Goal: Information Seeking & Learning: Learn about a topic

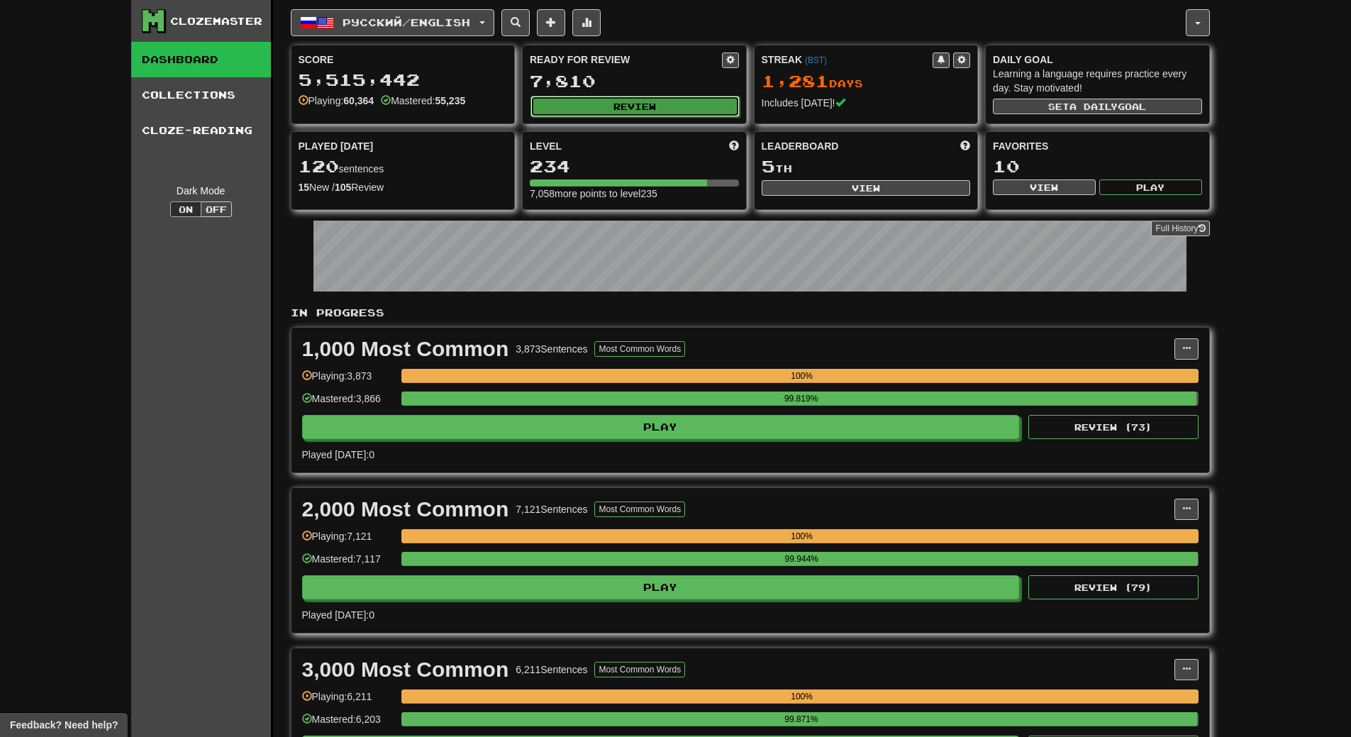
click at [658, 112] on button "Review" at bounding box center [635, 106] width 209 height 21
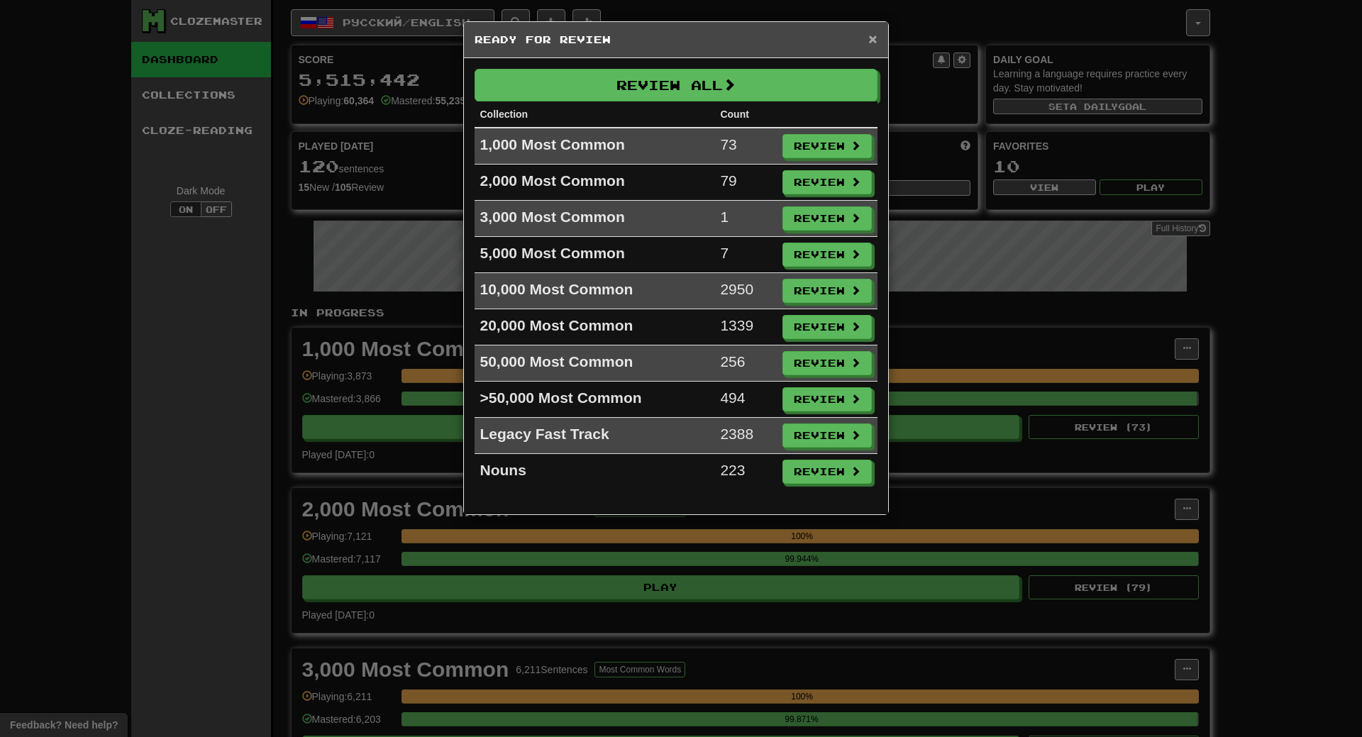
click at [870, 31] on span "×" at bounding box center [872, 39] width 9 height 16
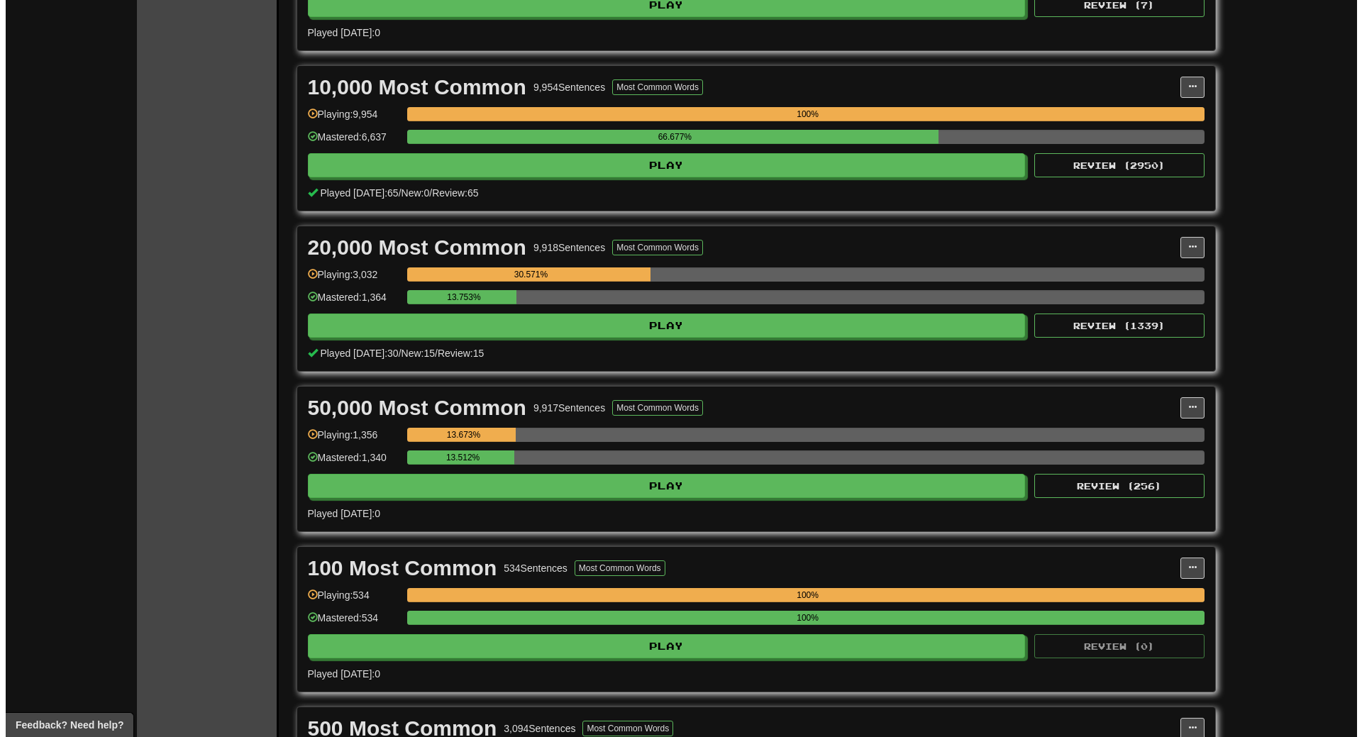
scroll to position [1064, 0]
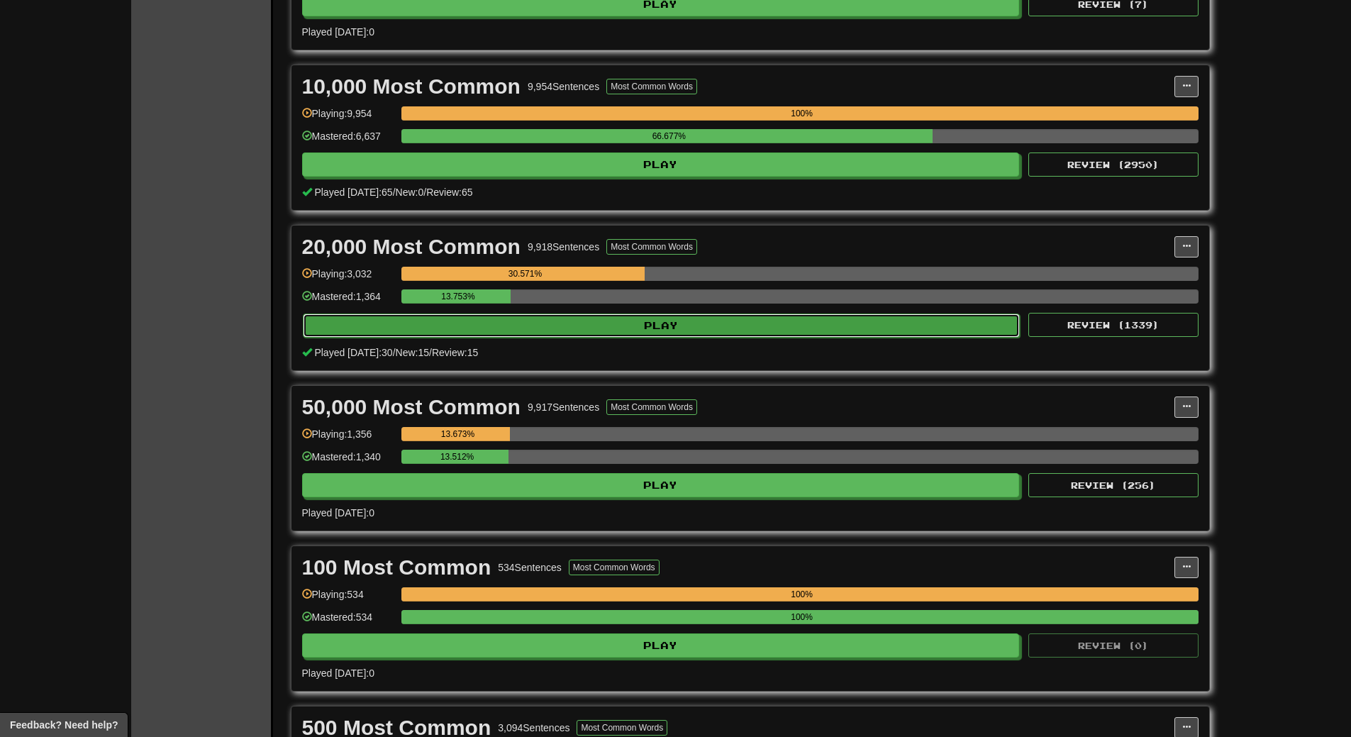
click at [711, 327] on button "Play" at bounding box center [662, 326] width 718 height 24
select select "**"
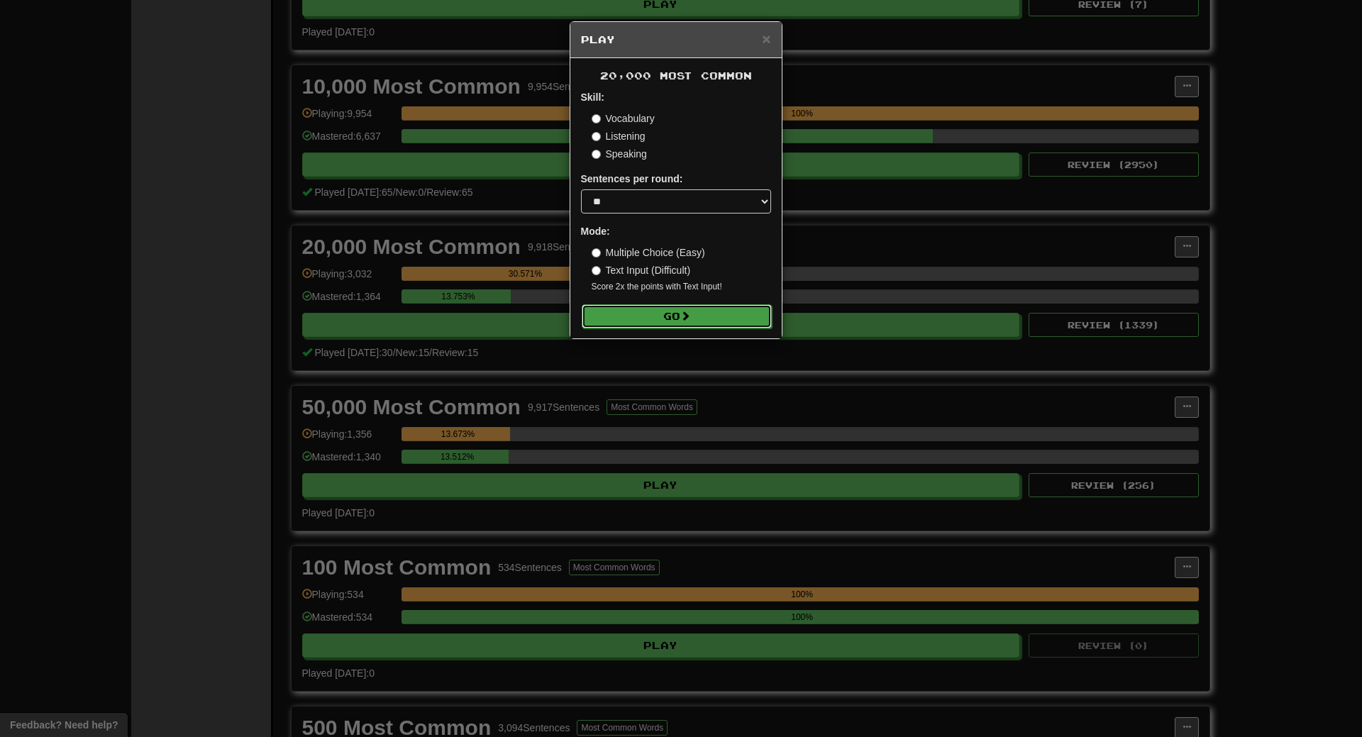
click at [696, 314] on button "Go" at bounding box center [677, 316] width 190 height 24
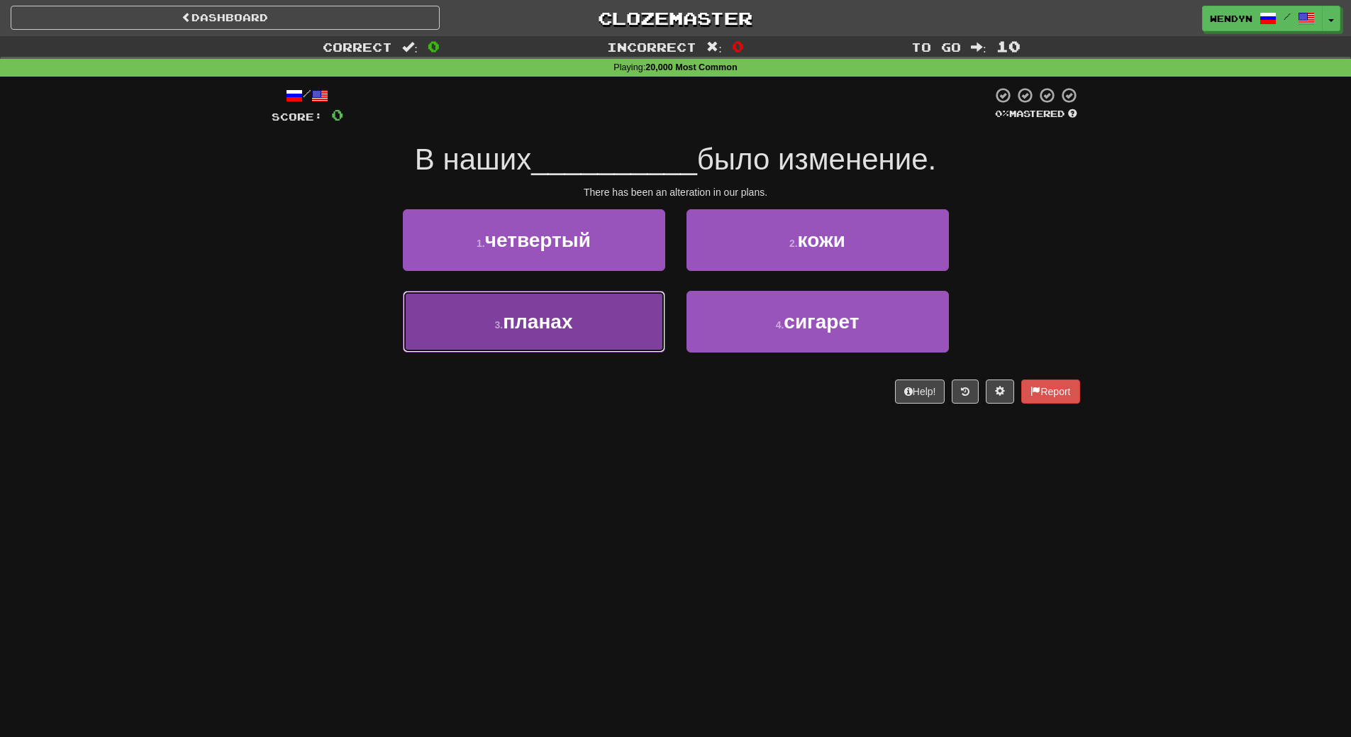
click at [631, 326] on button "3 . планах" at bounding box center [534, 322] width 262 height 62
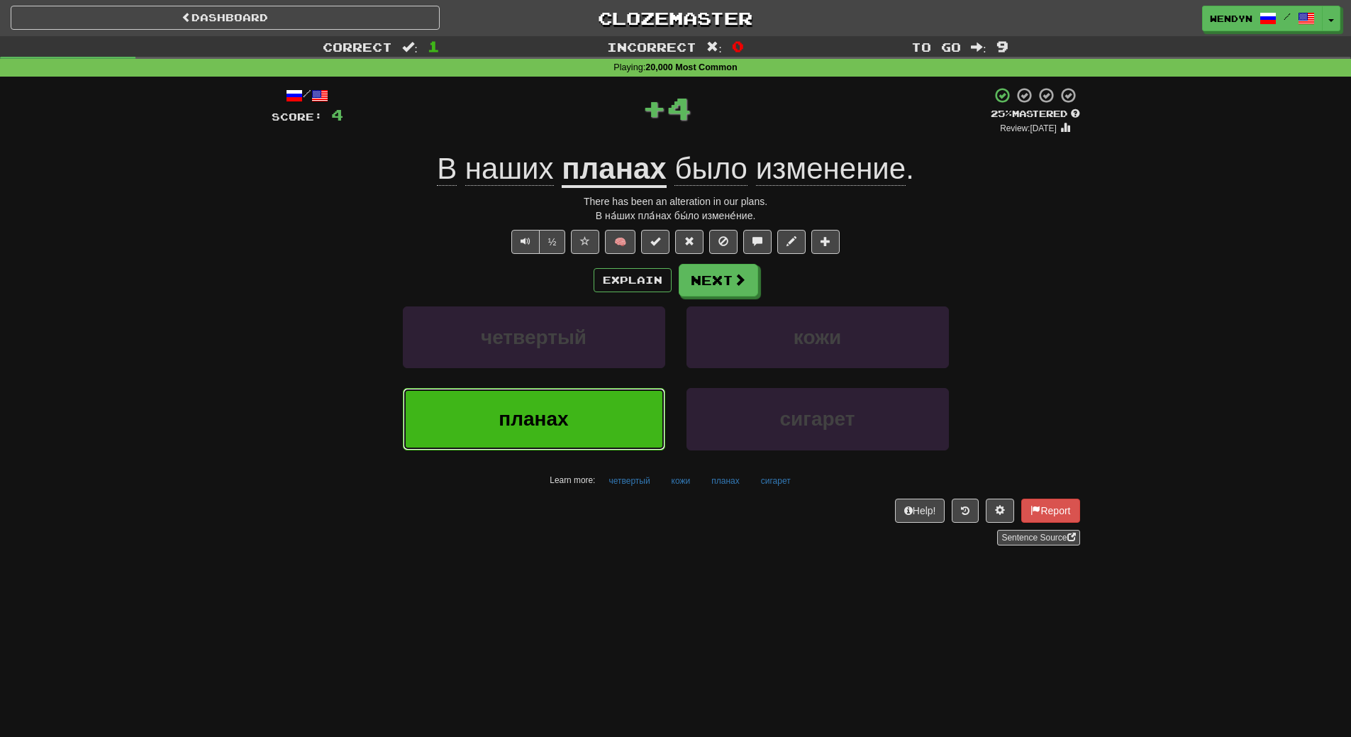
click at [610, 417] on button "планах" at bounding box center [534, 419] width 262 height 62
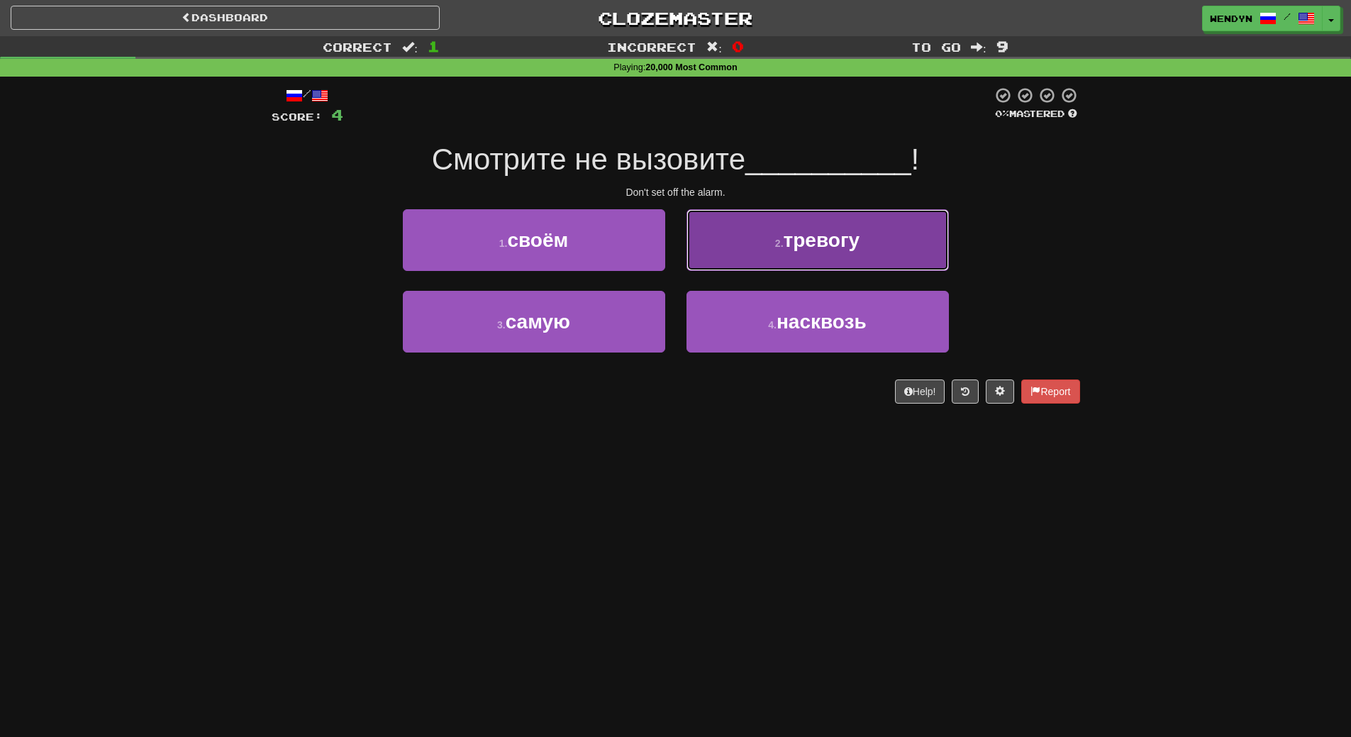
click at [804, 262] on button "2 . тревогу" at bounding box center [818, 240] width 262 height 62
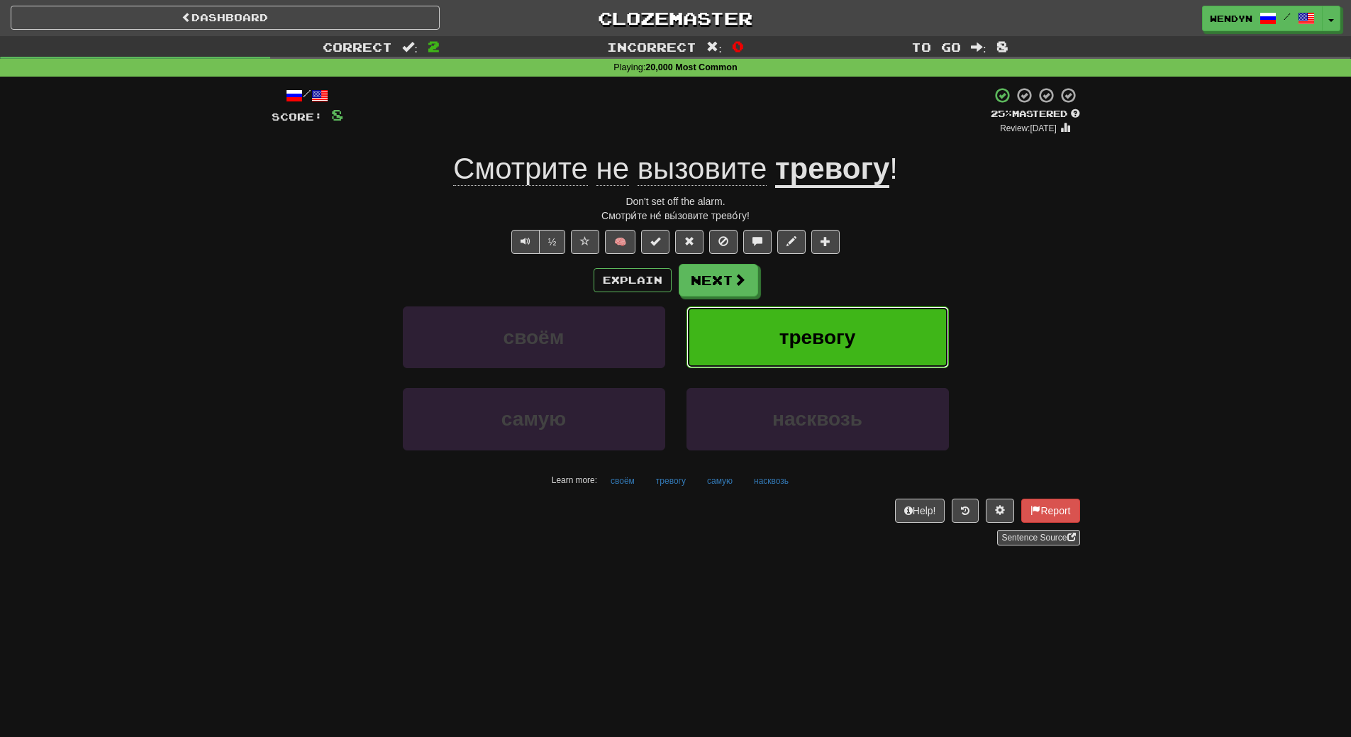
click at [804, 339] on span "тревогу" at bounding box center [818, 337] width 77 height 22
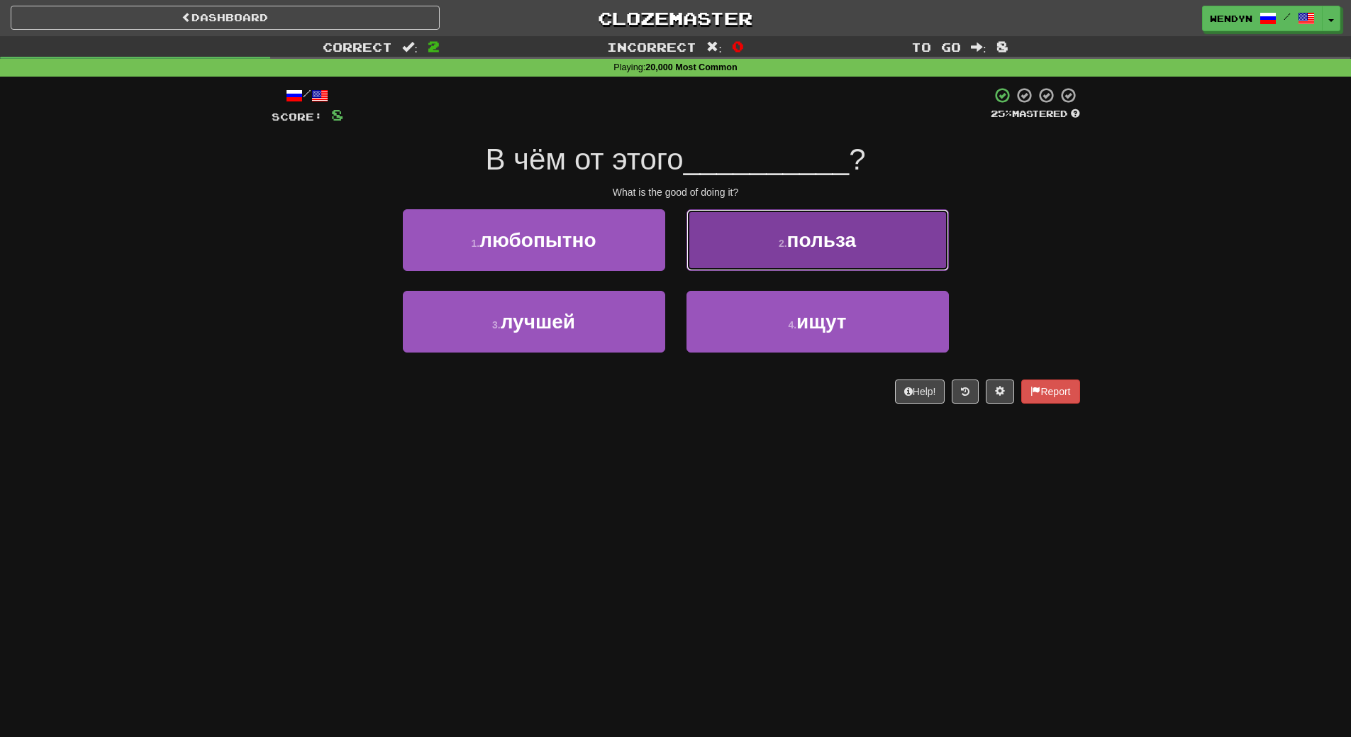
click at [845, 261] on button "2 . польза" at bounding box center [818, 240] width 262 height 62
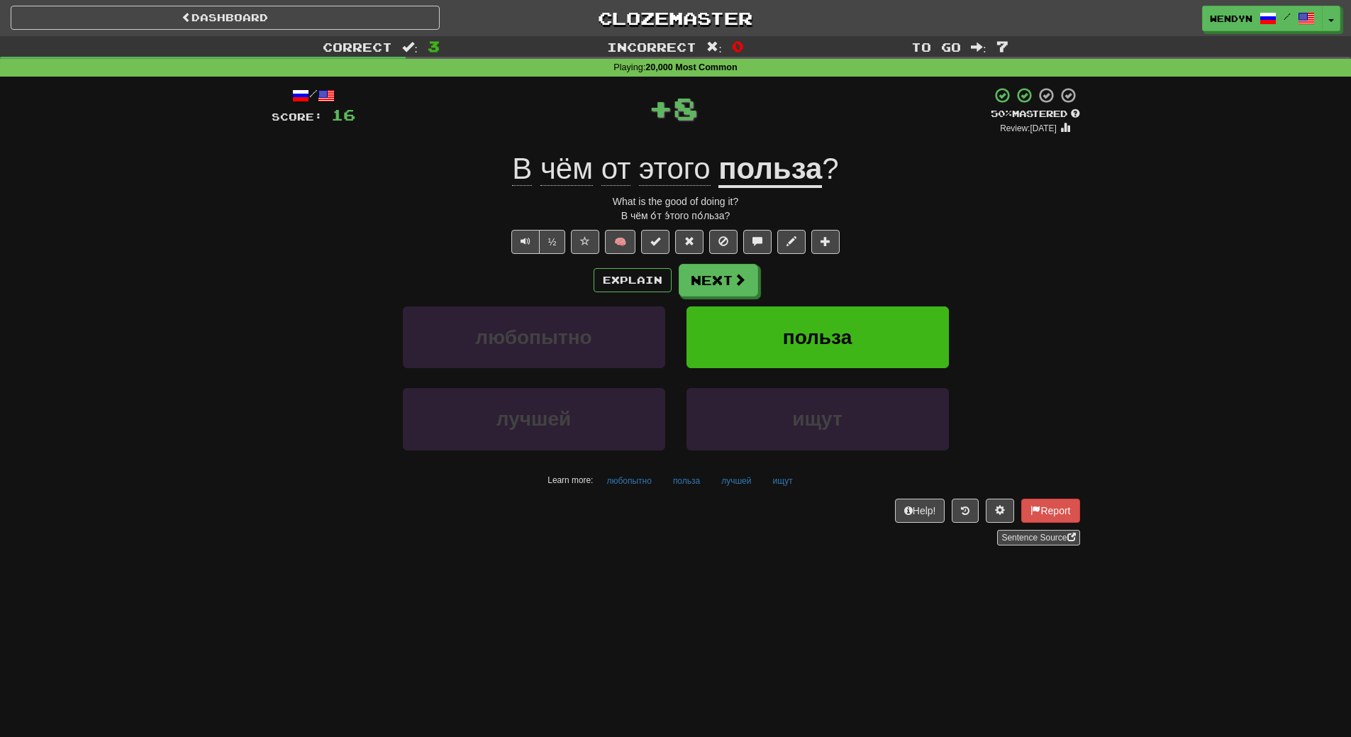
click at [845, 261] on div "/ Score: 16 + 8 50 % Mastered Review: 2025-09-28 В чём от этого польза ? What i…" at bounding box center [676, 316] width 809 height 459
click at [836, 325] on button "польза" at bounding box center [818, 337] width 262 height 62
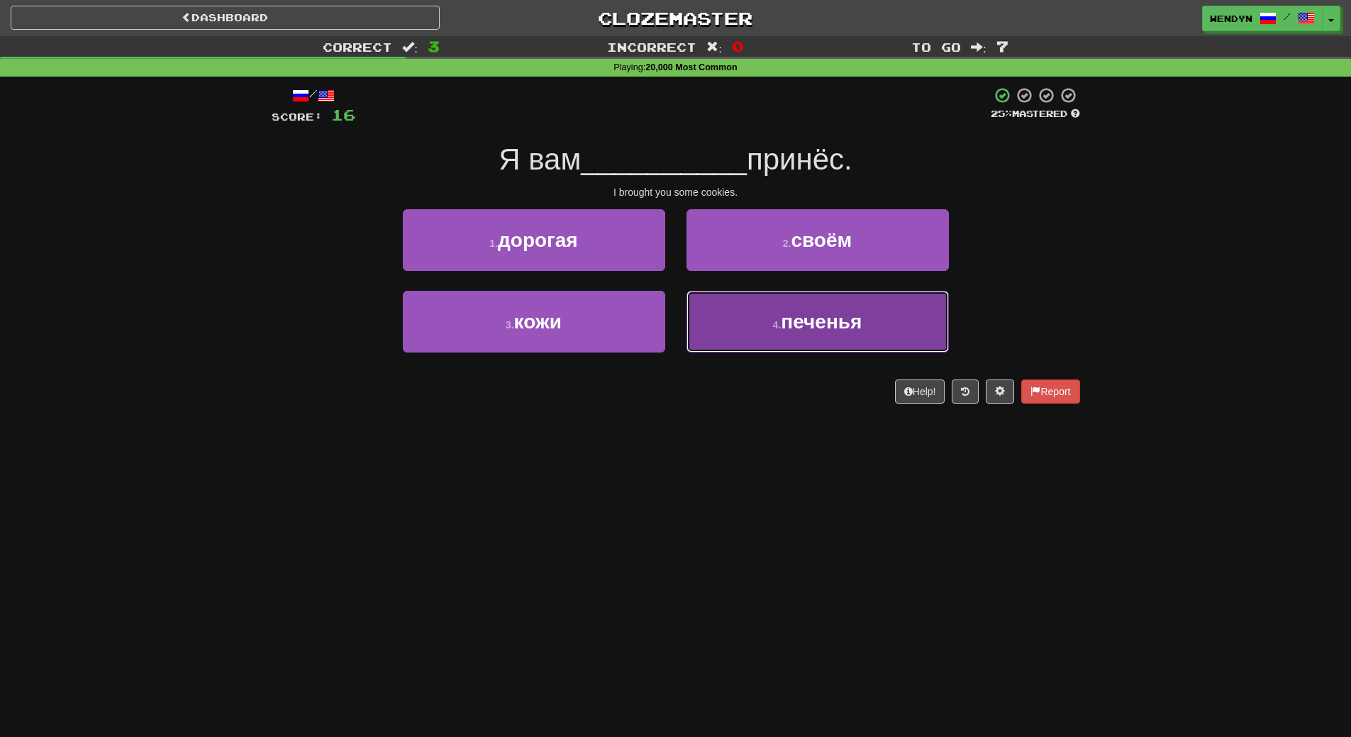
click at [831, 329] on span "печенья" at bounding box center [821, 322] width 81 height 22
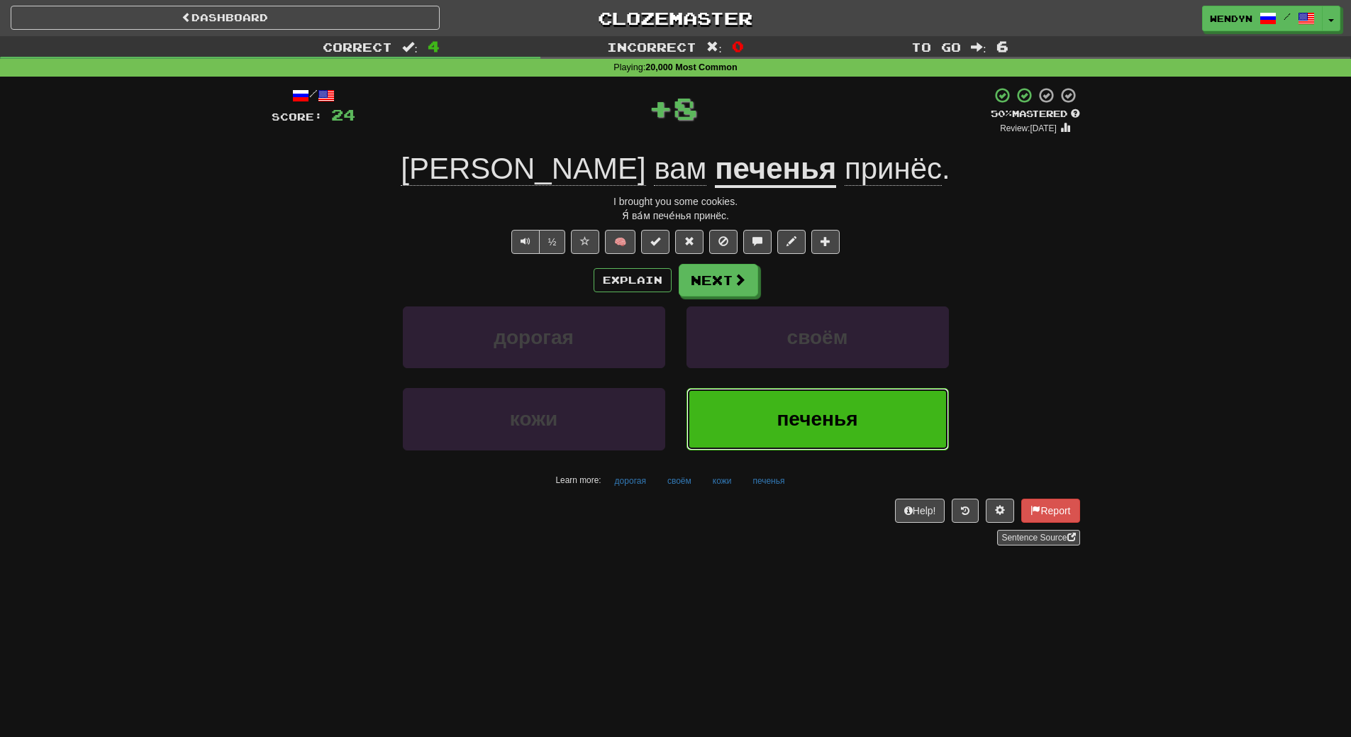
click at [816, 393] on button "печенья" at bounding box center [818, 419] width 262 height 62
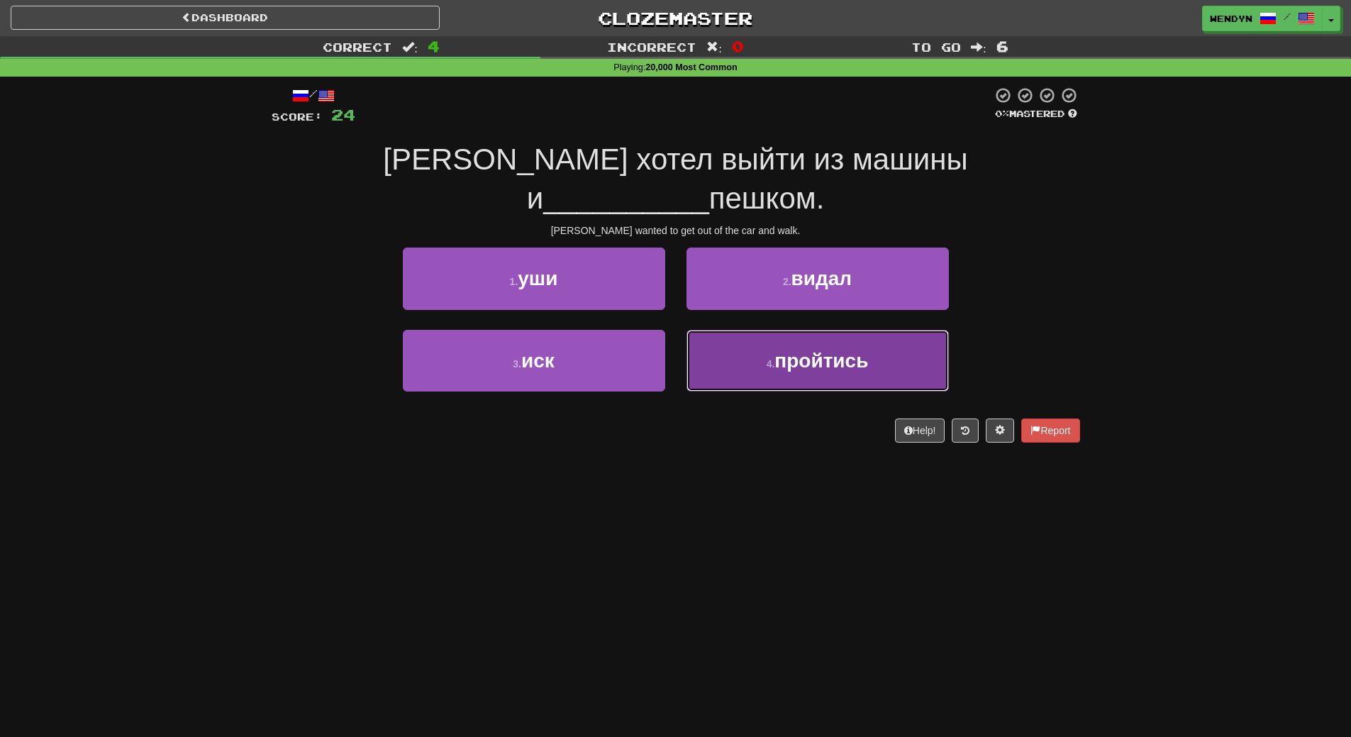
click at [807, 350] on span "пройтись" at bounding box center [822, 361] width 94 height 22
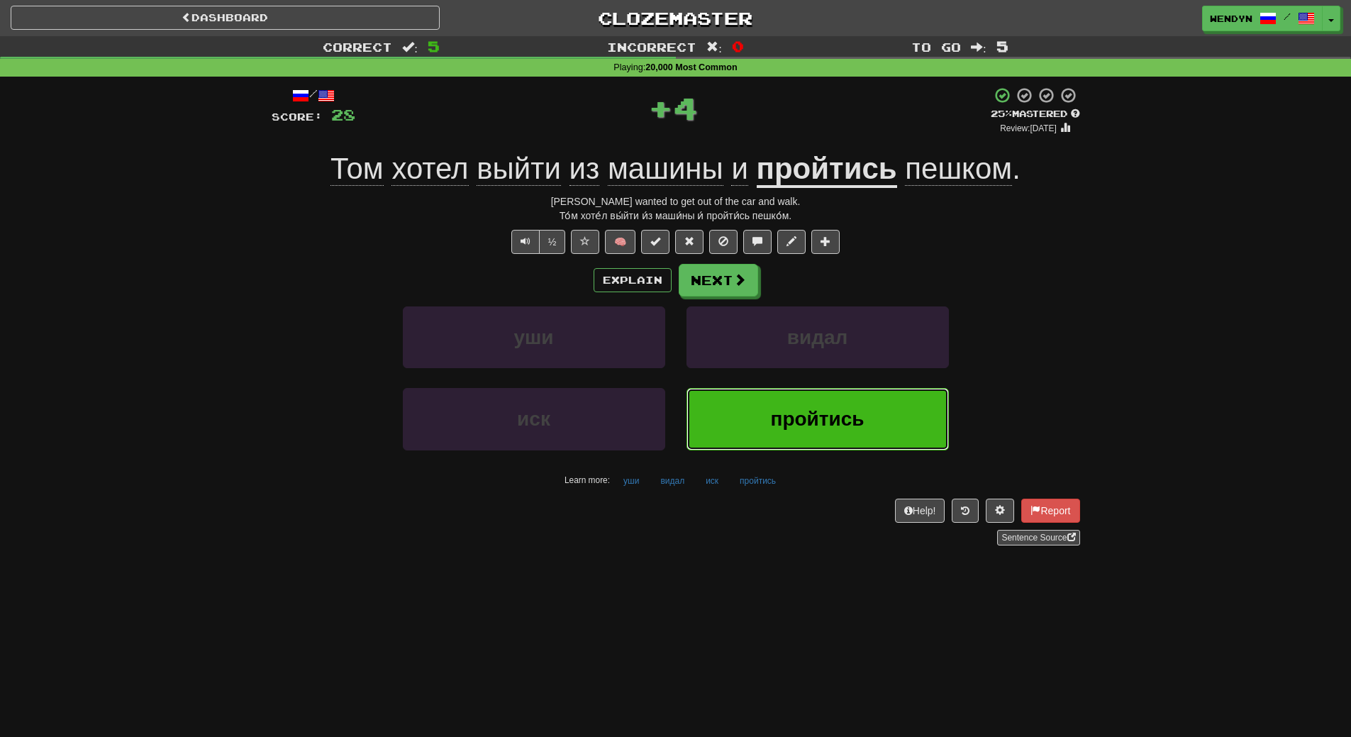
click at [792, 406] on button "пройтись" at bounding box center [818, 419] width 262 height 62
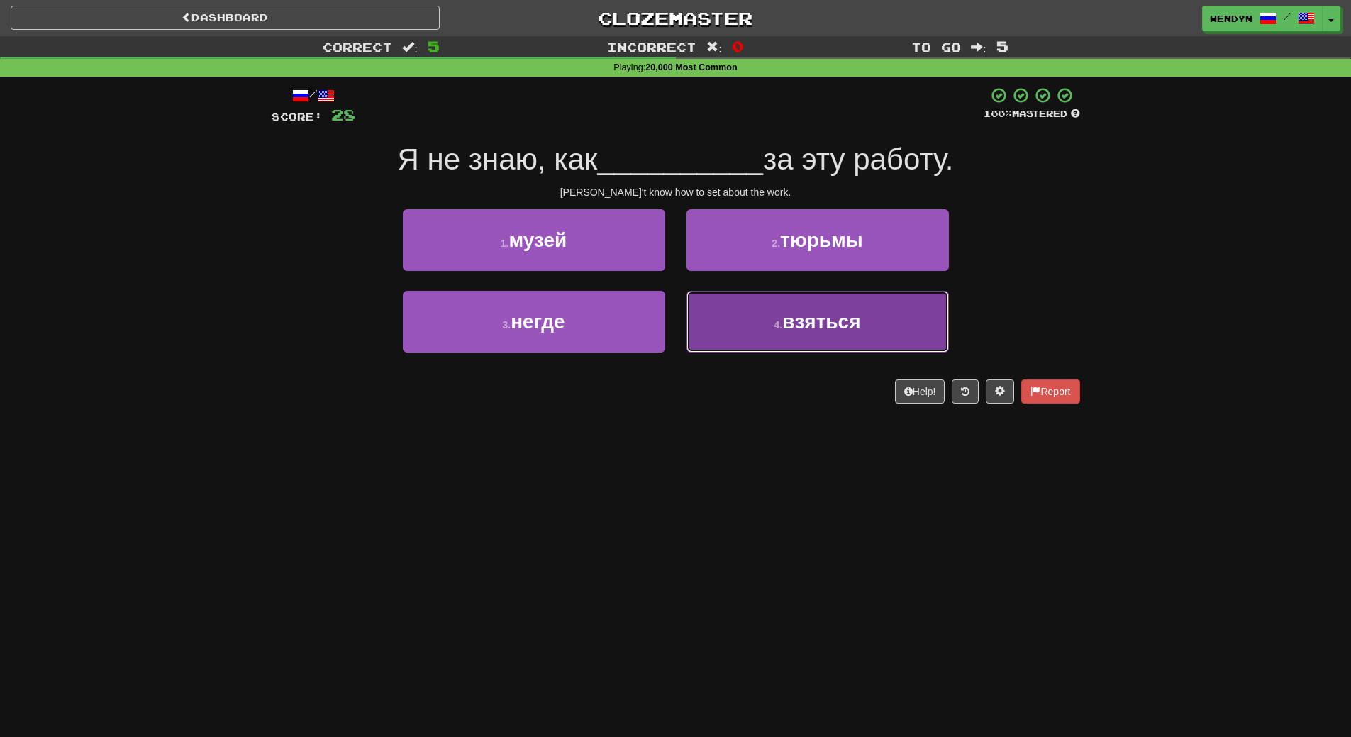
click at [782, 326] on small "4 ." at bounding box center [779, 324] width 9 height 11
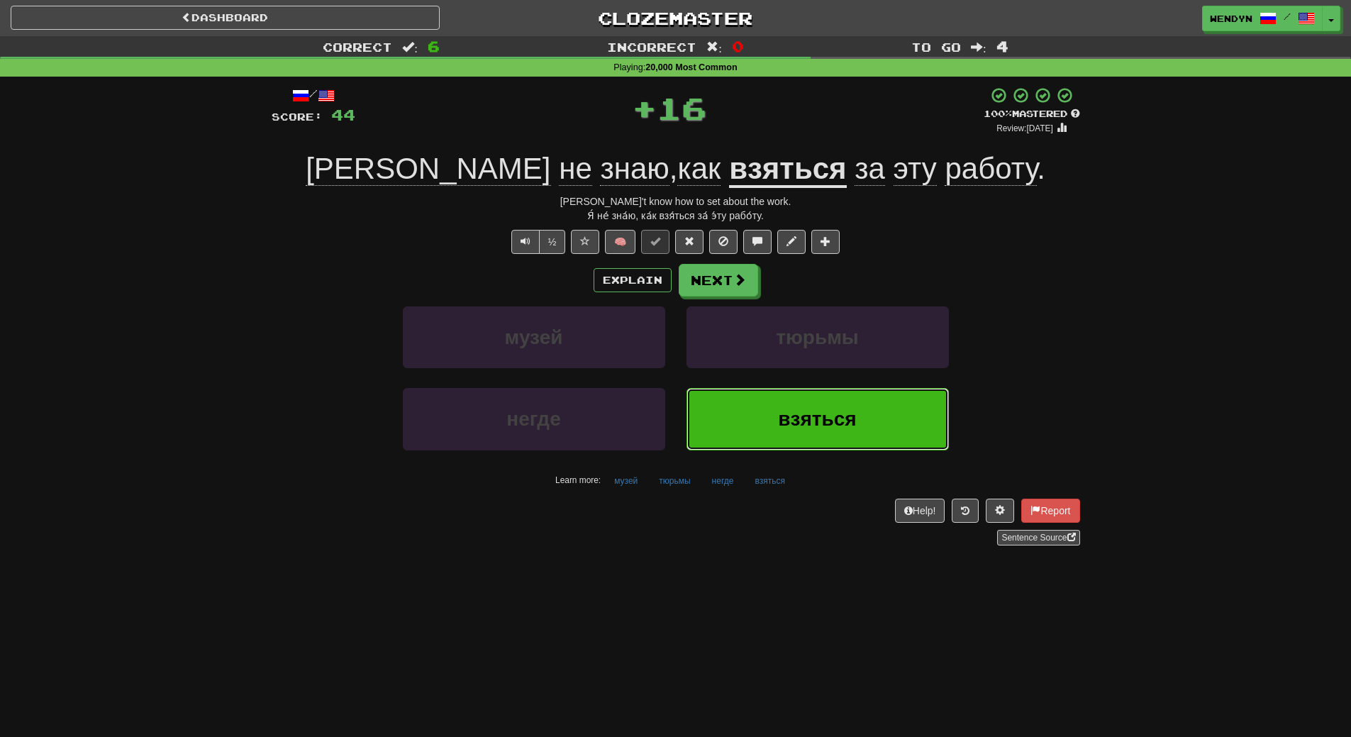
click at [811, 388] on button "взяться" at bounding box center [818, 419] width 262 height 62
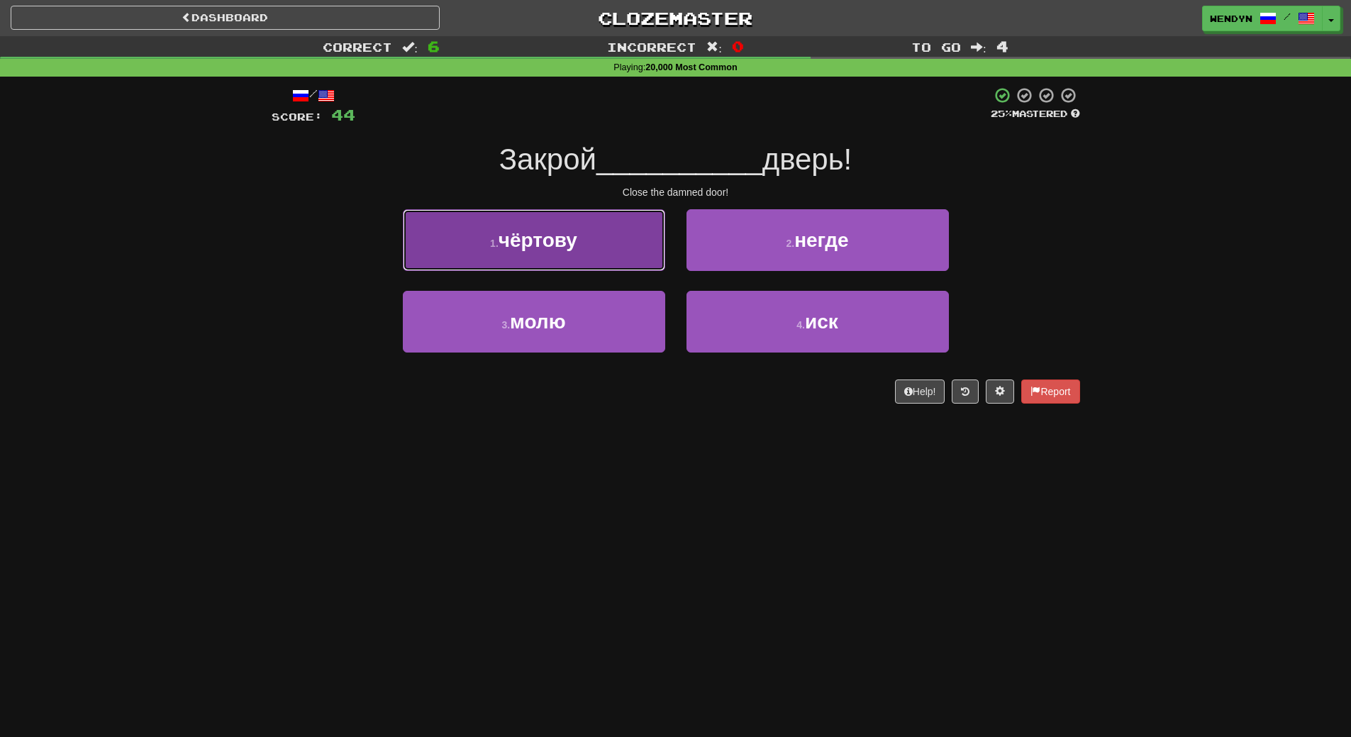
click at [602, 240] on button "1 . чёртову" at bounding box center [534, 240] width 262 height 62
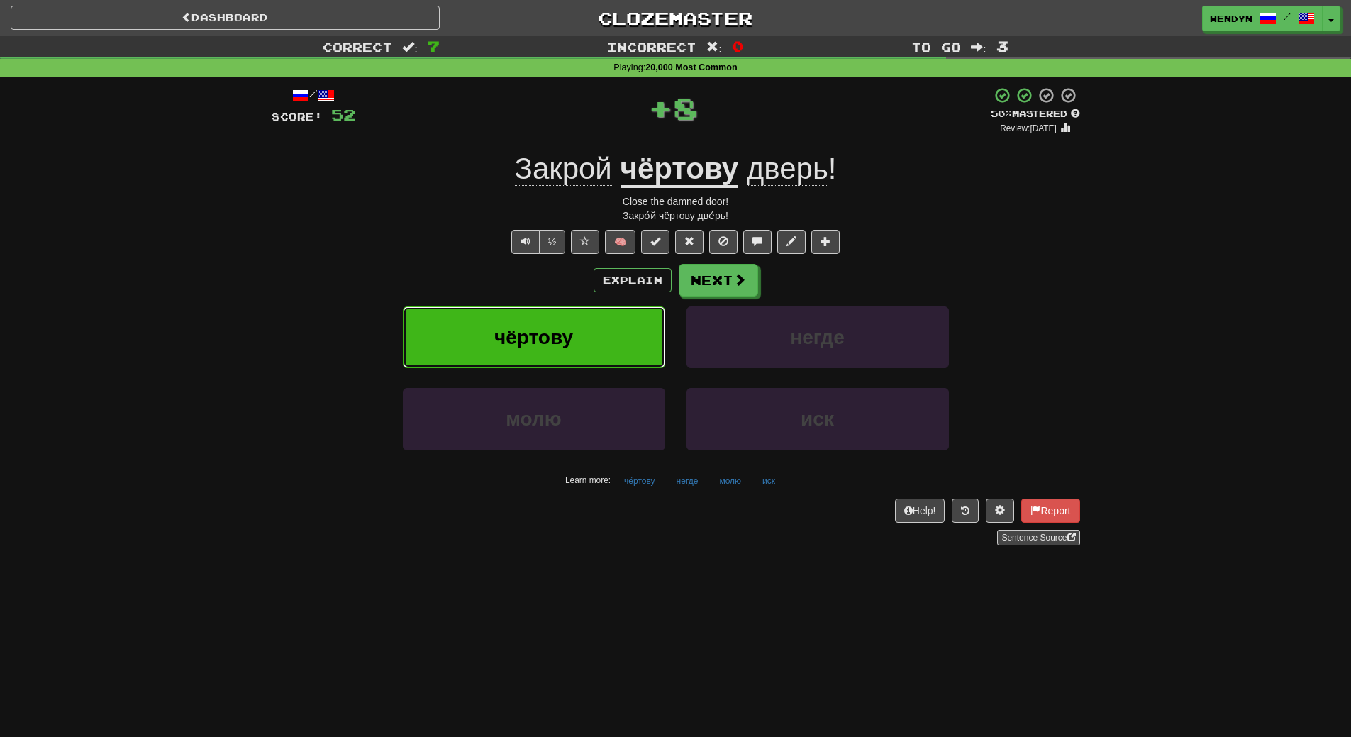
click at [605, 328] on button "чёртову" at bounding box center [534, 337] width 262 height 62
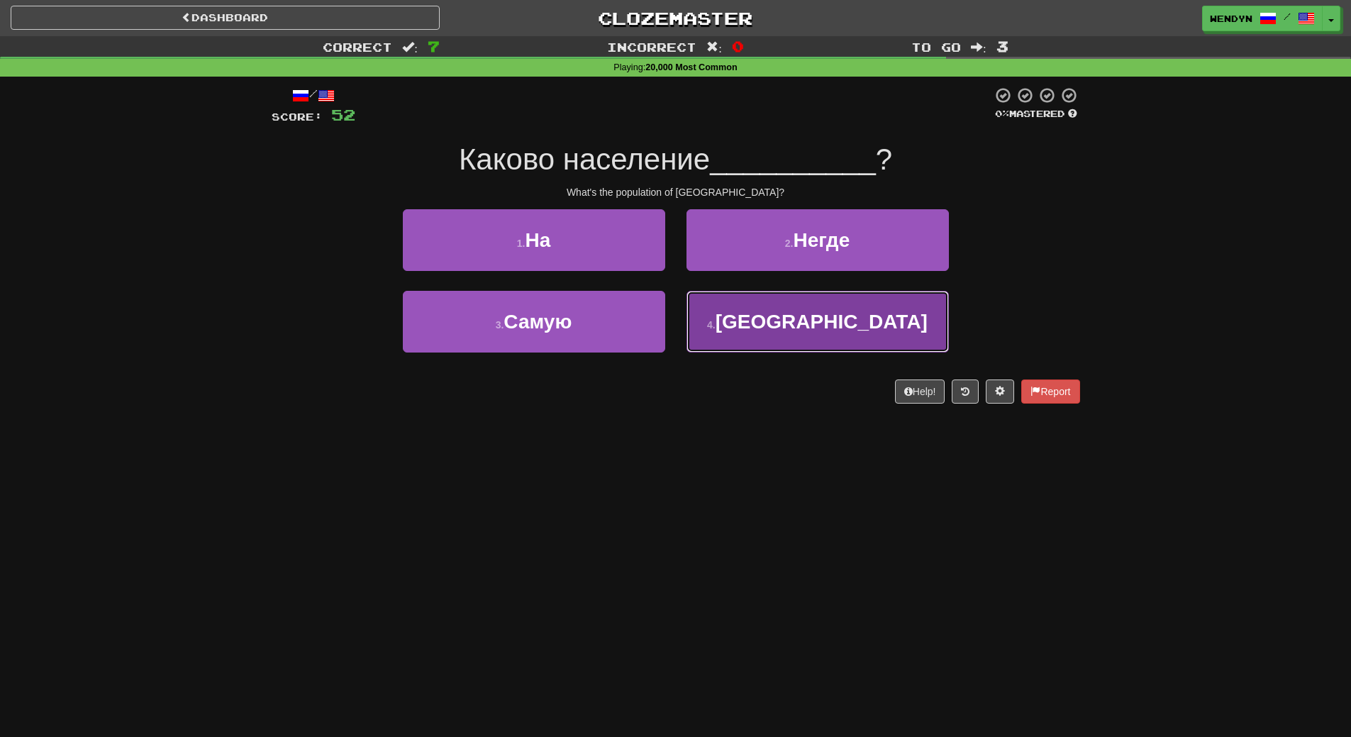
click at [741, 342] on button "4 . Австралии" at bounding box center [818, 322] width 262 height 62
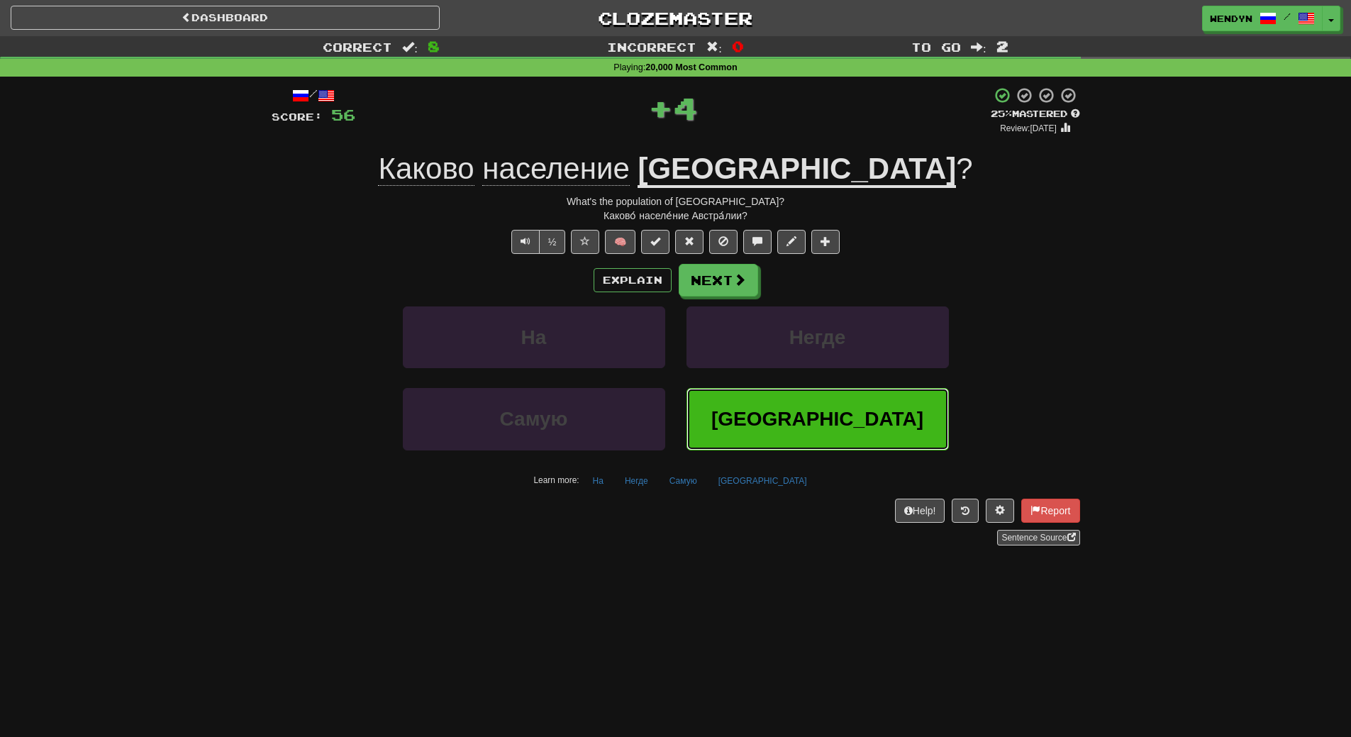
click at [739, 443] on button "Австралии" at bounding box center [818, 419] width 262 height 62
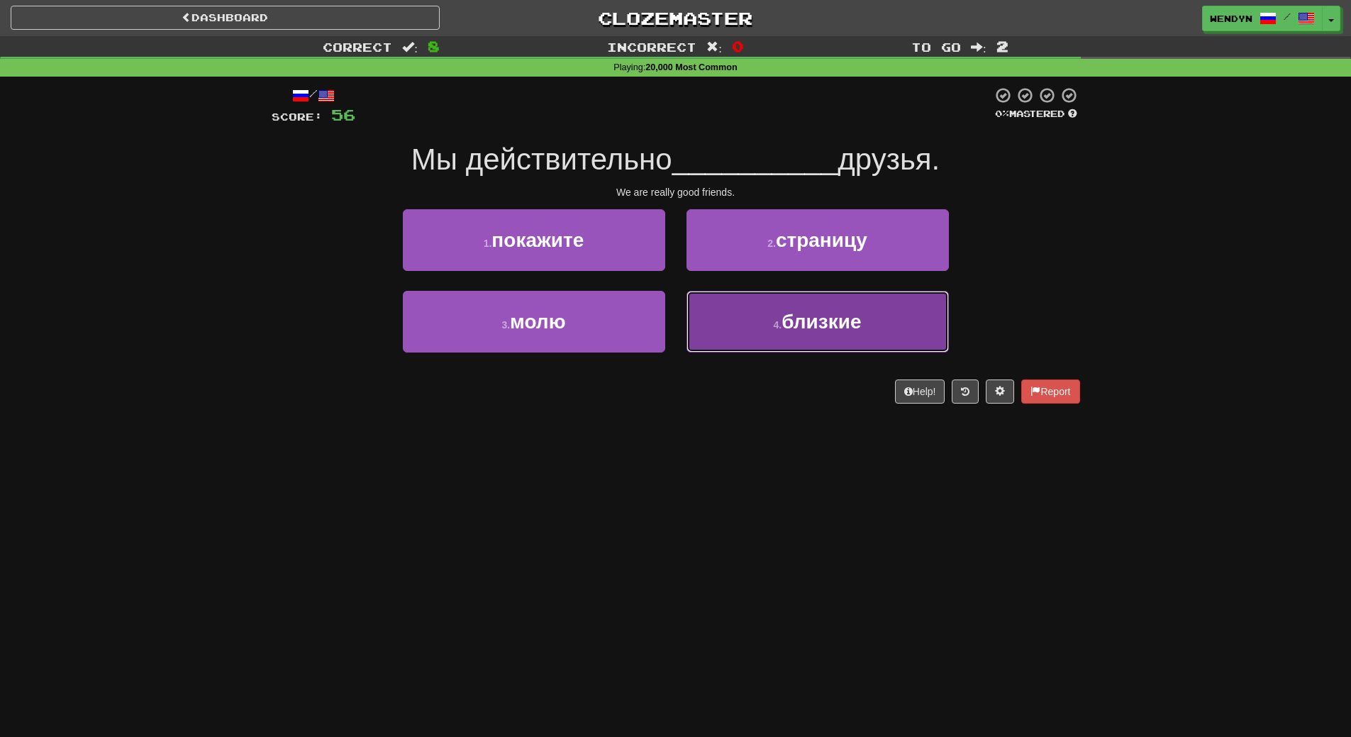
click at [767, 318] on button "4 . близкие" at bounding box center [818, 322] width 262 height 62
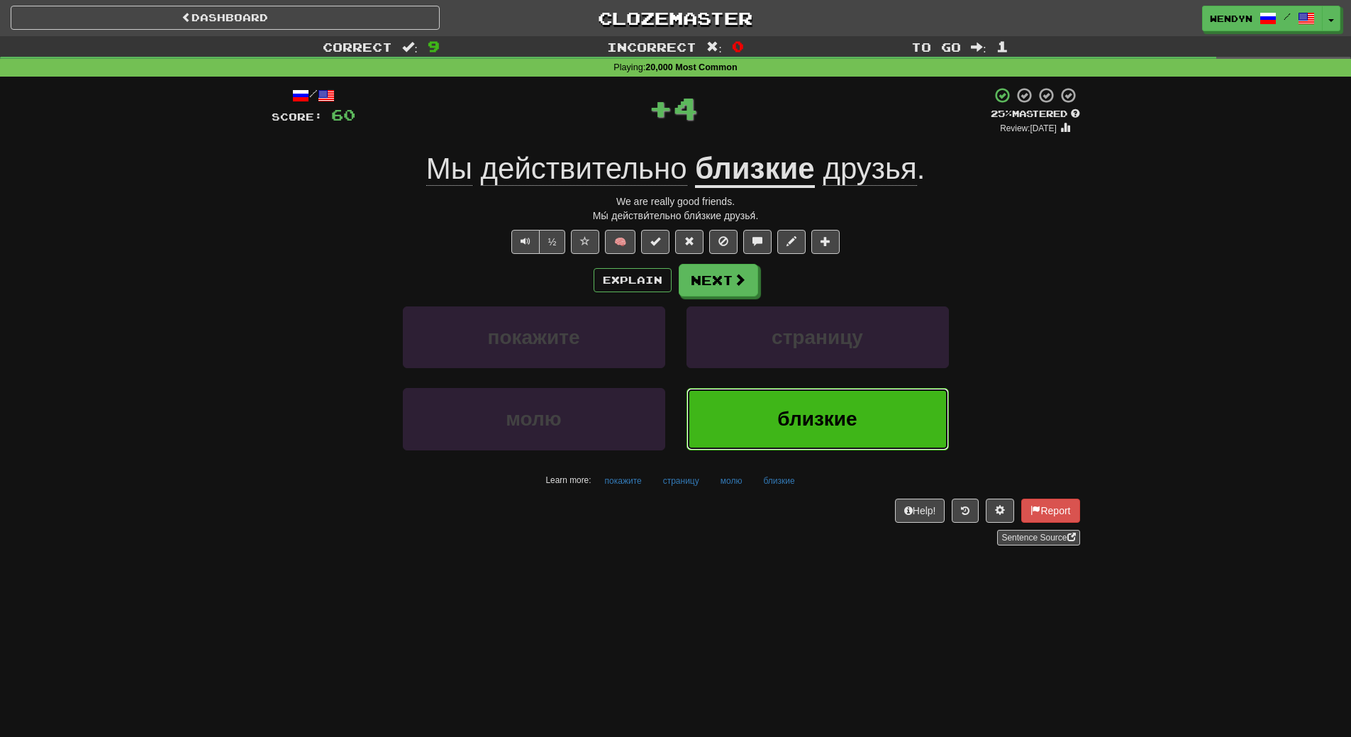
click at [770, 417] on button "близкие" at bounding box center [818, 419] width 262 height 62
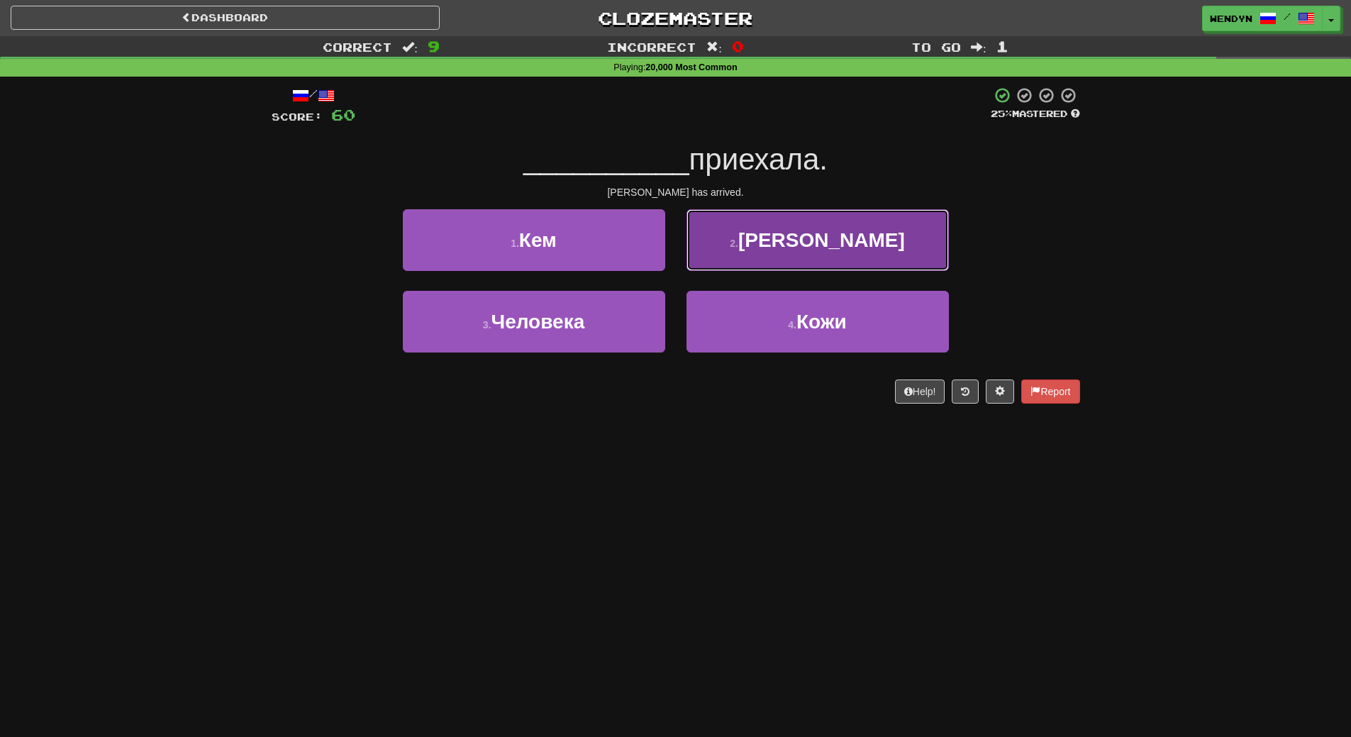
click at [858, 234] on span "Саманта" at bounding box center [821, 240] width 167 height 22
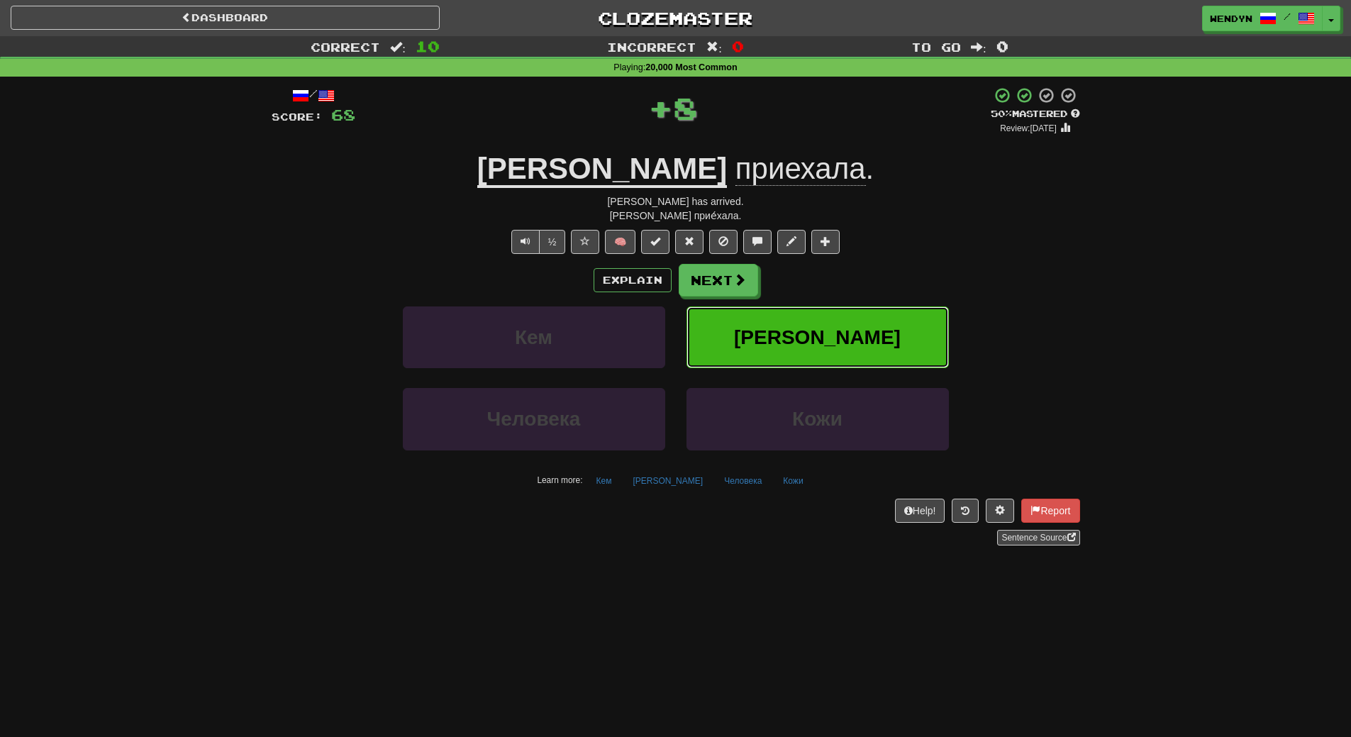
click at [850, 351] on button "Саманта" at bounding box center [818, 337] width 262 height 62
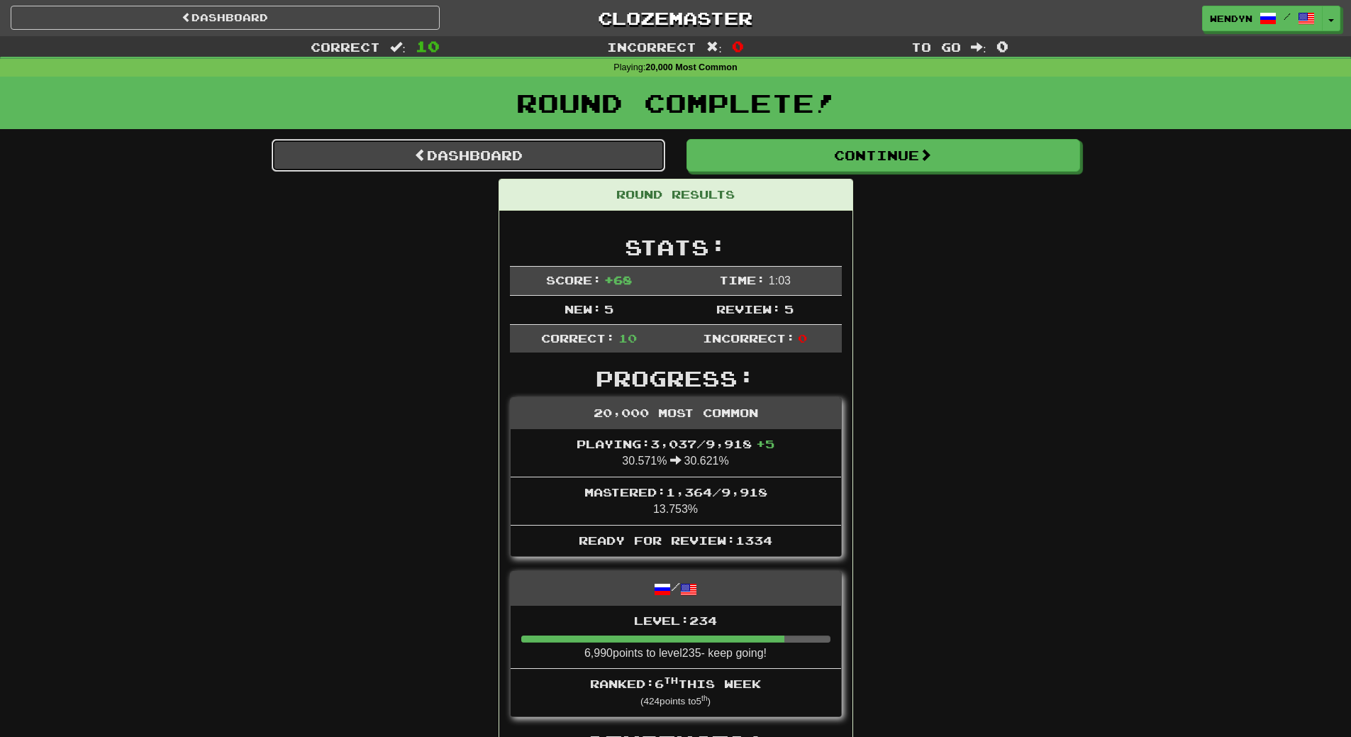
click at [577, 143] on link "Dashboard" at bounding box center [469, 155] width 394 height 33
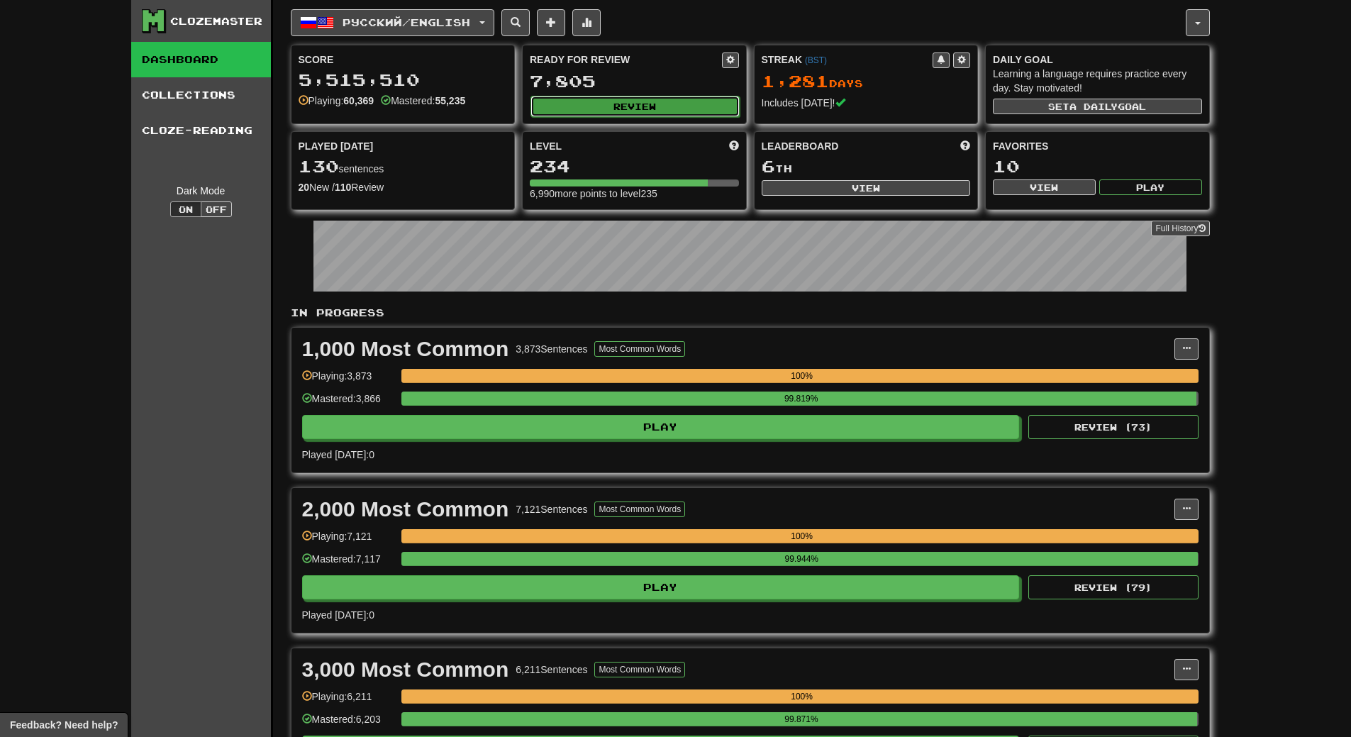
click at [628, 104] on button "Review" at bounding box center [635, 106] width 209 height 21
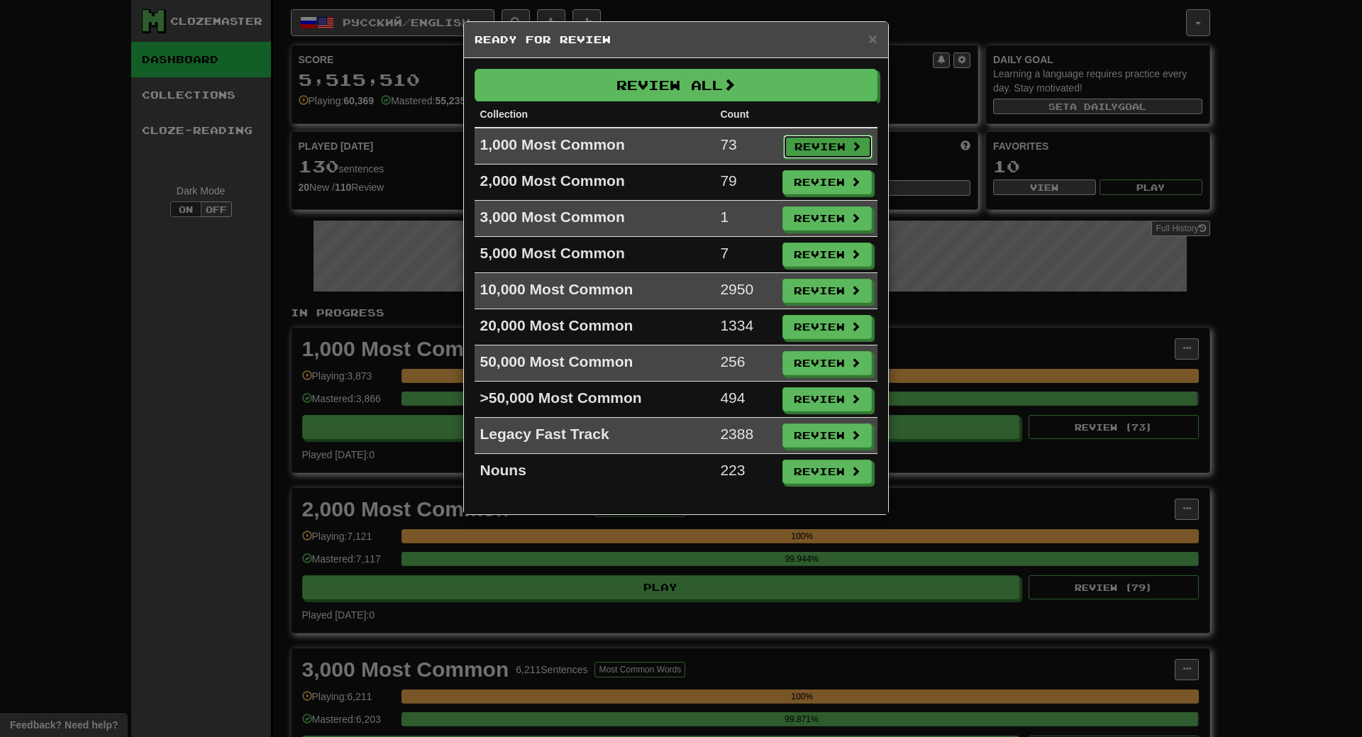
click at [814, 150] on button "Review" at bounding box center [827, 147] width 89 height 24
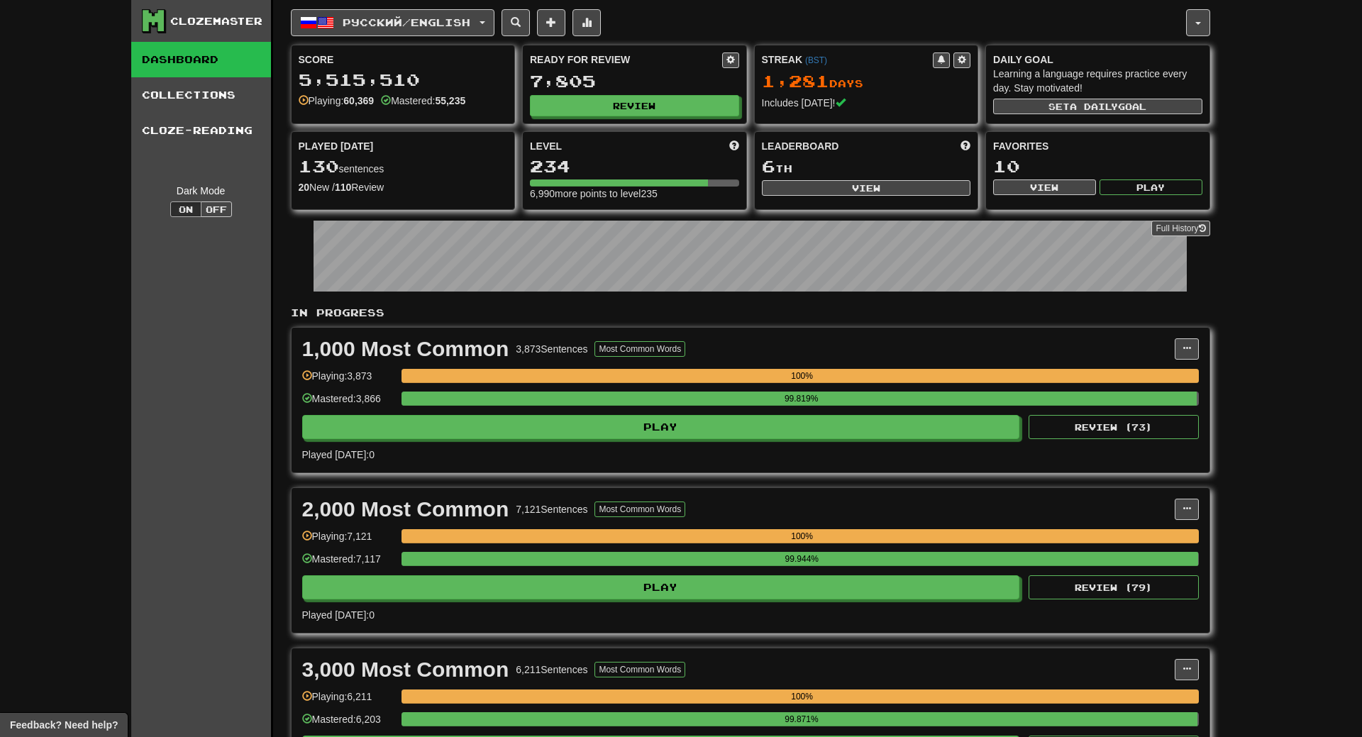
select select "**"
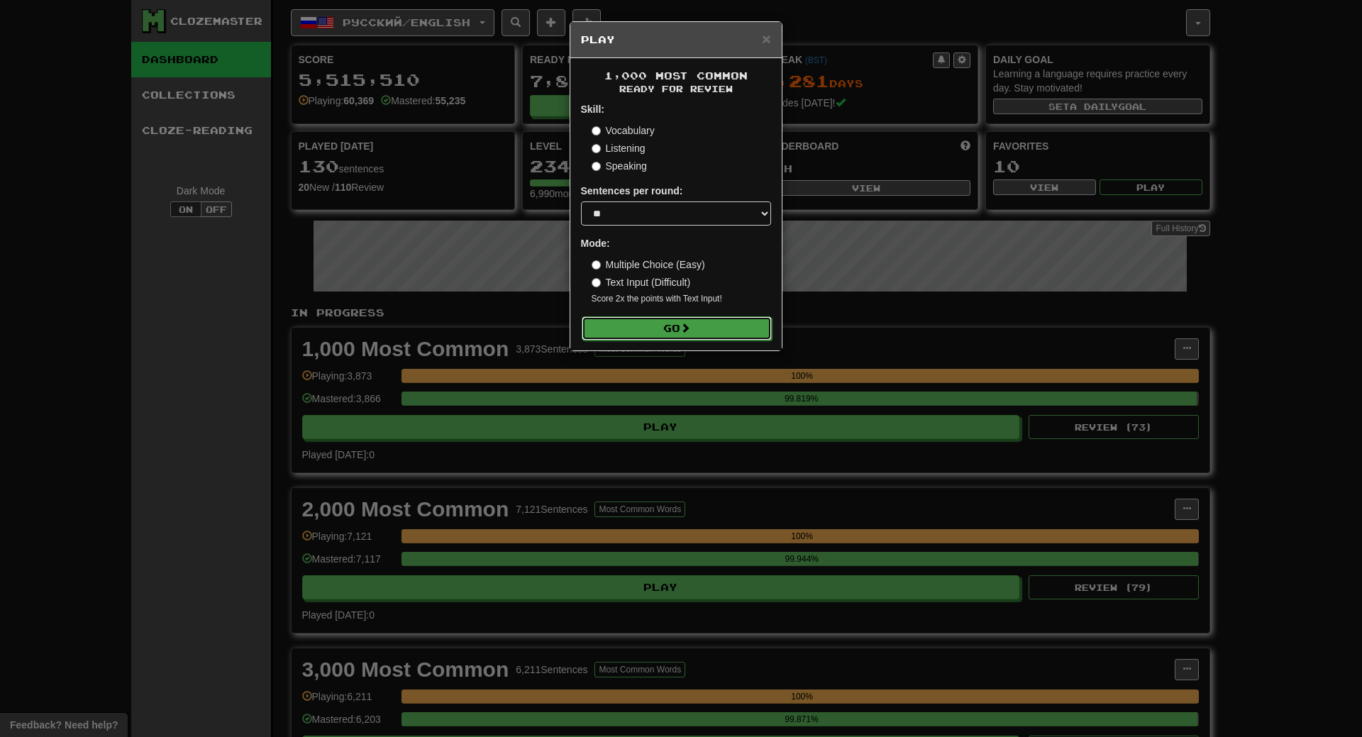
click at [732, 323] on button "Go" at bounding box center [677, 328] width 190 height 24
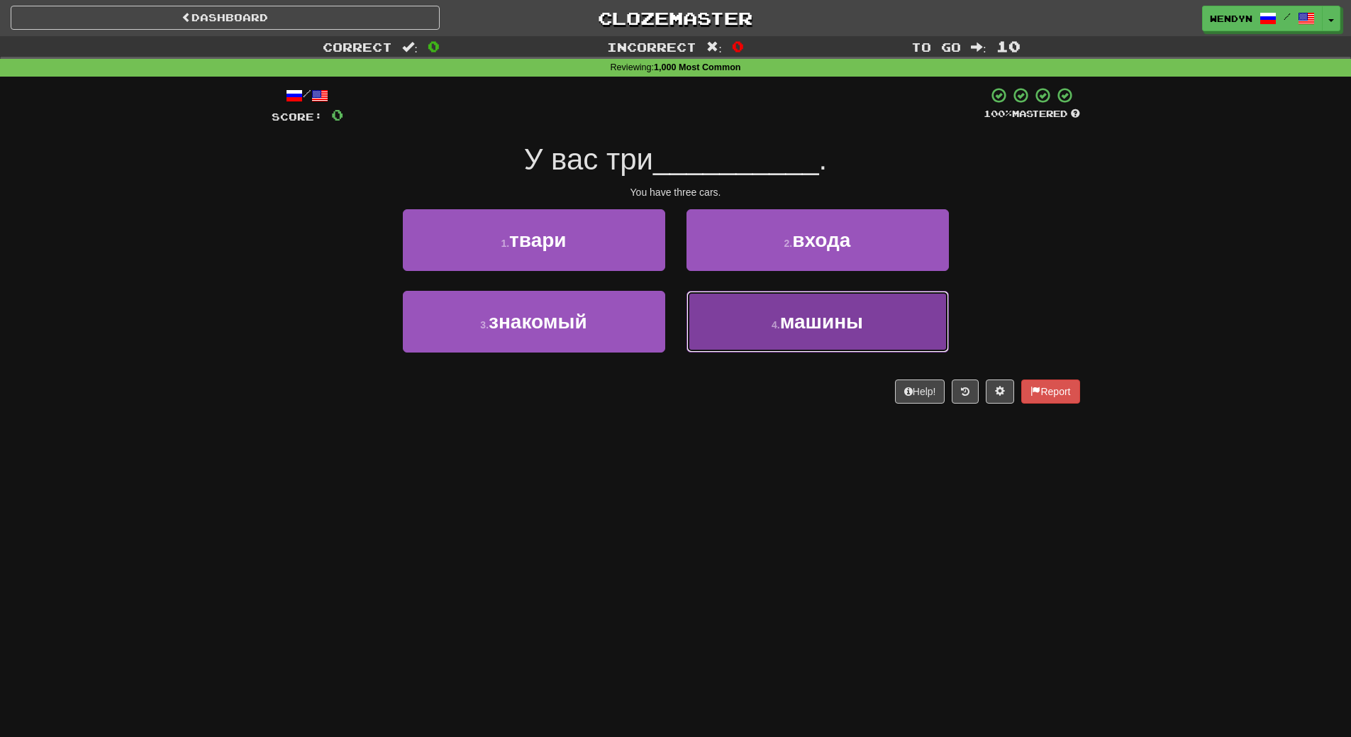
click at [746, 343] on button "4 . машины" at bounding box center [818, 322] width 262 height 62
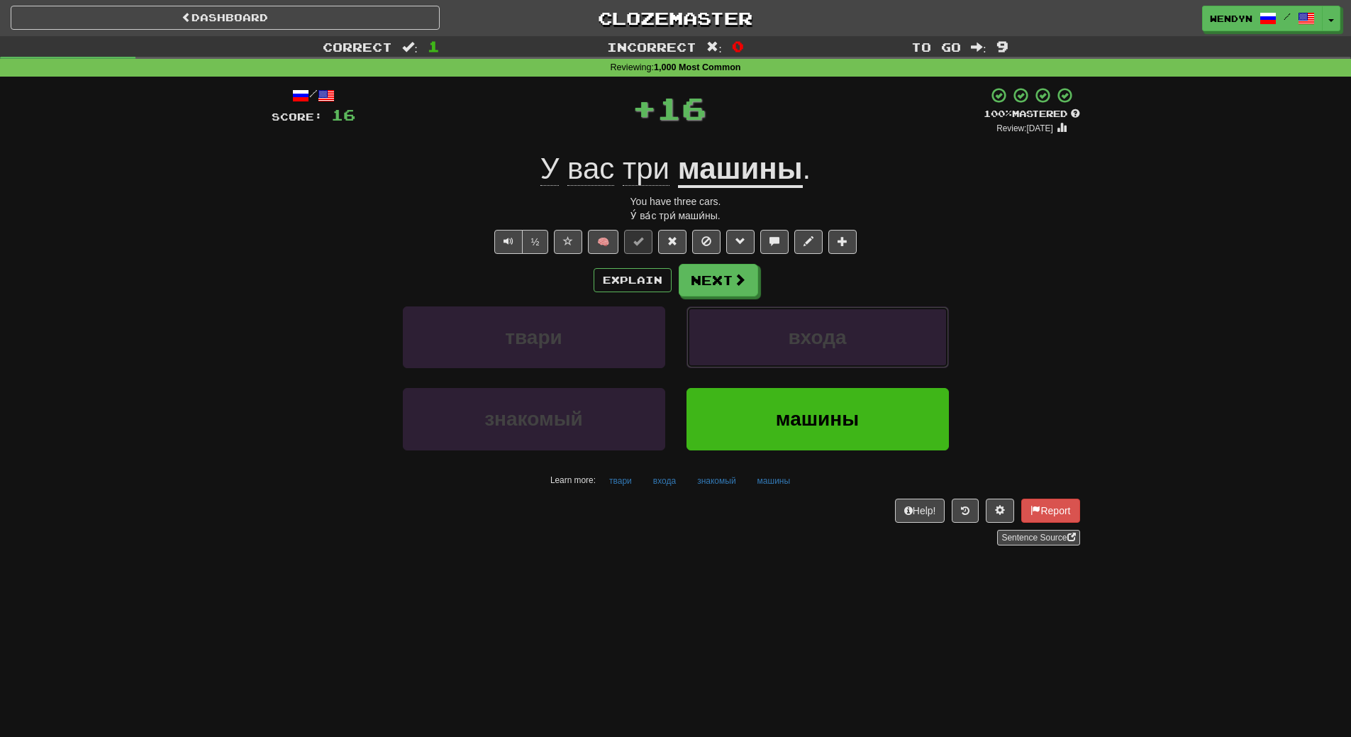
click at [746, 343] on button "входа" at bounding box center [818, 337] width 262 height 62
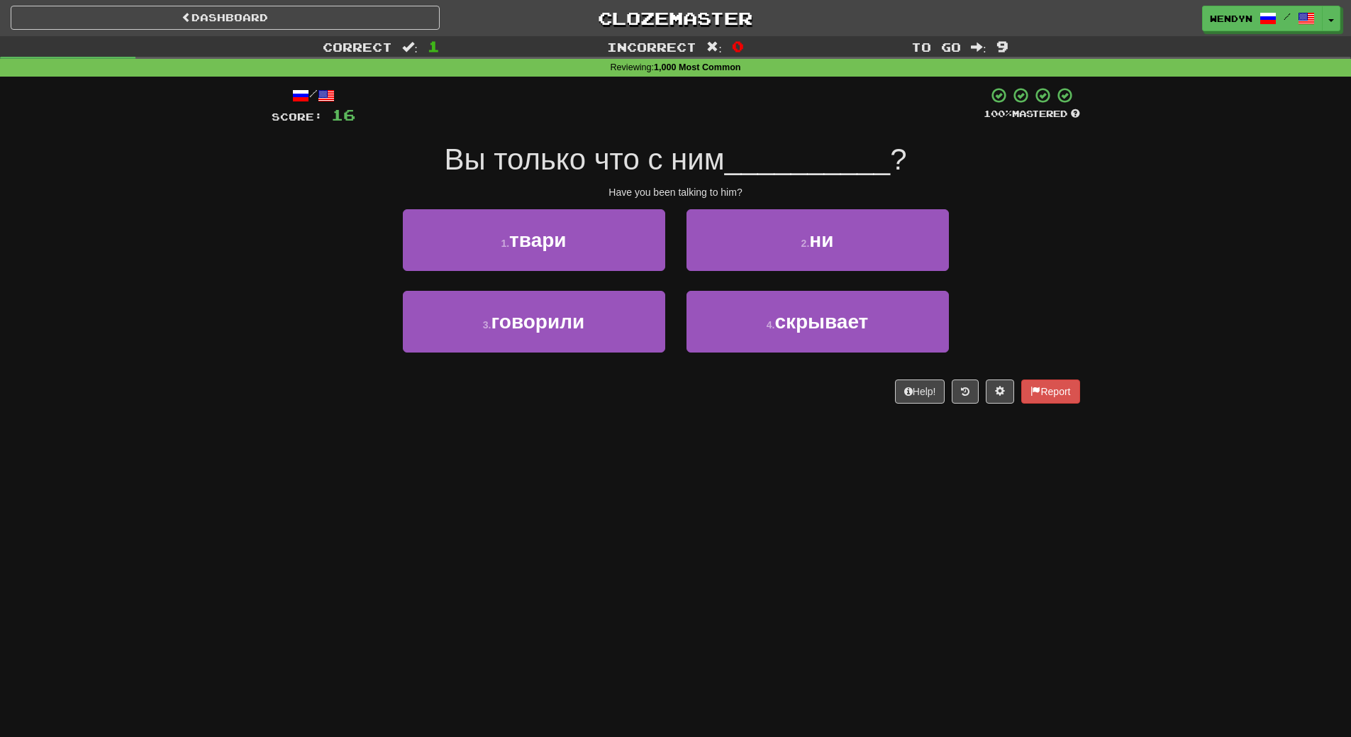
click at [660, 426] on div "Dashboard Clozemaster WendyN / Toggle Dropdown Dashboard Leaderboard Activity F…" at bounding box center [675, 368] width 1351 height 737
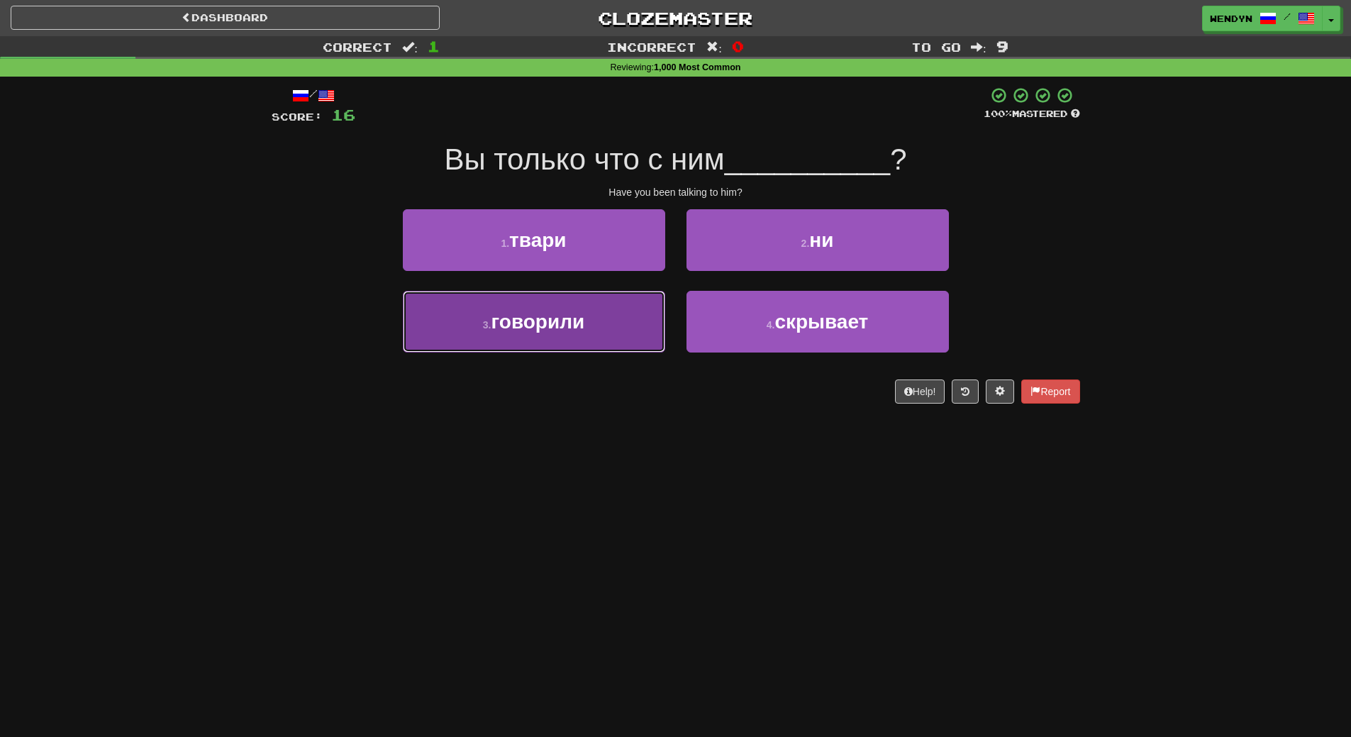
click at [626, 329] on button "3 . говорили" at bounding box center [534, 322] width 262 height 62
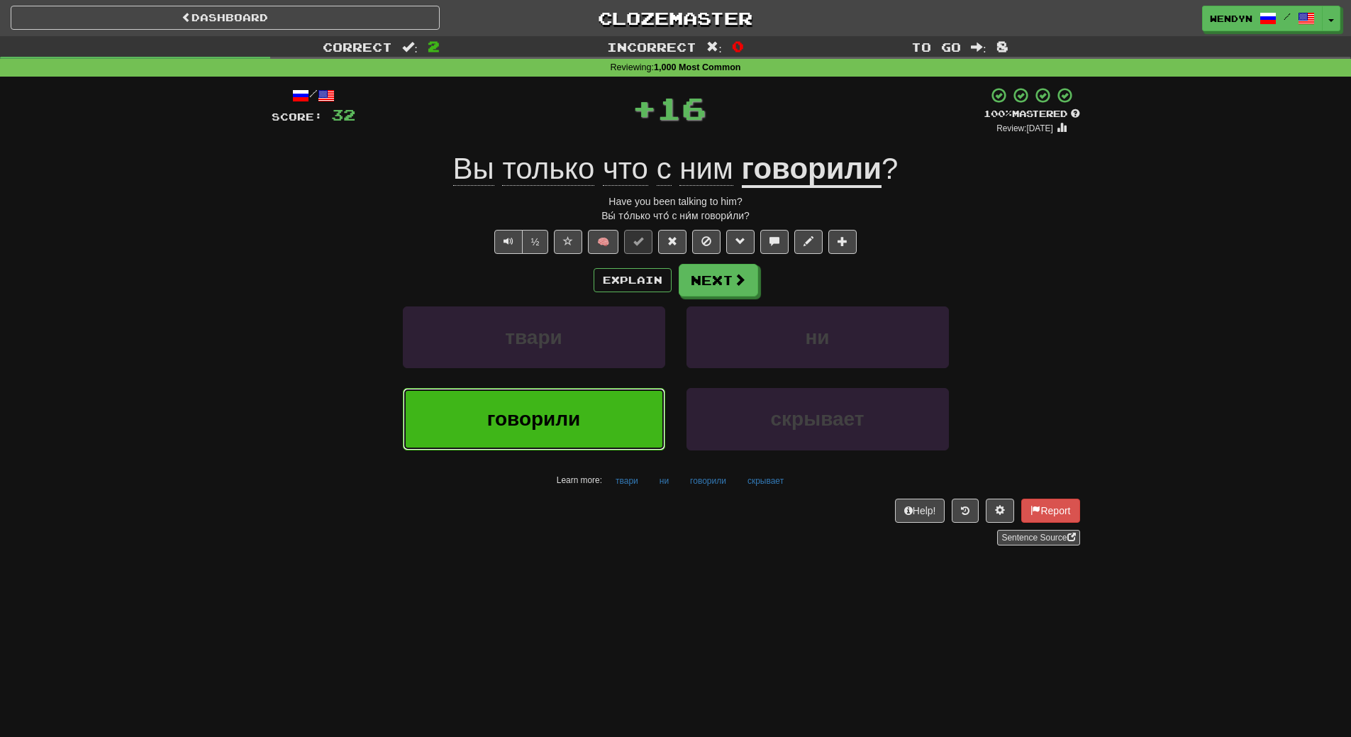
click at [622, 400] on button "говорили" at bounding box center [534, 419] width 262 height 62
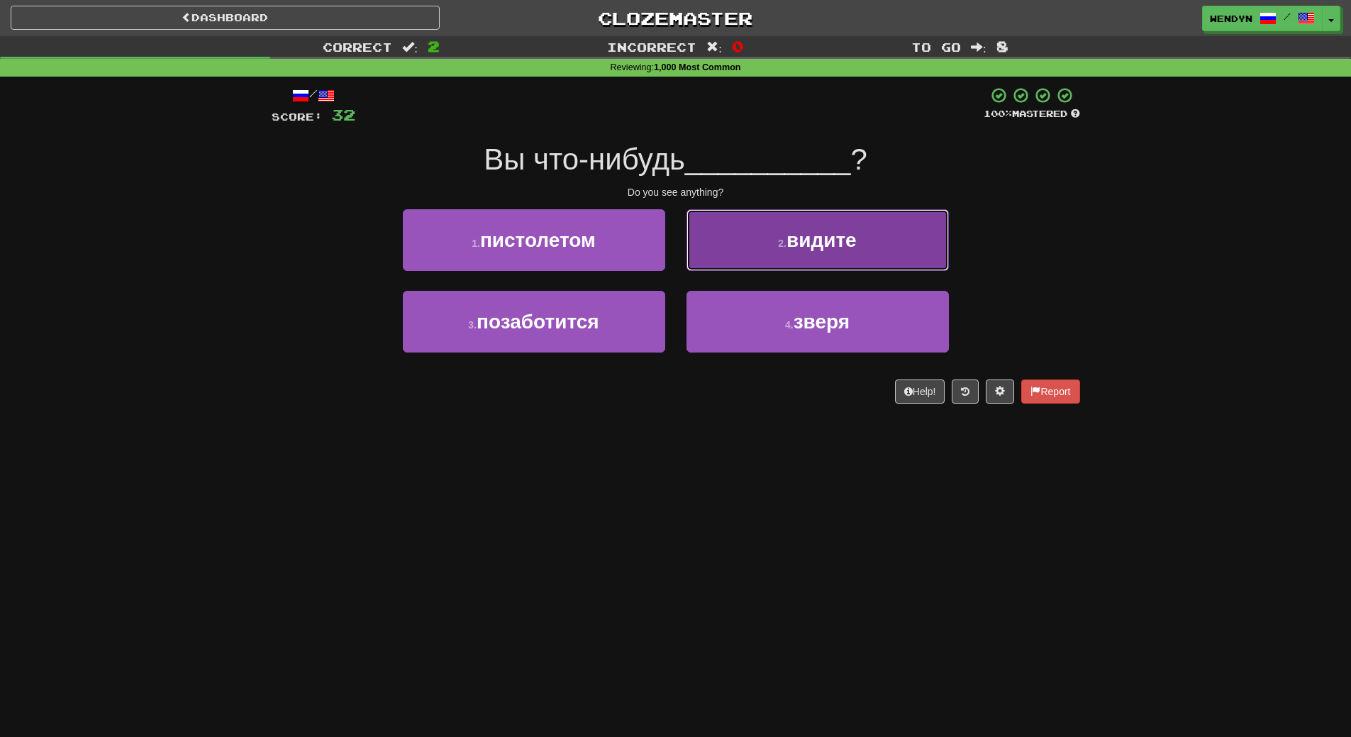
click at [868, 252] on button "2 . видите" at bounding box center [818, 240] width 262 height 62
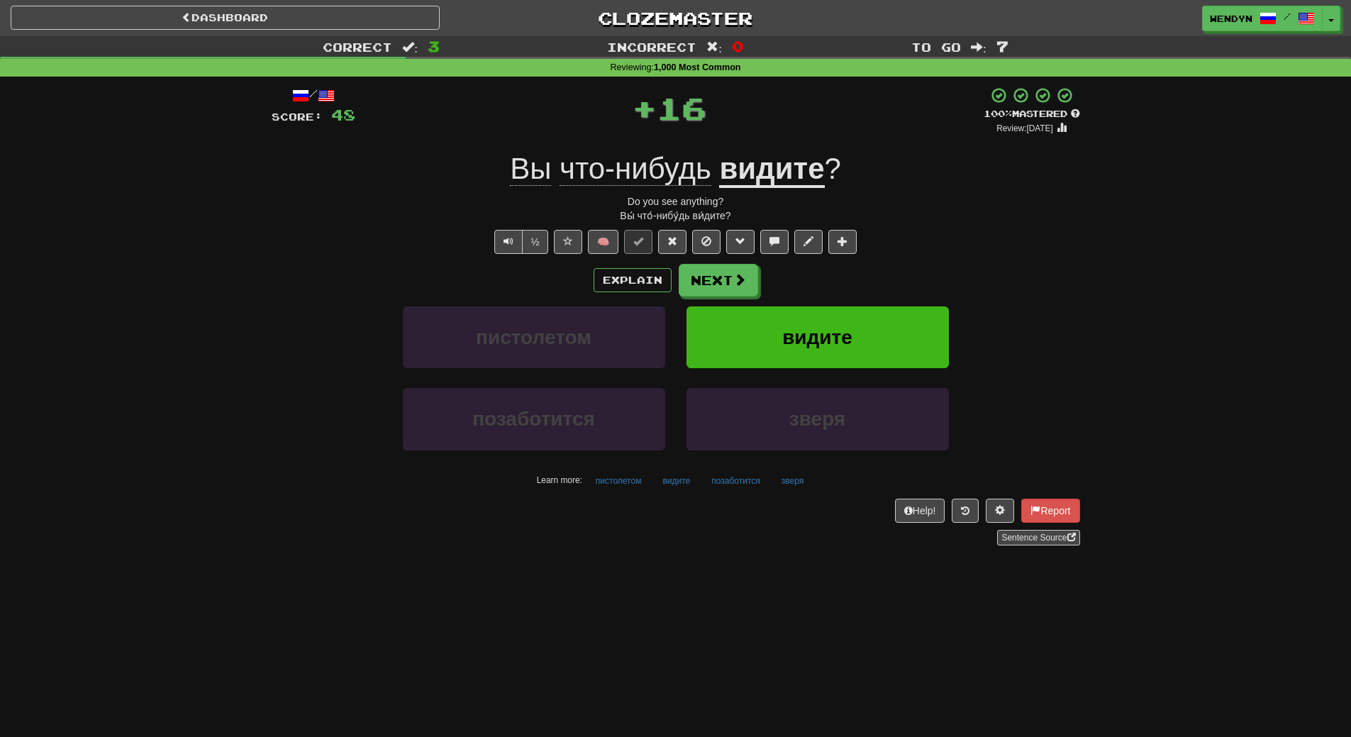
click at [868, 252] on div "½ 🧠" at bounding box center [676, 242] width 809 height 24
click at [862, 315] on button "видите" at bounding box center [818, 337] width 262 height 62
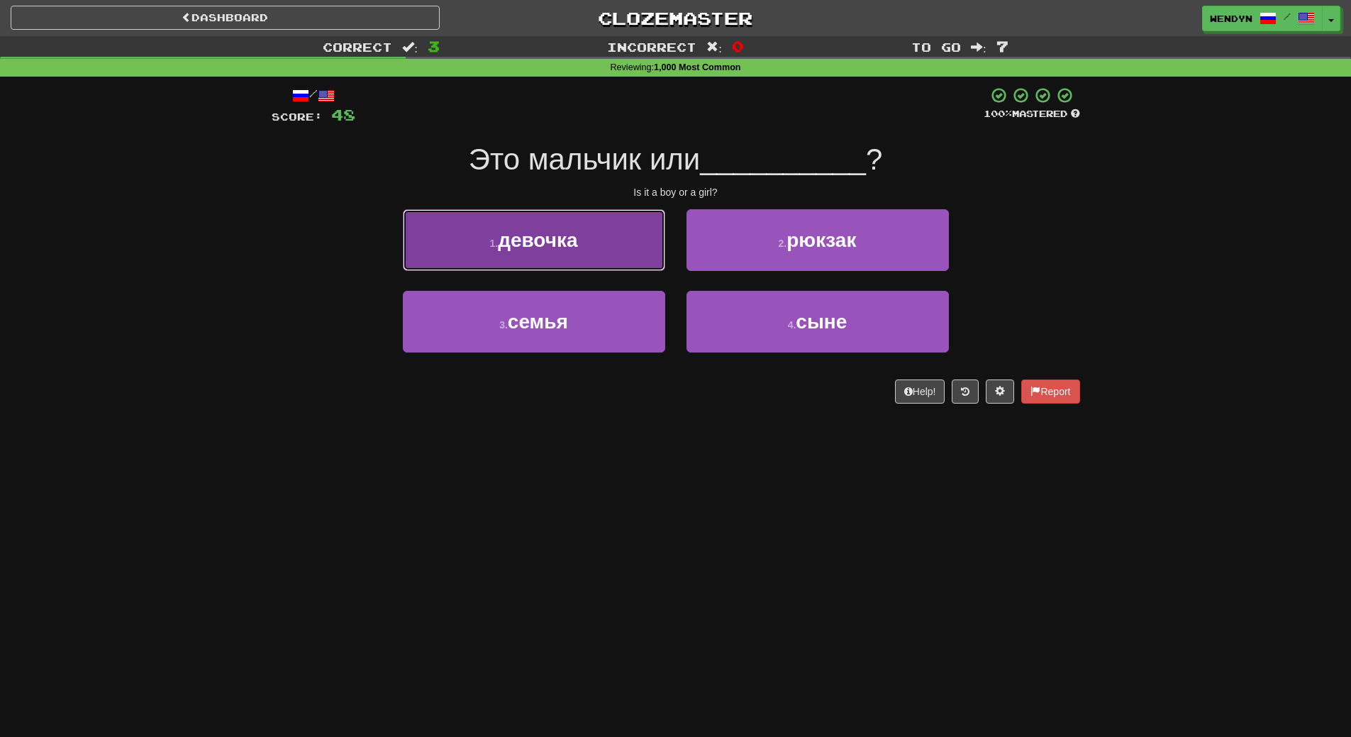
click at [612, 232] on button "1 . девочка" at bounding box center [534, 240] width 262 height 62
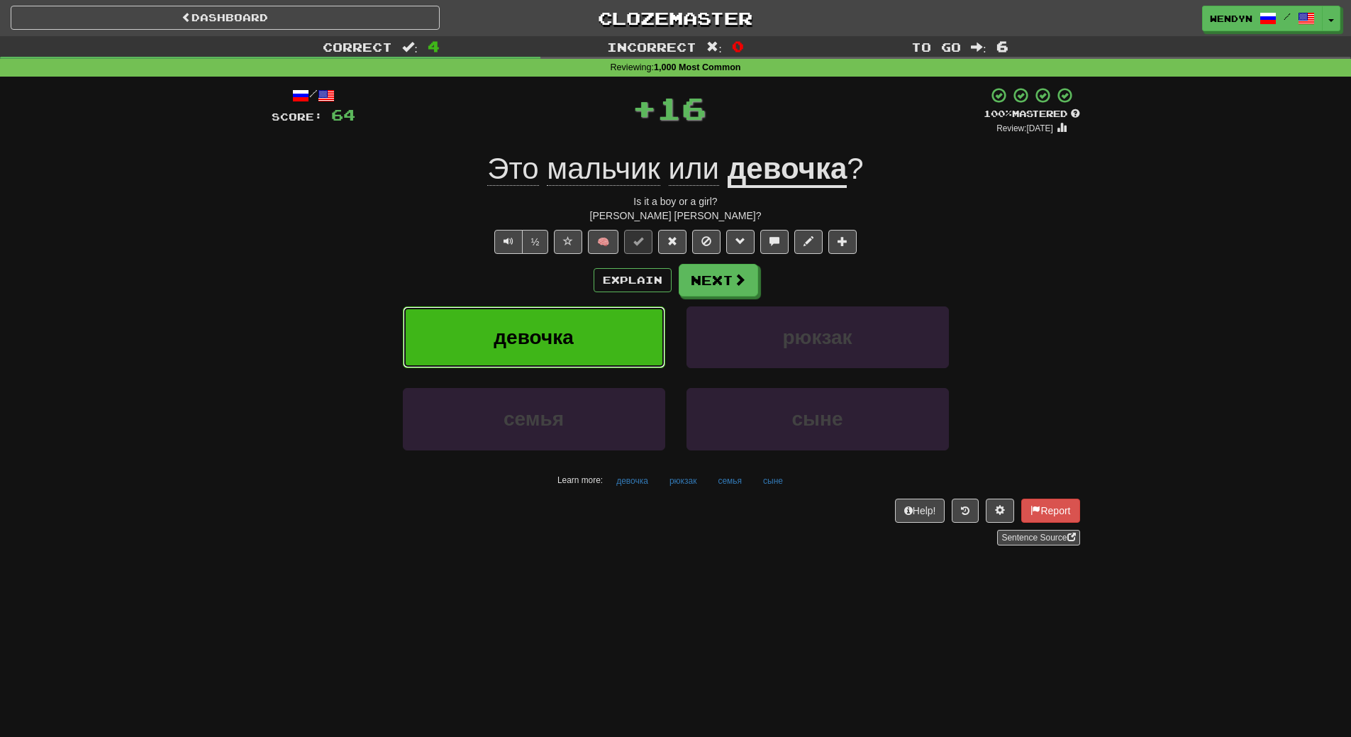
click at [607, 326] on button "девочка" at bounding box center [534, 337] width 262 height 62
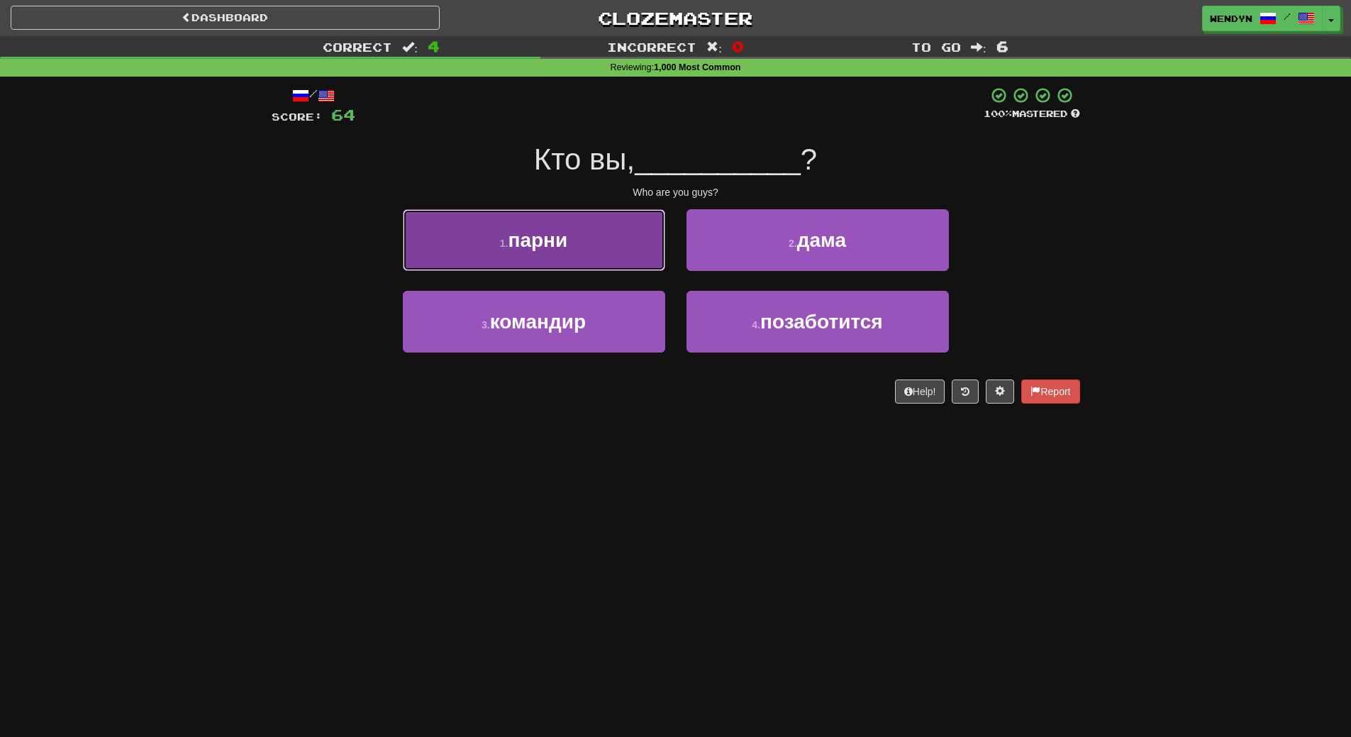
click at [604, 225] on button "1 . парни" at bounding box center [534, 240] width 262 height 62
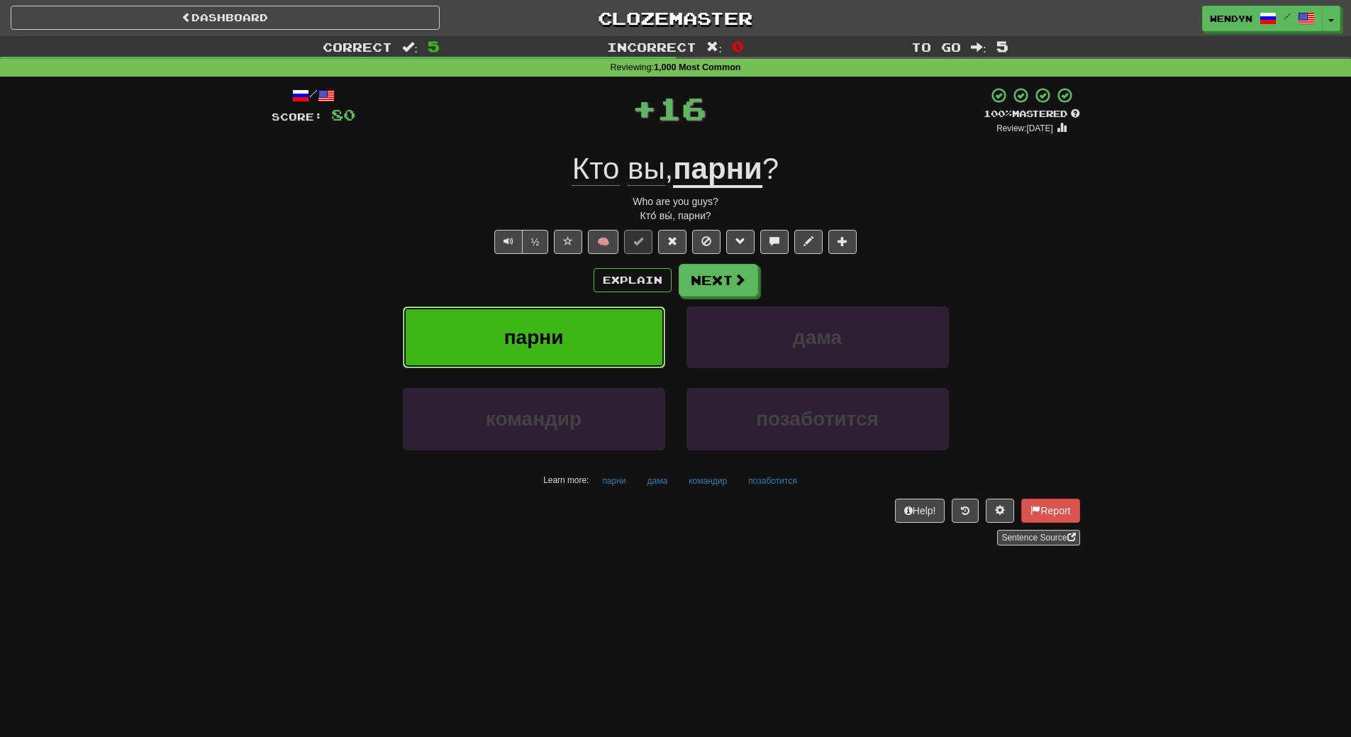
click at [604, 320] on button "парни" at bounding box center [534, 337] width 262 height 62
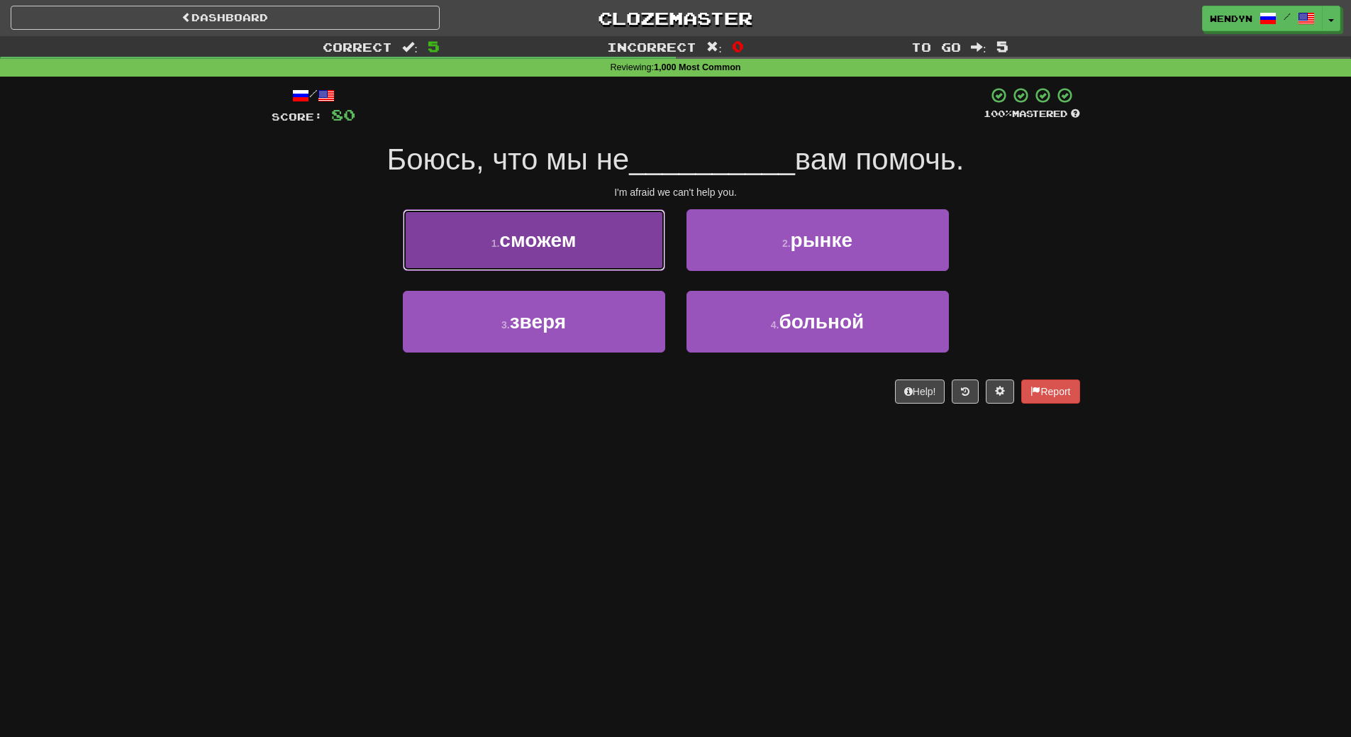
click at [633, 253] on button "1 . сможем" at bounding box center [534, 240] width 262 height 62
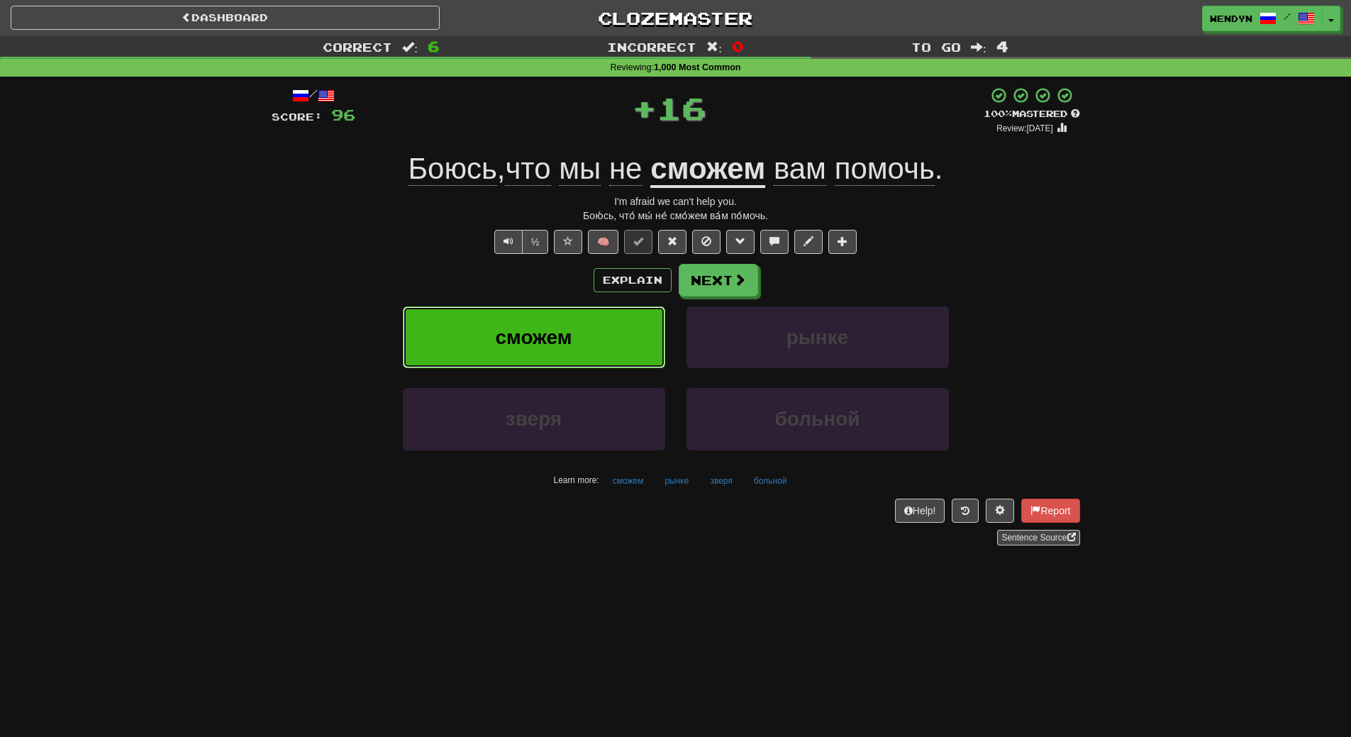
click at [609, 330] on button "сможем" at bounding box center [534, 337] width 262 height 62
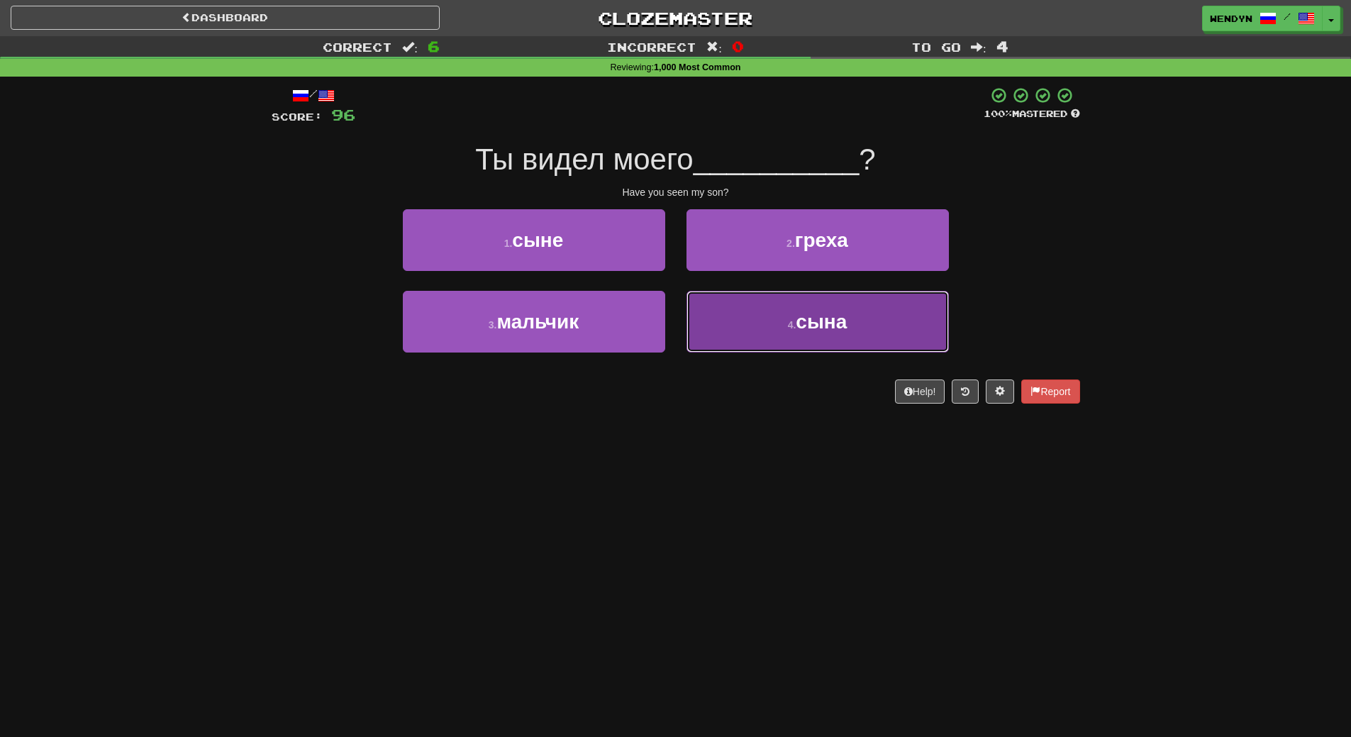
click at [826, 345] on button "4 . сына" at bounding box center [818, 322] width 262 height 62
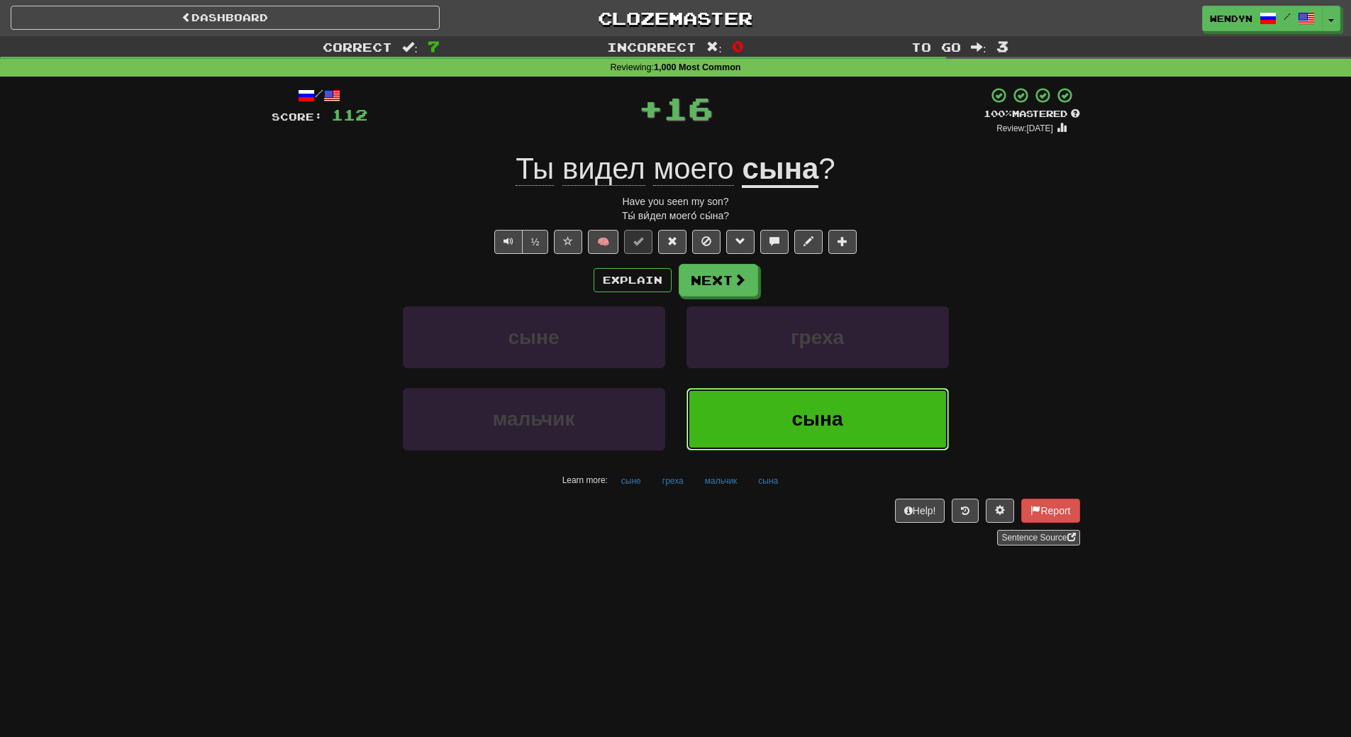
click at [819, 414] on span "сына" at bounding box center [817, 419] width 51 height 22
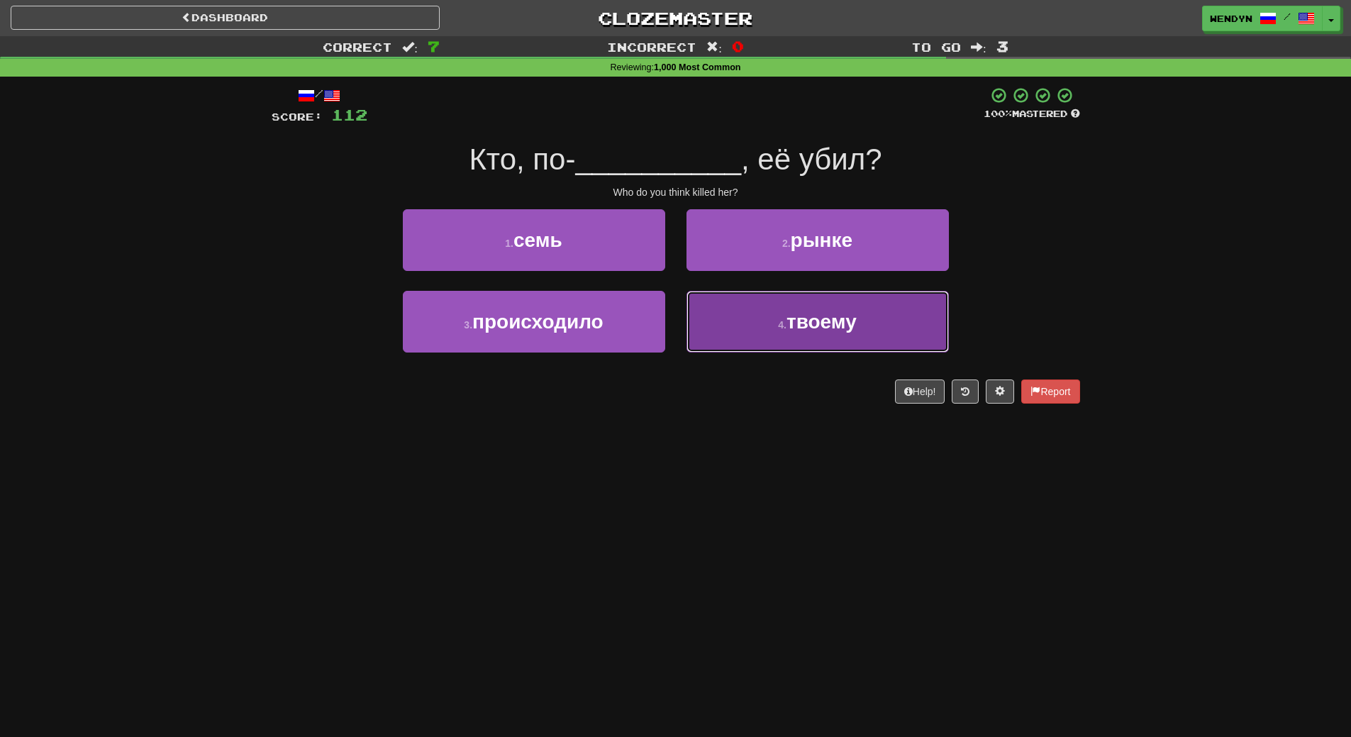
click at [793, 346] on button "4 . твоему" at bounding box center [818, 322] width 262 height 62
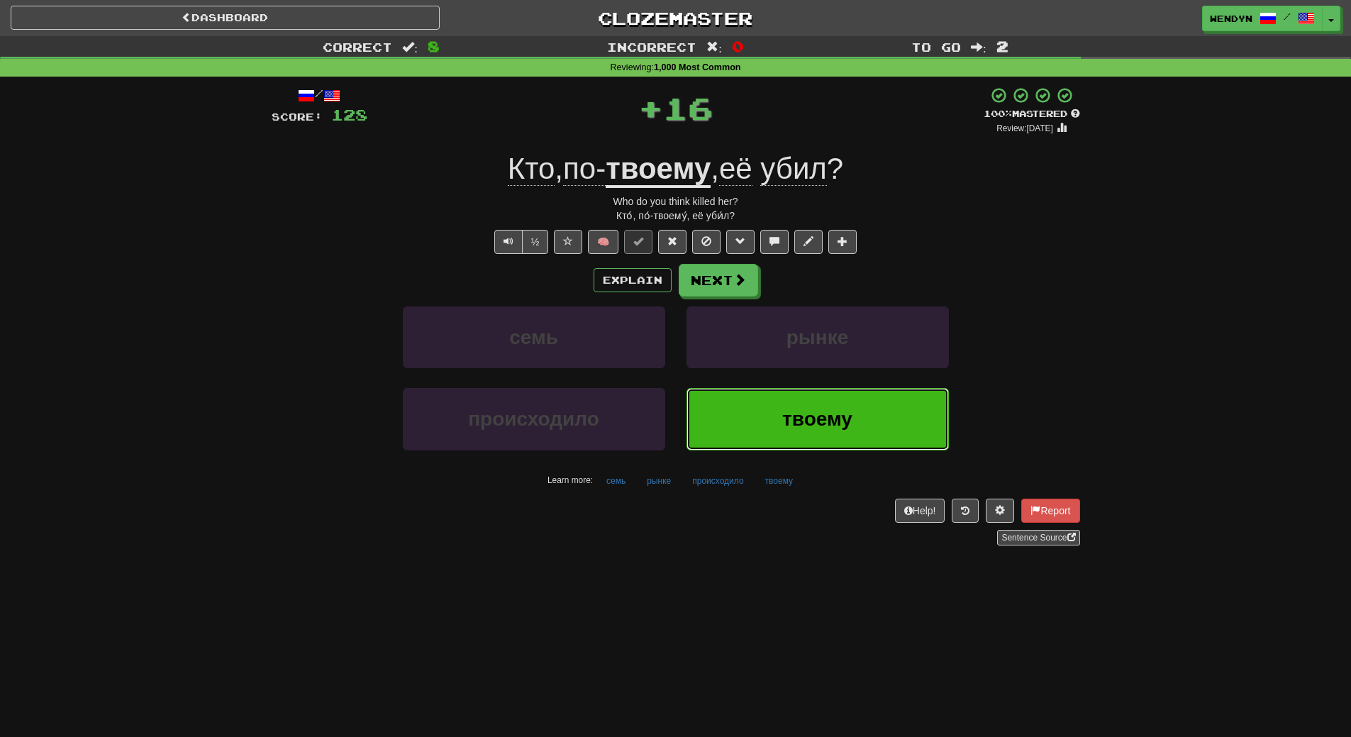
click at [791, 406] on button "твоему" at bounding box center [818, 419] width 262 height 62
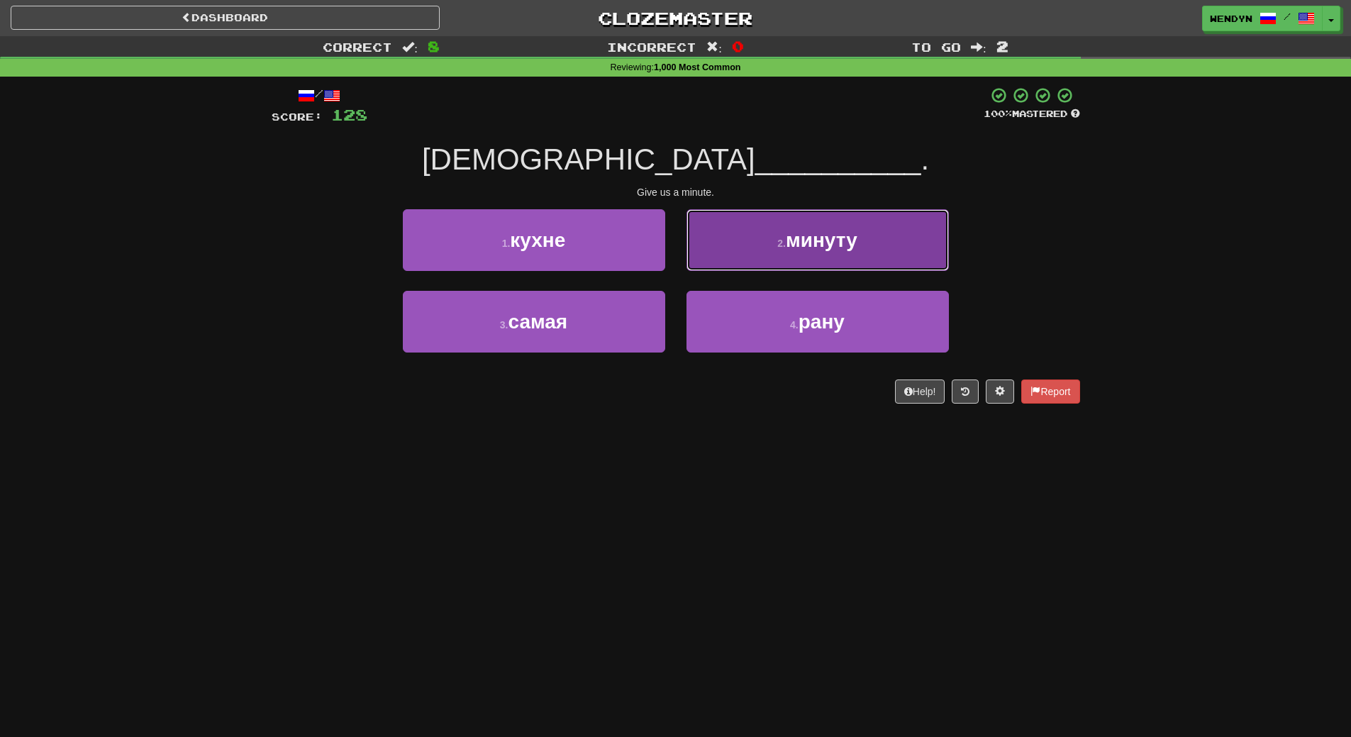
click at [838, 263] on button "2 . минуту" at bounding box center [818, 240] width 262 height 62
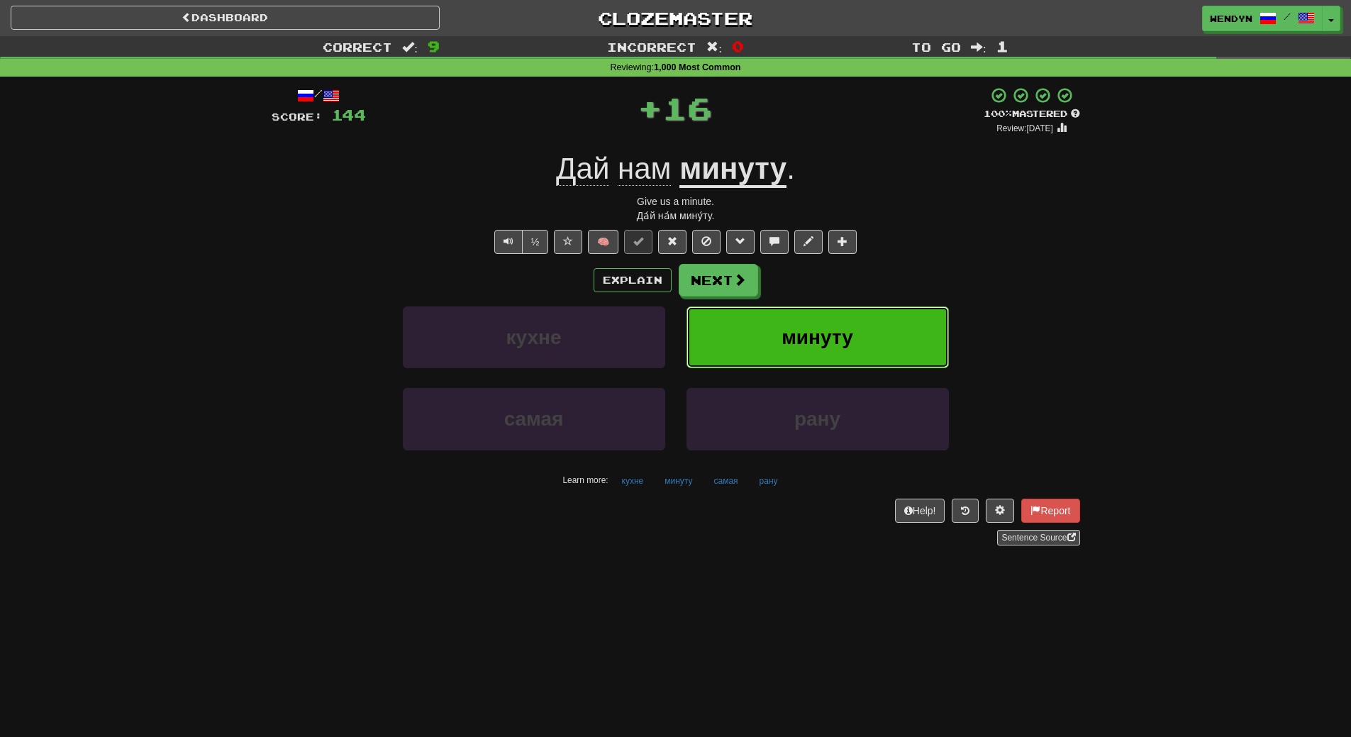
click at [841, 328] on span "минуту" at bounding box center [818, 337] width 72 height 22
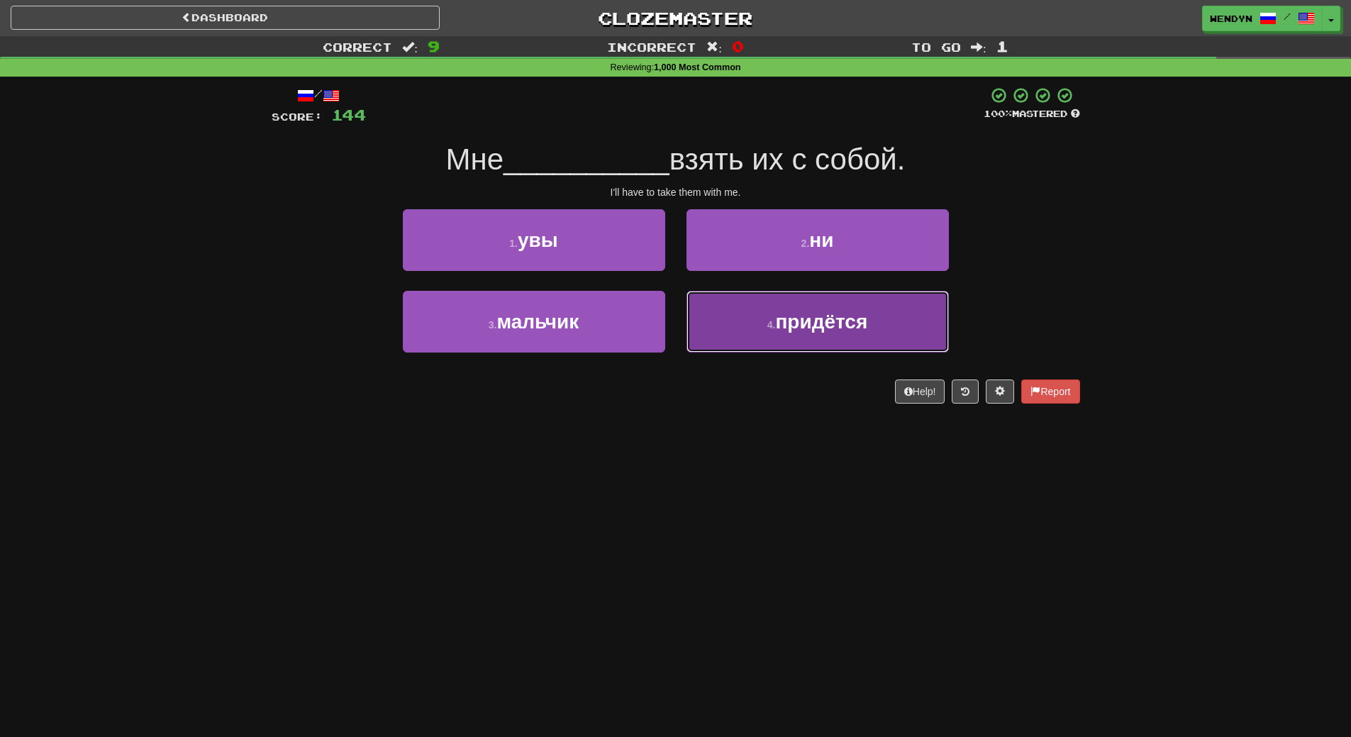
click at [771, 338] on button "4 . придётся" at bounding box center [818, 322] width 262 height 62
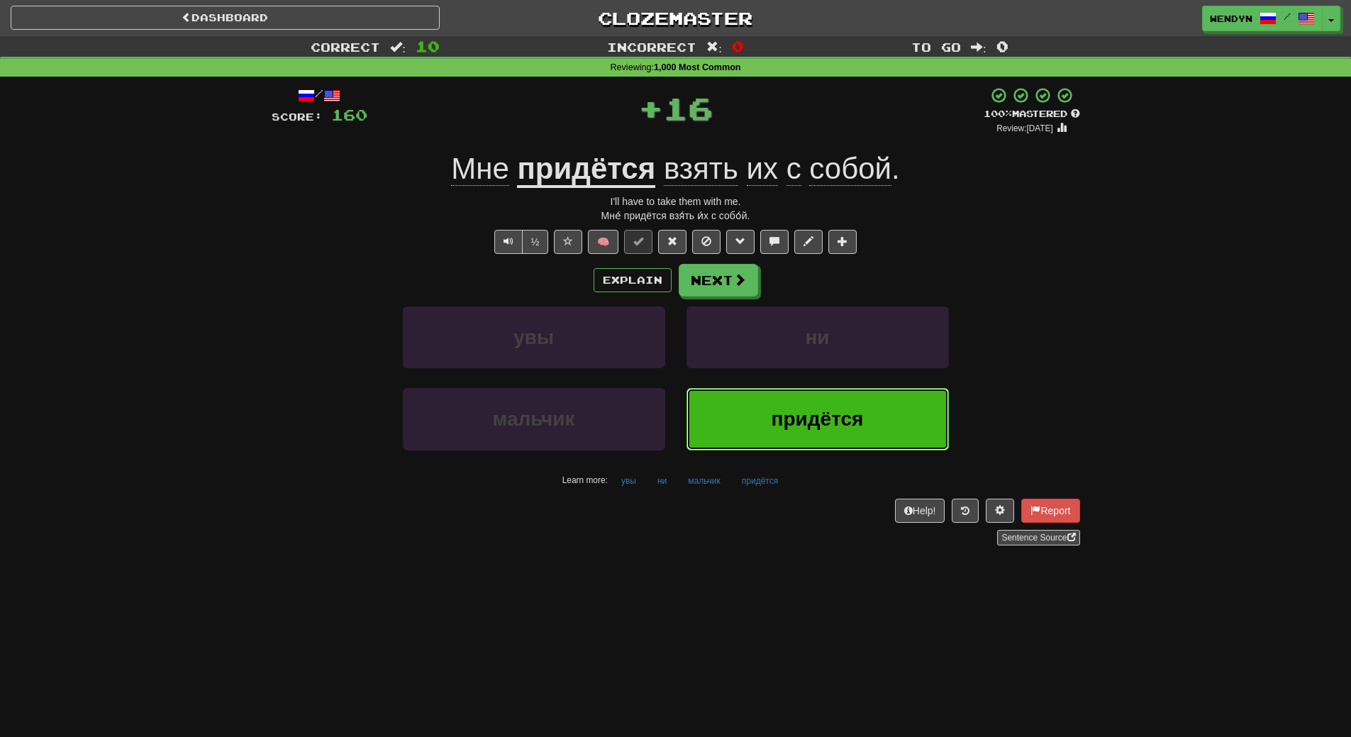
click at [766, 394] on button "придётся" at bounding box center [818, 419] width 262 height 62
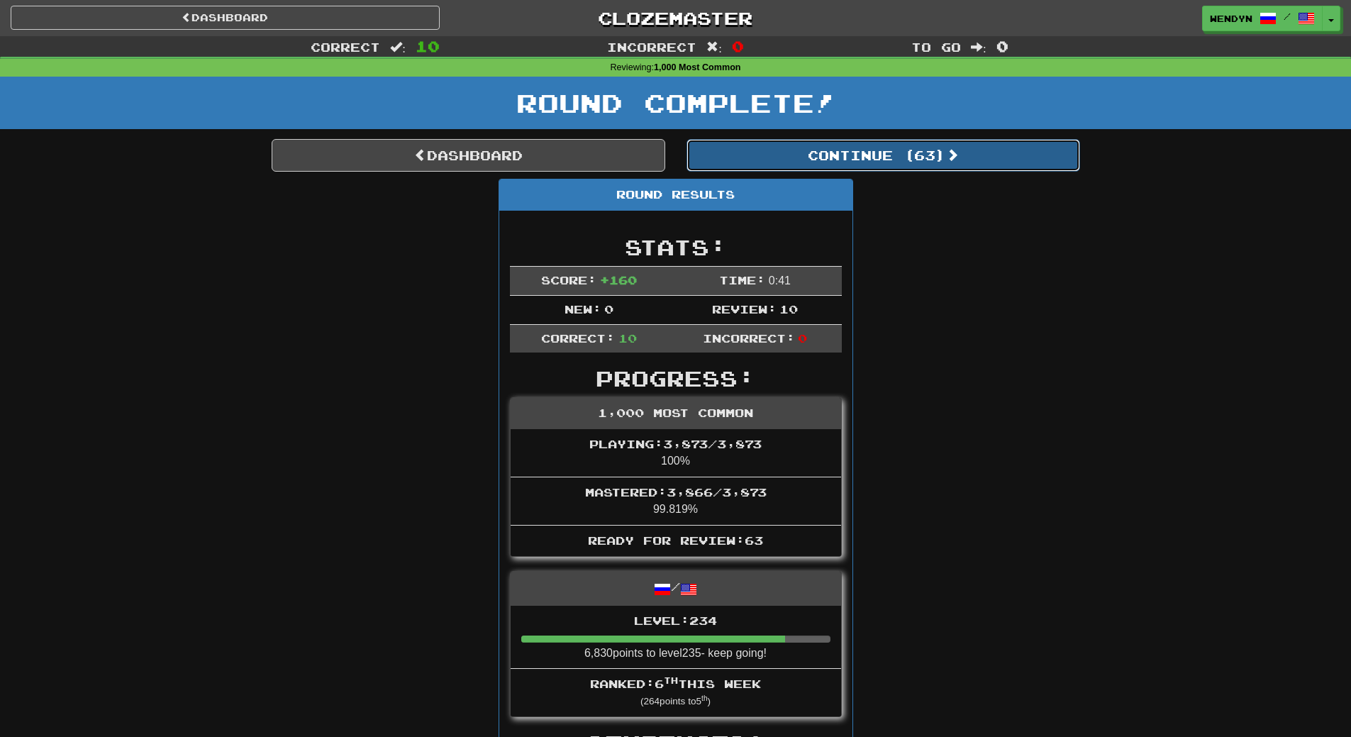
click at [901, 144] on button "Continue ( 63 )" at bounding box center [884, 155] width 394 height 33
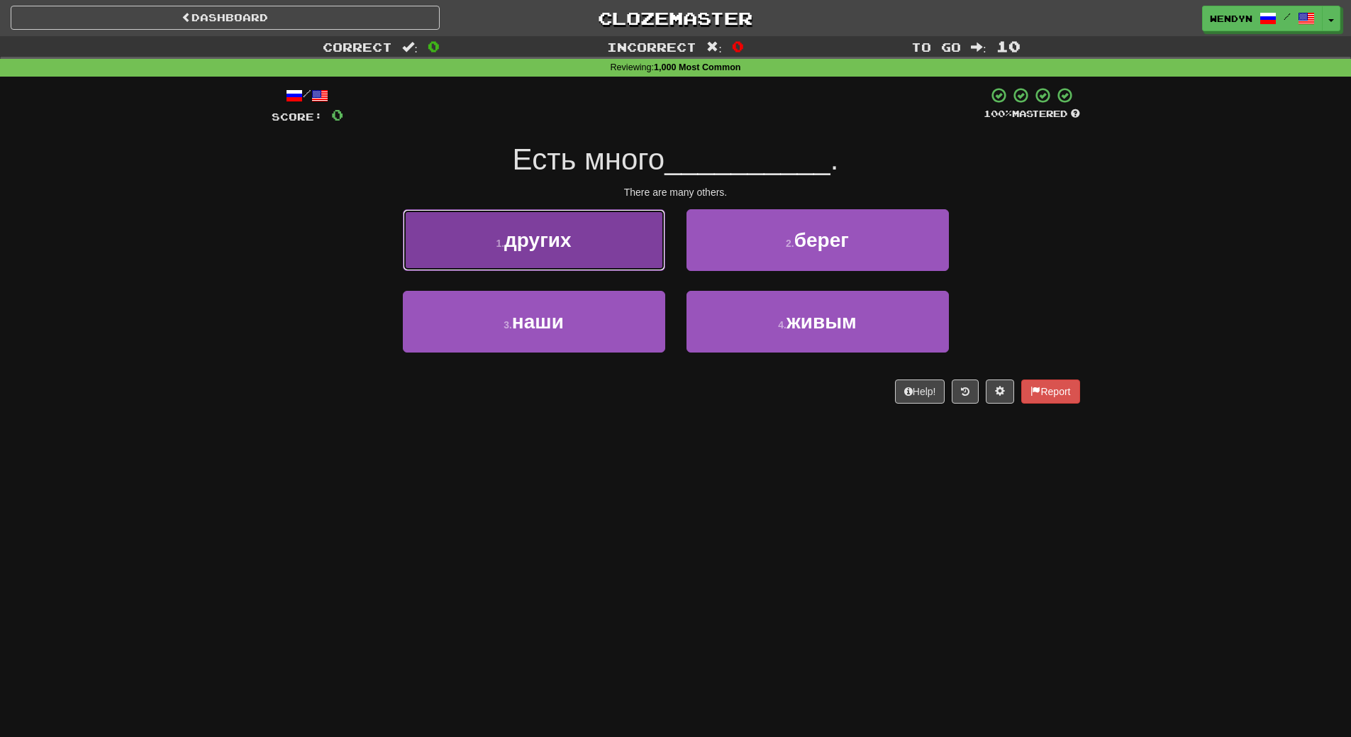
click at [616, 255] on button "1 . других" at bounding box center [534, 240] width 262 height 62
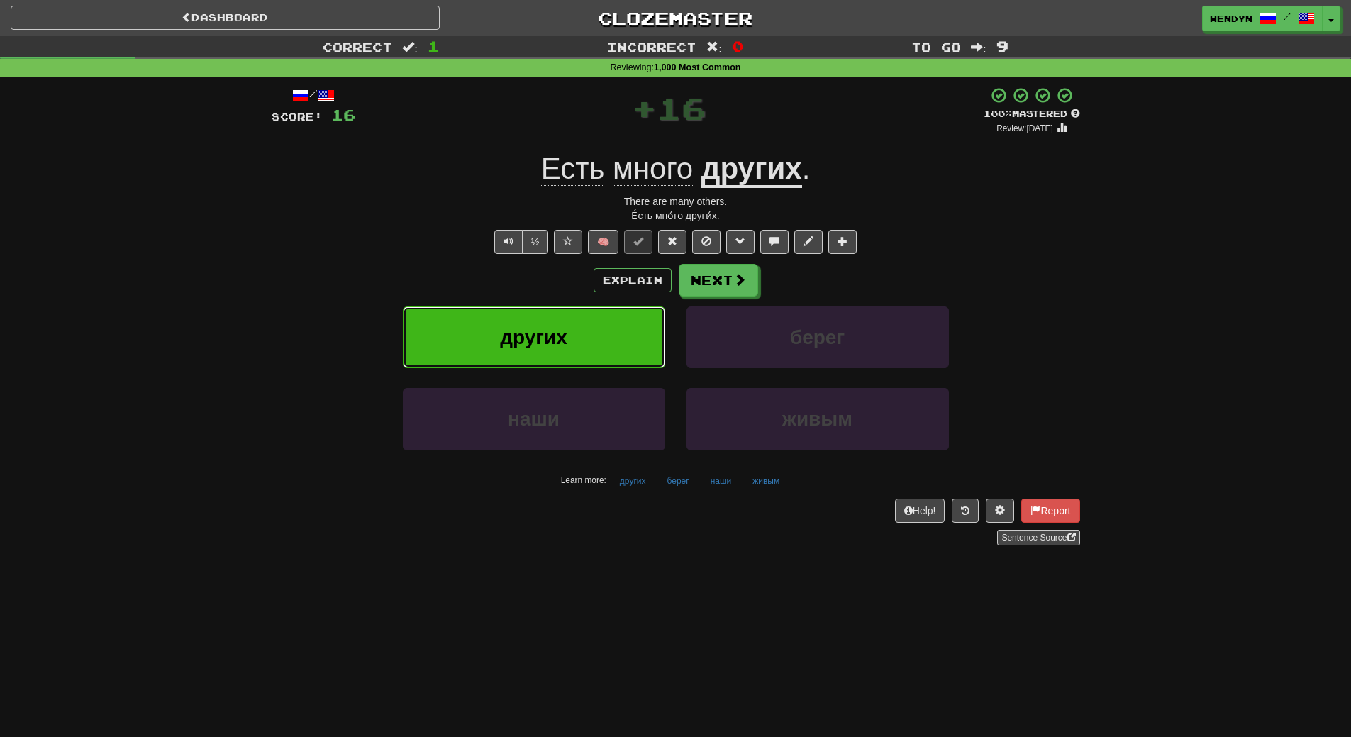
click at [611, 336] on button "других" at bounding box center [534, 337] width 262 height 62
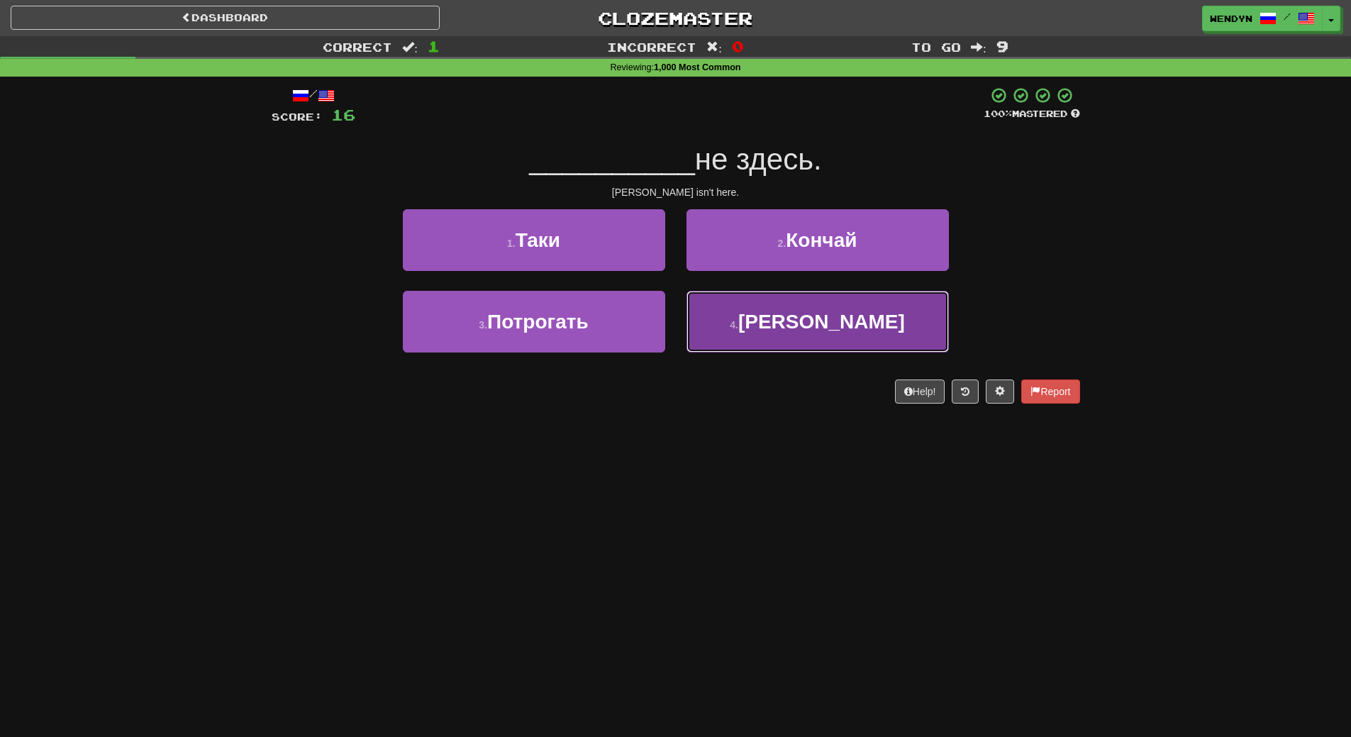
click at [748, 330] on button "4 . Джон" at bounding box center [818, 322] width 262 height 62
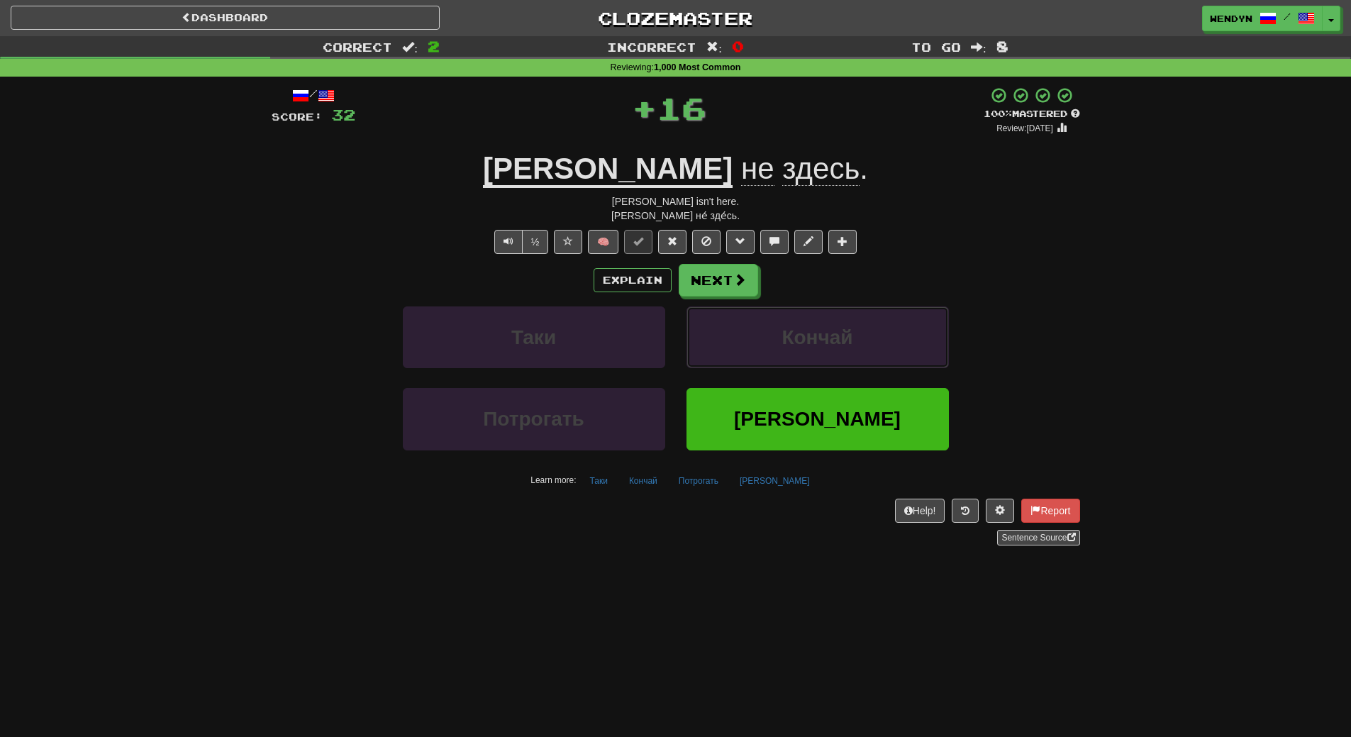
click at [748, 330] on button "Кончай" at bounding box center [818, 337] width 262 height 62
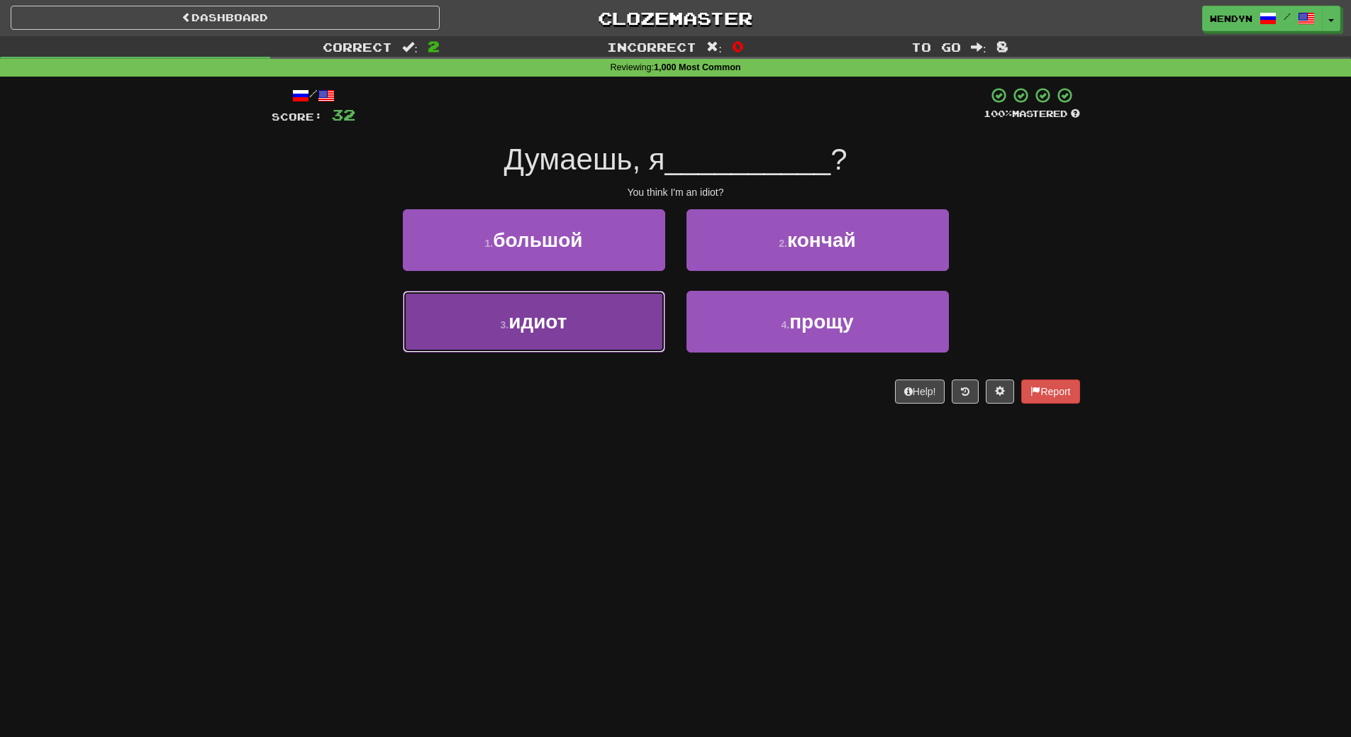
click at [658, 326] on button "3 . идиот" at bounding box center [534, 322] width 262 height 62
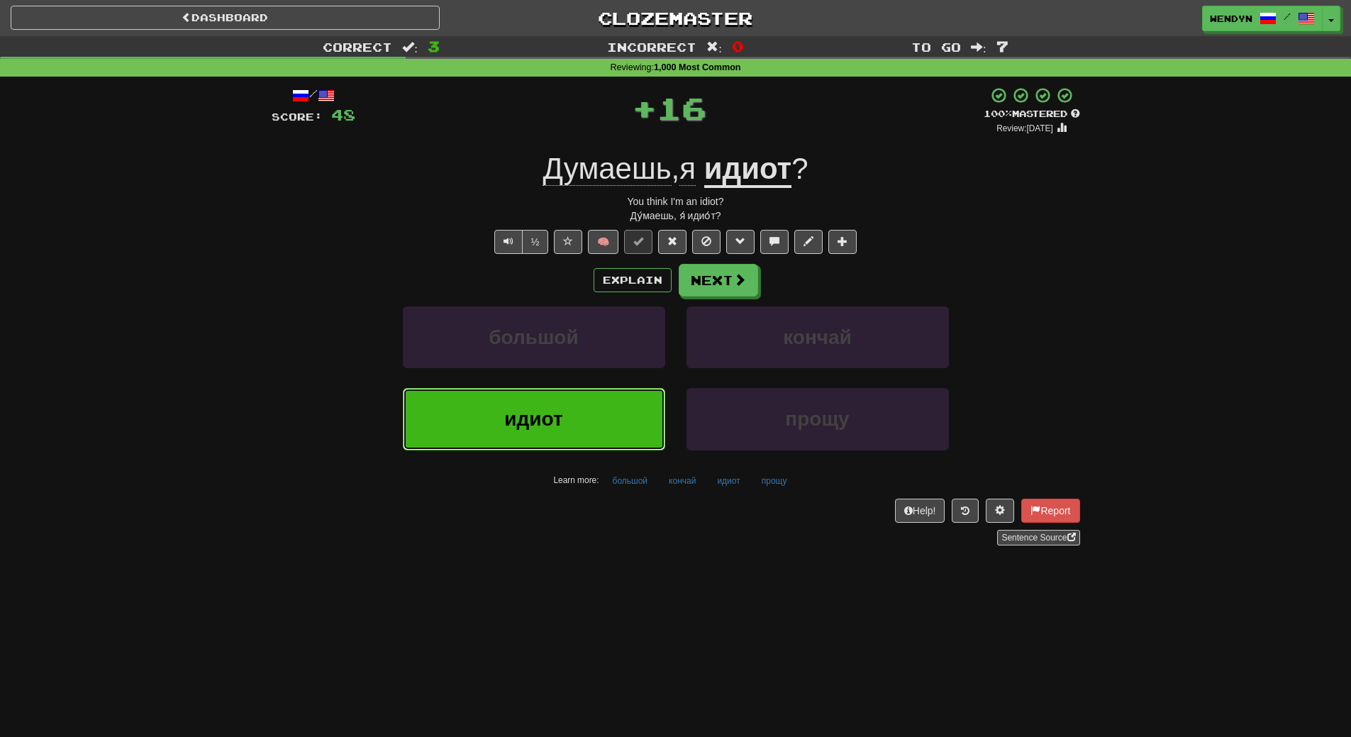
click at [621, 402] on button "идиот" at bounding box center [534, 419] width 262 height 62
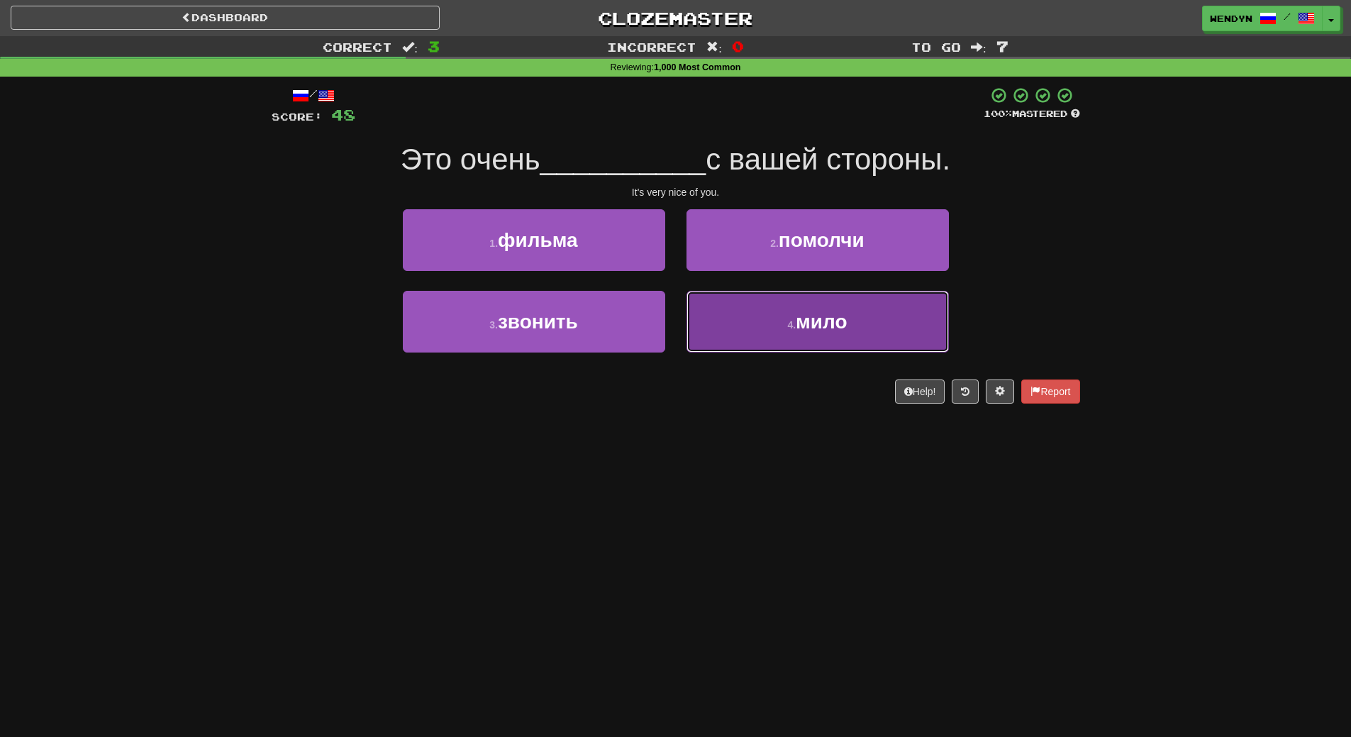
click at [829, 323] on span "мило" at bounding box center [821, 322] width 51 height 22
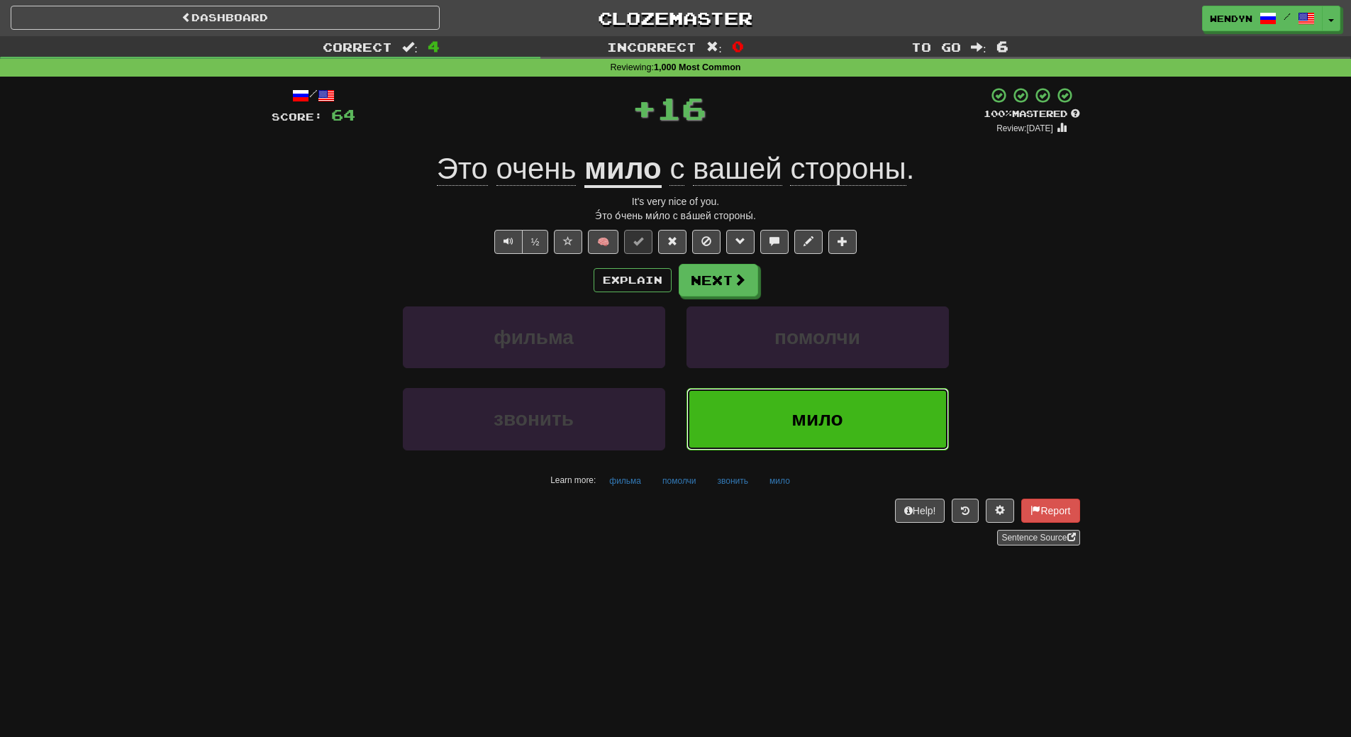
click at [793, 413] on span "мило" at bounding box center [817, 419] width 51 height 22
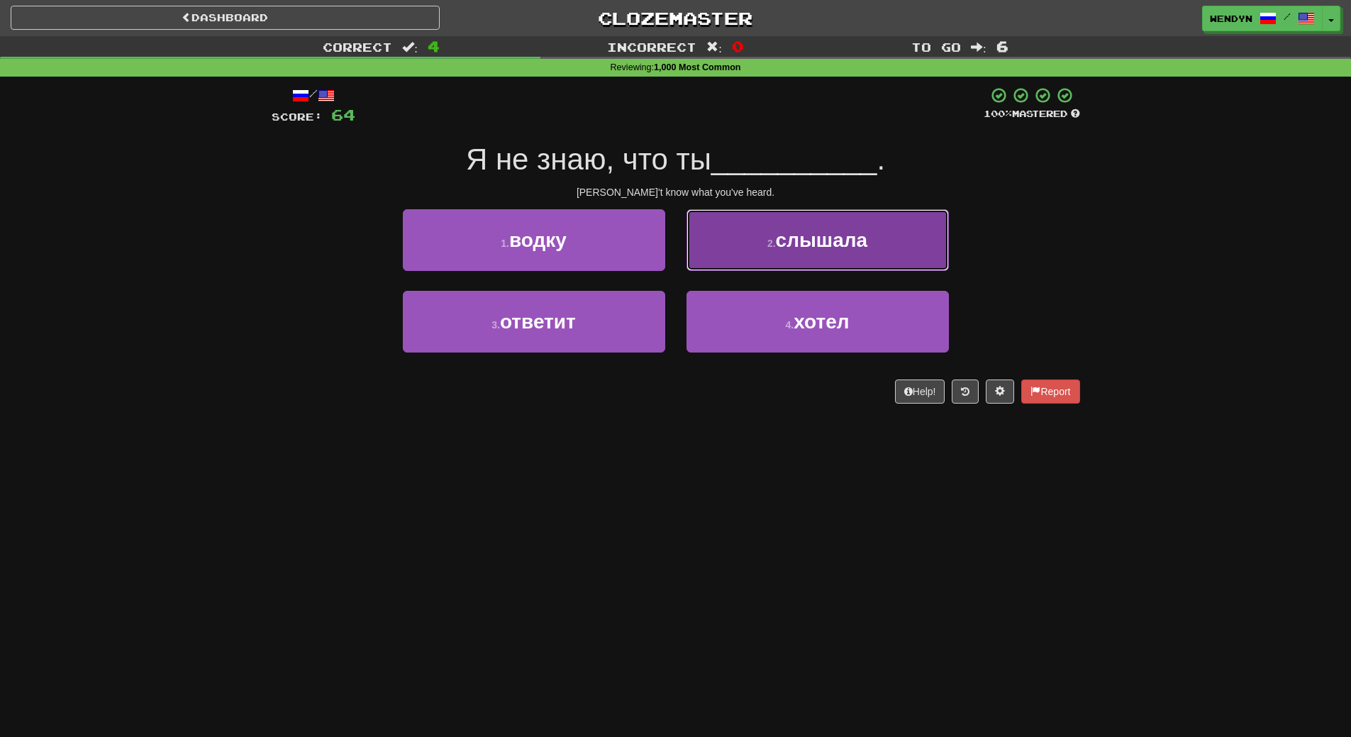
click at [905, 240] on button "2 . слышала" at bounding box center [818, 240] width 262 height 62
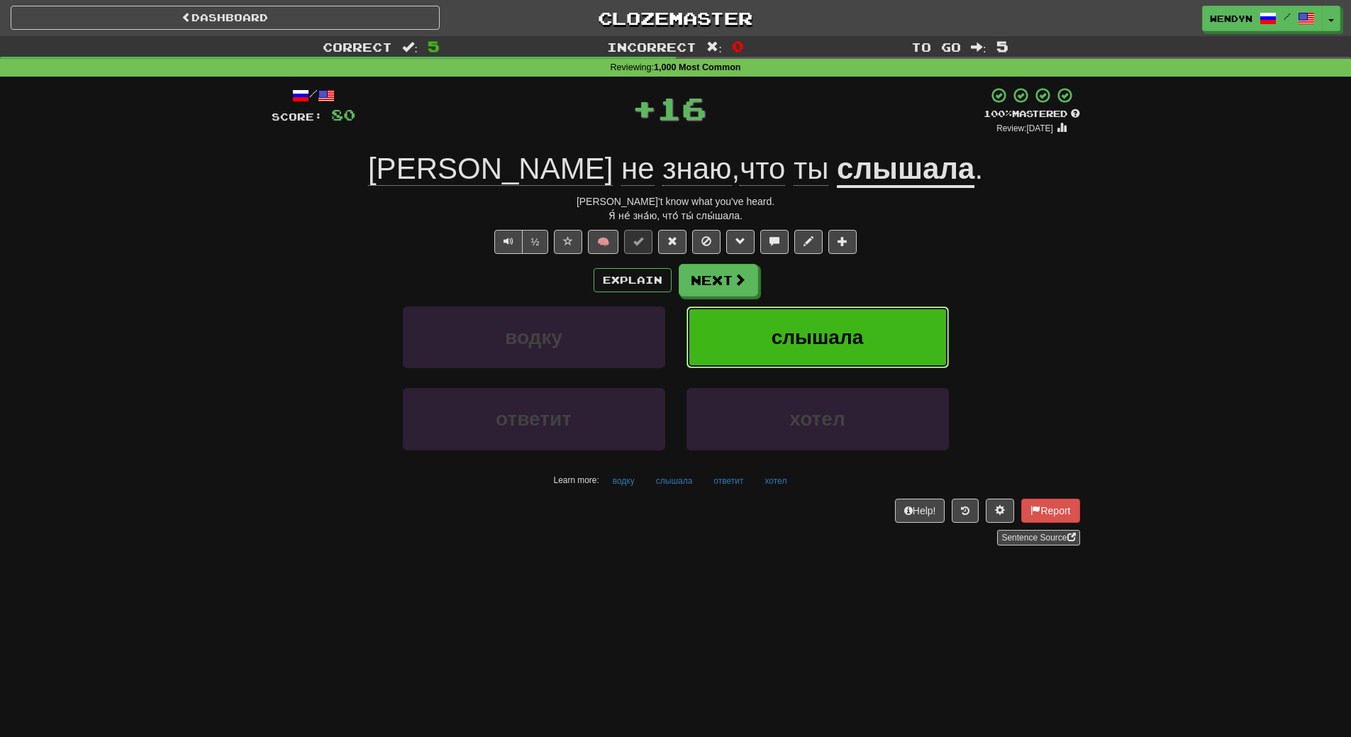
click at [895, 314] on button "слышала" at bounding box center [818, 337] width 262 height 62
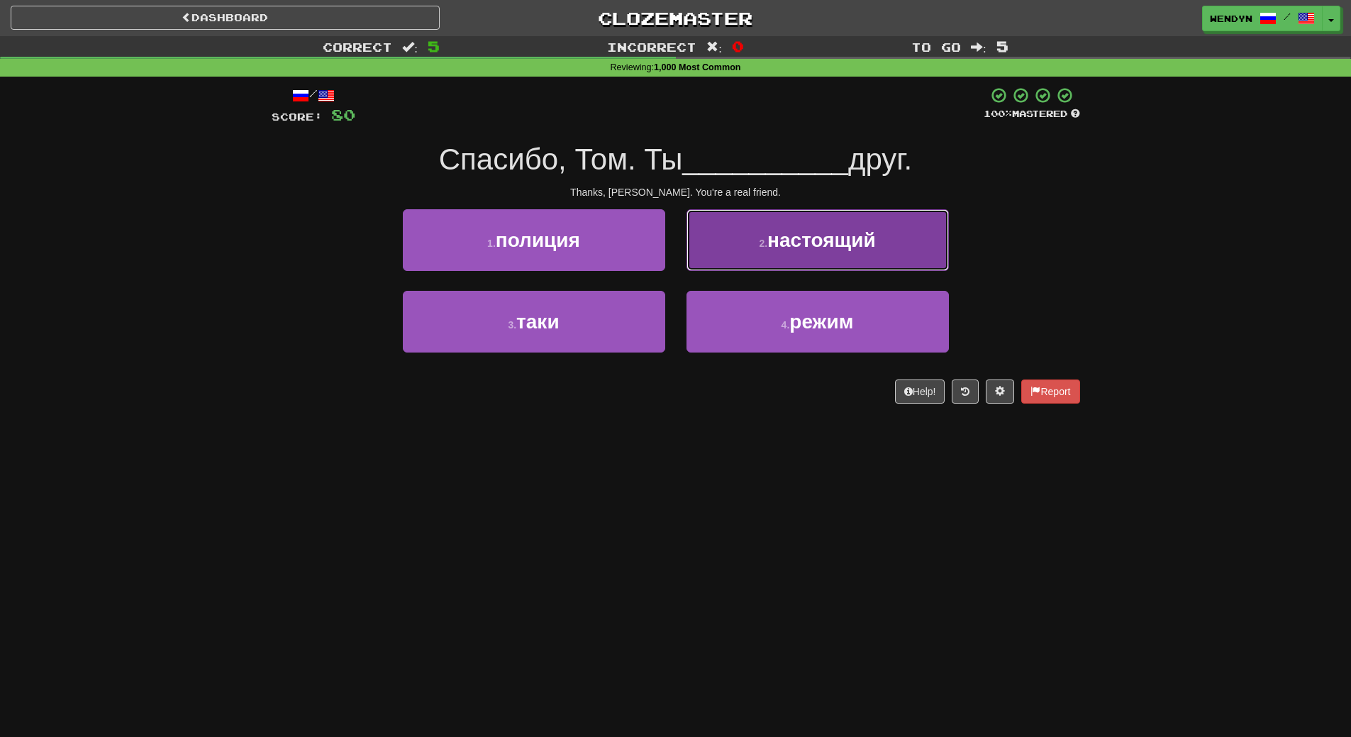
click at [891, 249] on button "2 . настоящий" at bounding box center [818, 240] width 262 height 62
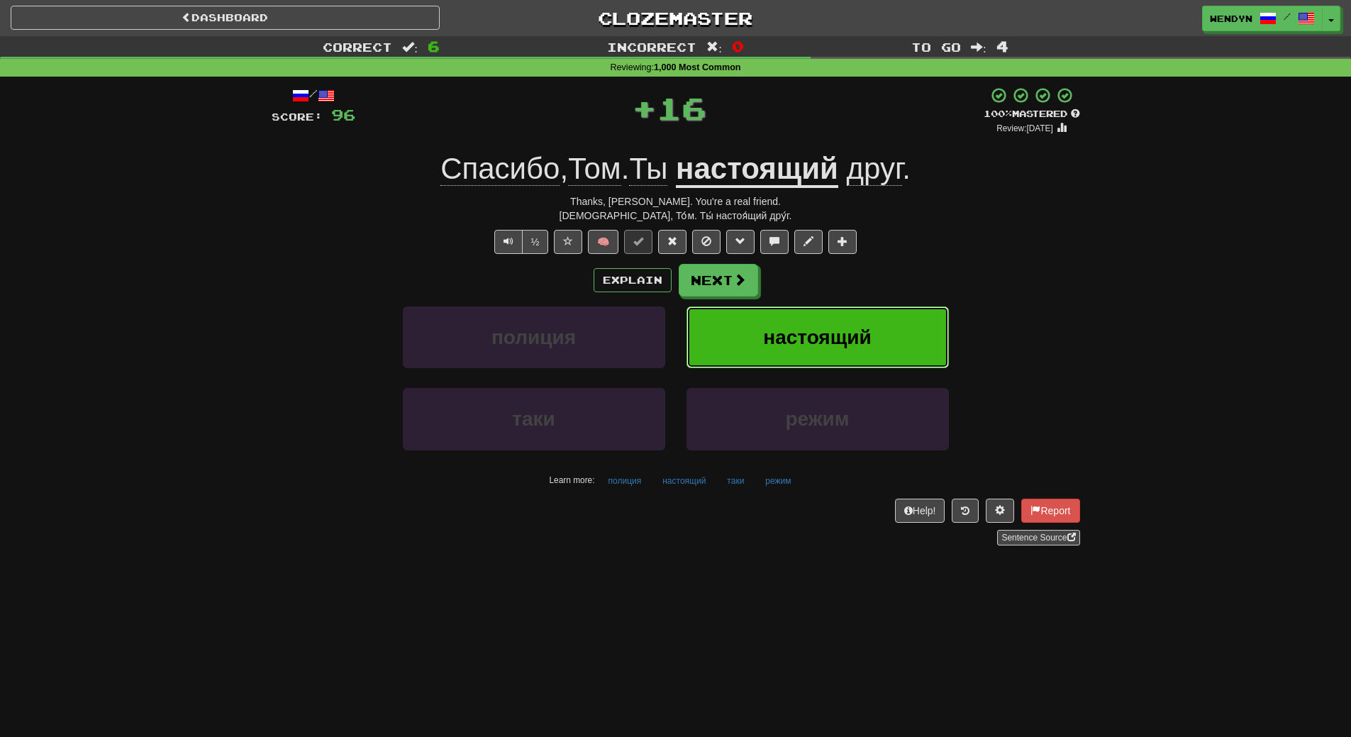
click at [877, 320] on button "настоящий" at bounding box center [818, 337] width 262 height 62
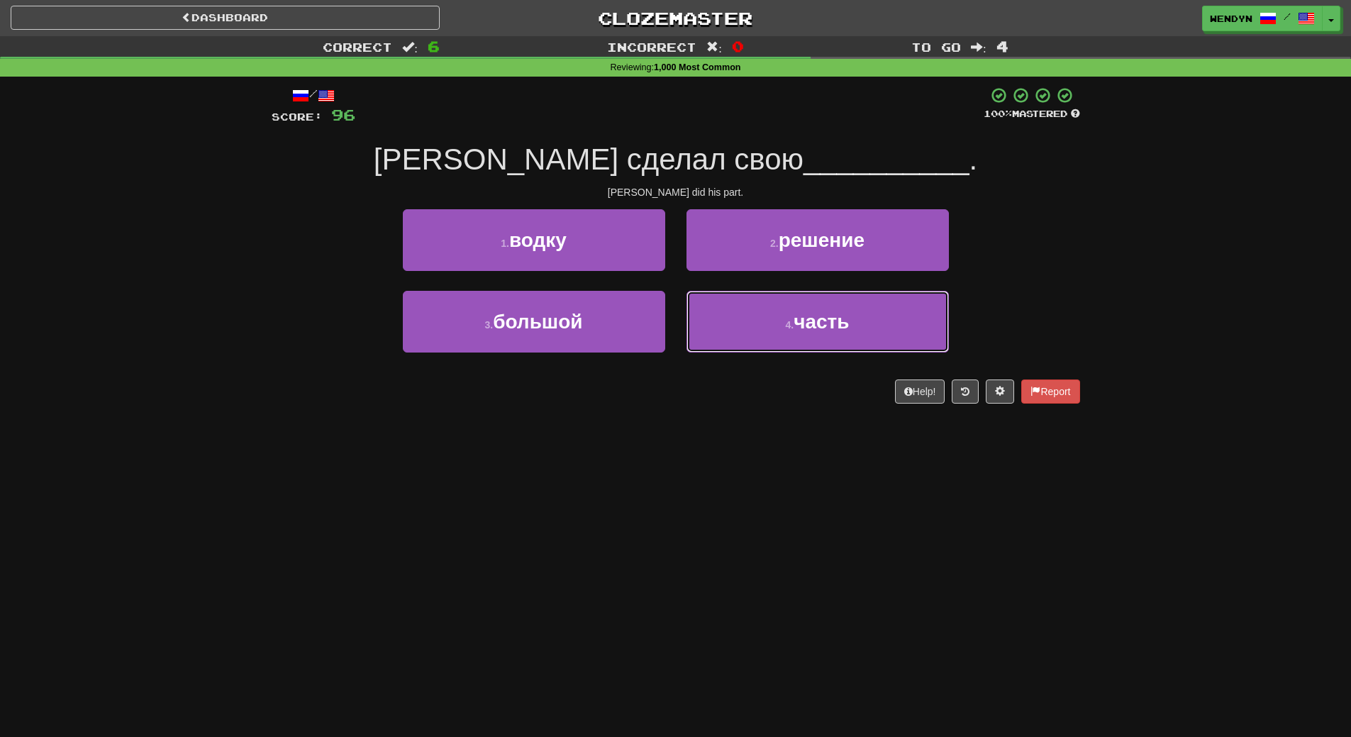
click at [877, 320] on button "4 . часть" at bounding box center [818, 322] width 262 height 62
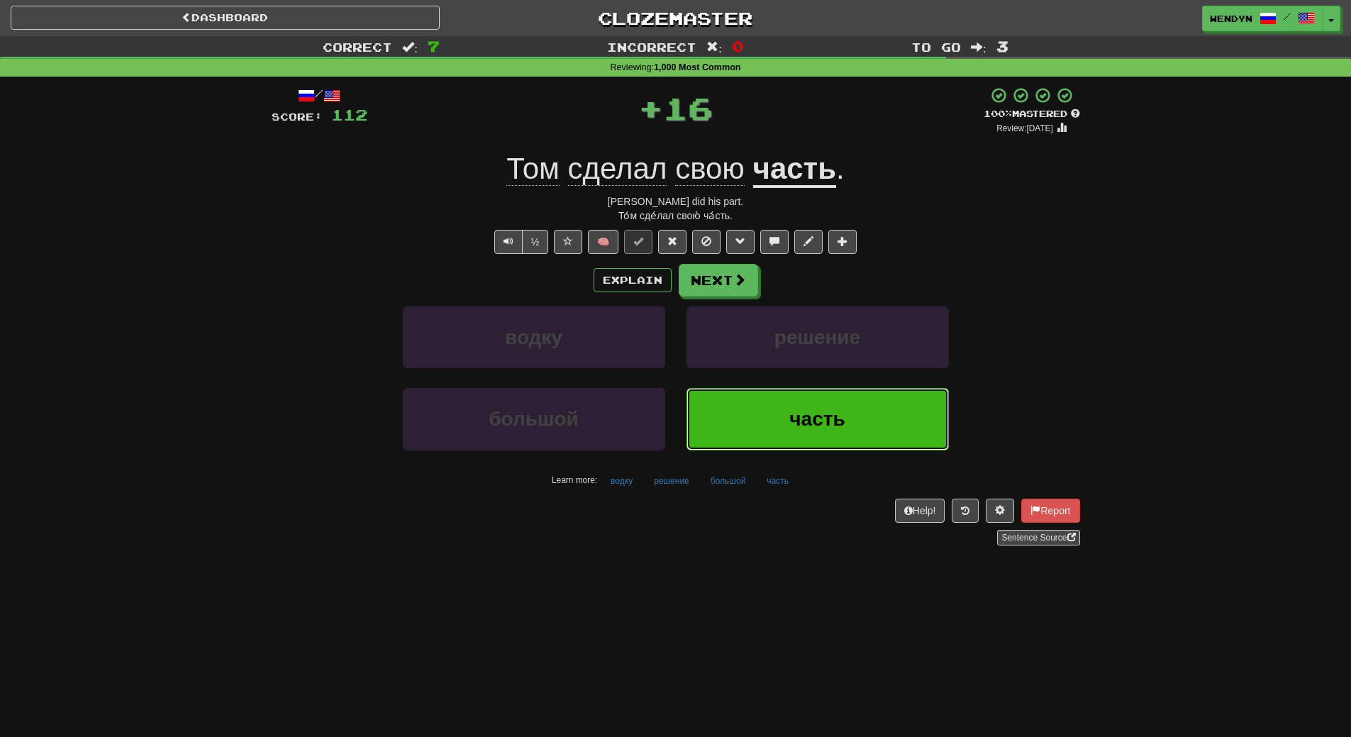
click at [832, 398] on button "часть" at bounding box center [818, 419] width 262 height 62
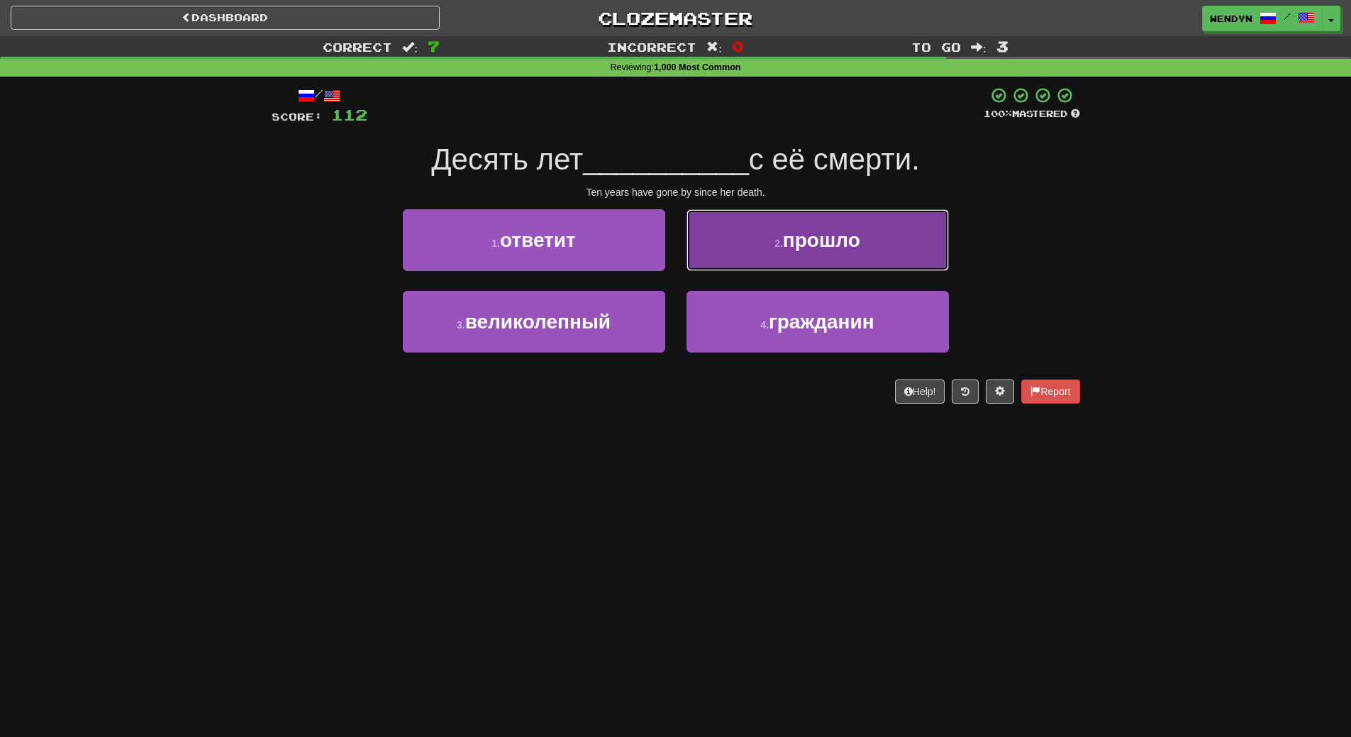
click at [838, 243] on span "прошло" at bounding box center [821, 240] width 77 height 22
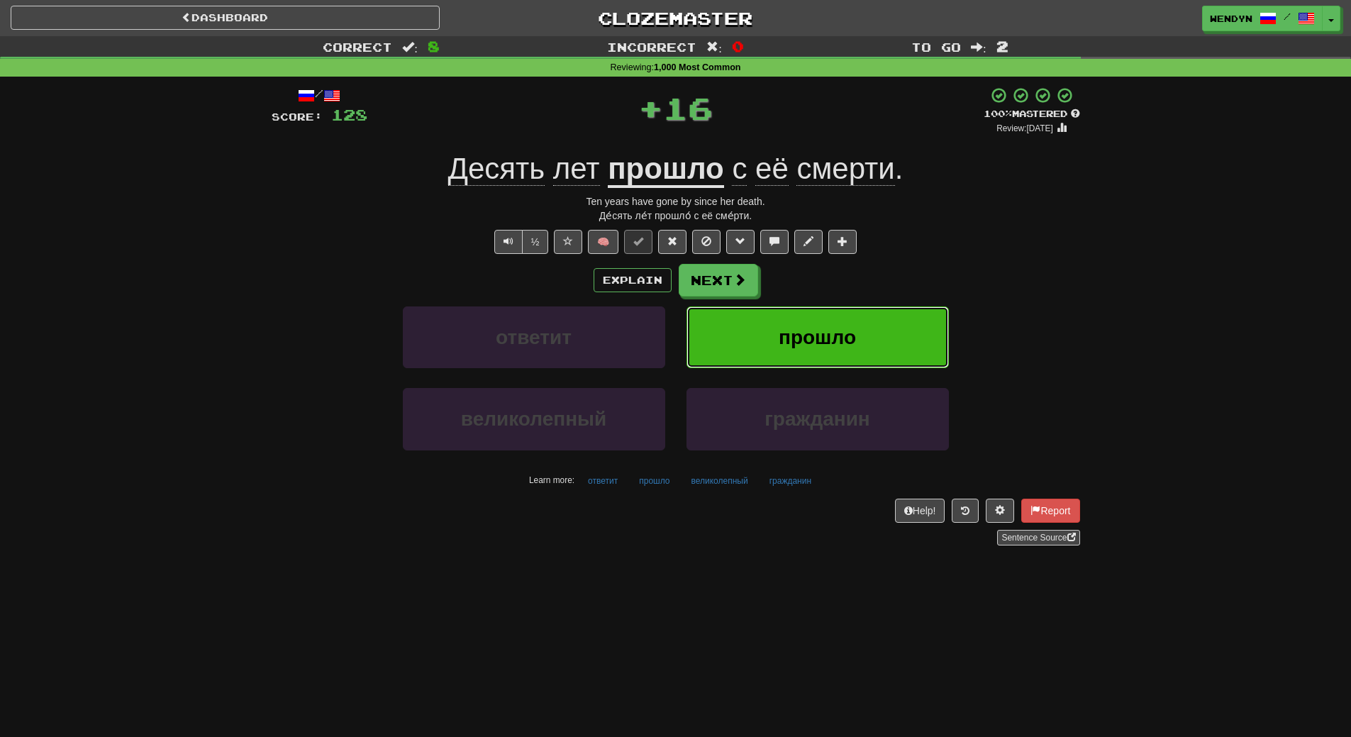
click at [824, 314] on button "прошло" at bounding box center [818, 337] width 262 height 62
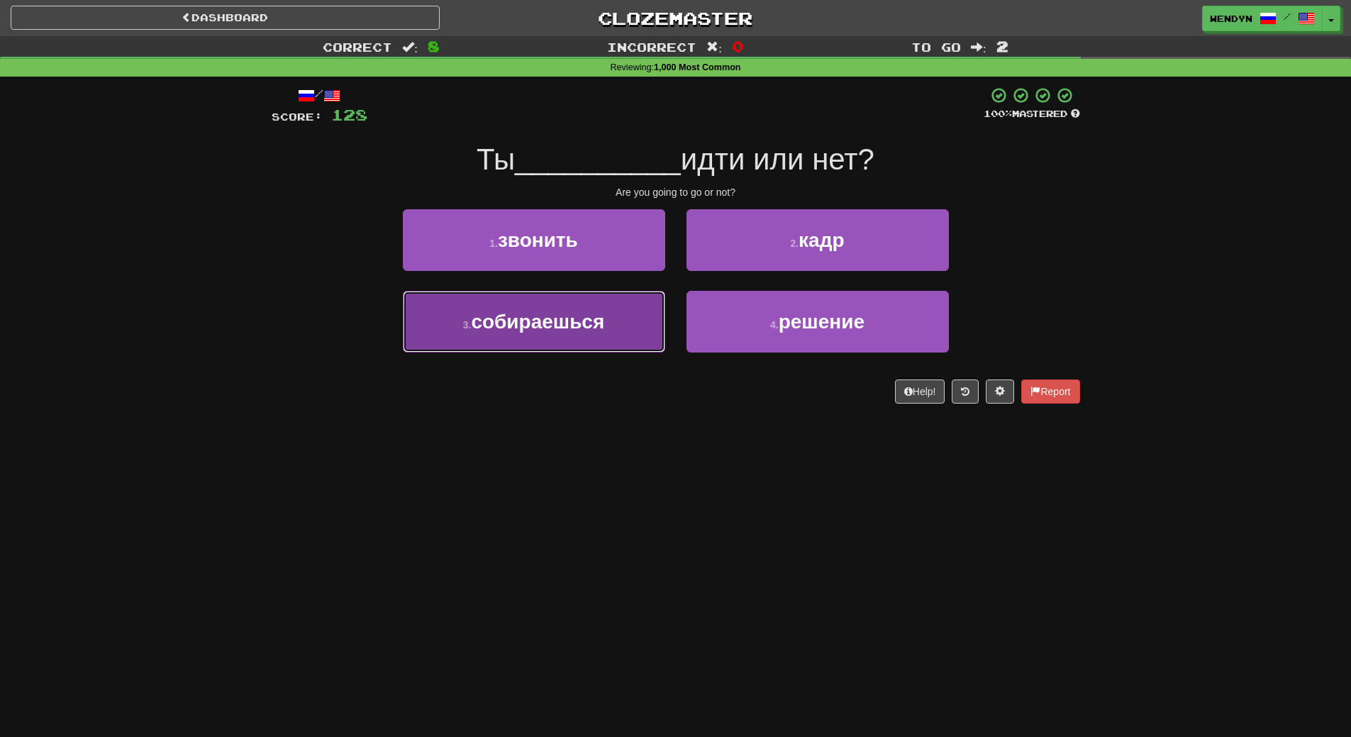
click at [641, 340] on button "3 . собираешься" at bounding box center [534, 322] width 262 height 62
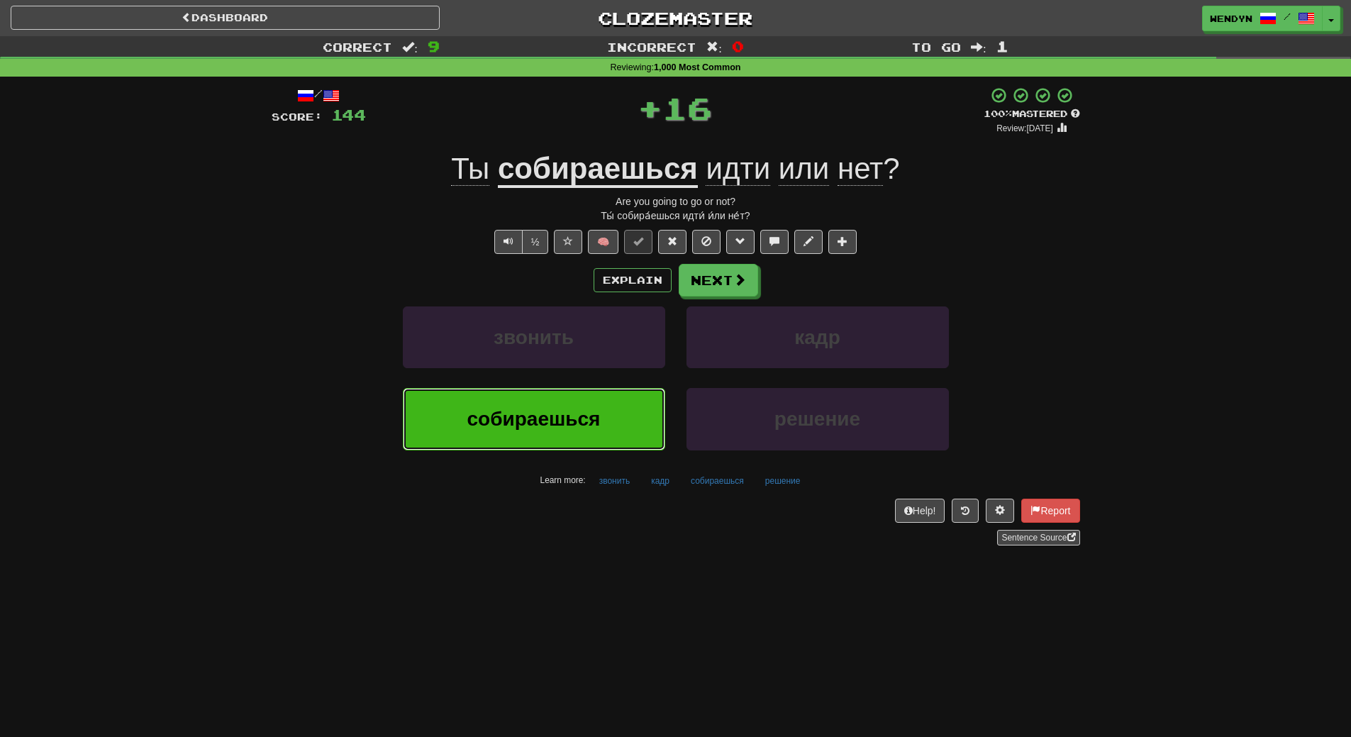
click at [626, 396] on button "собираешься" at bounding box center [534, 419] width 262 height 62
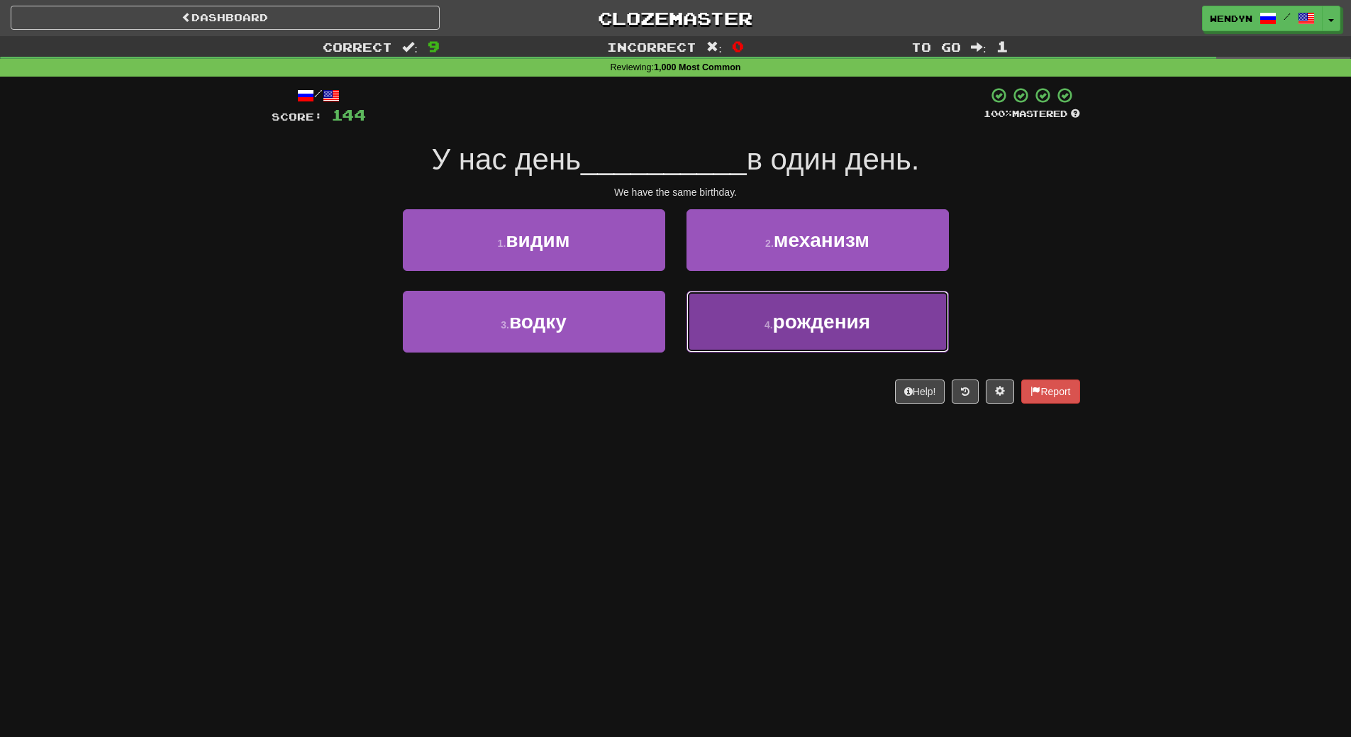
click at [824, 339] on button "4 . рождения" at bounding box center [818, 322] width 262 height 62
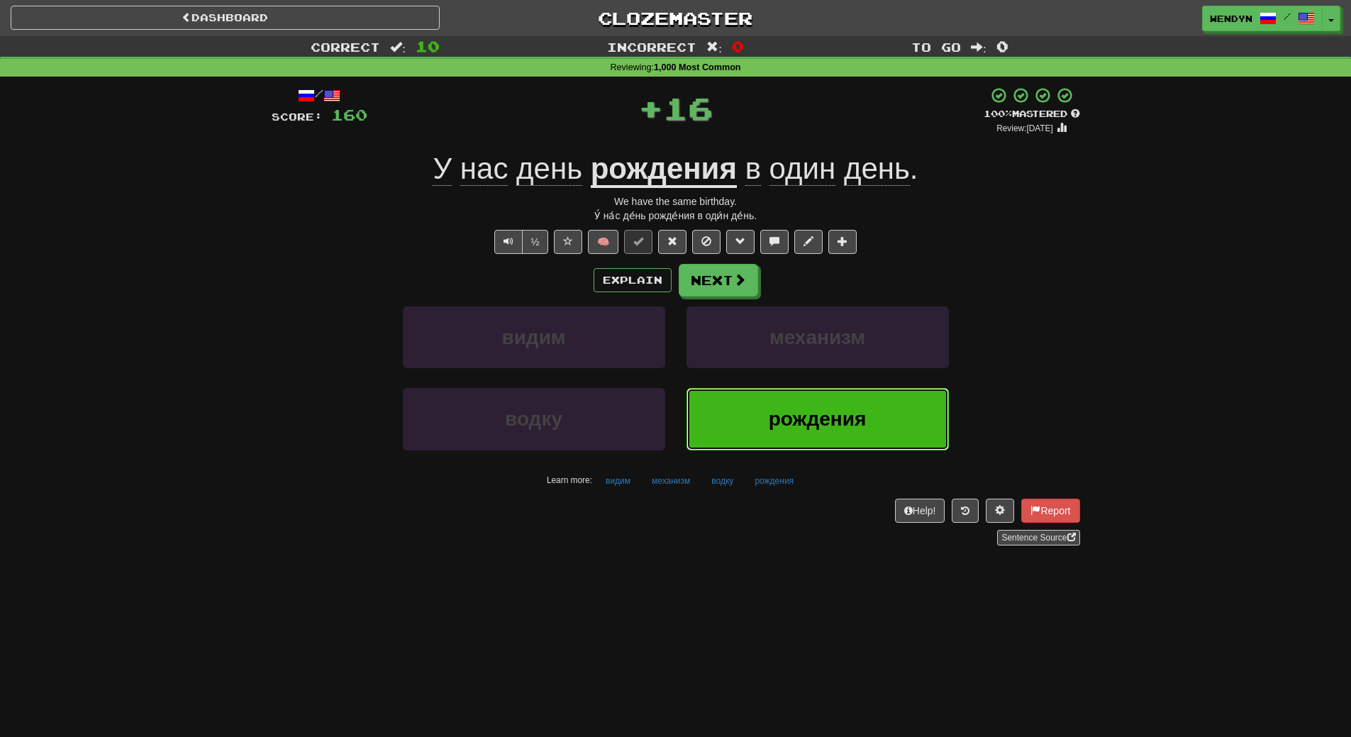
click at [813, 395] on button "рождения" at bounding box center [818, 419] width 262 height 62
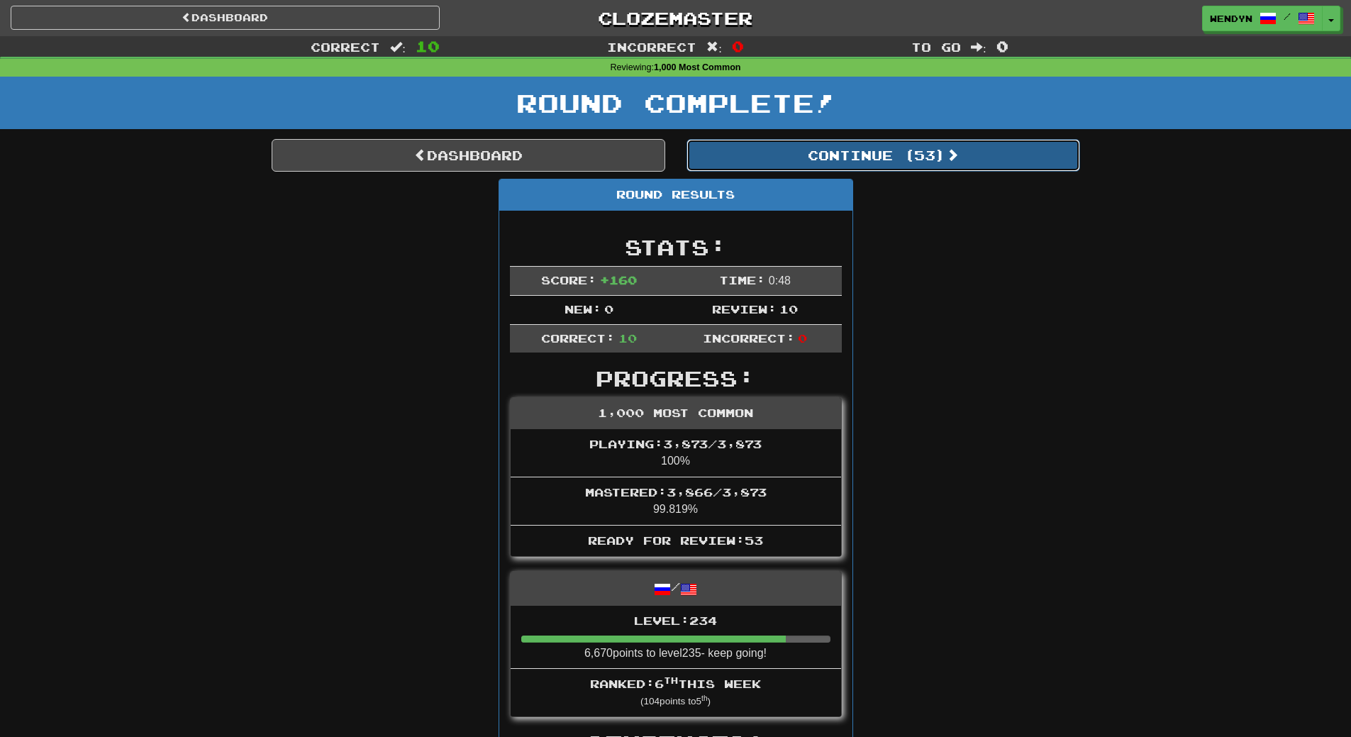
click at [873, 162] on button "Continue ( 53 )" at bounding box center [884, 155] width 394 height 33
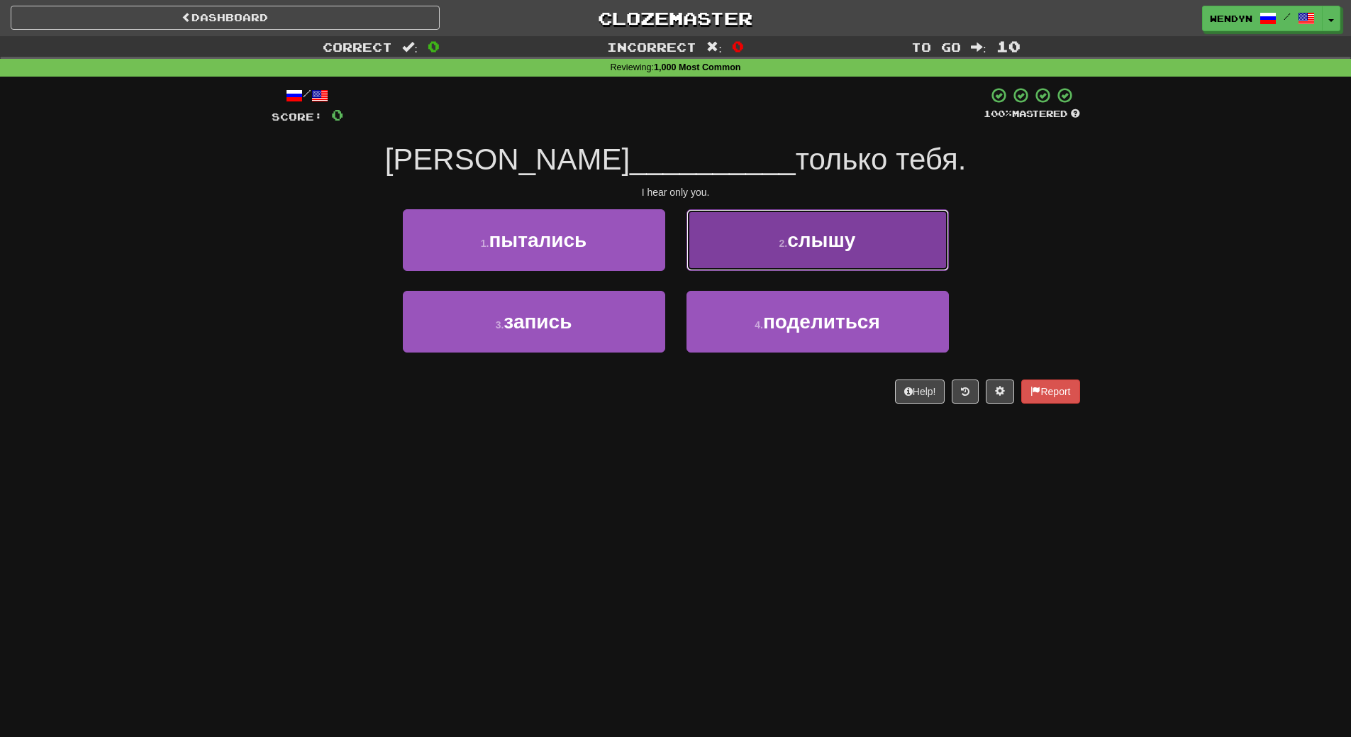
click at [882, 223] on button "2 . слышу" at bounding box center [818, 240] width 262 height 62
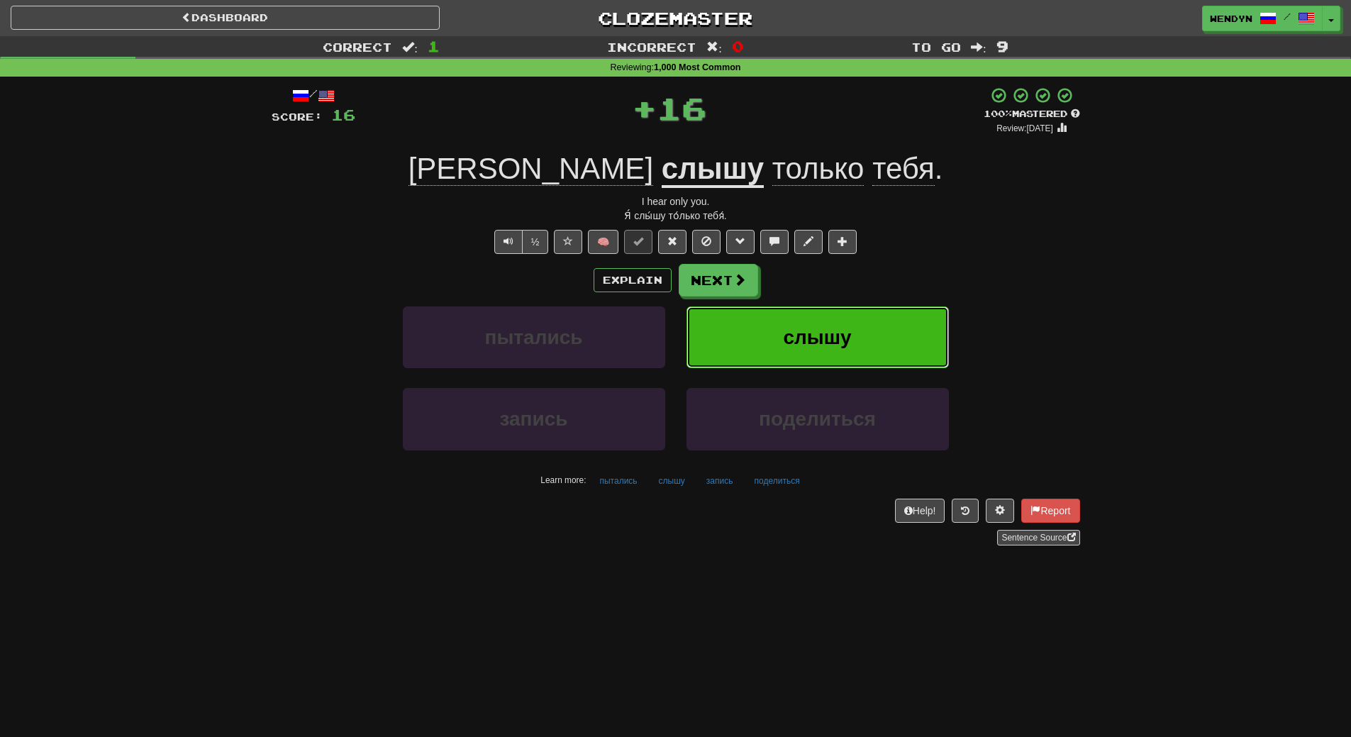
click at [837, 321] on button "слышу" at bounding box center [818, 337] width 262 height 62
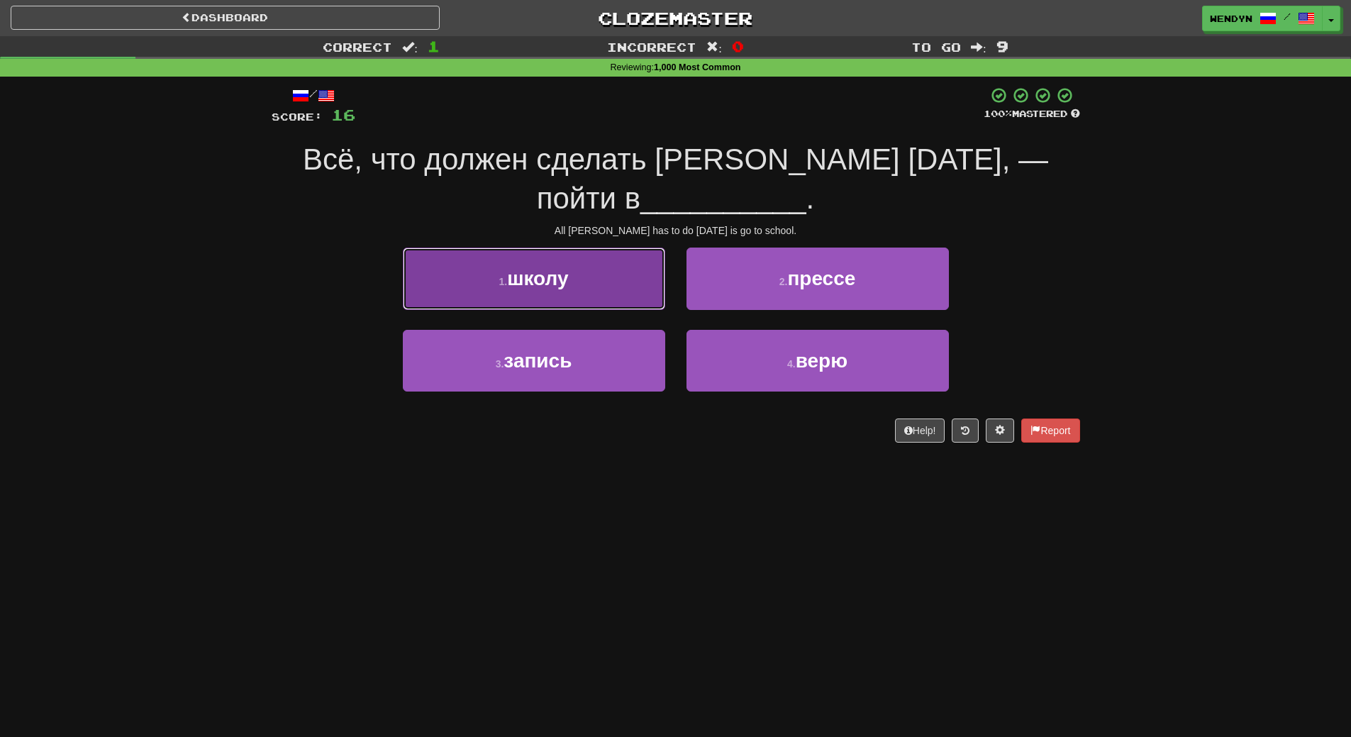
click at [588, 294] on button "1 . школу" at bounding box center [534, 279] width 262 height 62
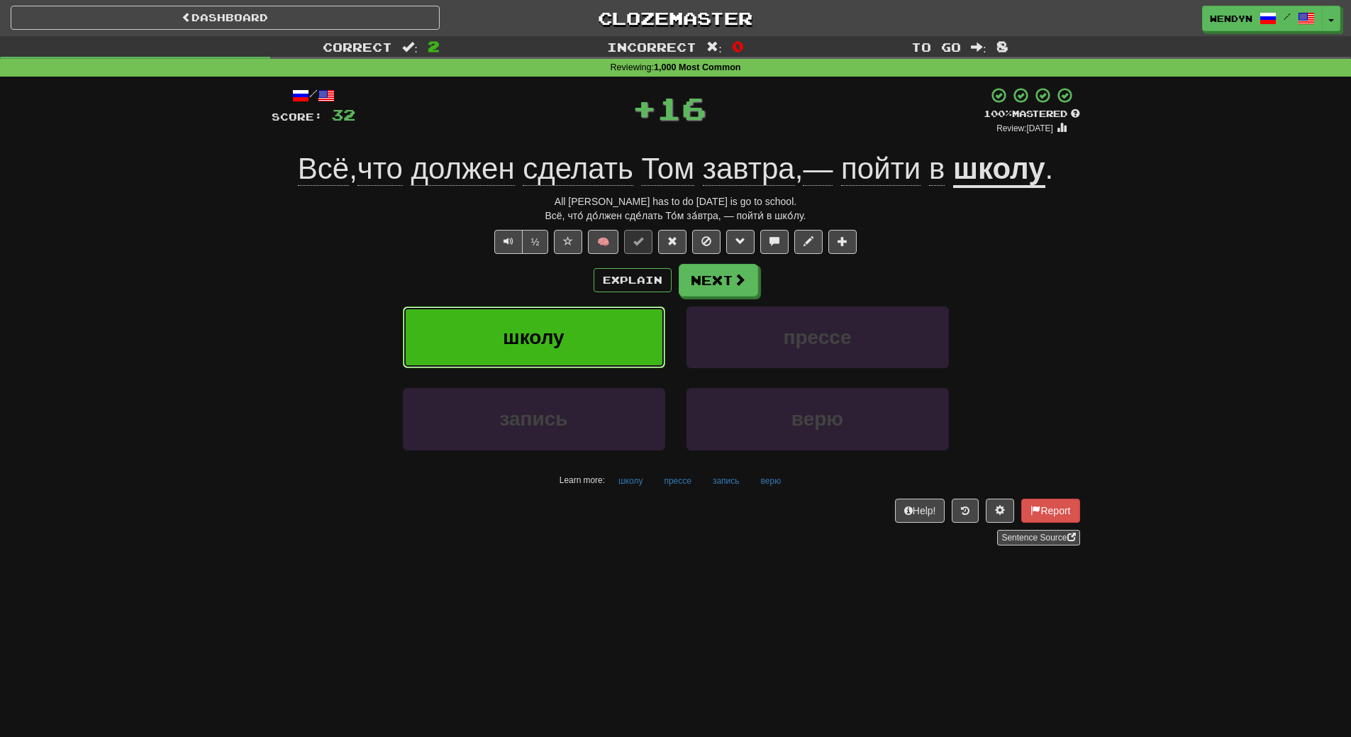
click at [568, 362] on button "школу" at bounding box center [534, 337] width 262 height 62
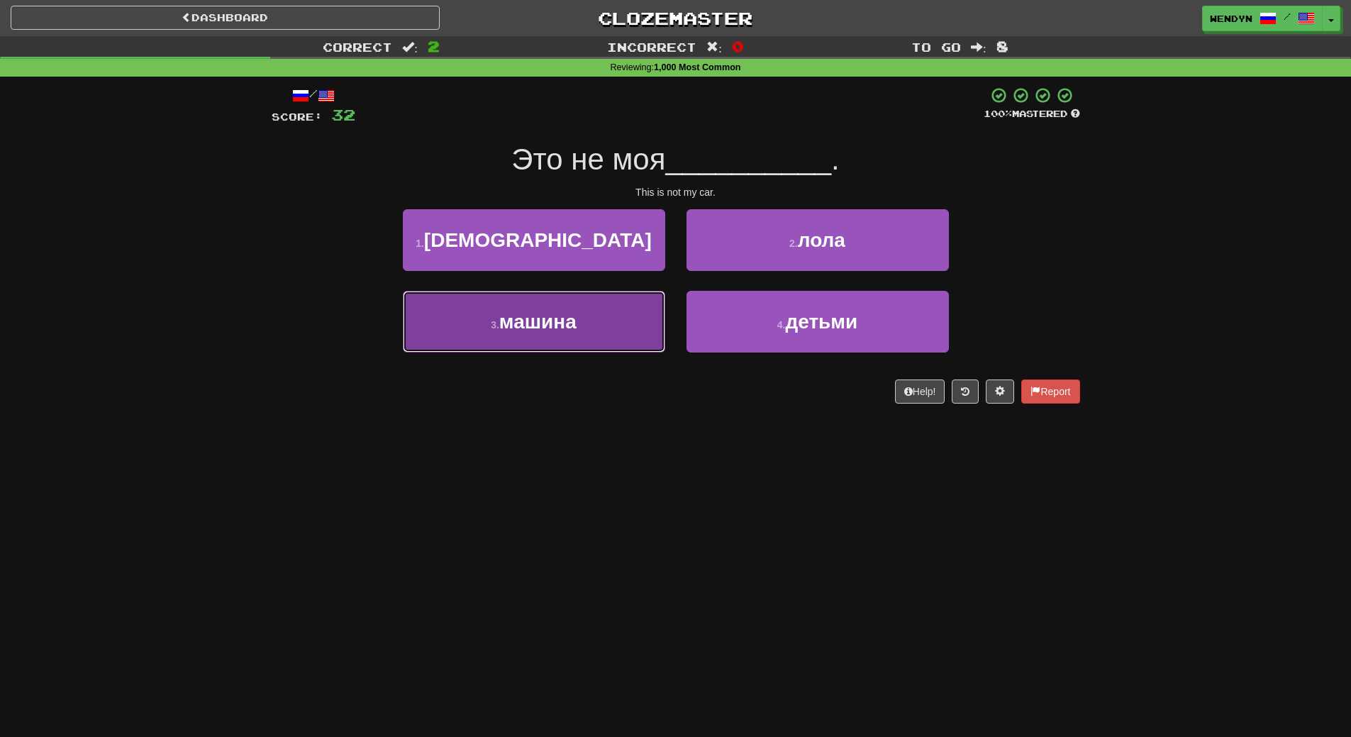
click at [580, 341] on button "3 . машина" at bounding box center [534, 322] width 262 height 62
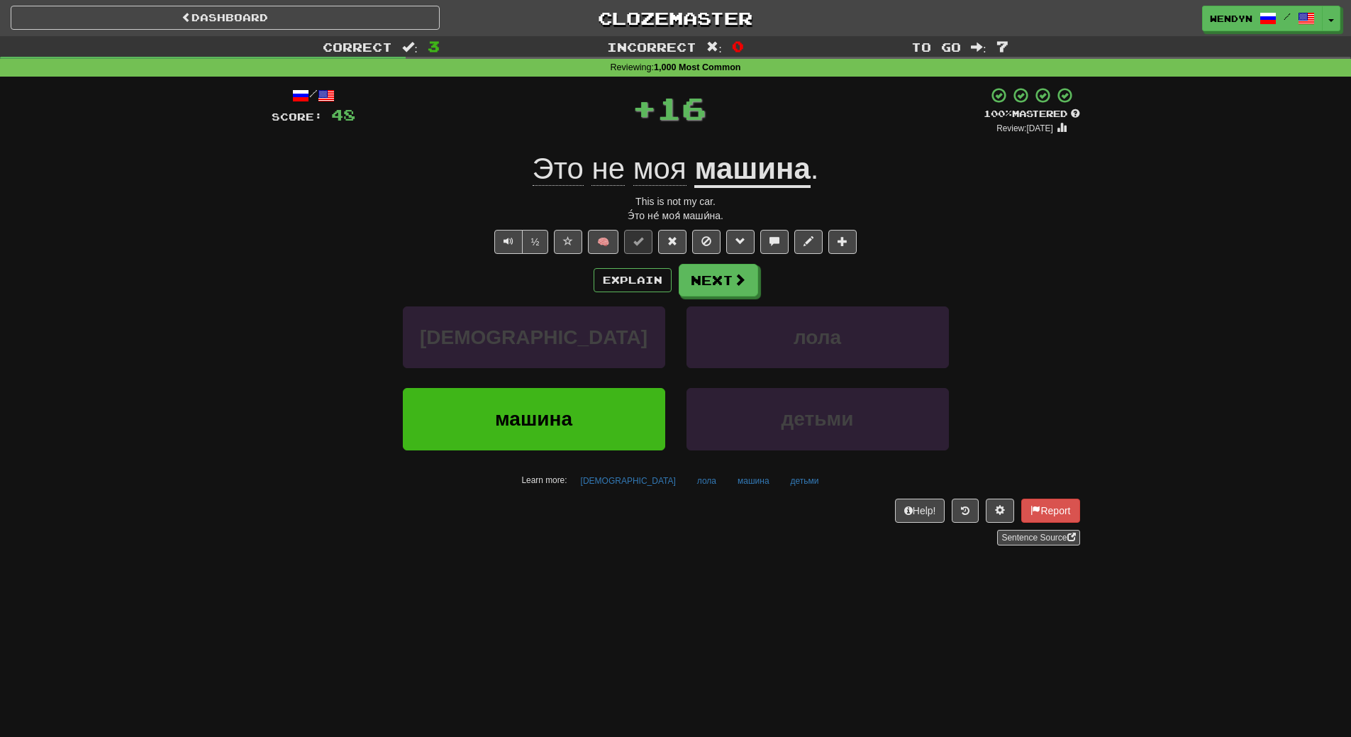
click at [557, 383] on div "богов" at bounding box center [534, 347] width 284 height 82
click at [551, 405] on button "машина" at bounding box center [534, 419] width 262 height 62
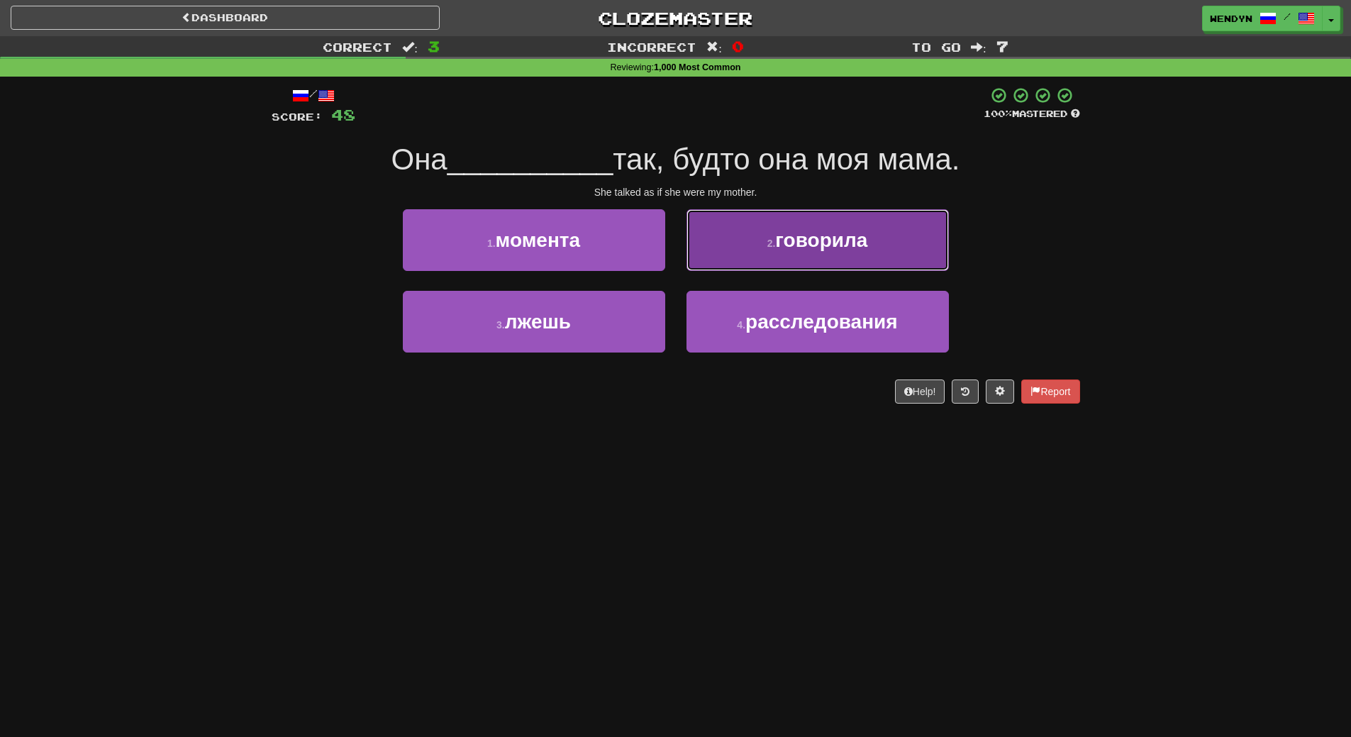
click at [853, 242] on span "говорила" at bounding box center [821, 240] width 92 height 22
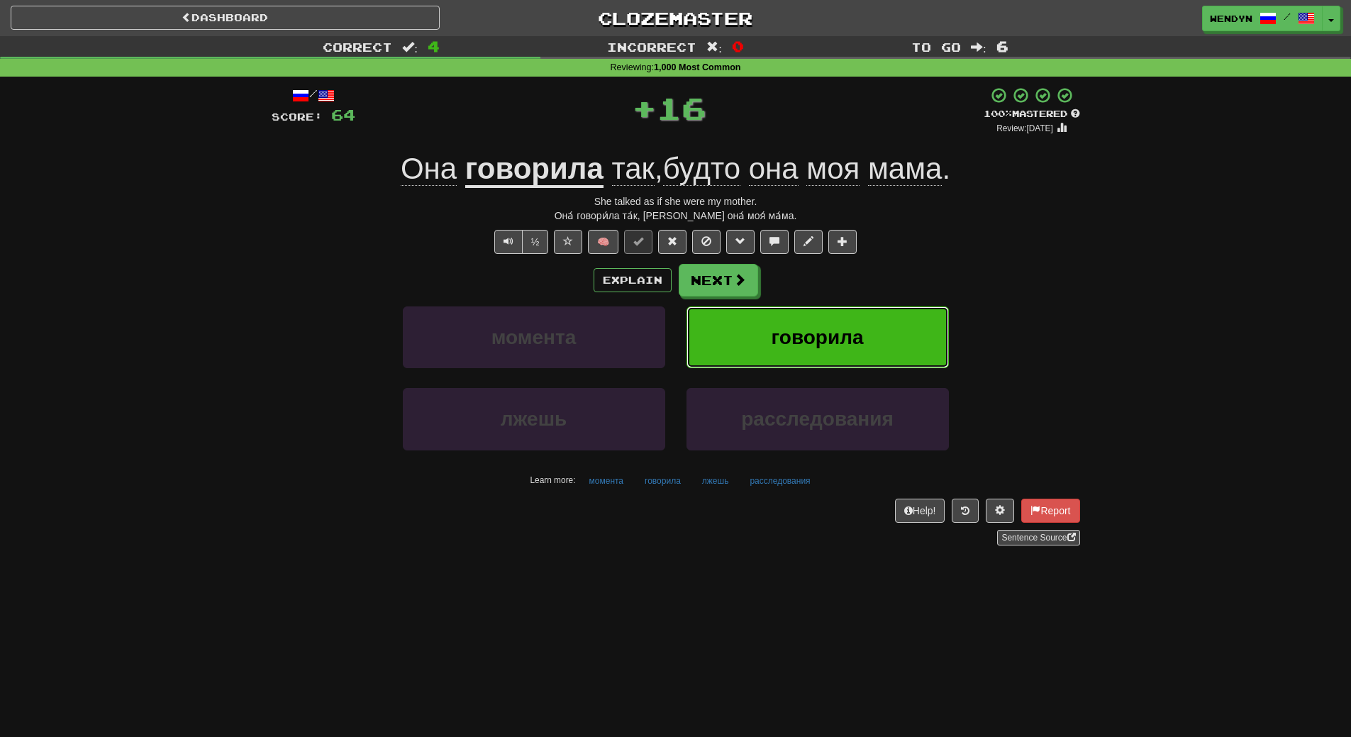
click at [837, 323] on button "говорила" at bounding box center [818, 337] width 262 height 62
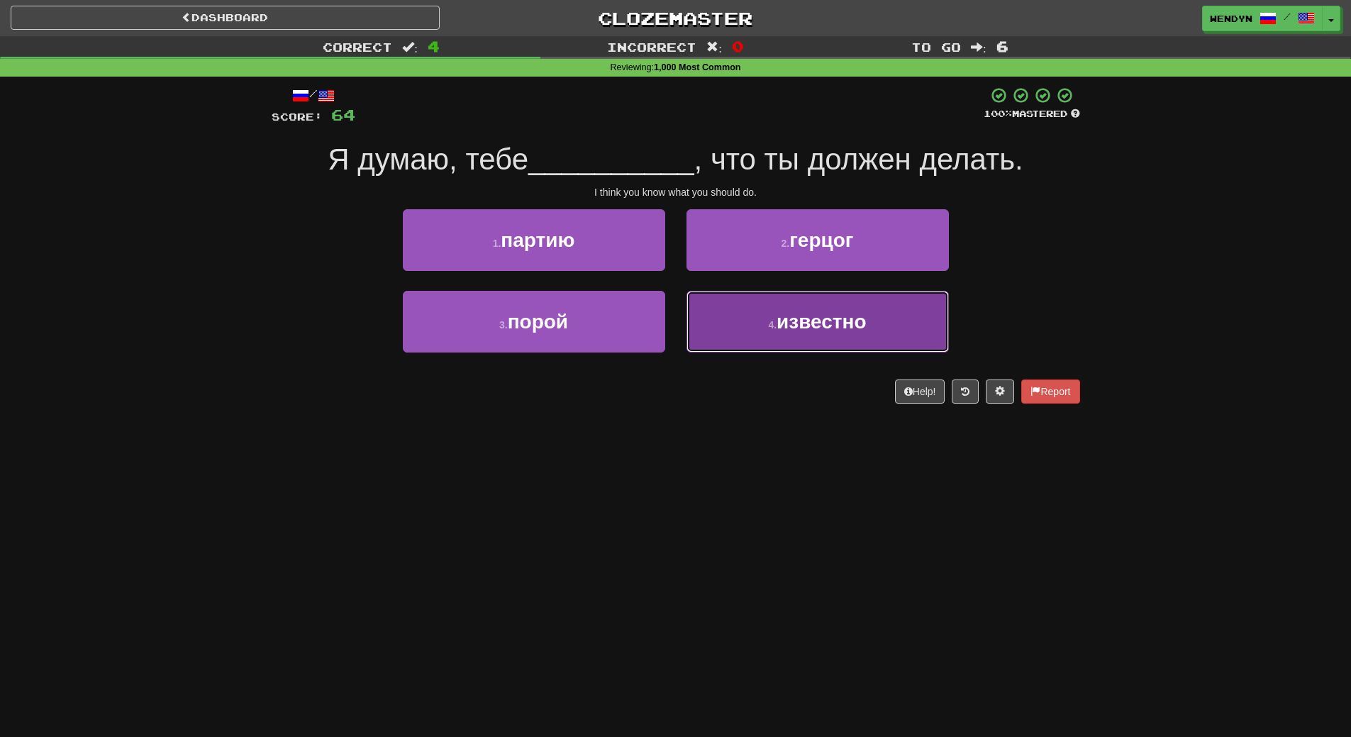
click at [770, 345] on button "4 . известно" at bounding box center [818, 322] width 262 height 62
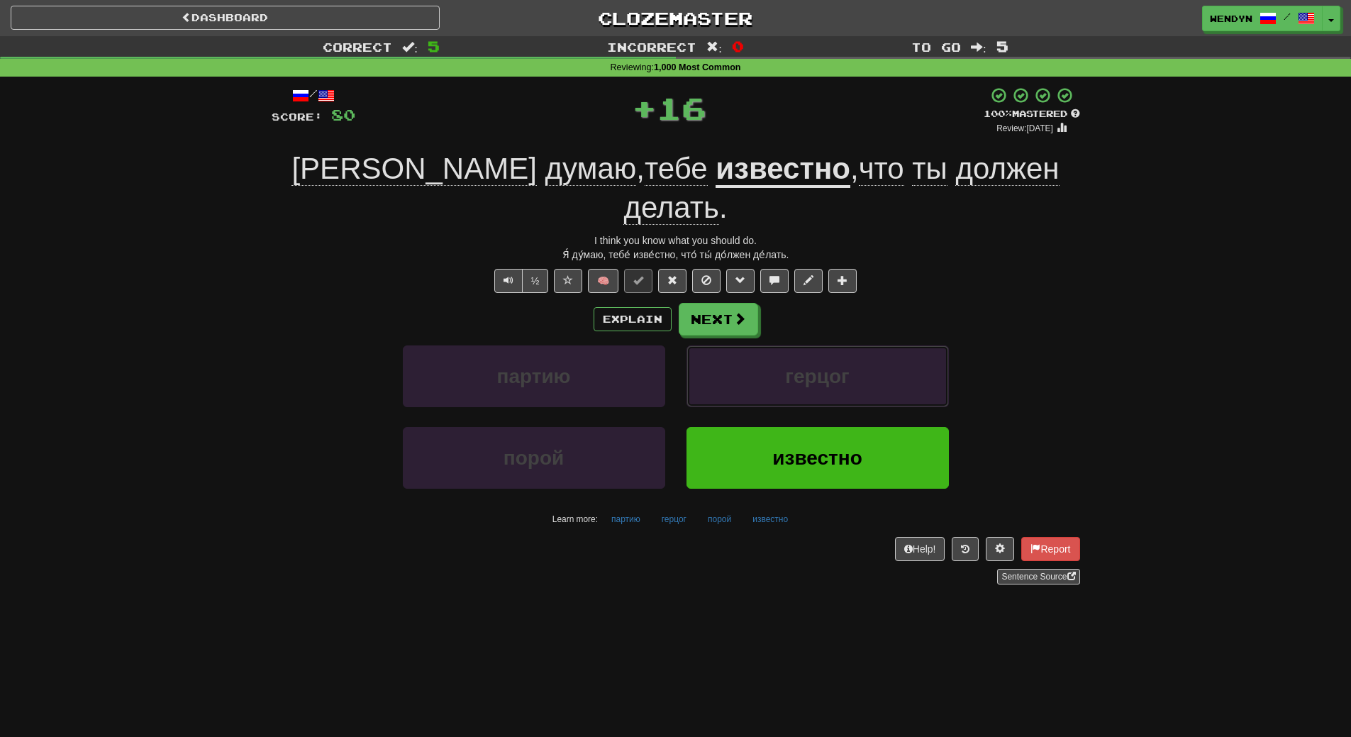
click at [770, 345] on button "герцог" at bounding box center [818, 376] width 262 height 62
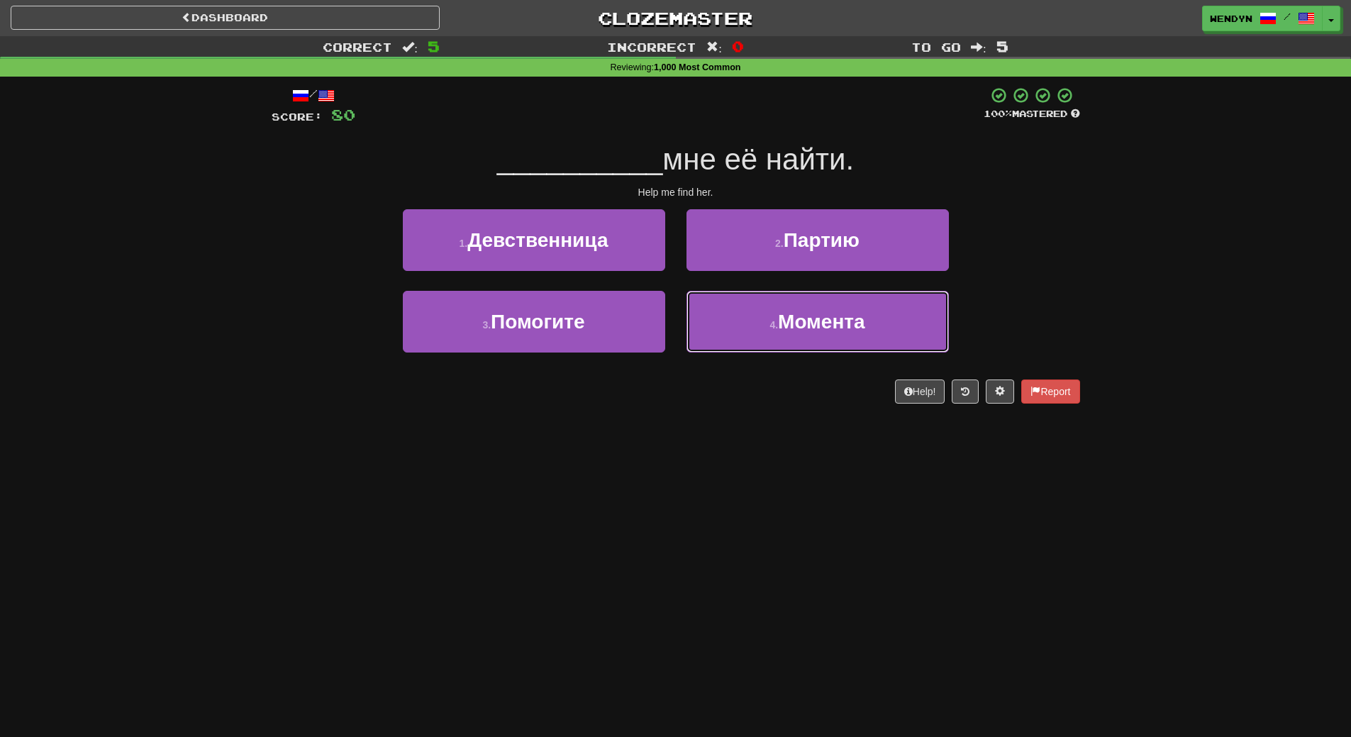
drag, startPoint x: 770, startPoint y: 345, endPoint x: 732, endPoint y: 436, distance: 97.9
click at [732, 436] on div "Dashboard Clozemaster WendyN / Toggle Dropdown Dashboard Leaderboard Activity F…" at bounding box center [675, 368] width 1351 height 737
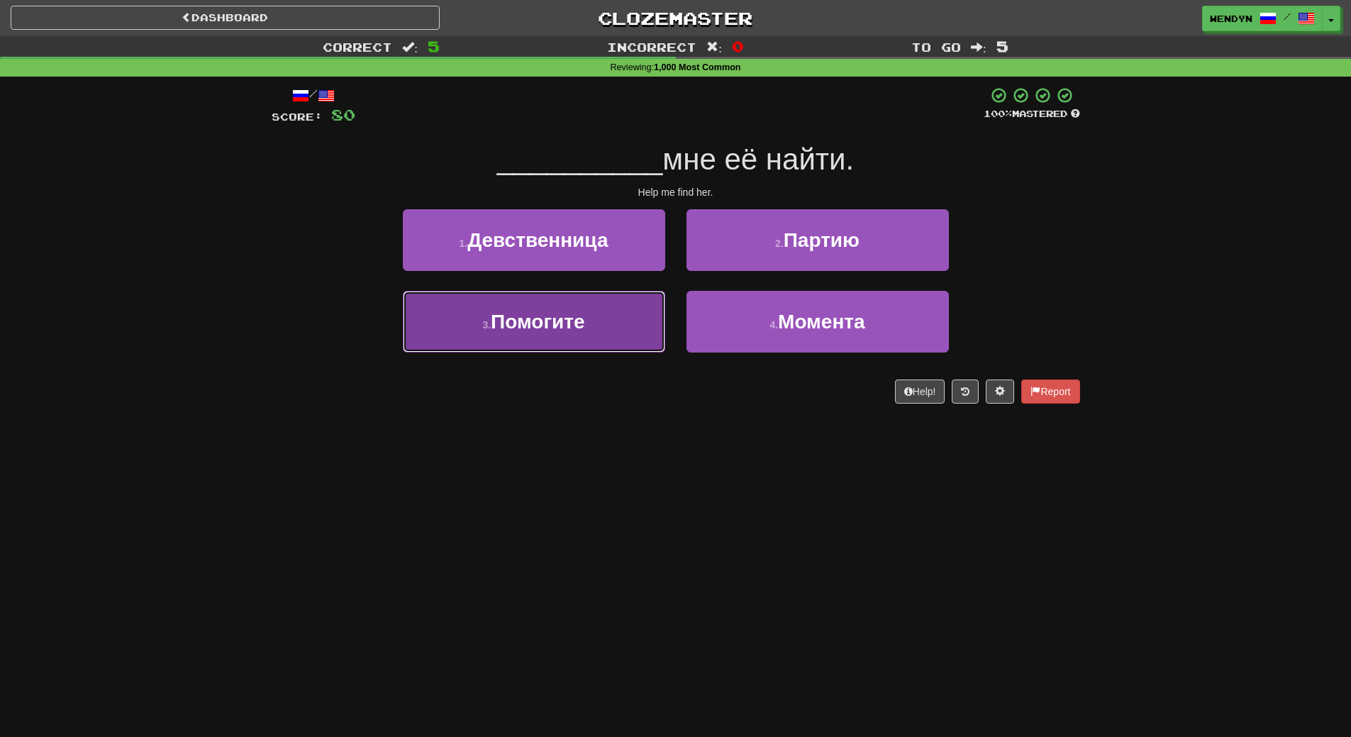
click at [625, 329] on button "3 . Помогите" at bounding box center [534, 322] width 262 height 62
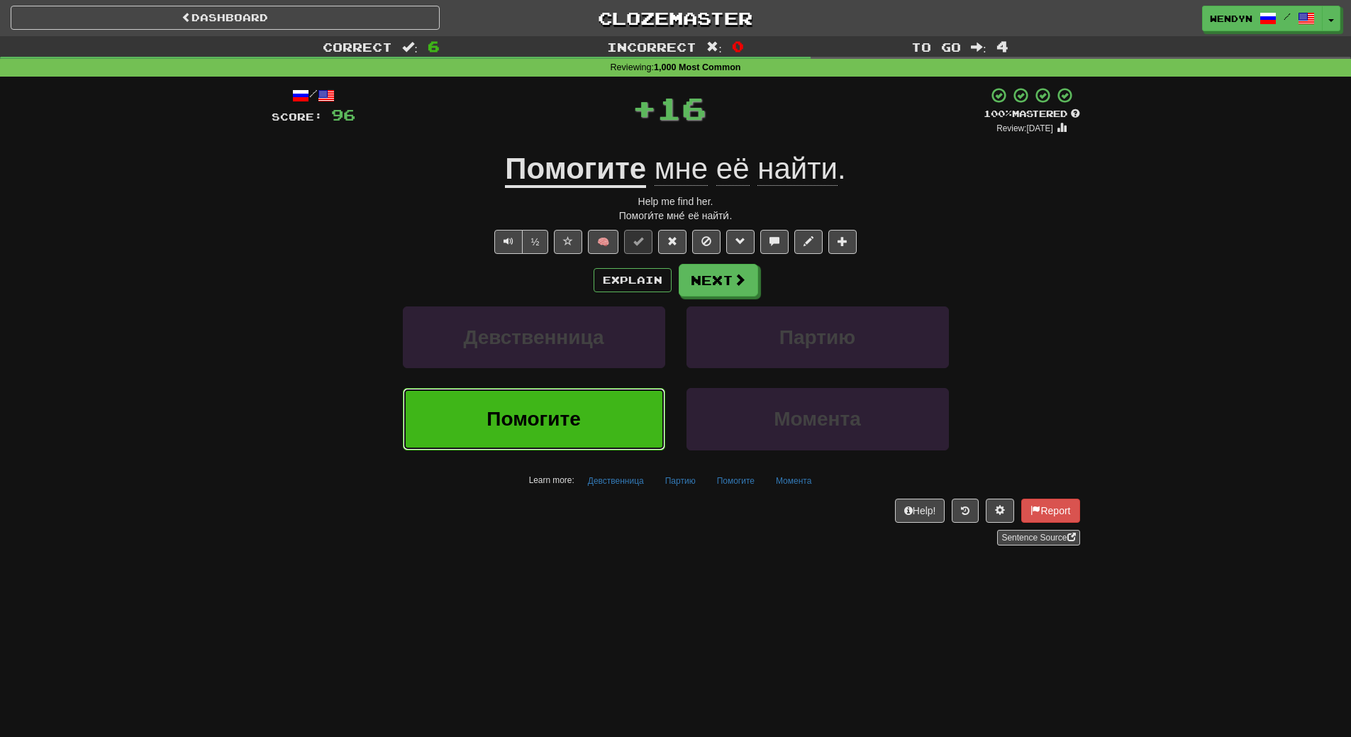
click at [608, 397] on button "Помогите" at bounding box center [534, 419] width 262 height 62
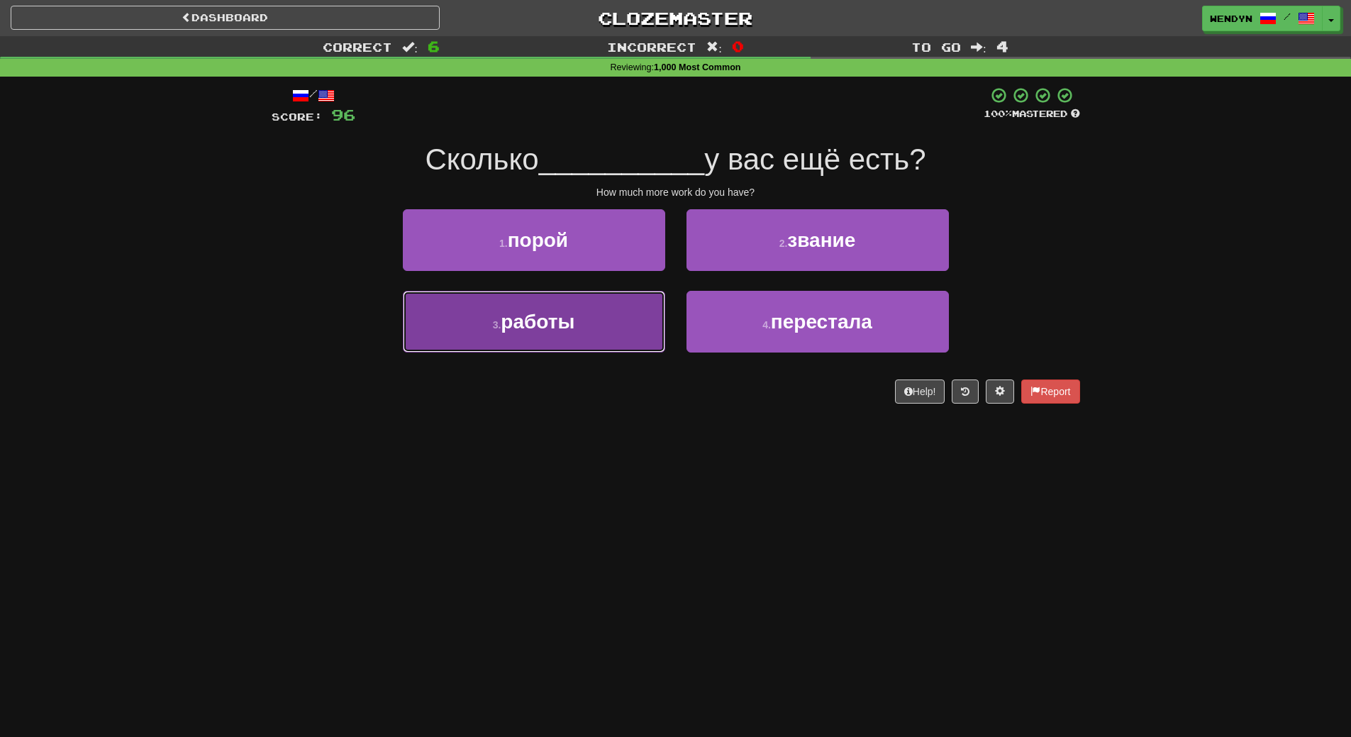
click at [627, 334] on button "3 . работы" at bounding box center [534, 322] width 262 height 62
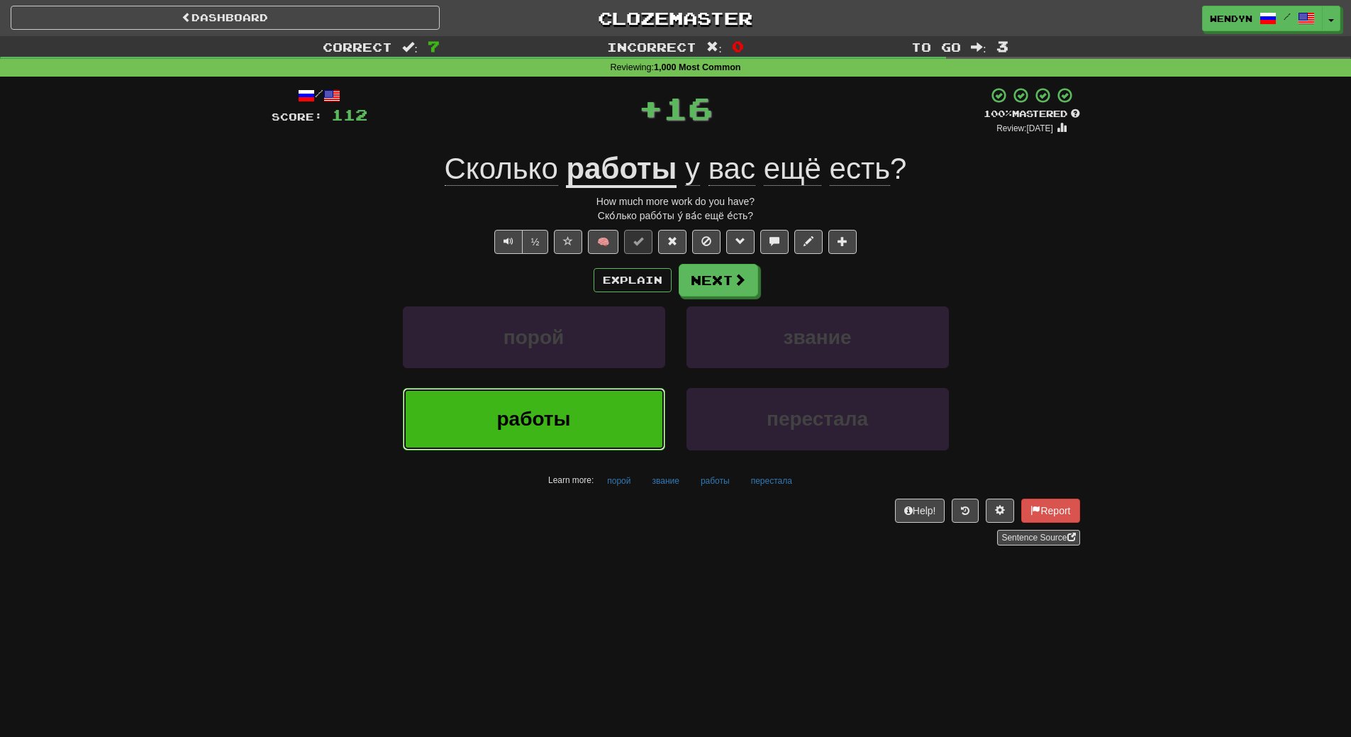
click at [581, 406] on button "работы" at bounding box center [534, 419] width 262 height 62
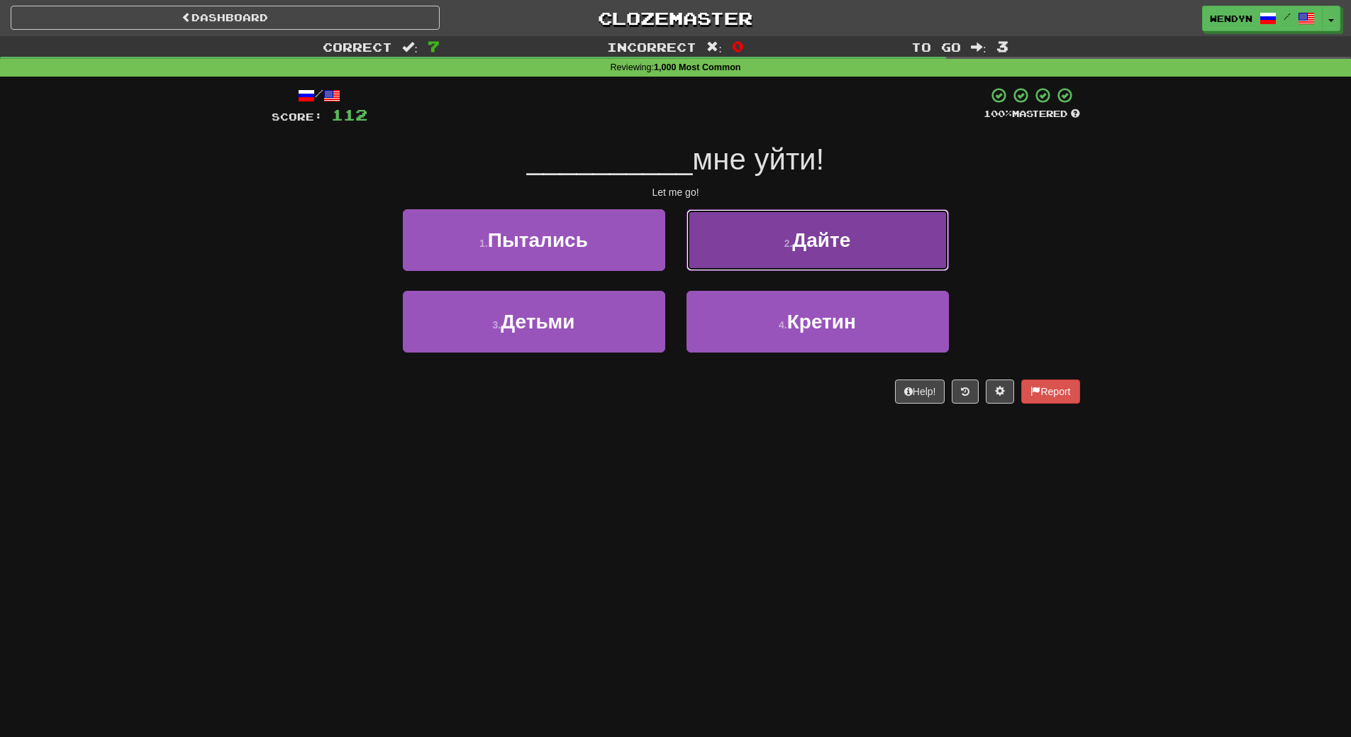
click at [836, 236] on span "Дайте" at bounding box center [821, 240] width 58 height 22
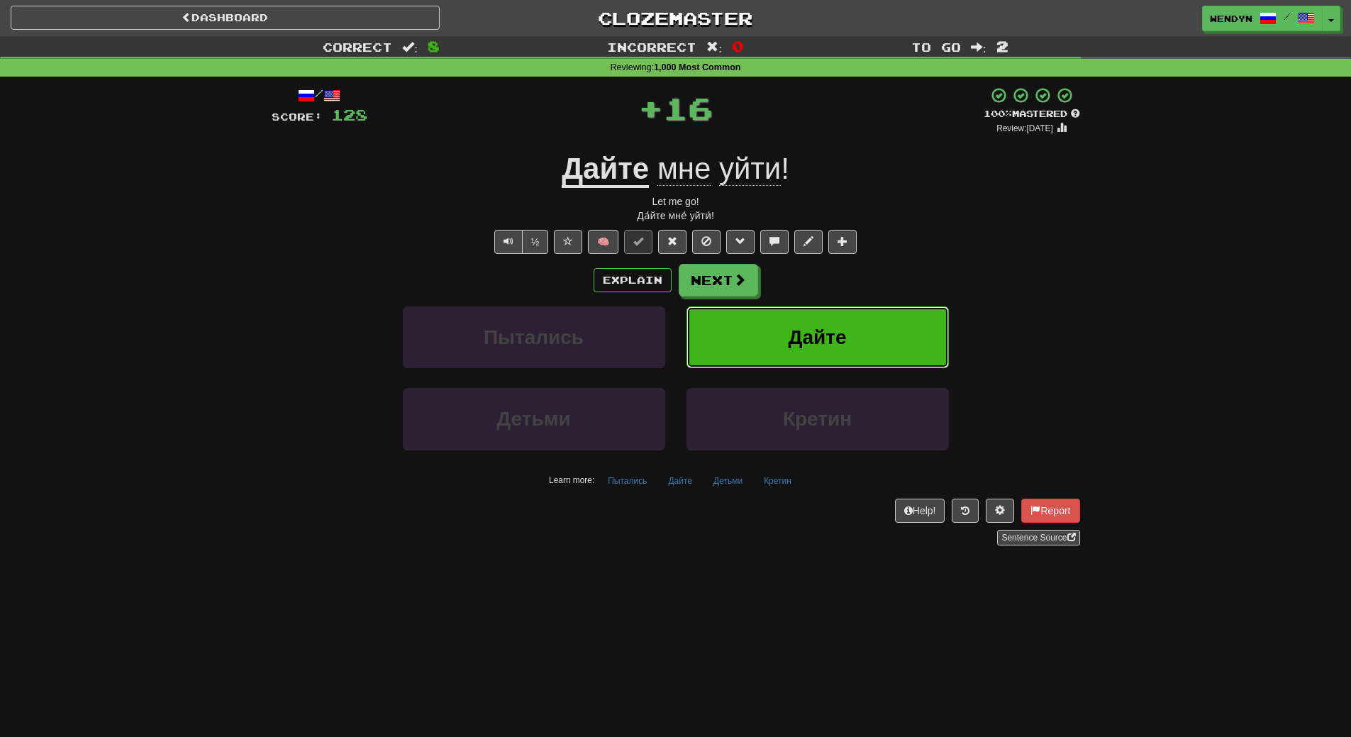
click at [817, 325] on button "Дайте" at bounding box center [818, 337] width 262 height 62
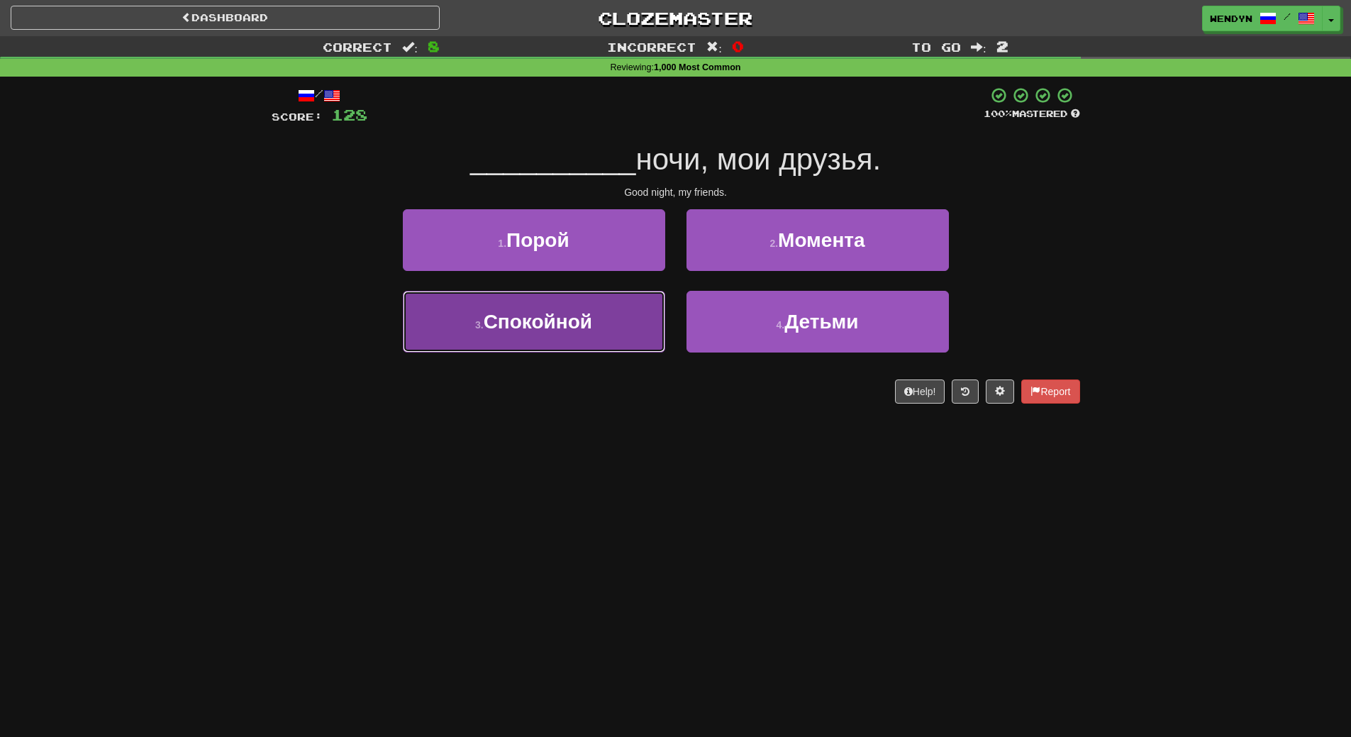
click at [602, 337] on button "3 . Спокойной" at bounding box center [534, 322] width 262 height 62
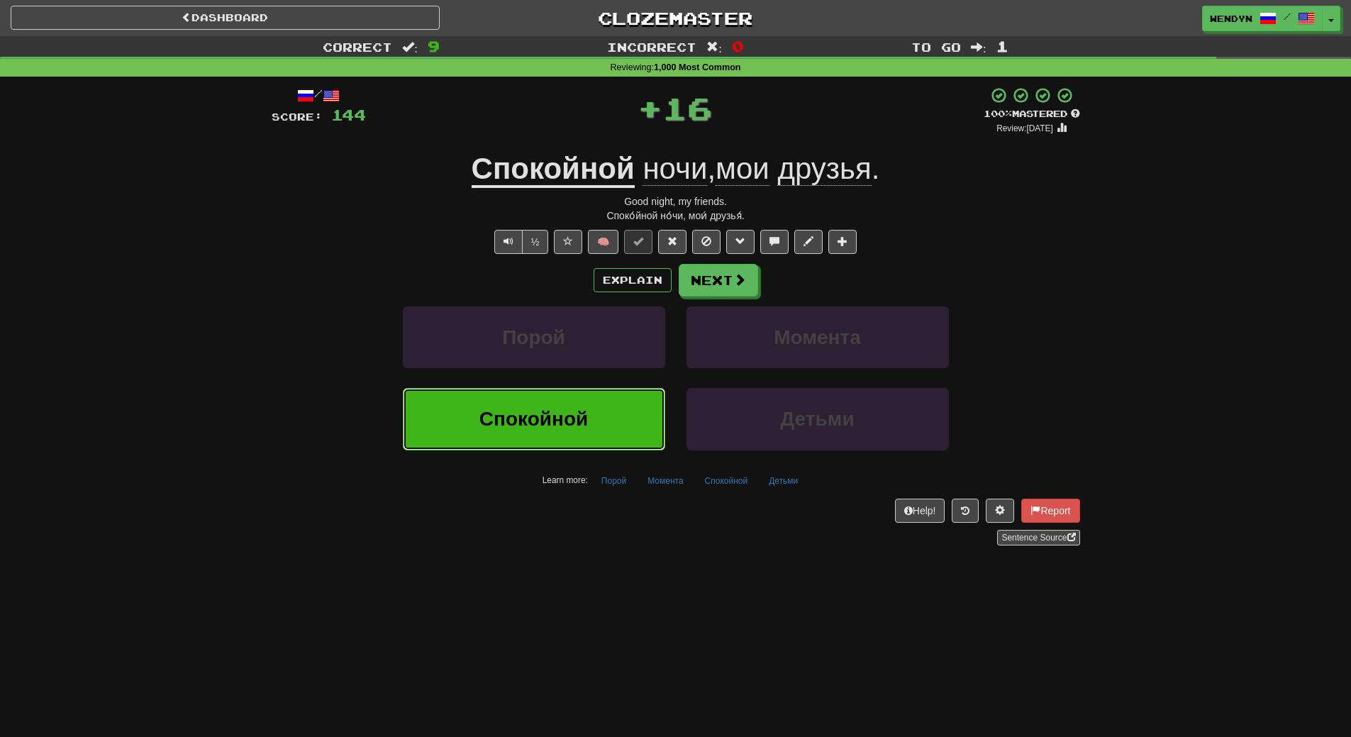
click at [587, 429] on span "Спокойной" at bounding box center [534, 419] width 109 height 22
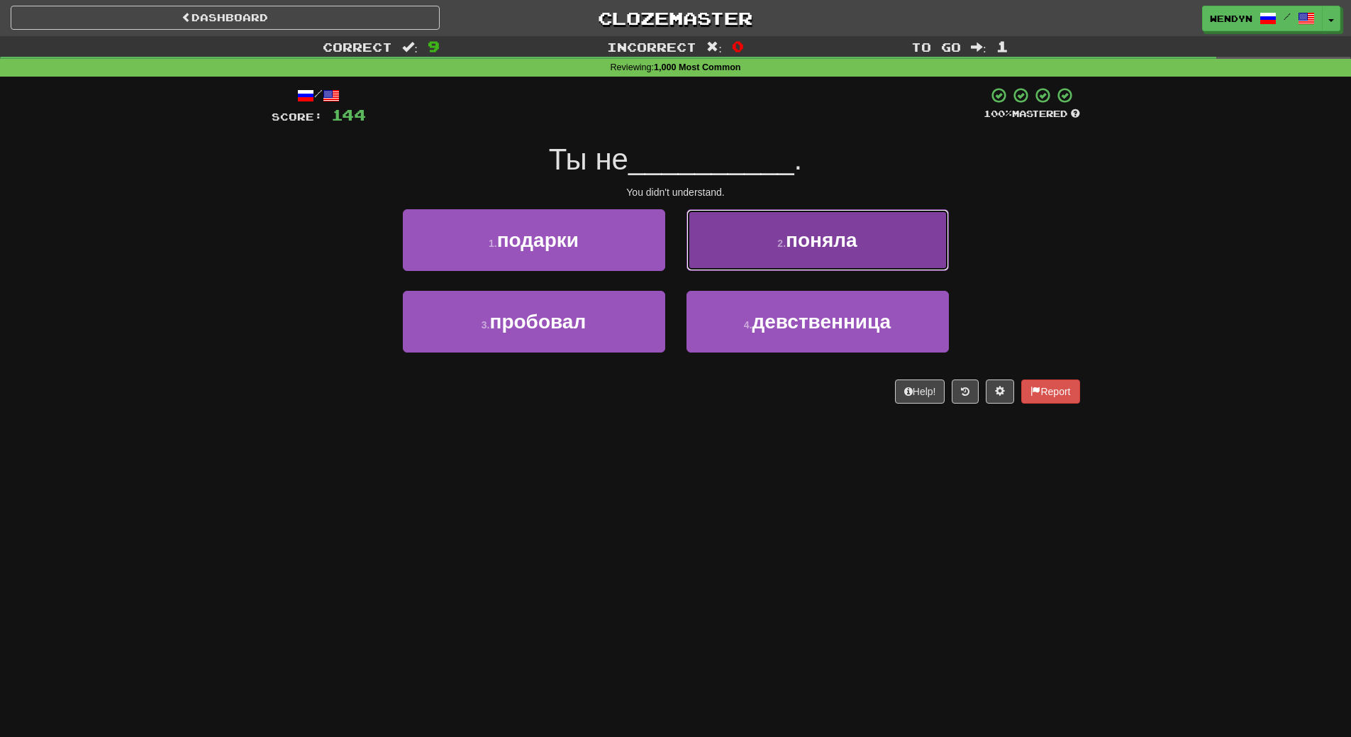
click at [858, 235] on span "поняла" at bounding box center [822, 240] width 72 height 22
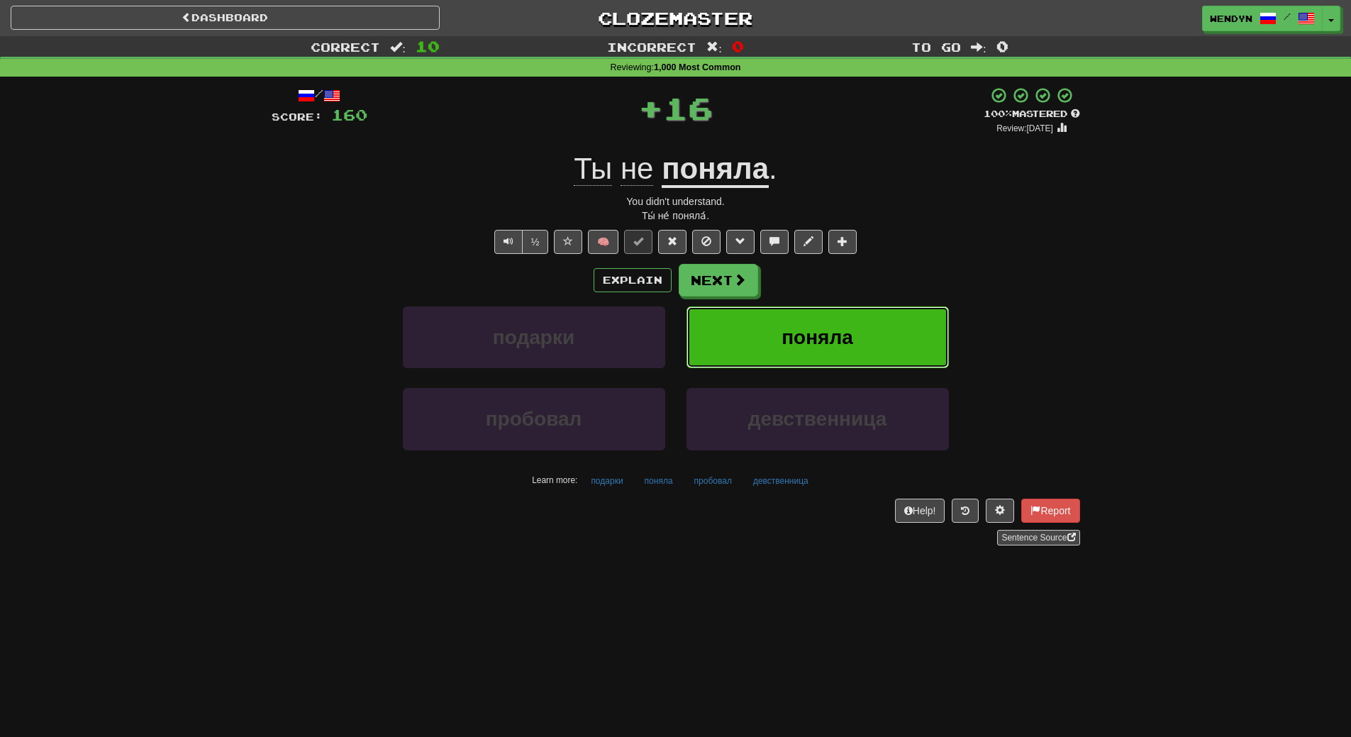
click at [843, 331] on span "поняла" at bounding box center [818, 337] width 72 height 22
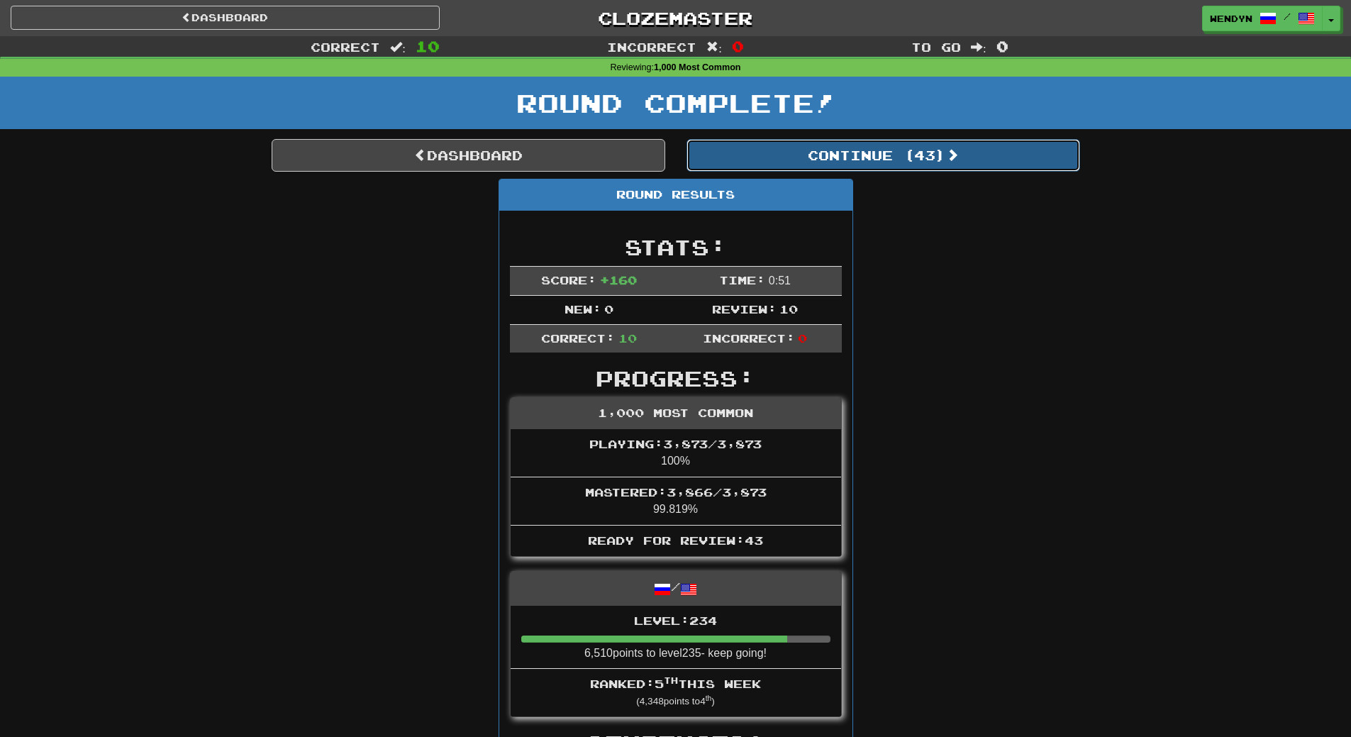
click at [929, 148] on button "Continue ( 43 )" at bounding box center [884, 155] width 394 height 33
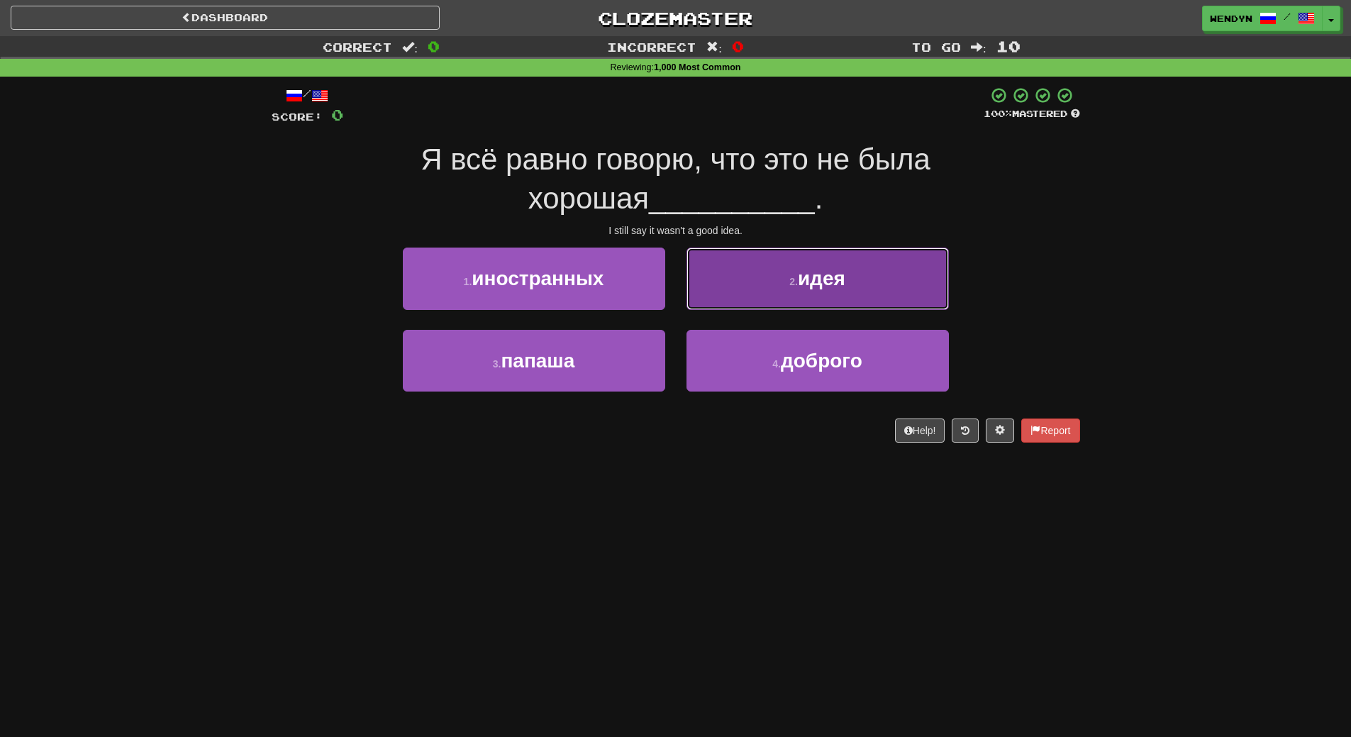
click at [853, 287] on button "2 . идея" at bounding box center [818, 279] width 262 height 62
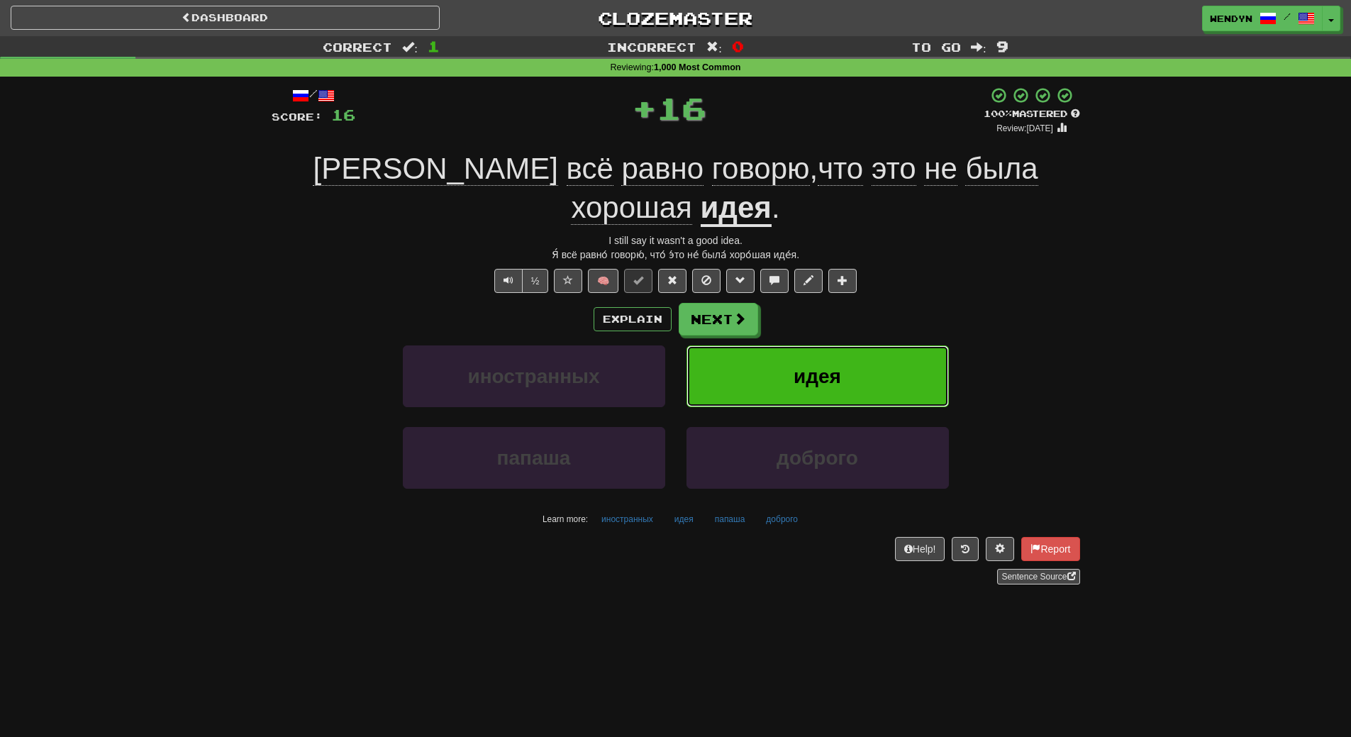
click at [811, 365] on span "идея" at bounding box center [818, 376] width 48 height 22
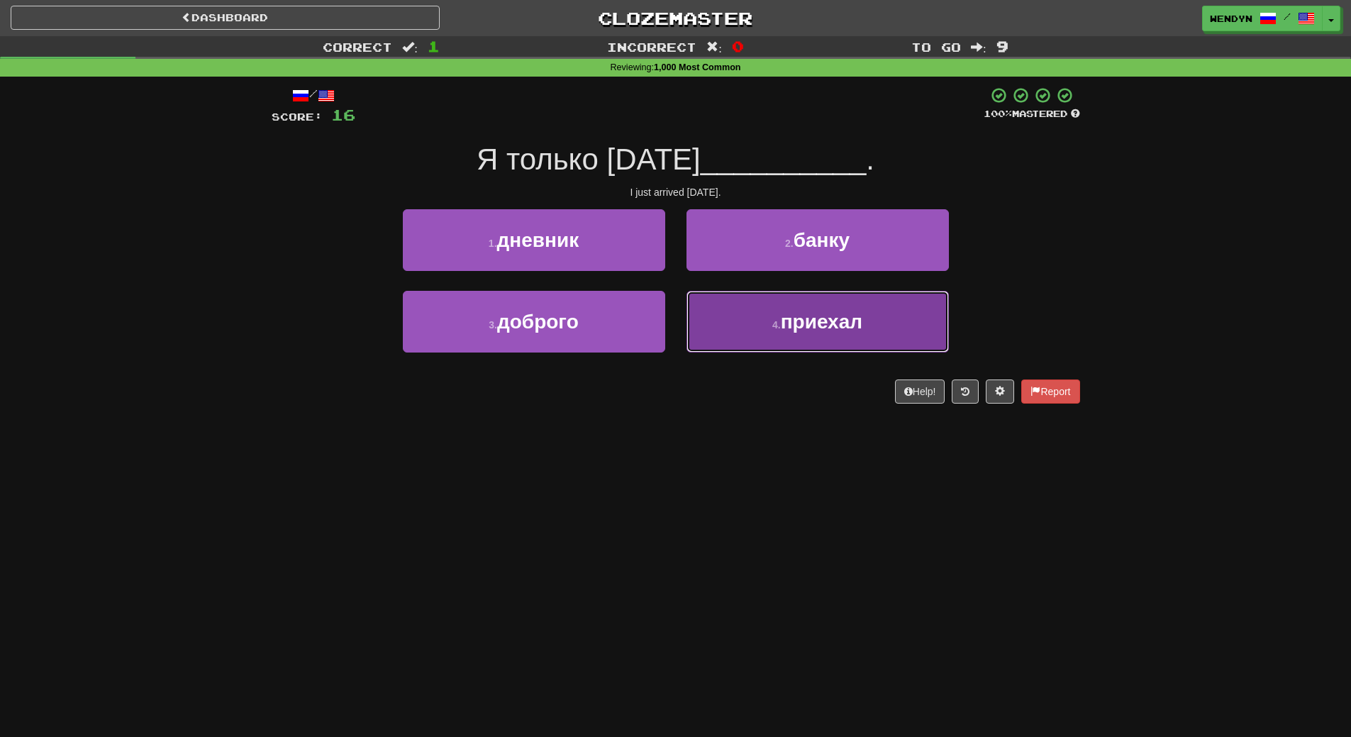
click at [806, 331] on span "приехал" at bounding box center [822, 322] width 82 height 22
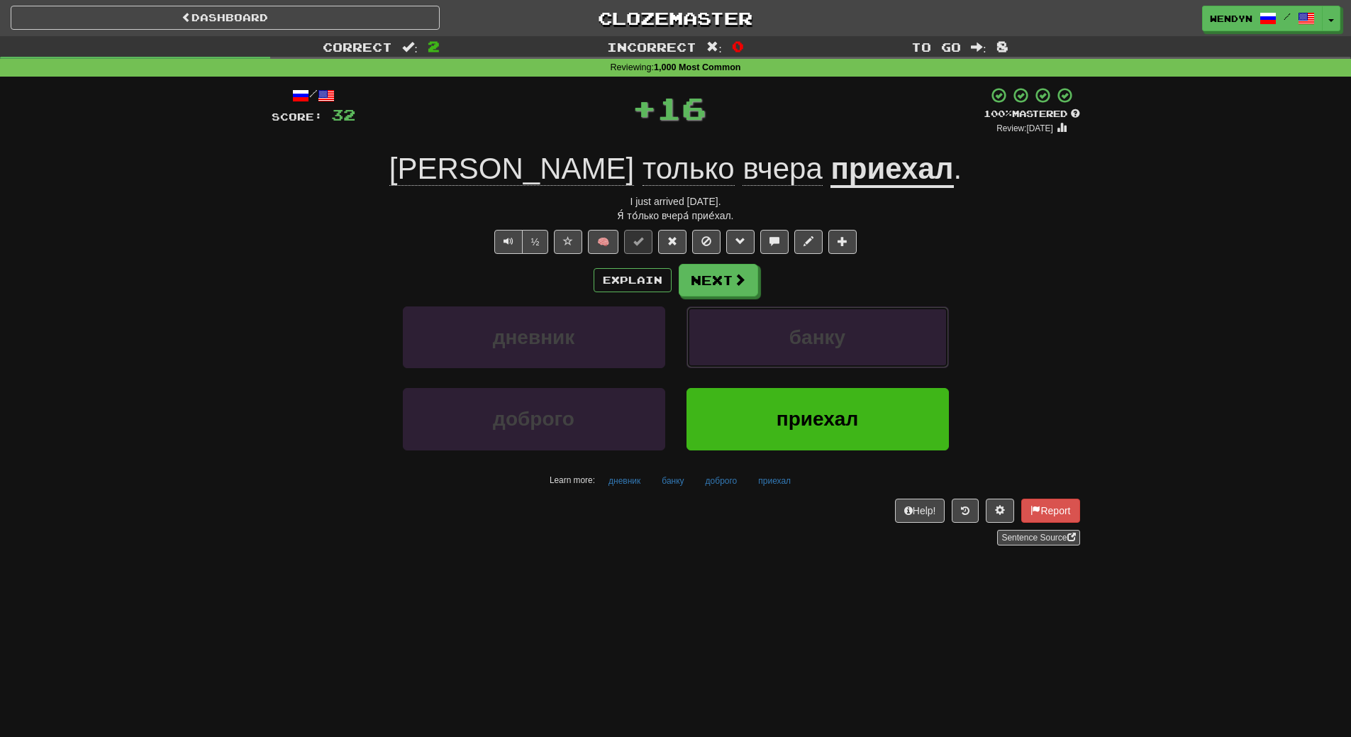
click at [806, 331] on span "банку" at bounding box center [817, 337] width 56 height 22
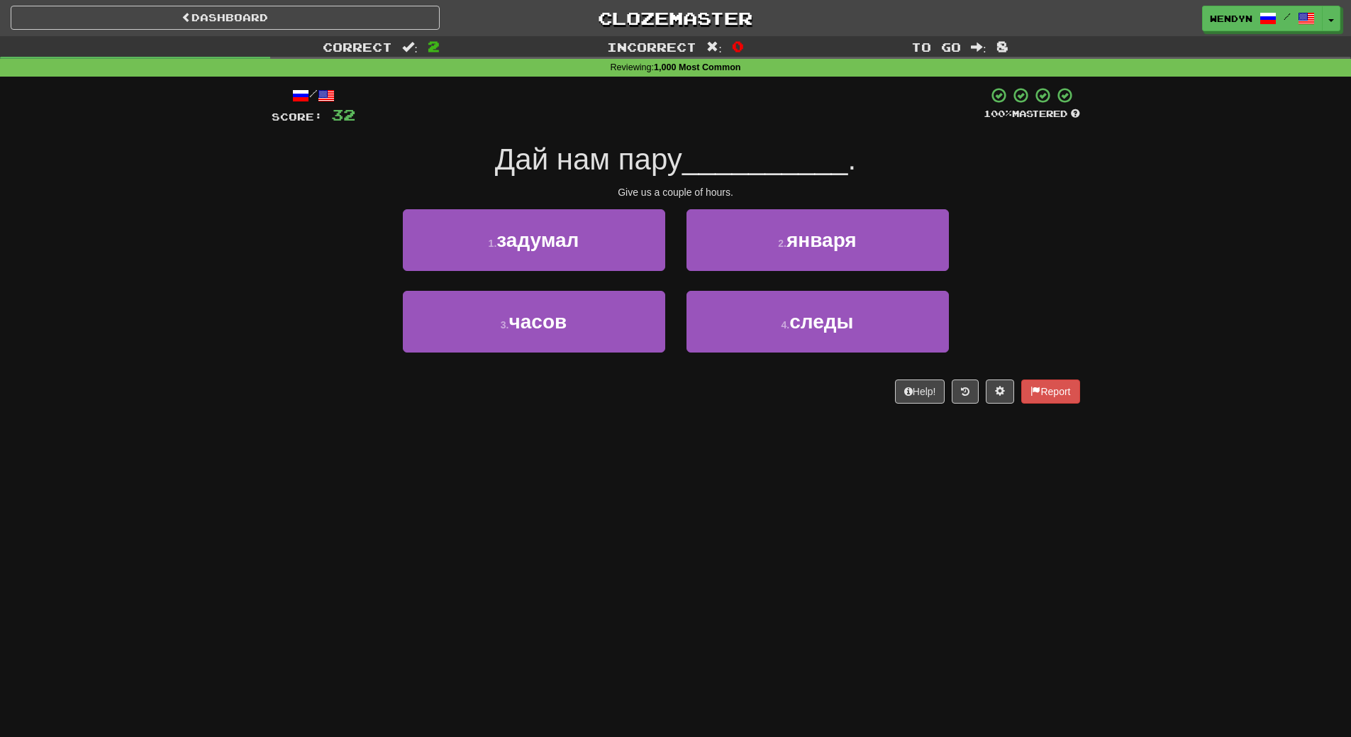
click at [697, 407] on div "/ Score: 32 100 % Mastered Дай нам пару __________ . Give us a couple of hours.…" at bounding box center [676, 250] width 809 height 347
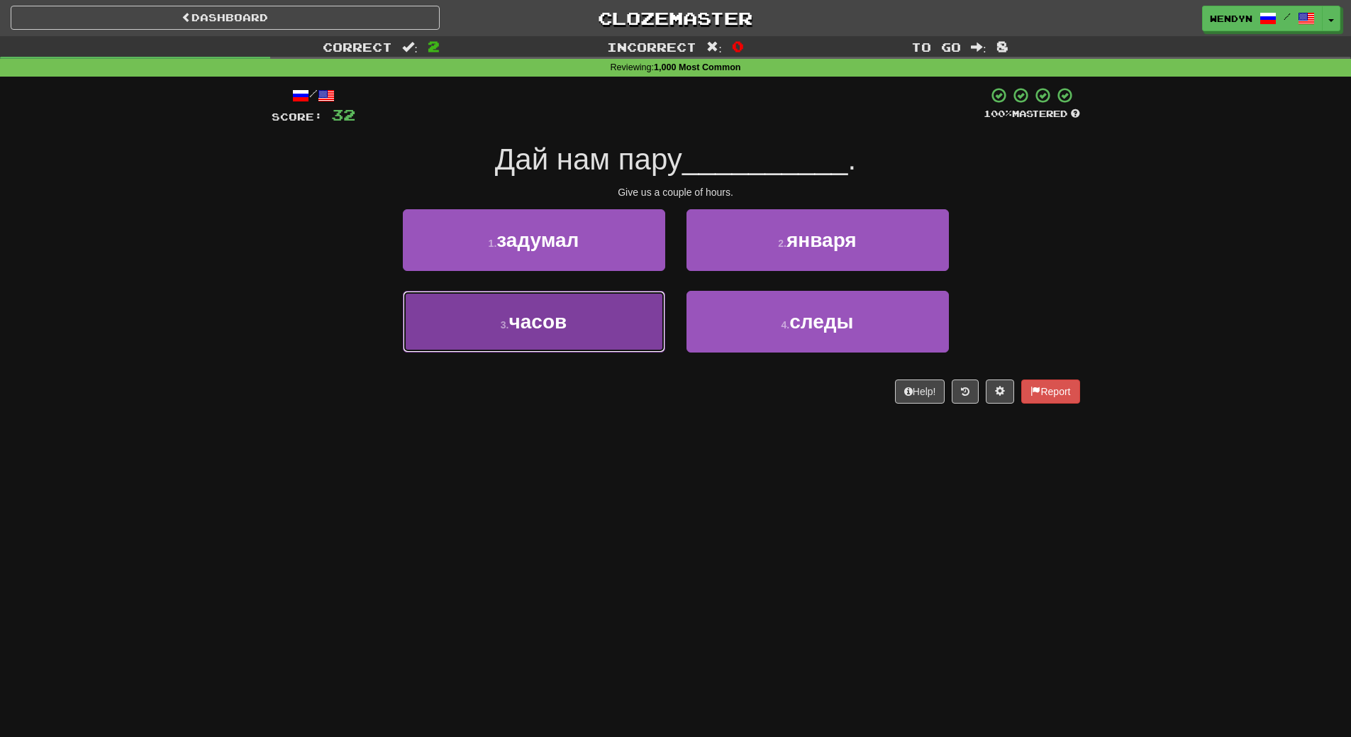
click at [642, 343] on button "3 . часов" at bounding box center [534, 322] width 262 height 62
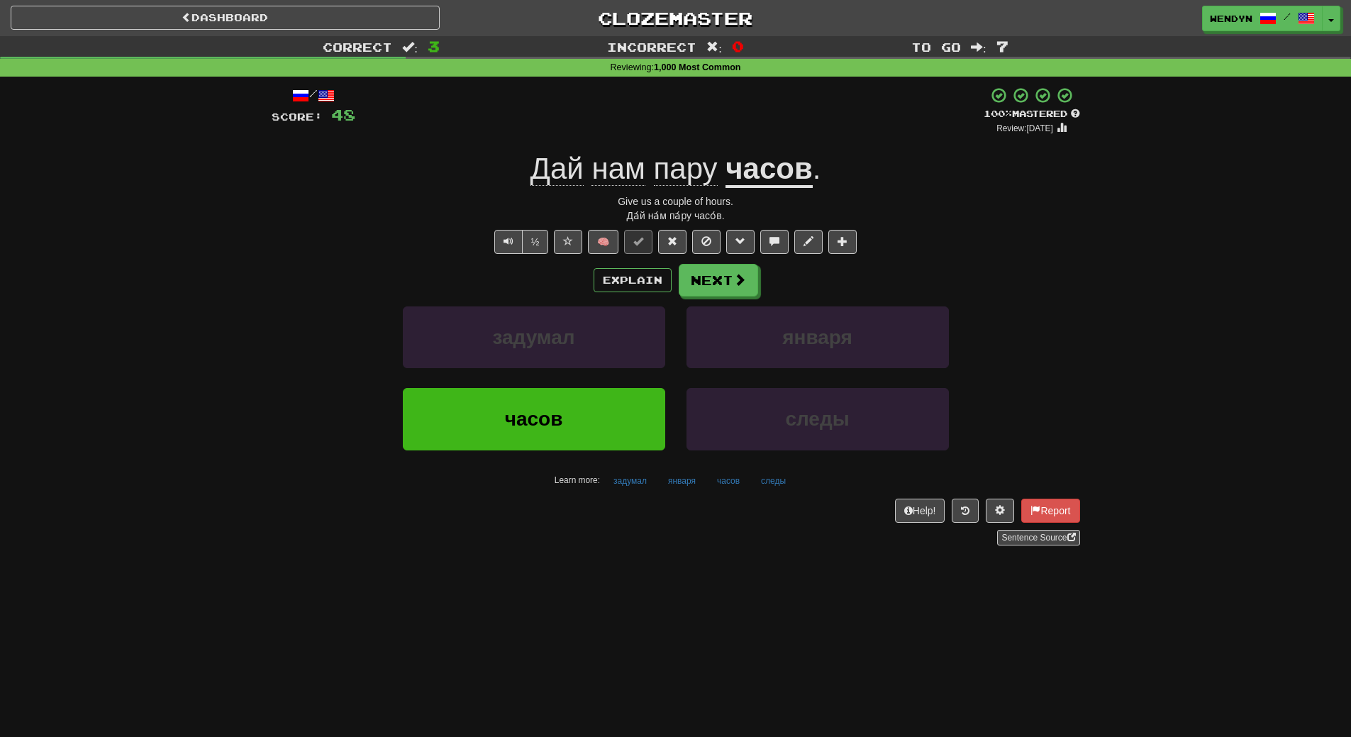
click at [592, 387] on div "задумал" at bounding box center [534, 347] width 284 height 82
click at [588, 398] on button "часов" at bounding box center [534, 419] width 262 height 62
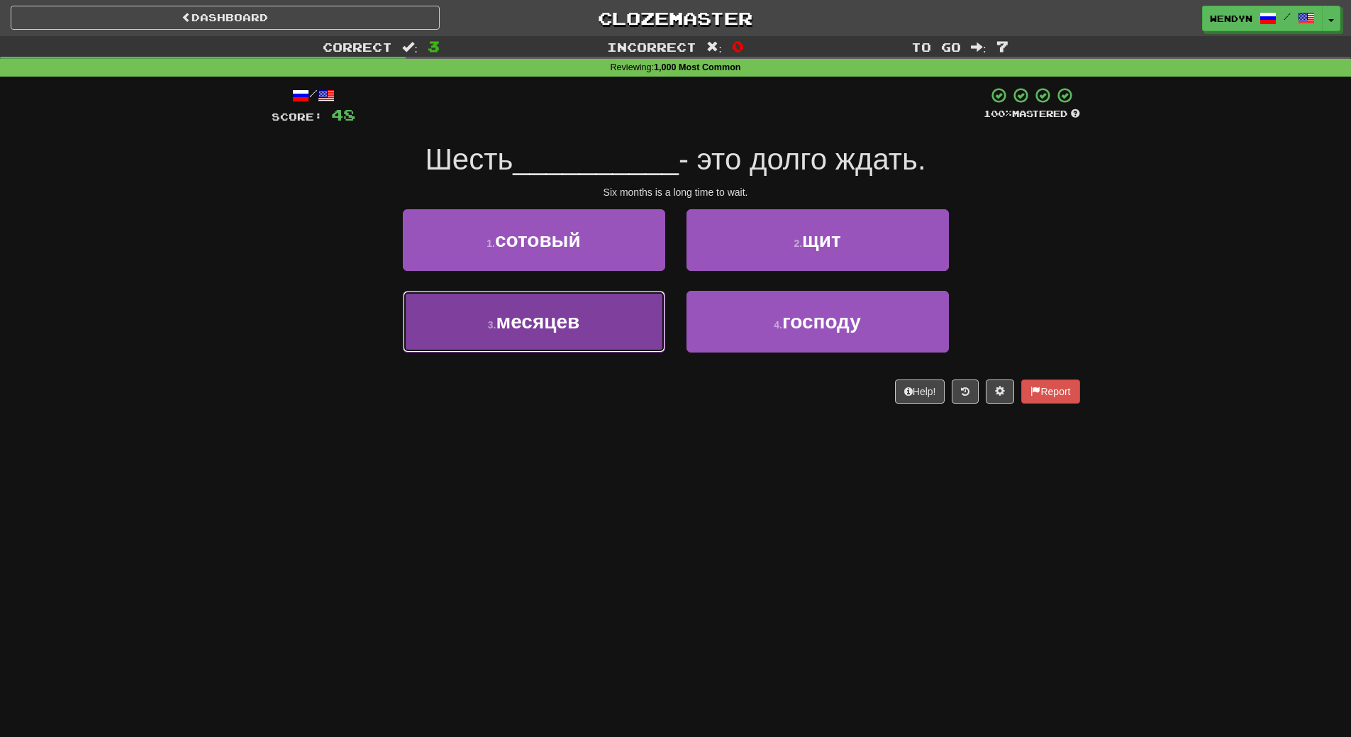
click at [614, 340] on button "3 . месяцев" at bounding box center [534, 322] width 262 height 62
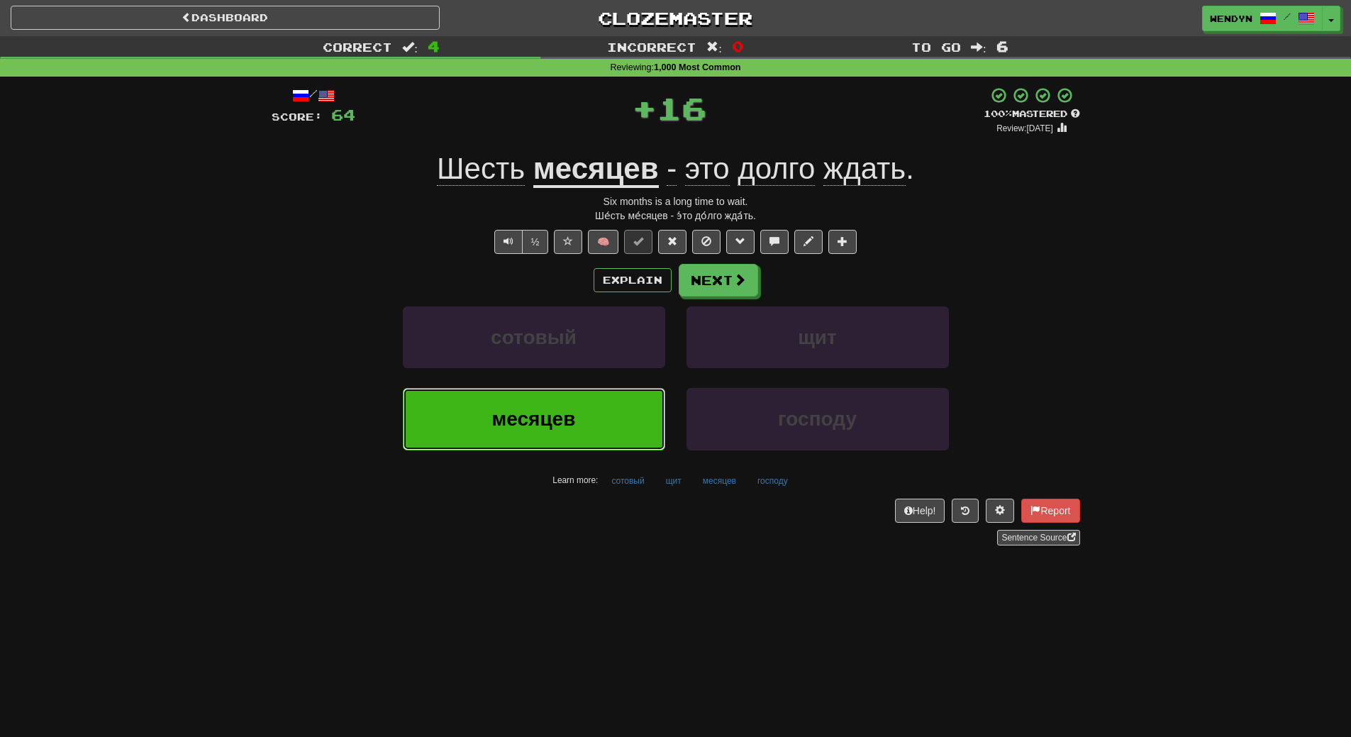
click at [558, 401] on button "месяцев" at bounding box center [534, 419] width 262 height 62
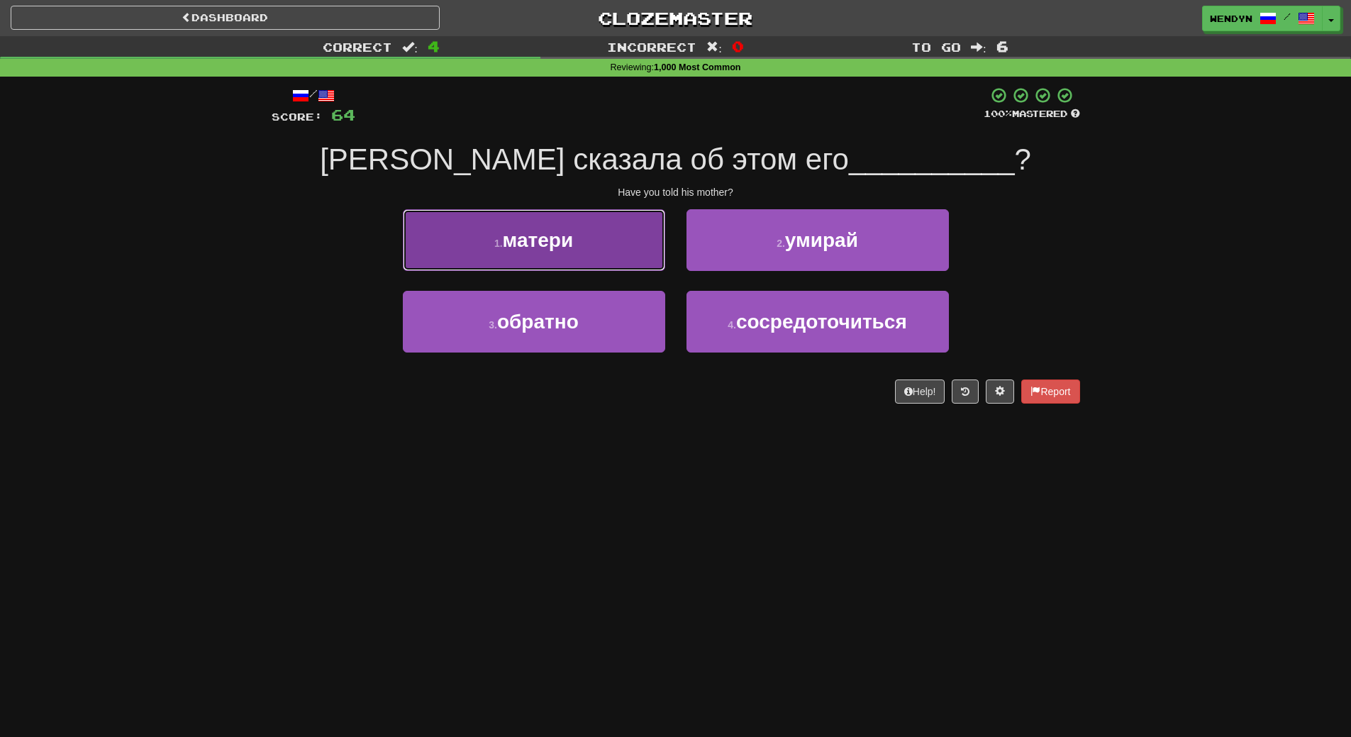
click at [586, 245] on button "1 . матери" at bounding box center [534, 240] width 262 height 62
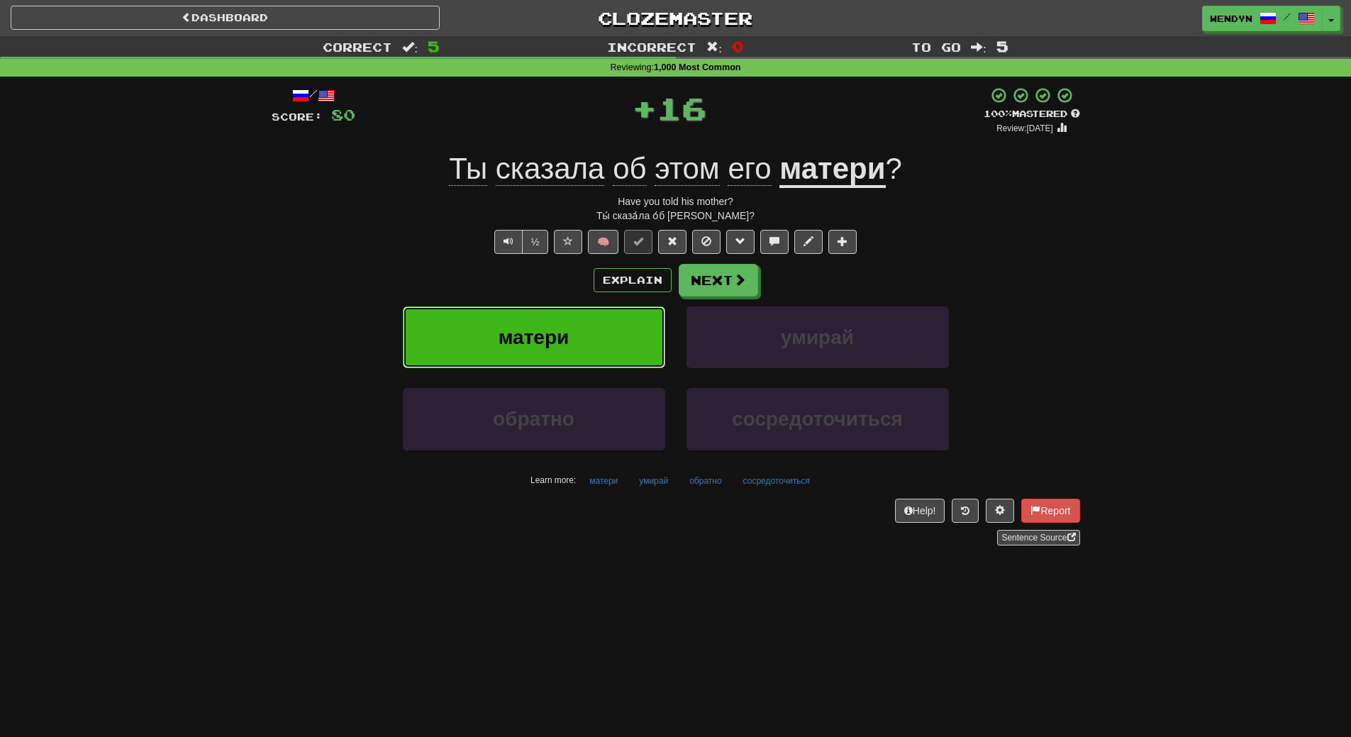
click at [573, 333] on button "матери" at bounding box center [534, 337] width 262 height 62
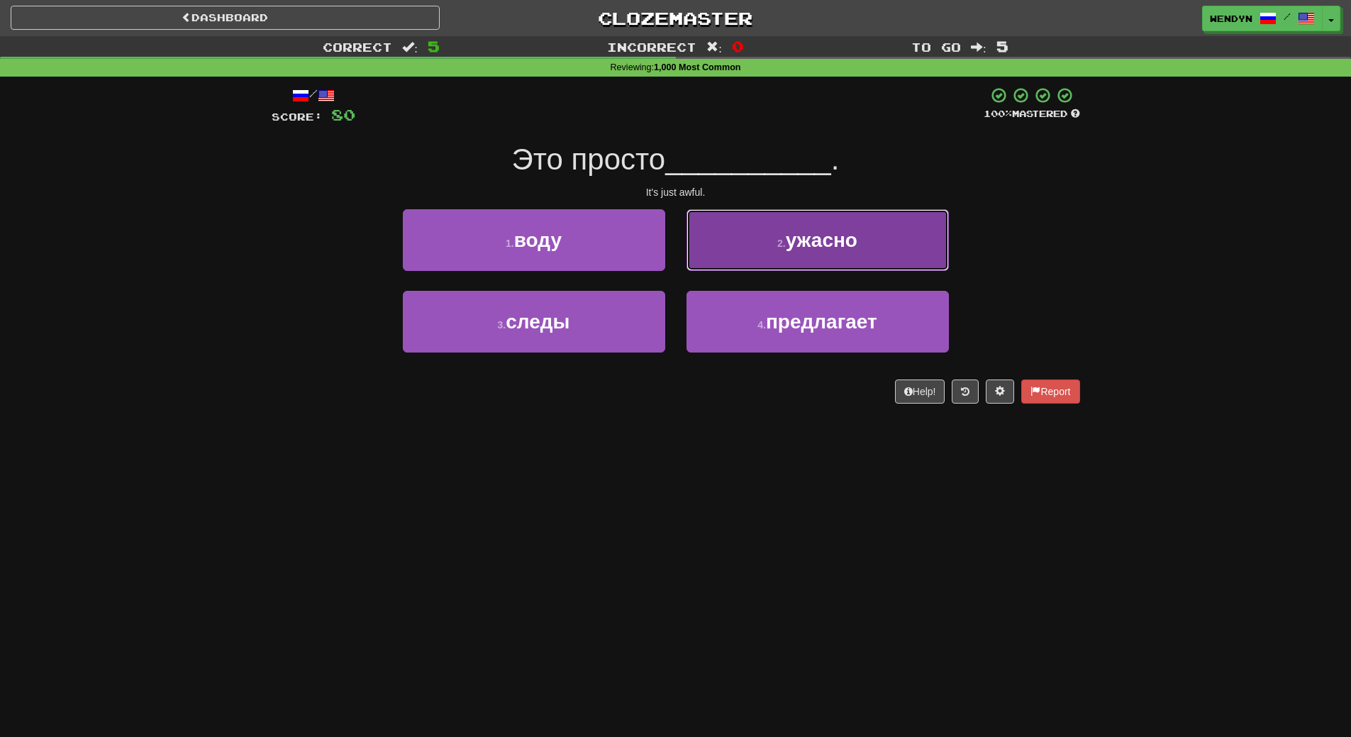
click at [828, 255] on button "2 . ужасно" at bounding box center [818, 240] width 262 height 62
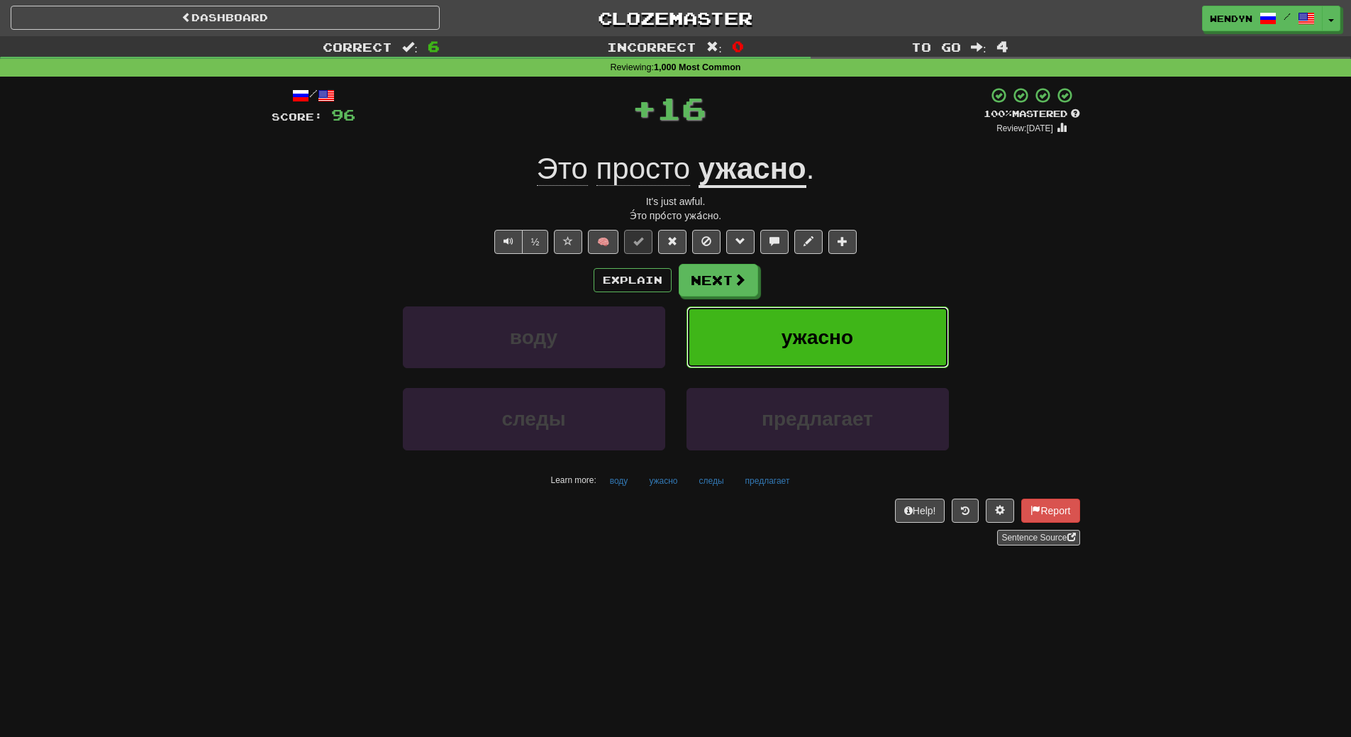
click at [782, 310] on button "ужасно" at bounding box center [818, 337] width 262 height 62
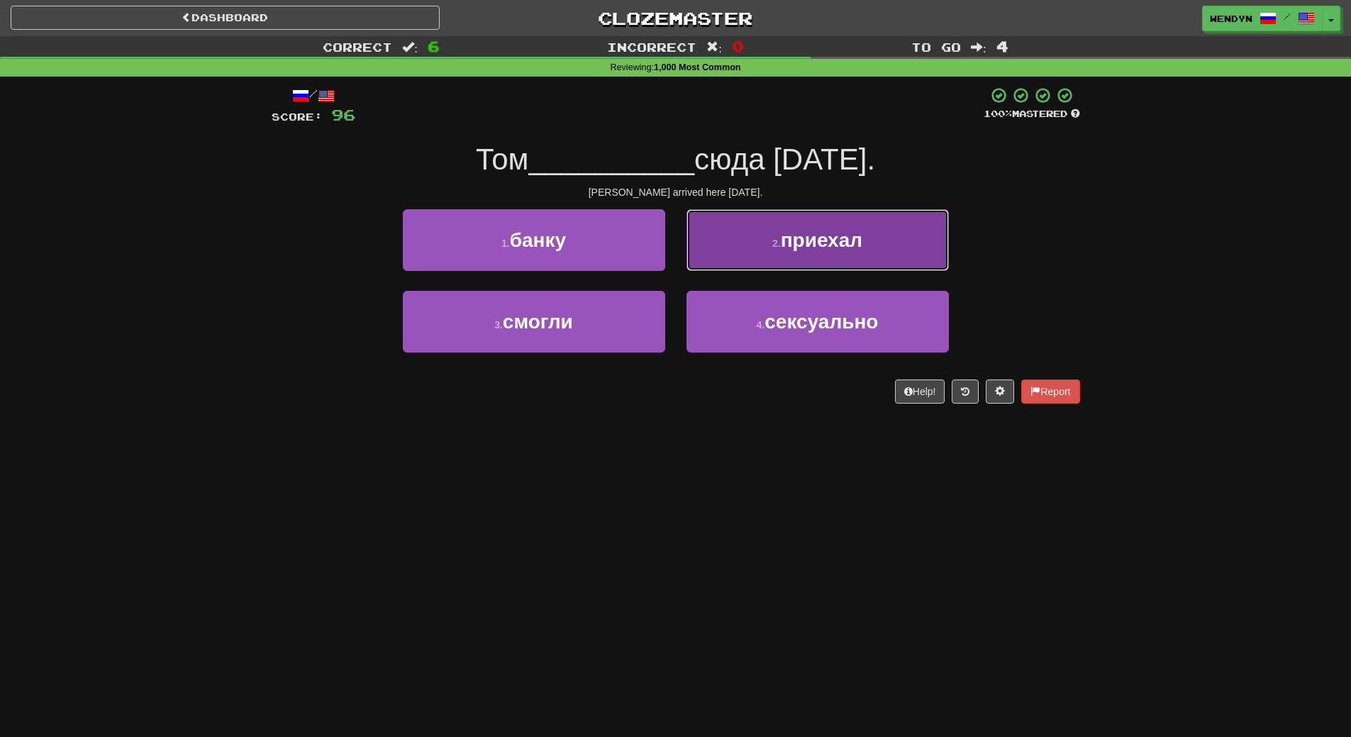
click at [836, 255] on button "2 . приехал" at bounding box center [818, 240] width 262 height 62
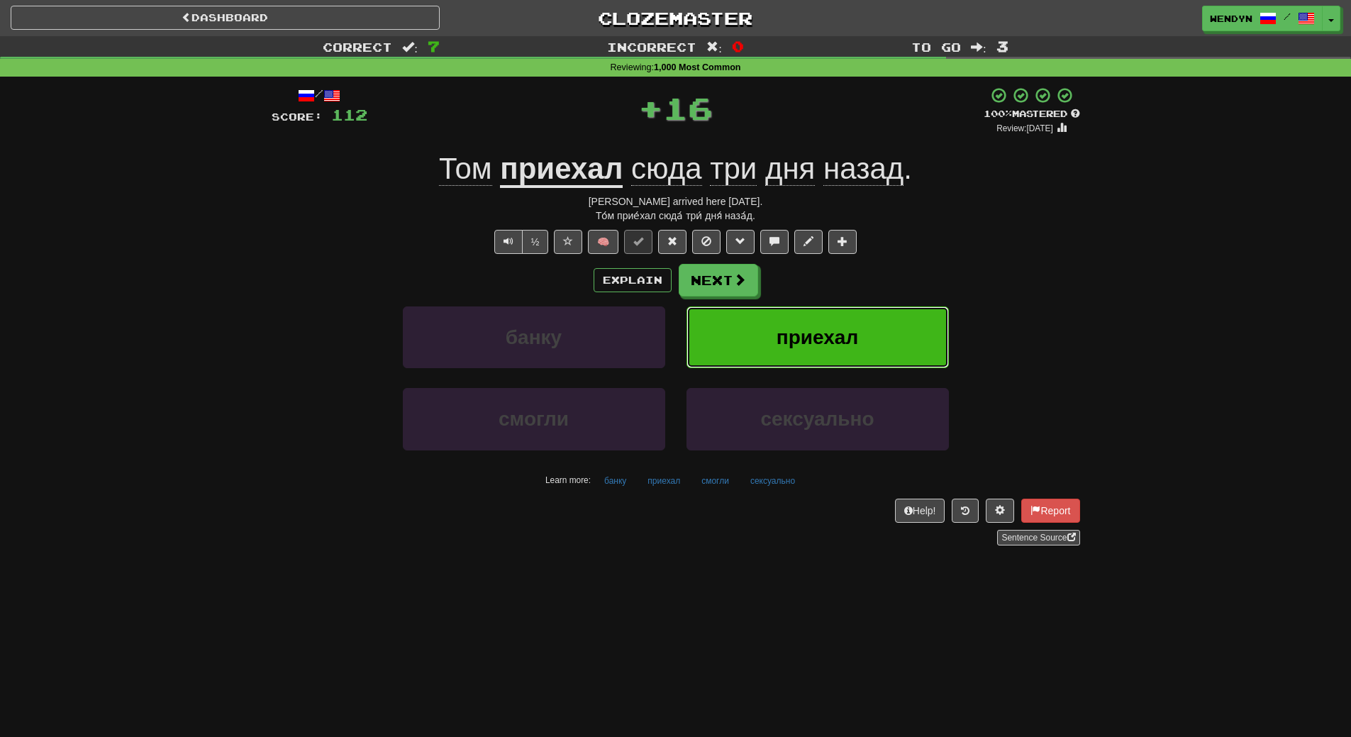
click at [822, 353] on button "приехал" at bounding box center [818, 337] width 262 height 62
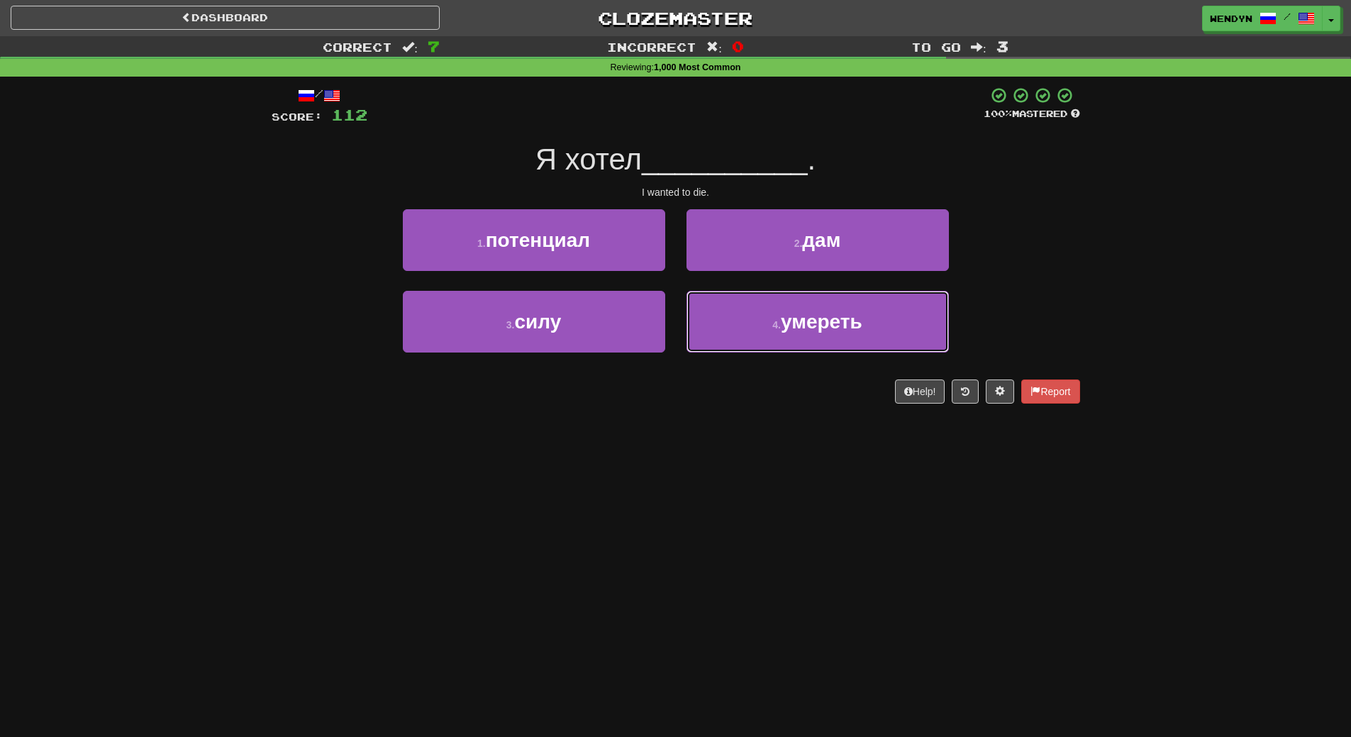
click at [822, 353] on button "4 . умереть" at bounding box center [818, 322] width 262 height 62
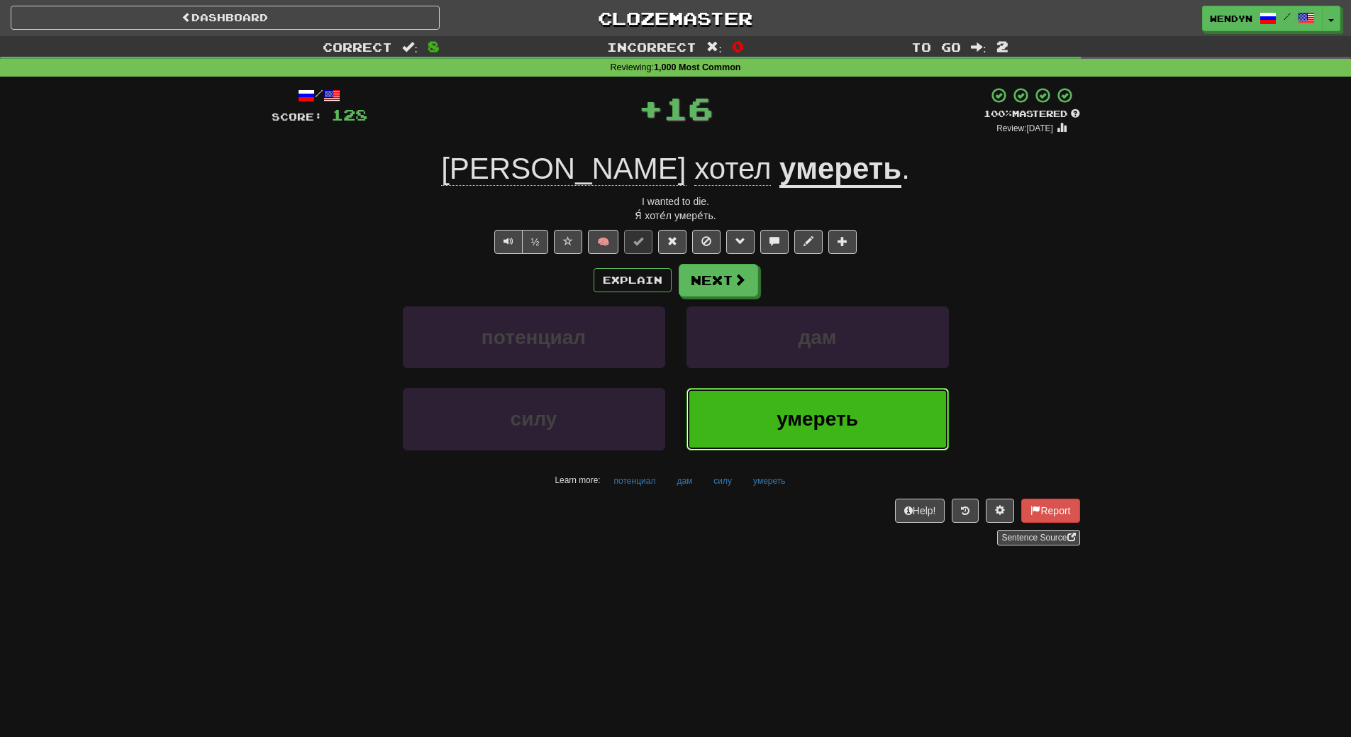
click at [803, 414] on span "умереть" at bounding box center [818, 419] width 82 height 22
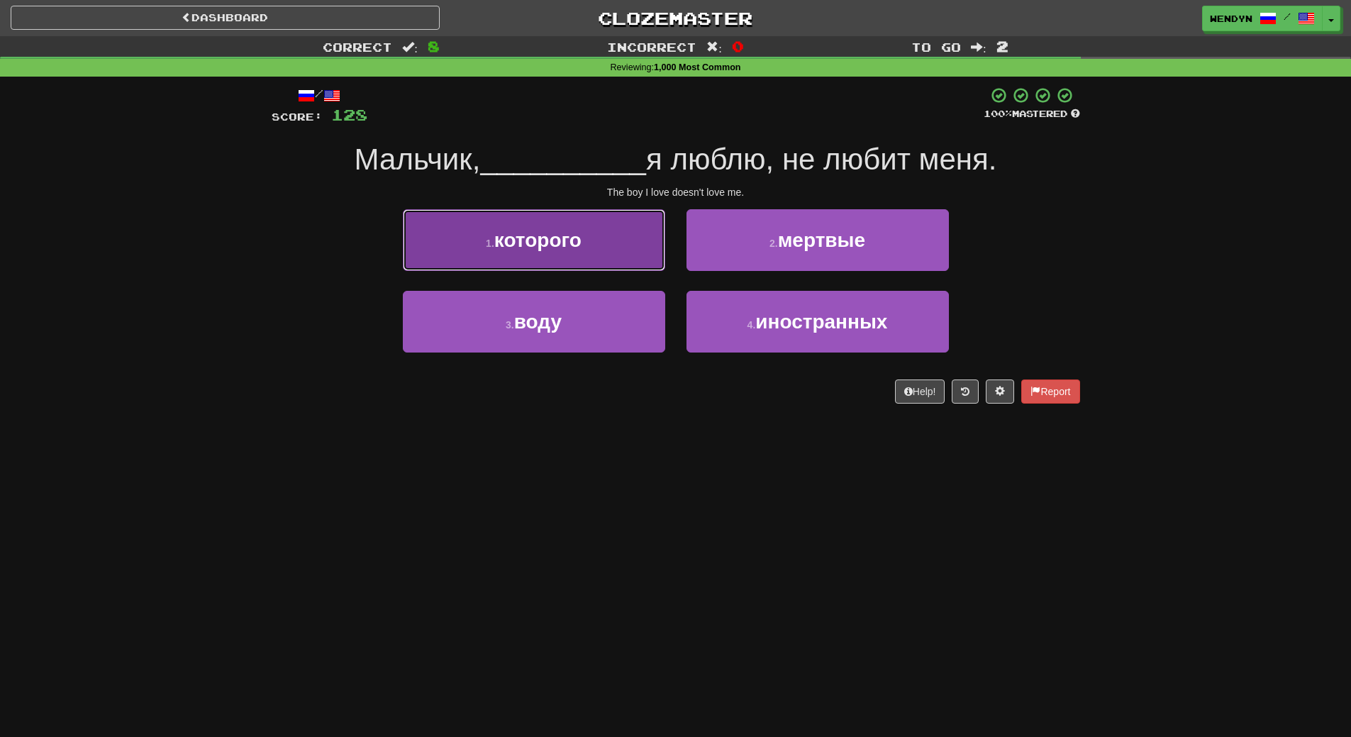
click at [623, 255] on button "1 . которого" at bounding box center [534, 240] width 262 height 62
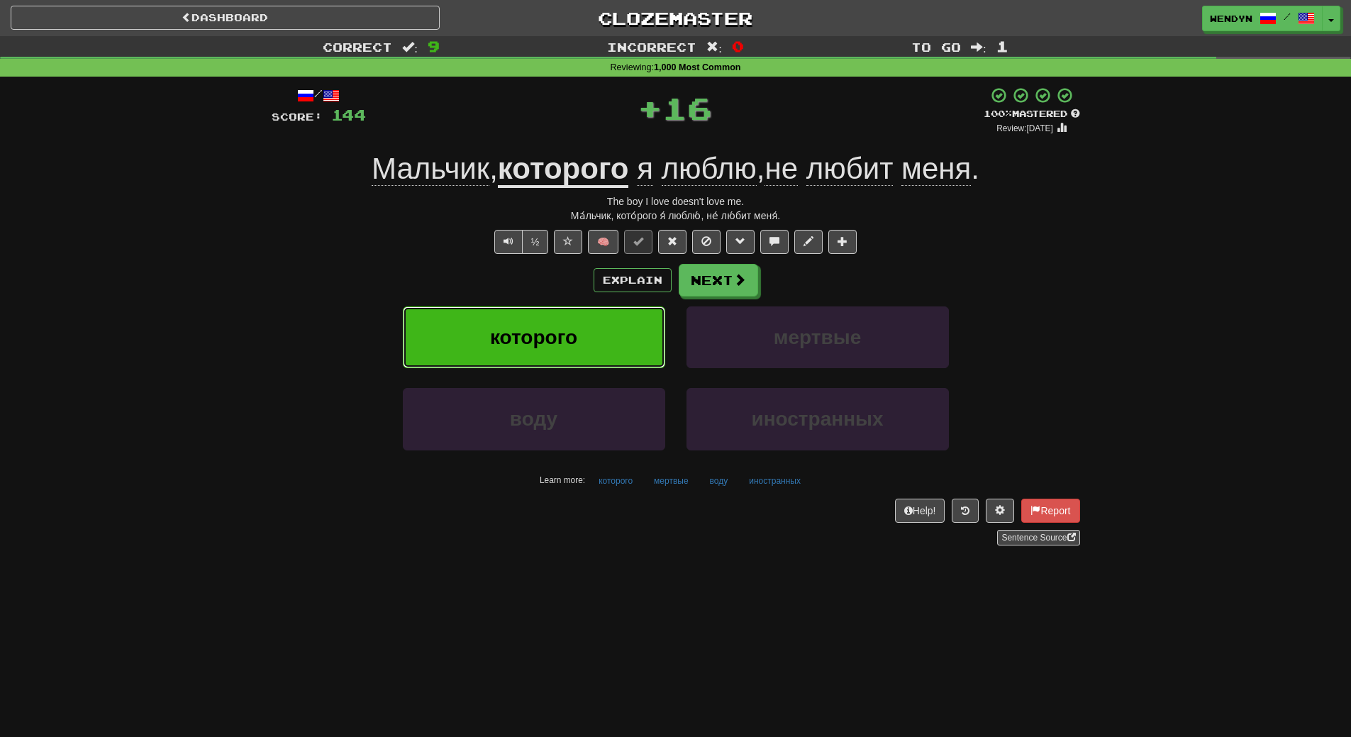
click at [619, 328] on button "которого" at bounding box center [534, 337] width 262 height 62
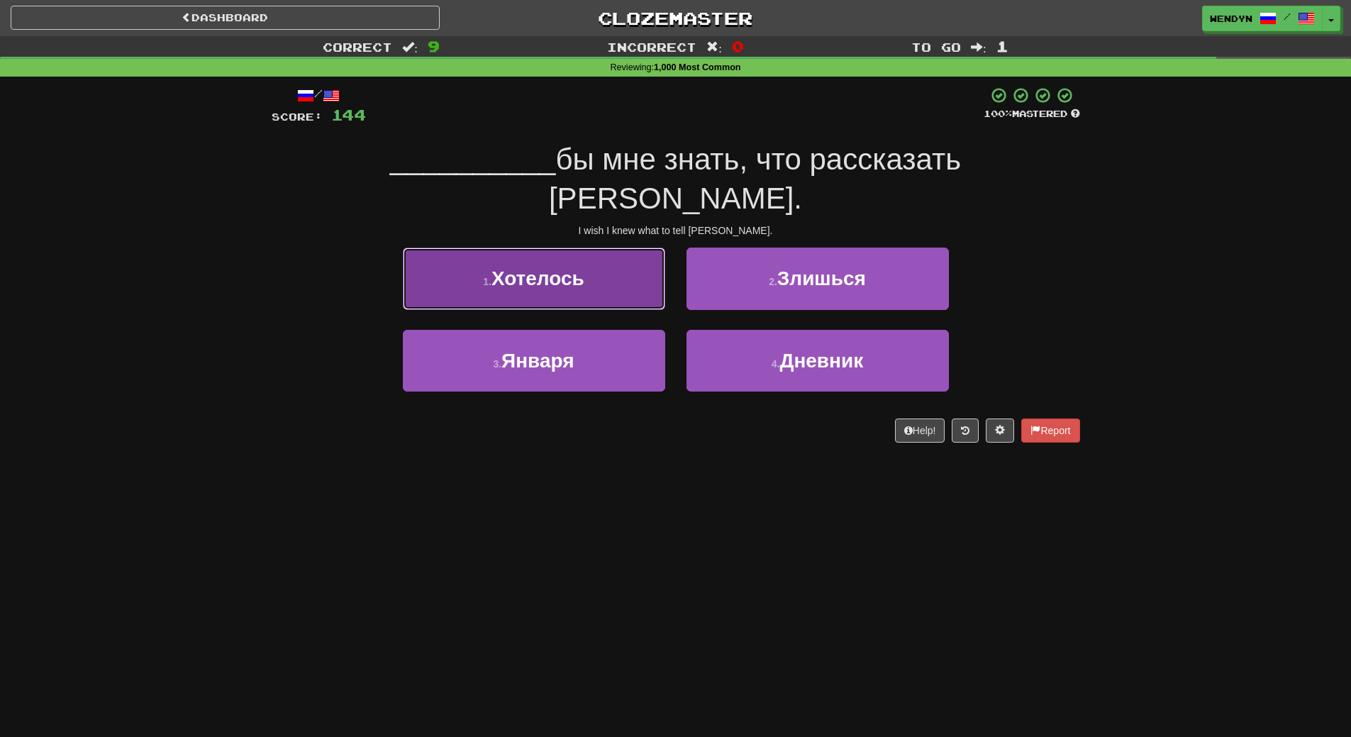
click at [625, 248] on button "1 . Хотелось" at bounding box center [534, 279] width 262 height 62
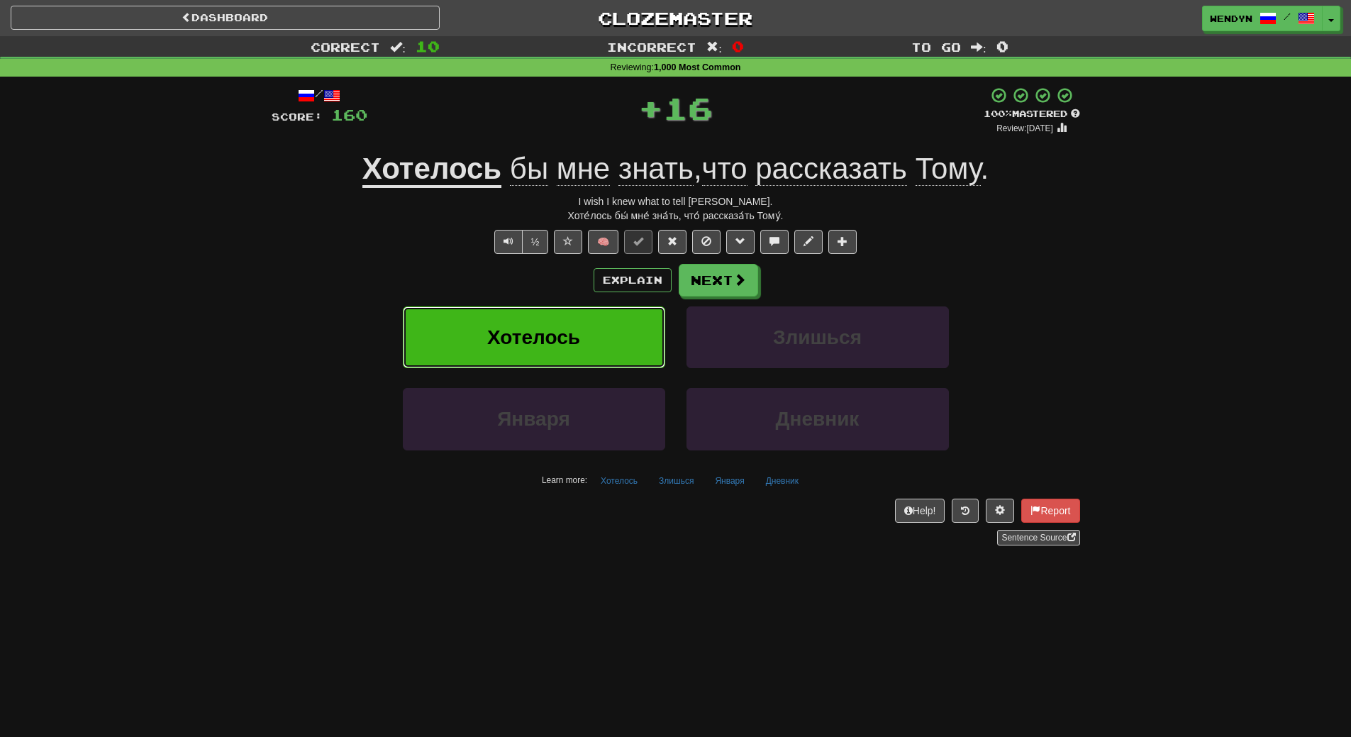
click at [614, 323] on button "Хотелось" at bounding box center [534, 337] width 262 height 62
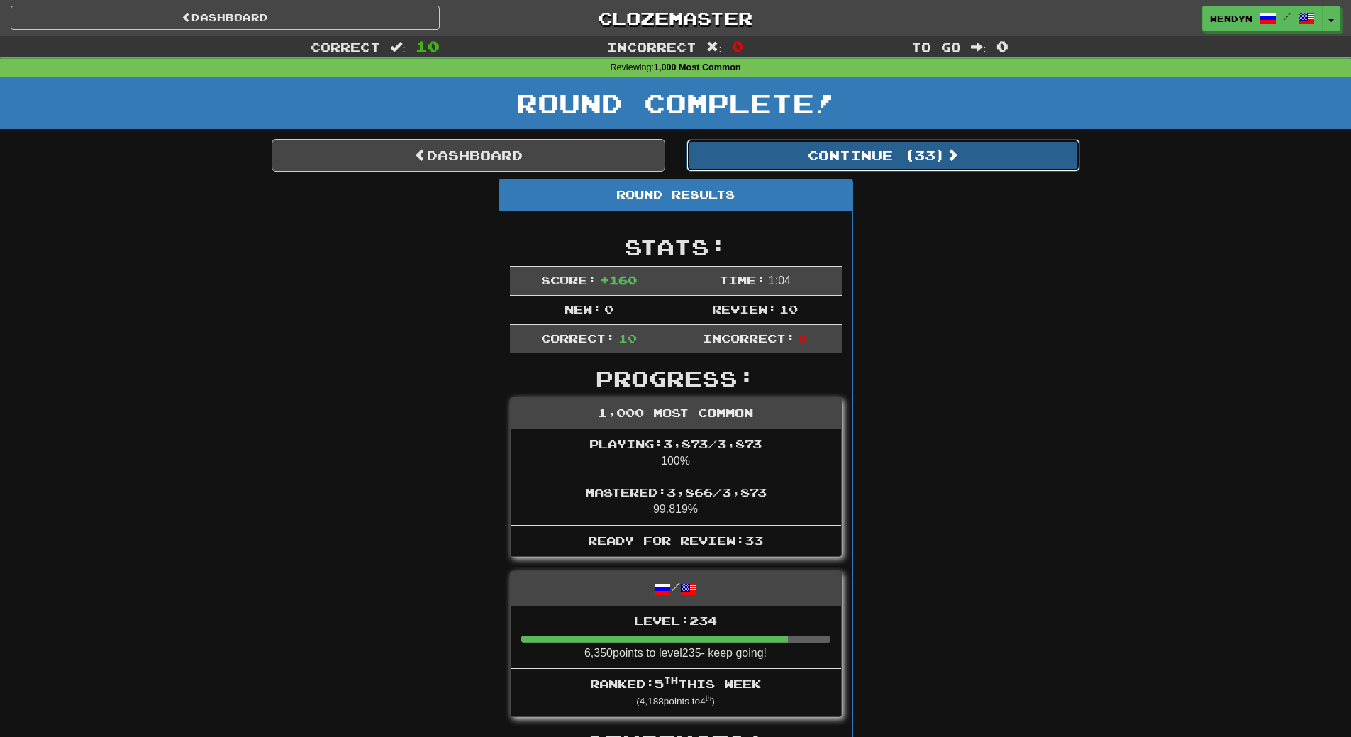
click at [894, 157] on button "Continue ( 33 )" at bounding box center [884, 155] width 394 height 33
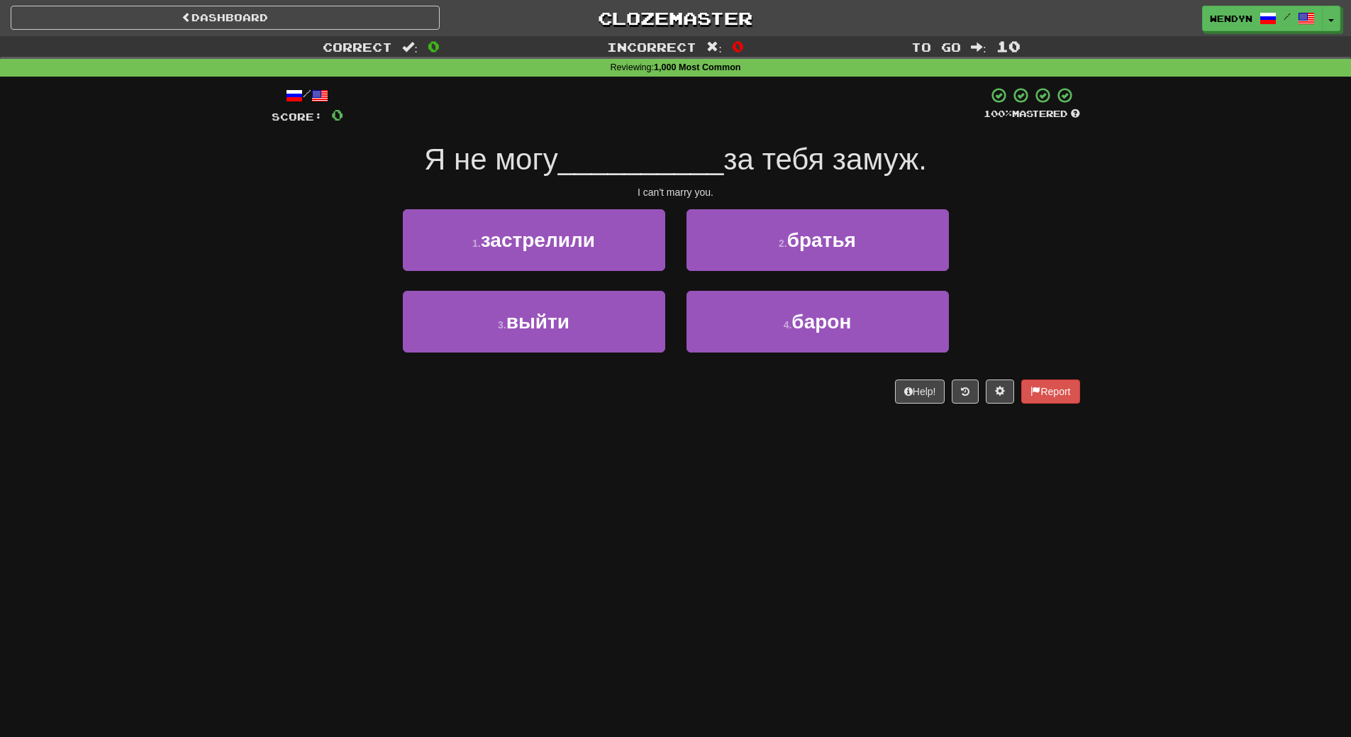
click at [592, 289] on div "1 . застрелили" at bounding box center [534, 250] width 284 height 82
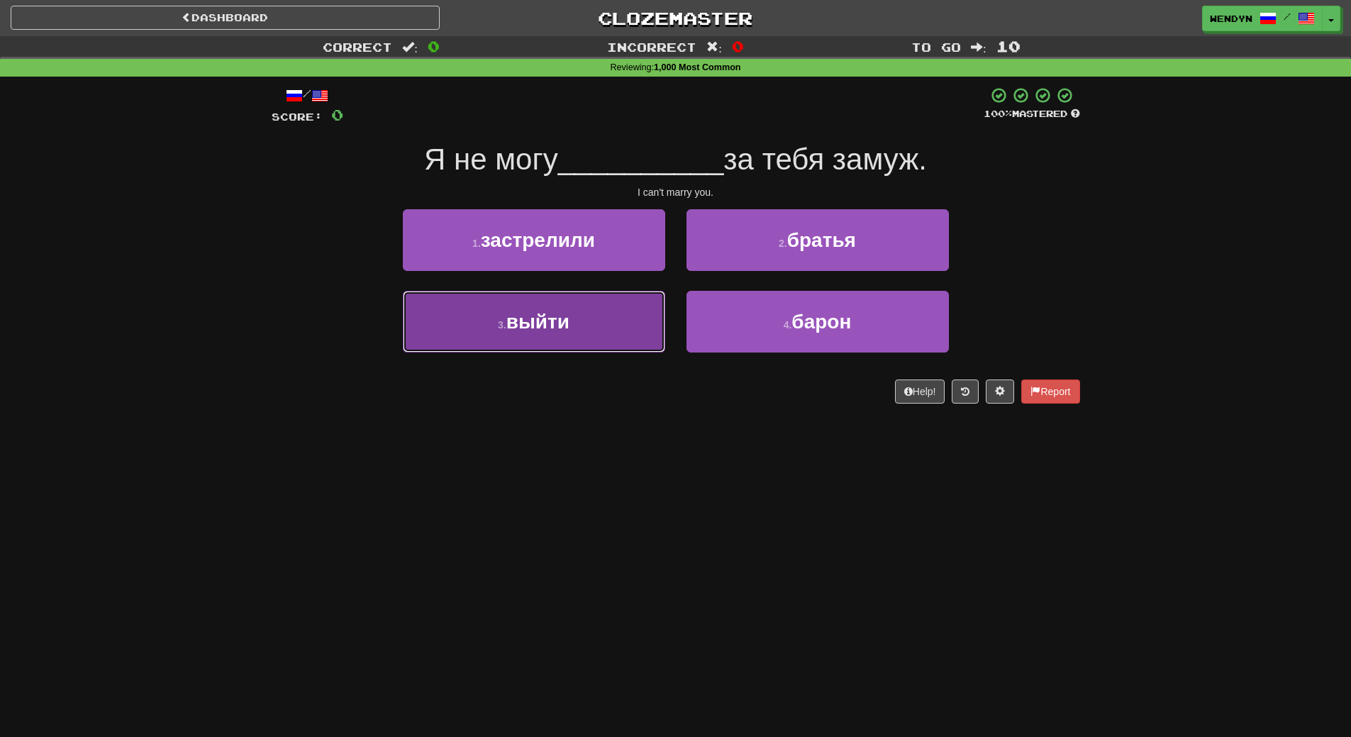
click at [587, 341] on button "3 . выйти" at bounding box center [534, 322] width 262 height 62
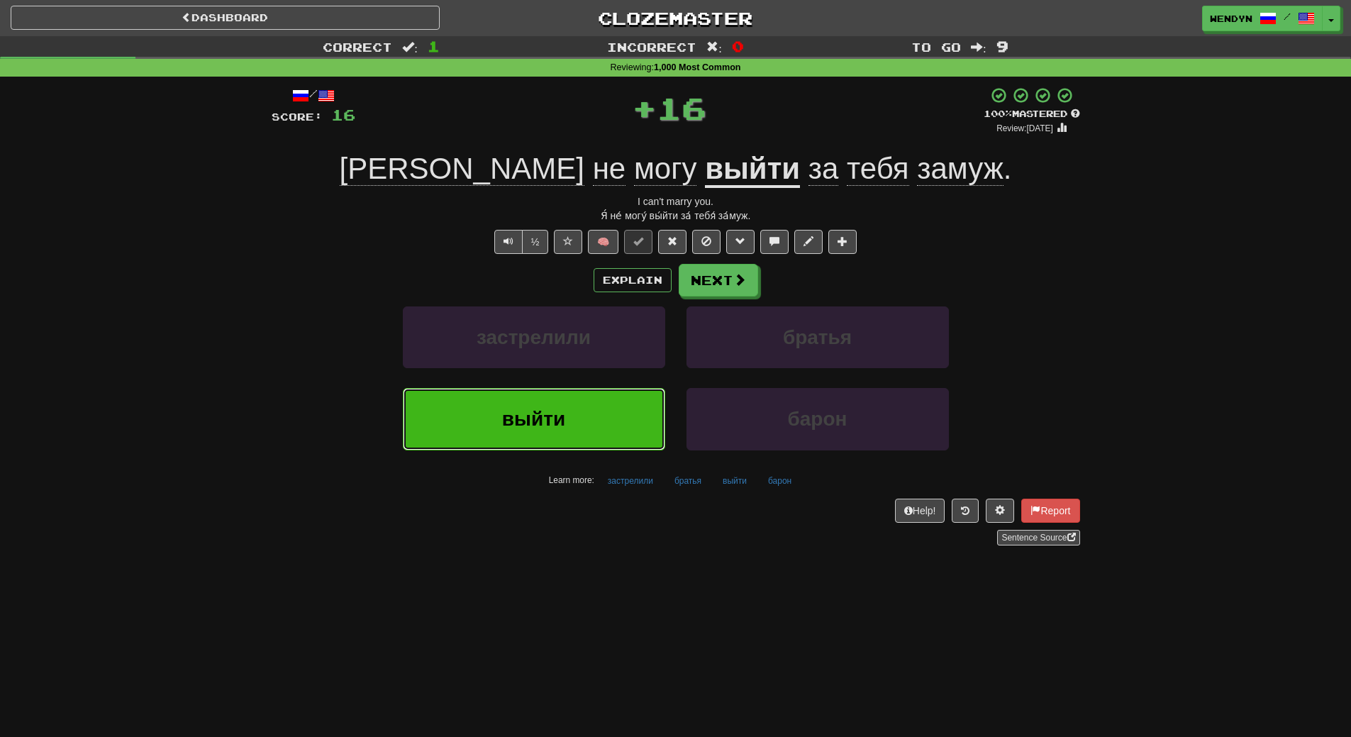
click at [575, 421] on button "выйти" at bounding box center [534, 419] width 262 height 62
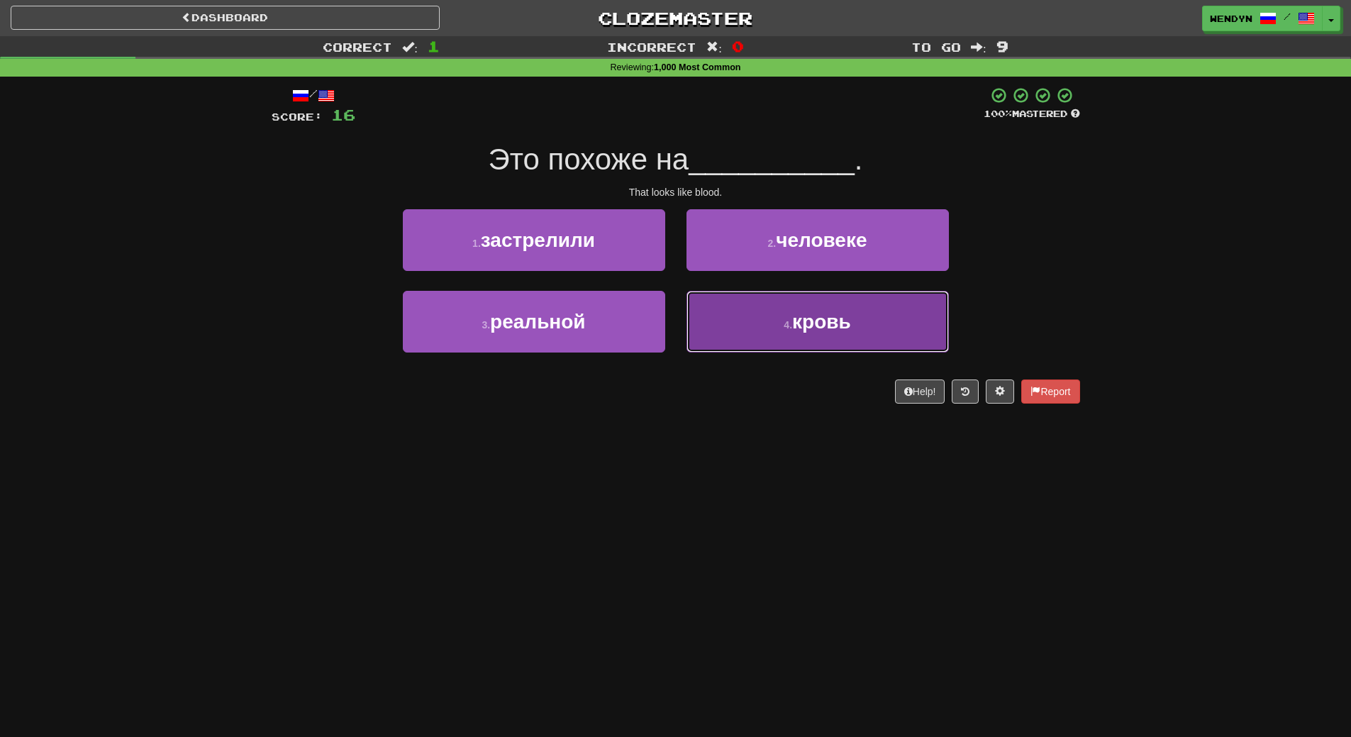
click at [813, 318] on span "кровь" at bounding box center [821, 322] width 59 height 22
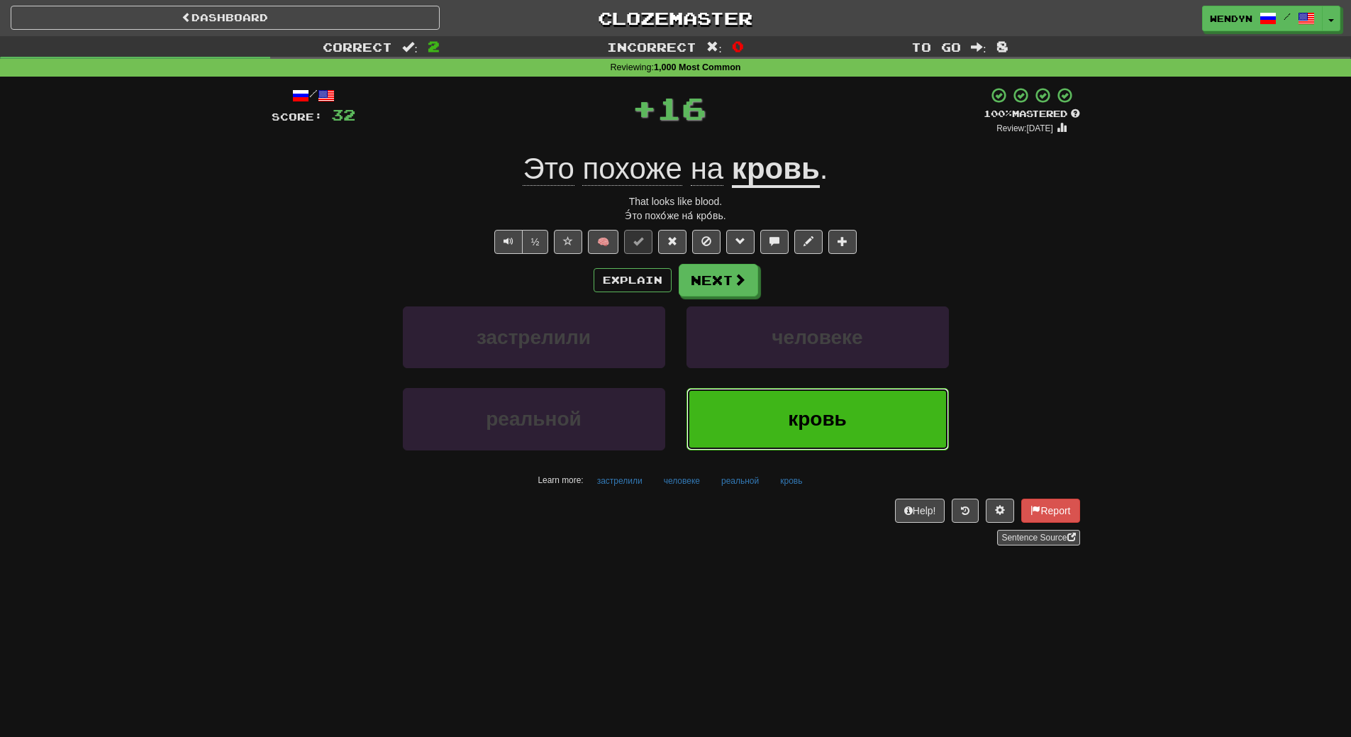
click at [794, 415] on span "кровь" at bounding box center [817, 419] width 59 height 22
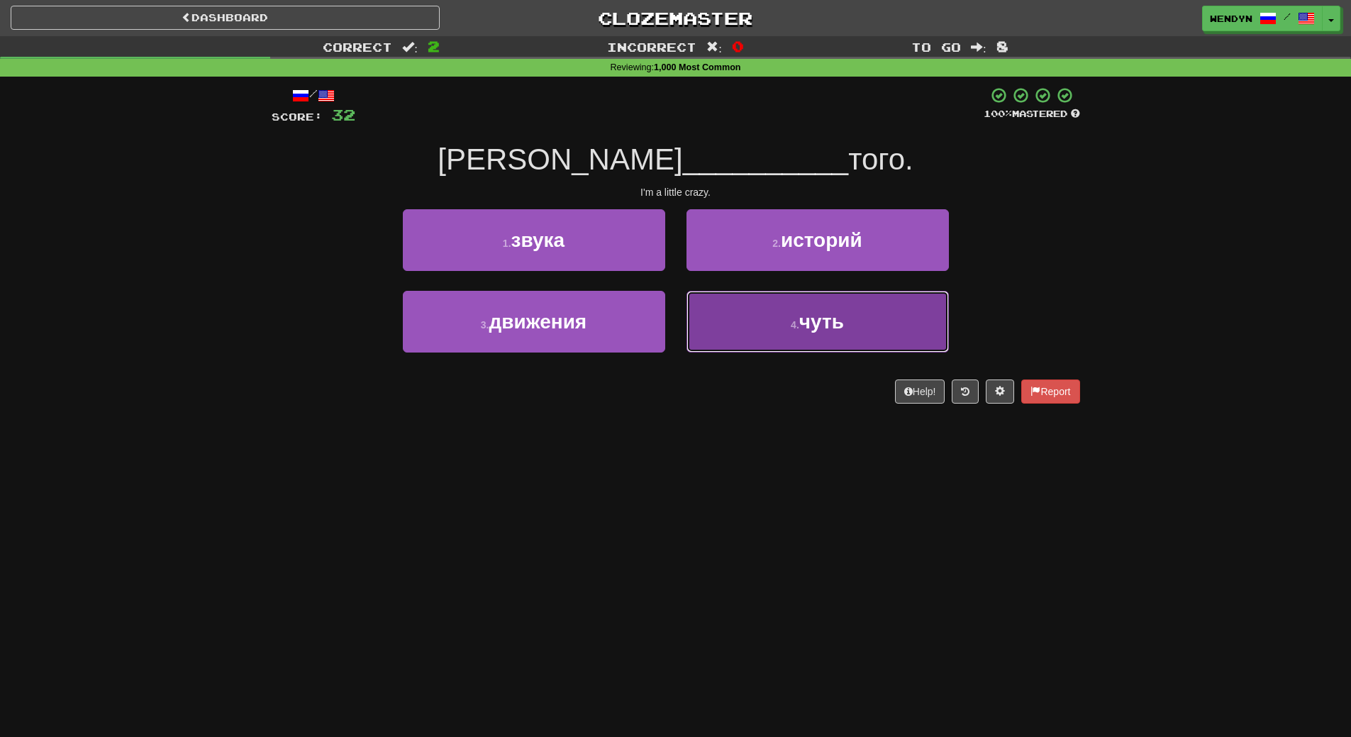
click at [804, 343] on button "4 . чуть" at bounding box center [818, 322] width 262 height 62
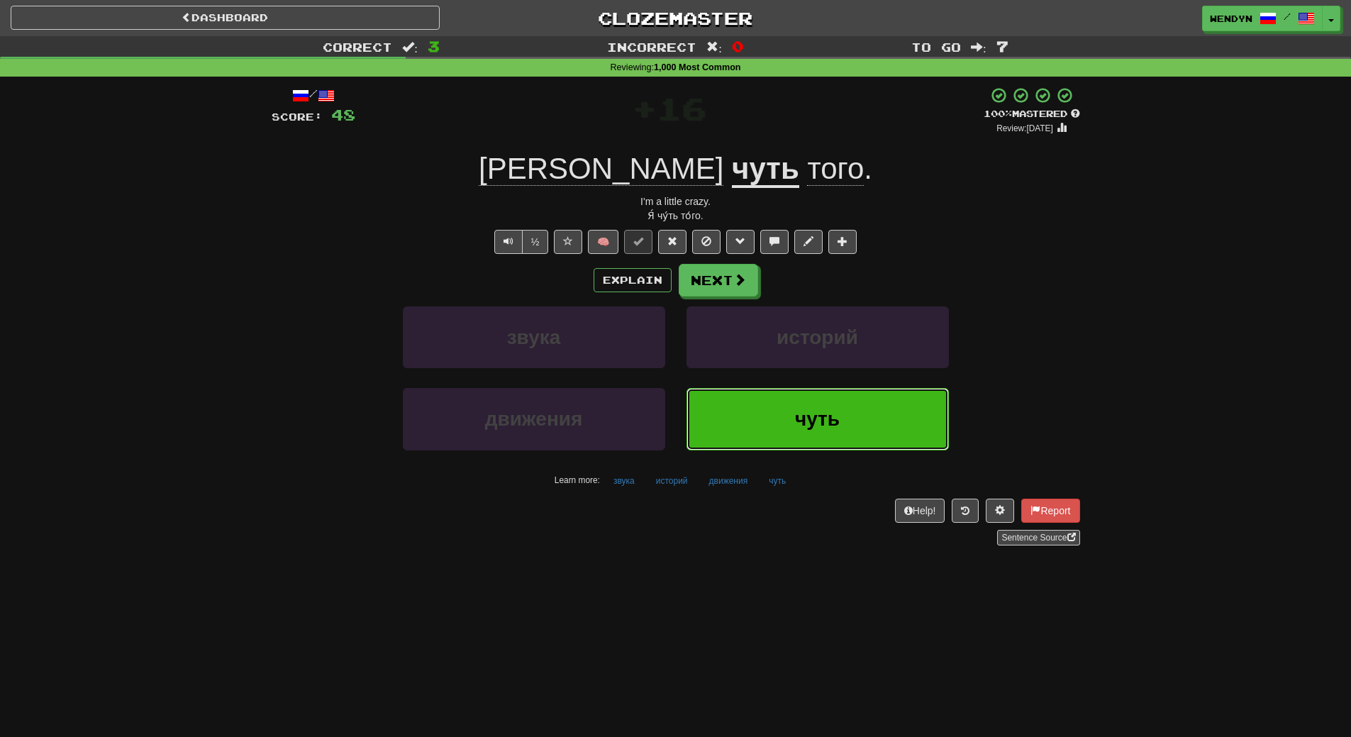
click at [807, 426] on span "чуть" at bounding box center [817, 419] width 45 height 22
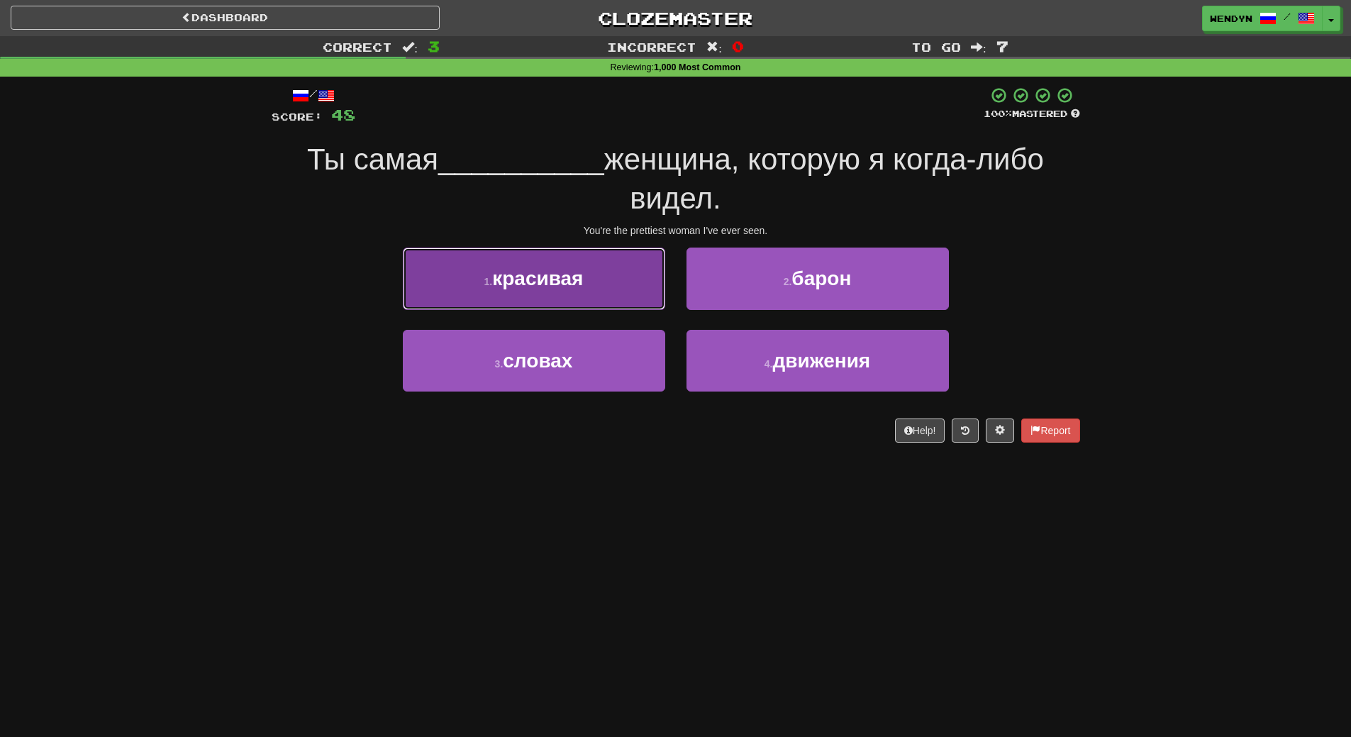
click at [555, 300] on button "1 . красивая" at bounding box center [534, 279] width 262 height 62
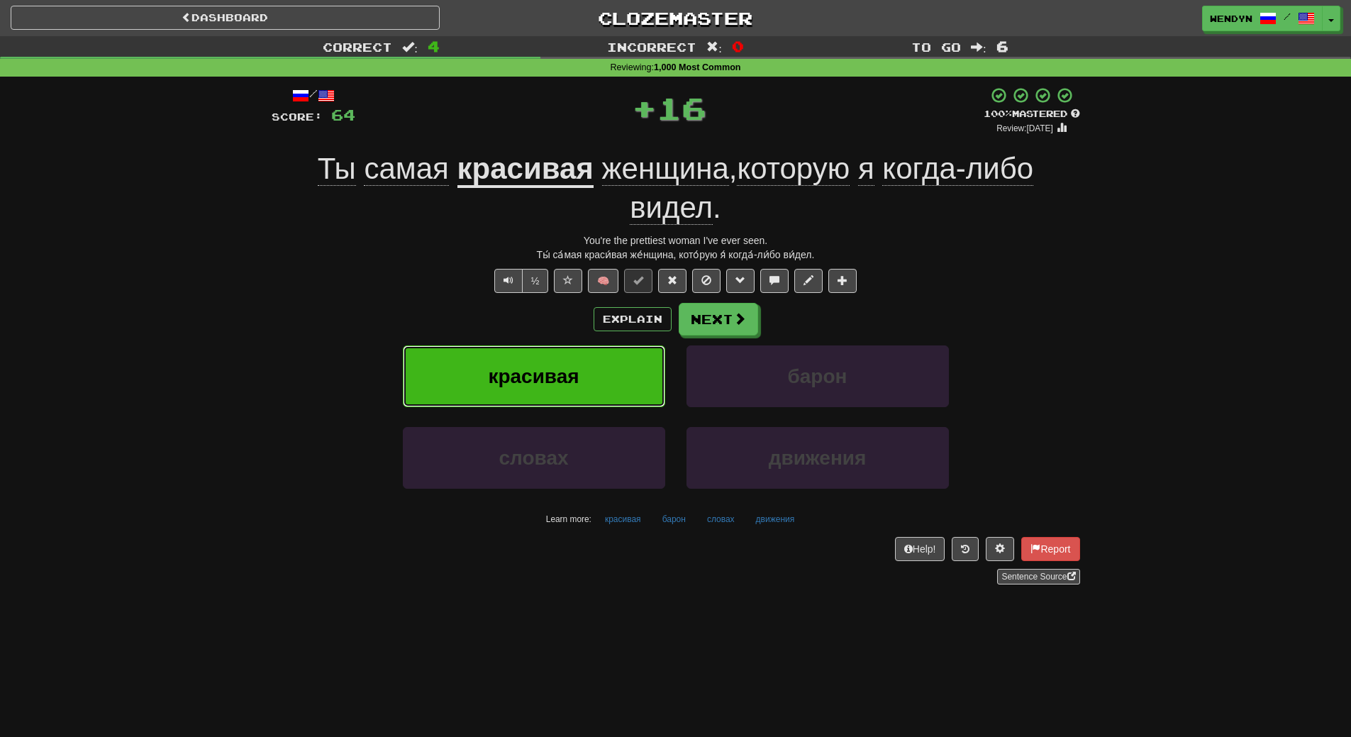
click at [564, 379] on span "красивая" at bounding box center [533, 376] width 91 height 22
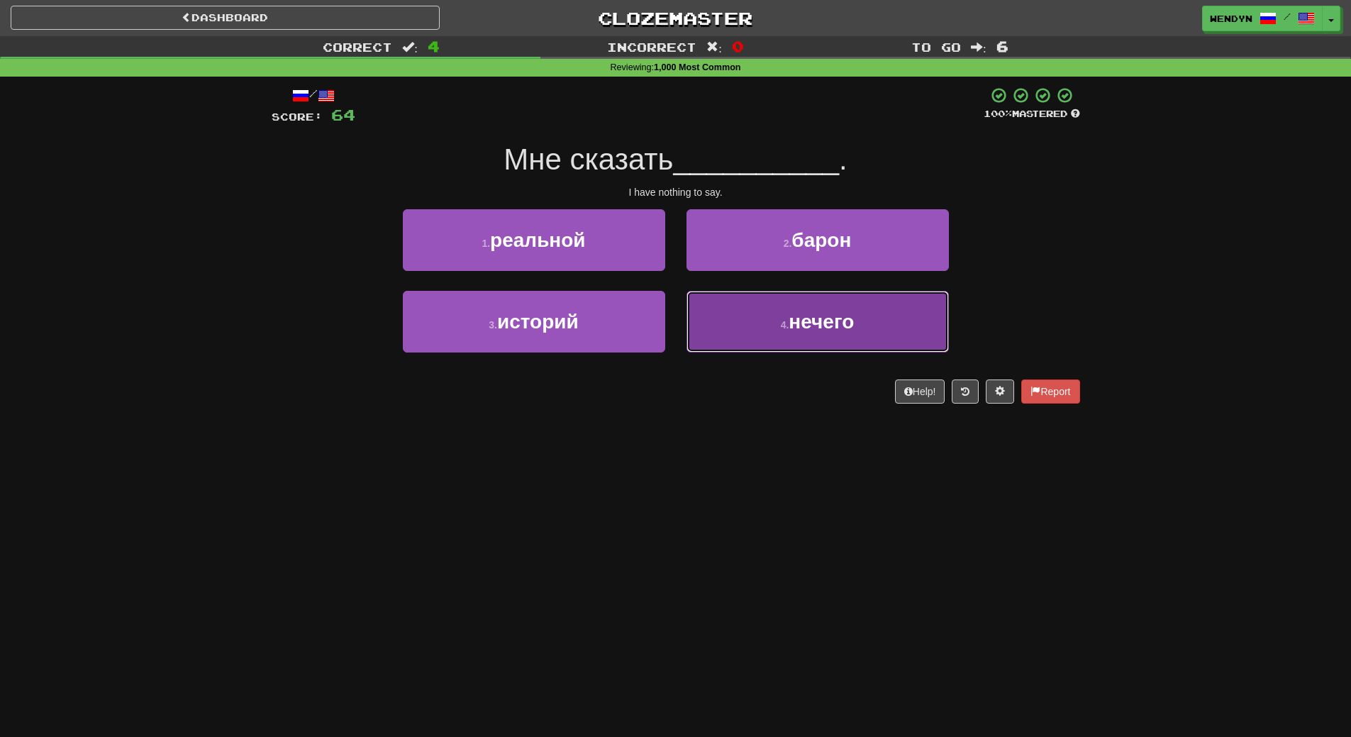
click at [785, 350] on button "4 . нечего" at bounding box center [818, 322] width 262 height 62
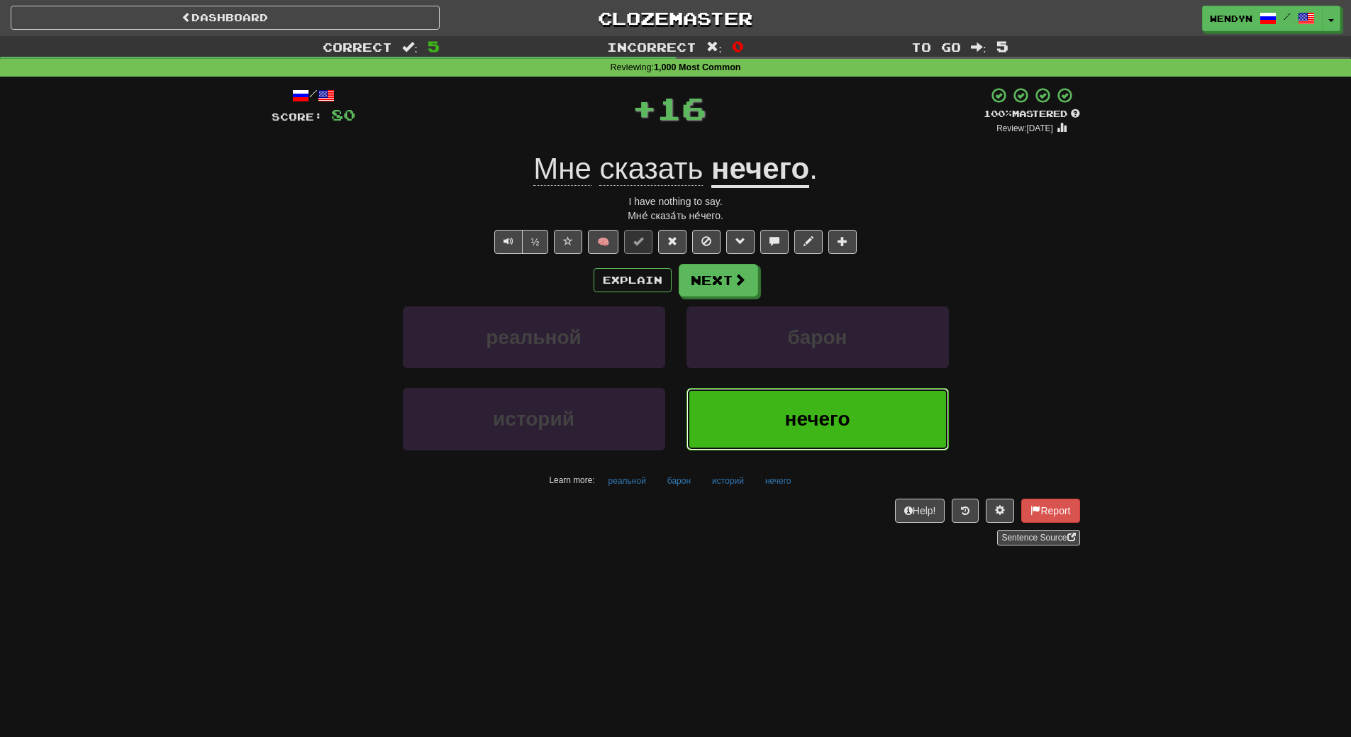
click at [813, 410] on span "нечего" at bounding box center [817, 419] width 65 height 22
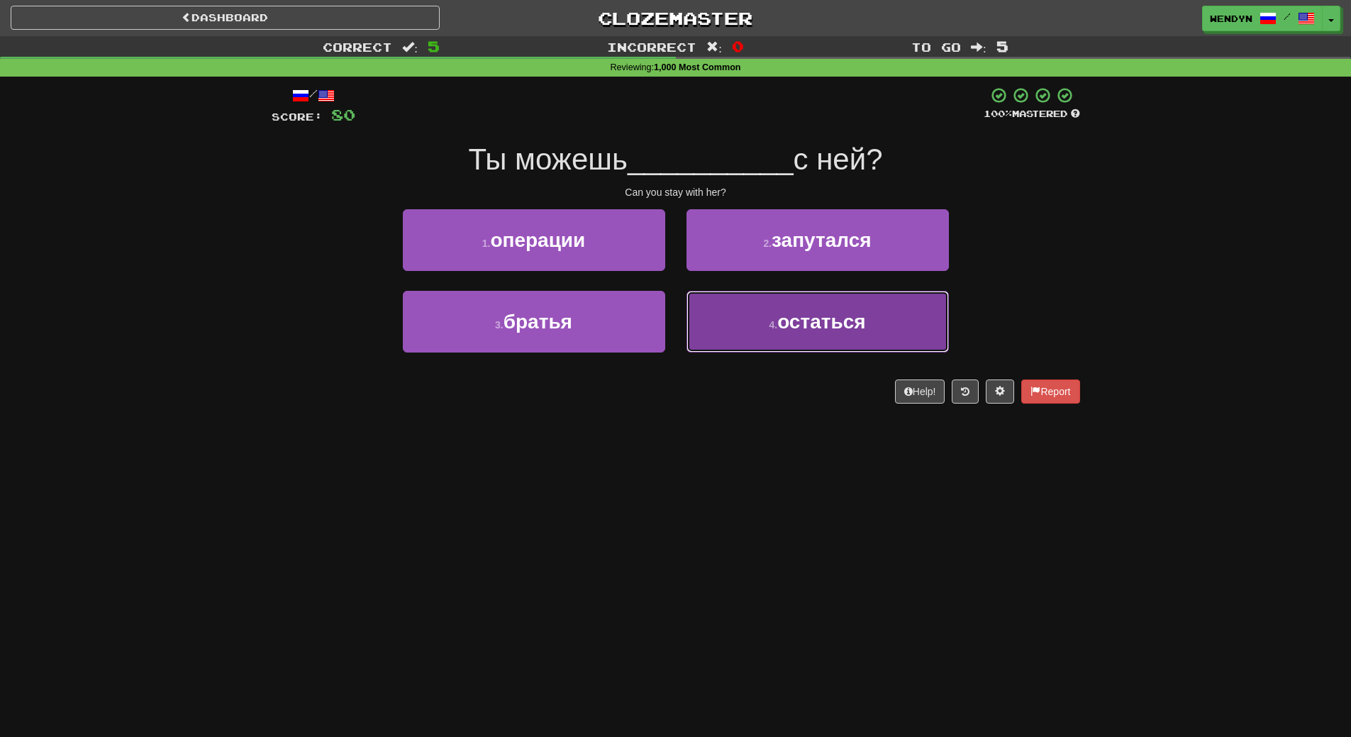
click at [821, 336] on button "4 . остаться" at bounding box center [818, 322] width 262 height 62
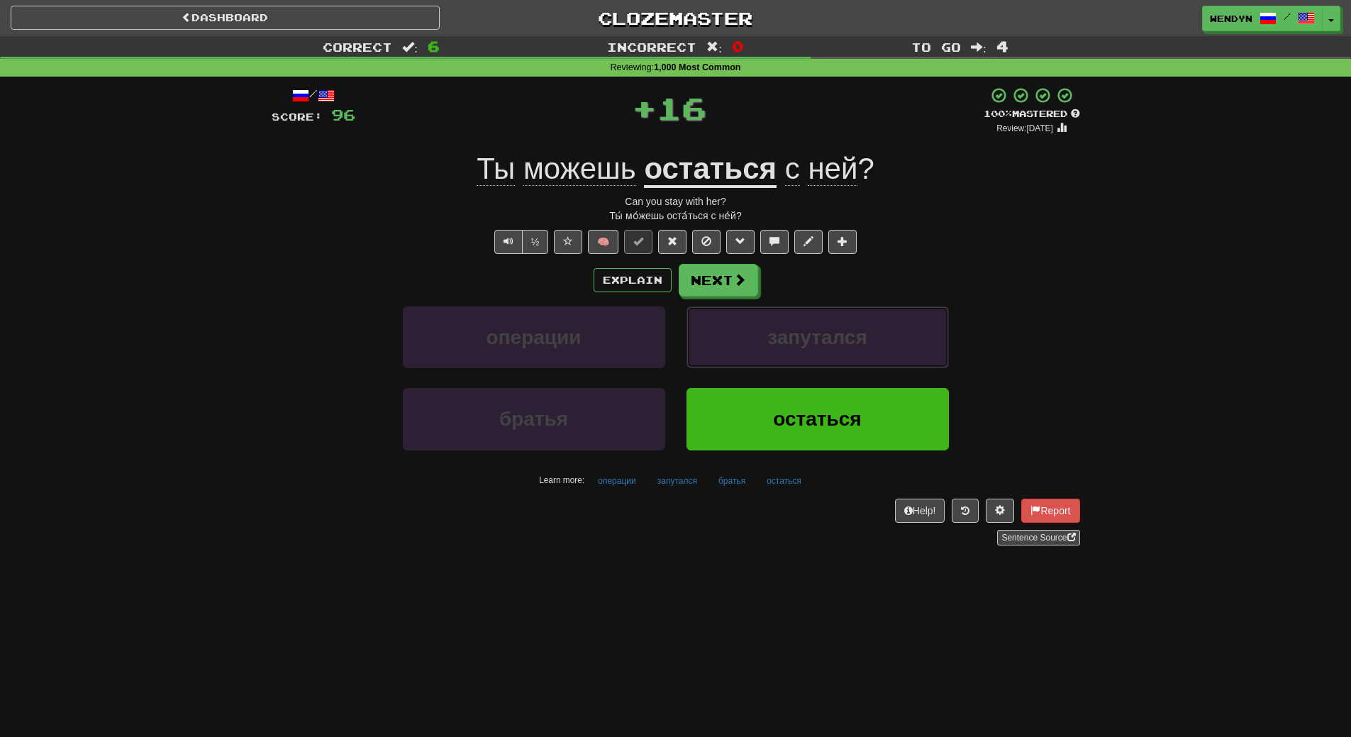
click at [821, 336] on span "запутался" at bounding box center [818, 337] width 100 height 22
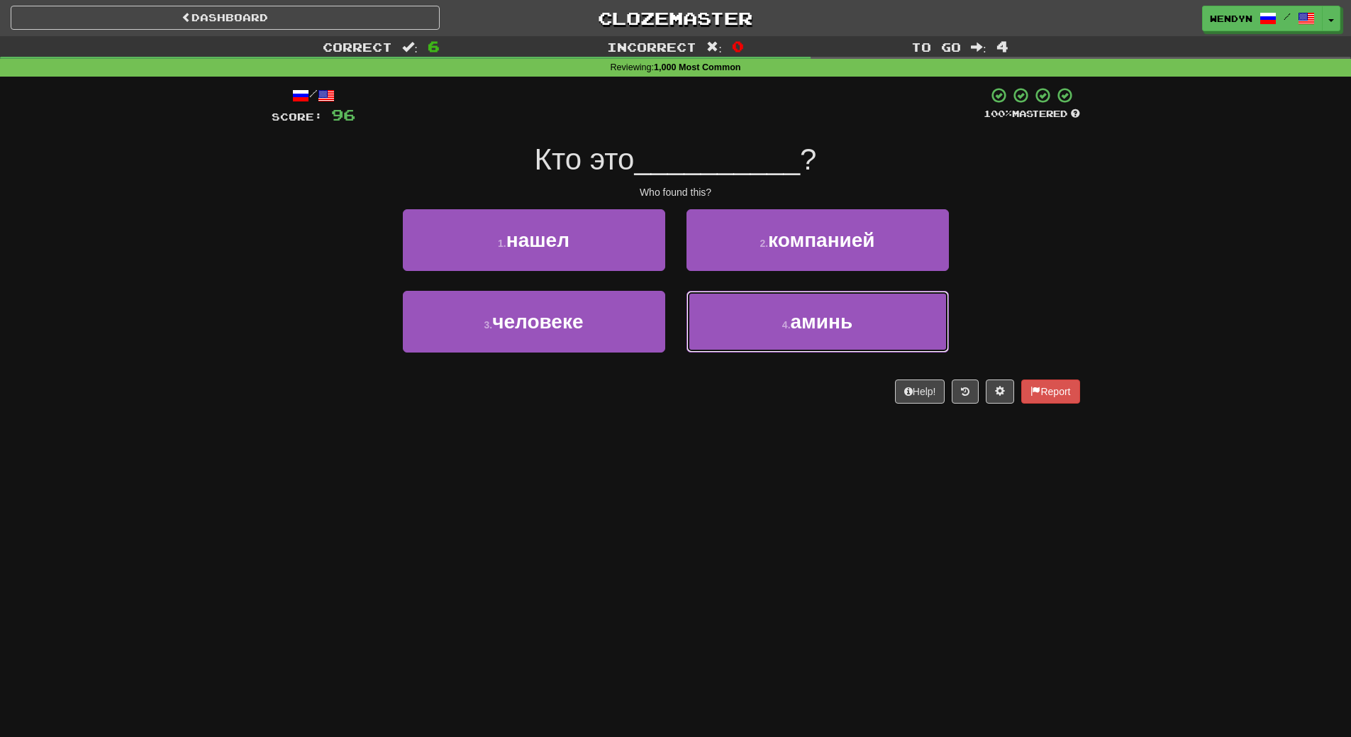
drag, startPoint x: 821, startPoint y: 336, endPoint x: 817, endPoint y: 428, distance: 92.3
click at [817, 428] on div "Dashboard Clozemaster WendyN / Toggle Dropdown Dashboard Leaderboard Activity F…" at bounding box center [675, 368] width 1351 height 737
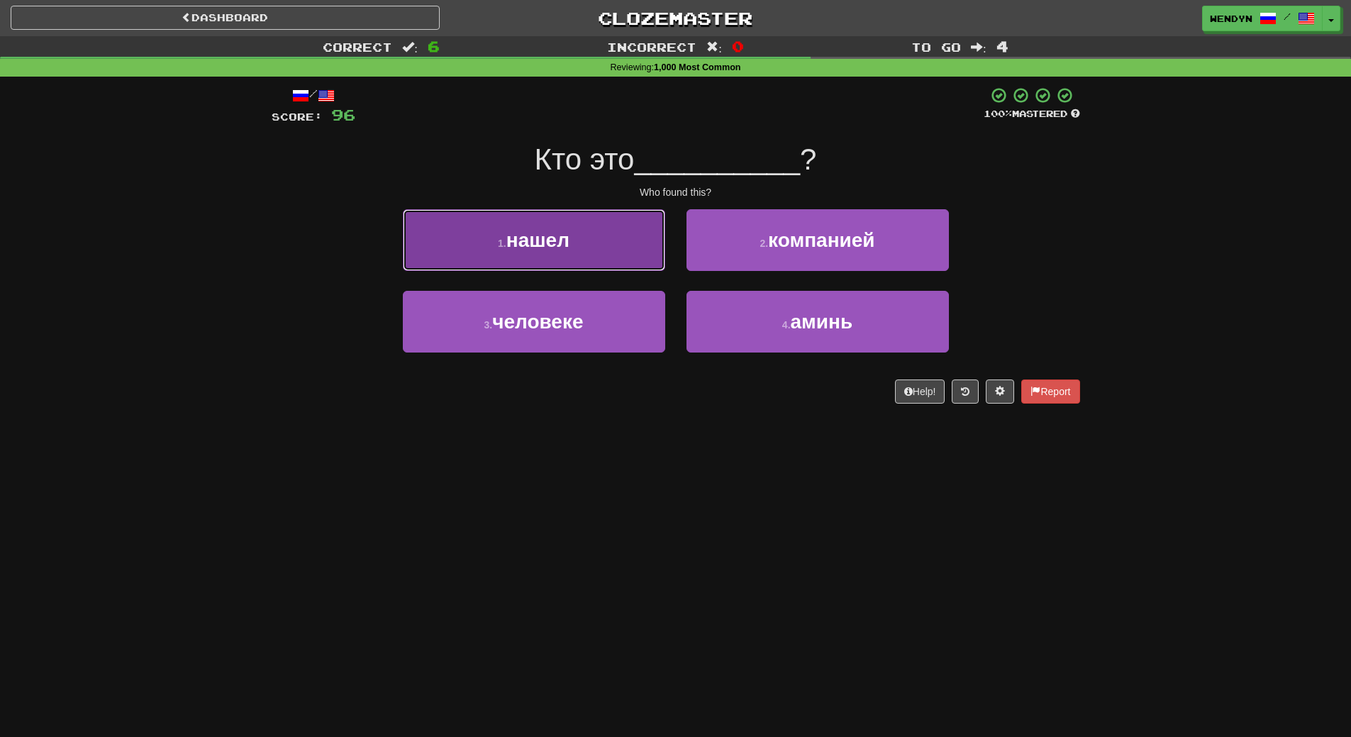
click at [560, 230] on span "нашел" at bounding box center [537, 240] width 63 height 22
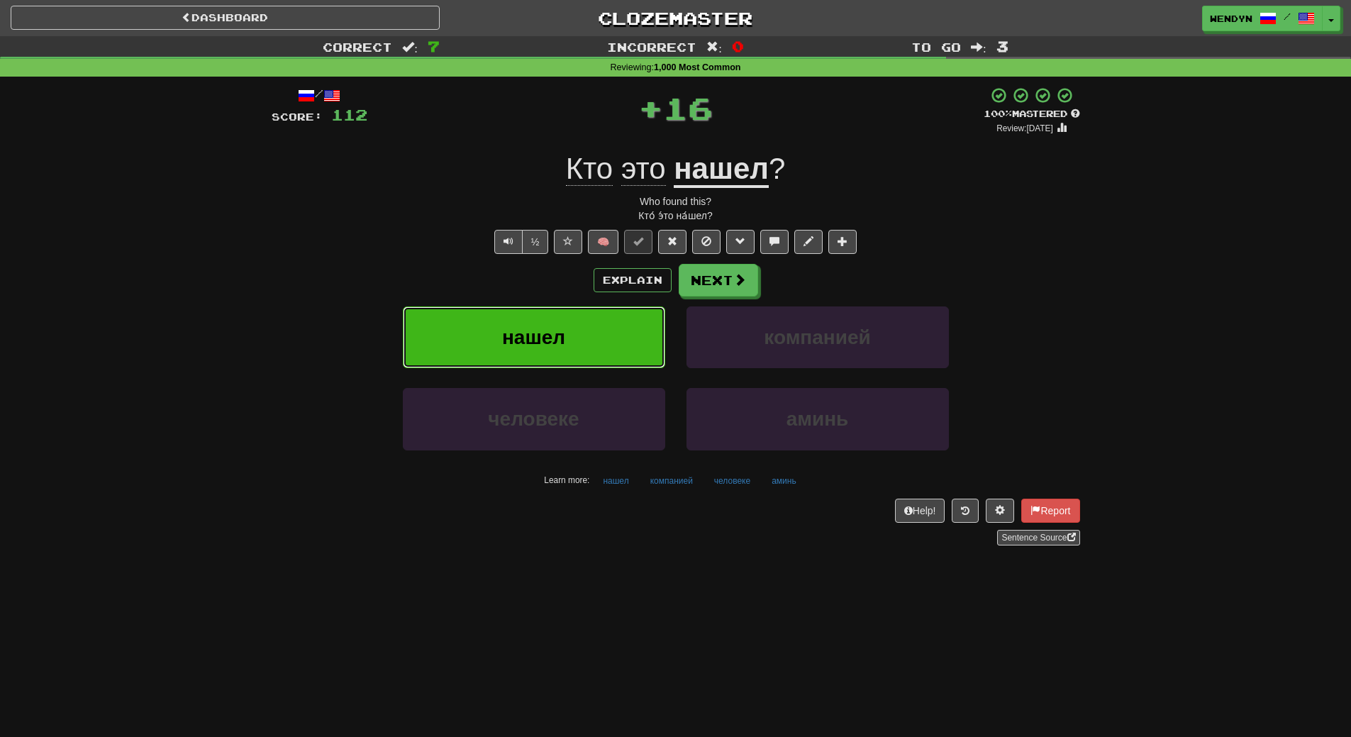
click at [582, 318] on button "нашел" at bounding box center [534, 337] width 262 height 62
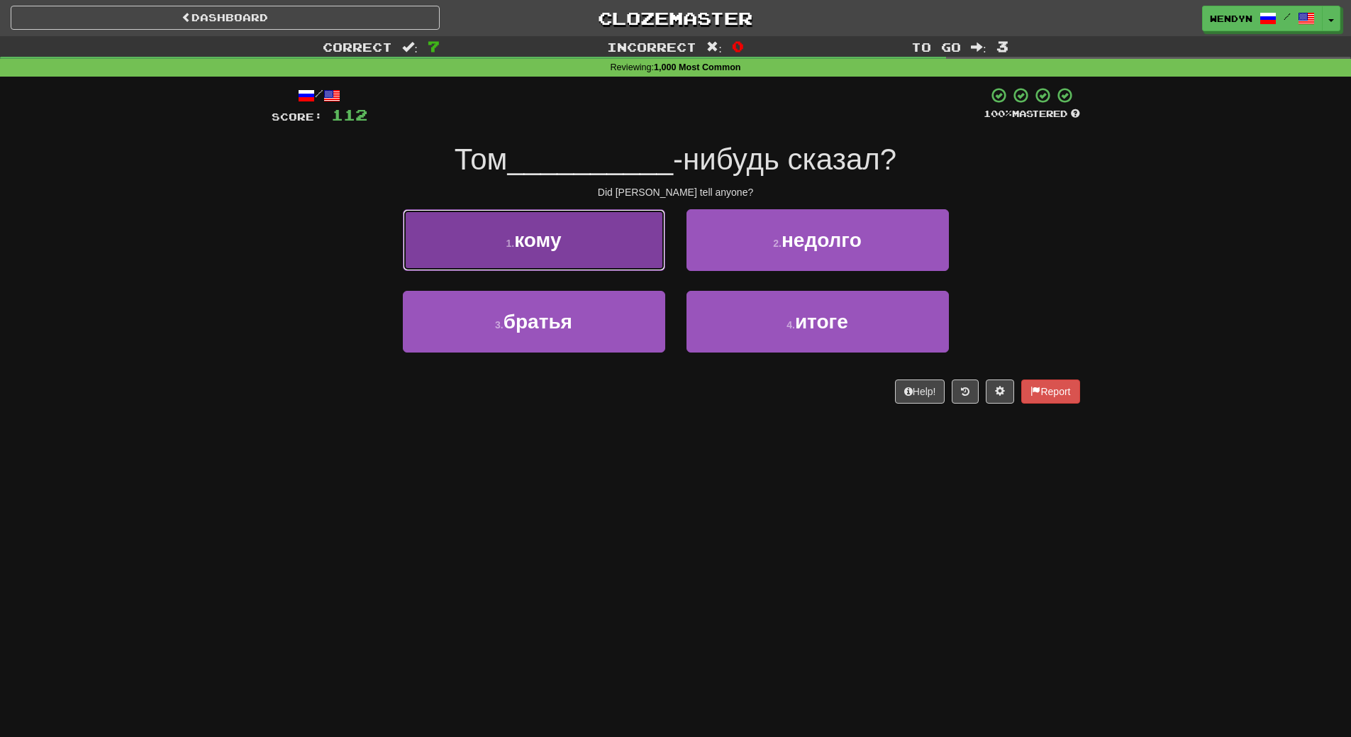
click at [541, 249] on span "кому" at bounding box center [537, 240] width 47 height 22
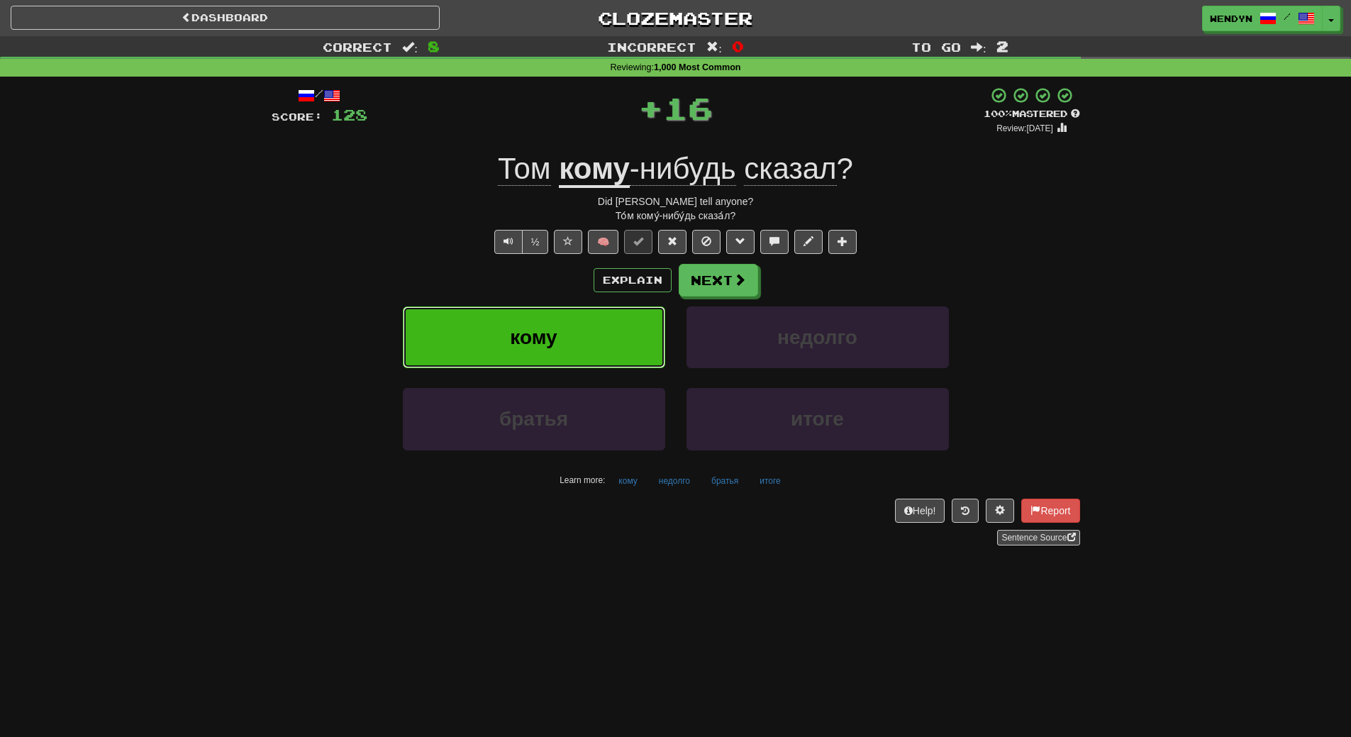
click at [550, 326] on span "кому" at bounding box center [533, 337] width 47 height 22
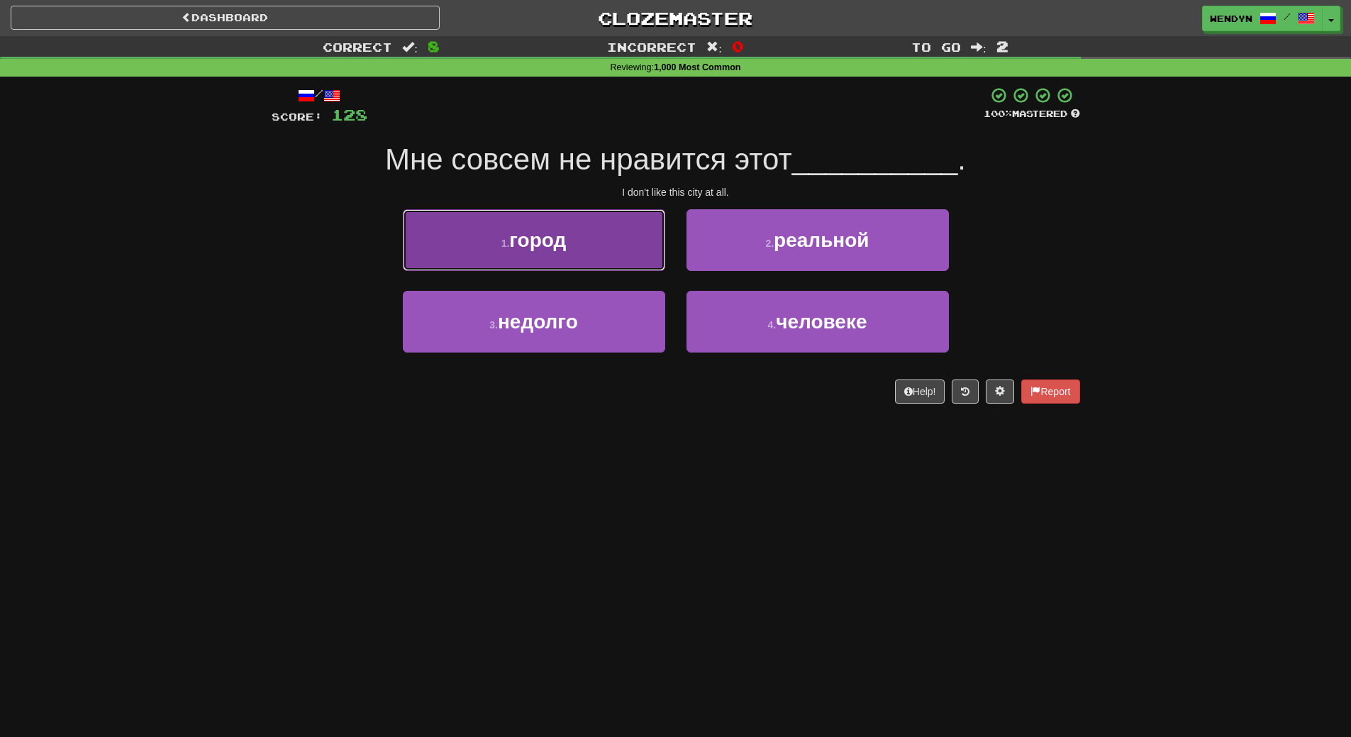
click at [598, 245] on button "1 . город" at bounding box center [534, 240] width 262 height 62
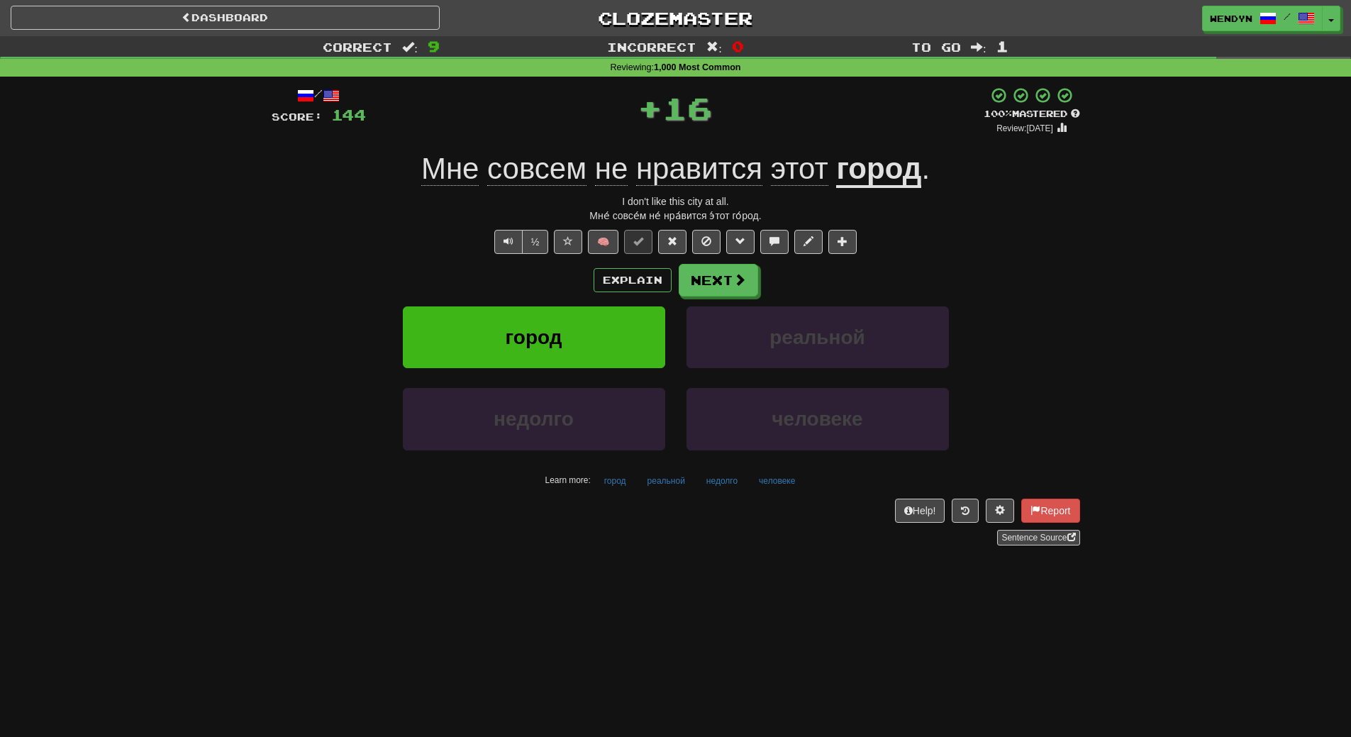
click at [588, 266] on div "Explain Next" at bounding box center [676, 280] width 809 height 33
click at [587, 352] on button "город" at bounding box center [534, 337] width 262 height 62
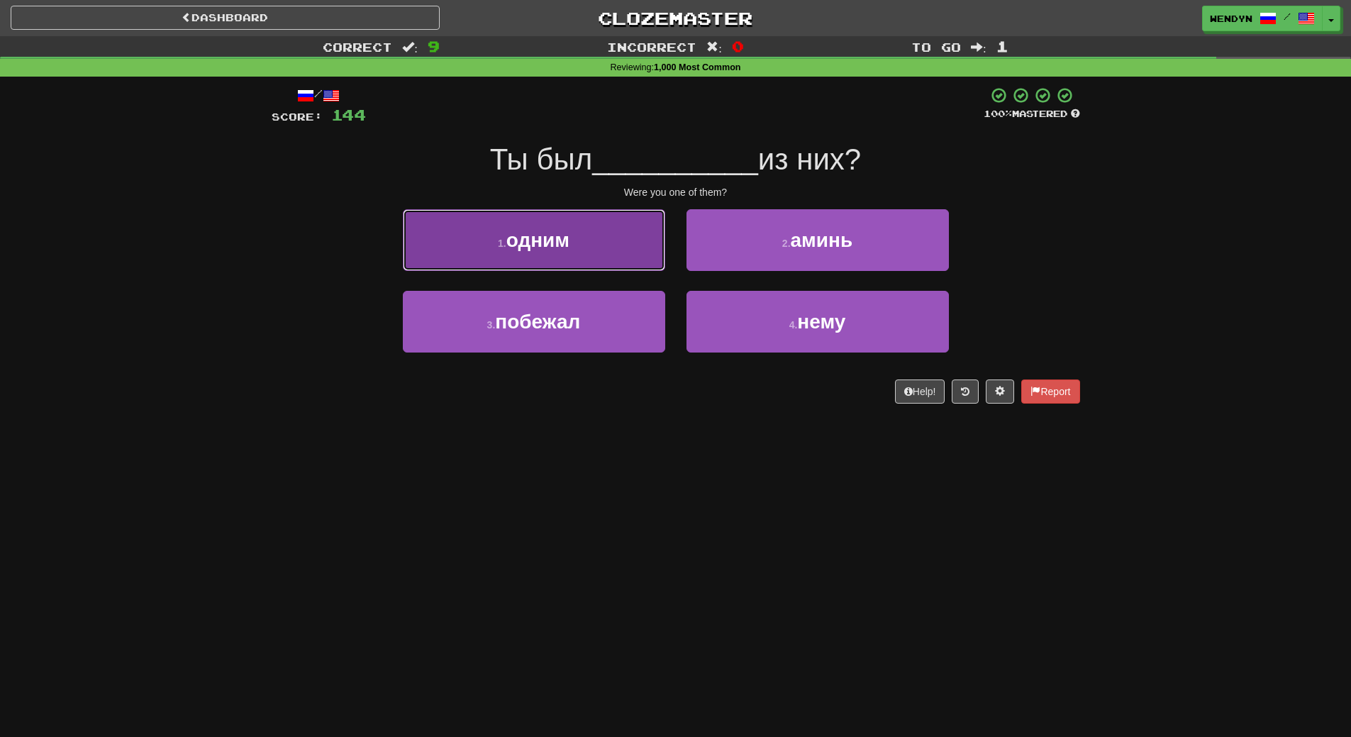
click at [594, 259] on button "1 . одним" at bounding box center [534, 240] width 262 height 62
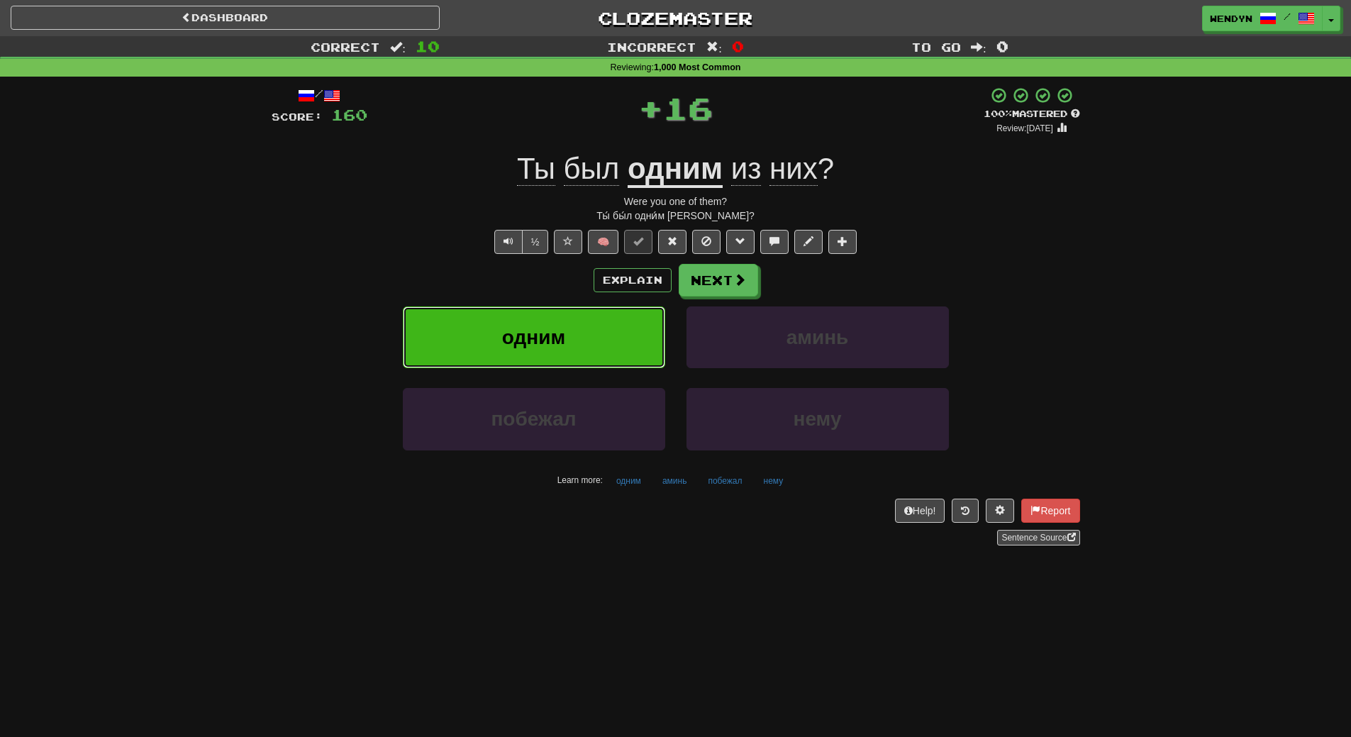
click at [549, 333] on span "одним" at bounding box center [533, 337] width 63 height 22
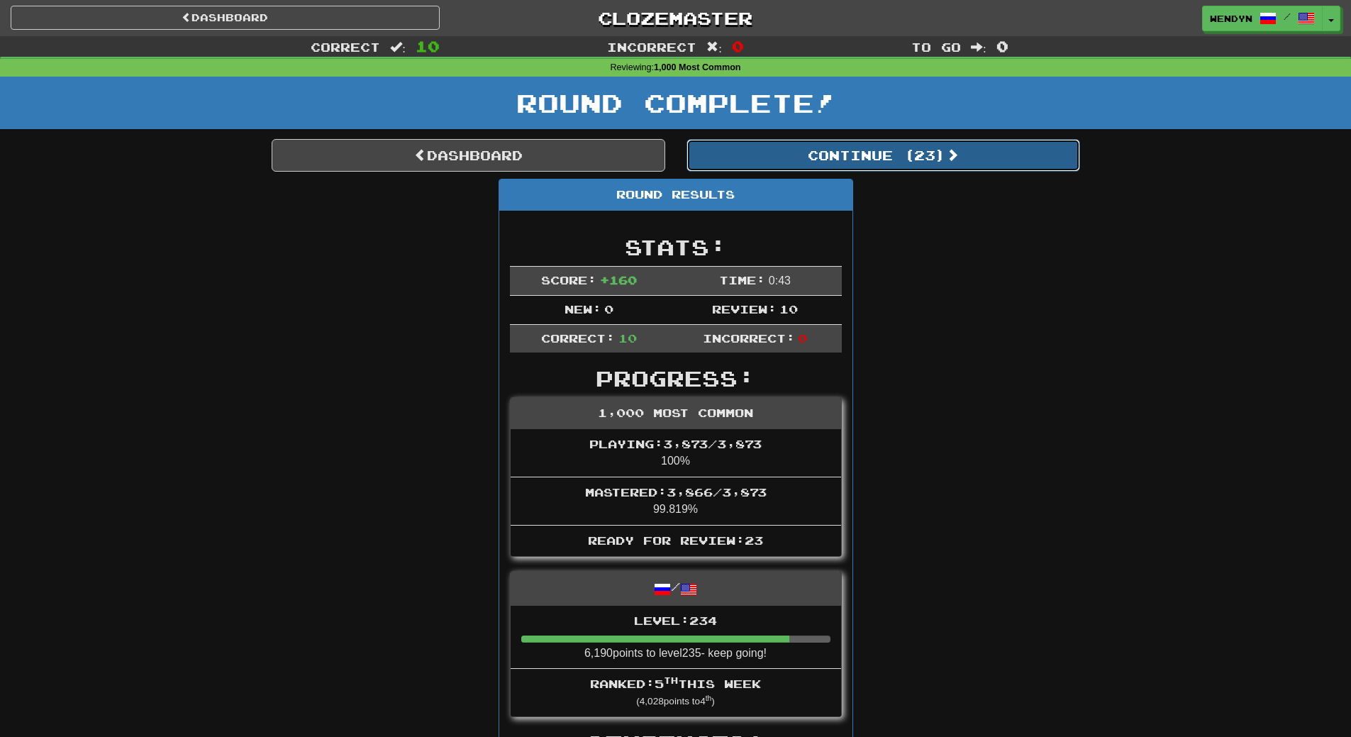
click at [936, 162] on button "Continue ( 23 )" at bounding box center [884, 155] width 394 height 33
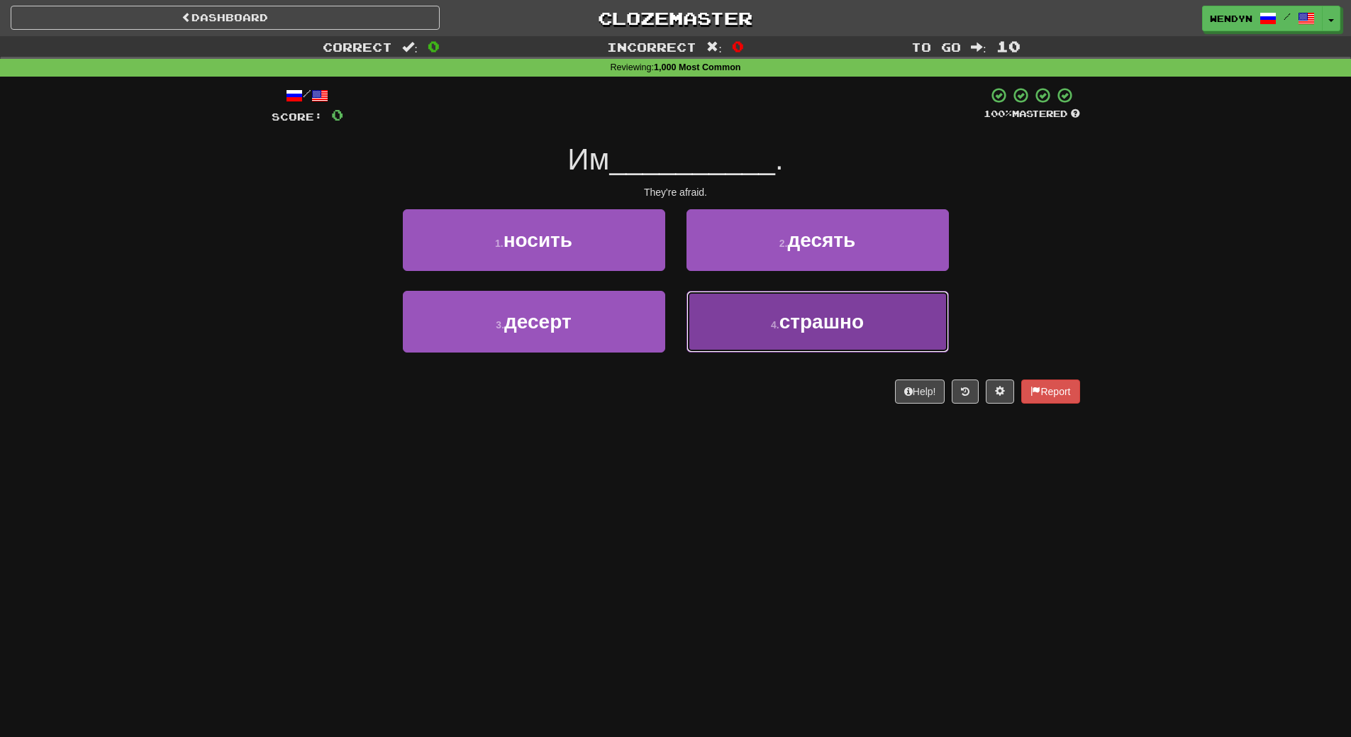
click at [809, 316] on span "страшно" at bounding box center [822, 322] width 84 height 22
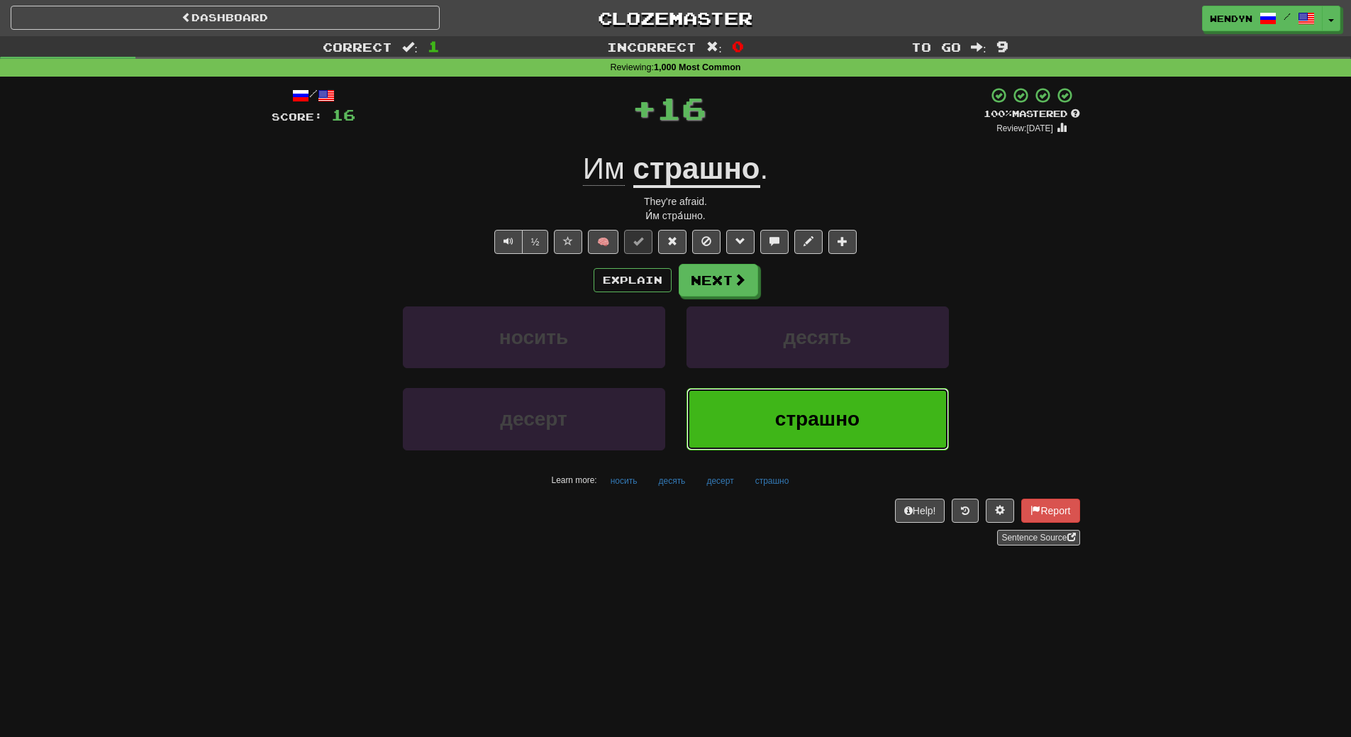
click at [792, 432] on button "страшно" at bounding box center [818, 419] width 262 height 62
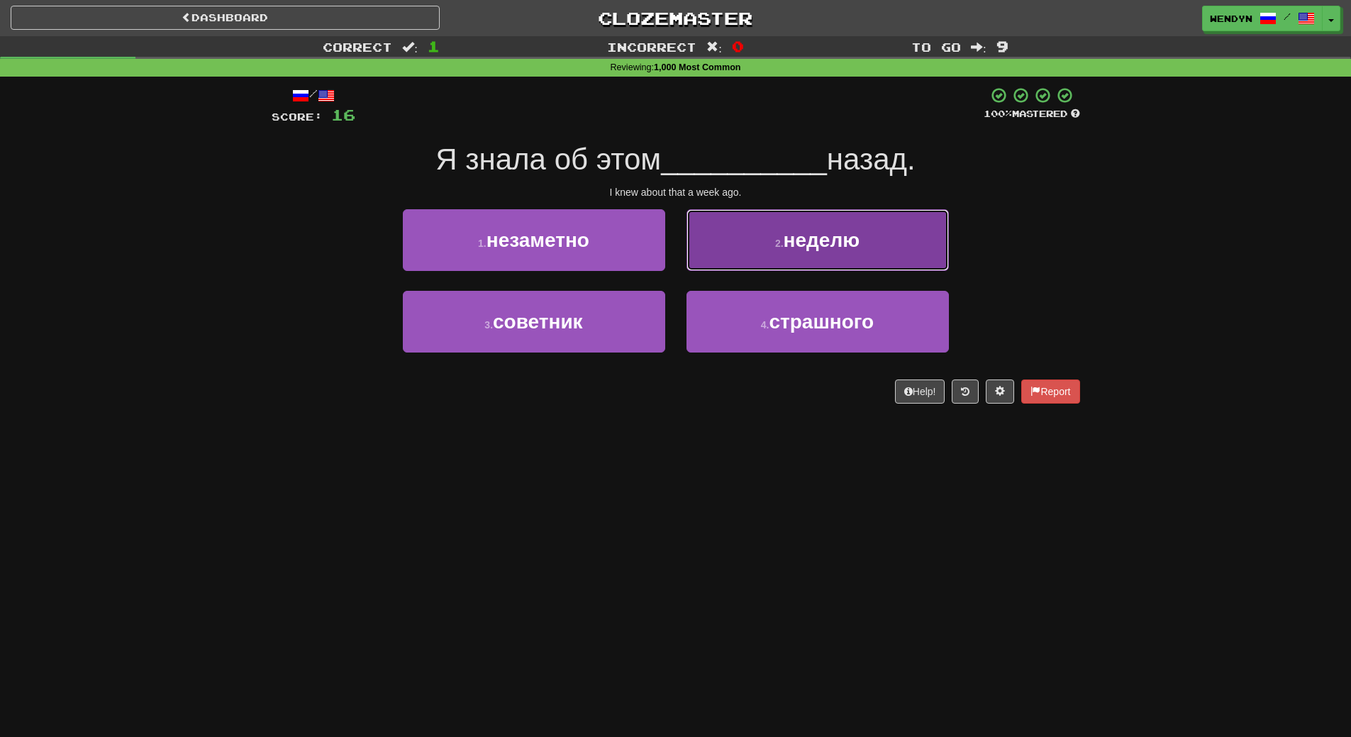
click at [863, 231] on button "2 . неделю" at bounding box center [818, 240] width 262 height 62
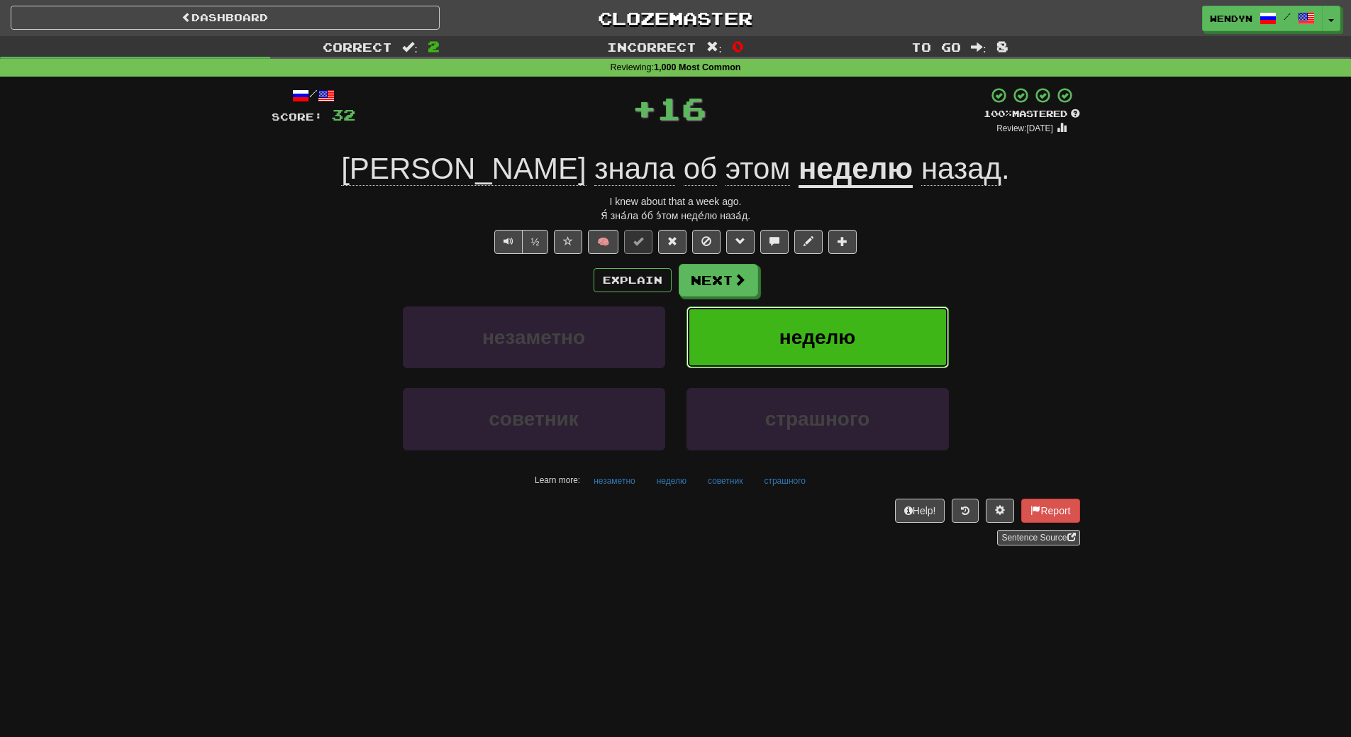
click at [858, 326] on button "неделю" at bounding box center [818, 337] width 262 height 62
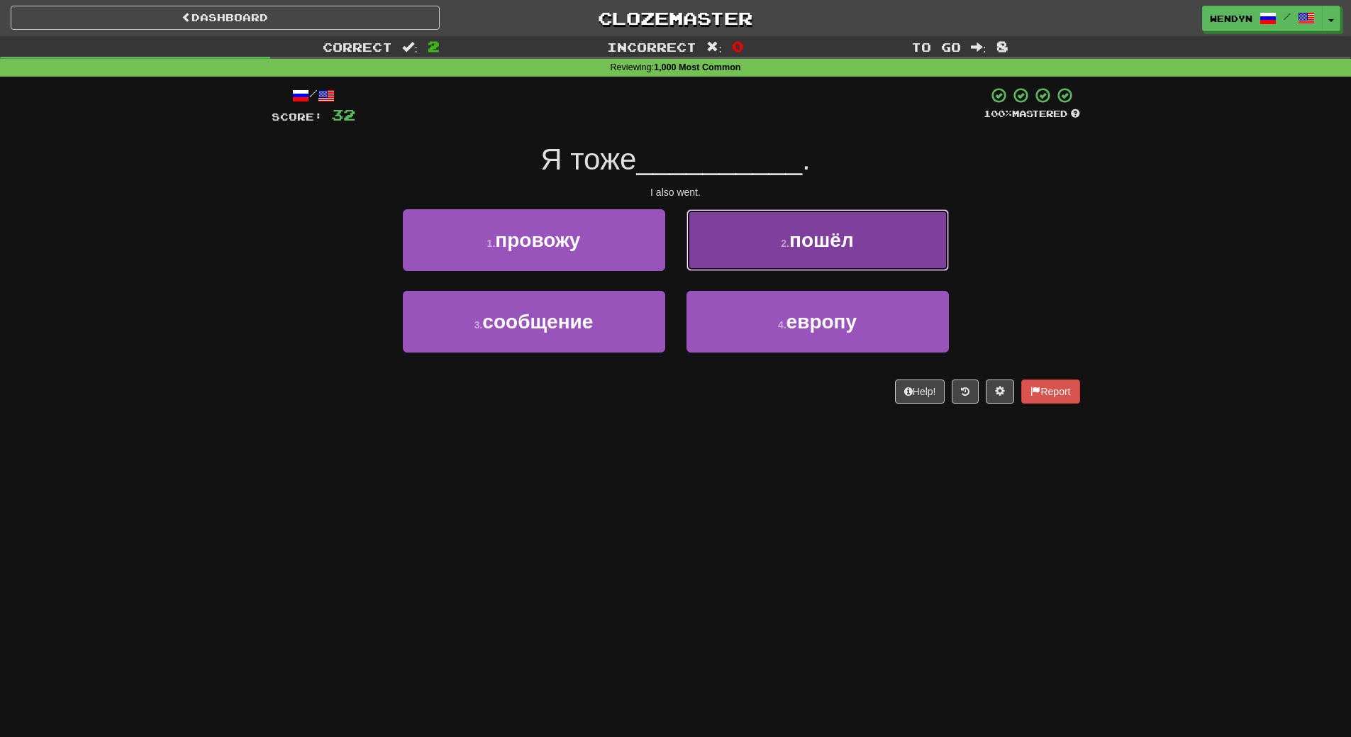
click at [845, 247] on span "пошёл" at bounding box center [821, 240] width 65 height 22
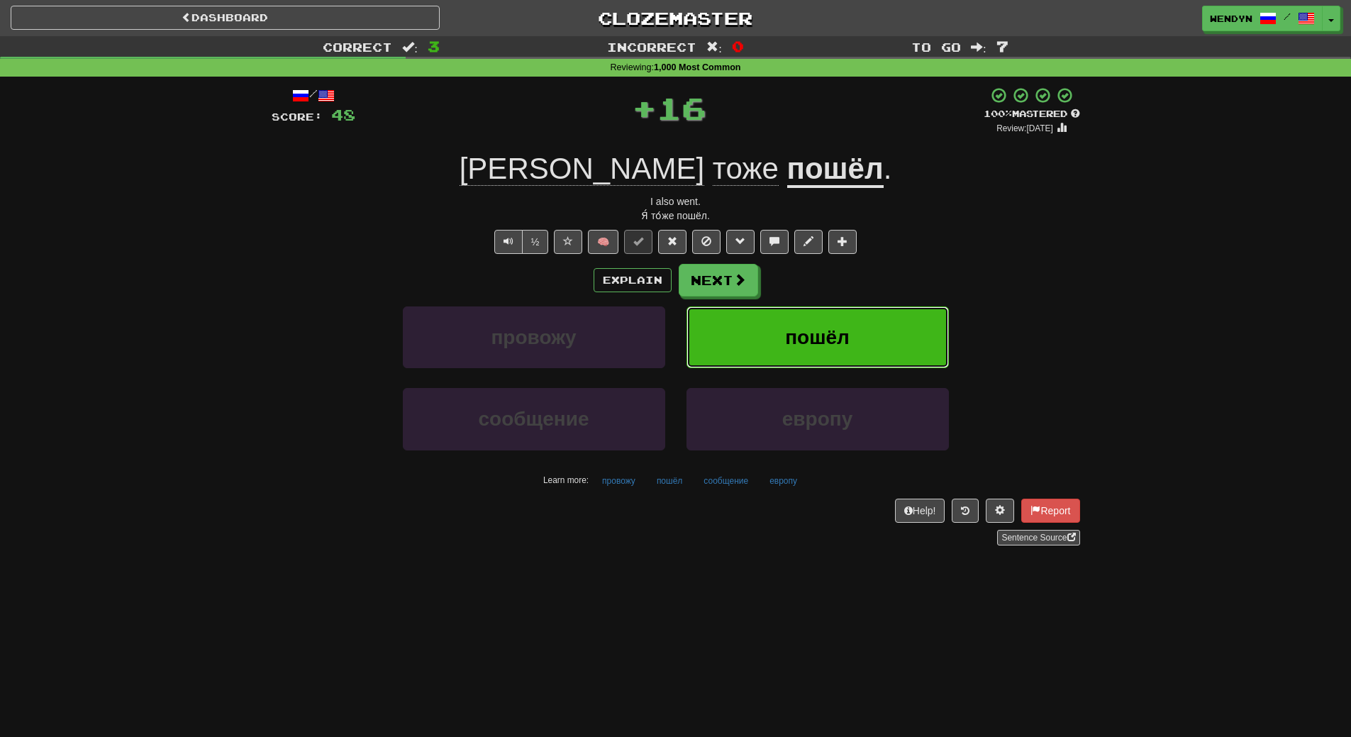
click at [831, 327] on span "пошёл" at bounding box center [817, 337] width 65 height 22
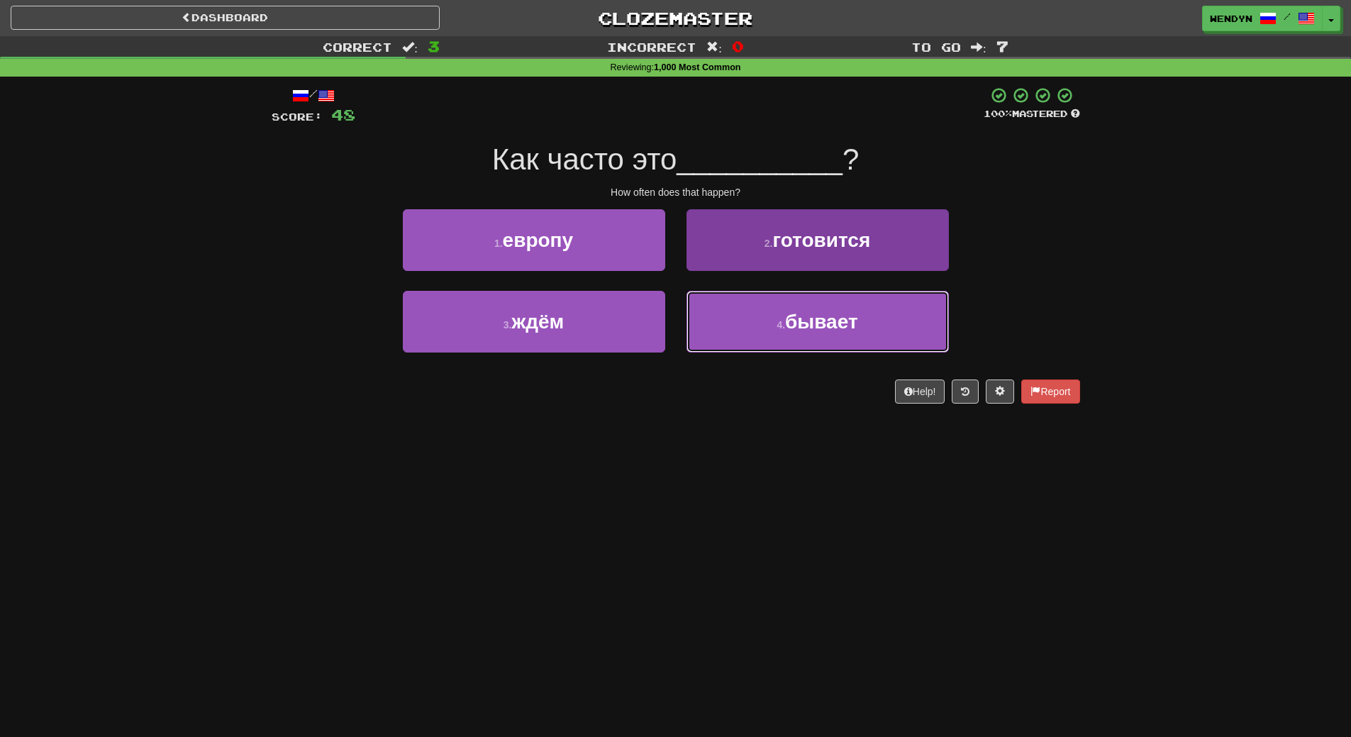
click at [858, 343] on button "4 . бывает" at bounding box center [818, 322] width 262 height 62
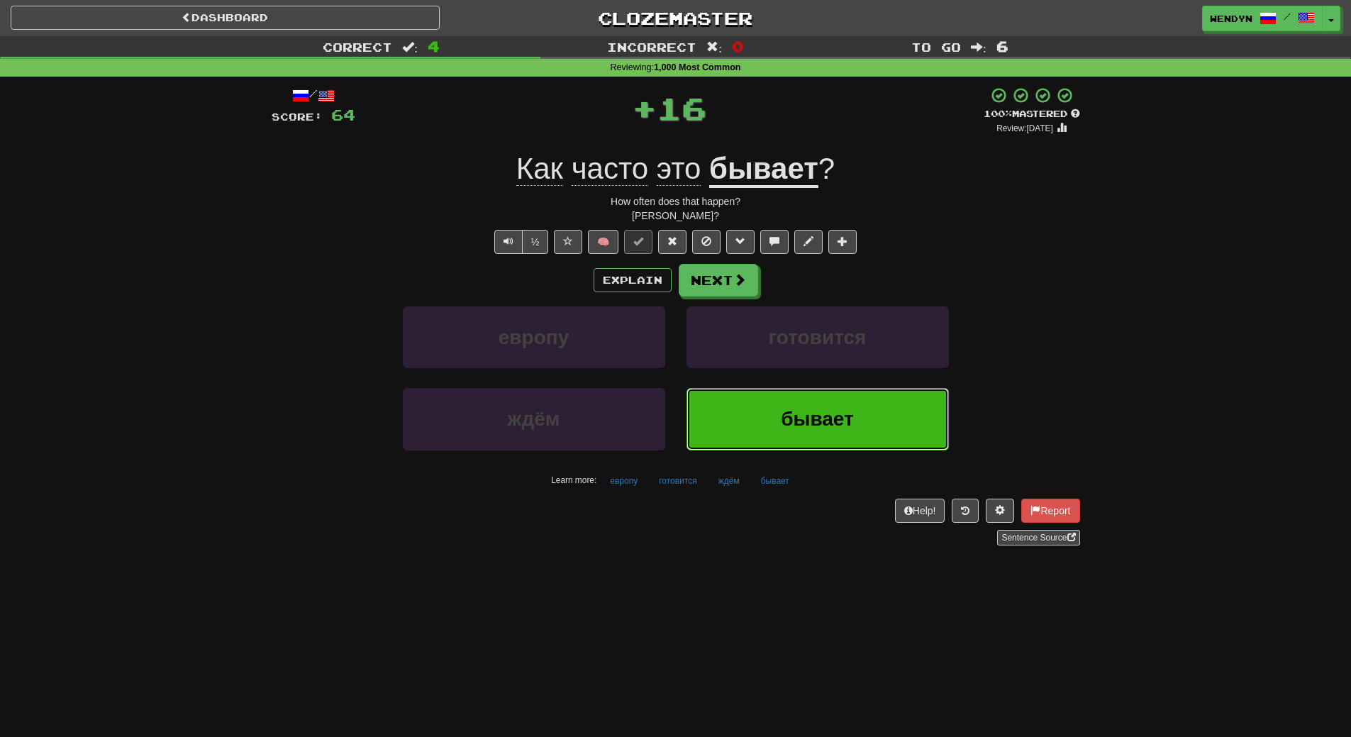
click at [853, 392] on button "бывает" at bounding box center [818, 419] width 262 height 62
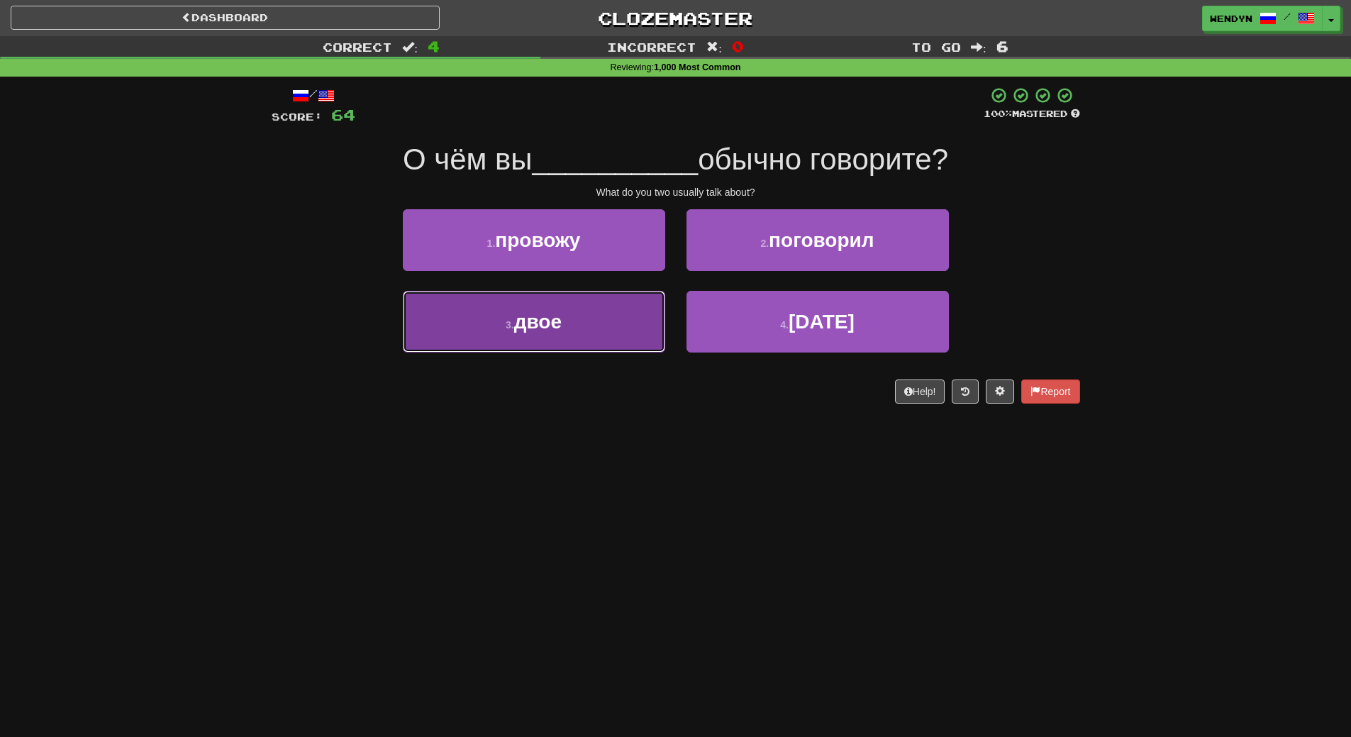
click at [562, 331] on span "двое" at bounding box center [538, 322] width 48 height 22
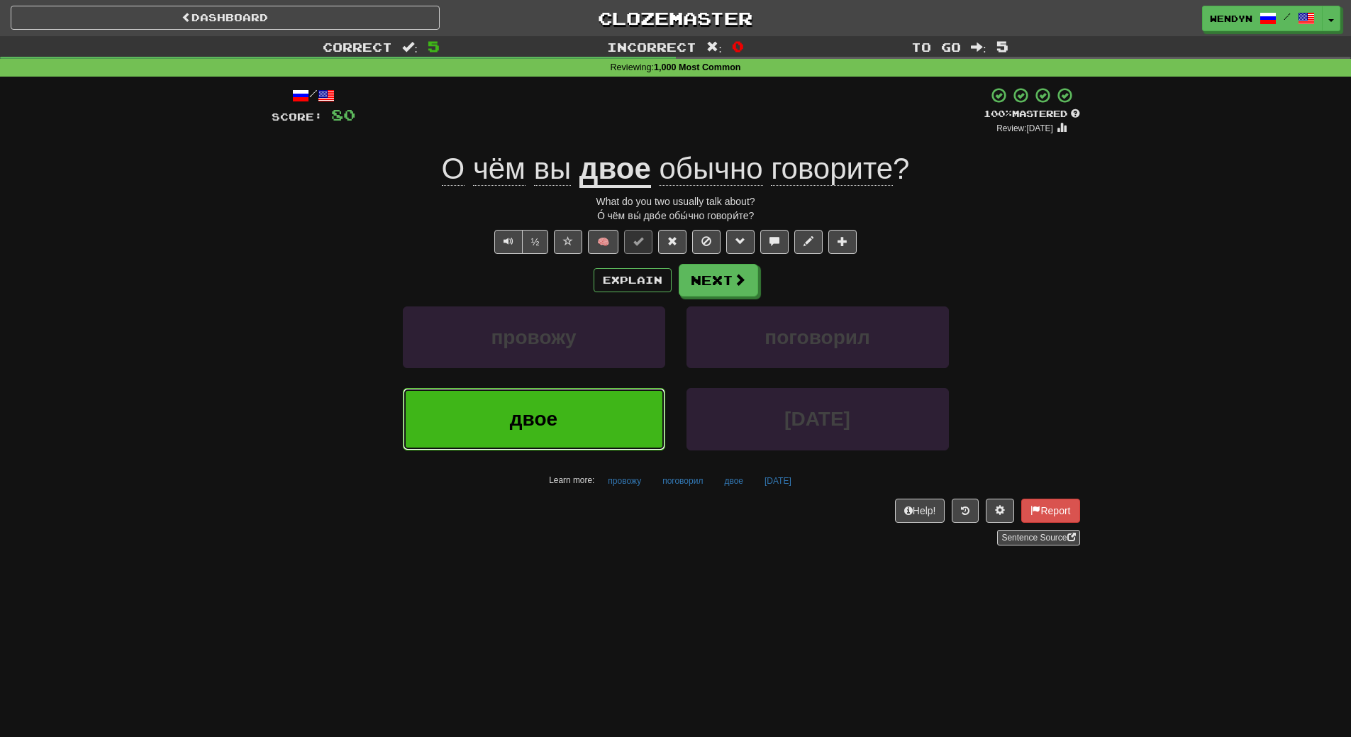
click at [571, 416] on button "двое" at bounding box center [534, 419] width 262 height 62
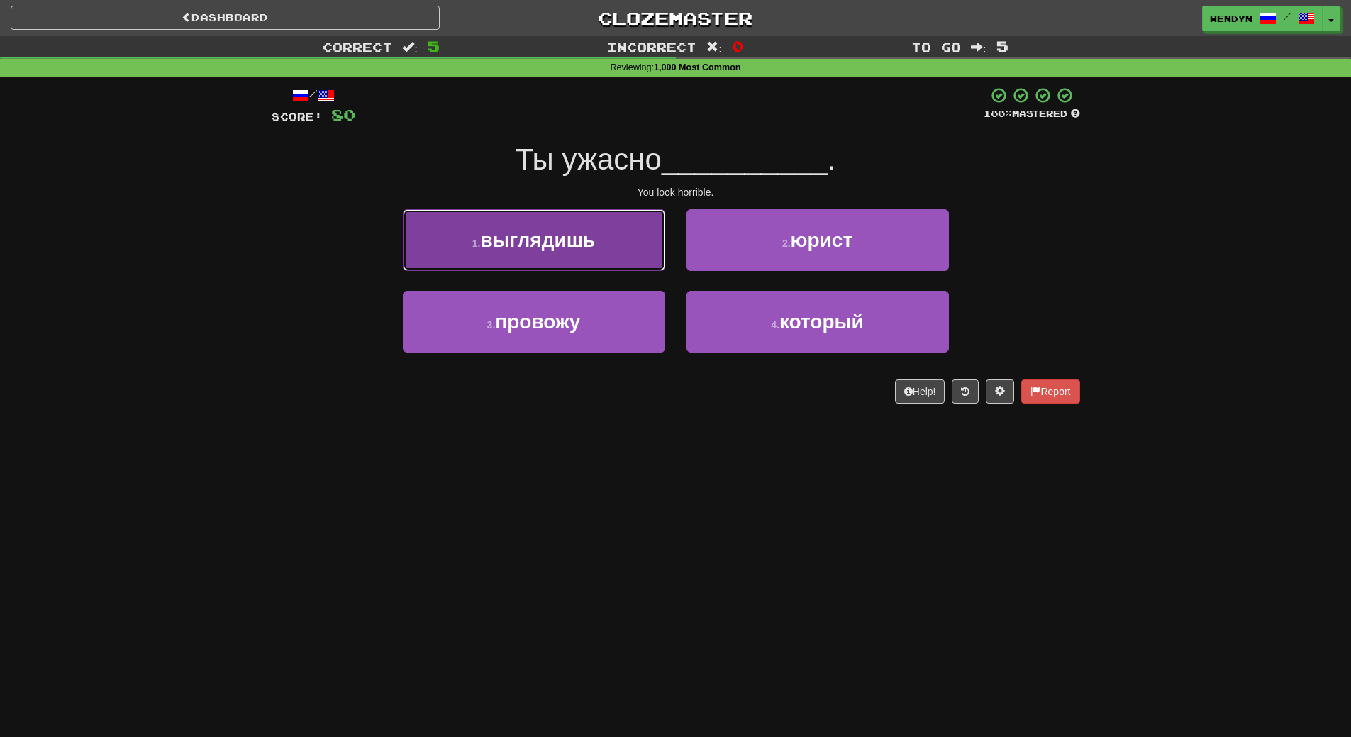
click at [590, 234] on span "выглядишь" at bounding box center [537, 240] width 115 height 22
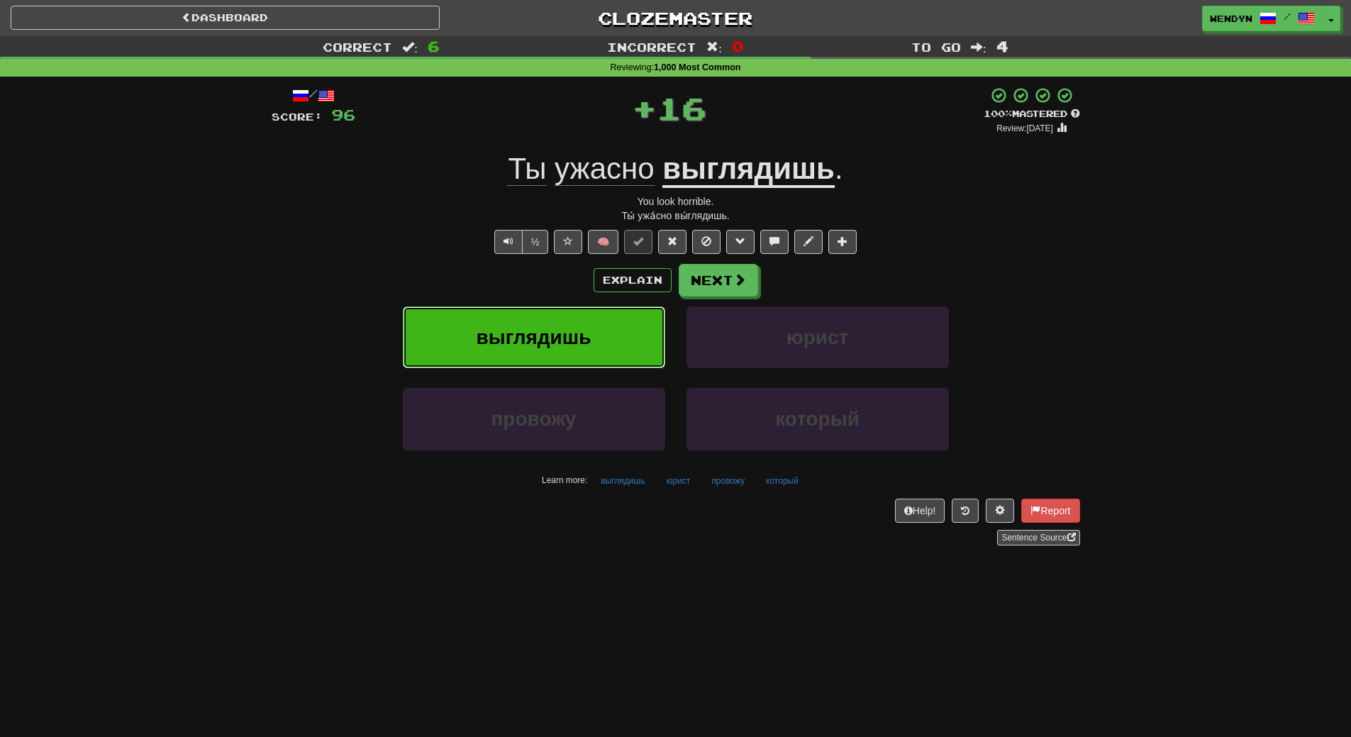
click at [587, 318] on button "выглядишь" at bounding box center [534, 337] width 262 height 62
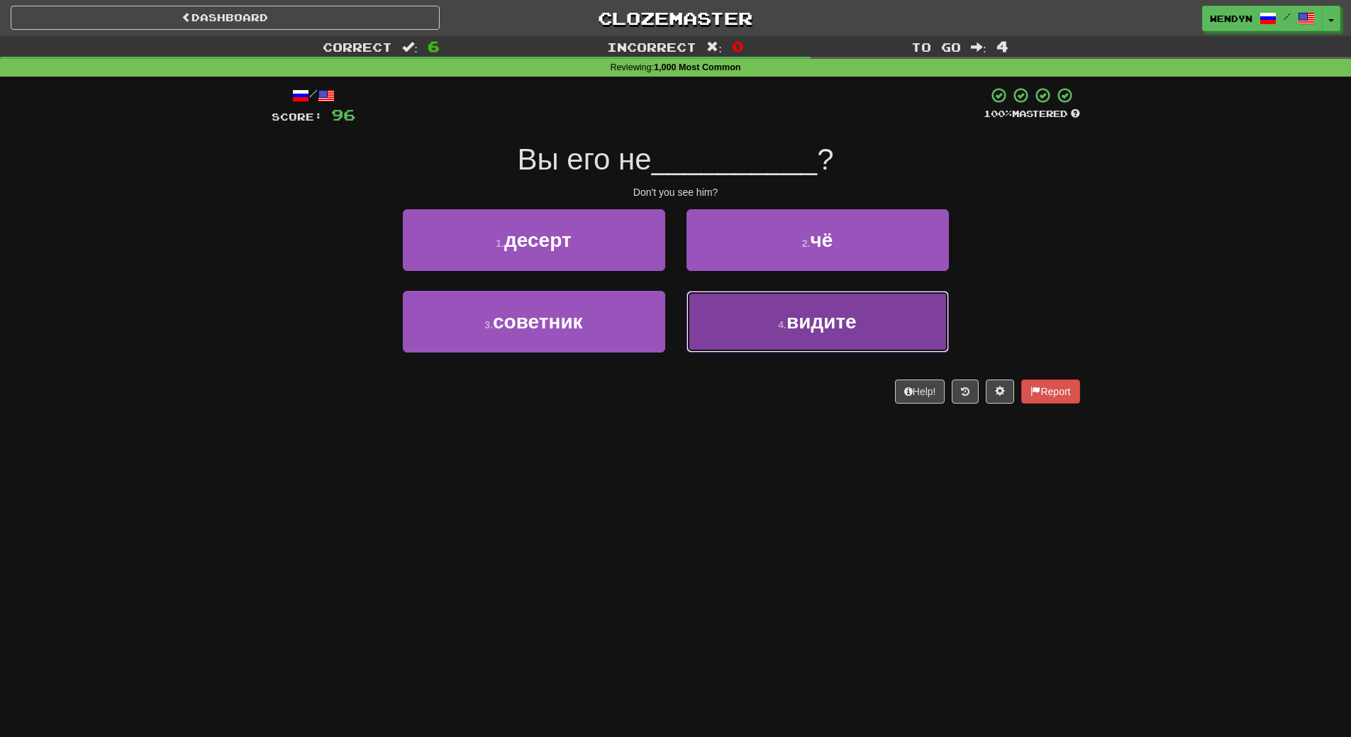
click at [743, 318] on button "4 . видите" at bounding box center [818, 322] width 262 height 62
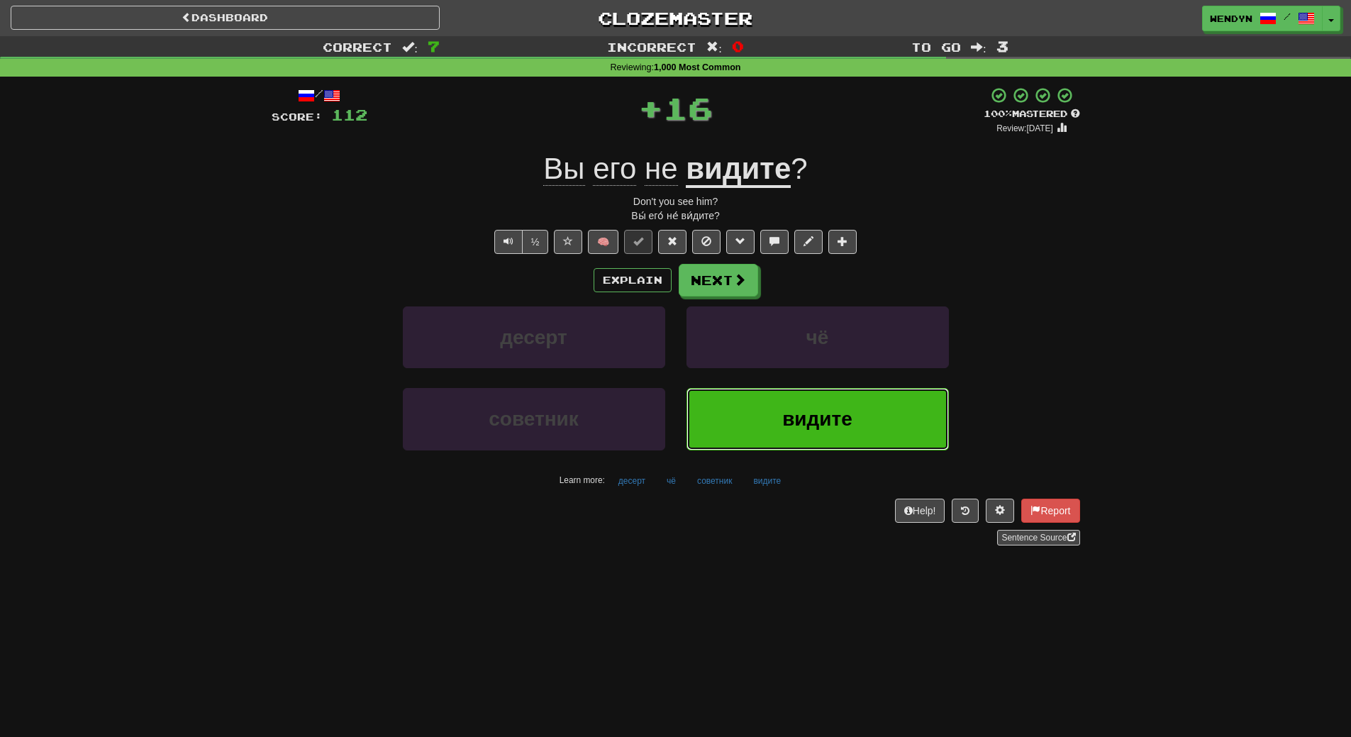
click at [758, 414] on button "видите" at bounding box center [818, 419] width 262 height 62
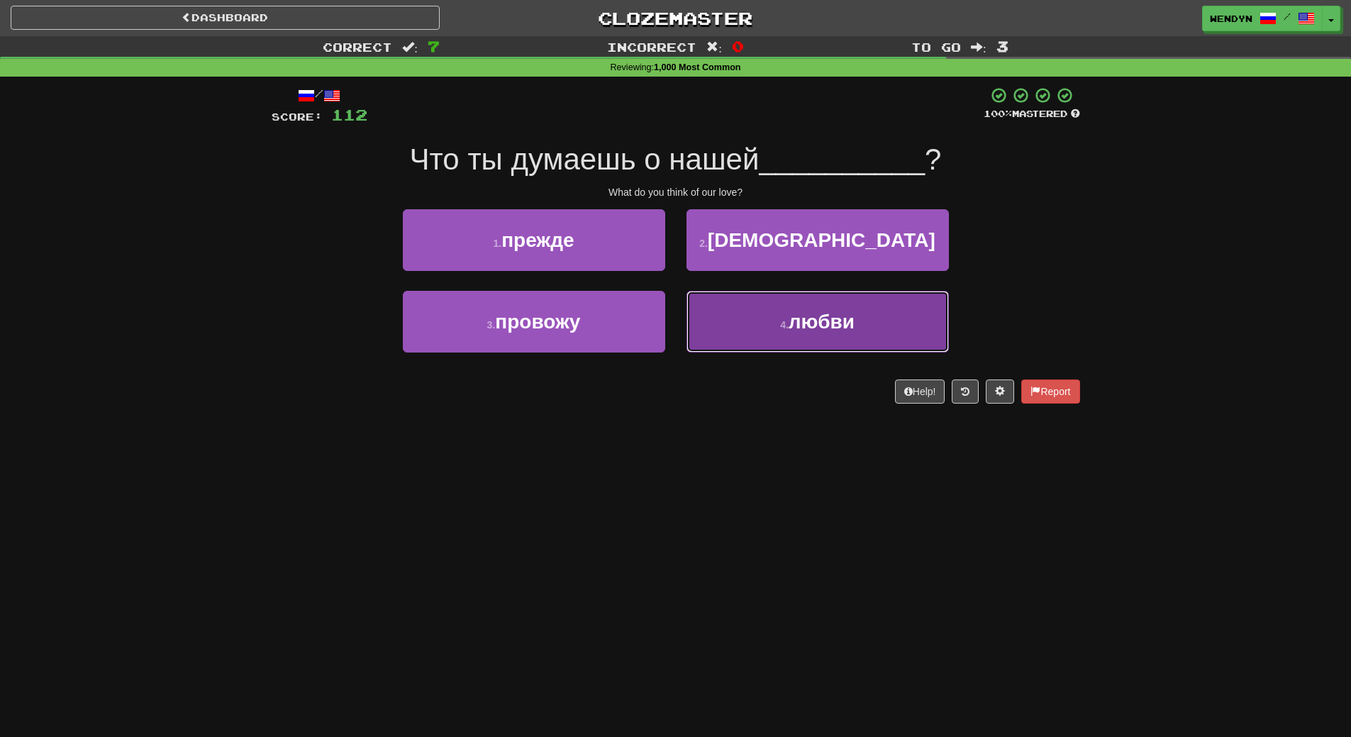
click at [822, 351] on button "4 . любви" at bounding box center [818, 322] width 262 height 62
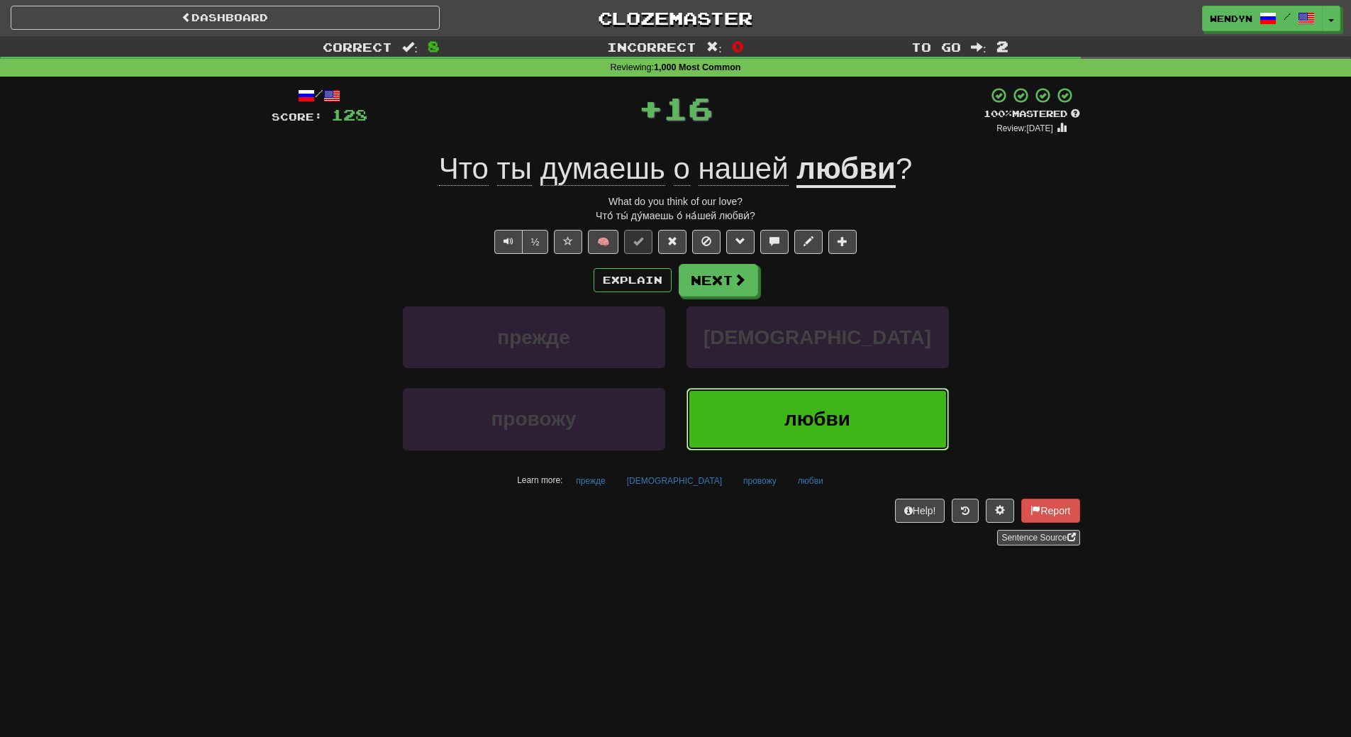
click at [810, 401] on button "любви" at bounding box center [818, 419] width 262 height 62
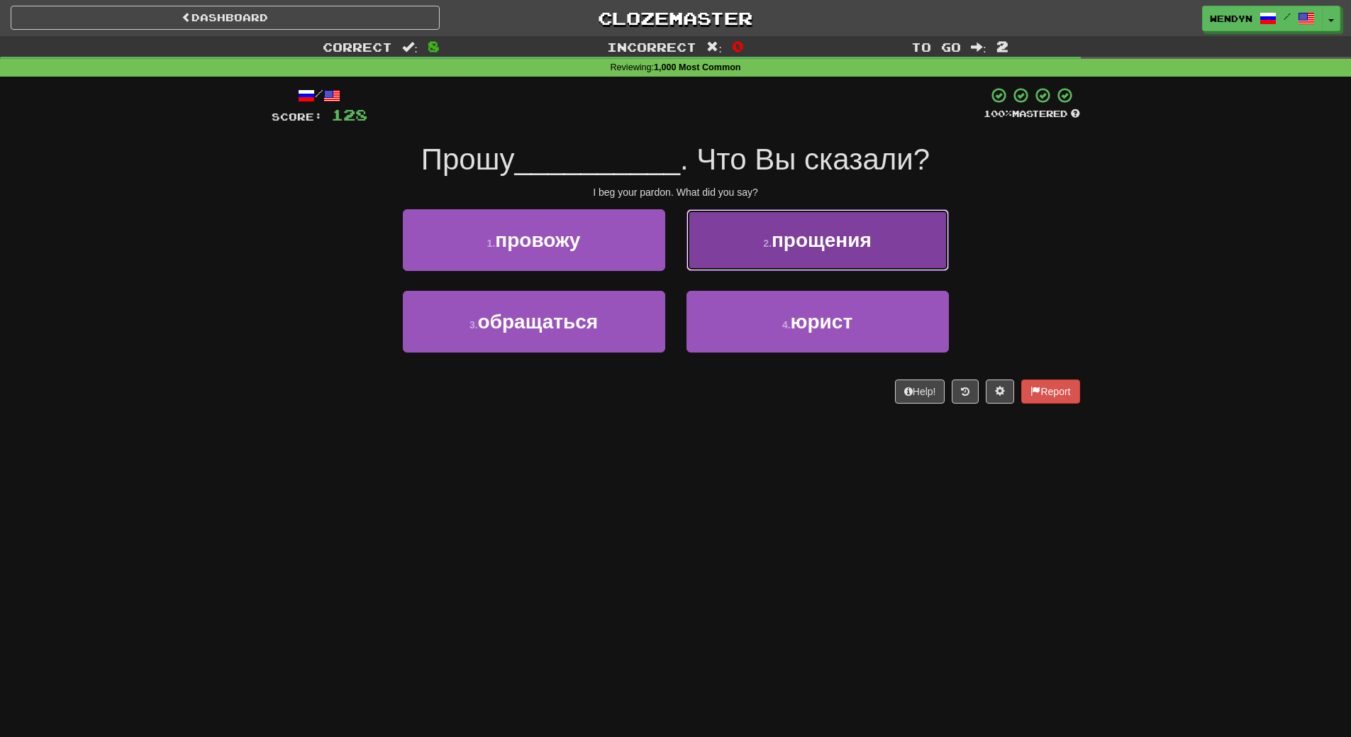
click at [868, 249] on span "прощения" at bounding box center [822, 240] width 100 height 22
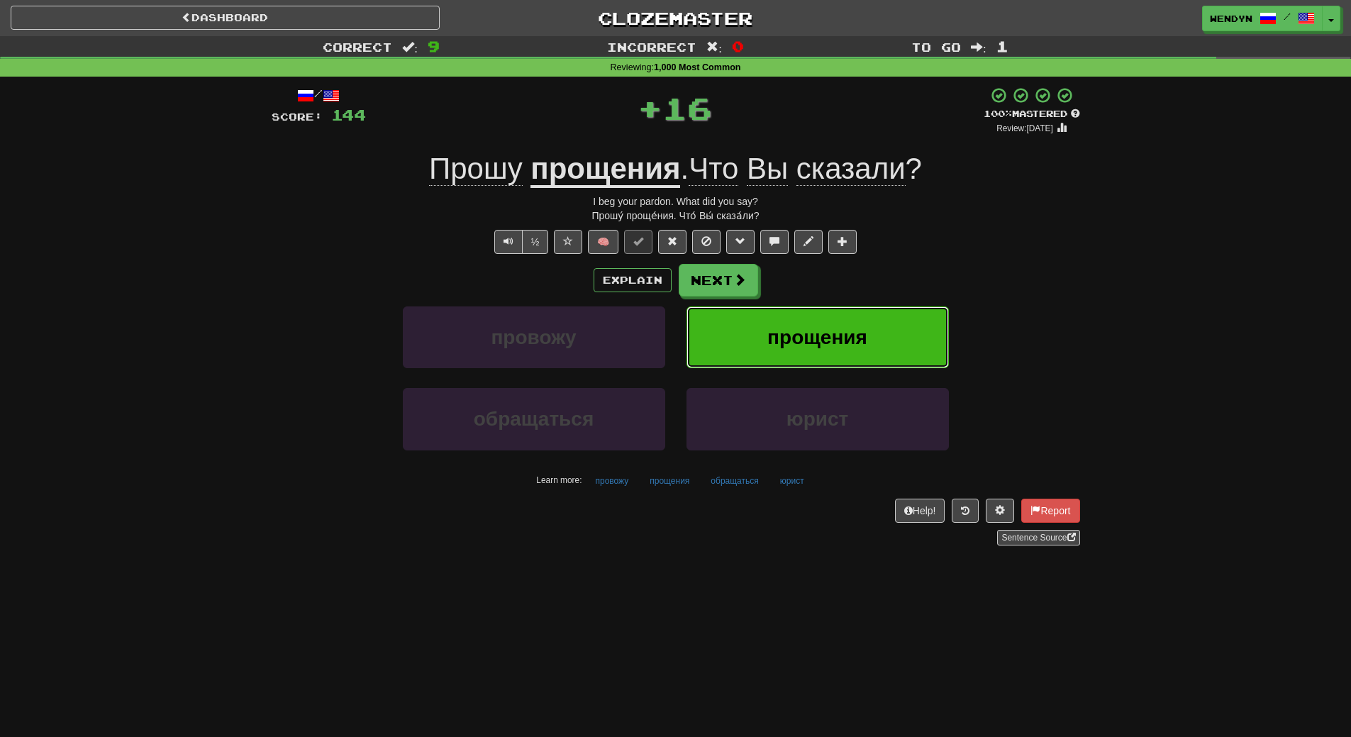
click at [862, 321] on button "прощения" at bounding box center [818, 337] width 262 height 62
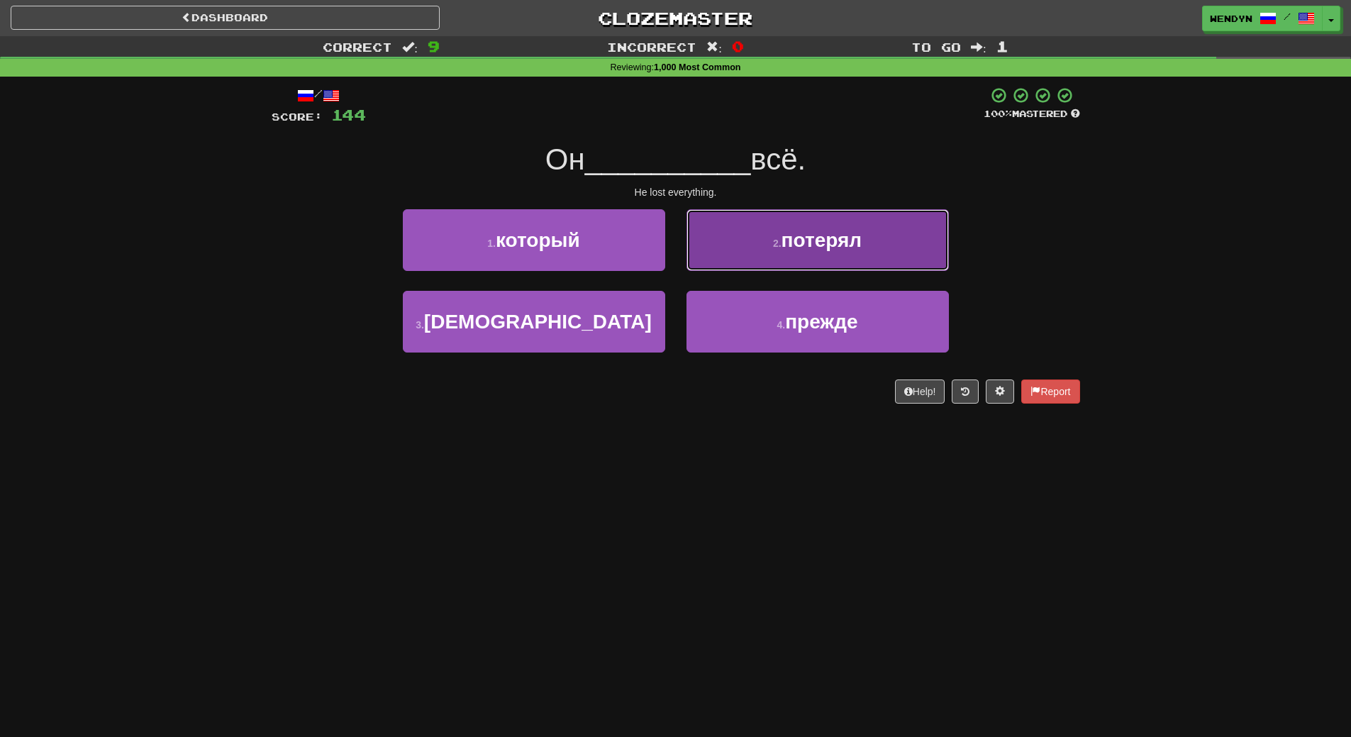
click at [863, 259] on button "2 . потерял" at bounding box center [818, 240] width 262 height 62
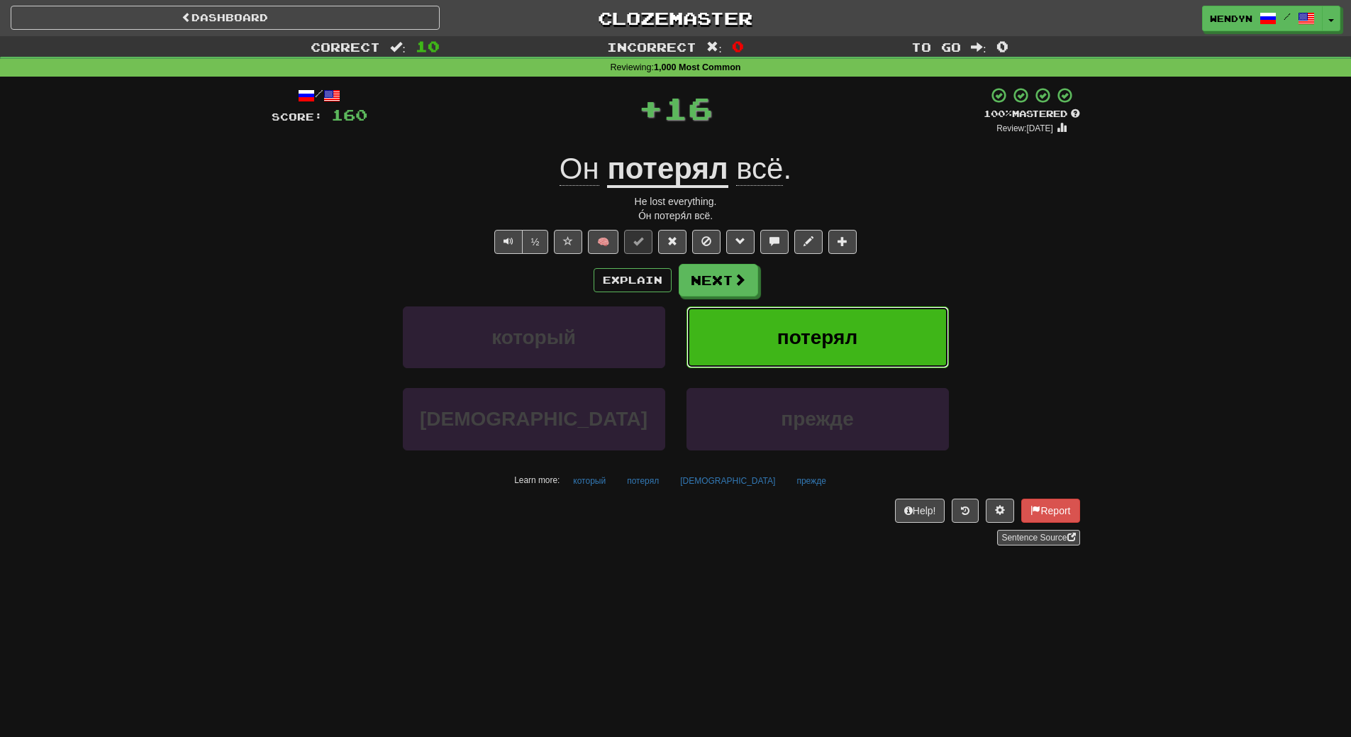
click at [852, 326] on span "потерял" at bounding box center [817, 337] width 80 height 22
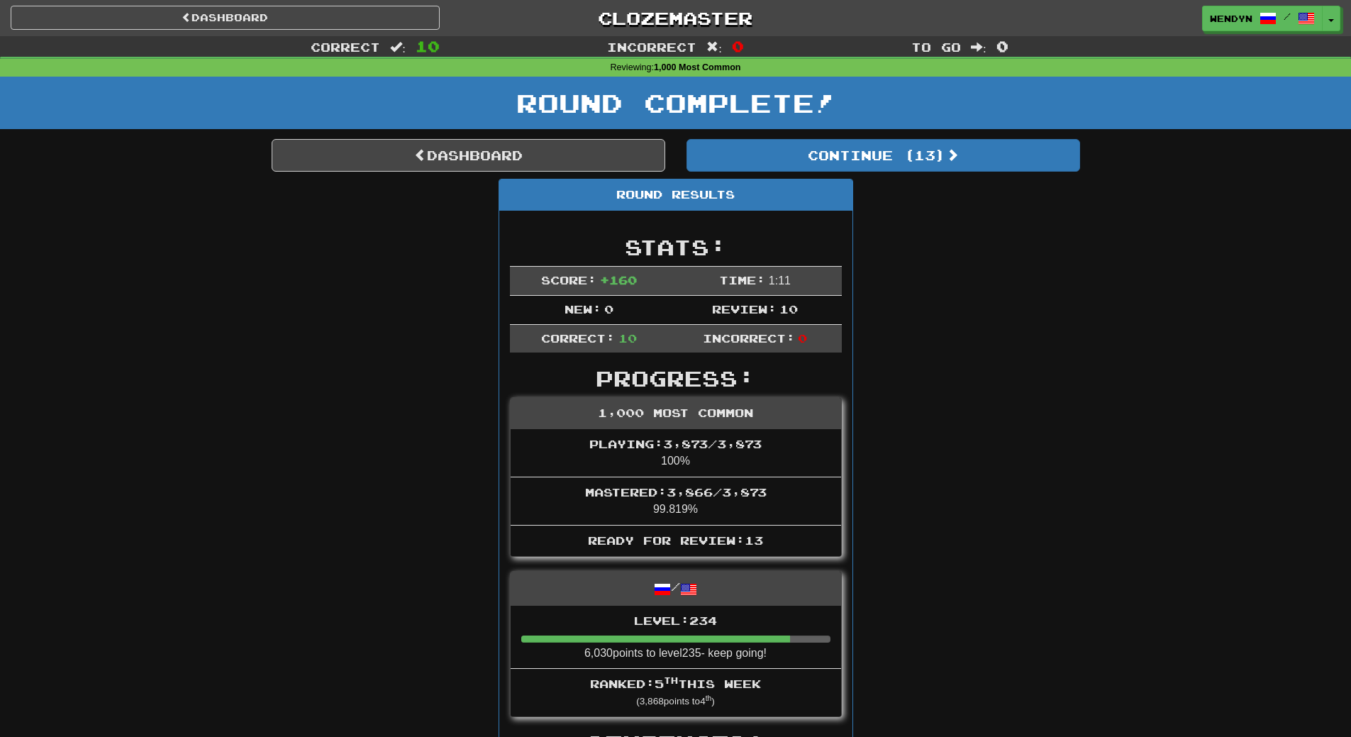
click at [896, 135] on div "Round Complete!" at bounding box center [675, 108] width 1351 height 62
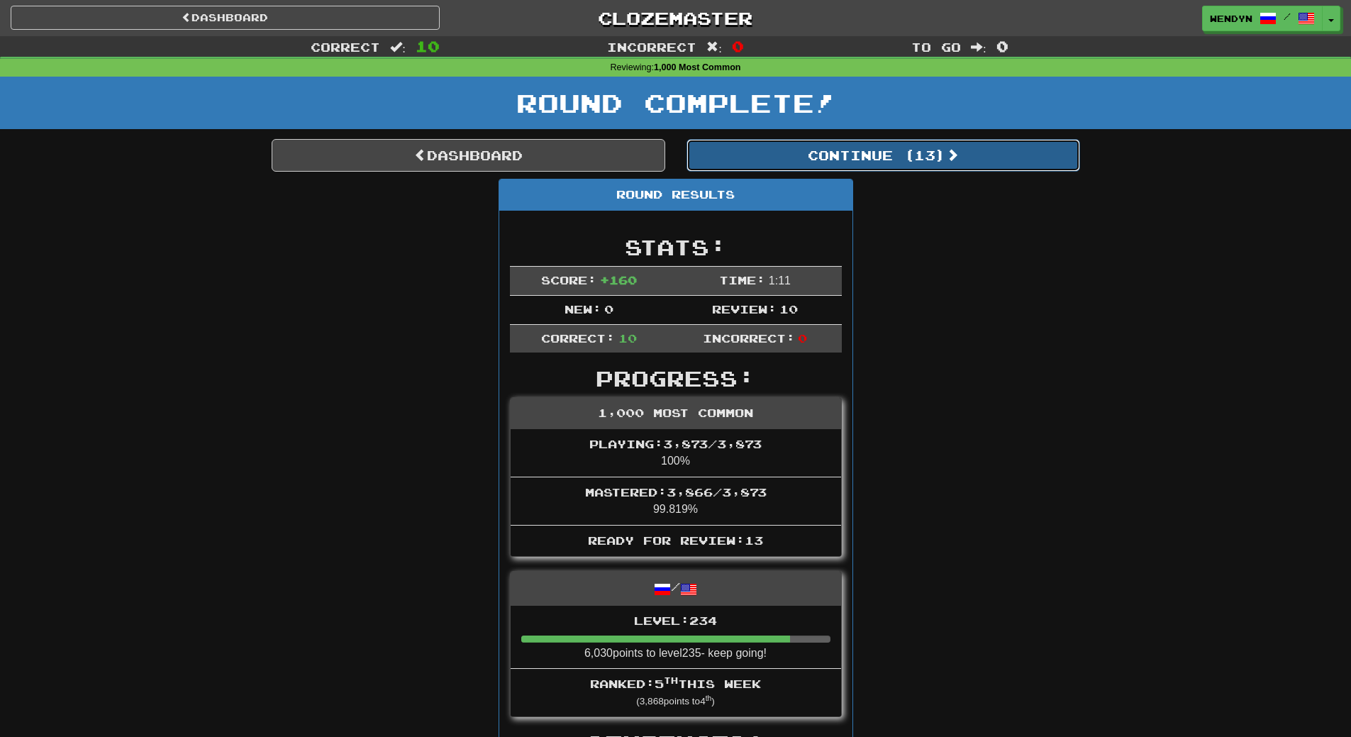
click at [895, 153] on button "Continue ( 13 )" at bounding box center [884, 155] width 394 height 33
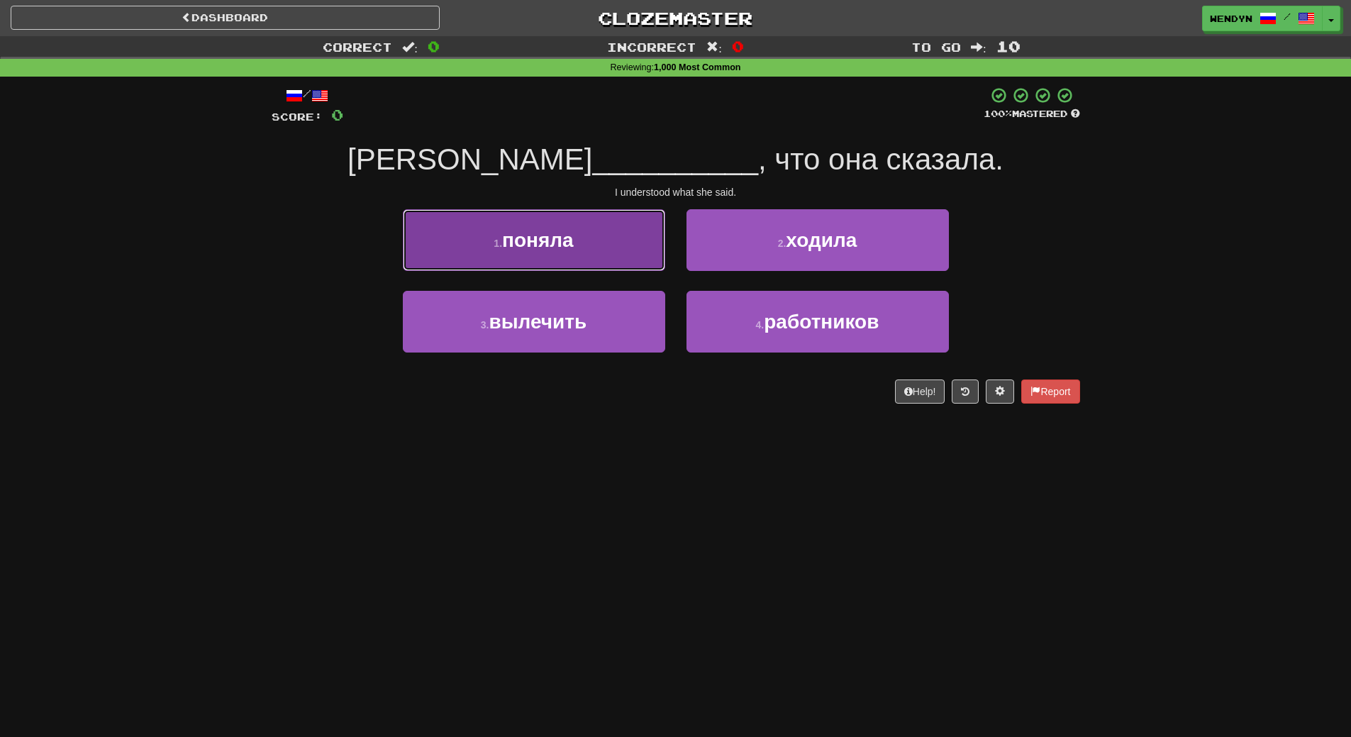
click at [615, 248] on button "1 . поняла" at bounding box center [534, 240] width 262 height 62
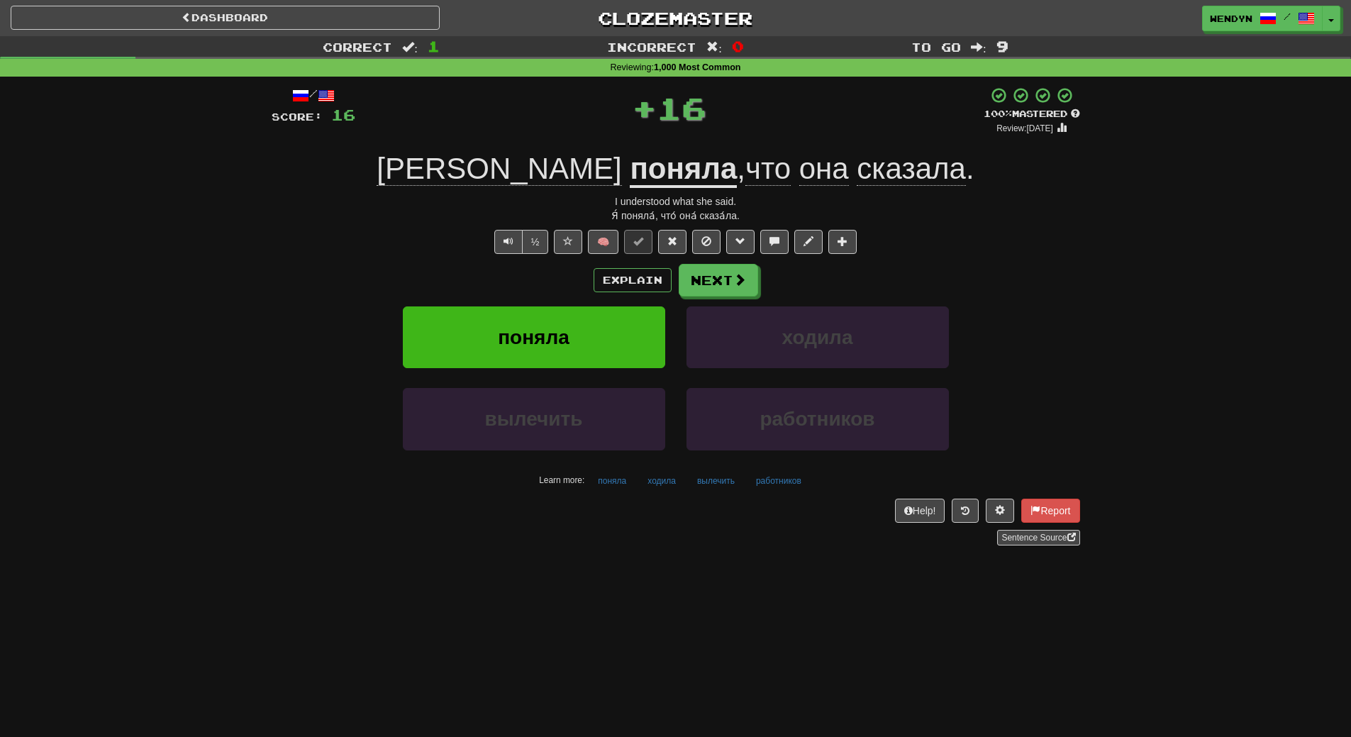
click at [569, 282] on div "Explain Next" at bounding box center [676, 280] width 809 height 33
click at [566, 323] on button "поняла" at bounding box center [534, 337] width 262 height 62
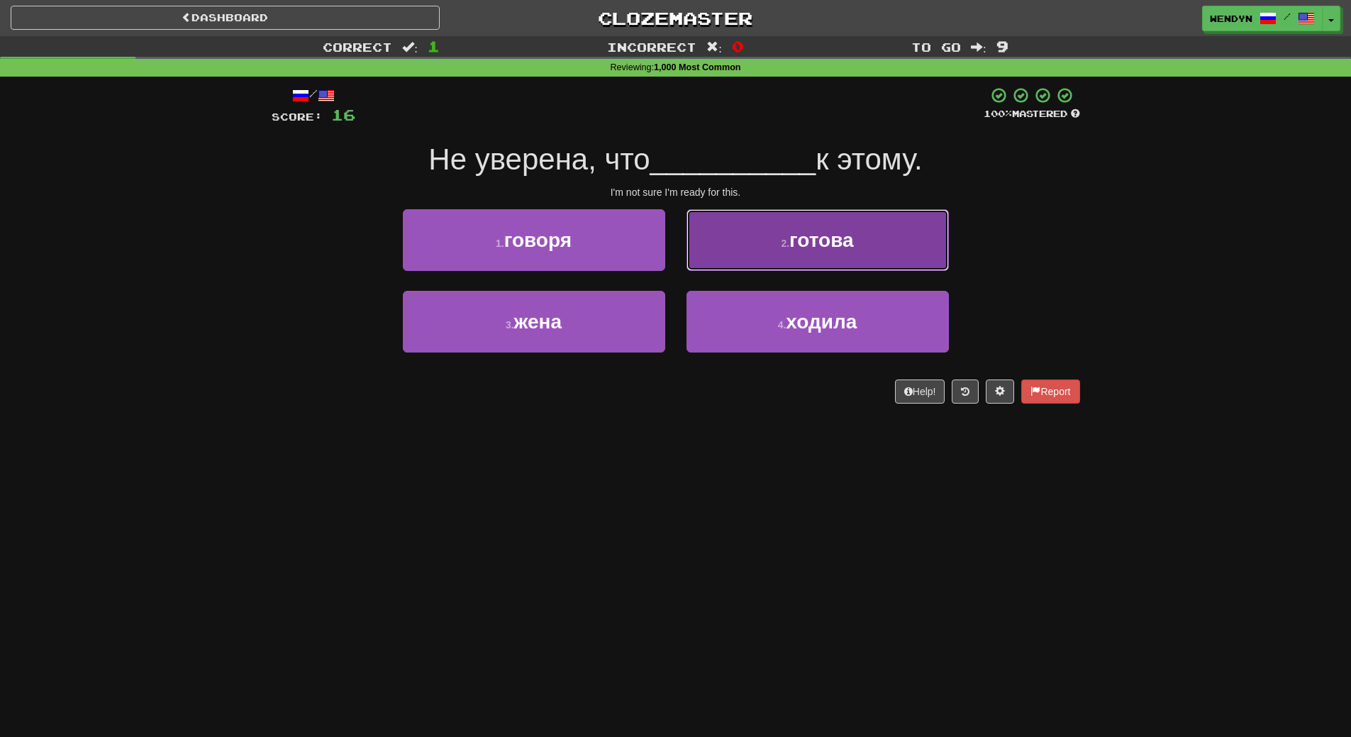
click at [852, 240] on span "готова" at bounding box center [821, 240] width 65 height 22
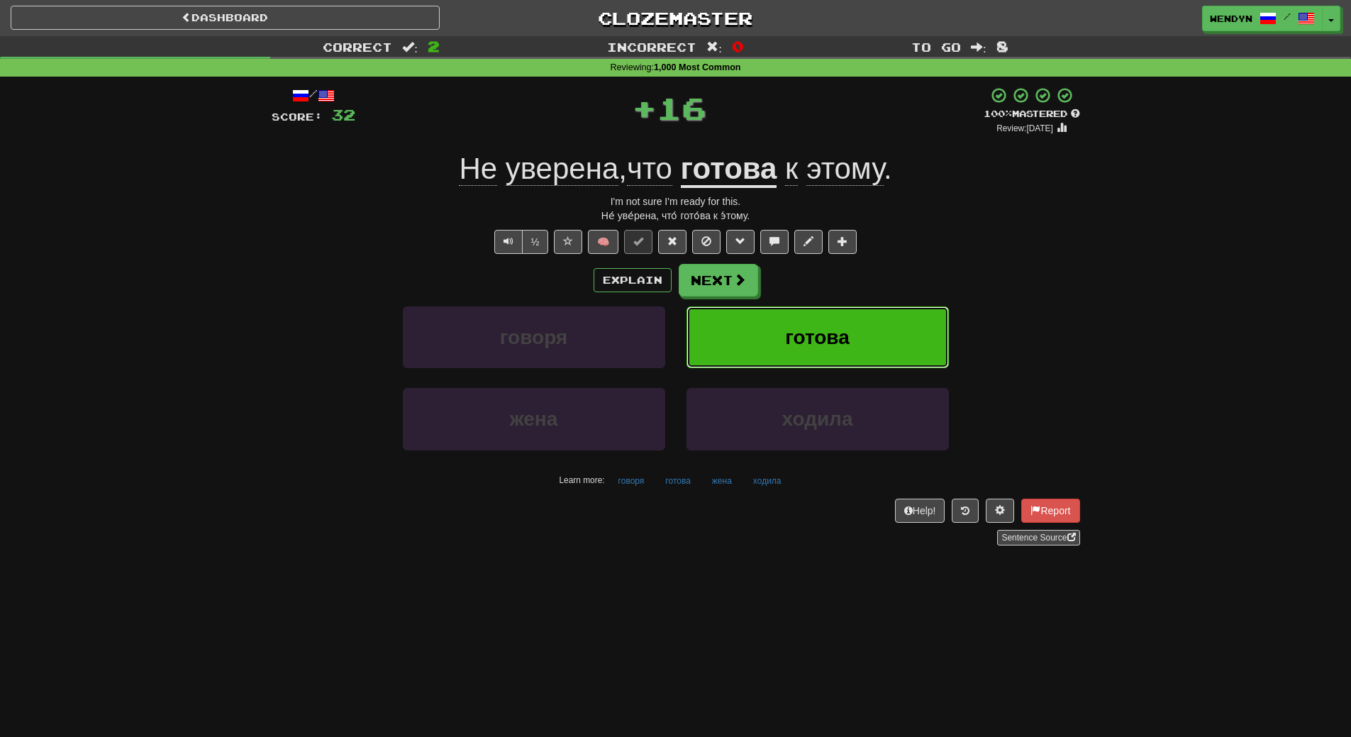
click at [853, 321] on button "готова" at bounding box center [818, 337] width 262 height 62
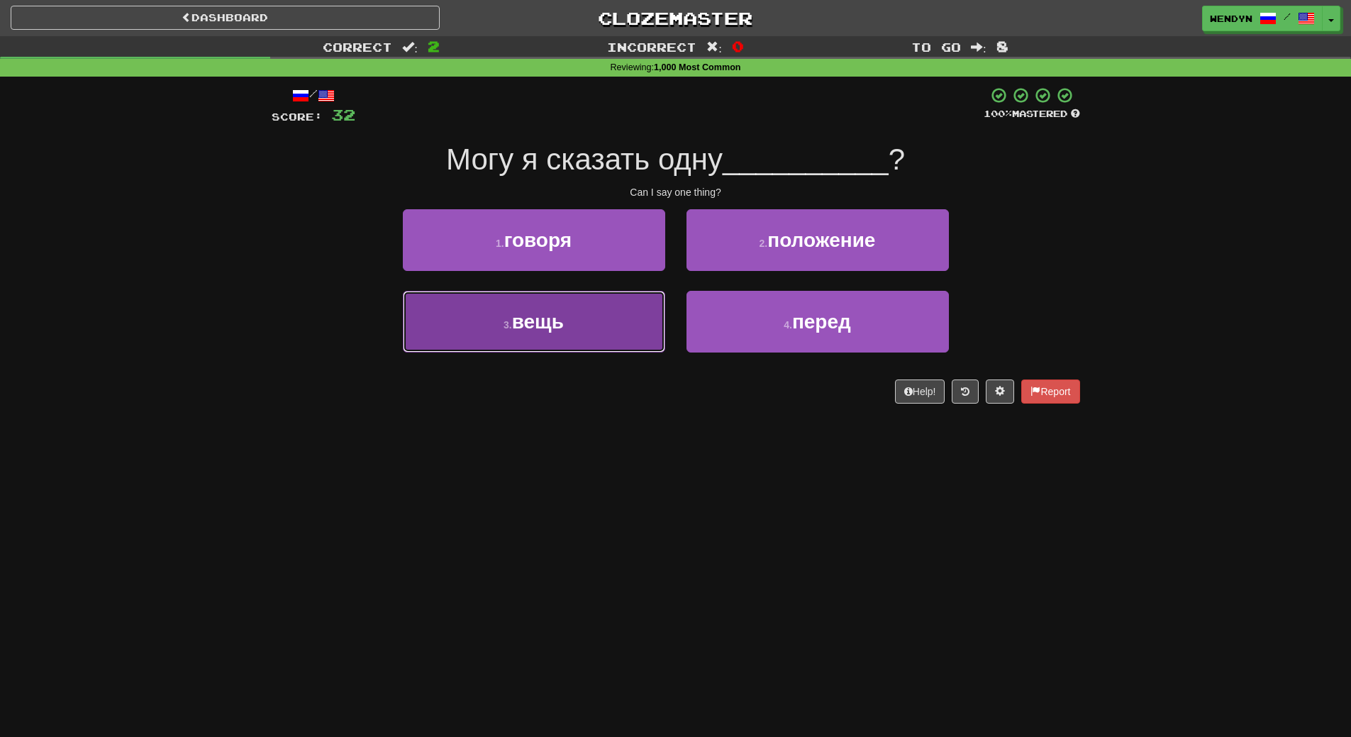
click at [539, 329] on span "вещь" at bounding box center [538, 322] width 52 height 22
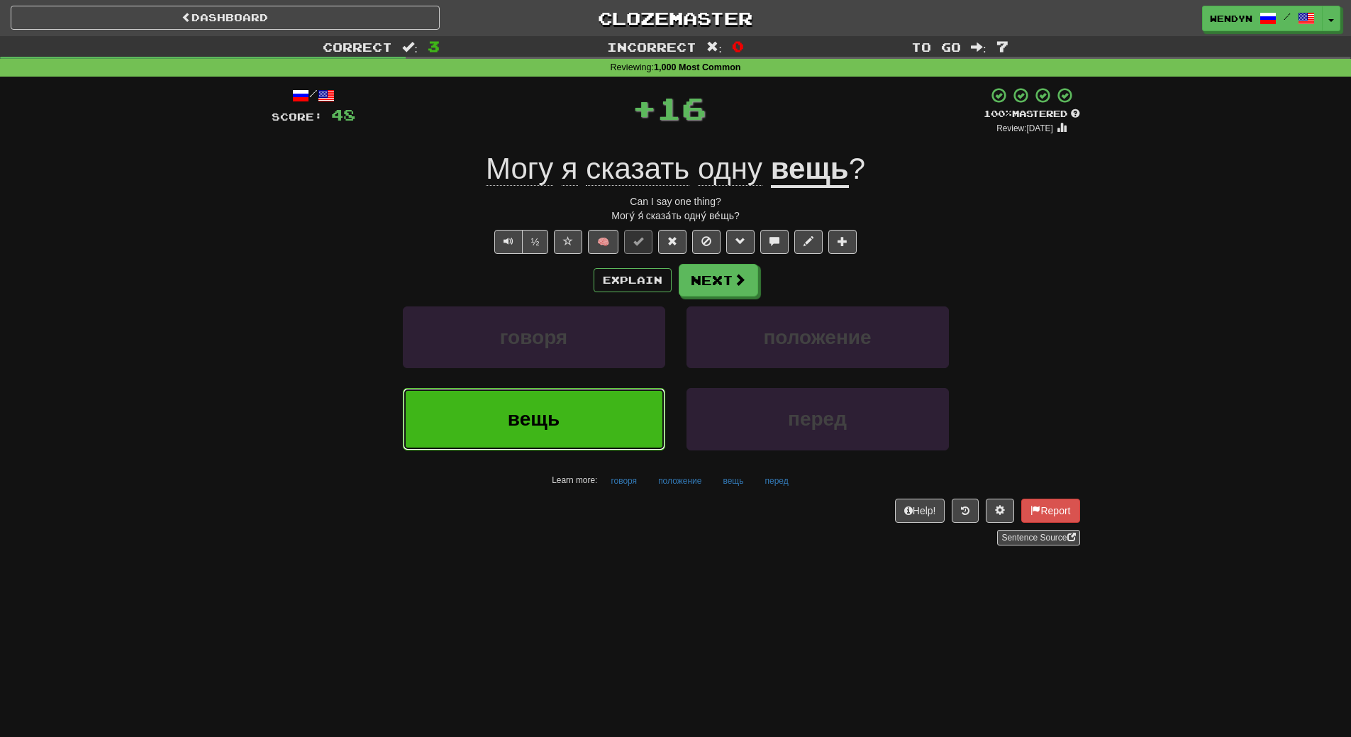
click at [542, 409] on span "вещь" at bounding box center [534, 419] width 52 height 22
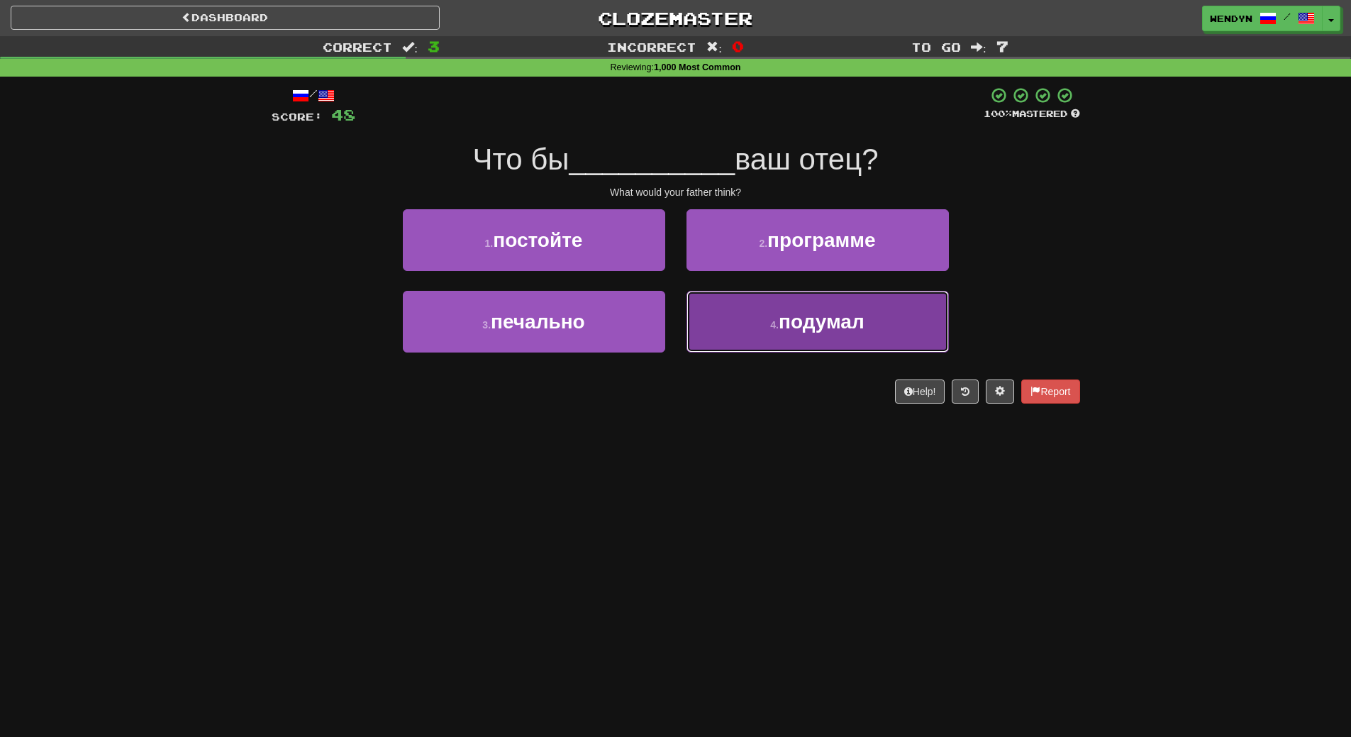
click at [773, 347] on button "4 . подумал" at bounding box center [818, 322] width 262 height 62
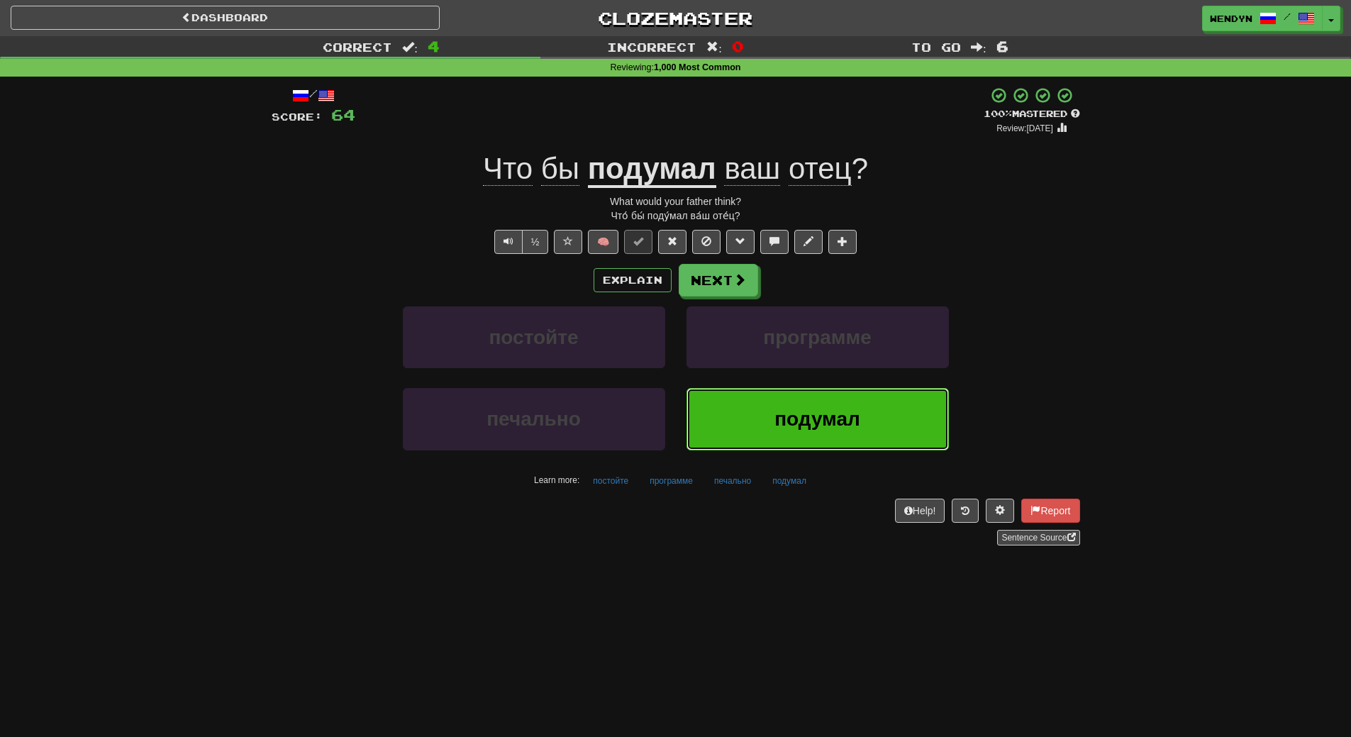
click at [775, 411] on span "подумал" at bounding box center [818, 419] width 86 height 22
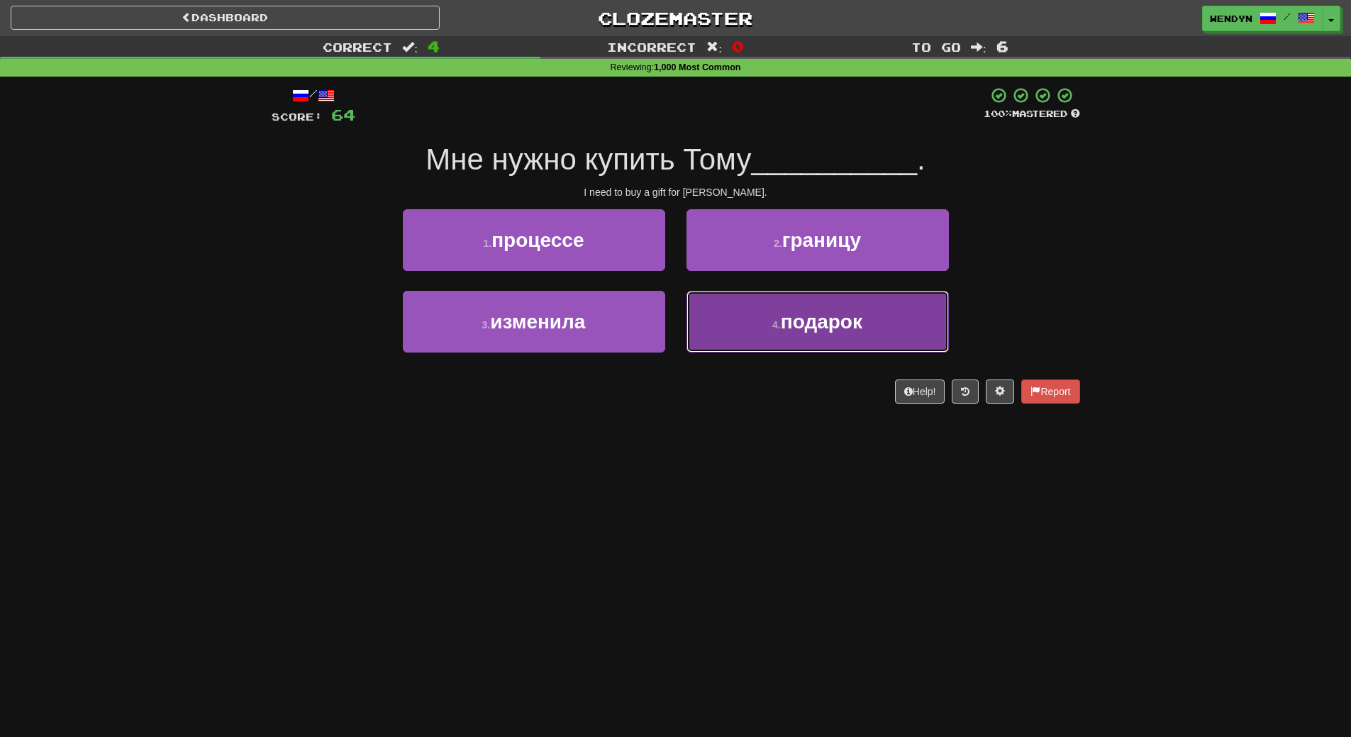
click at [808, 337] on button "4 . подарок" at bounding box center [818, 322] width 262 height 62
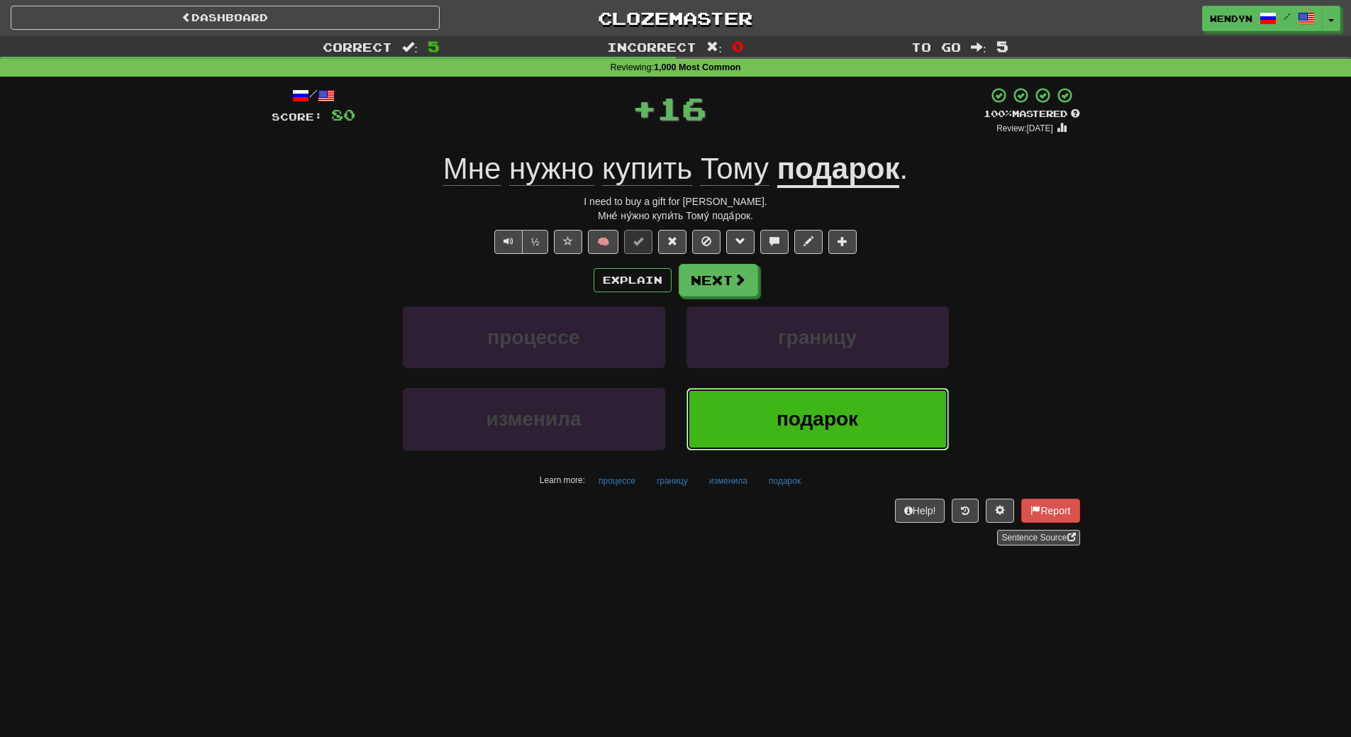
click at [794, 401] on button "подарок" at bounding box center [818, 419] width 262 height 62
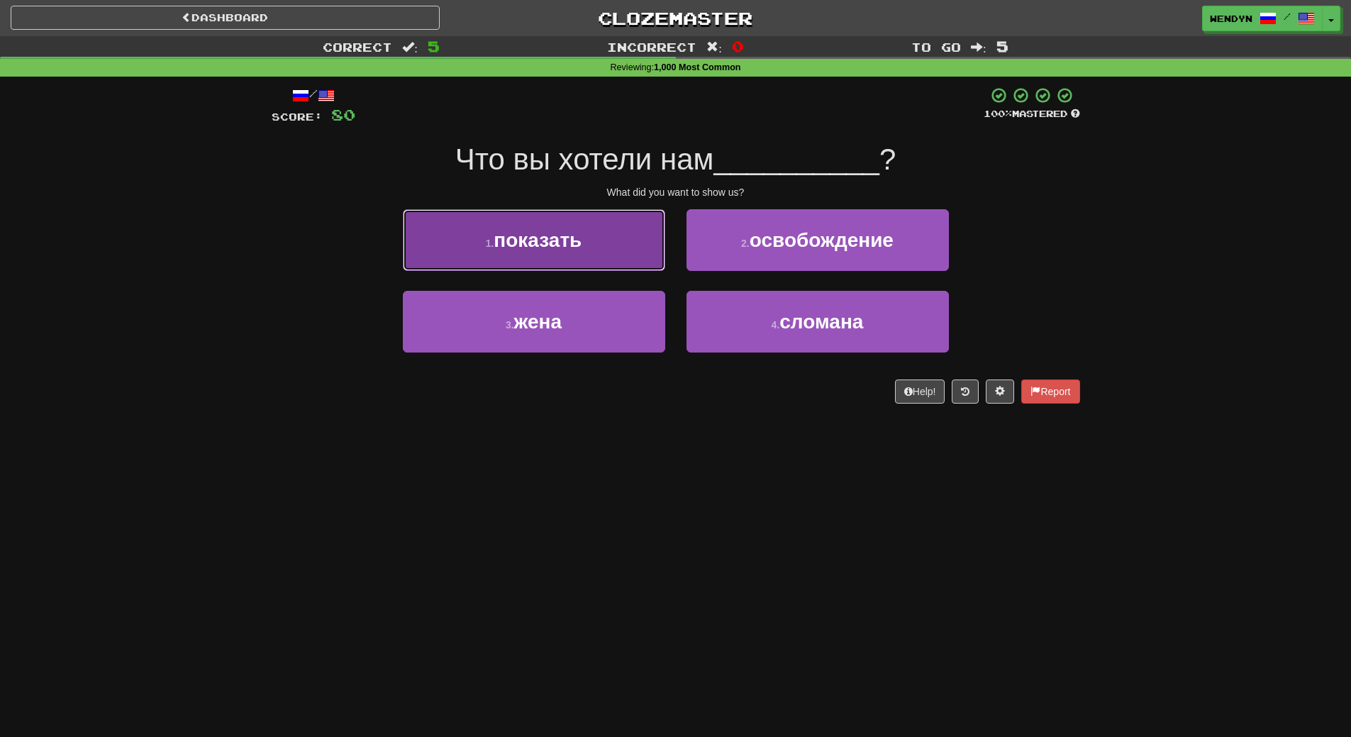
click at [605, 235] on button "1 . показать" at bounding box center [534, 240] width 262 height 62
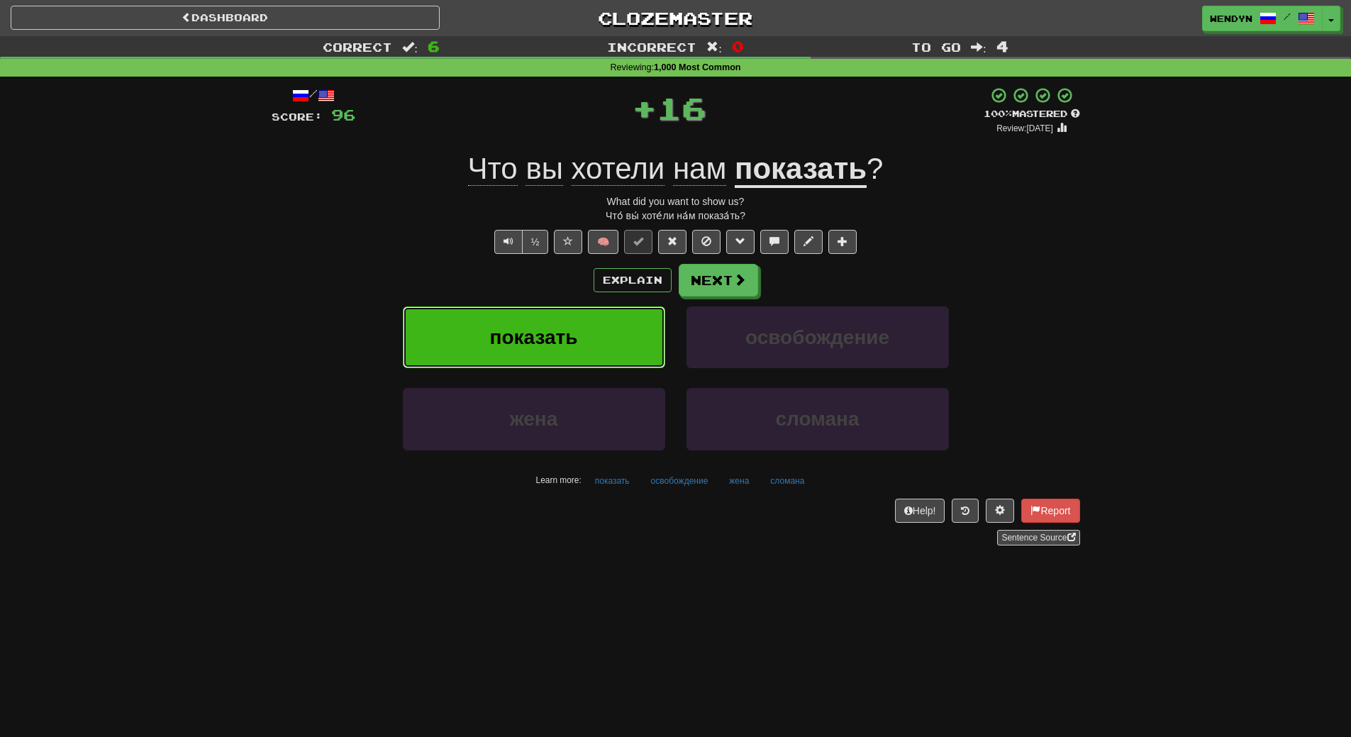
click at [589, 346] on button "показать" at bounding box center [534, 337] width 262 height 62
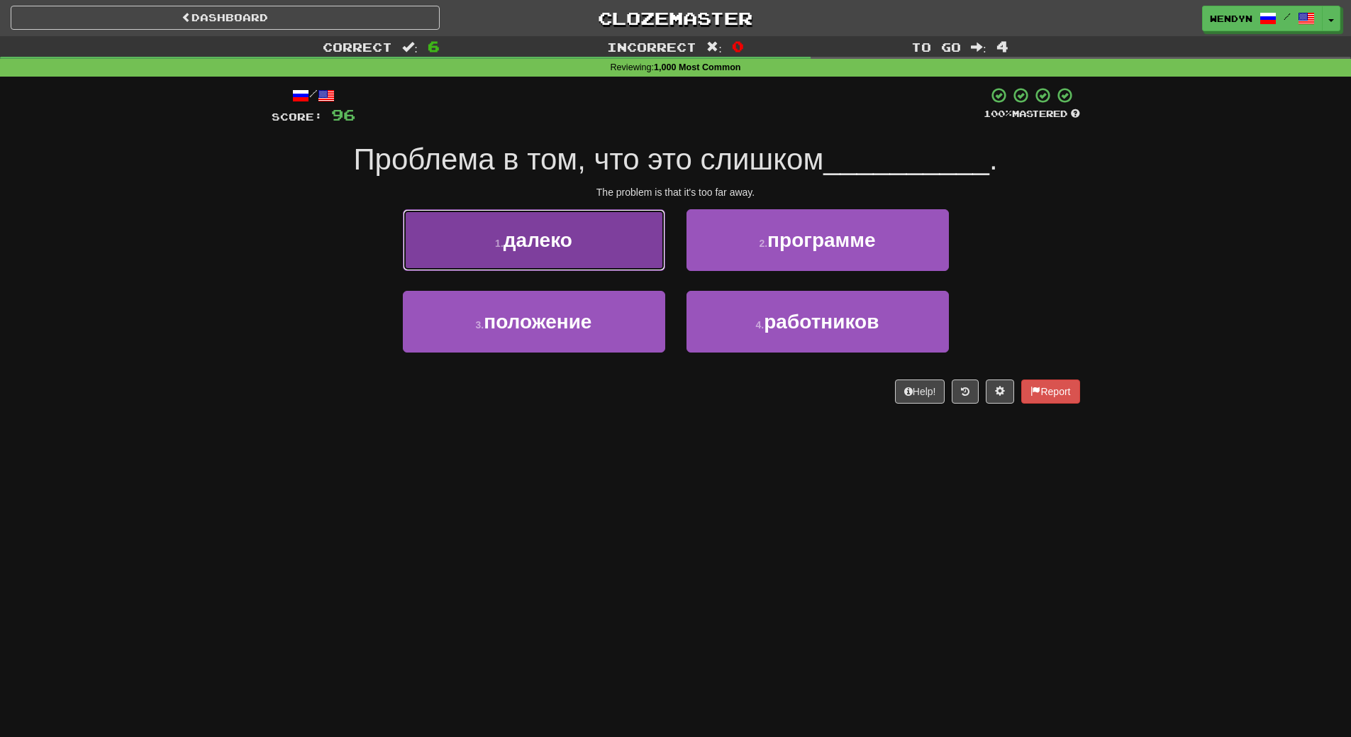
click at [636, 255] on button "1 . далеко" at bounding box center [534, 240] width 262 height 62
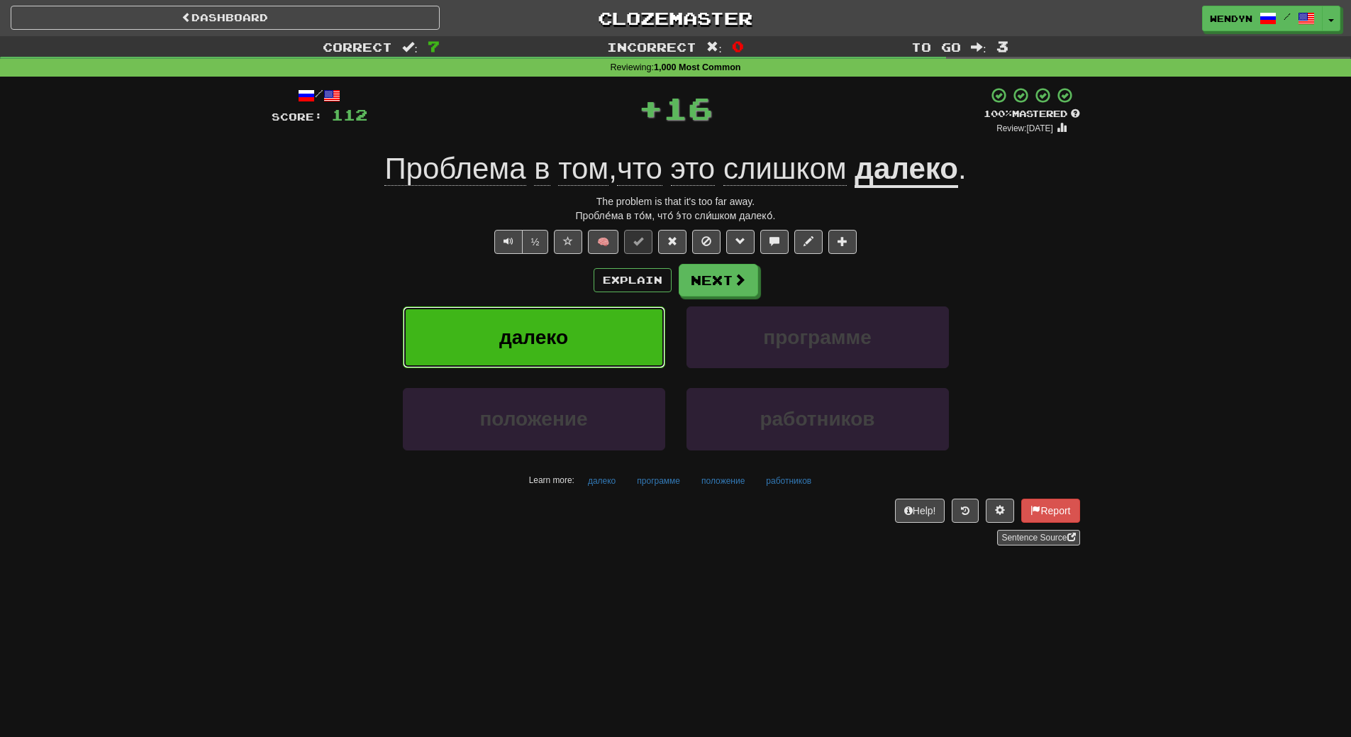
click at [584, 321] on button "далеко" at bounding box center [534, 337] width 262 height 62
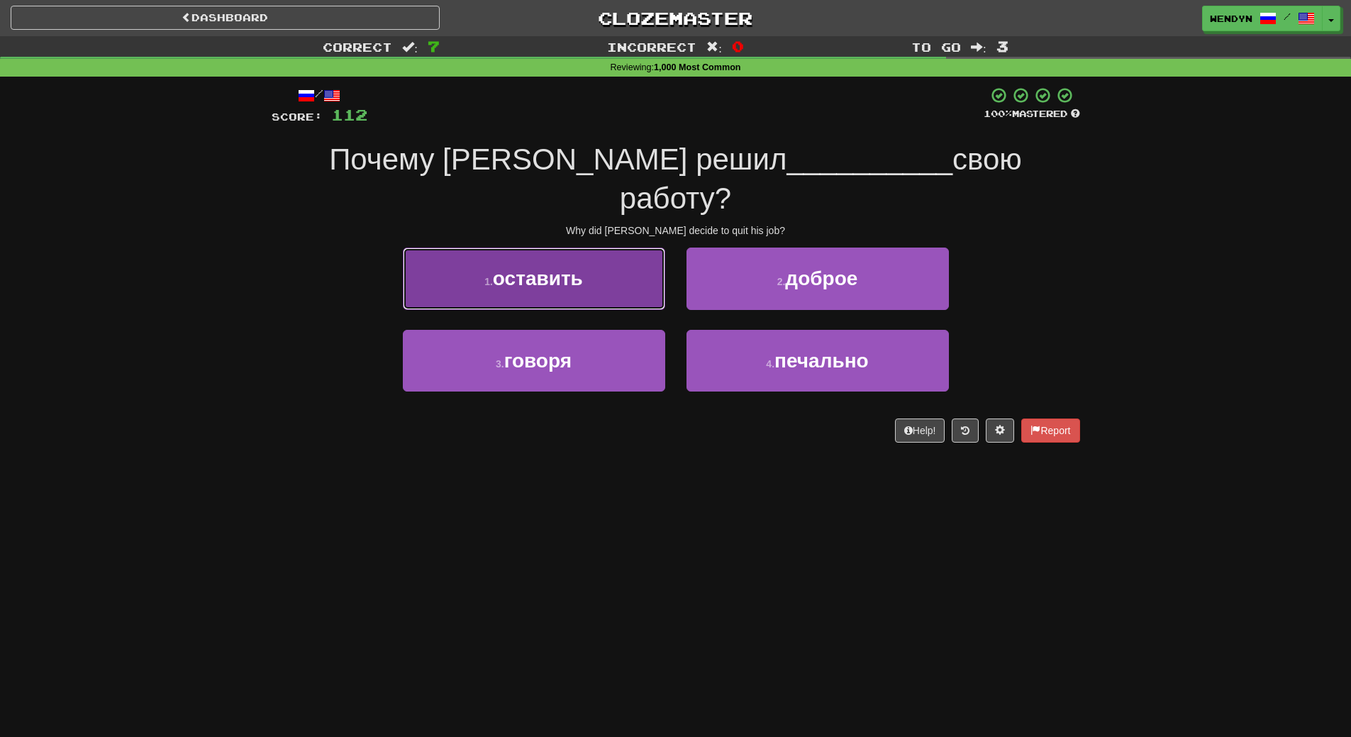
click at [581, 267] on span "оставить" at bounding box center [538, 278] width 90 height 22
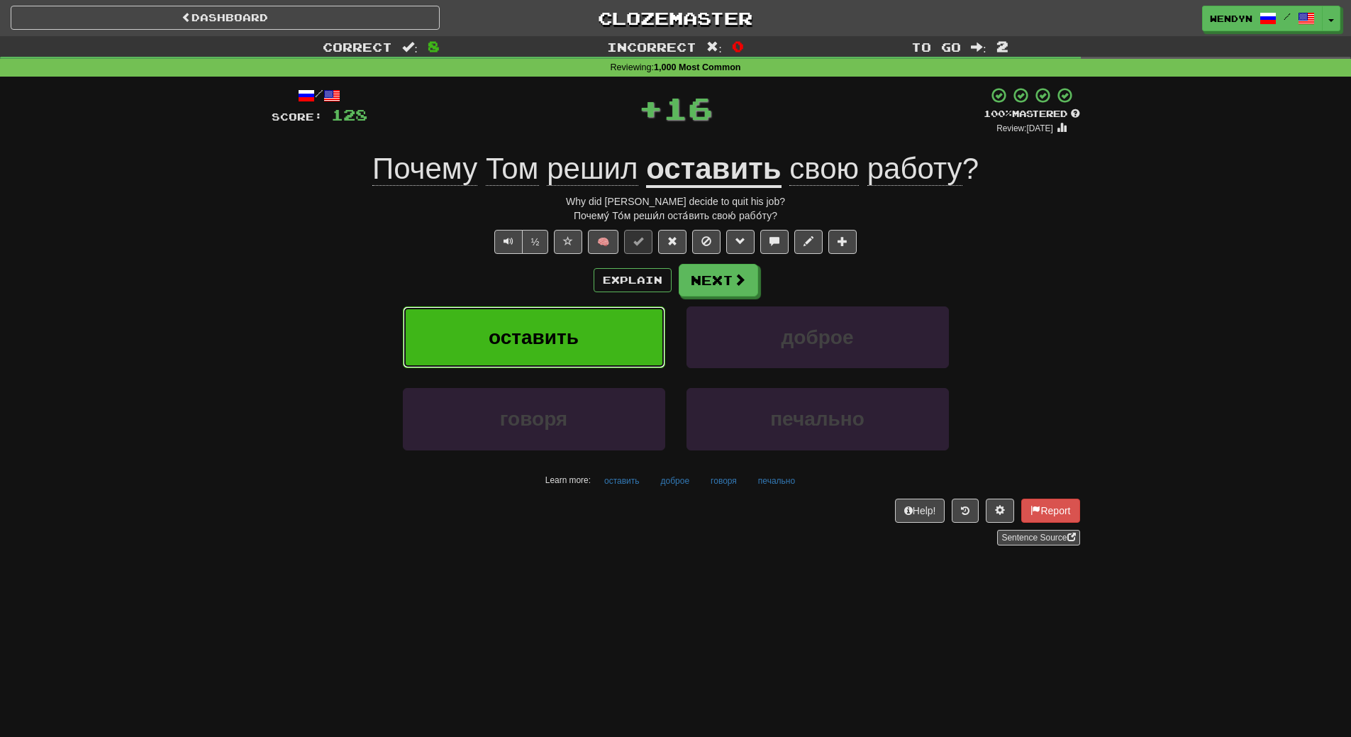
click at [574, 319] on button "оставить" at bounding box center [534, 337] width 262 height 62
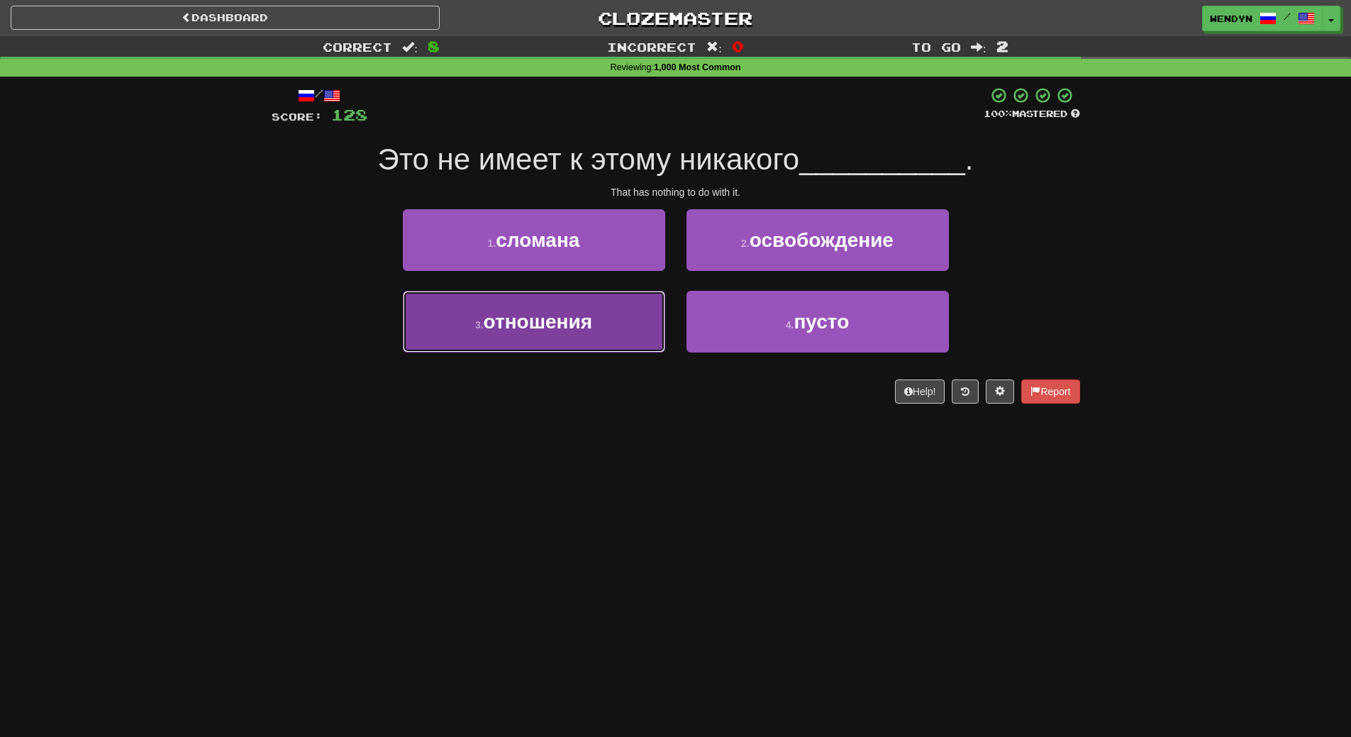
click at [628, 323] on button "3 . отношения" at bounding box center [534, 322] width 262 height 62
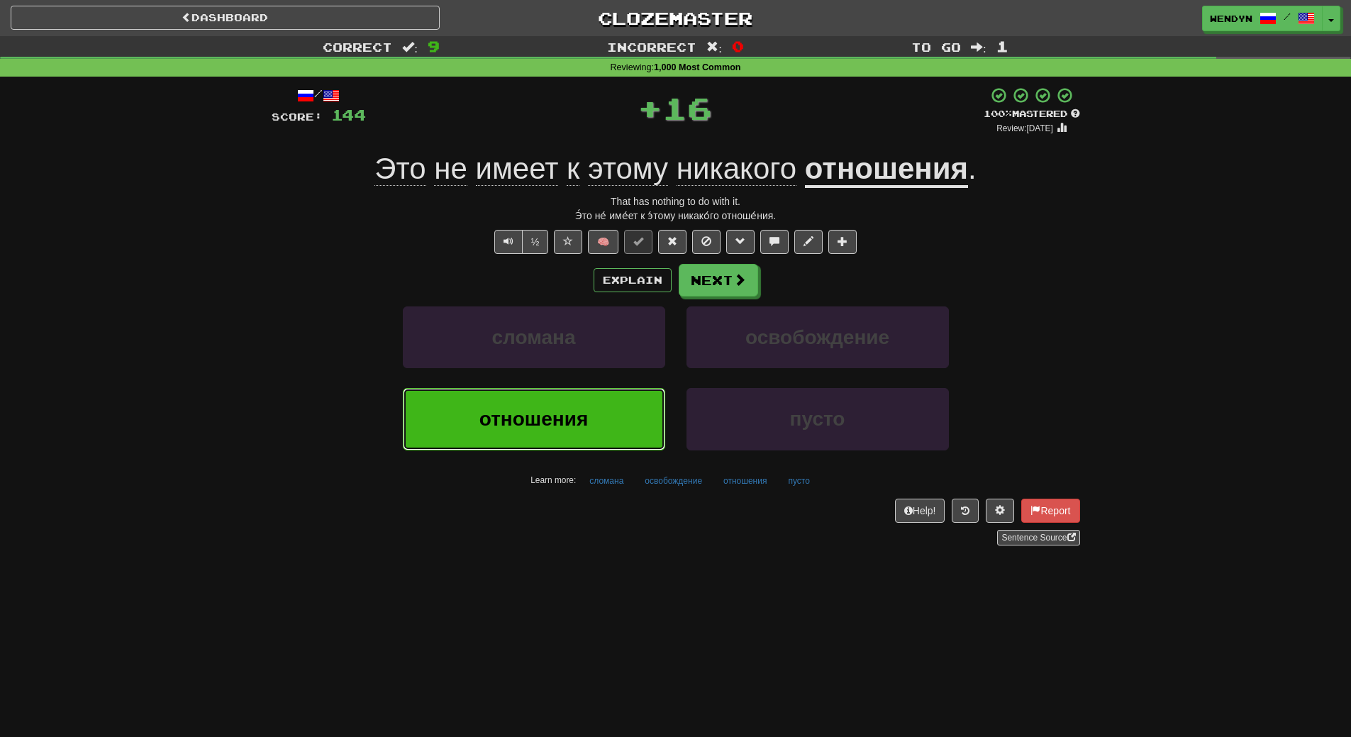
click at [523, 403] on button "отношения" at bounding box center [534, 419] width 262 height 62
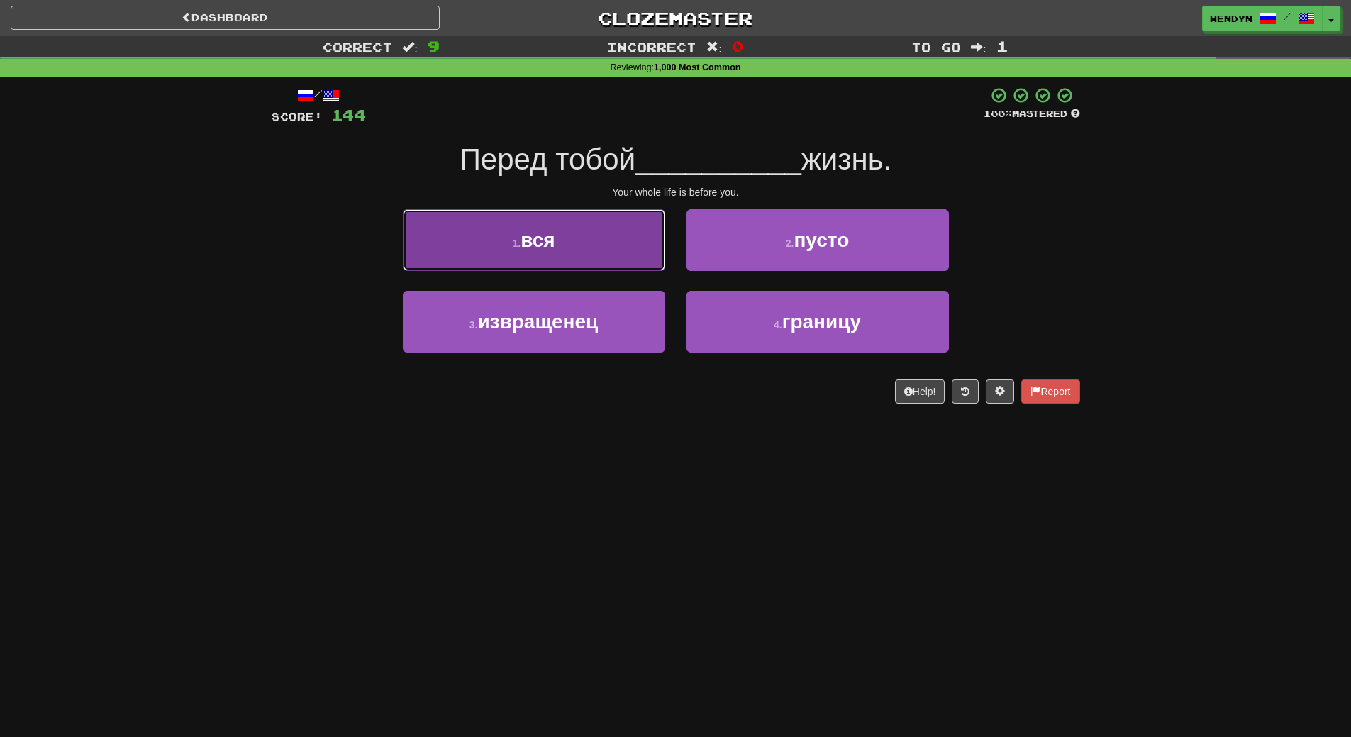
click at [557, 240] on button "1 . вся" at bounding box center [534, 240] width 262 height 62
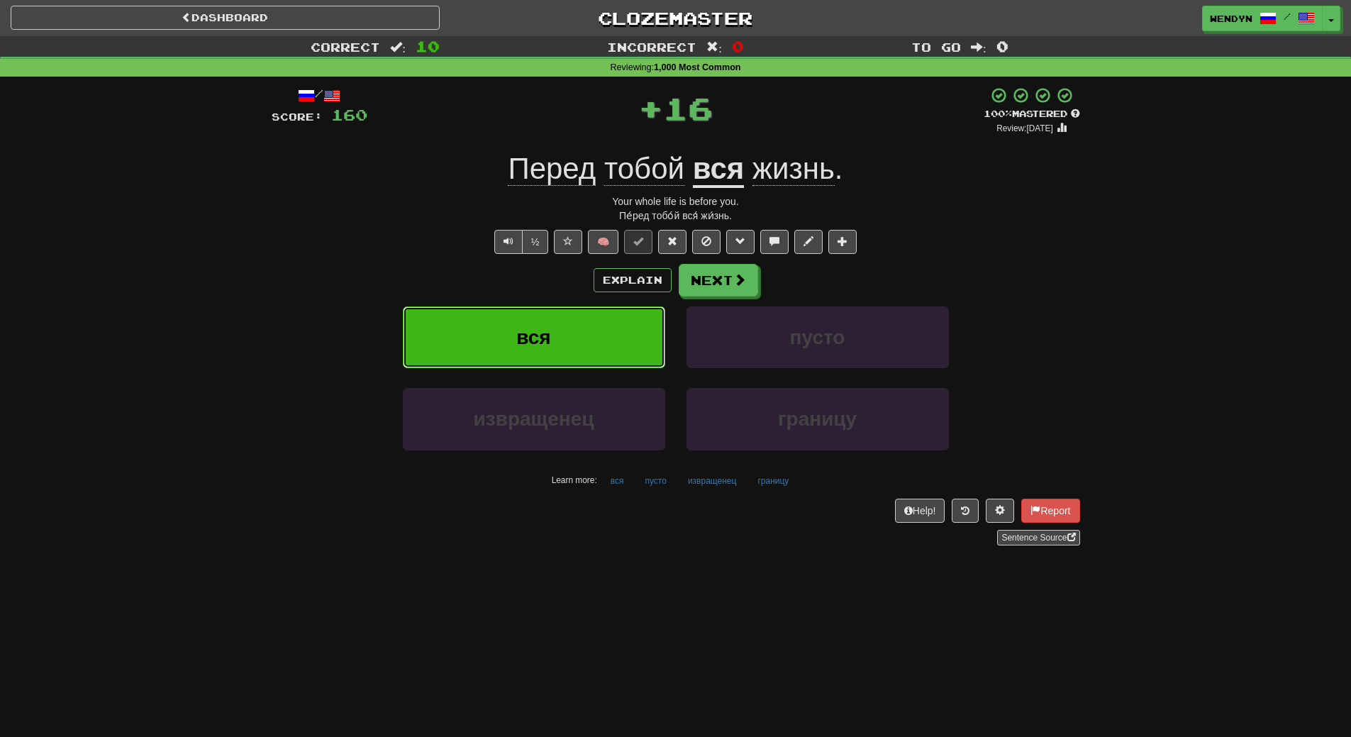
click at [548, 327] on span "вся" at bounding box center [533, 337] width 34 height 22
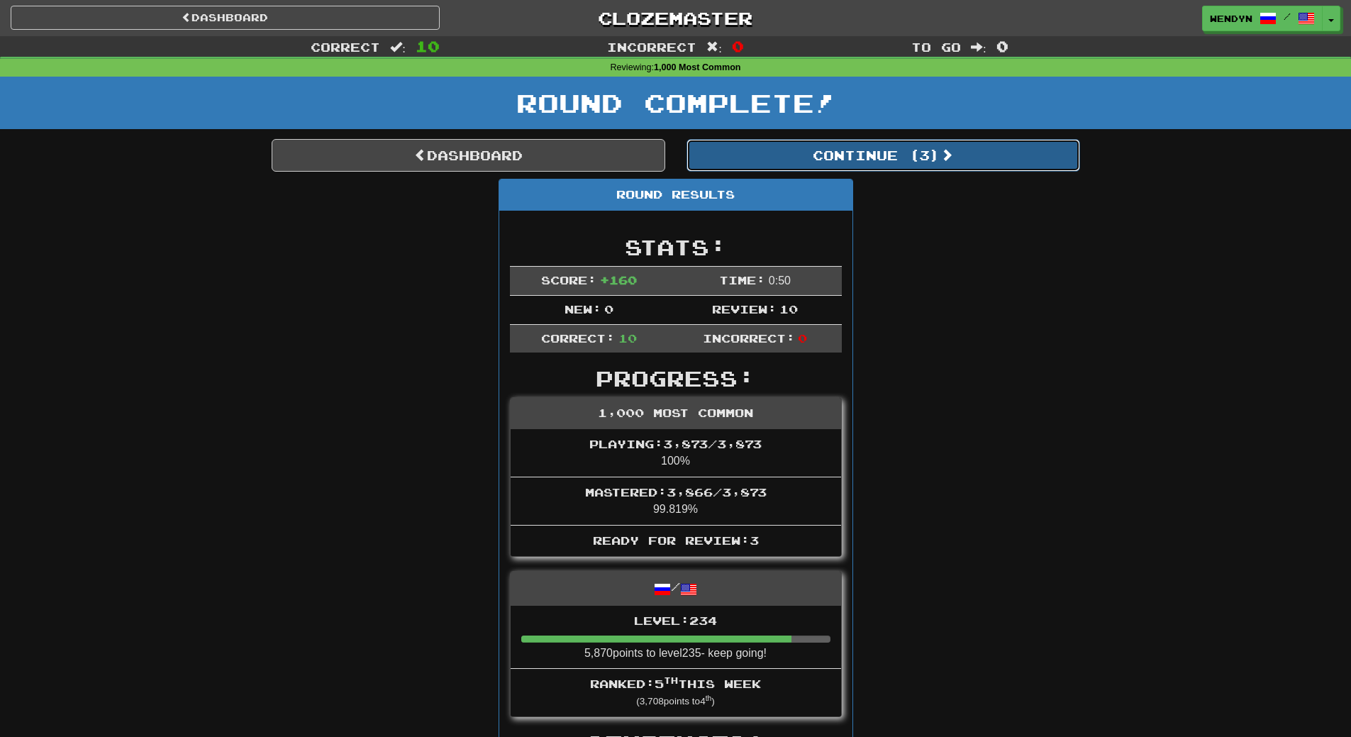
click at [924, 162] on button "Continue ( 3 )" at bounding box center [884, 155] width 394 height 33
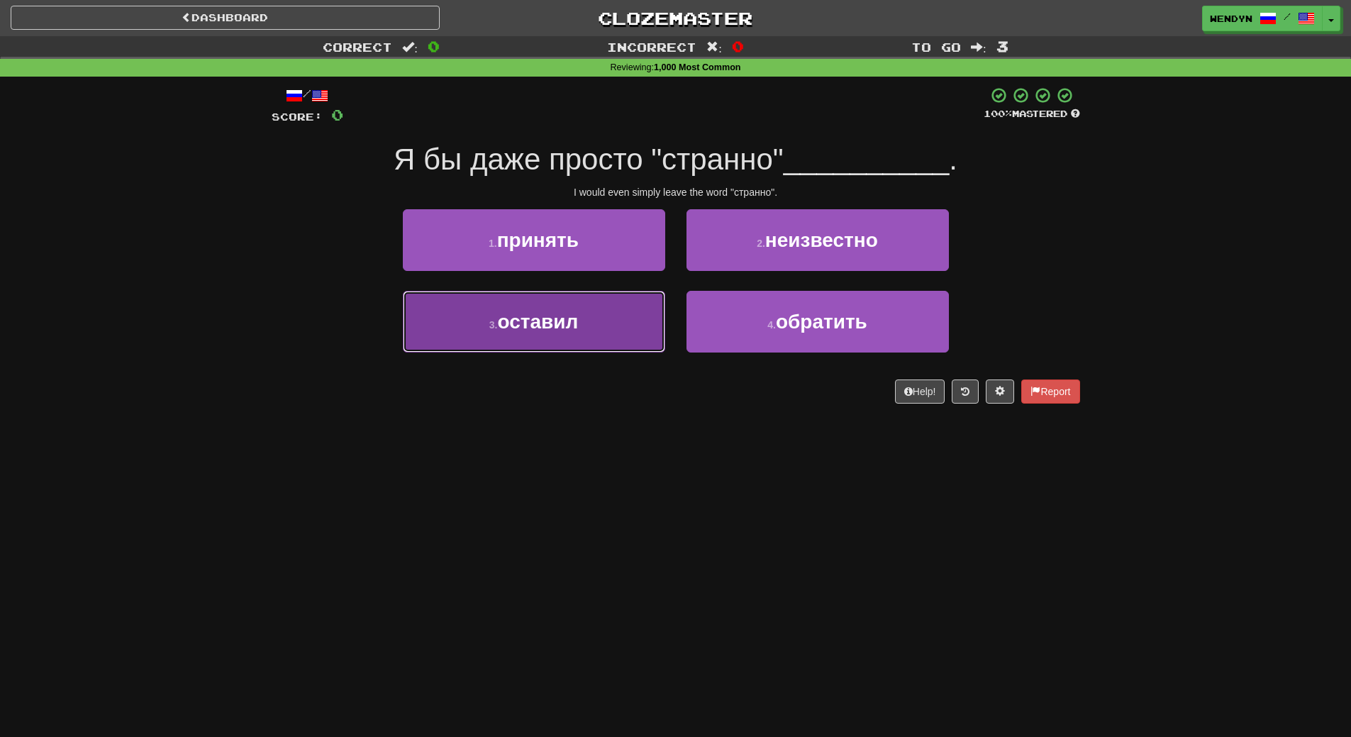
click at [574, 320] on span "оставил" at bounding box center [537, 322] width 81 height 22
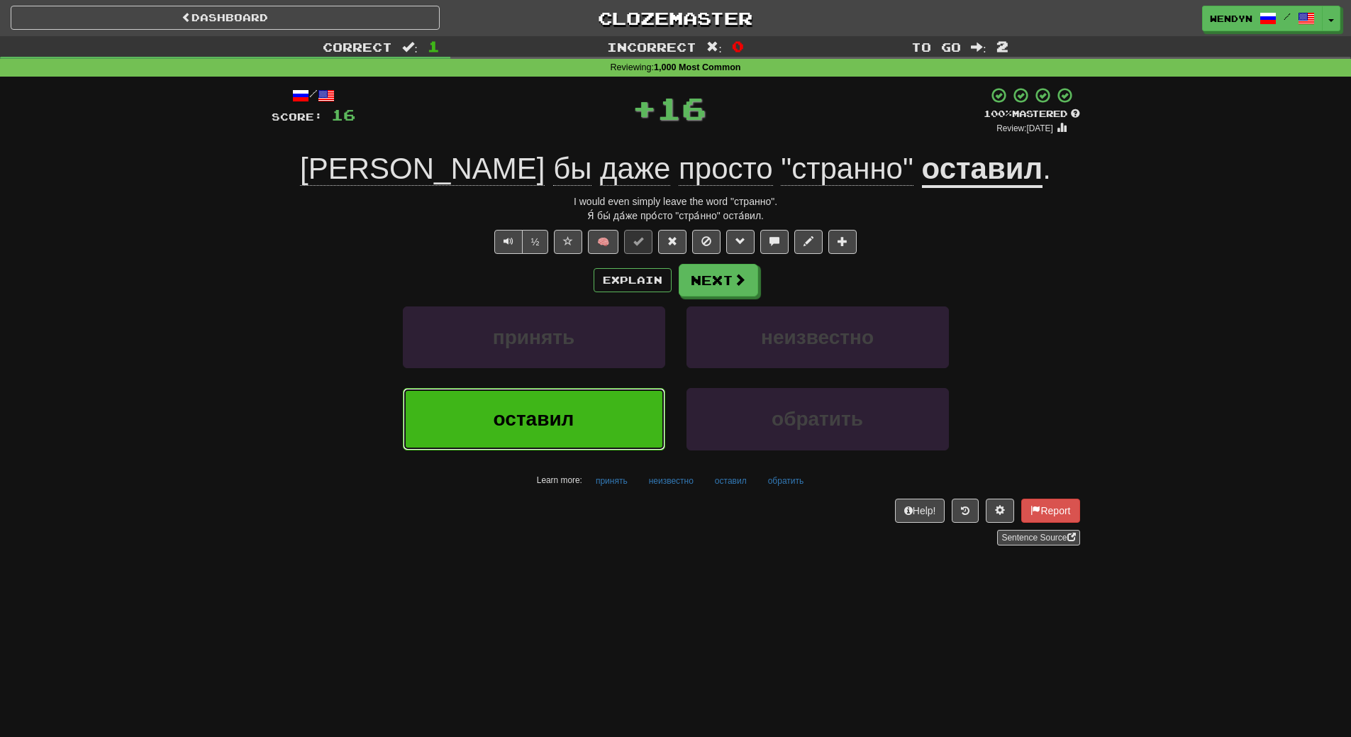
click at [534, 412] on span "оставил" at bounding box center [534, 419] width 81 height 22
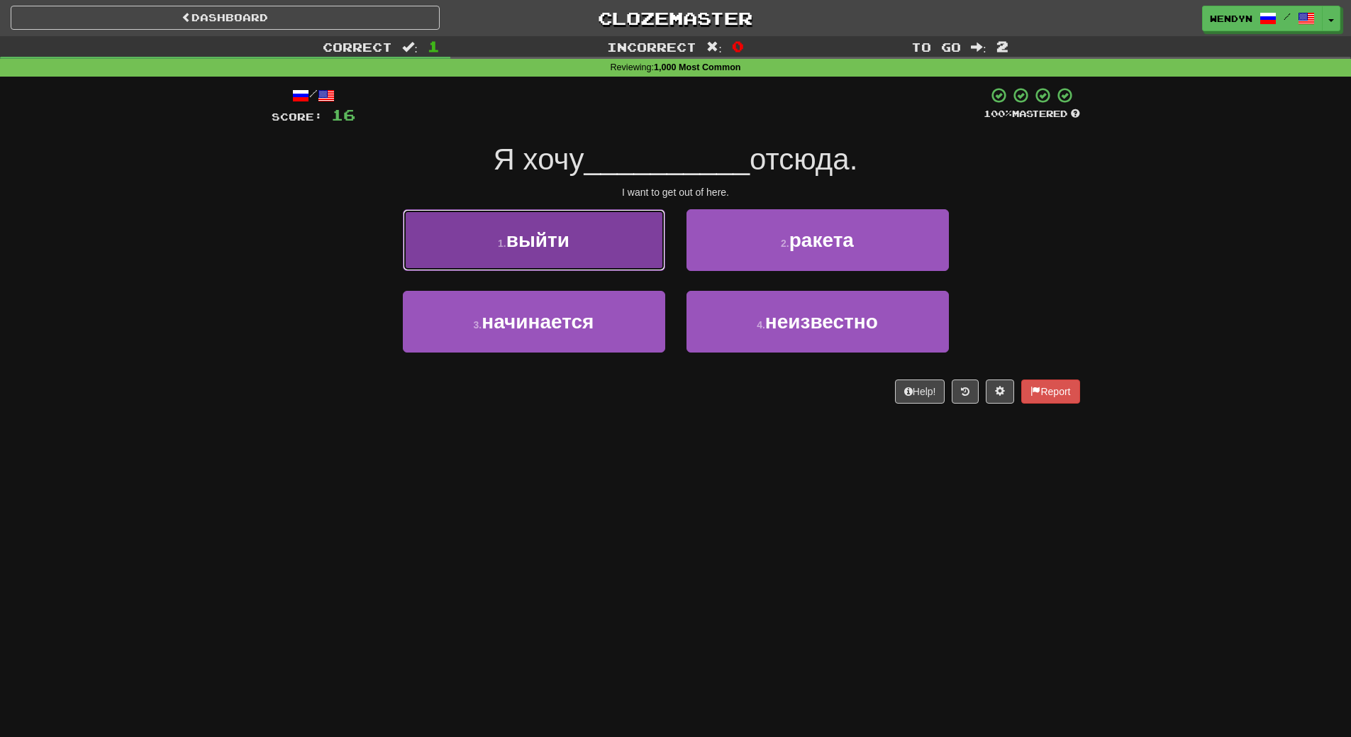
click at [570, 270] on button "1 . выйти" at bounding box center [534, 240] width 262 height 62
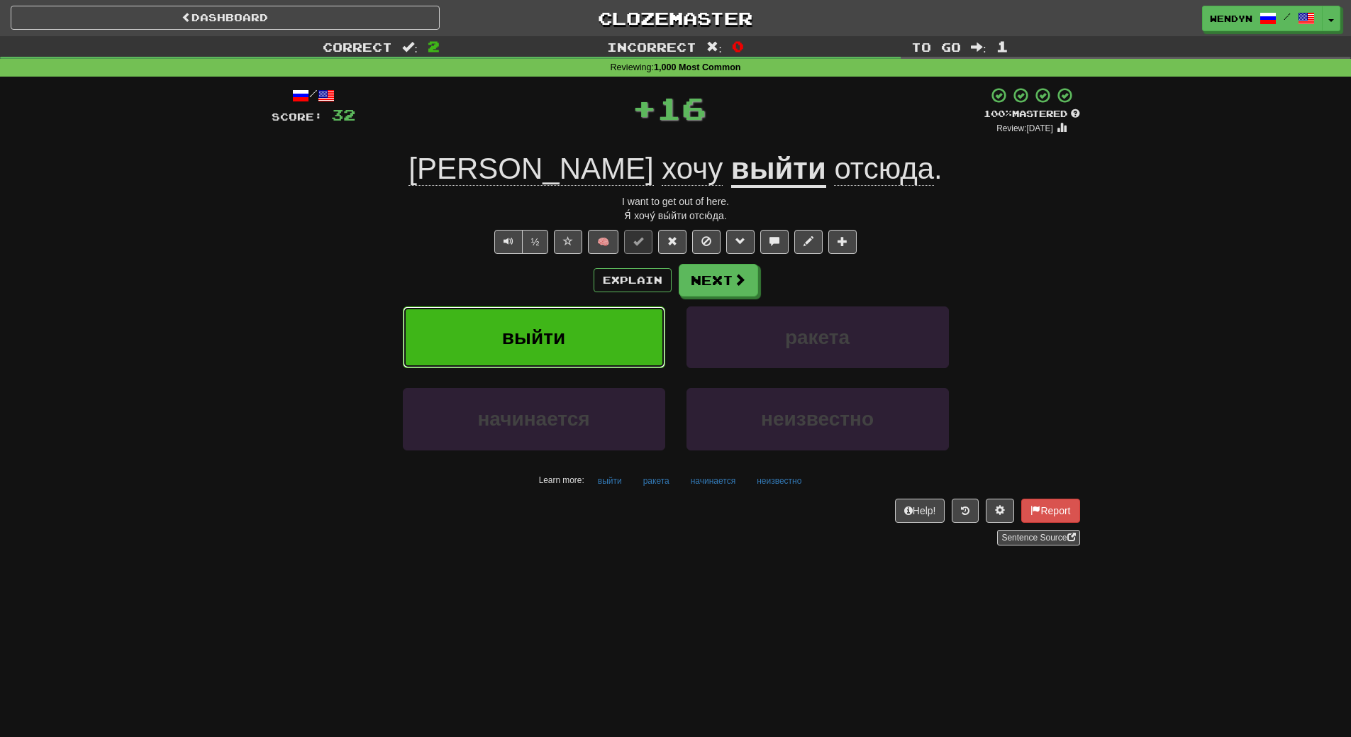
click at [562, 345] on span "выйти" at bounding box center [533, 337] width 63 height 22
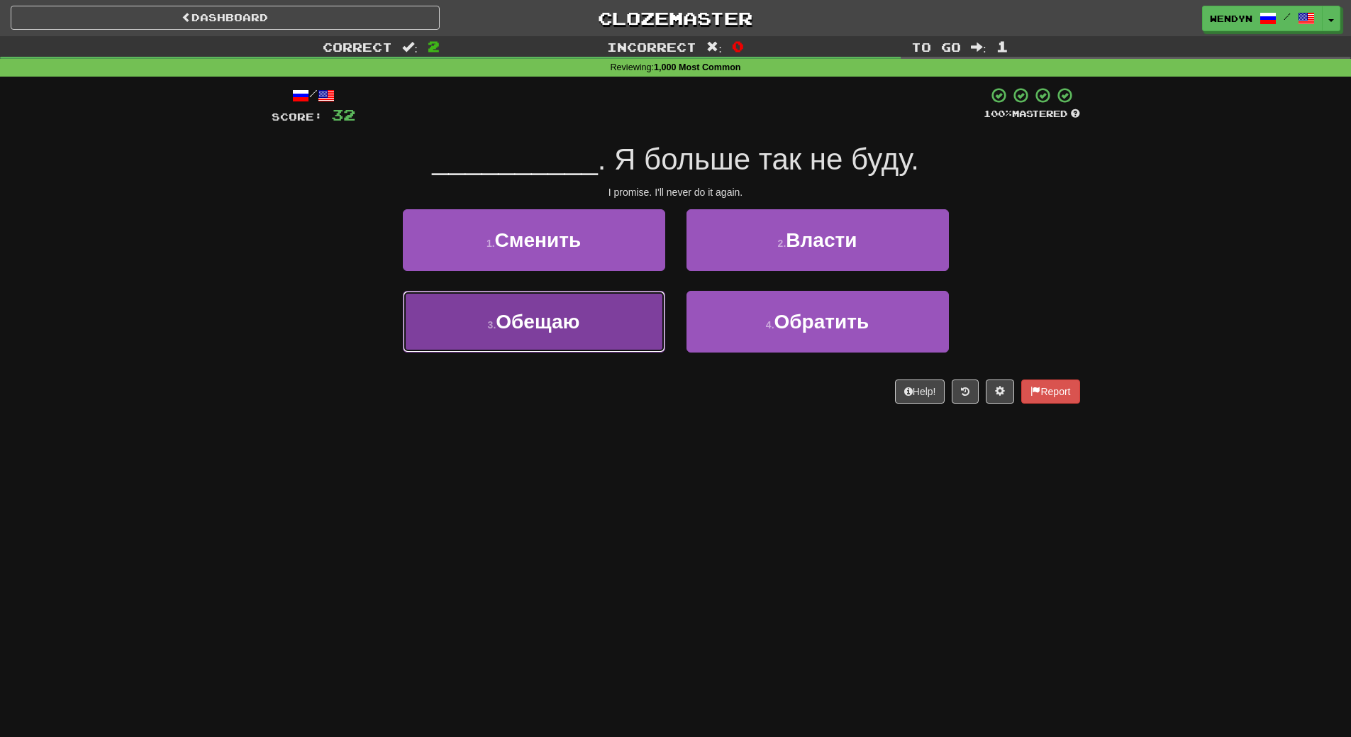
click at [561, 348] on button "3 . Обещаю" at bounding box center [534, 322] width 262 height 62
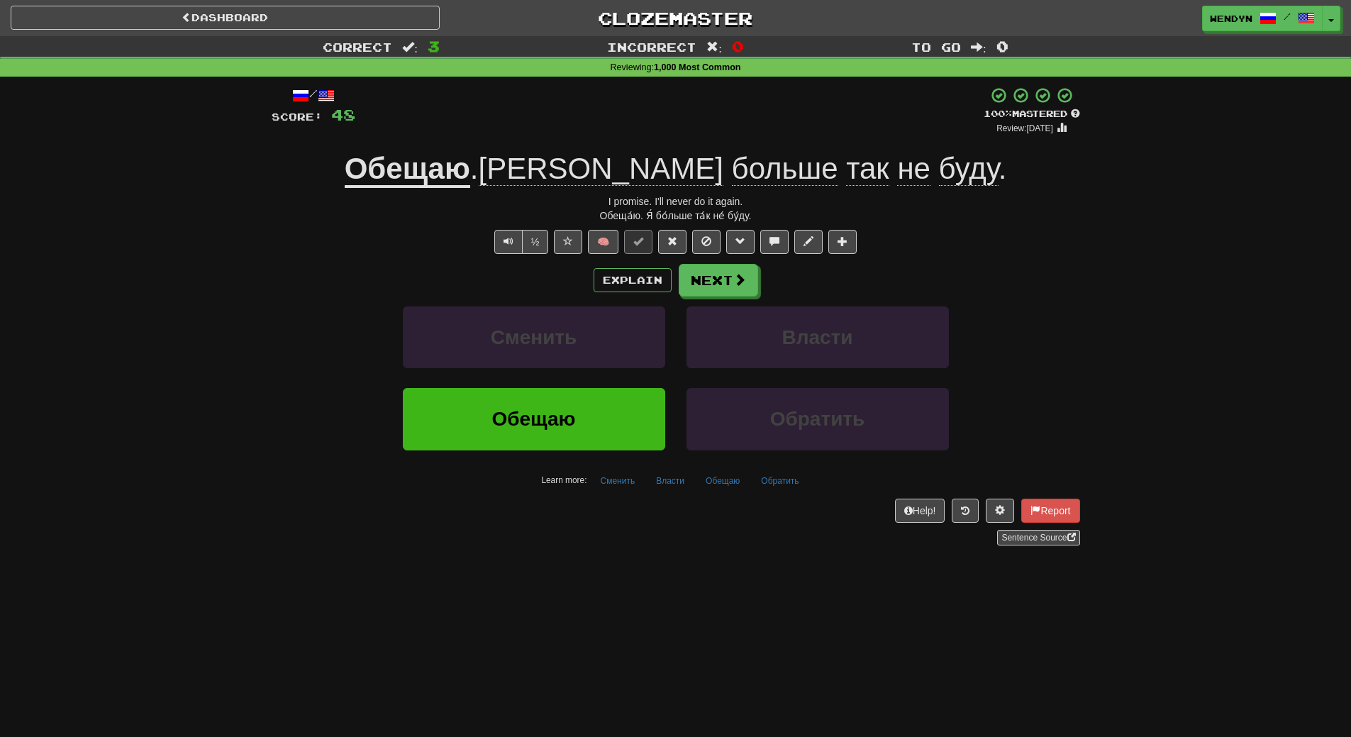
click at [526, 453] on div "Обещаю" at bounding box center [534, 429] width 284 height 82
click at [524, 435] on button "Обещаю" at bounding box center [534, 419] width 262 height 62
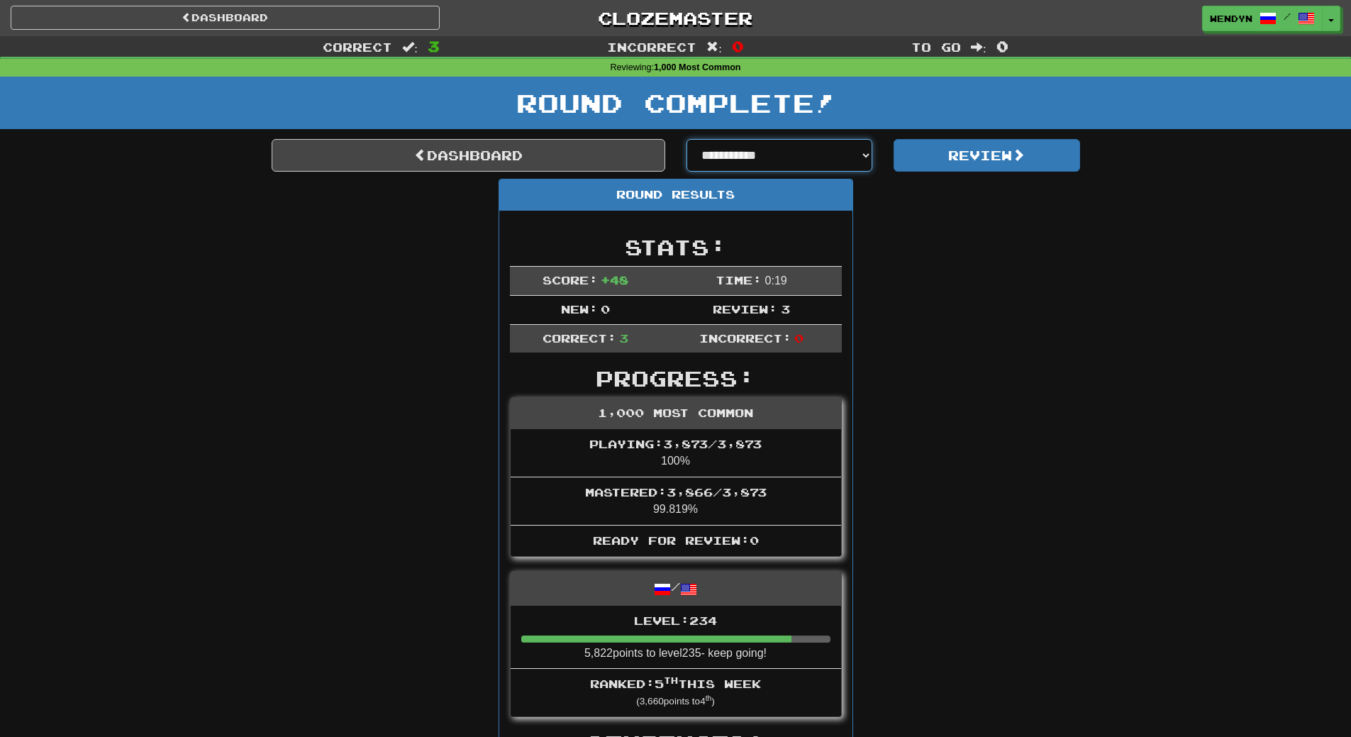
click at [866, 152] on select "**********" at bounding box center [780, 155] width 187 height 33
select select "**********"
click at [687, 139] on select "**********" at bounding box center [780, 155] width 187 height 33
select select "**********"
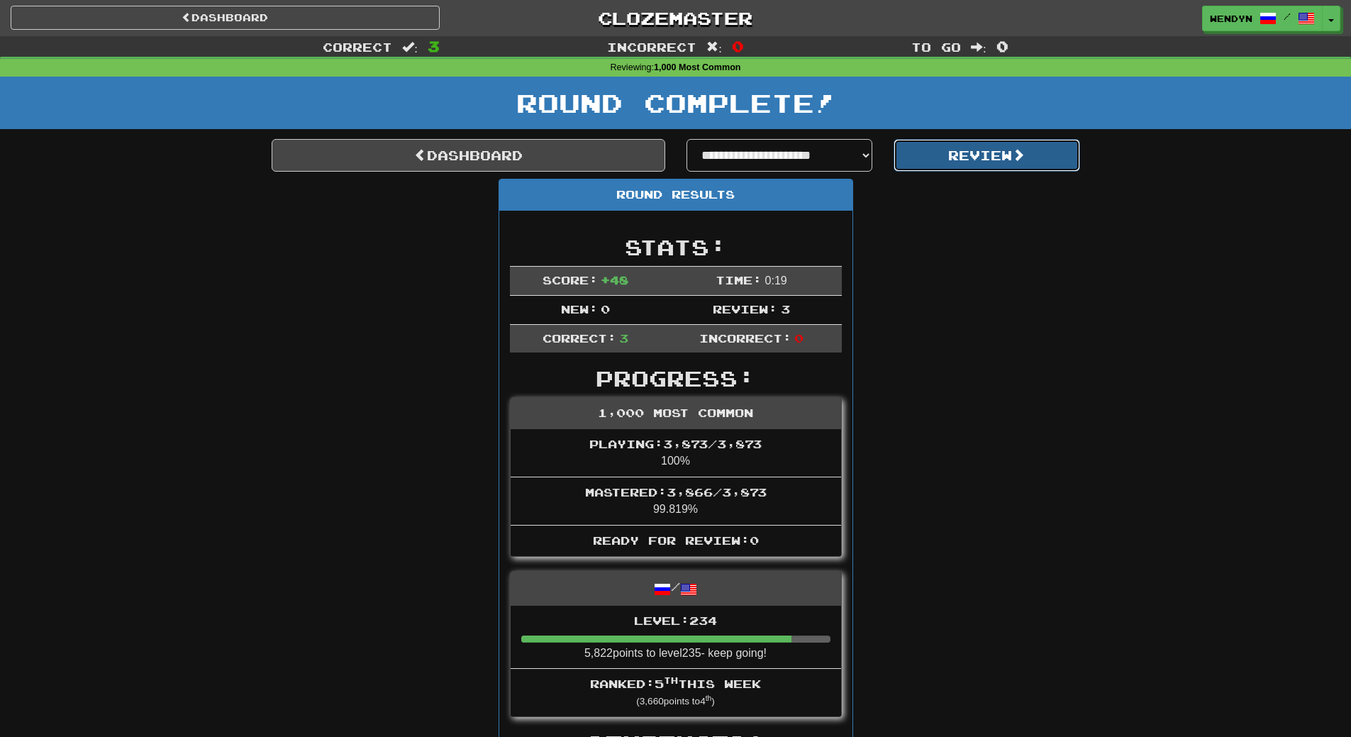
click at [981, 157] on button "Review" at bounding box center [987, 155] width 187 height 33
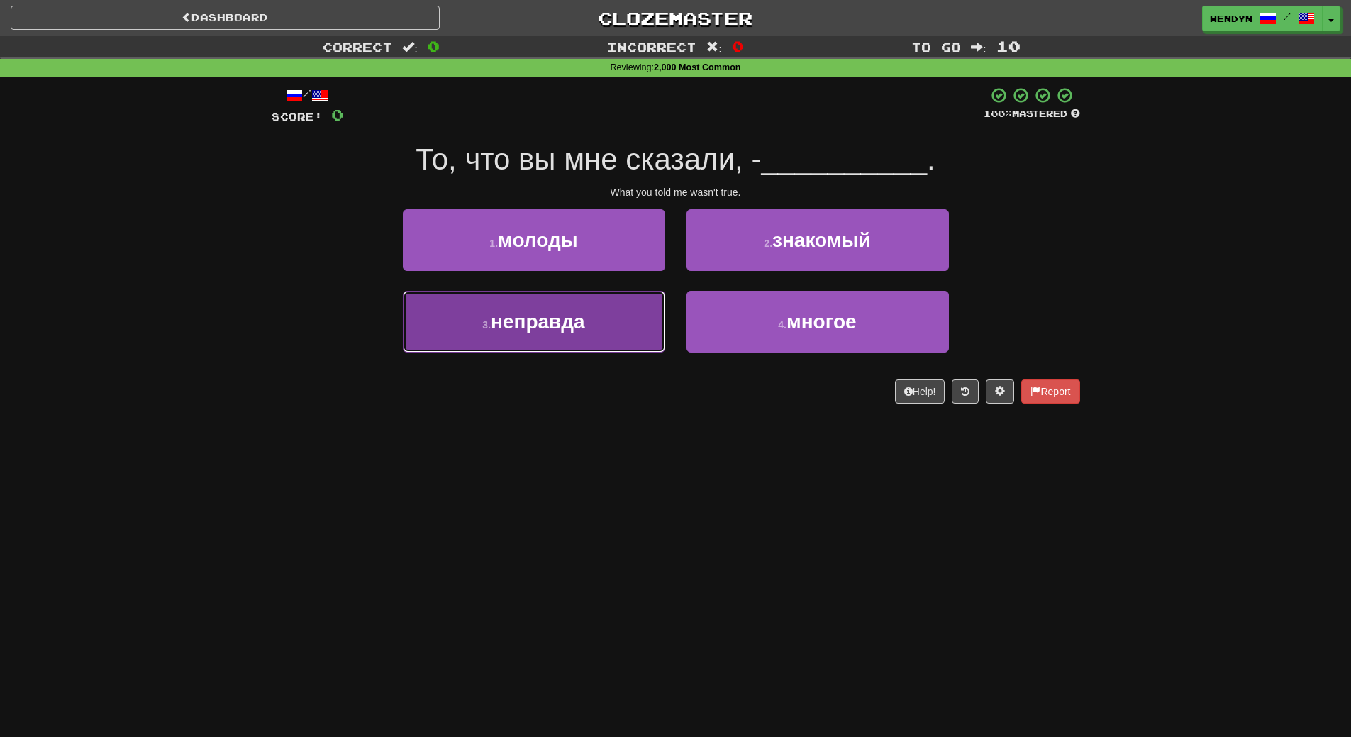
click at [622, 343] on button "3 . неправда" at bounding box center [534, 322] width 262 height 62
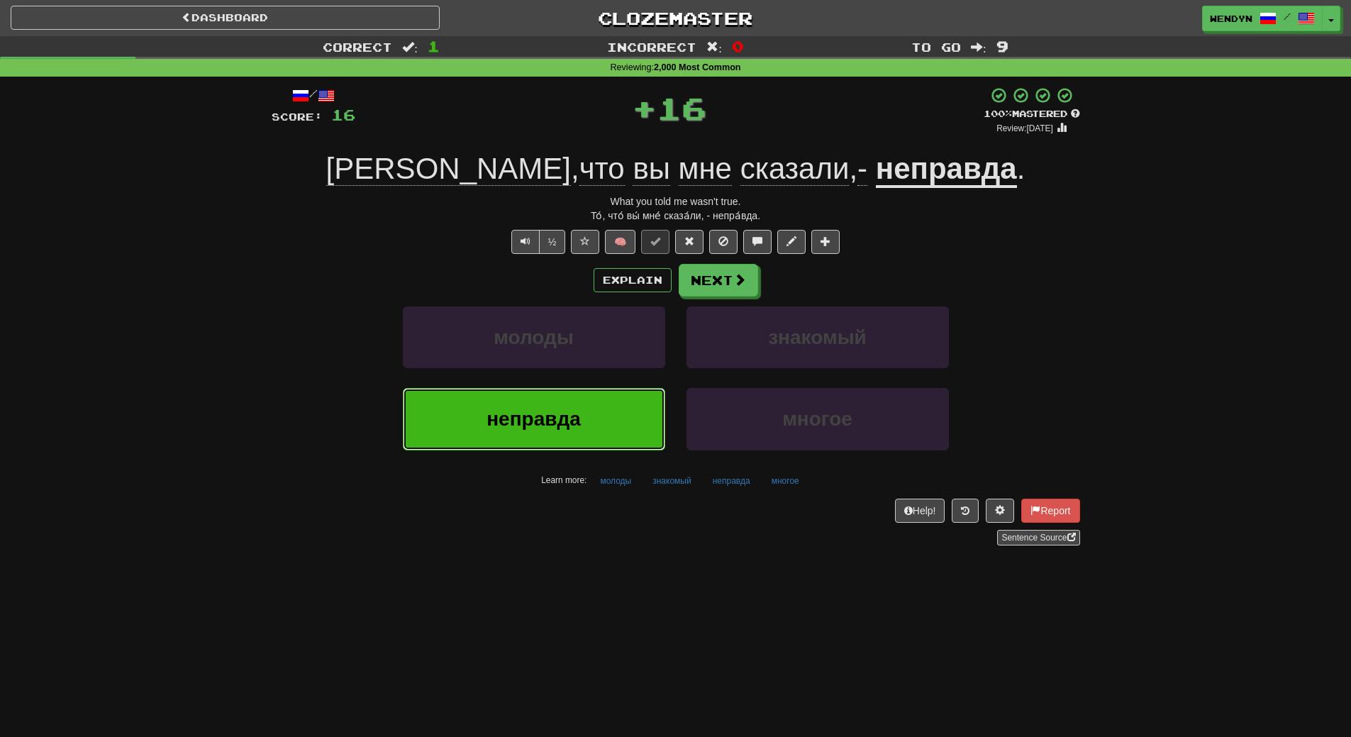
click at [592, 436] on button "неправда" at bounding box center [534, 419] width 262 height 62
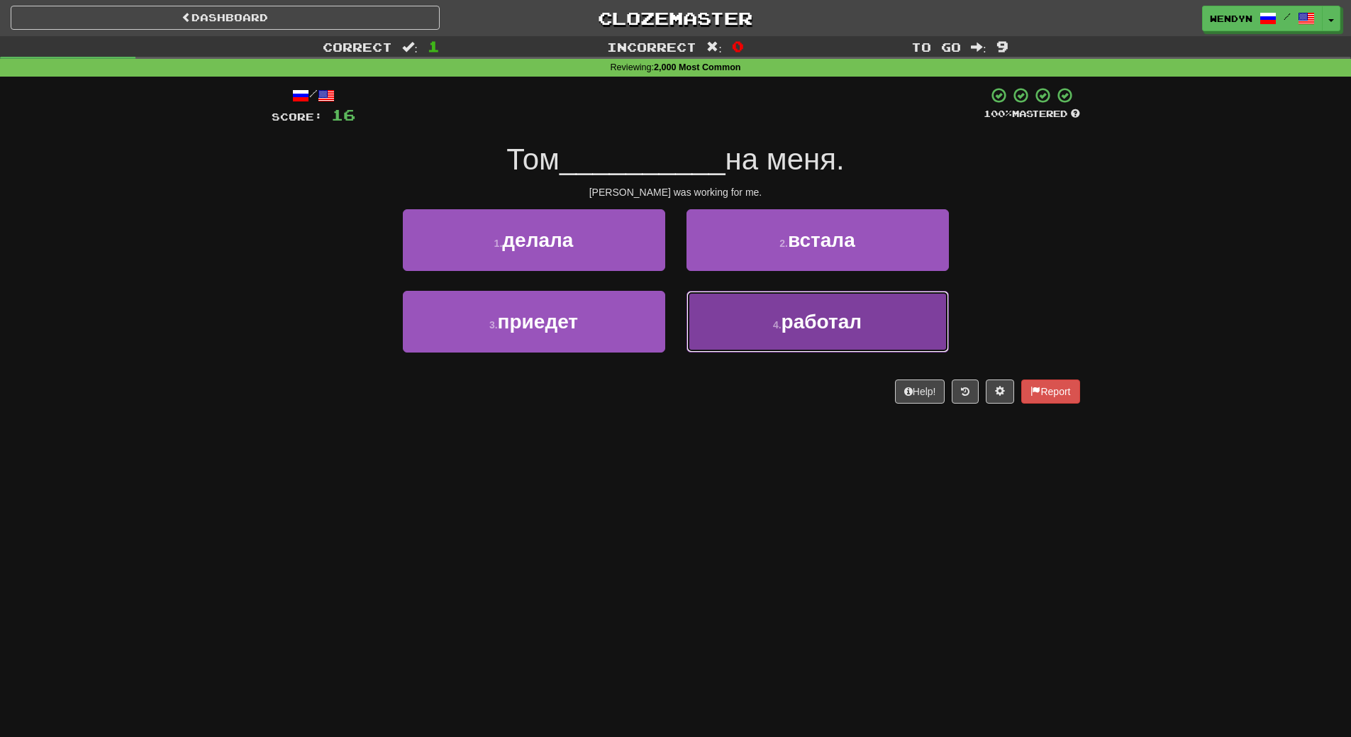
click at [795, 317] on span "работал" at bounding box center [822, 322] width 80 height 22
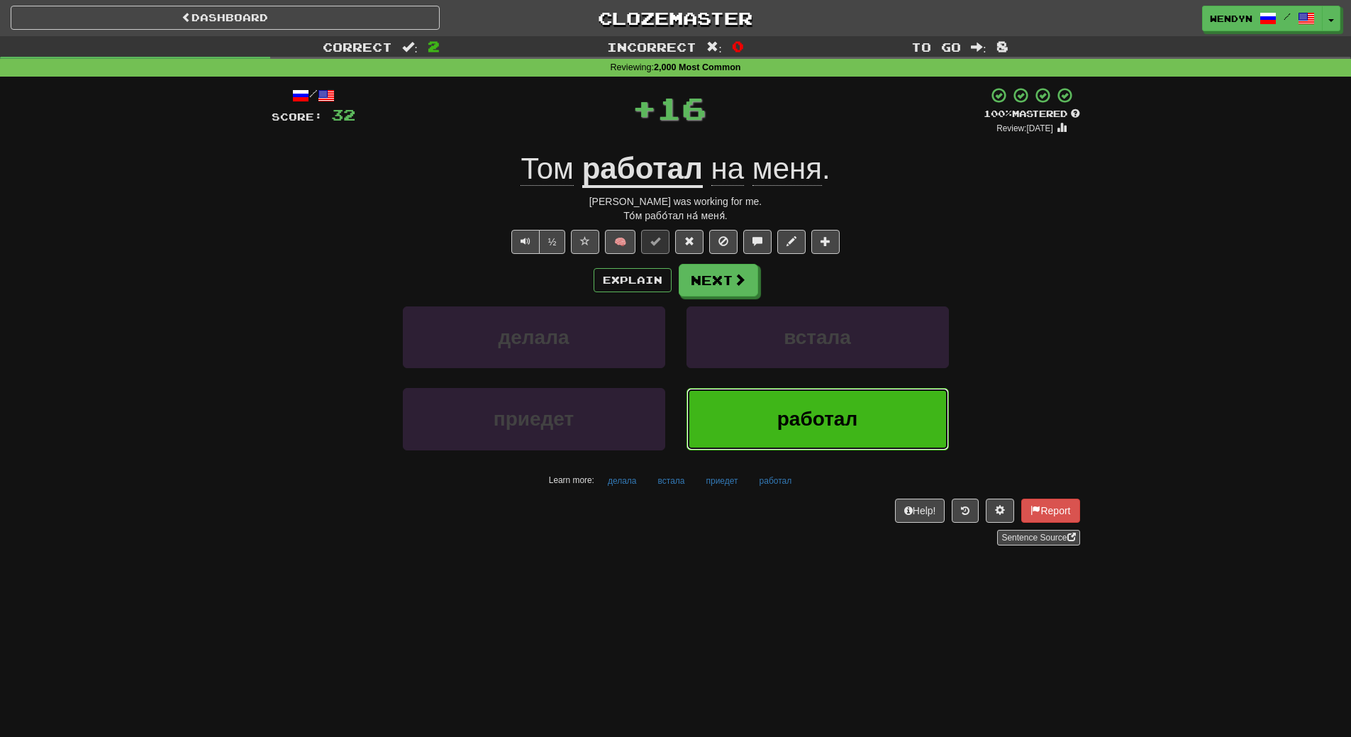
click at [787, 409] on span "работал" at bounding box center [817, 419] width 80 height 22
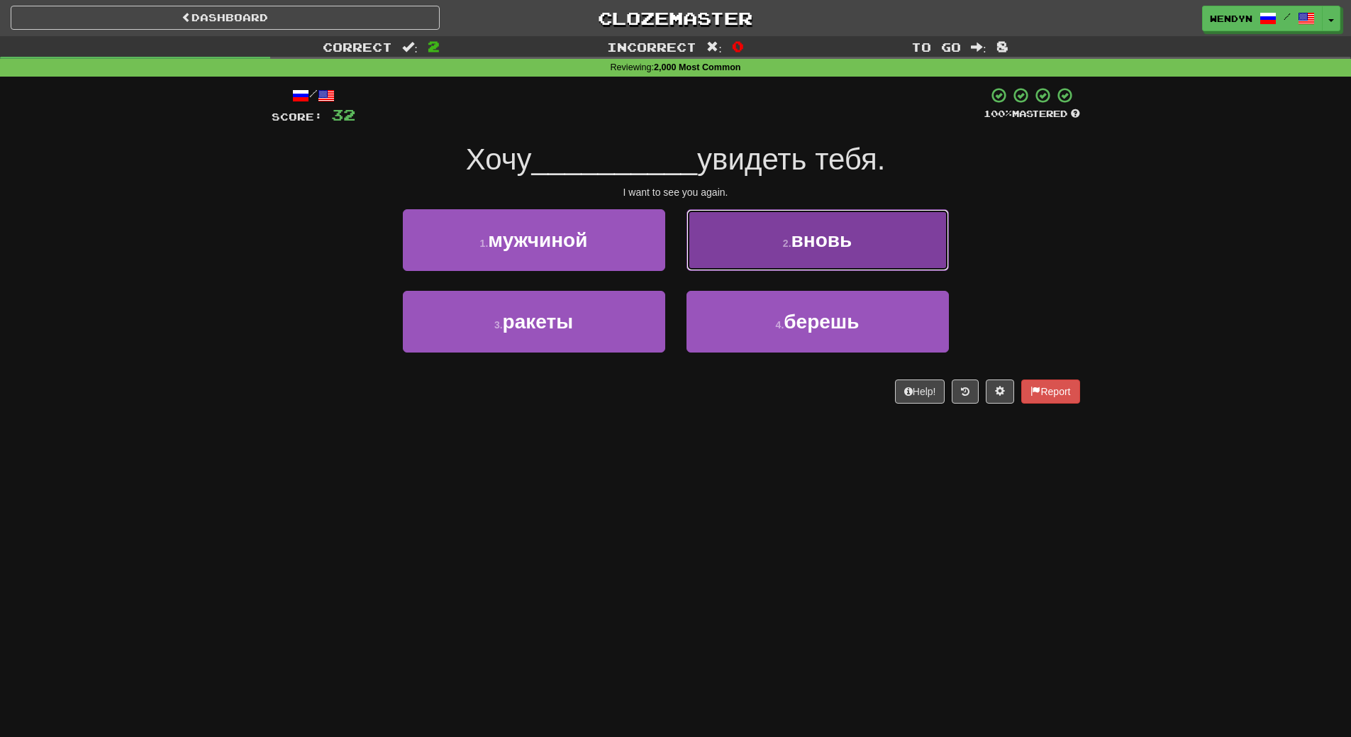
click at [826, 243] on span "вновь" at bounding box center [822, 240] width 61 height 22
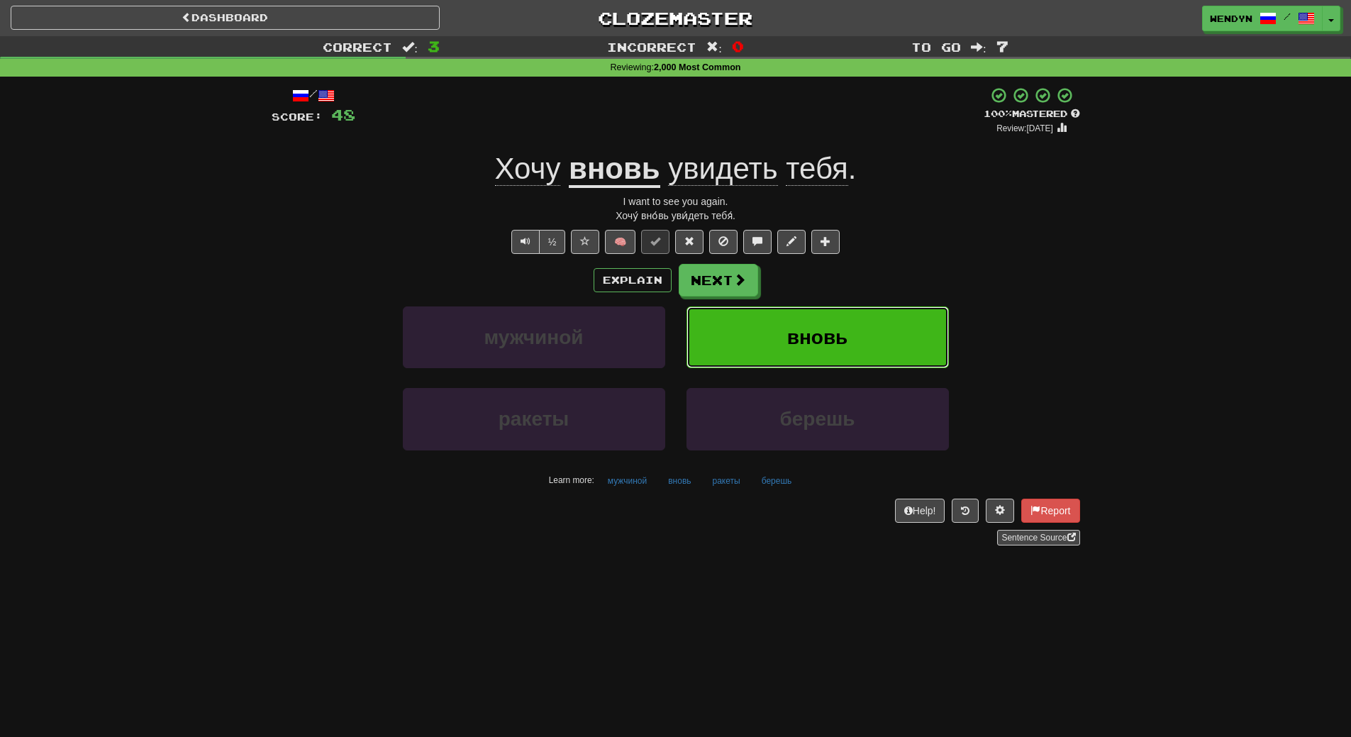
click at [816, 316] on button "вновь" at bounding box center [818, 337] width 262 height 62
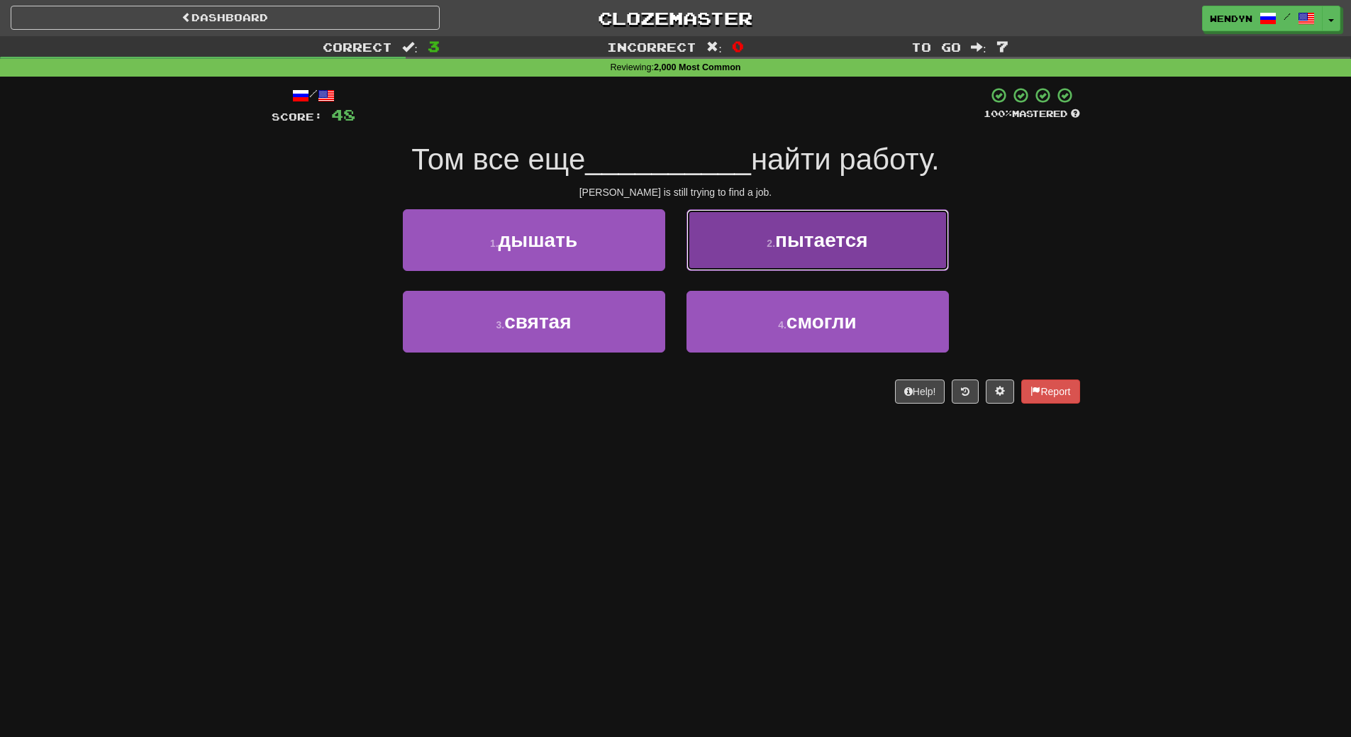
click at [853, 224] on button "2 . пытается" at bounding box center [818, 240] width 262 height 62
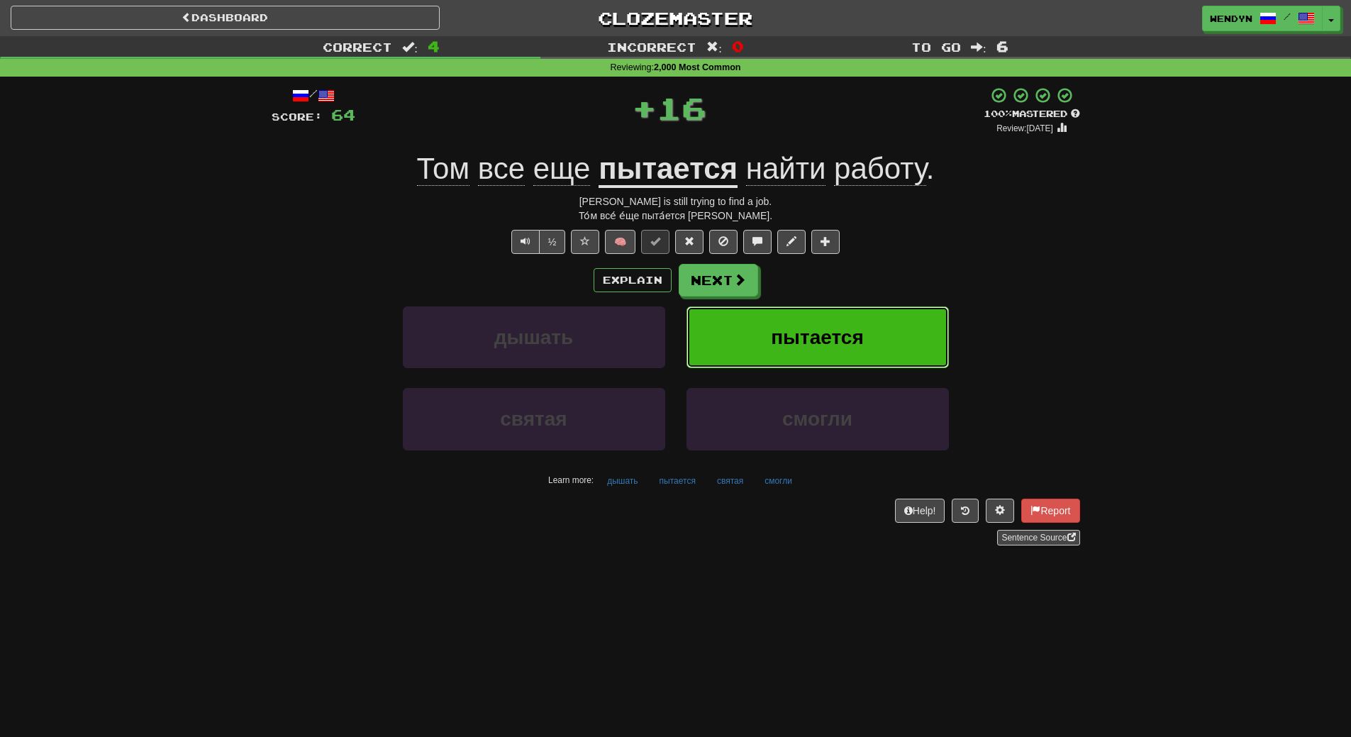
click at [840, 318] on button "пытается" at bounding box center [818, 337] width 262 height 62
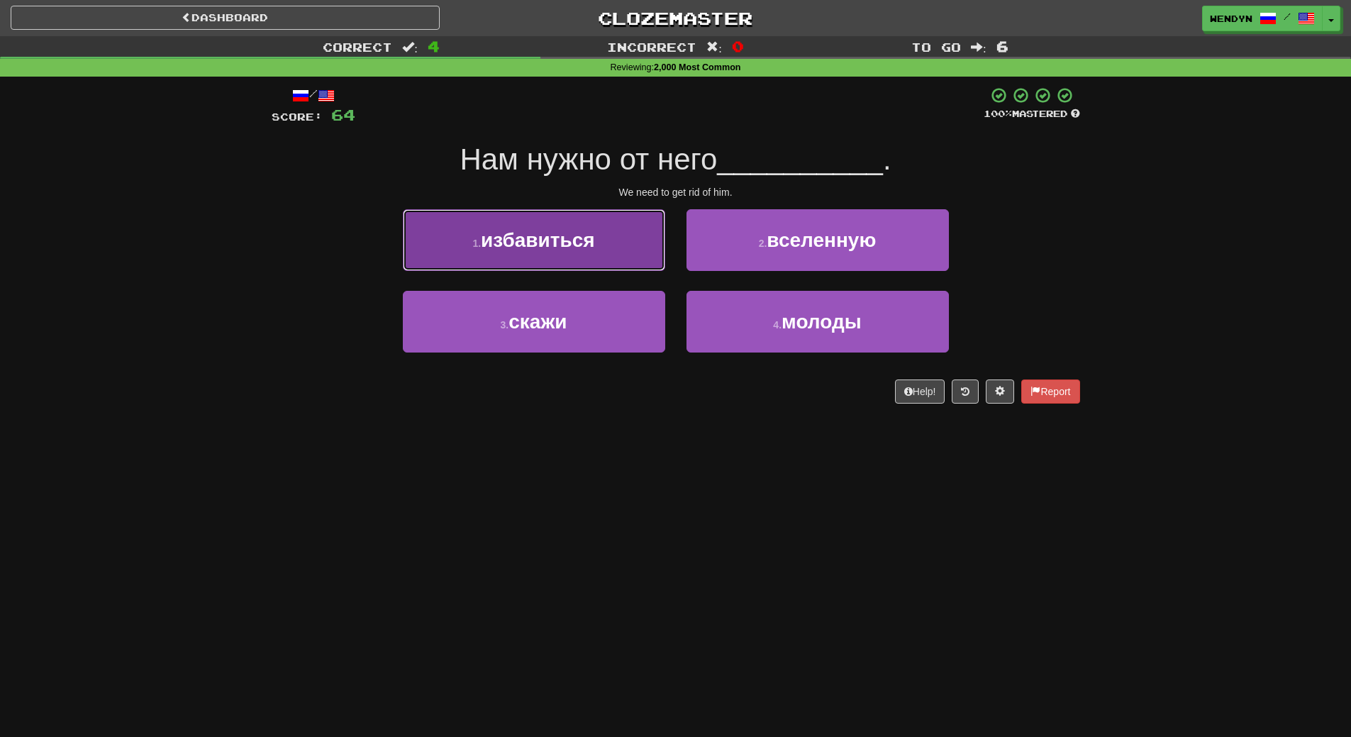
click at [445, 245] on button "1 . избавиться" at bounding box center [534, 240] width 262 height 62
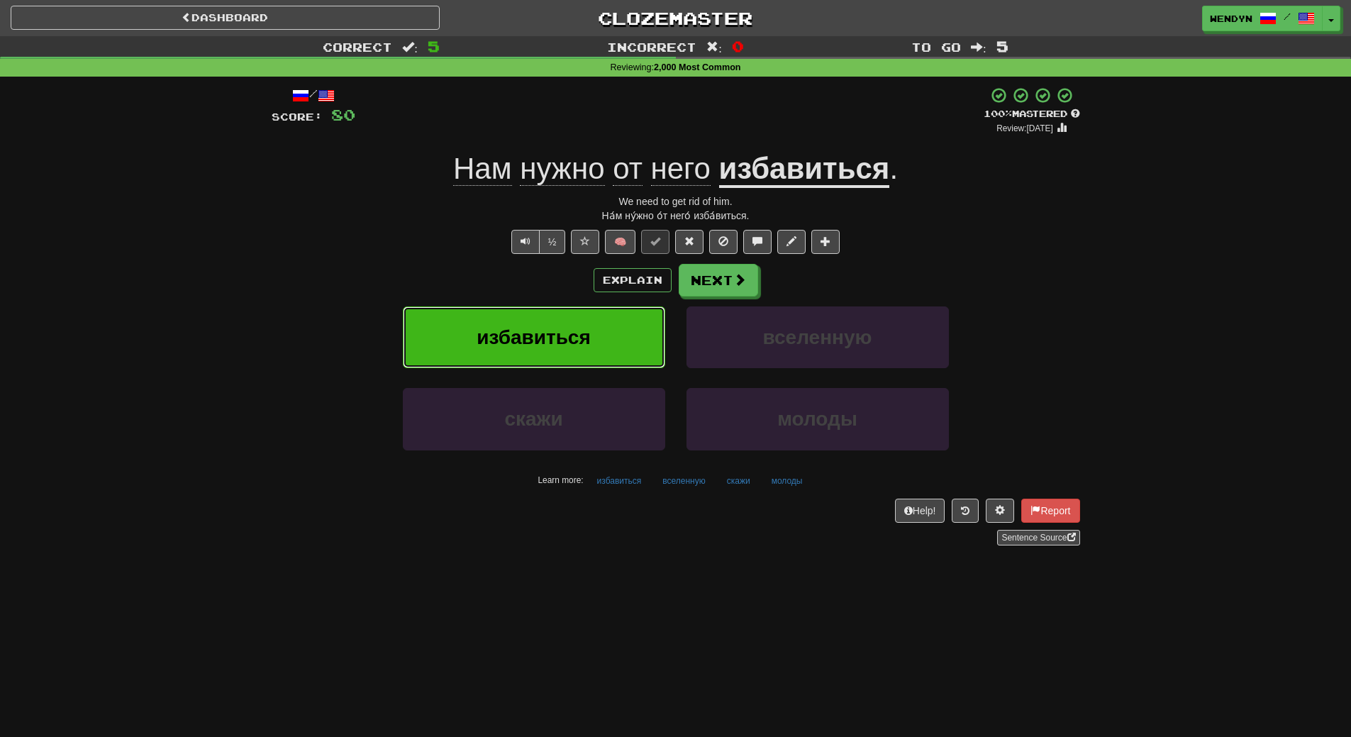
click at [520, 360] on button "избавиться" at bounding box center [534, 337] width 262 height 62
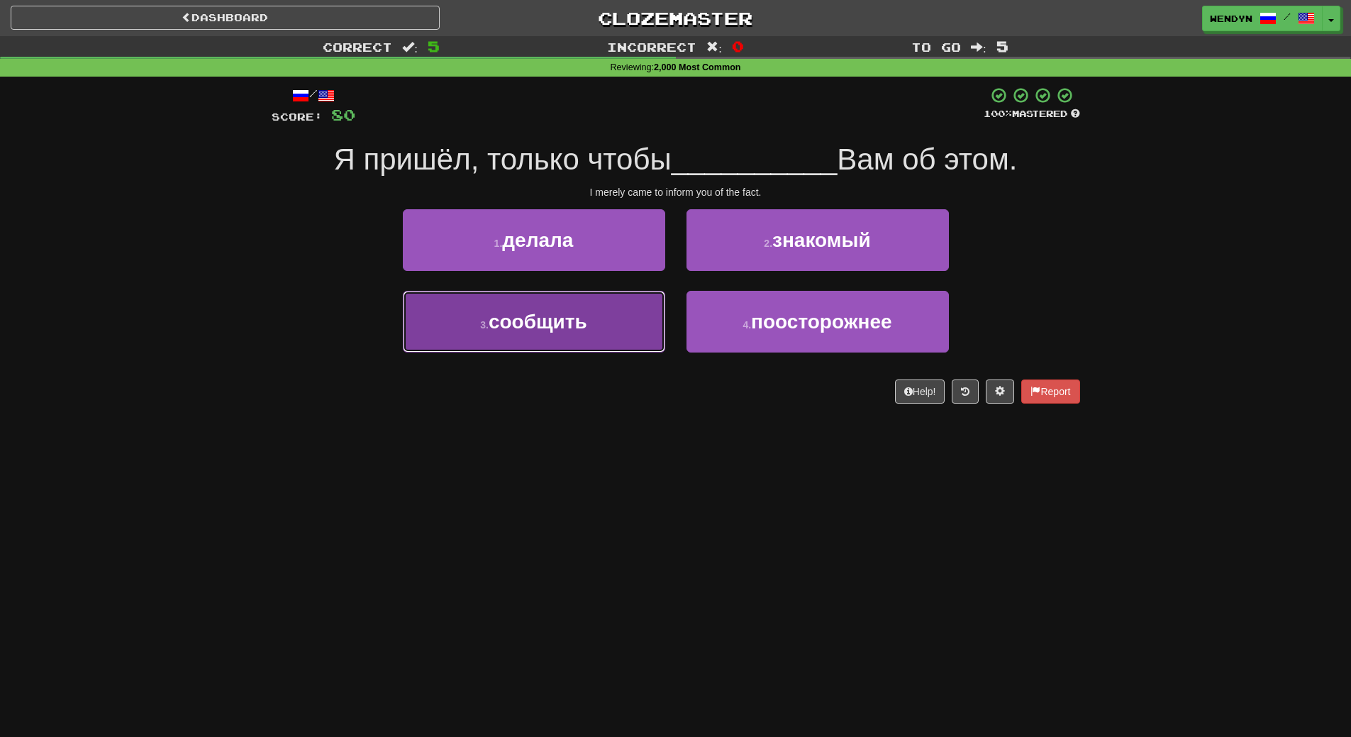
click at [612, 336] on button "3 . сообщить" at bounding box center [534, 322] width 262 height 62
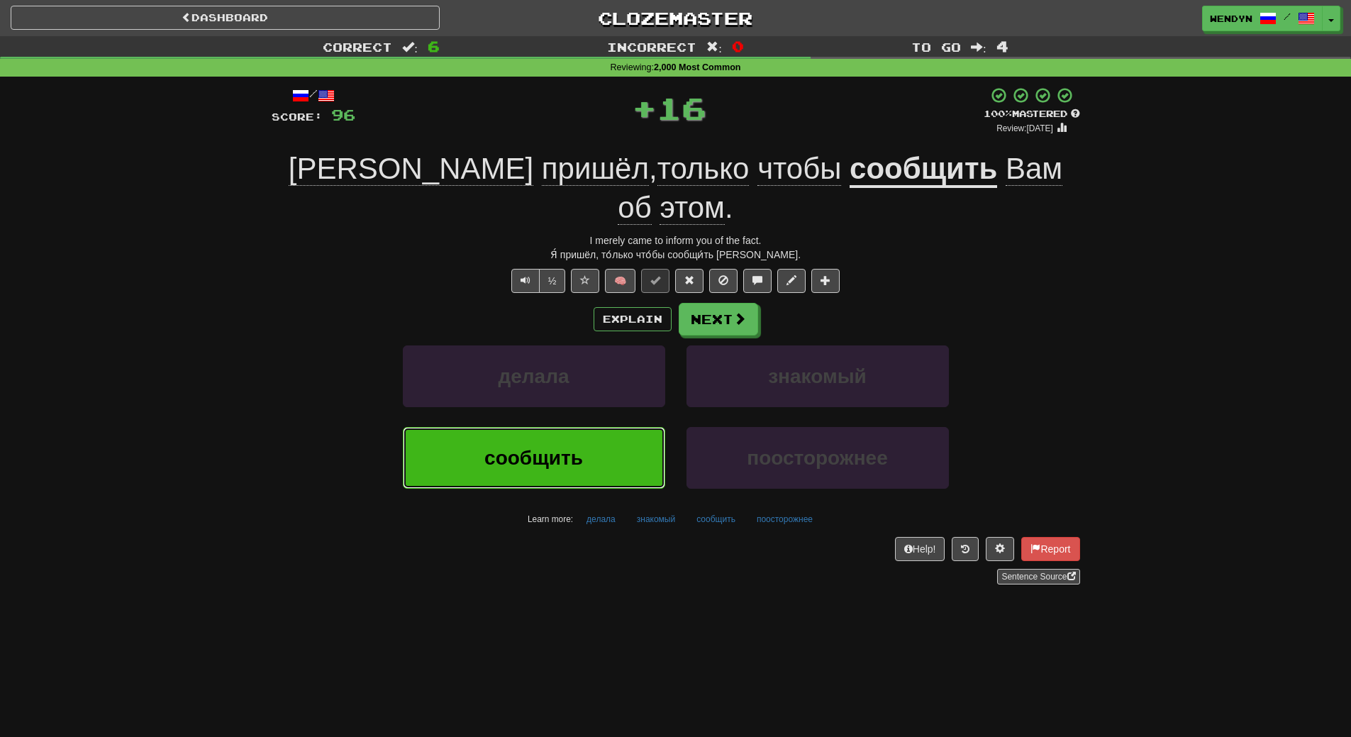
click at [567, 447] on span "сообщить" at bounding box center [533, 458] width 99 height 22
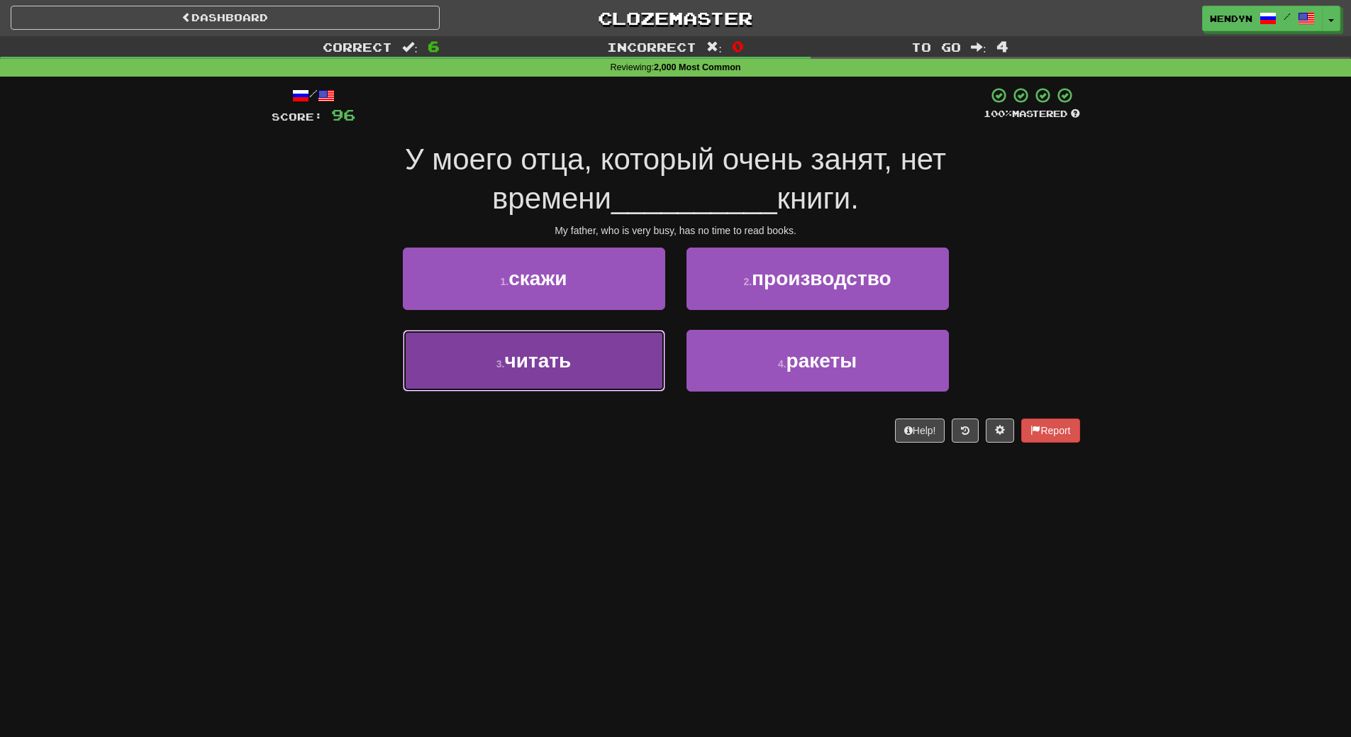
click at [605, 388] on button "3 . читать" at bounding box center [534, 361] width 262 height 62
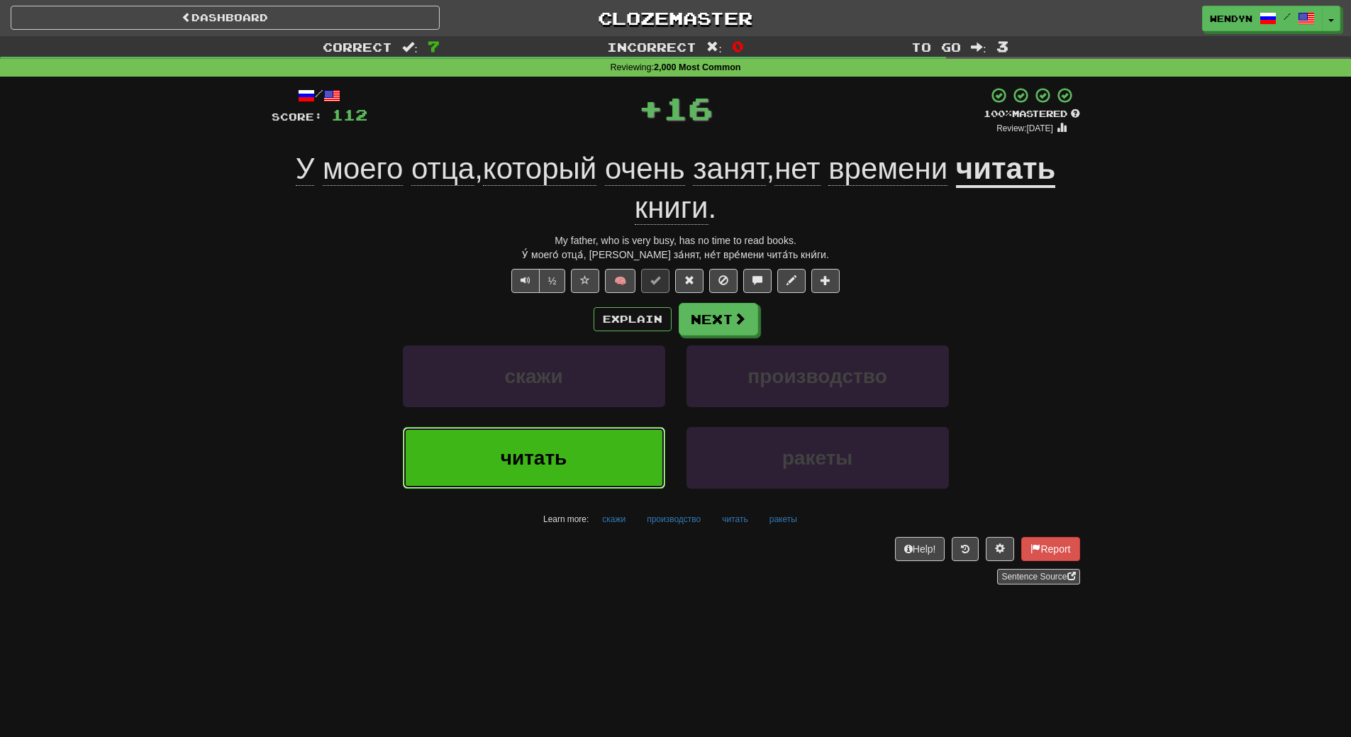
click at [614, 447] on button "читать" at bounding box center [534, 458] width 262 height 62
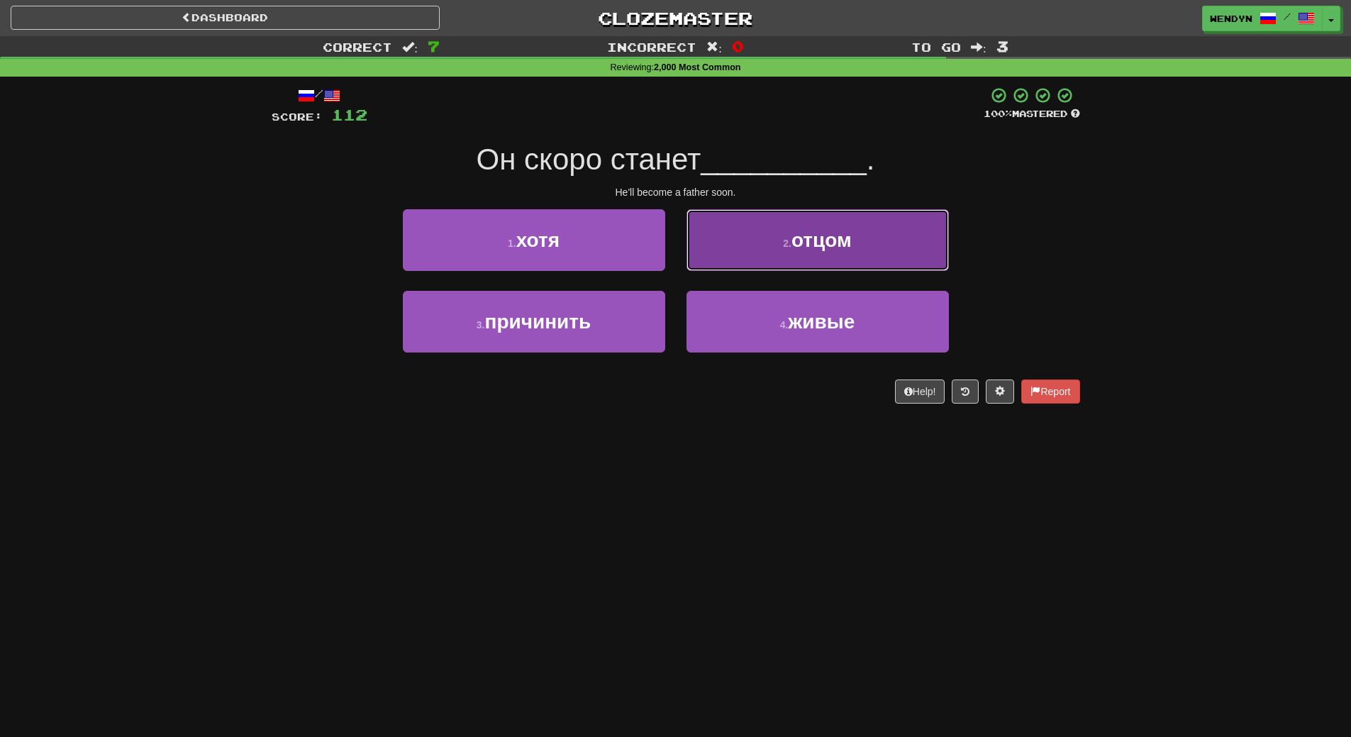
click at [821, 246] on span "отцом" at bounding box center [822, 240] width 60 height 22
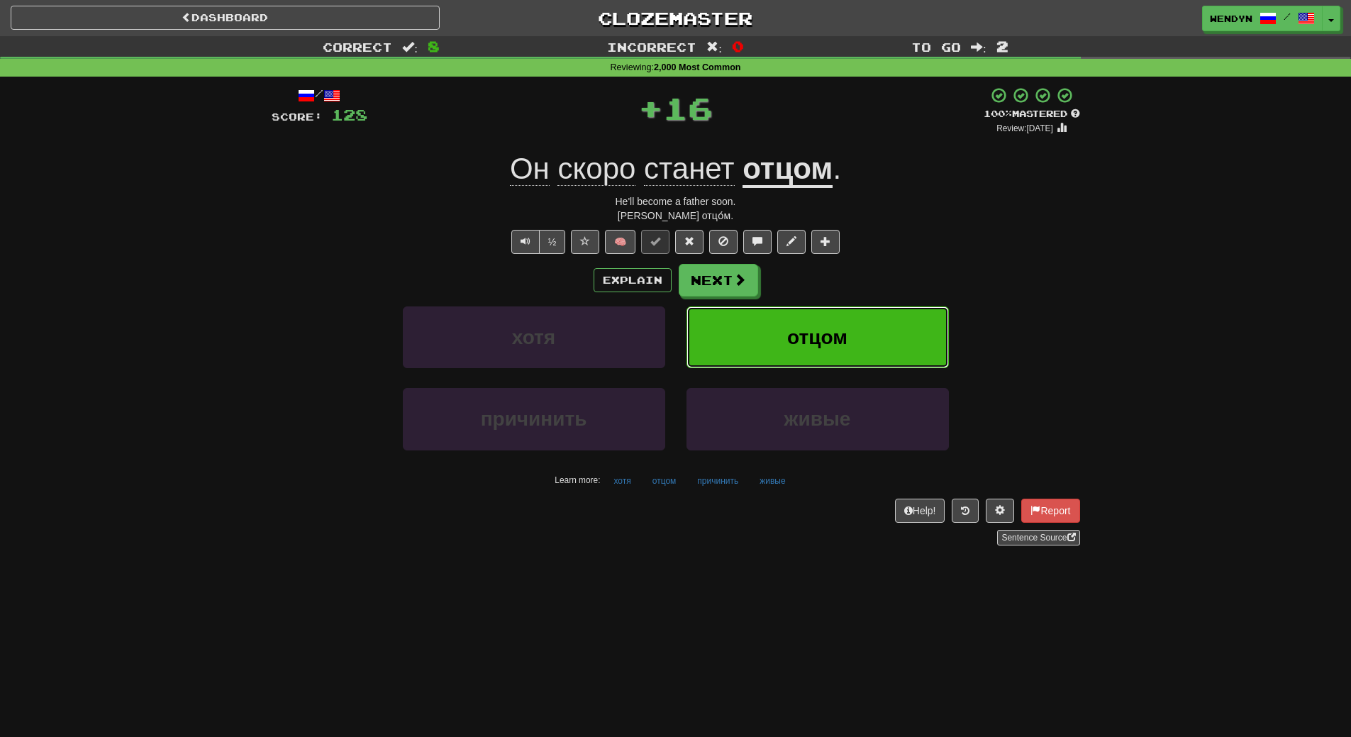
click at [824, 321] on button "отцом" at bounding box center [818, 337] width 262 height 62
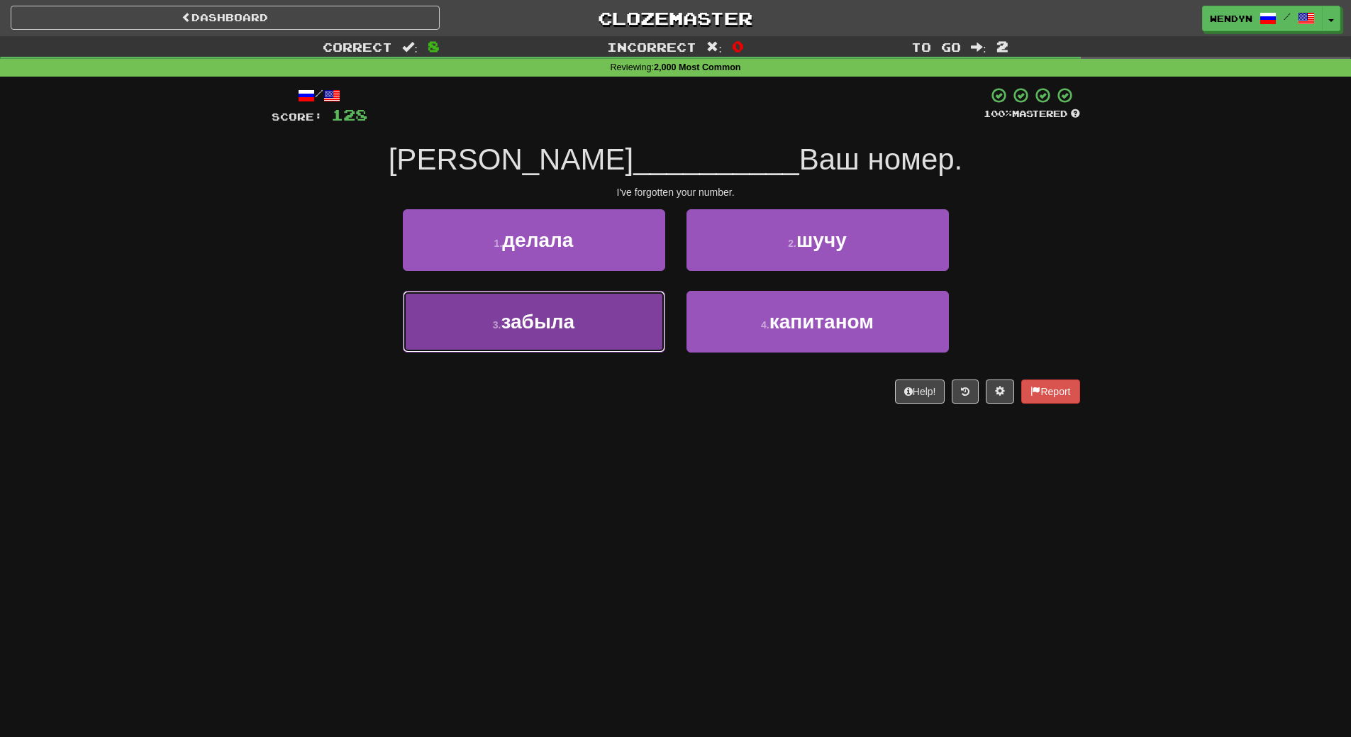
click at [633, 331] on button "3 . забыла" at bounding box center [534, 322] width 262 height 62
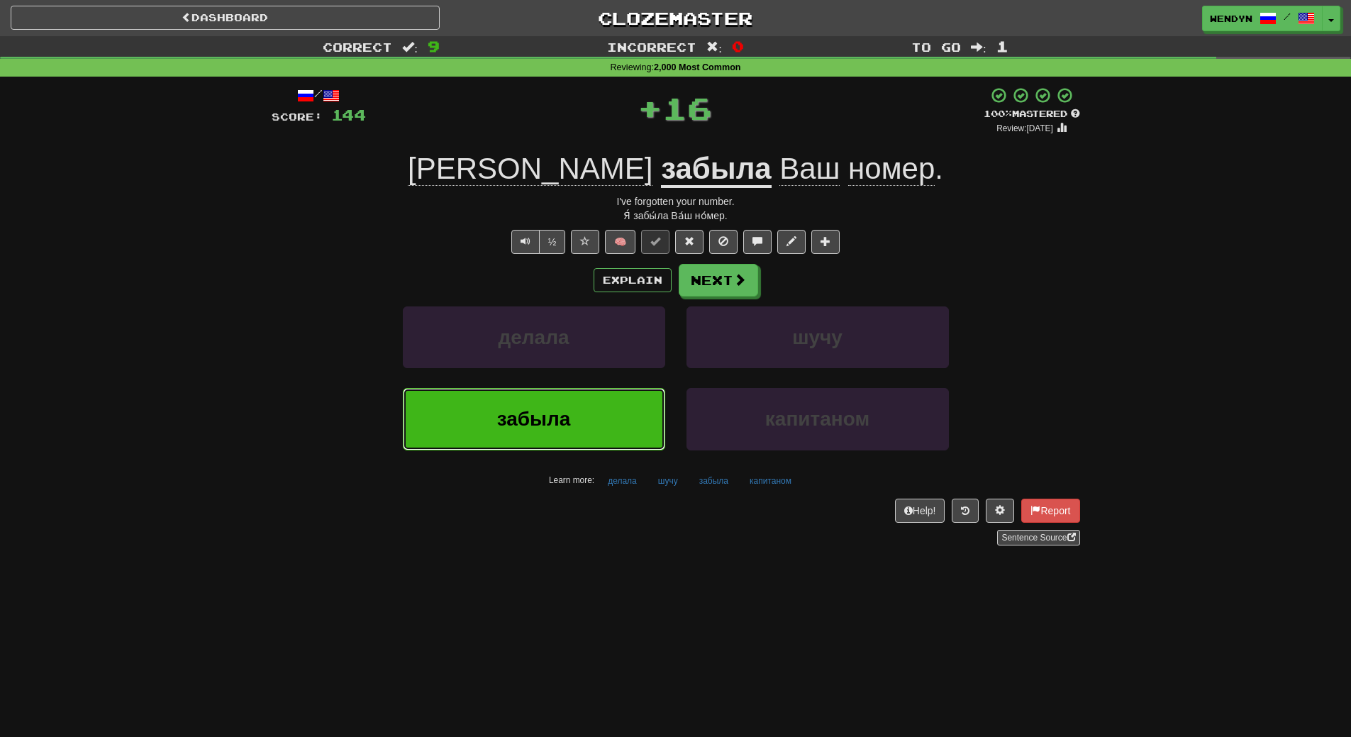
click at [640, 426] on button "забыла" at bounding box center [534, 419] width 262 height 62
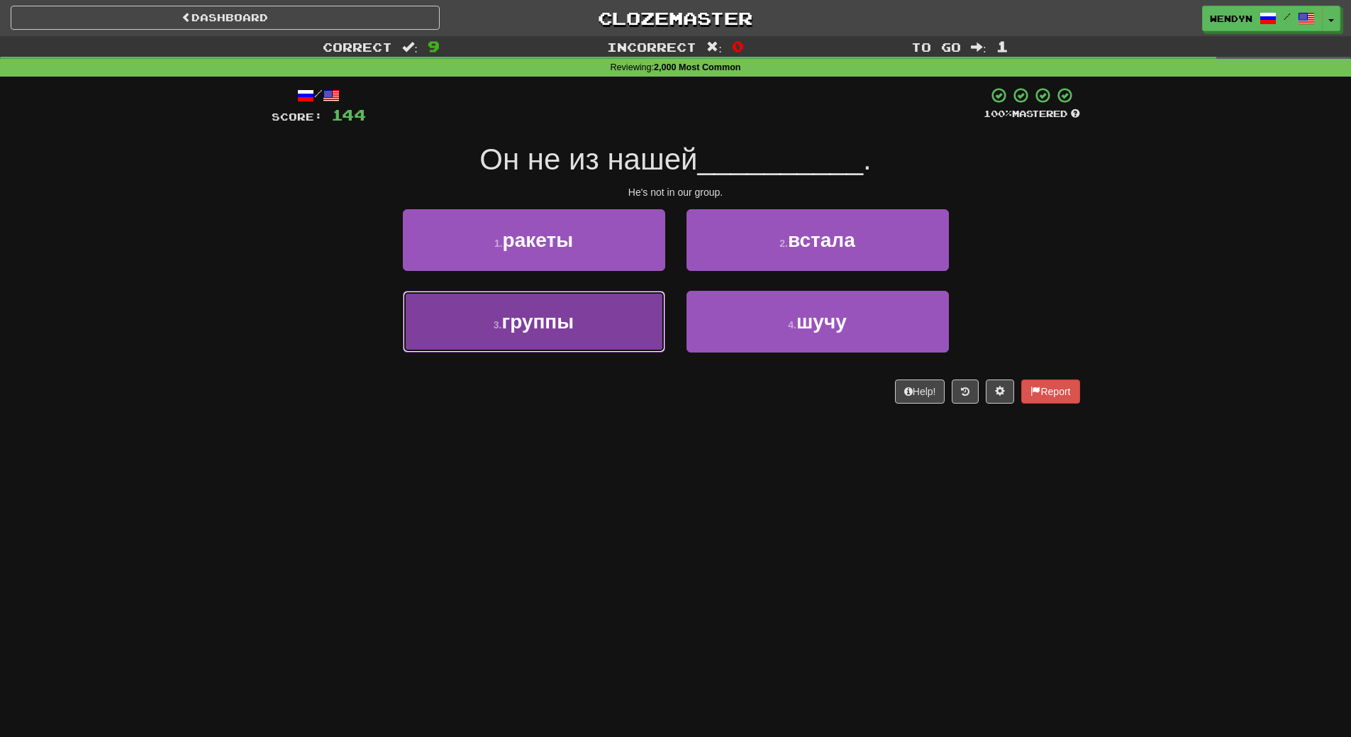
click at [624, 326] on button "3 . группы" at bounding box center [534, 322] width 262 height 62
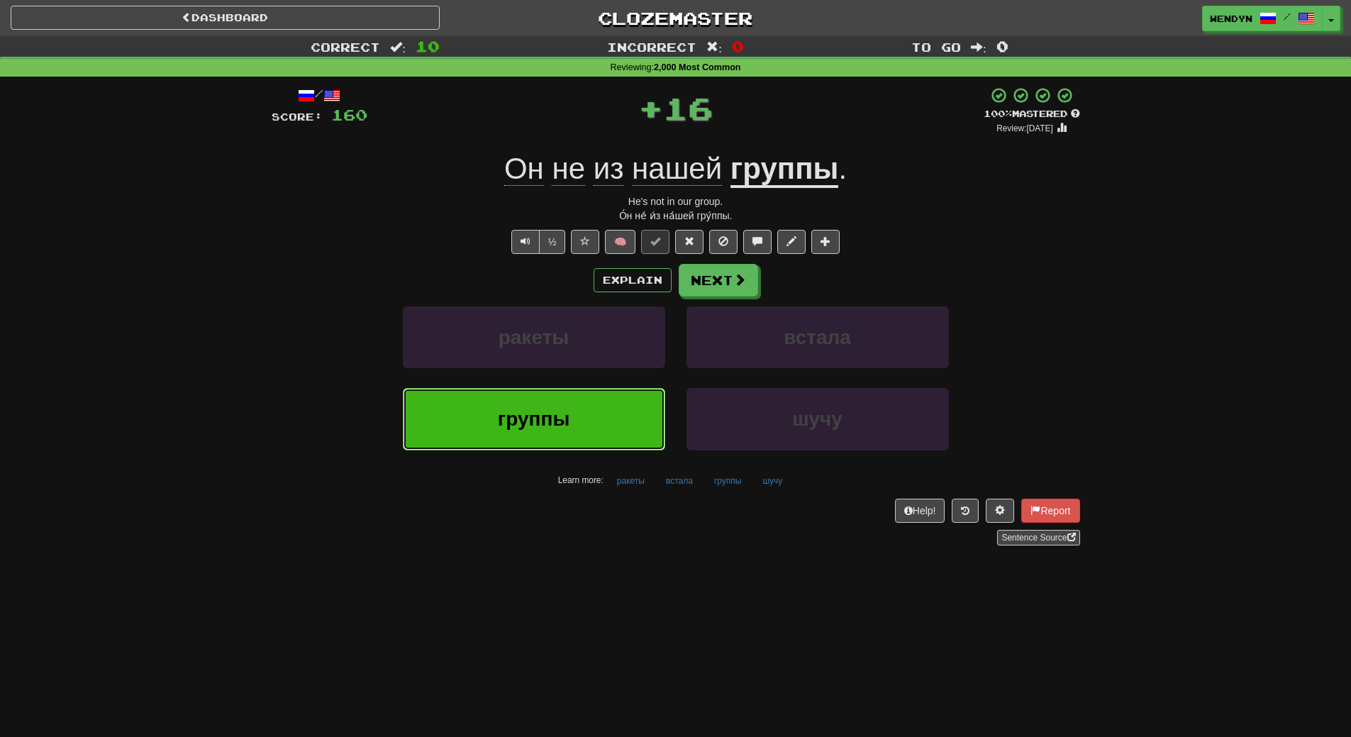
click at [638, 409] on button "группы" at bounding box center [534, 419] width 262 height 62
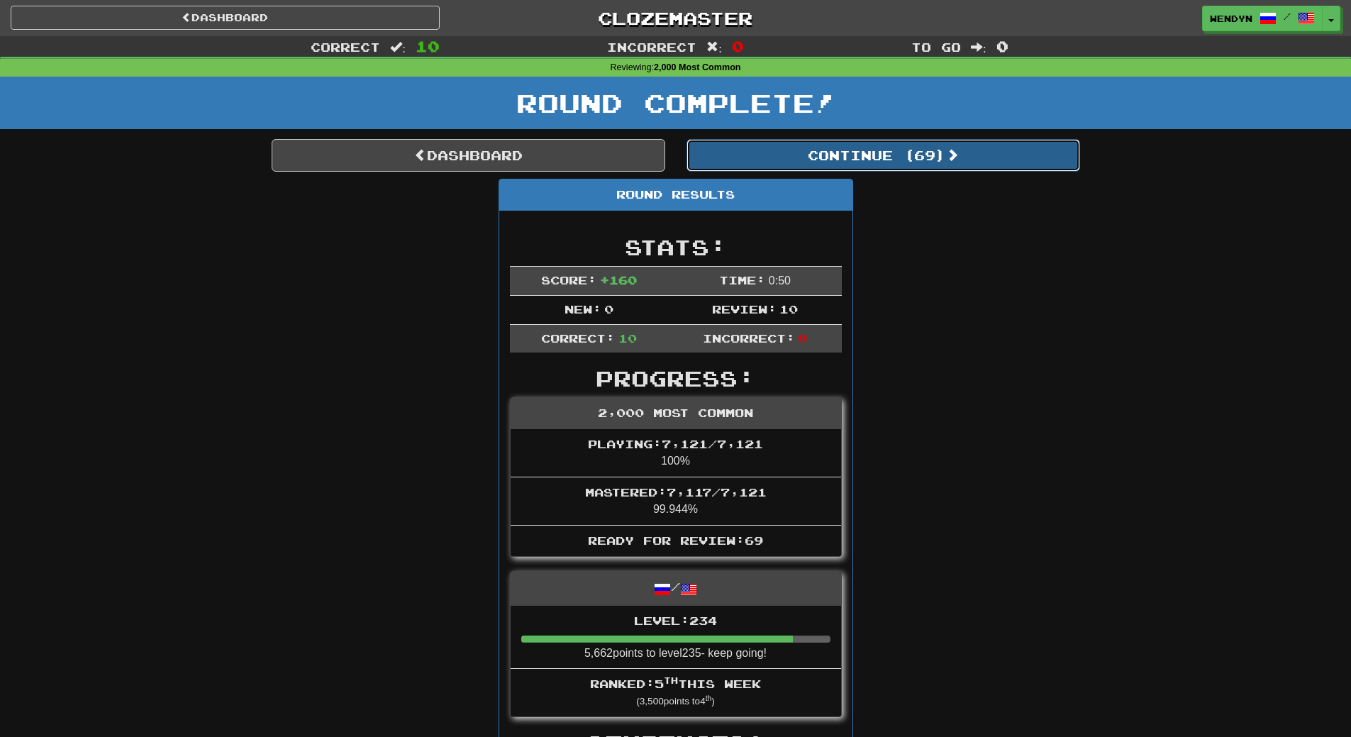
click at [892, 159] on button "Continue ( 69 )" at bounding box center [884, 155] width 394 height 33
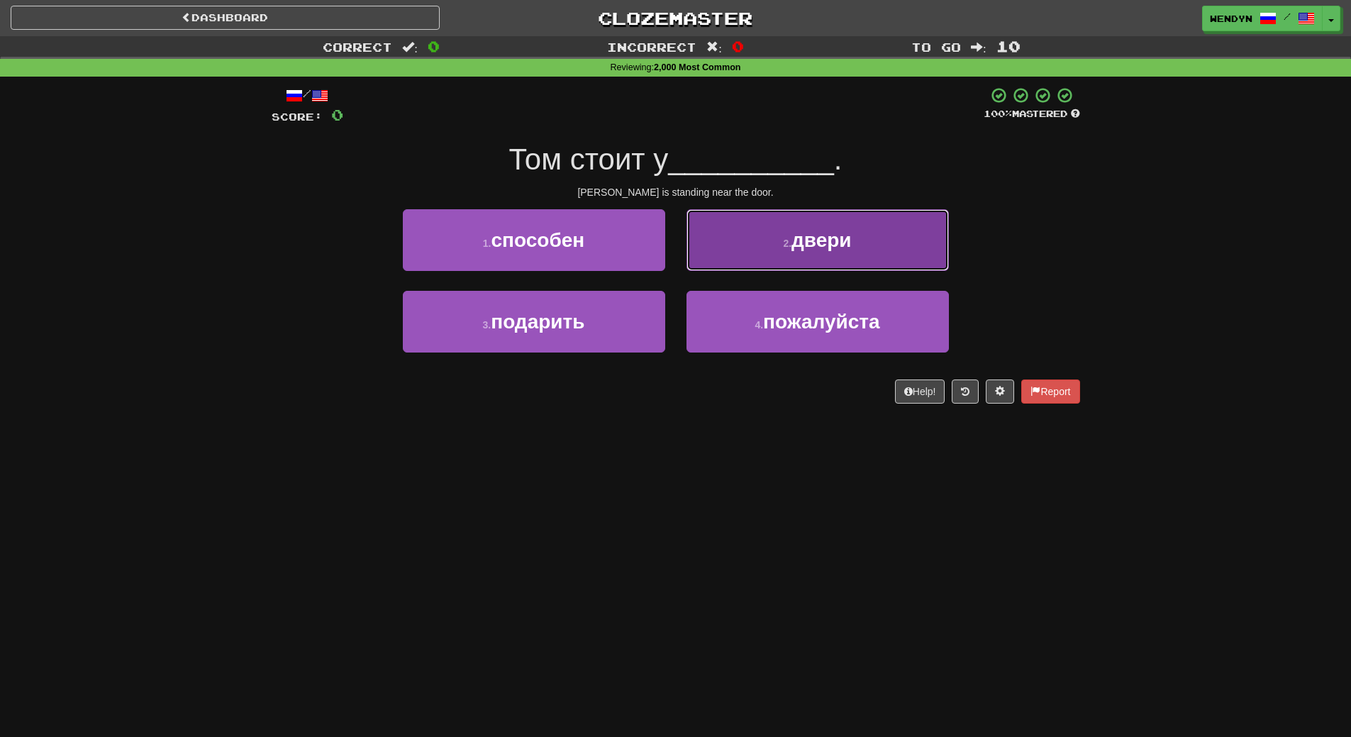
click at [833, 226] on button "2 . двери" at bounding box center [818, 240] width 262 height 62
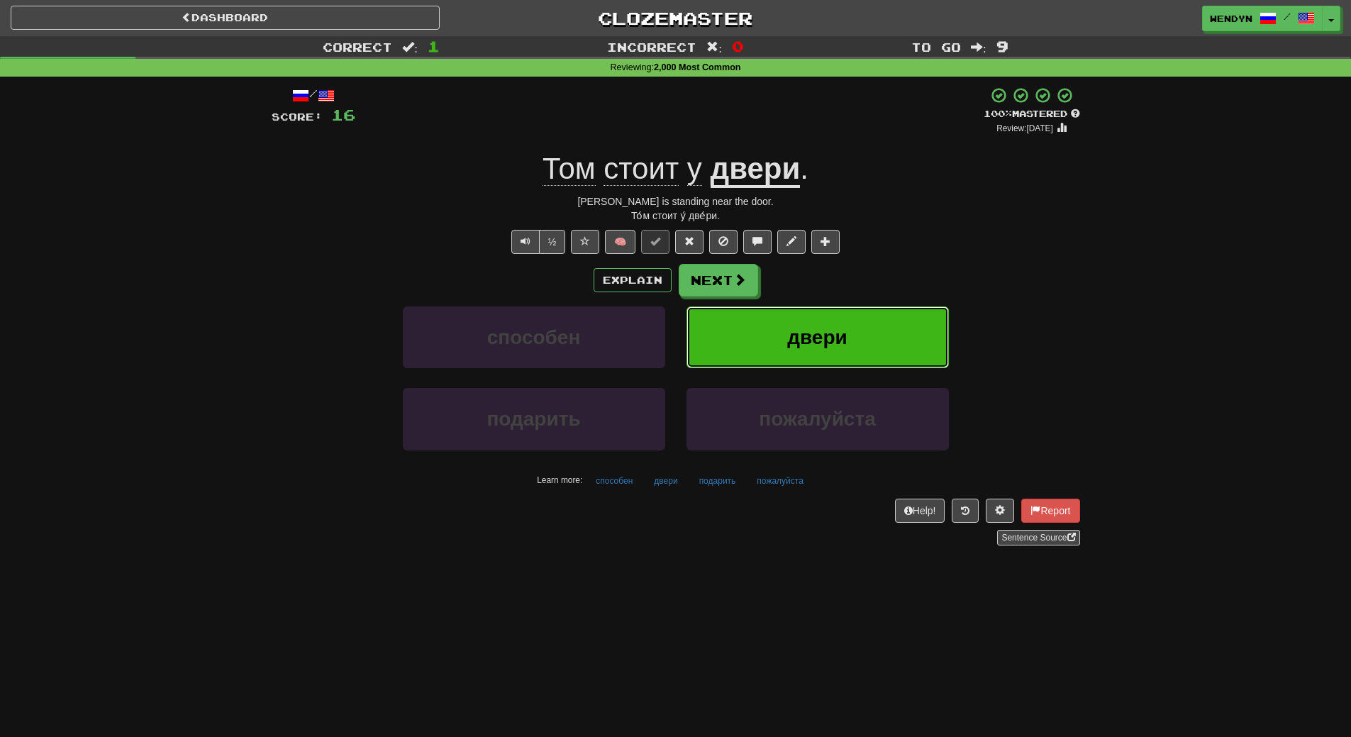
click at [845, 340] on span "двери" at bounding box center [817, 337] width 60 height 22
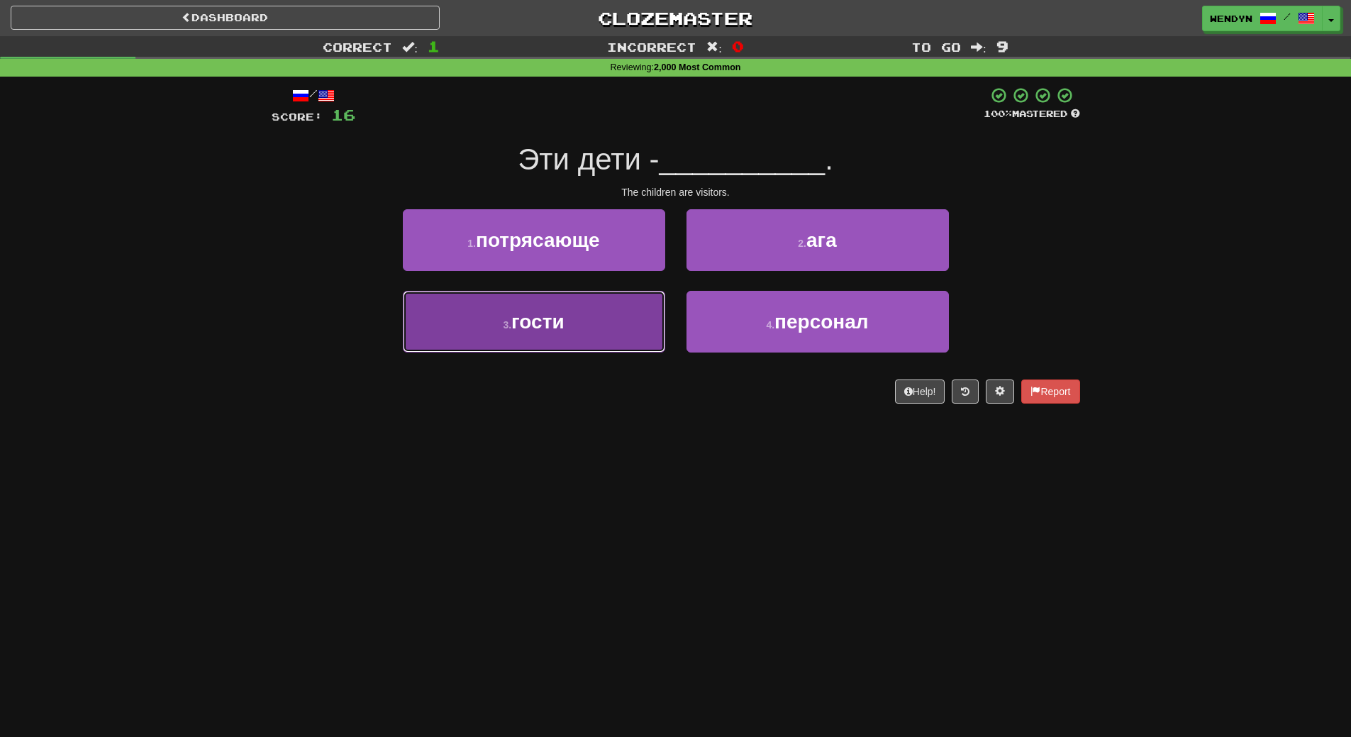
click at [615, 316] on button "3 . гости" at bounding box center [534, 322] width 262 height 62
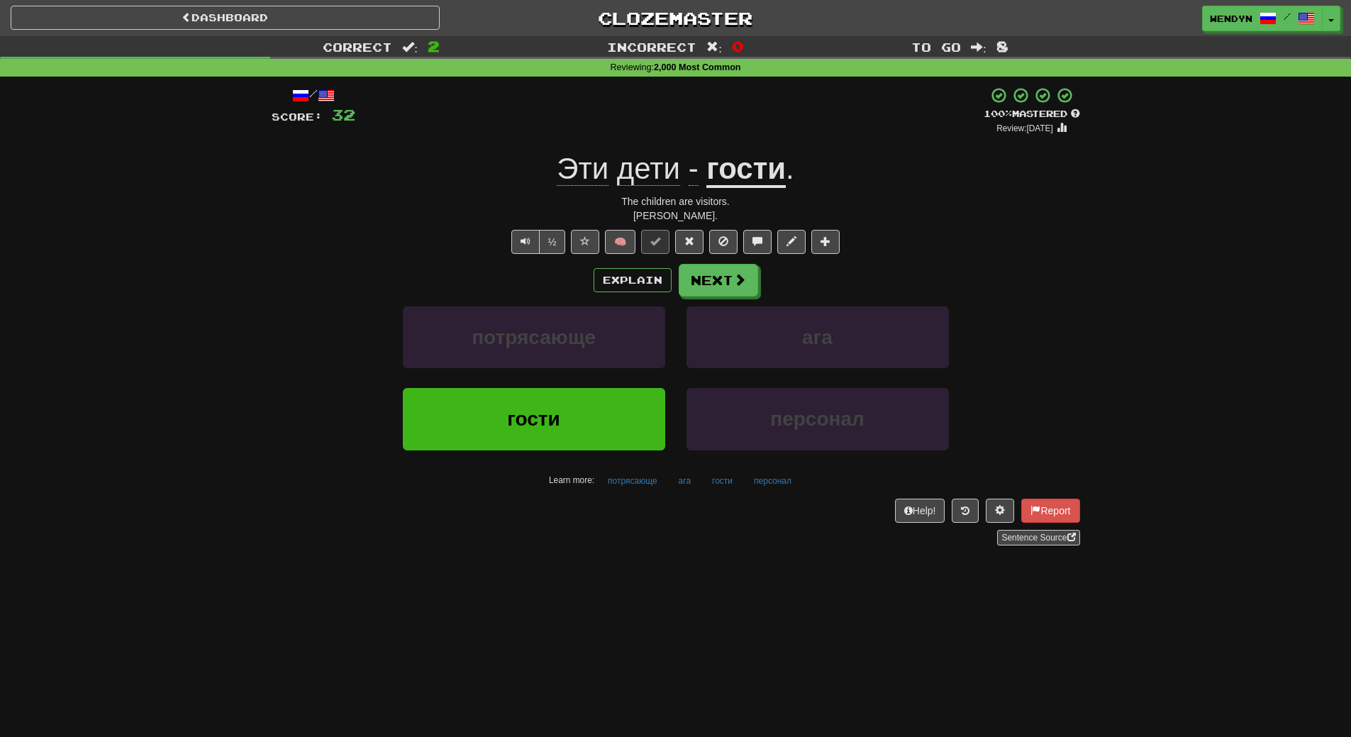
drag, startPoint x: 655, startPoint y: 621, endPoint x: 659, endPoint y: 733, distance: 111.4
click at [659, 733] on div "Dashboard Clozemaster WendyN / Toggle Dropdown Dashboard Leaderboard Activity F…" at bounding box center [675, 368] width 1351 height 737
click at [599, 417] on button "гости" at bounding box center [534, 419] width 262 height 62
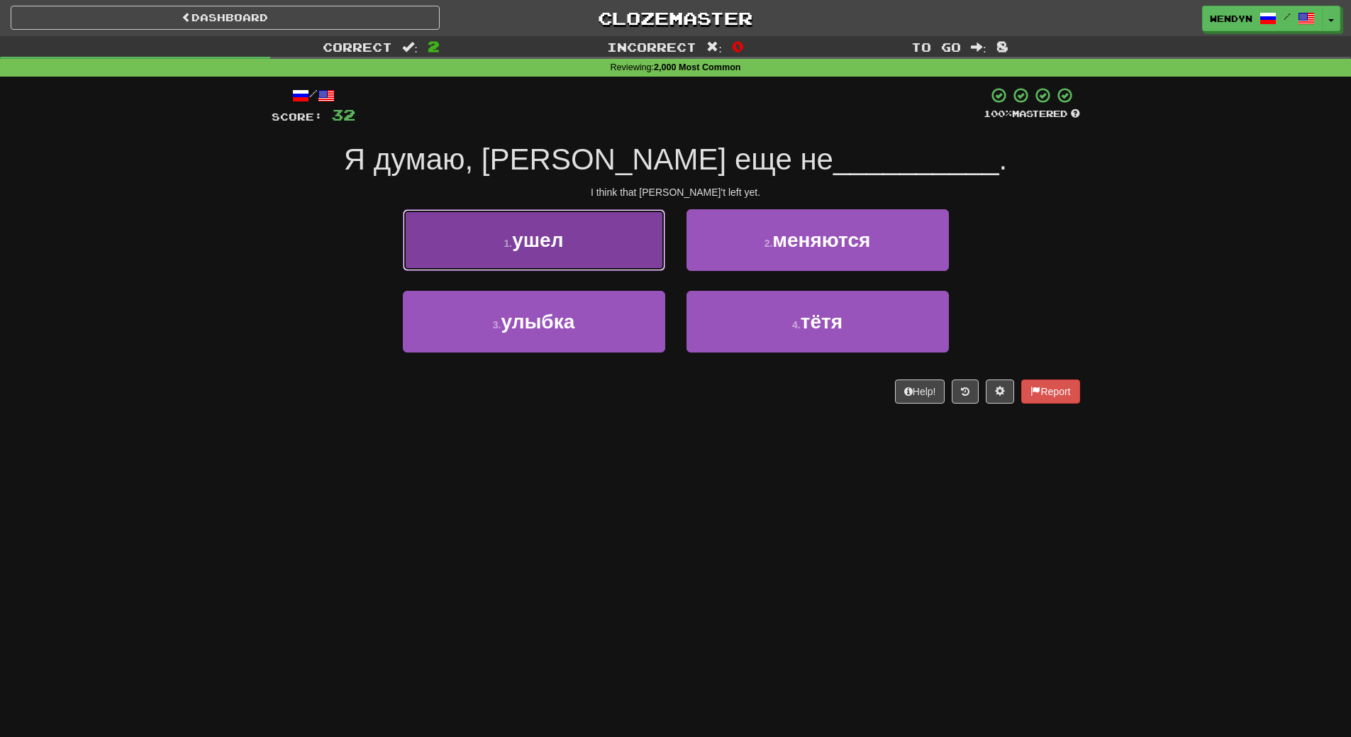
click at [627, 211] on button "1 . ушел" at bounding box center [534, 240] width 262 height 62
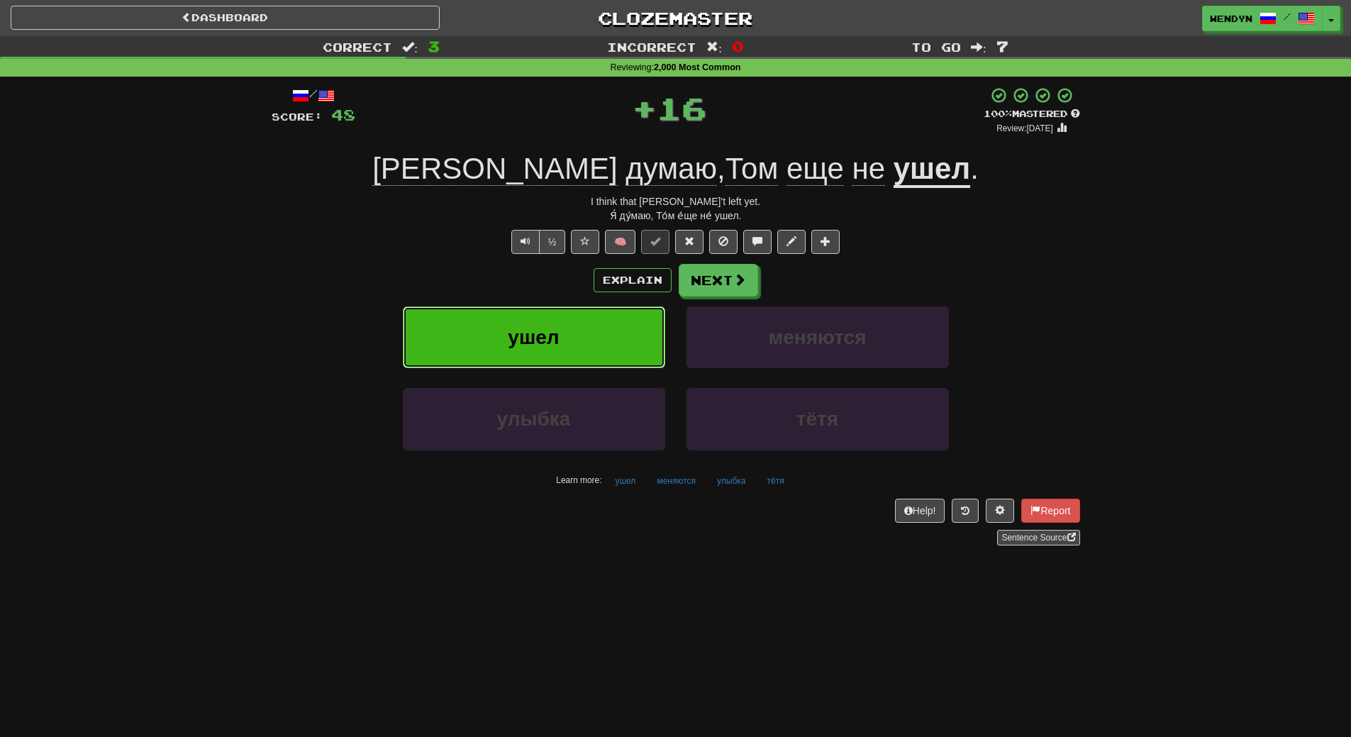
click at [638, 312] on button "ушел" at bounding box center [534, 337] width 262 height 62
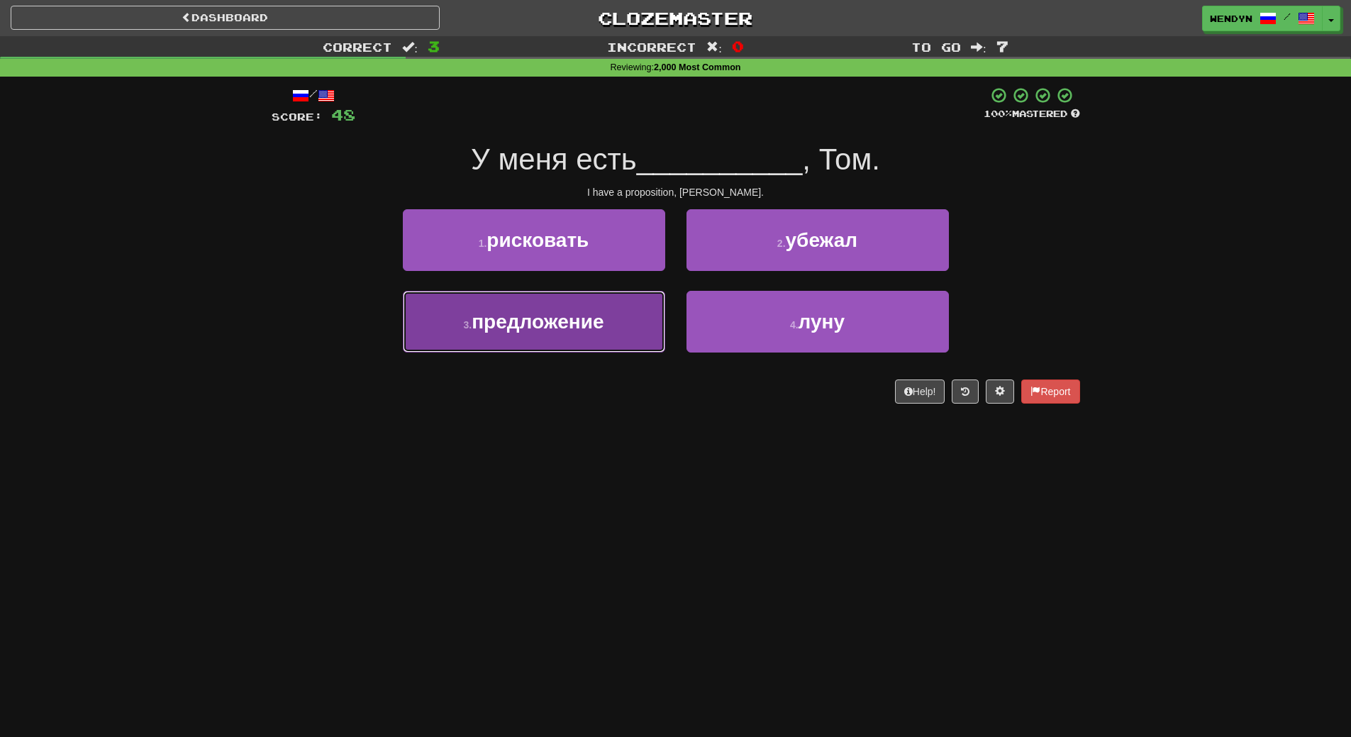
click at [635, 338] on button "3 . предложение" at bounding box center [534, 322] width 262 height 62
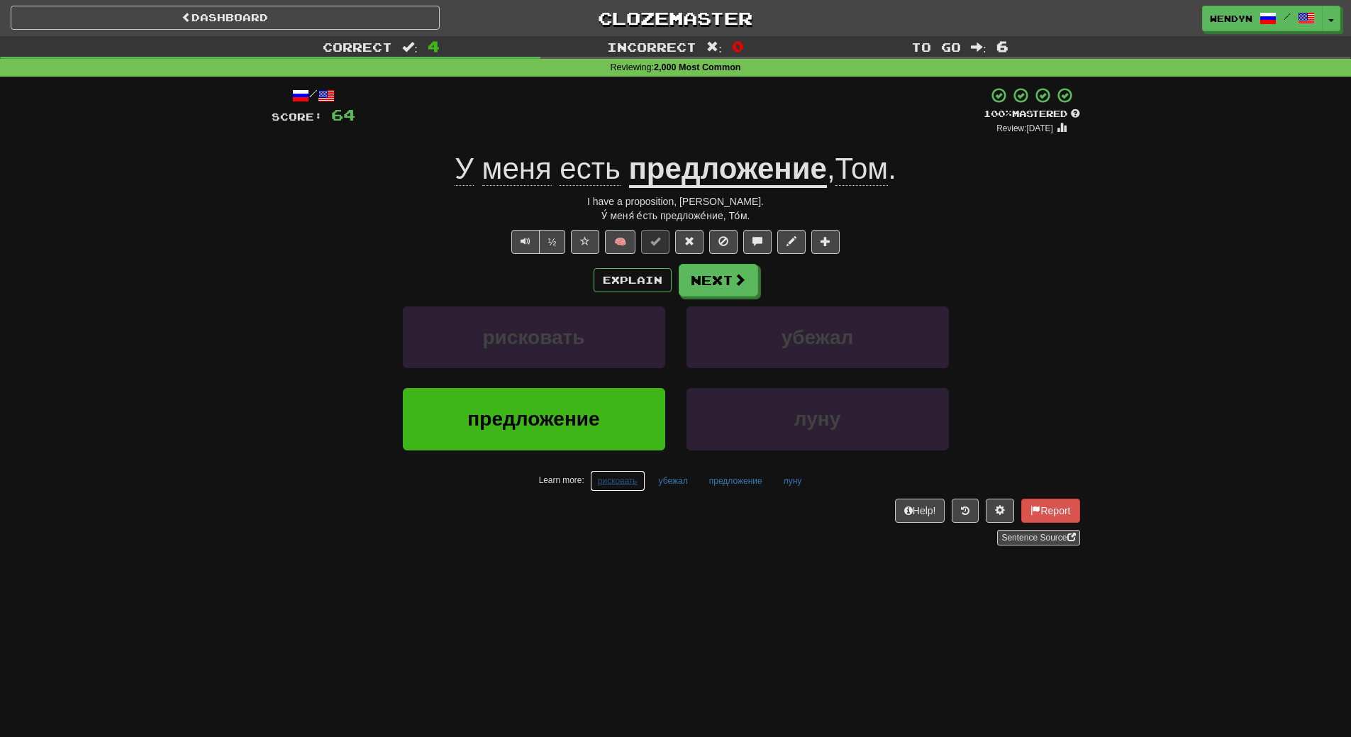
click at [638, 471] on button "рисковать" at bounding box center [617, 480] width 55 height 21
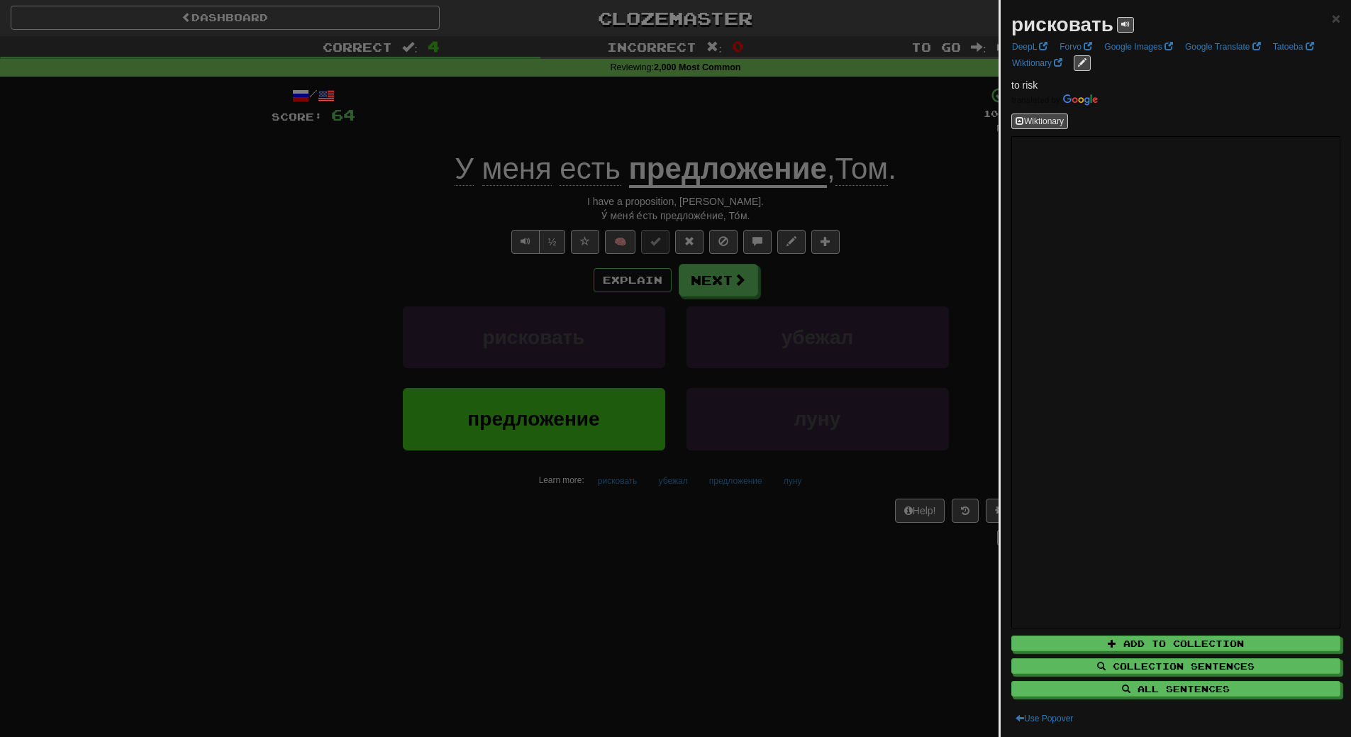
click at [871, 538] on div at bounding box center [675, 368] width 1351 height 737
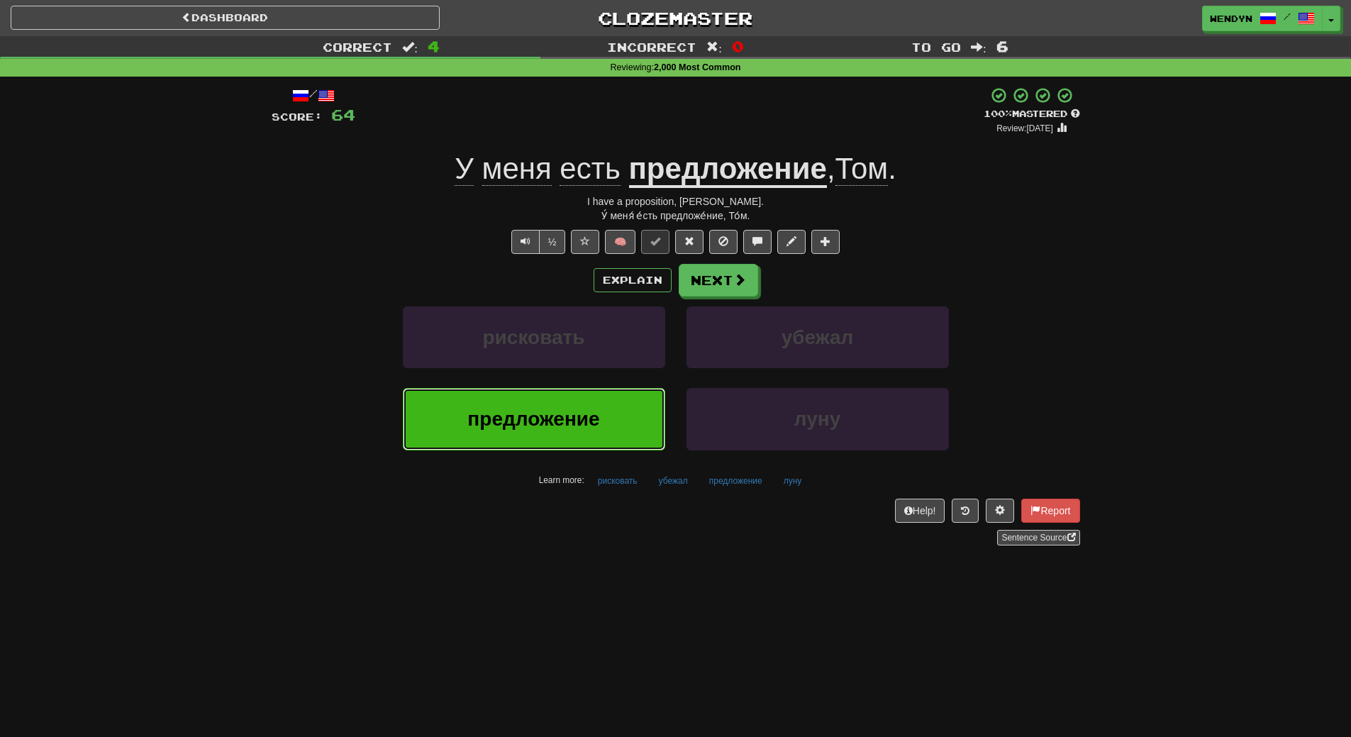
click at [619, 449] on button "предложение" at bounding box center [534, 419] width 262 height 62
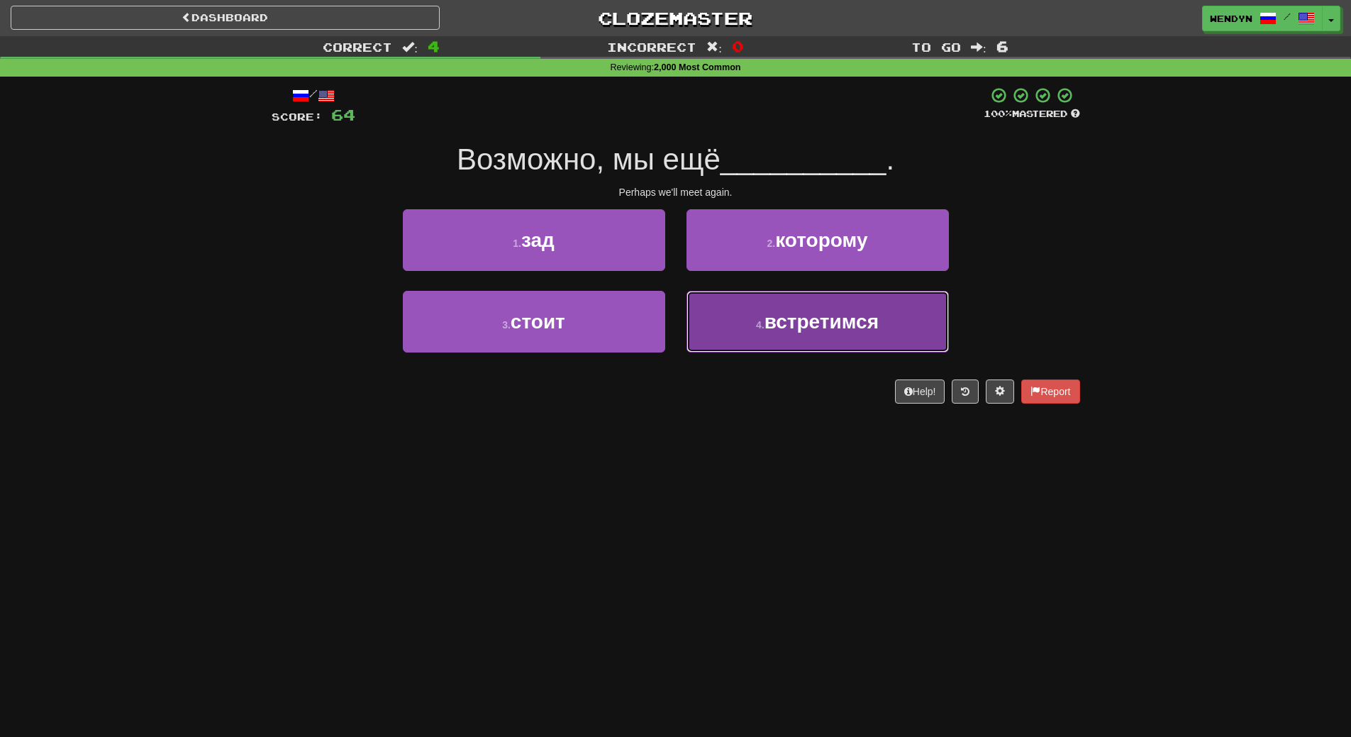
click at [770, 316] on span "встретимся" at bounding box center [822, 322] width 114 height 22
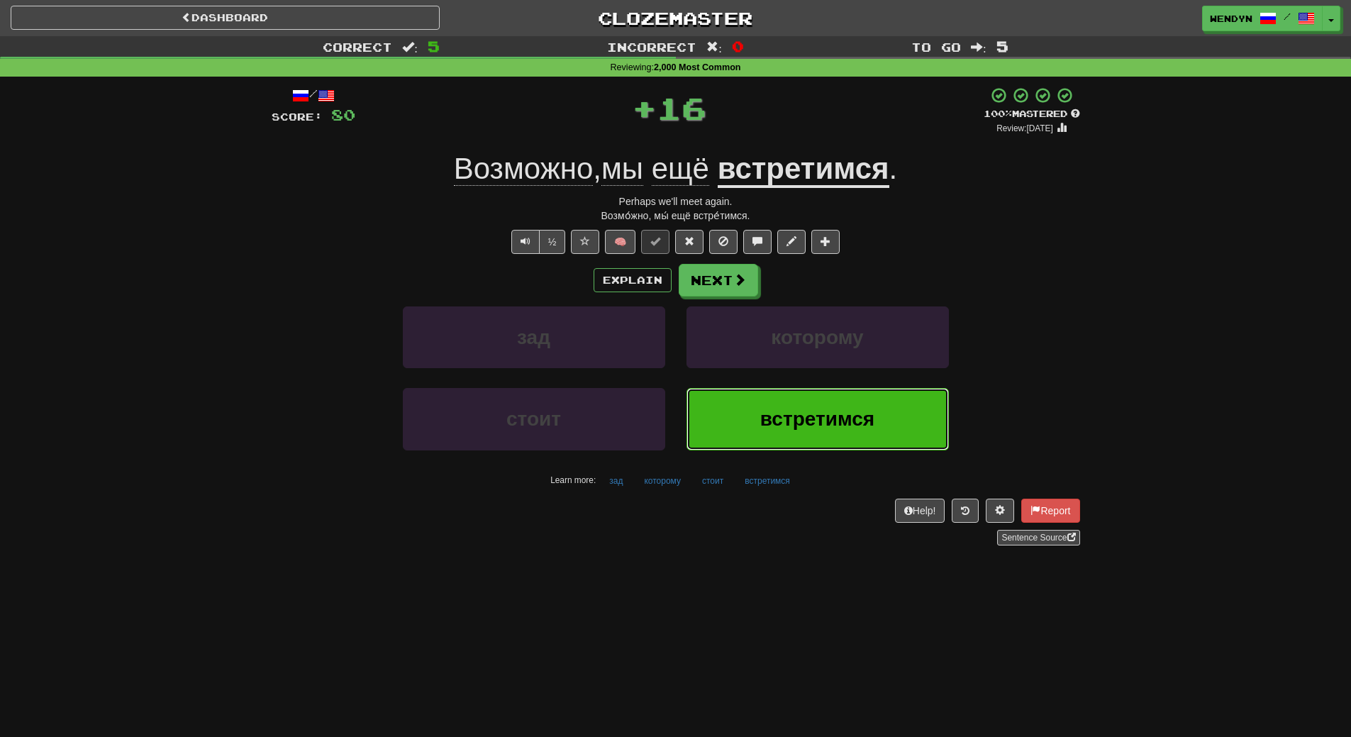
click at [755, 400] on button "встретимся" at bounding box center [818, 419] width 262 height 62
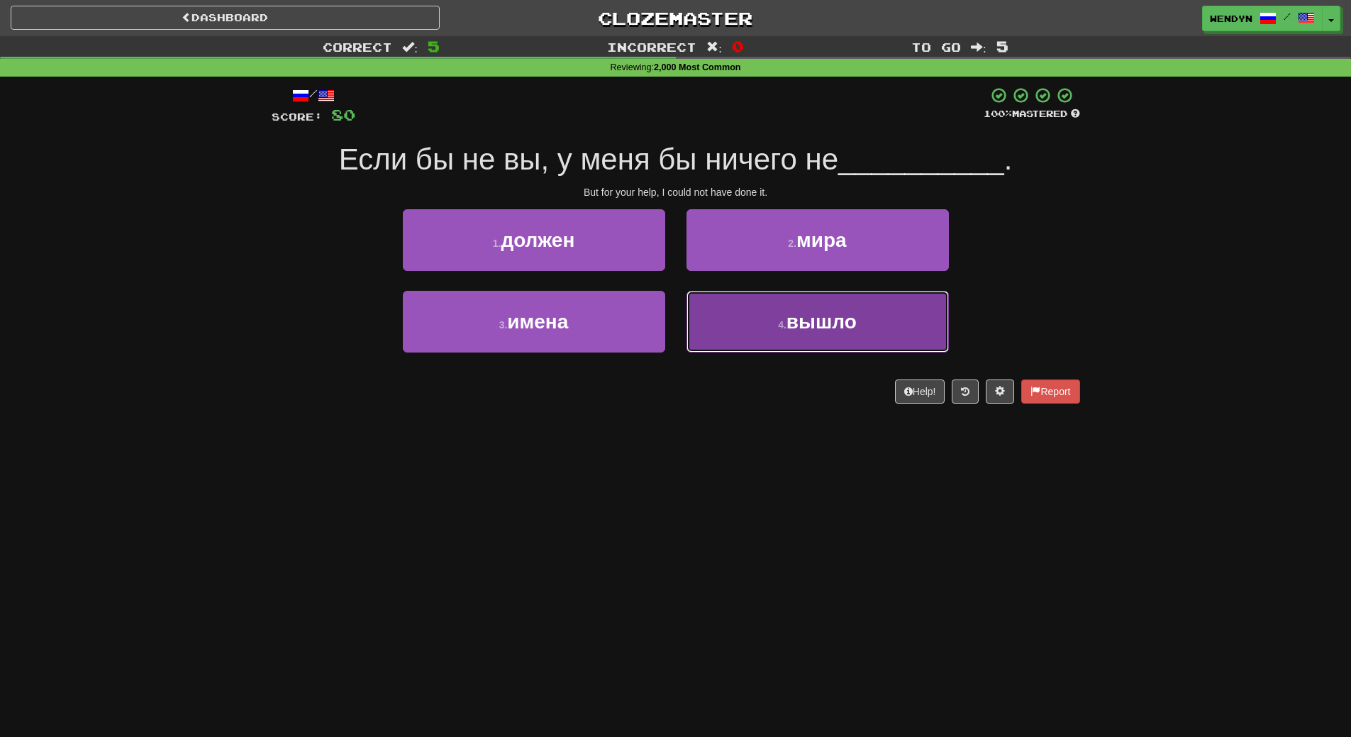
click at [789, 326] on span "вышло" at bounding box center [822, 322] width 70 height 22
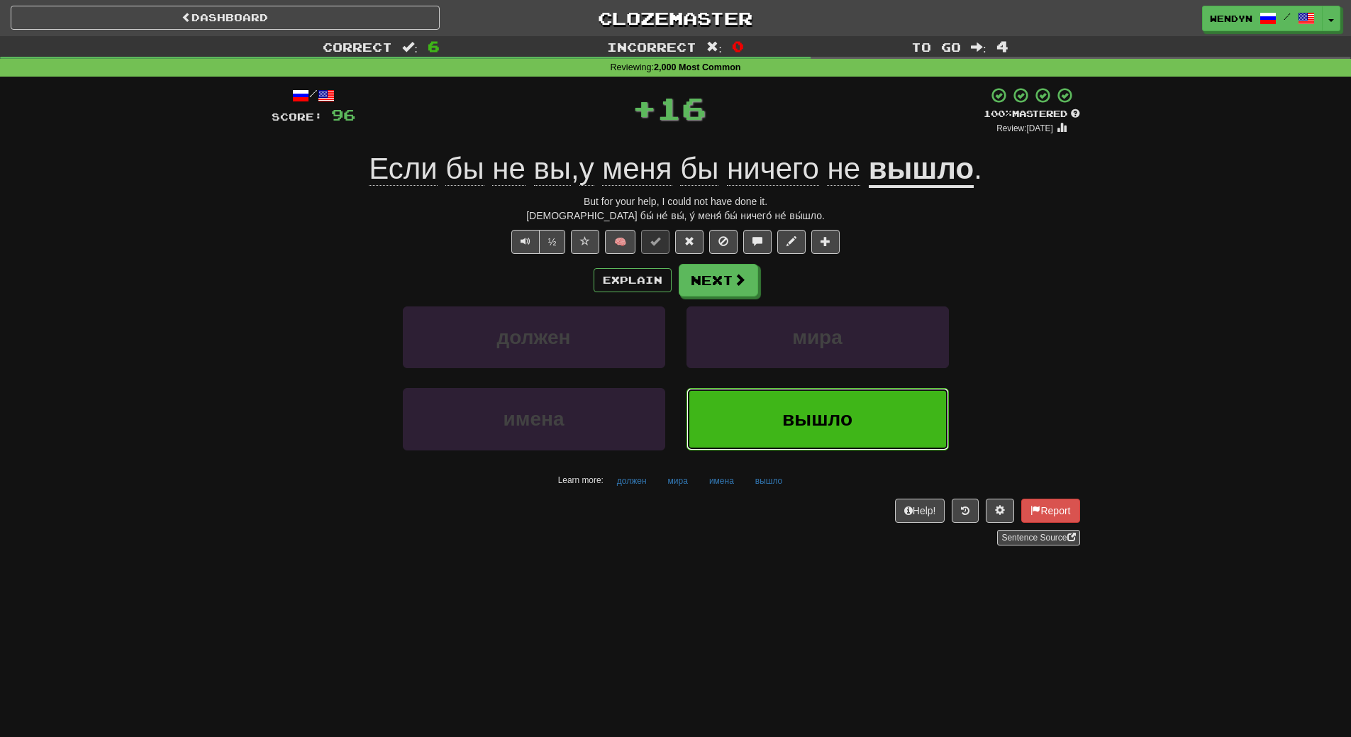
click at [788, 401] on button "вышло" at bounding box center [818, 419] width 262 height 62
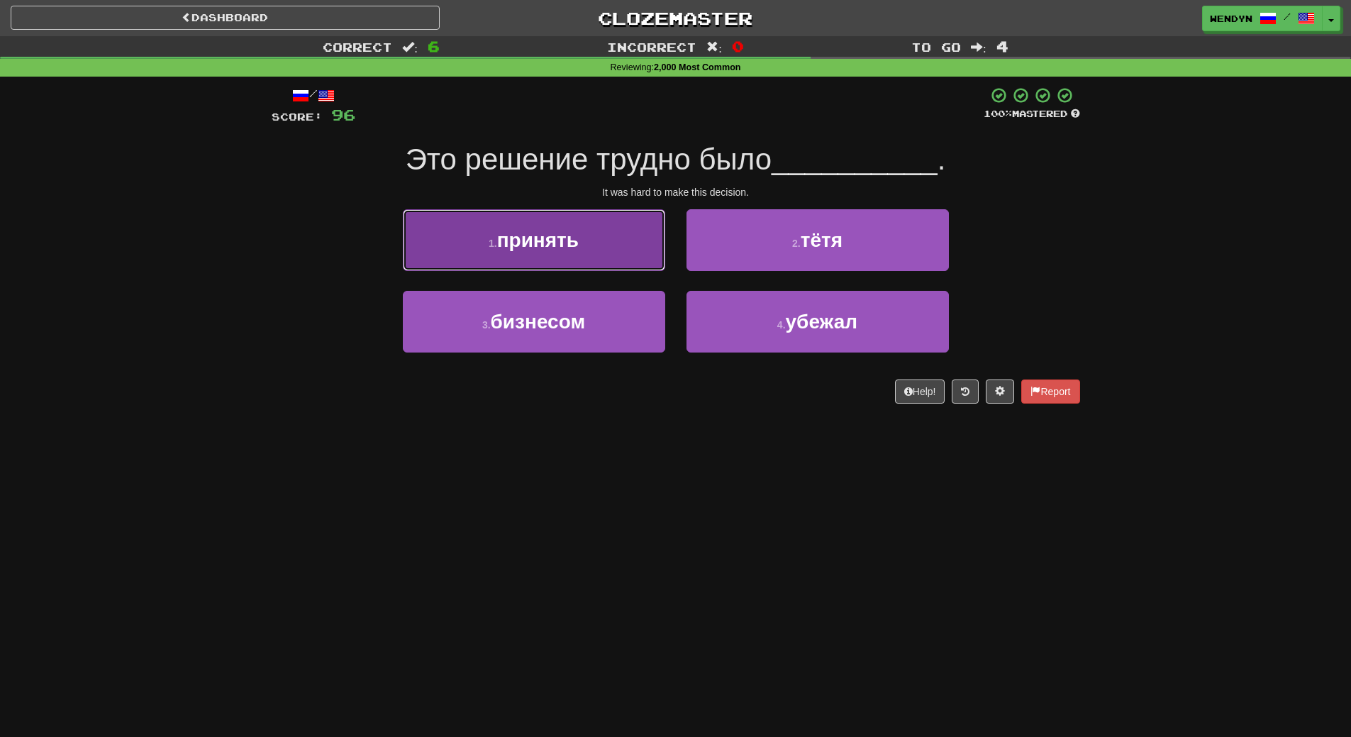
click at [582, 267] on button "1 . принять" at bounding box center [534, 240] width 262 height 62
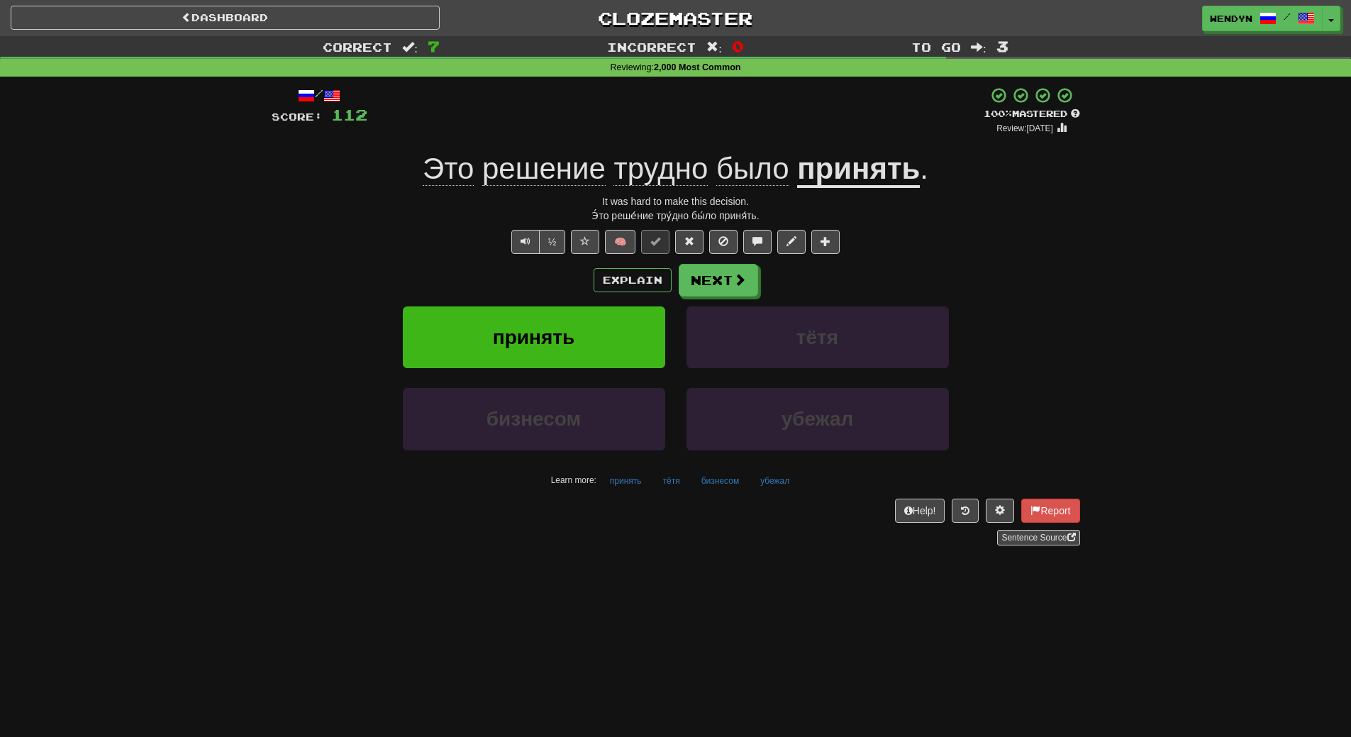
click at [582, 267] on div "Explain Next" at bounding box center [676, 280] width 809 height 33
click at [559, 362] on button "принять" at bounding box center [534, 337] width 262 height 62
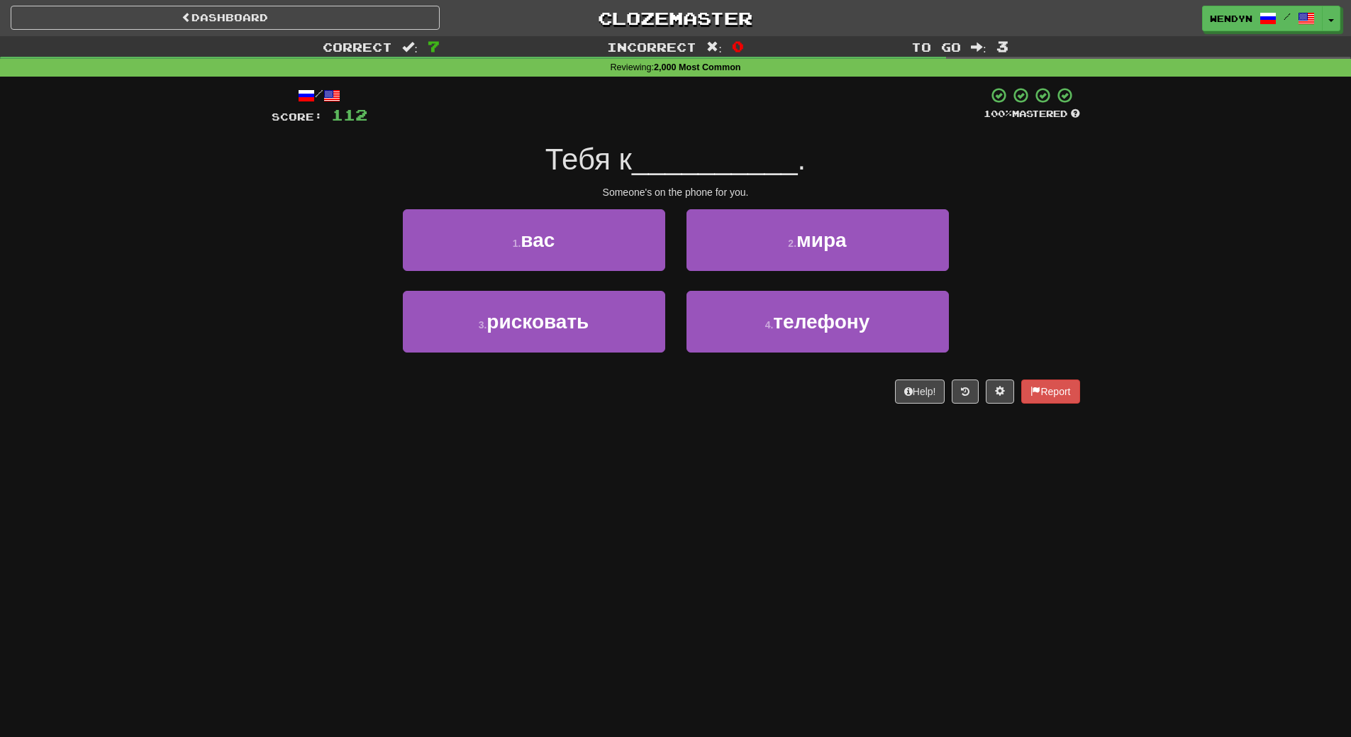
click at [732, 358] on div "4 . телефону" at bounding box center [818, 332] width 284 height 82
click at [736, 354] on div "4 . телефону" at bounding box center [818, 332] width 284 height 82
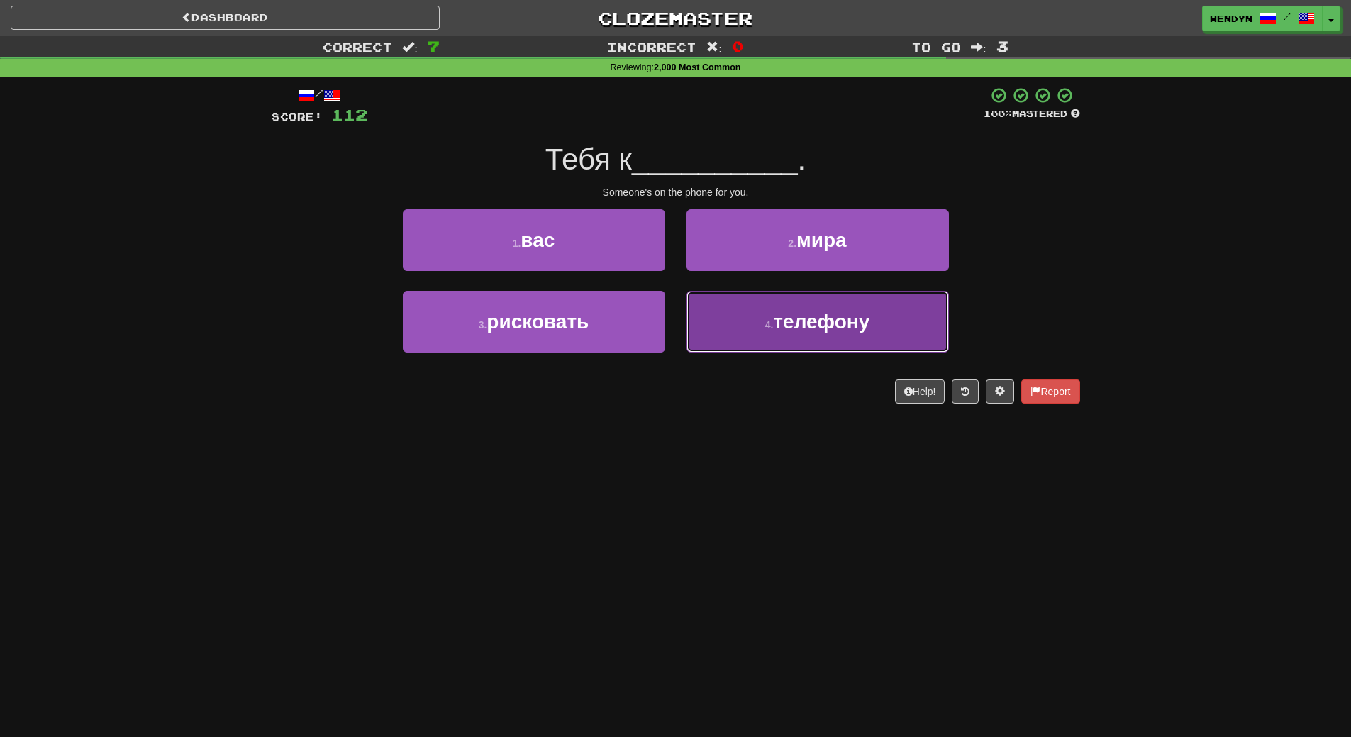
click at [738, 347] on button "4 . телефону" at bounding box center [818, 322] width 262 height 62
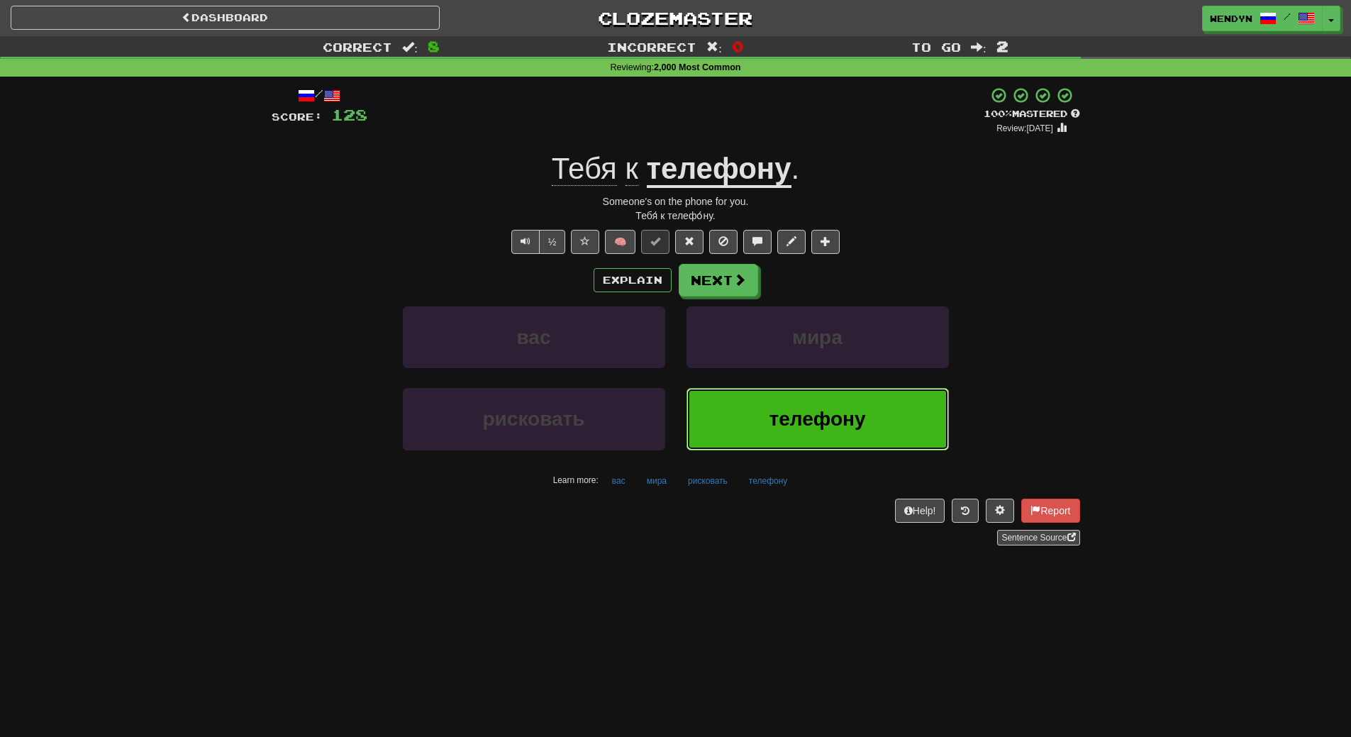
click at [718, 420] on button "телефону" at bounding box center [818, 419] width 262 height 62
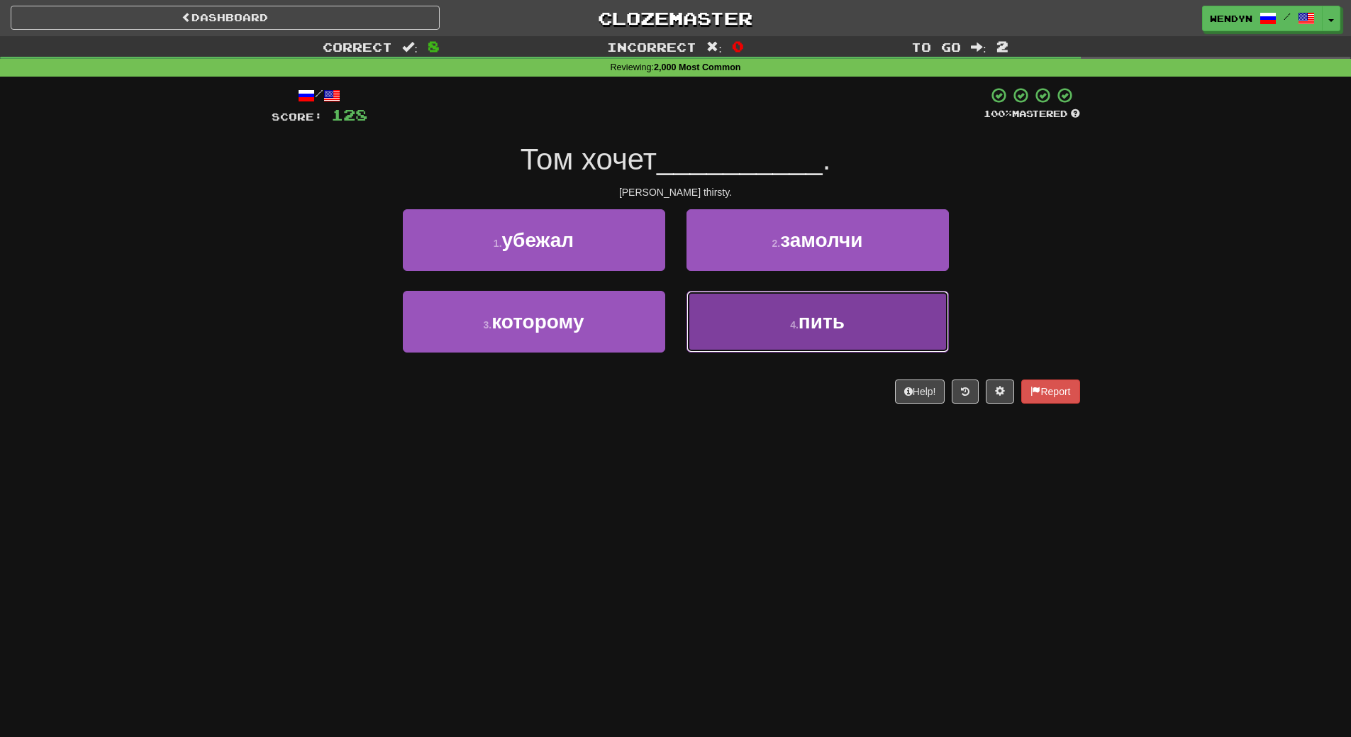
click at [842, 306] on button "4 . пить" at bounding box center [818, 322] width 262 height 62
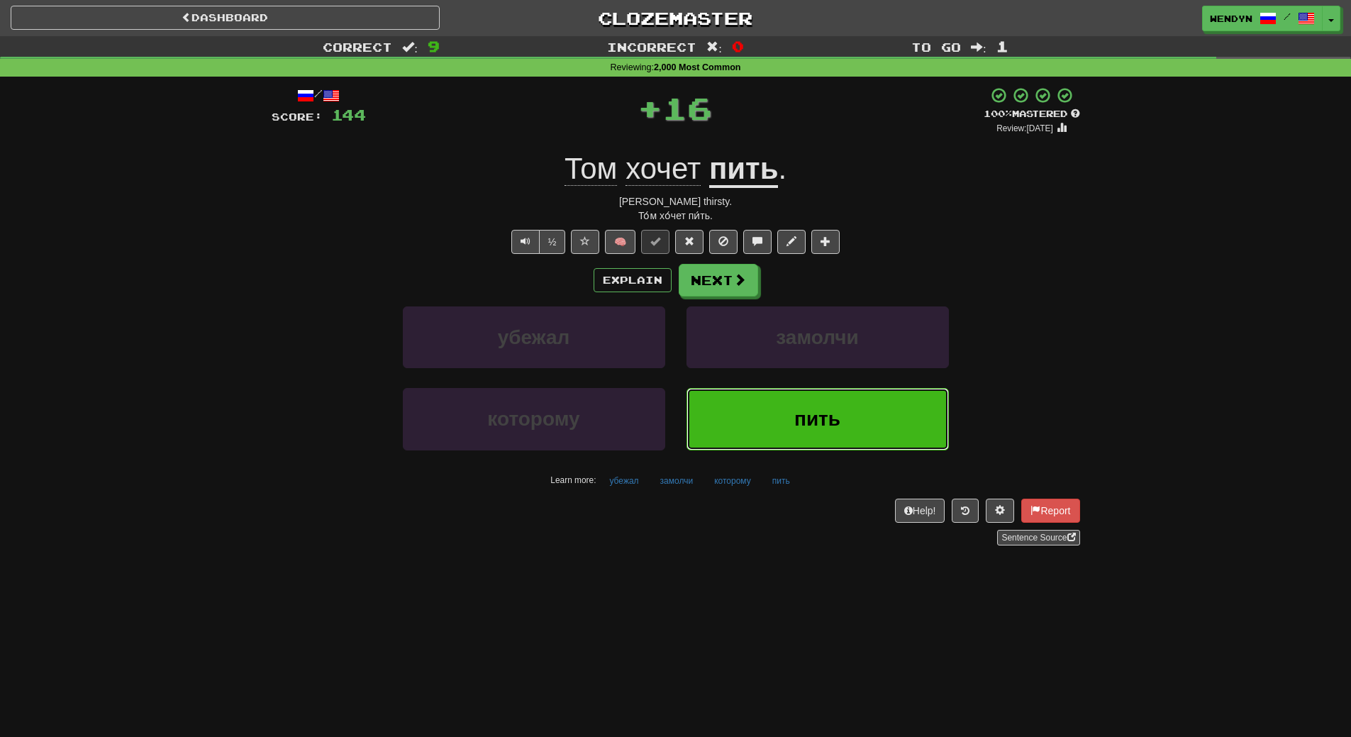
click at [803, 399] on button "пить" at bounding box center [818, 419] width 262 height 62
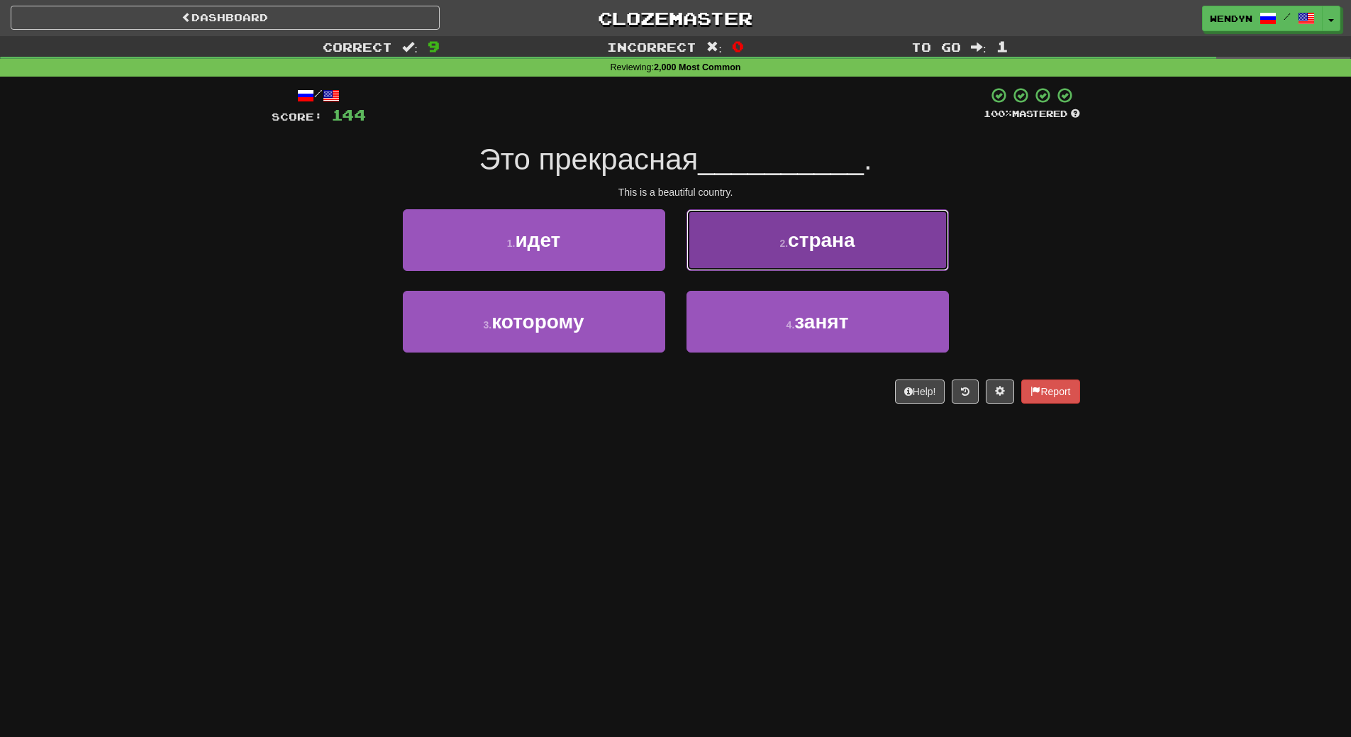
click at [831, 229] on span "страна" at bounding box center [821, 240] width 67 height 22
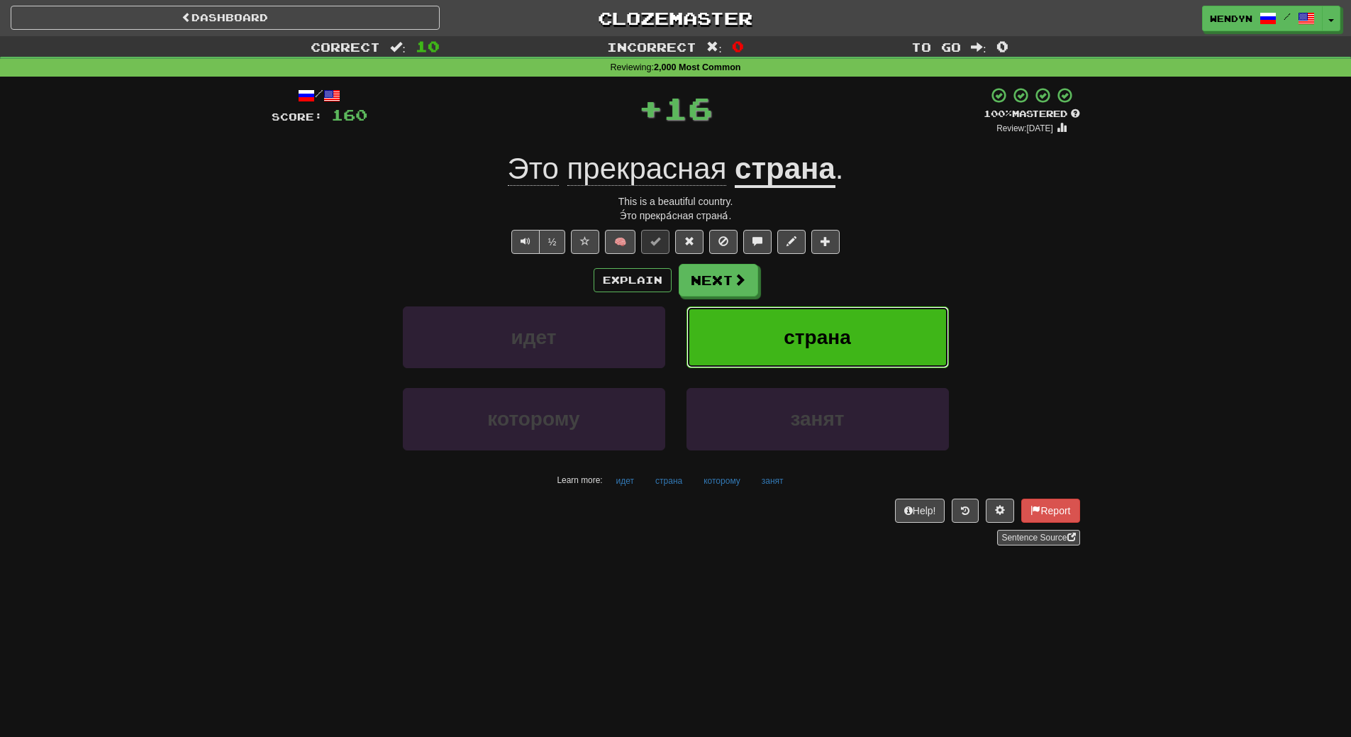
click at [830, 328] on span "страна" at bounding box center [817, 337] width 67 height 22
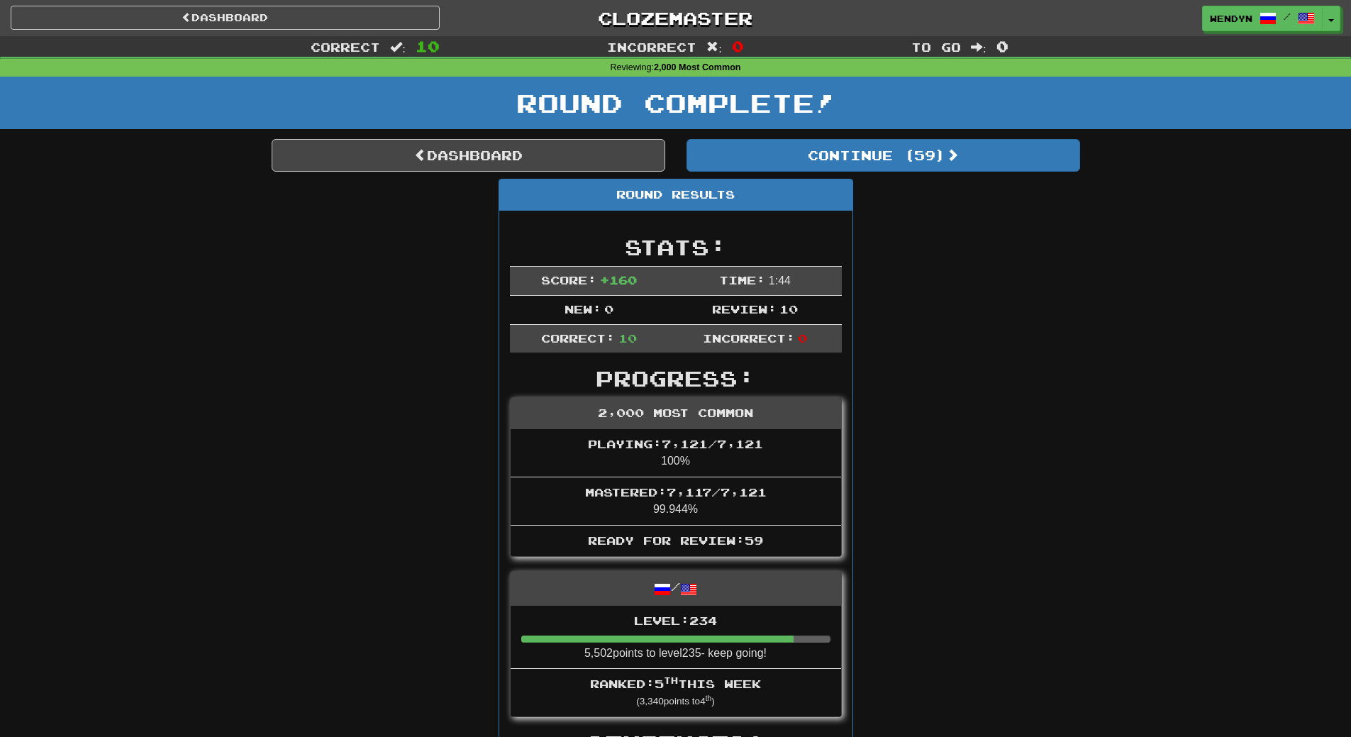
drag, startPoint x: 206, startPoint y: 206, endPoint x: 937, endPoint y: 325, distance: 740.3
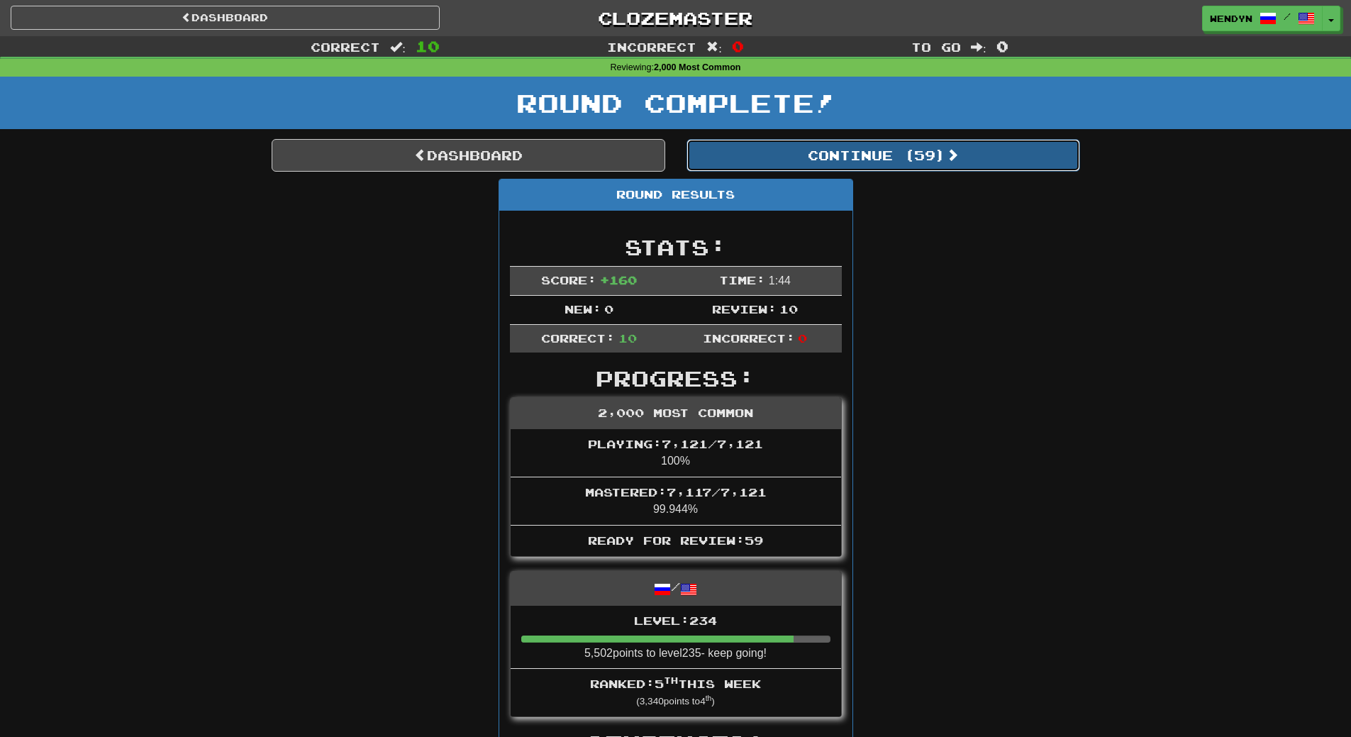
click at [909, 163] on button "Continue ( 59 )" at bounding box center [884, 155] width 394 height 33
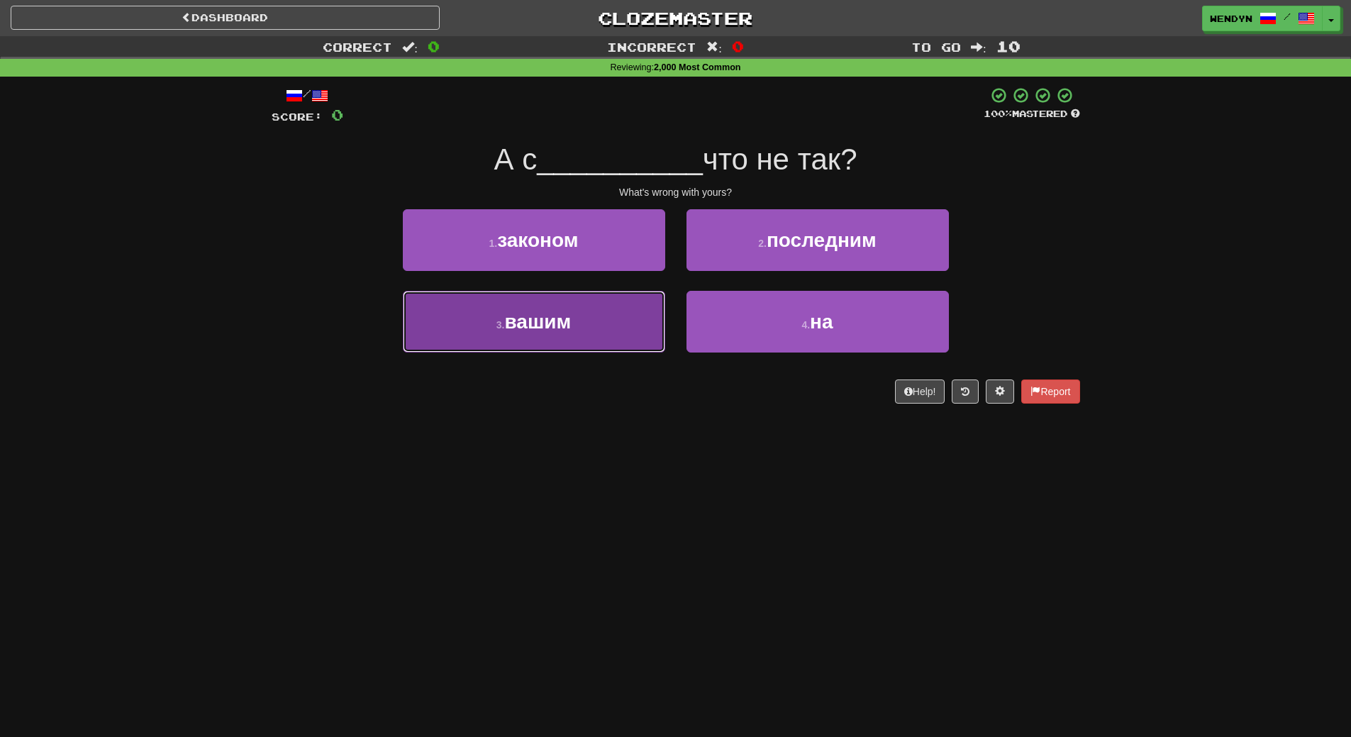
click at [608, 335] on button "3 . вашим" at bounding box center [534, 322] width 262 height 62
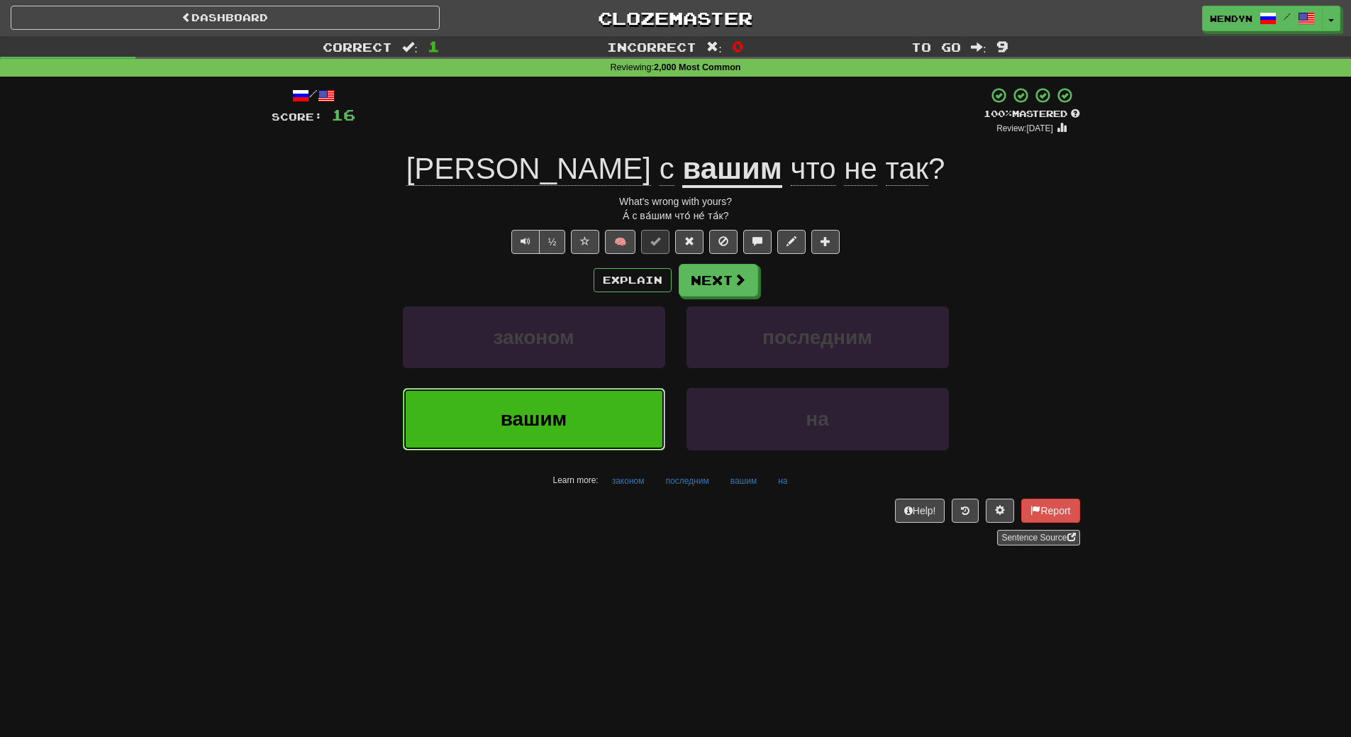
click at [611, 441] on button "вашим" at bounding box center [534, 419] width 262 height 62
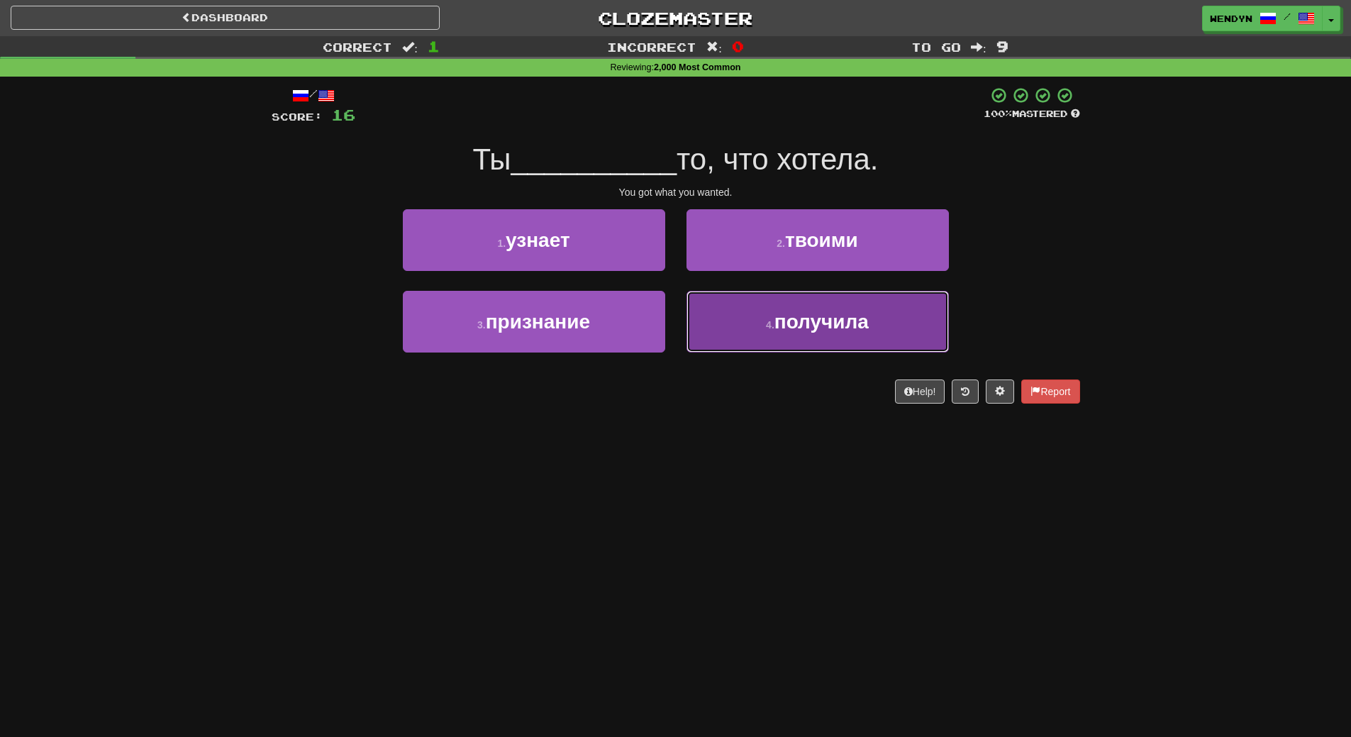
click at [753, 318] on button "4 . получила" at bounding box center [818, 322] width 262 height 62
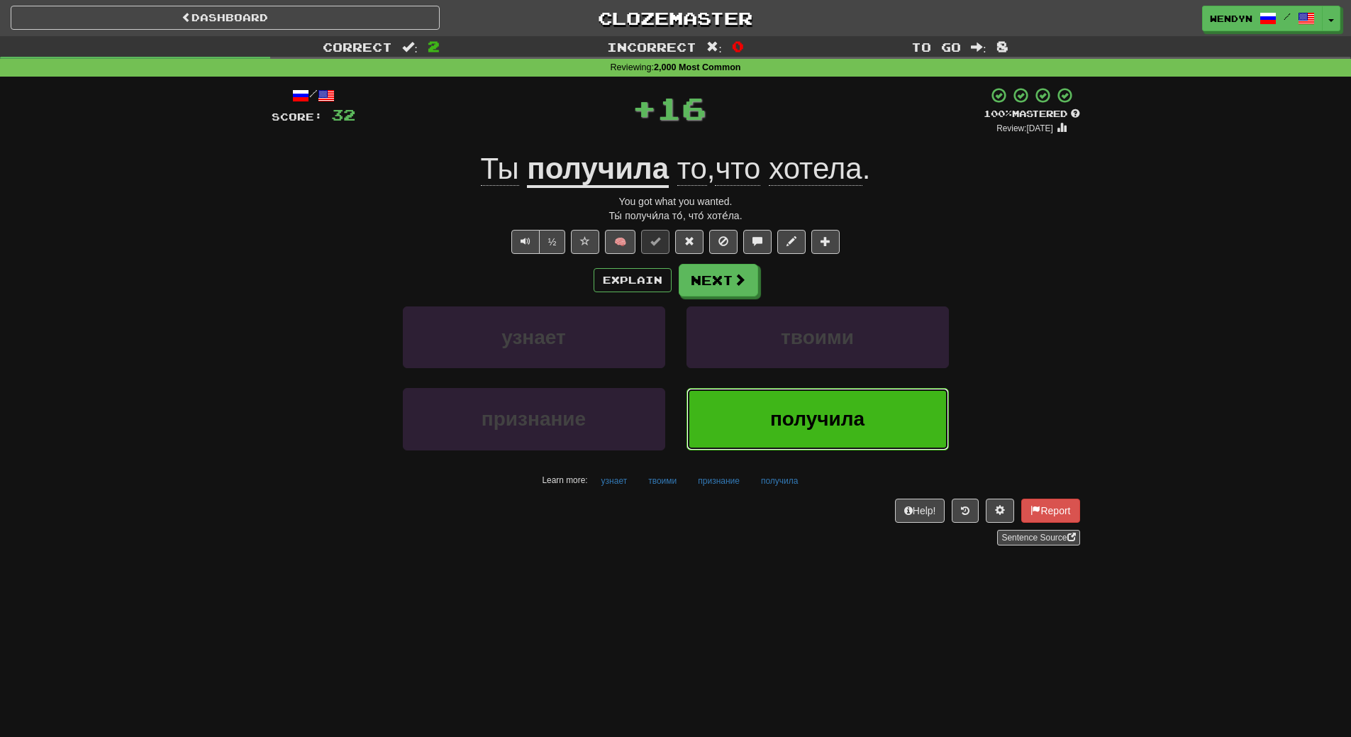
click at [740, 388] on button "получила" at bounding box center [818, 419] width 262 height 62
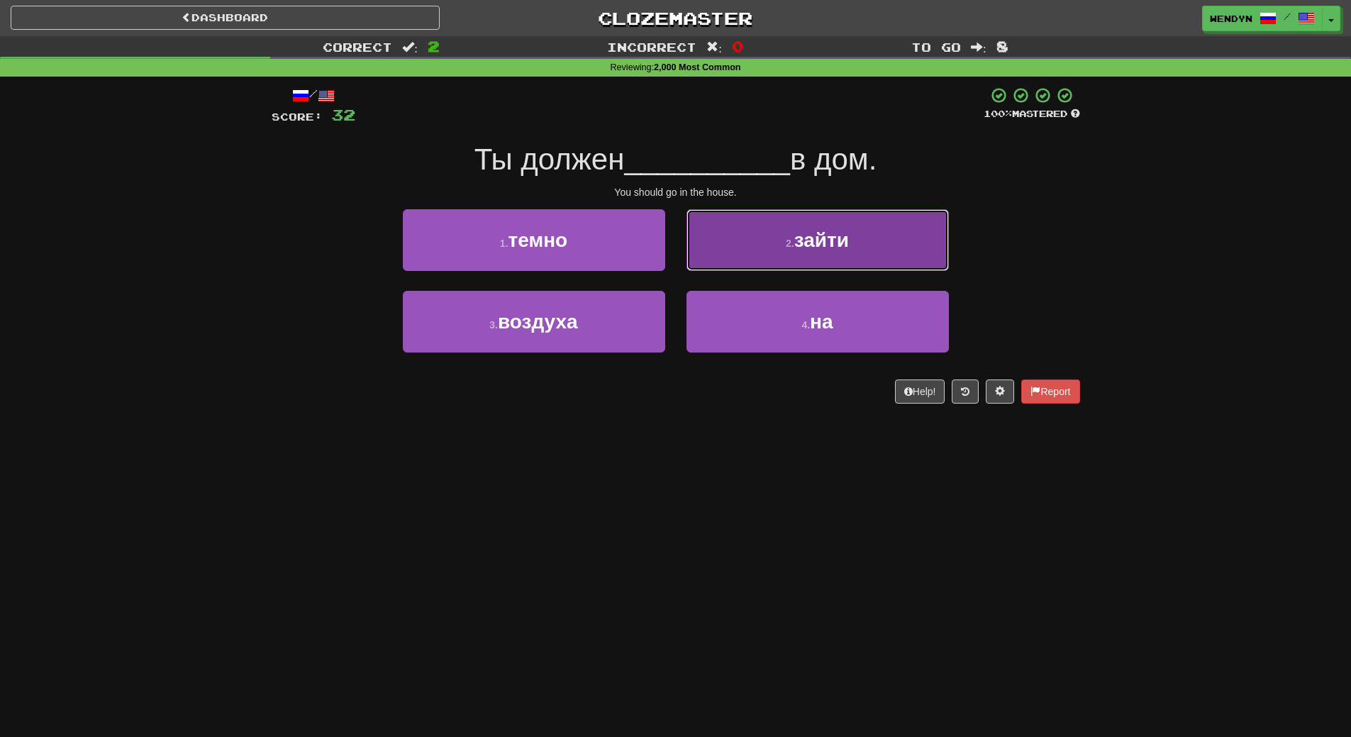
click at [805, 221] on button "2 . зайти" at bounding box center [818, 240] width 262 height 62
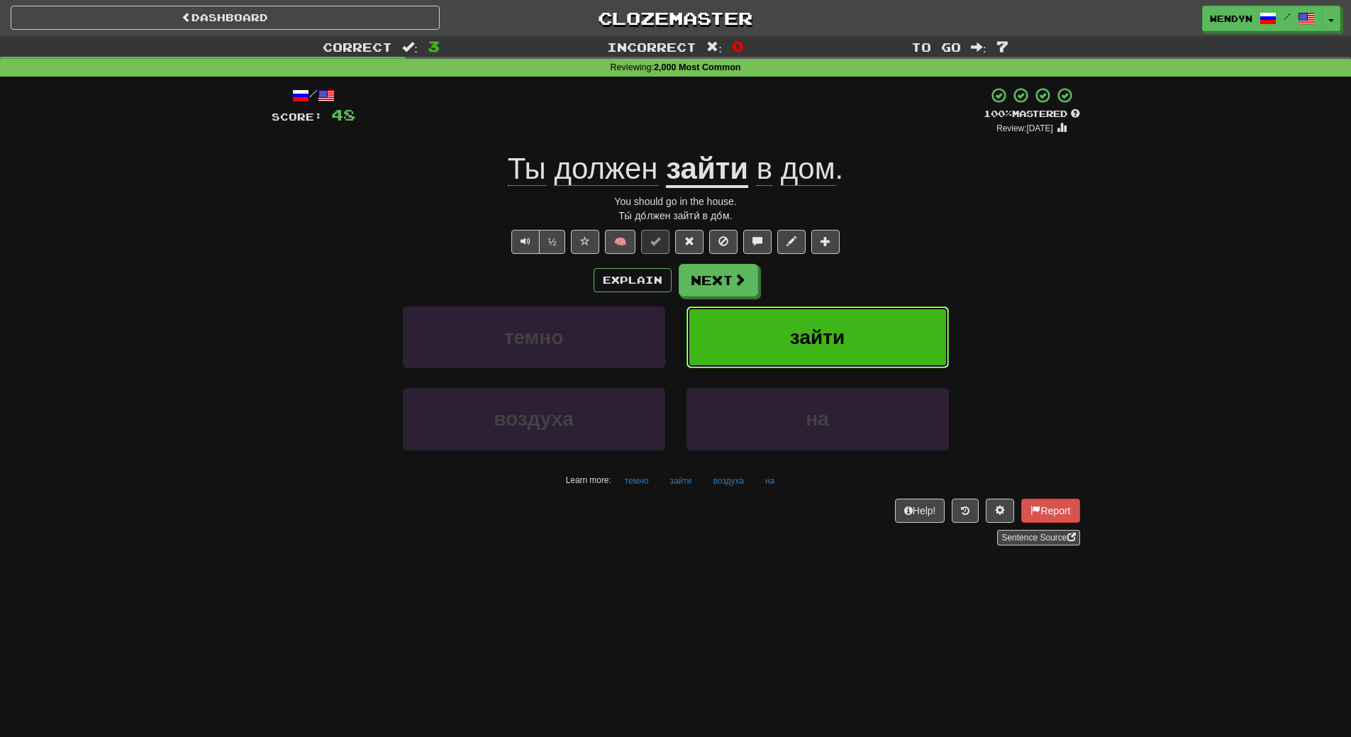
click at [824, 314] on button "зайти" at bounding box center [818, 337] width 262 height 62
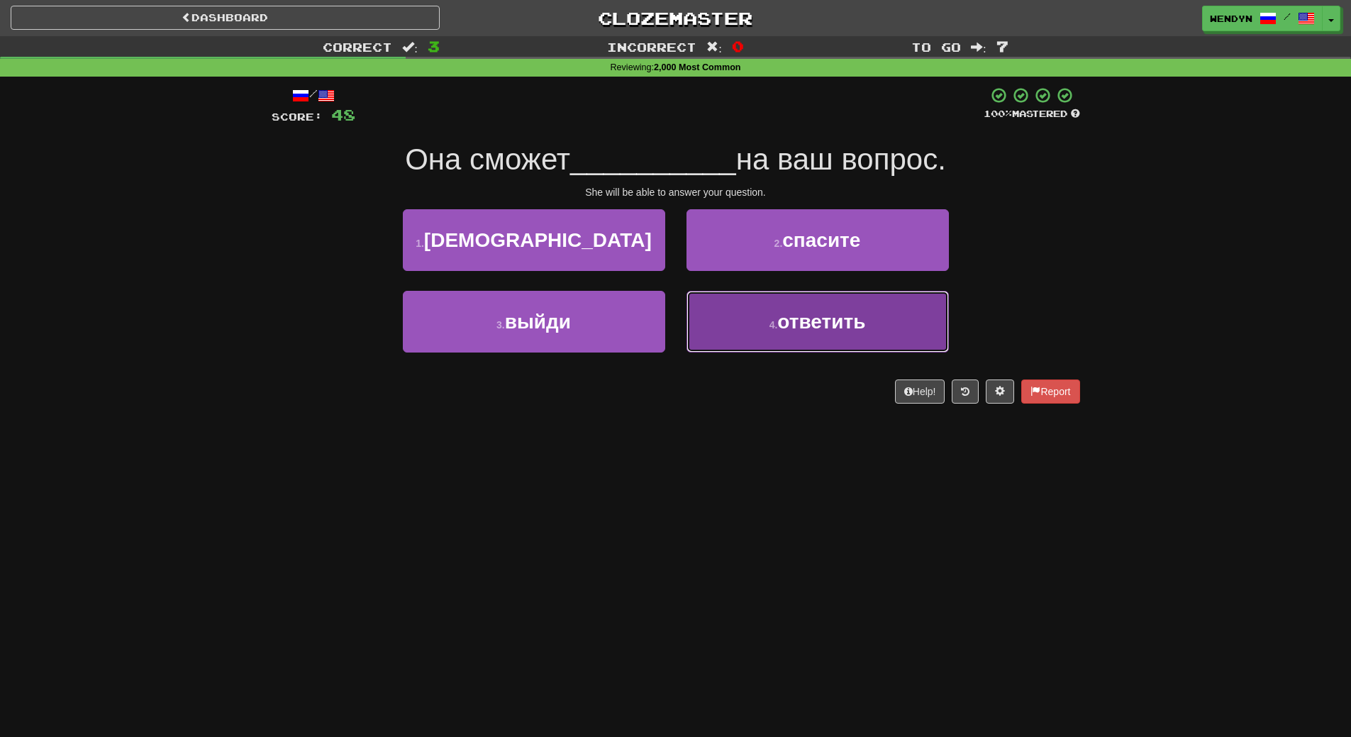
click at [771, 336] on button "4 . ответить" at bounding box center [818, 322] width 262 height 62
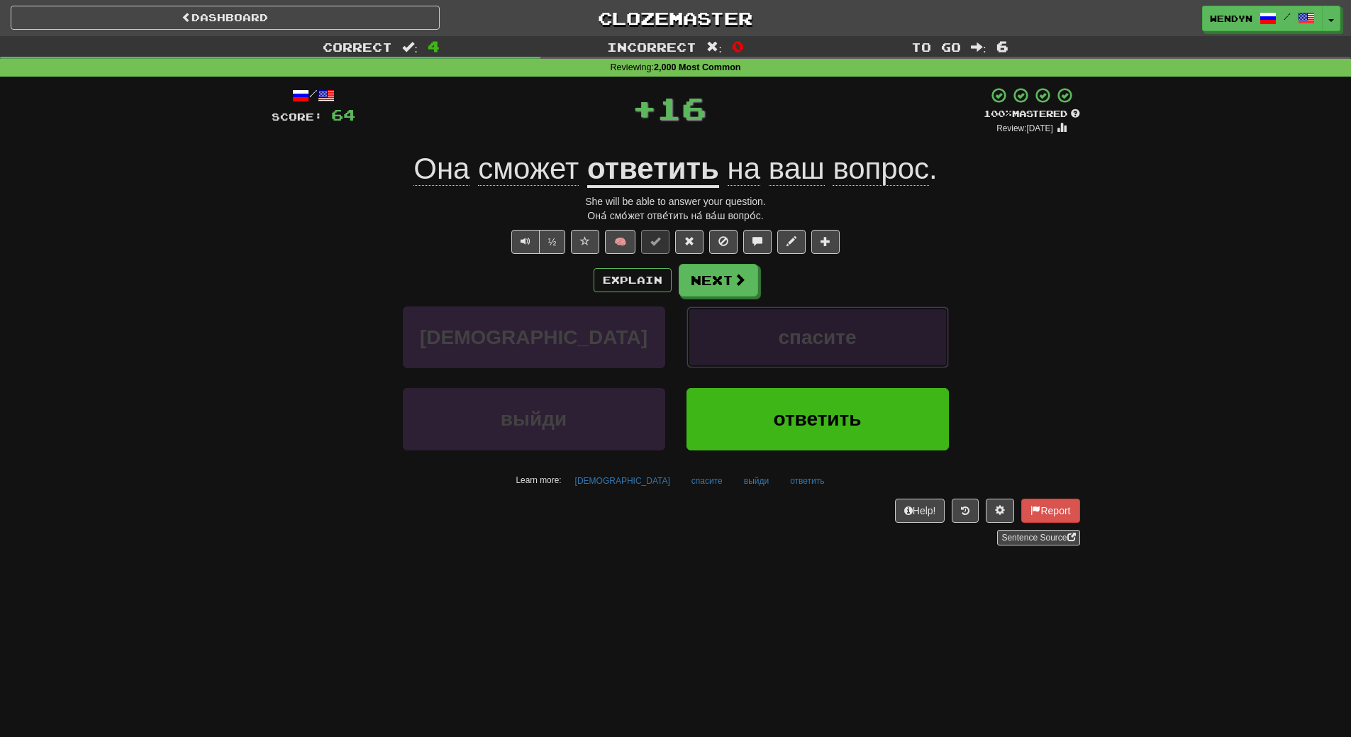
click at [771, 337] on button "спасите" at bounding box center [818, 337] width 262 height 62
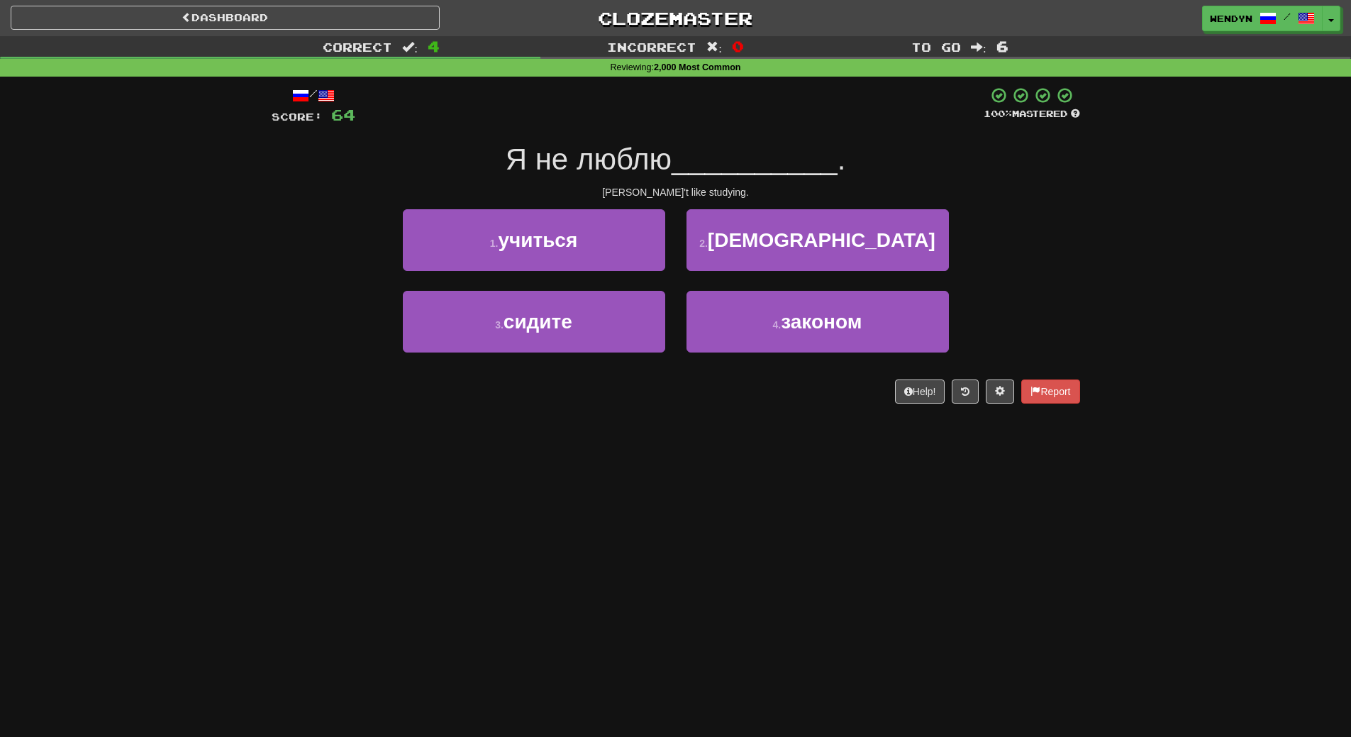
click at [775, 404] on div "/ Score: 64 100 % Mastered Я не люблю __________ . [PERSON_NAME]'t like studyin…" at bounding box center [676, 250] width 809 height 347
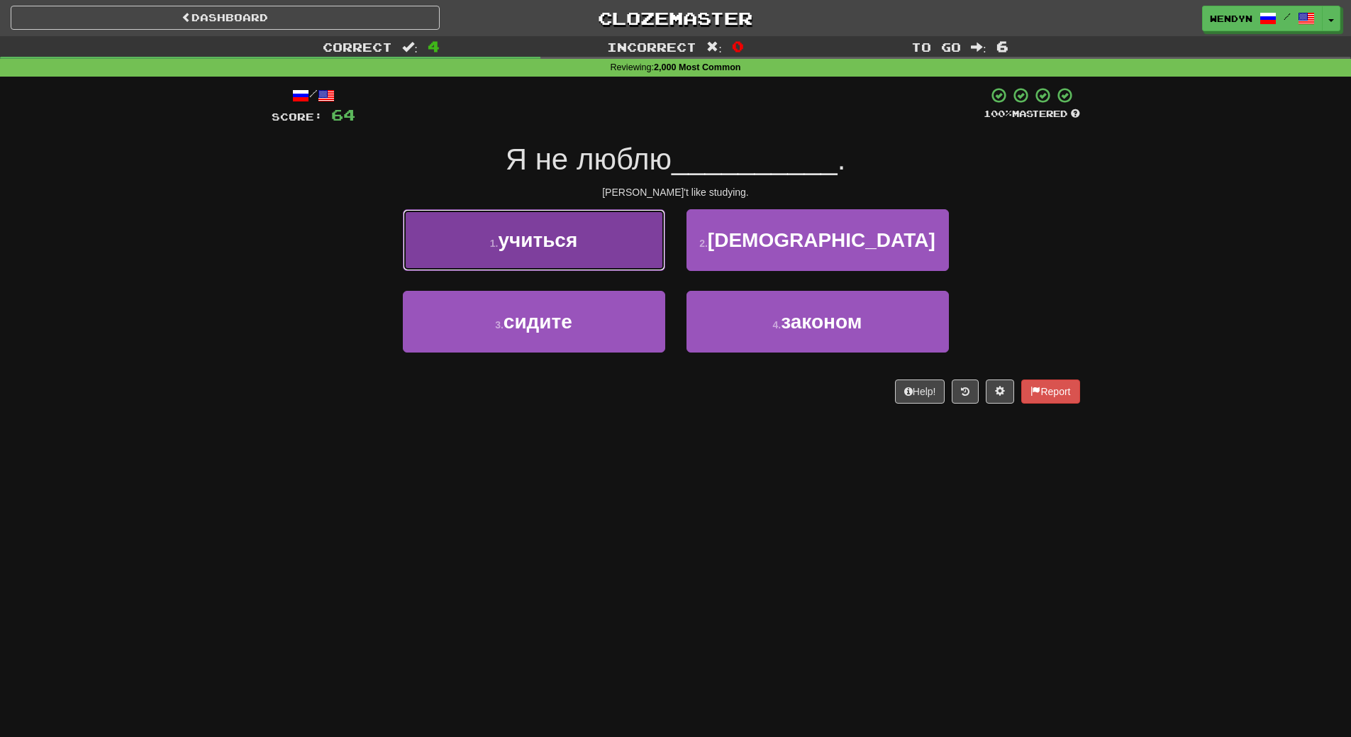
click at [615, 270] on button "1 . учиться" at bounding box center [534, 240] width 262 height 62
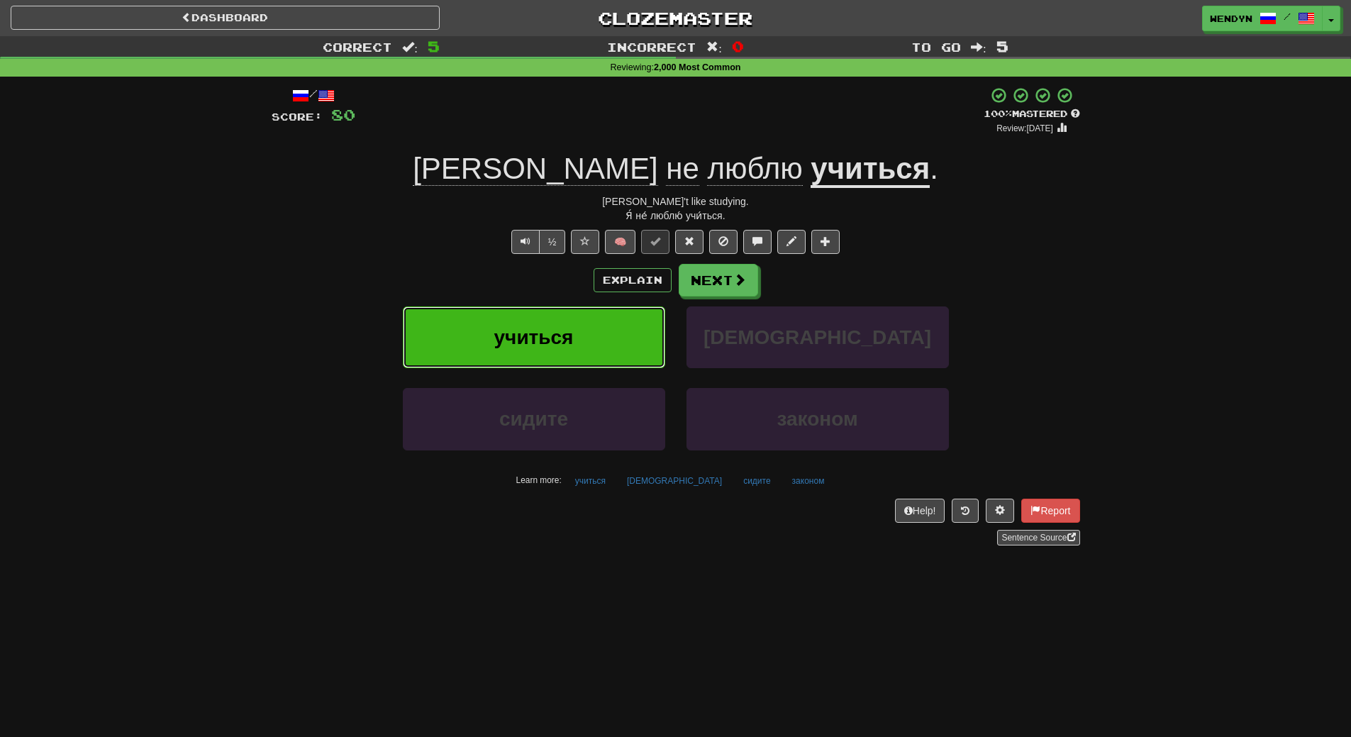
click at [549, 328] on span "учиться" at bounding box center [533, 337] width 79 height 22
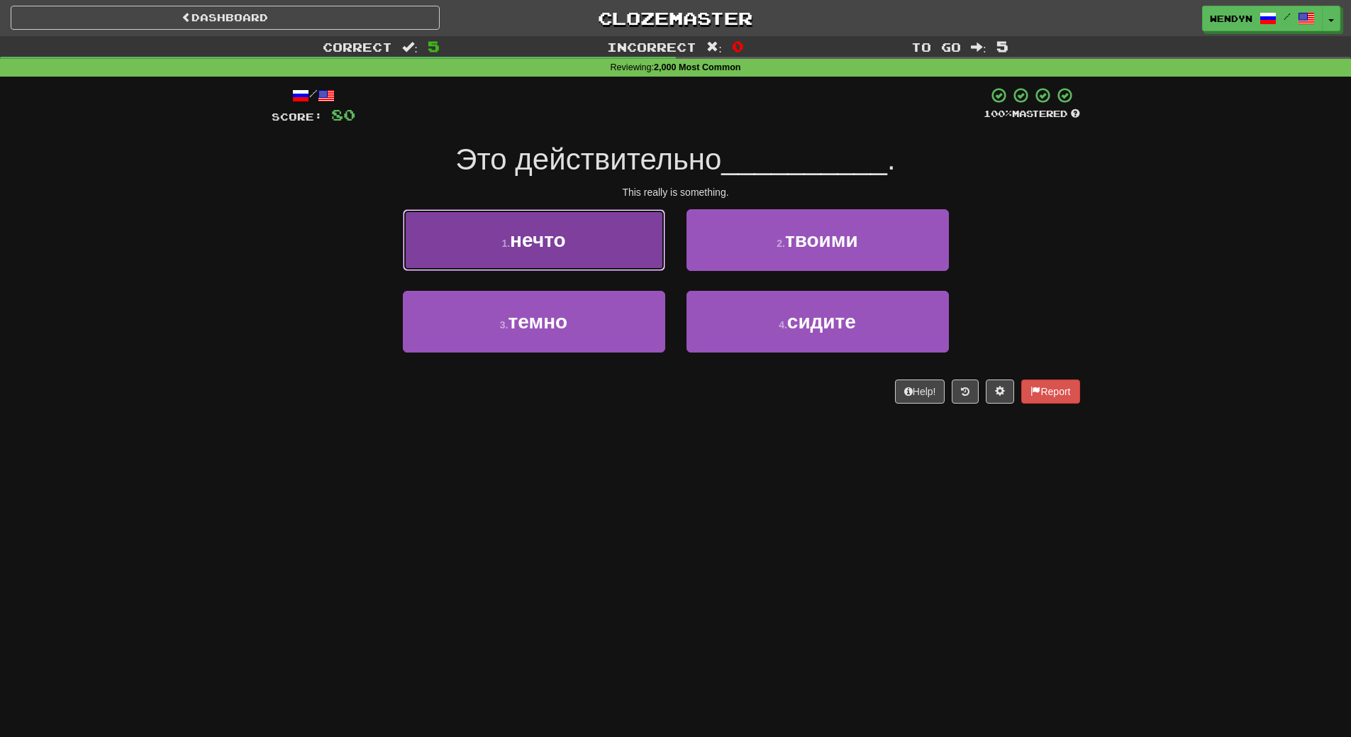
click at [595, 267] on button "1 . нечто" at bounding box center [534, 240] width 262 height 62
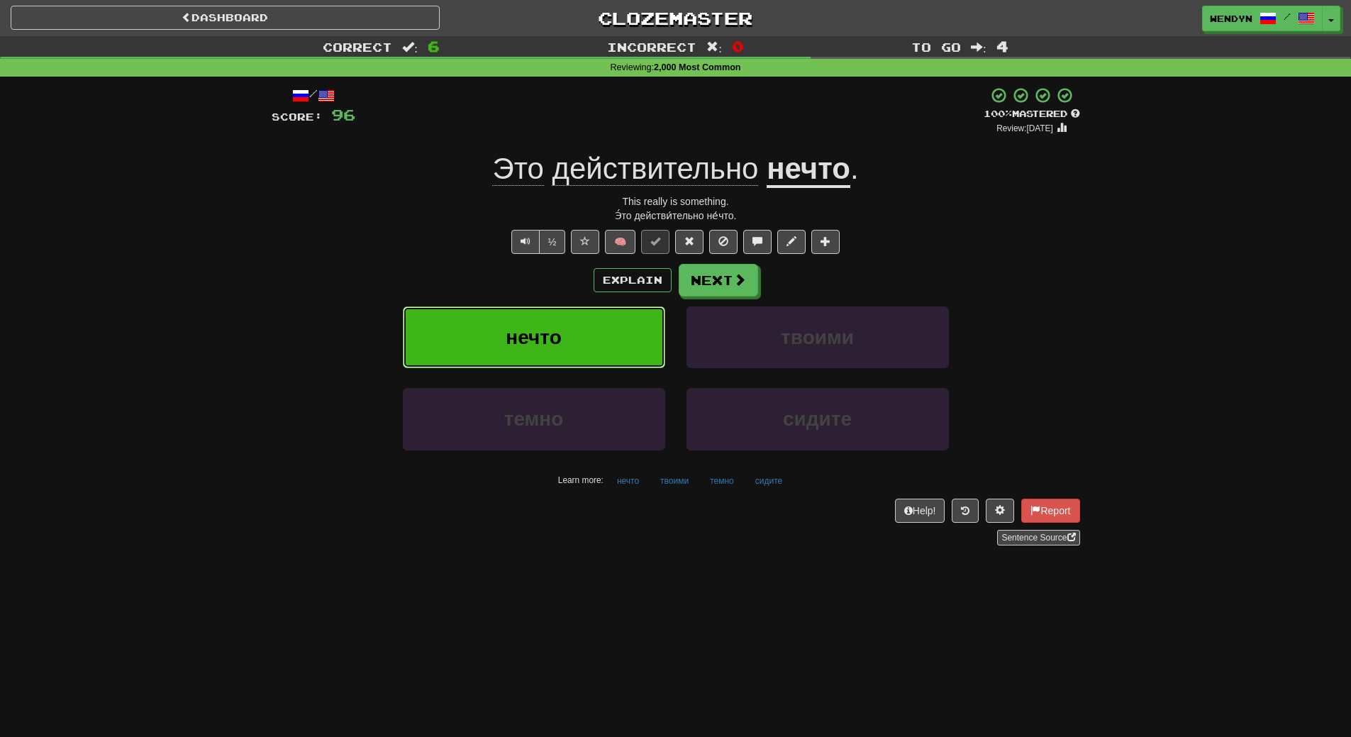
click at [568, 340] on button "нечто" at bounding box center [534, 337] width 262 height 62
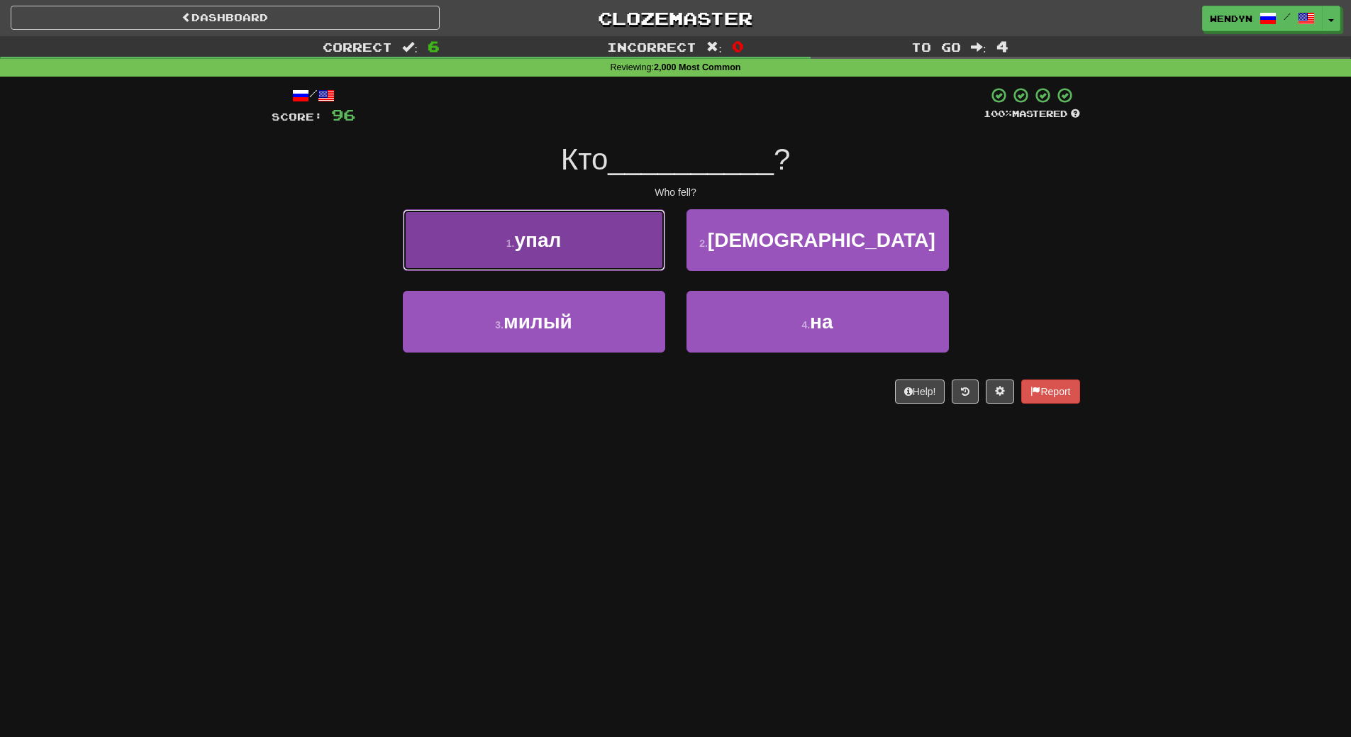
click at [584, 212] on button "1 . упал" at bounding box center [534, 240] width 262 height 62
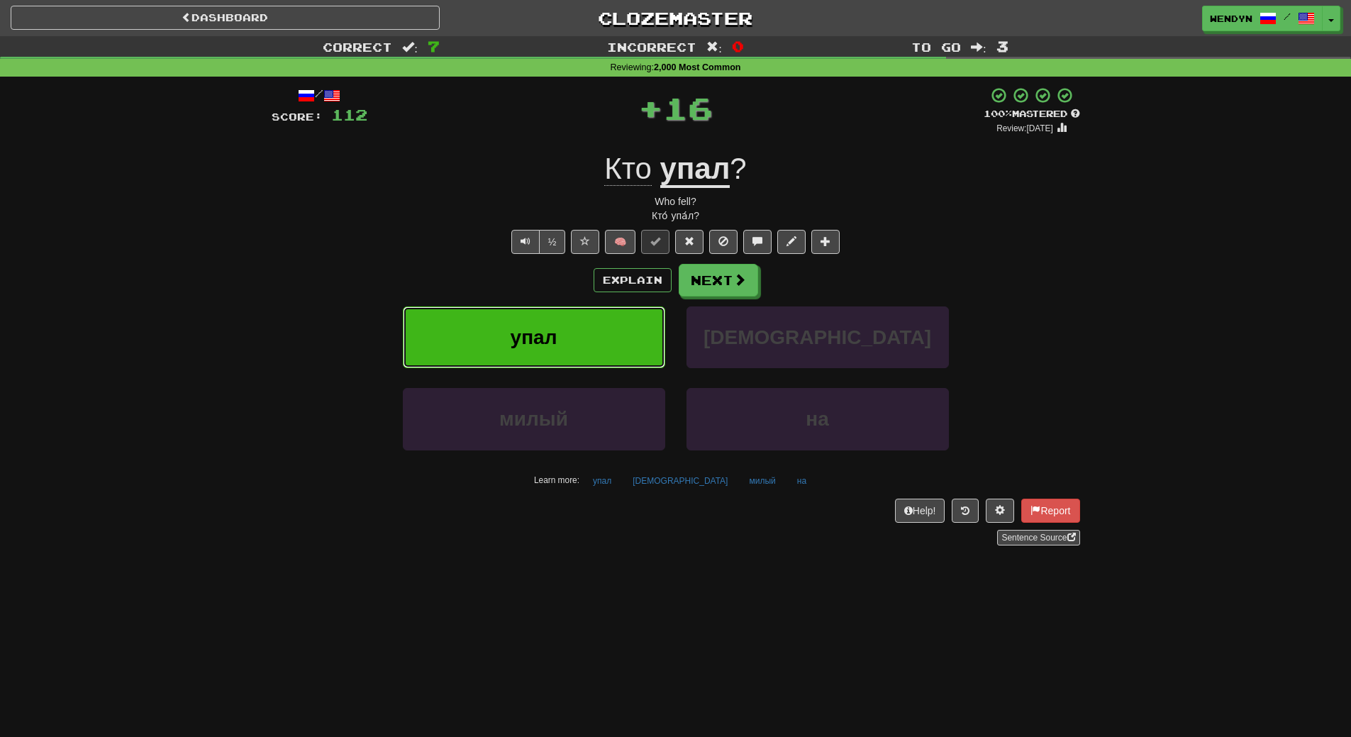
click at [586, 316] on button "упал" at bounding box center [534, 337] width 262 height 62
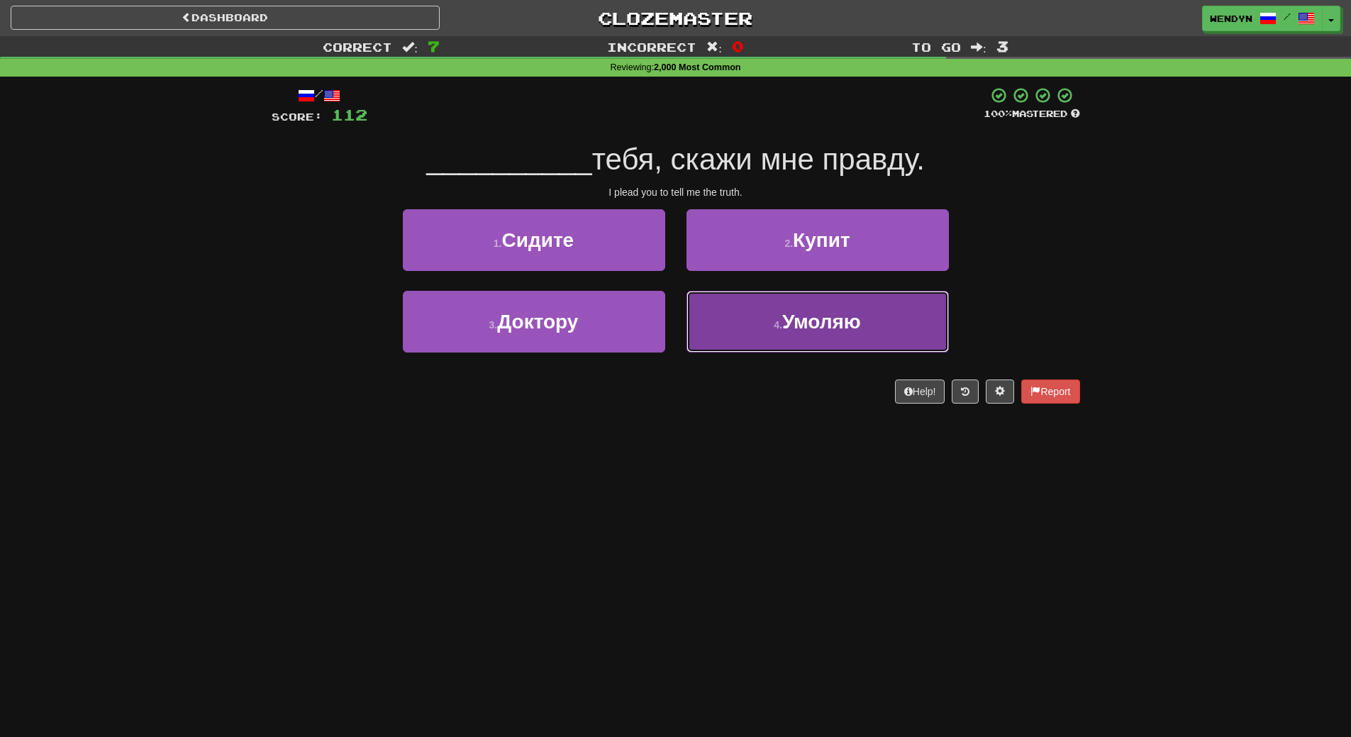
click at [777, 334] on button "4 . [GEOGRAPHIC_DATA]" at bounding box center [818, 322] width 262 height 62
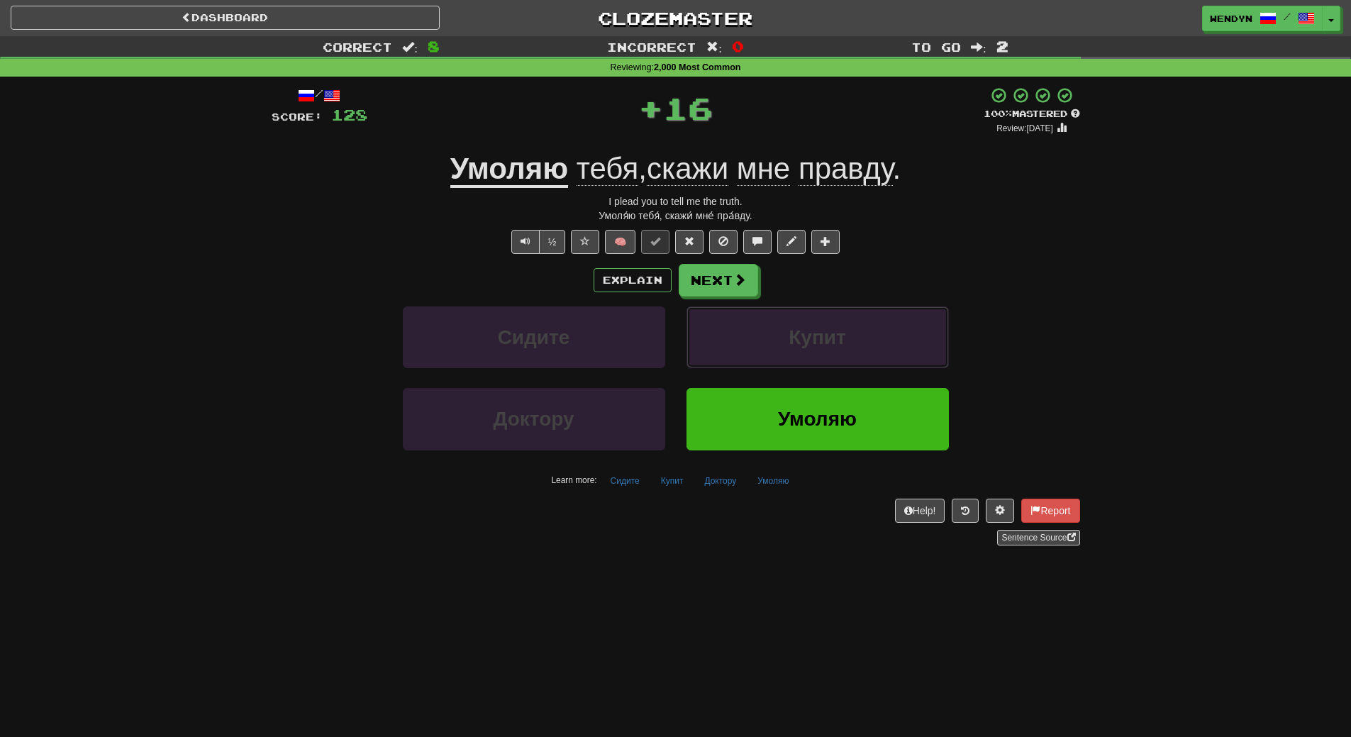
click at [777, 334] on button "Купит" at bounding box center [818, 337] width 262 height 62
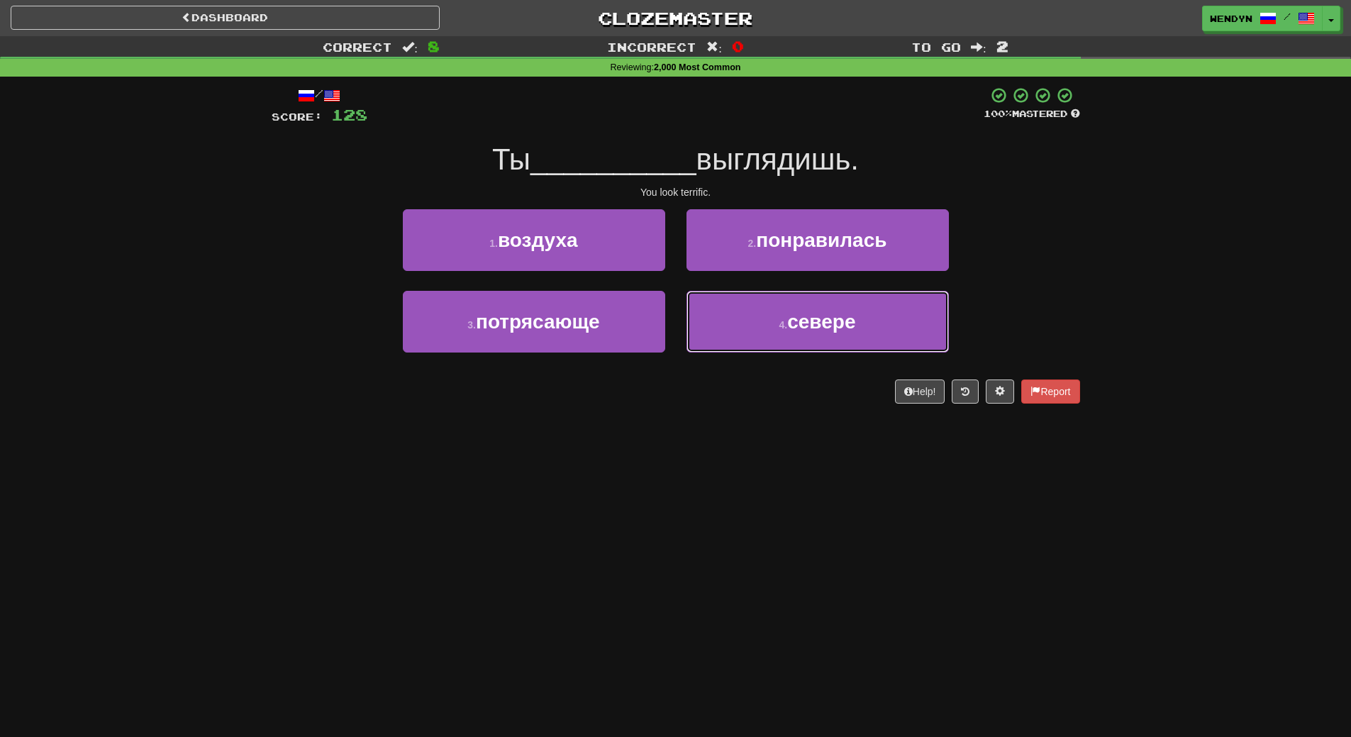
drag, startPoint x: 777, startPoint y: 334, endPoint x: 777, endPoint y: 538, distance: 204.3
click at [777, 538] on div "Dashboard Clozemaster WendyN / Toggle Dropdown Dashboard Leaderboard Activity F…" at bounding box center [675, 368] width 1351 height 737
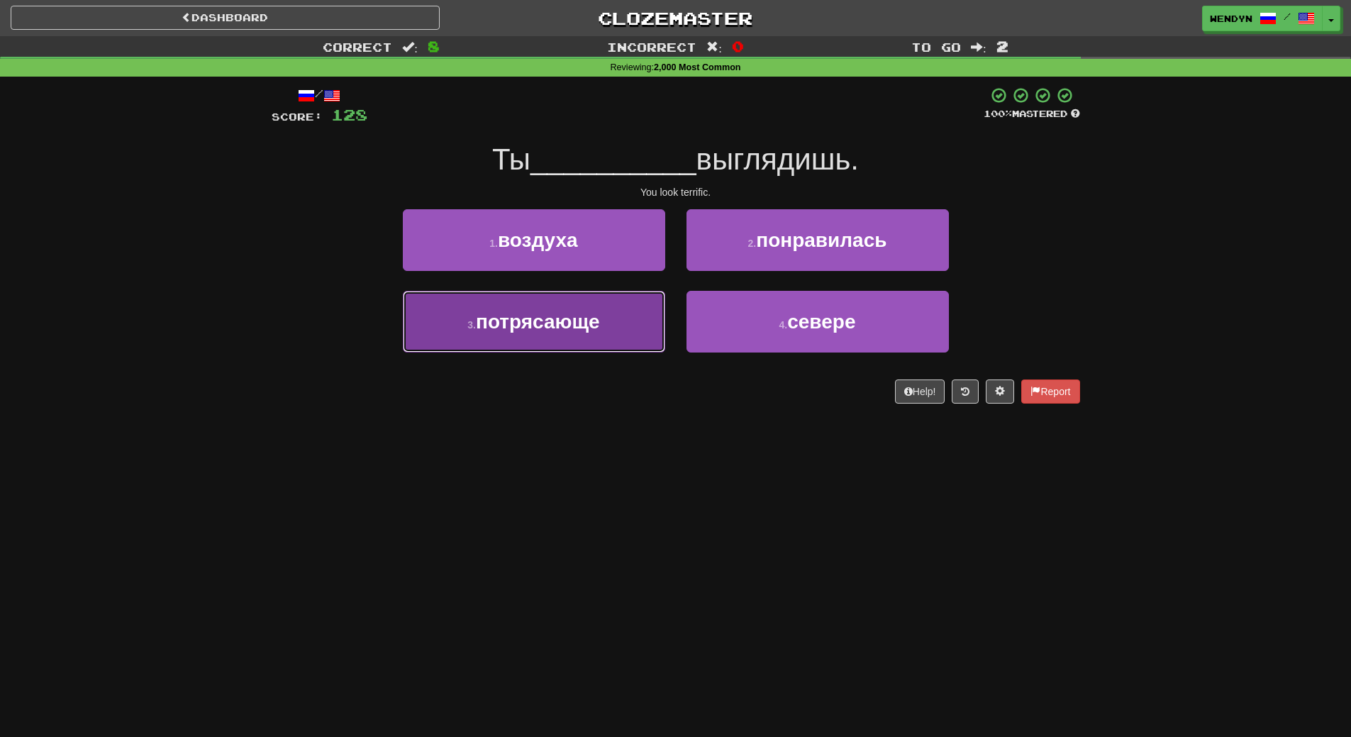
click at [548, 323] on span "потрясающе" at bounding box center [538, 322] width 124 height 22
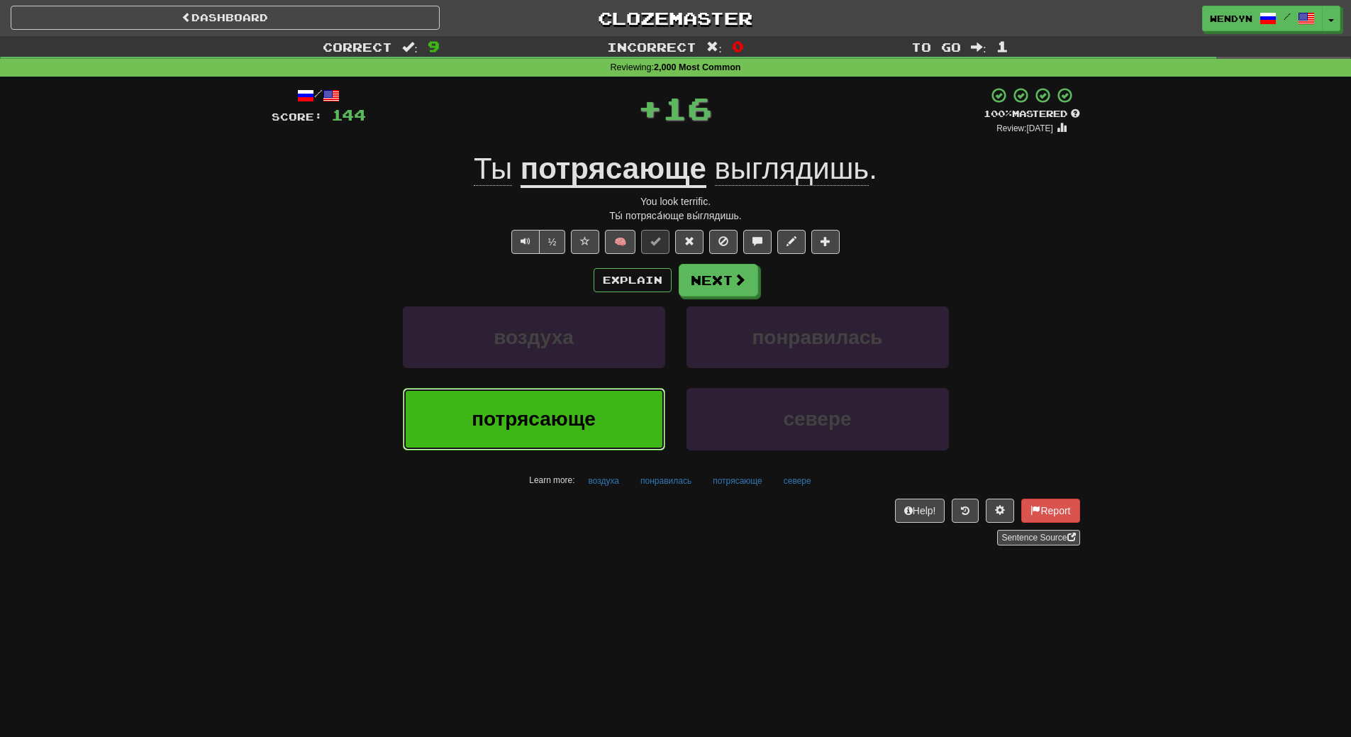
click at [550, 402] on button "потрясающе" at bounding box center [534, 419] width 262 height 62
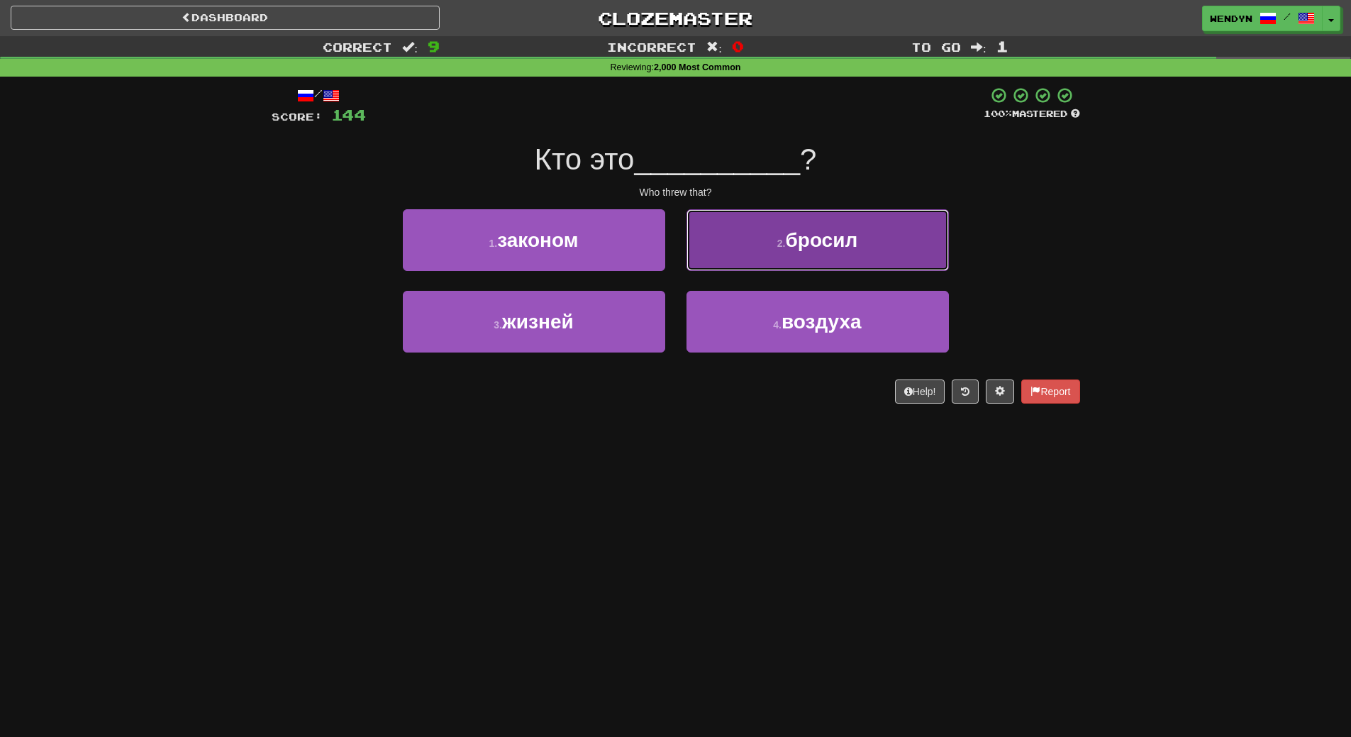
click at [807, 253] on button "2 . бросил" at bounding box center [818, 240] width 262 height 62
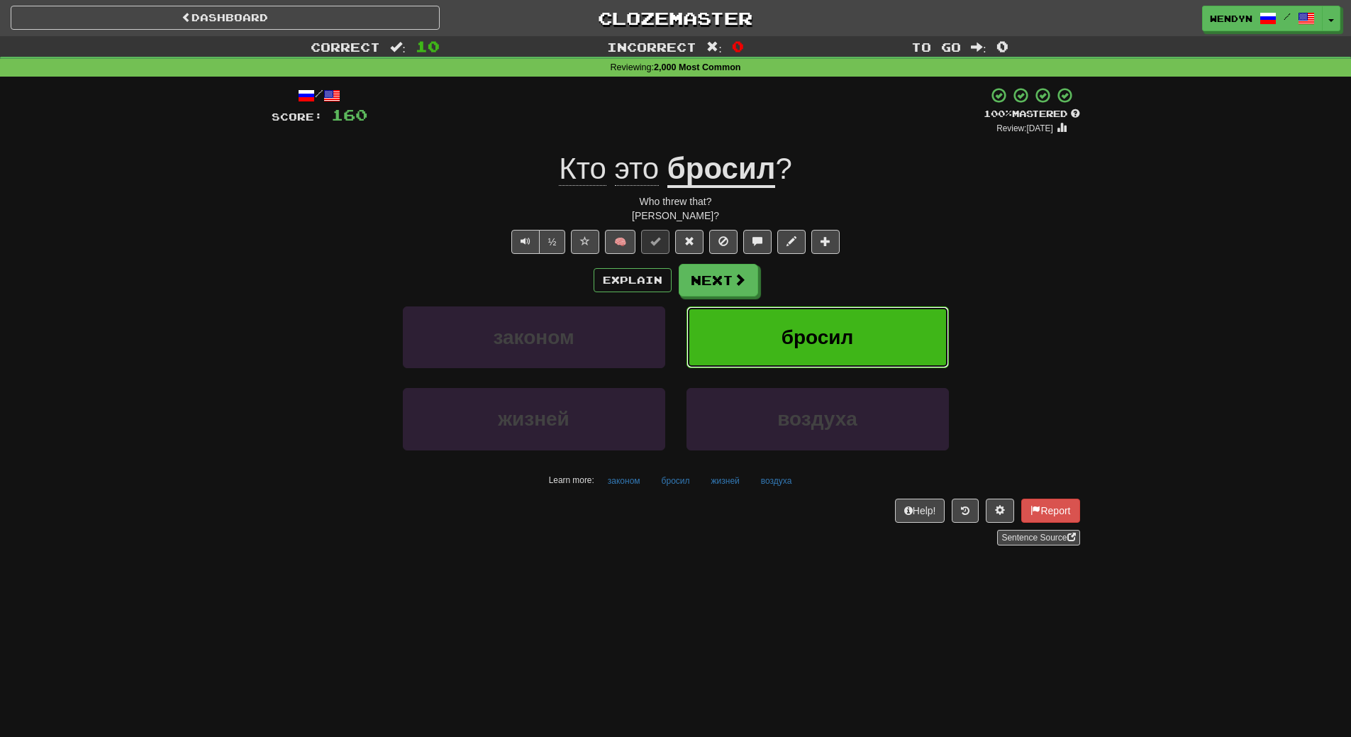
click at [824, 348] on button "бросил" at bounding box center [818, 337] width 262 height 62
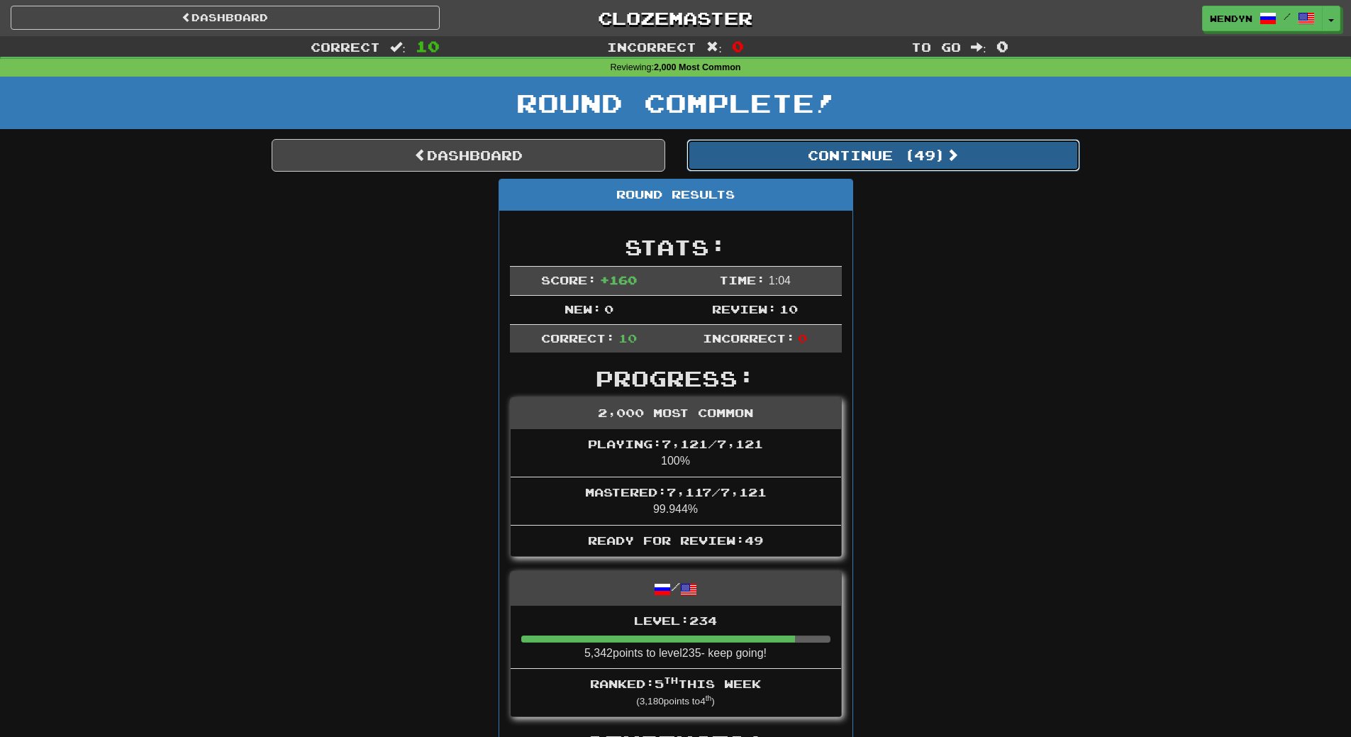
click at [913, 161] on button "Continue ( 49 )" at bounding box center [884, 155] width 394 height 33
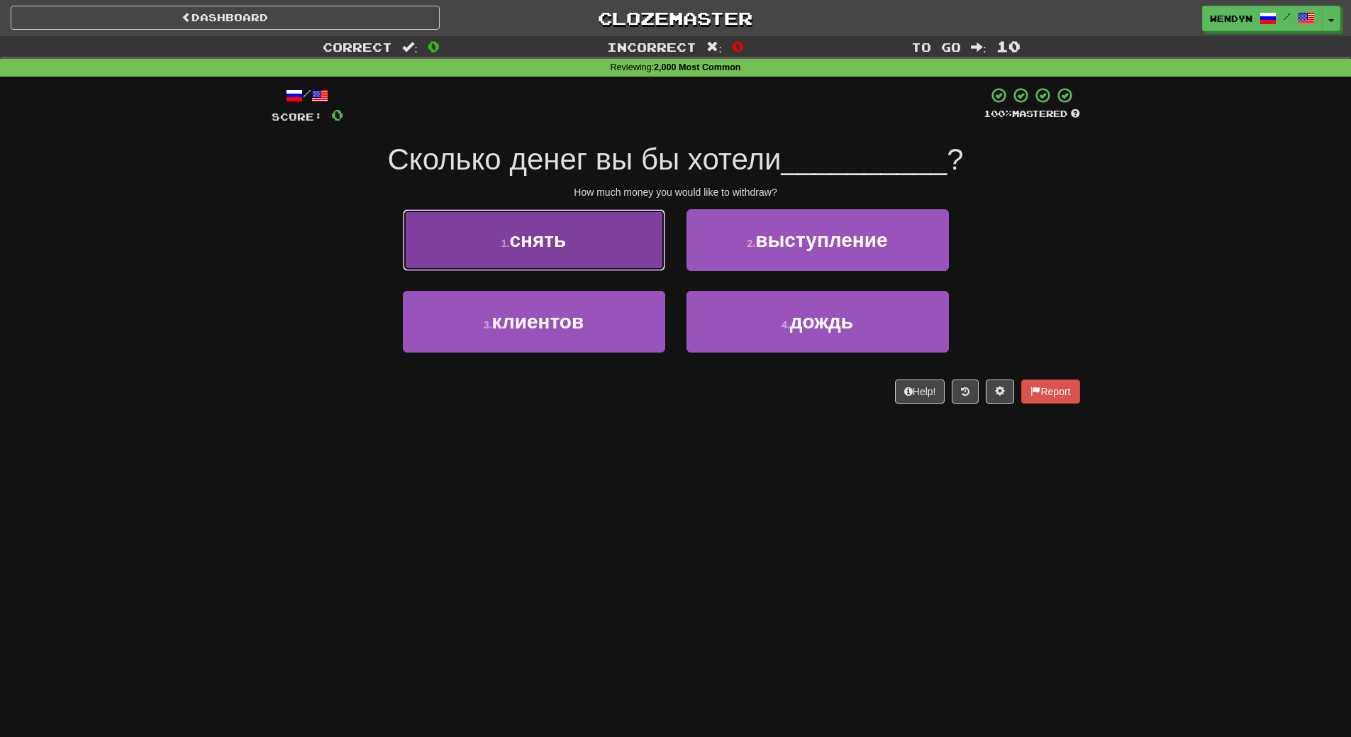
click at [531, 247] on span "снять" at bounding box center [537, 240] width 57 height 22
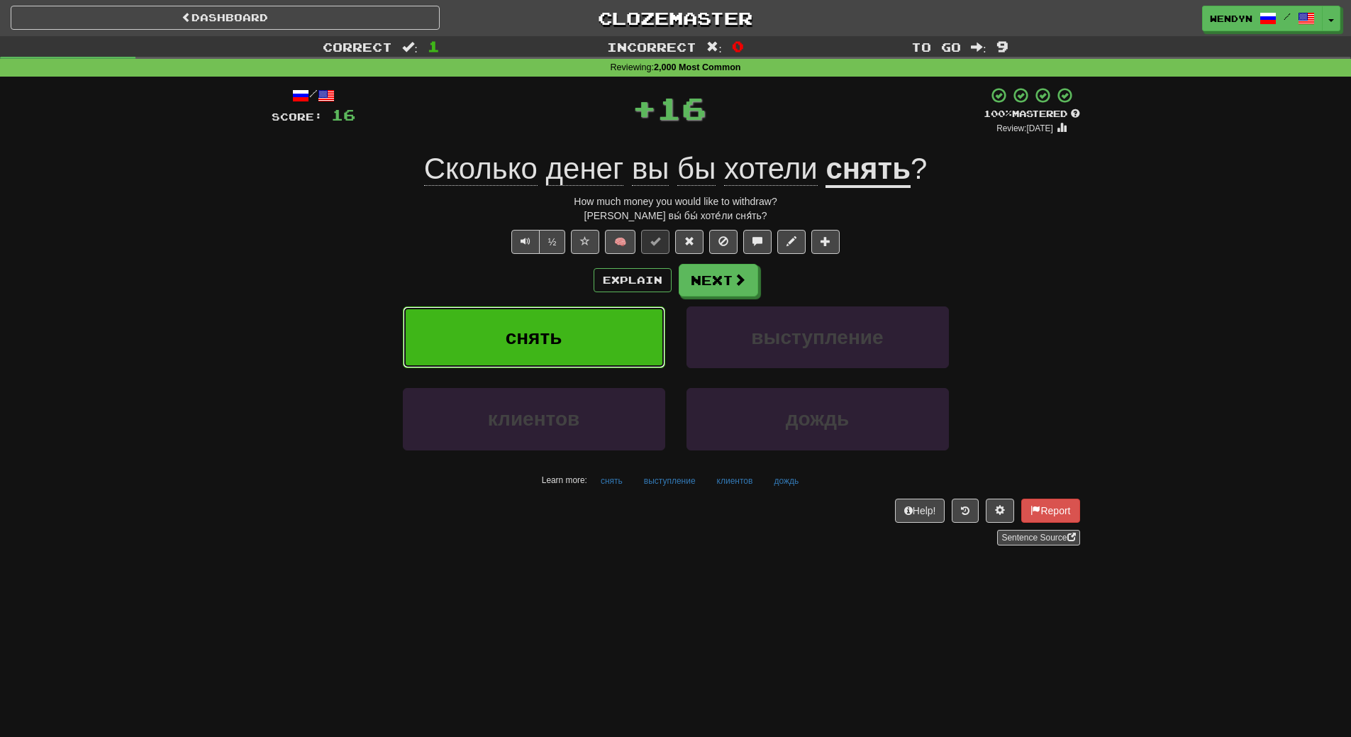
click at [536, 314] on button "снять" at bounding box center [534, 337] width 262 height 62
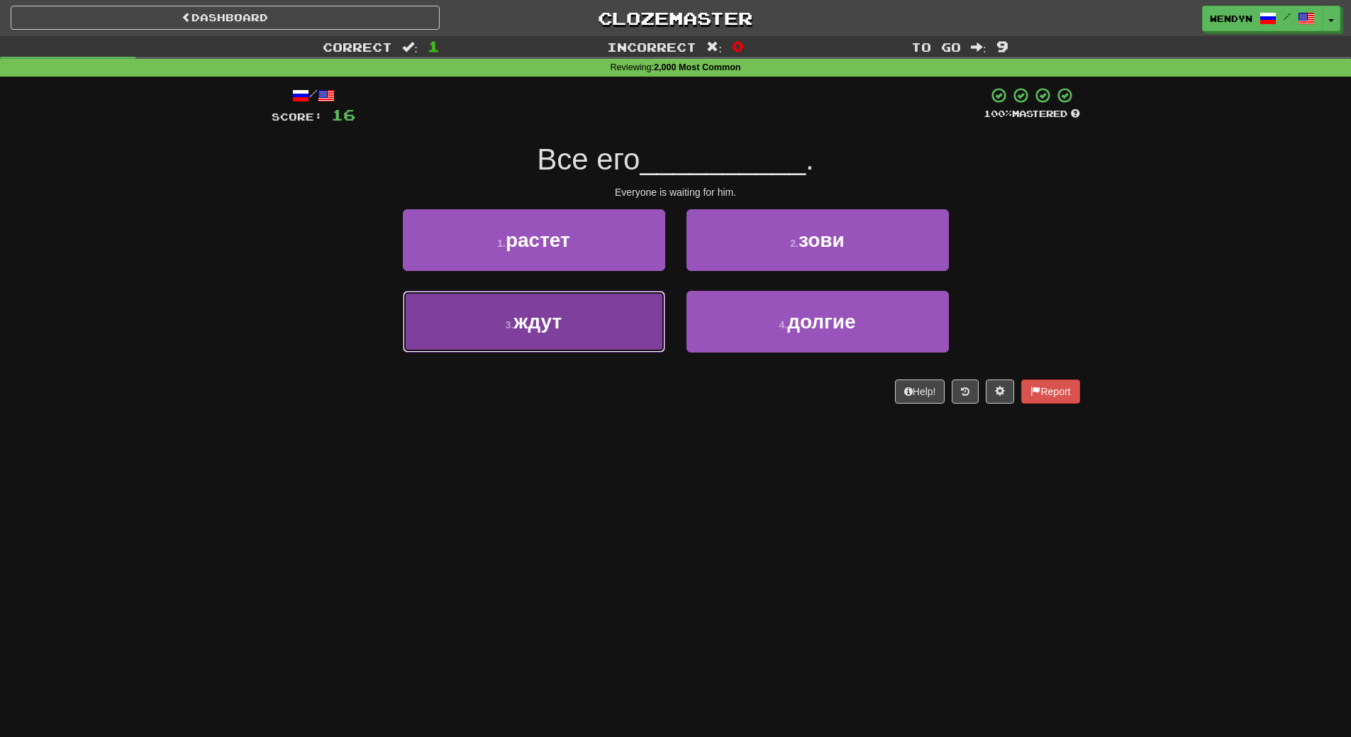
click at [619, 335] on button "3 . ждут" at bounding box center [534, 322] width 262 height 62
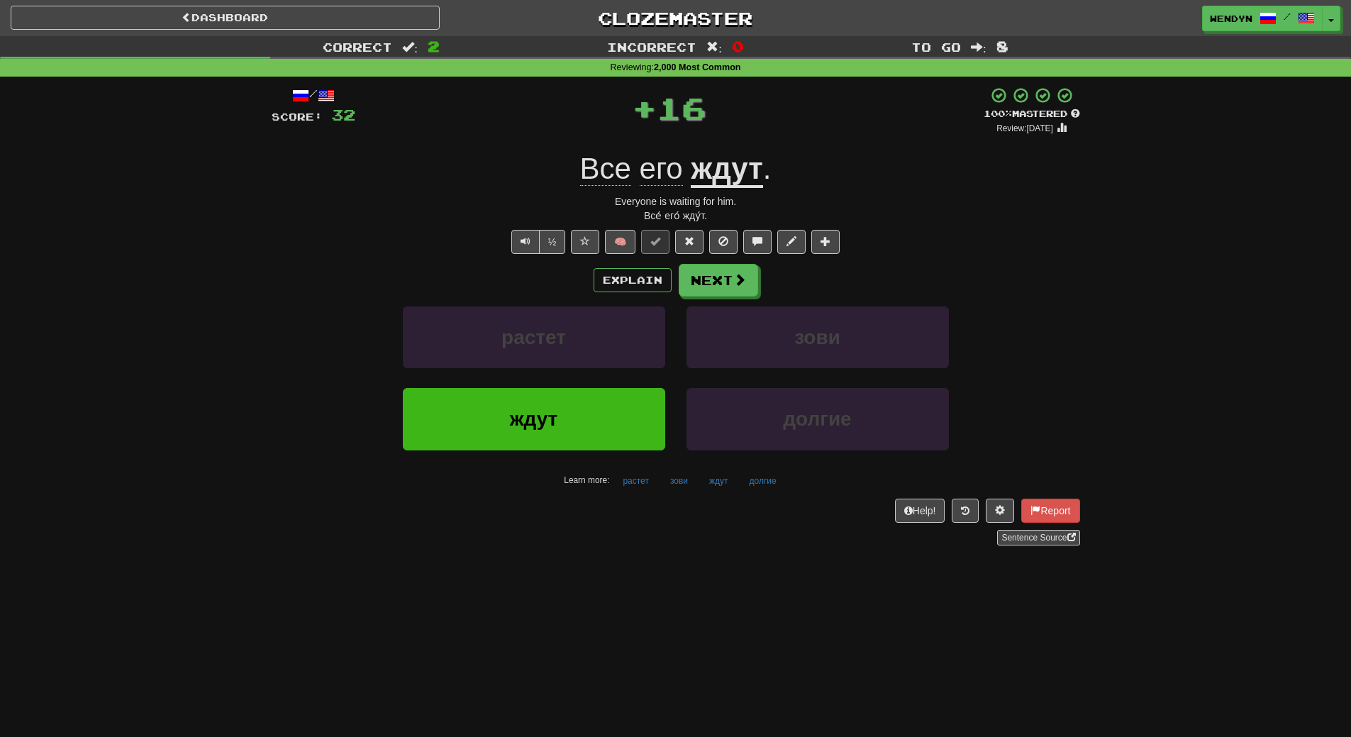
click at [606, 387] on div "растет" at bounding box center [534, 347] width 284 height 82
click at [602, 455] on div "ждут" at bounding box center [534, 429] width 284 height 82
click at [600, 446] on button "ждут" at bounding box center [534, 419] width 262 height 62
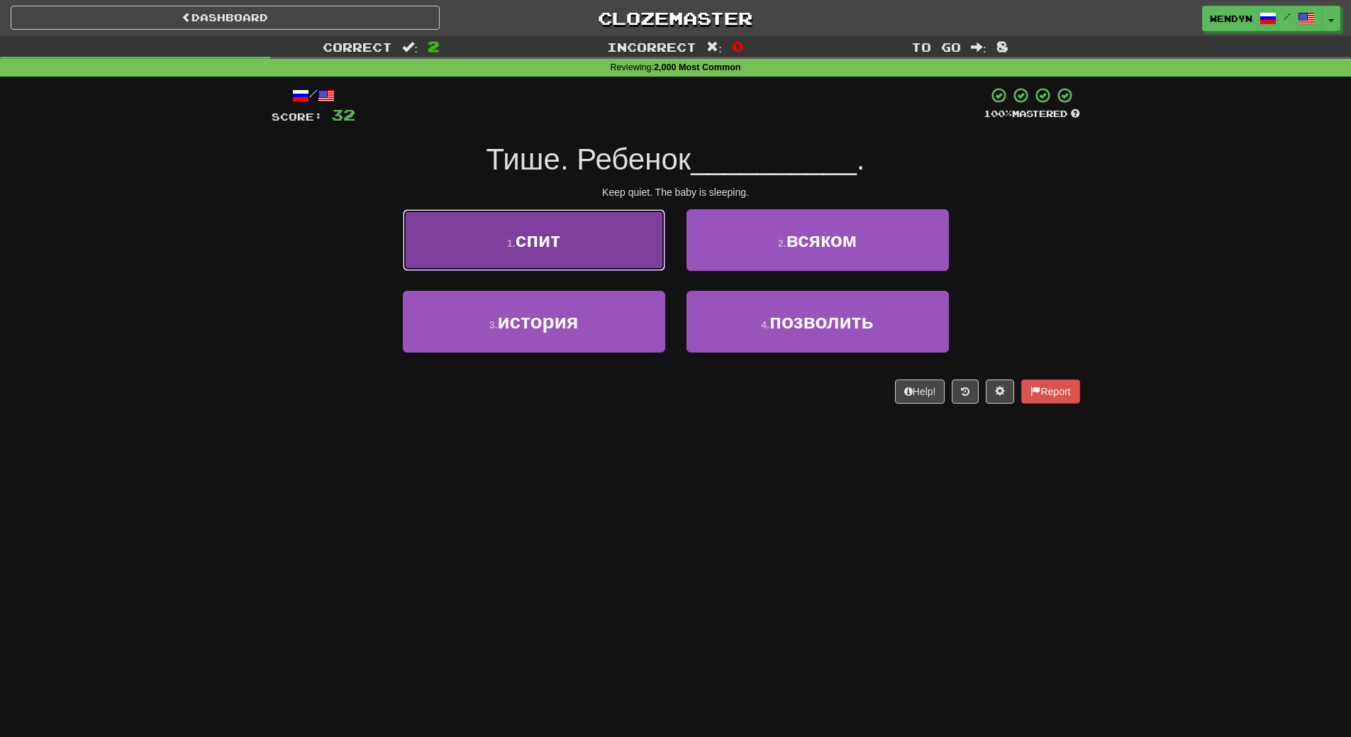
drag, startPoint x: 587, startPoint y: 264, endPoint x: 506, endPoint y: 255, distance: 81.3
click at [506, 255] on button "1 . спит" at bounding box center [534, 240] width 262 height 62
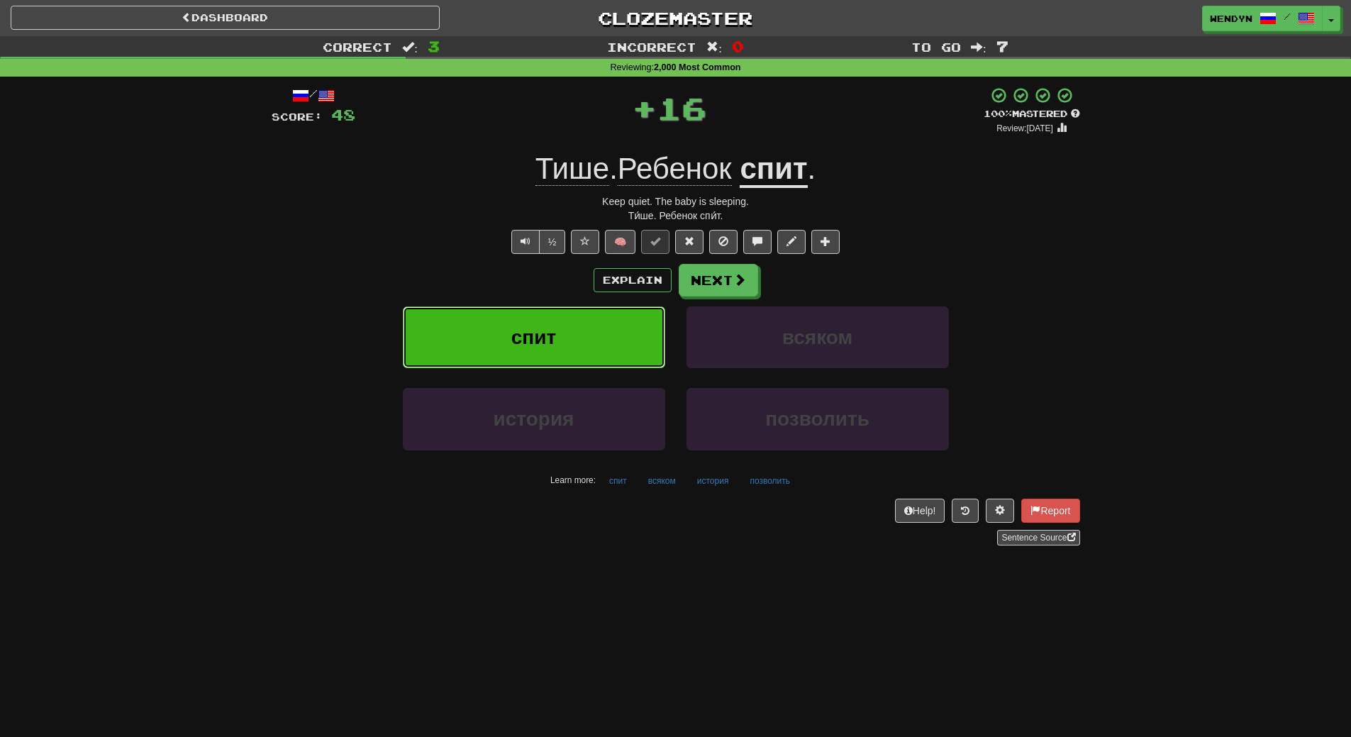
click at [509, 319] on button "спит" at bounding box center [534, 337] width 262 height 62
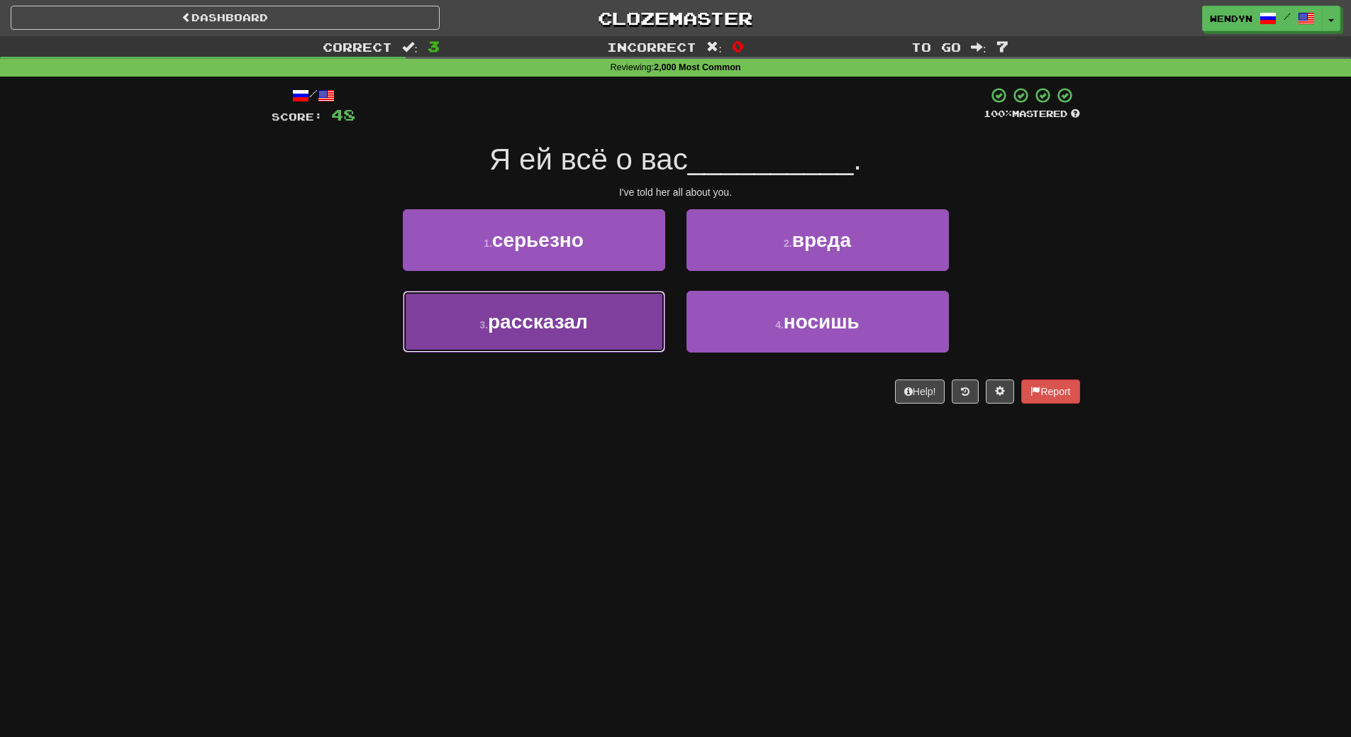
click at [606, 338] on button "3 . рассказал" at bounding box center [534, 322] width 262 height 62
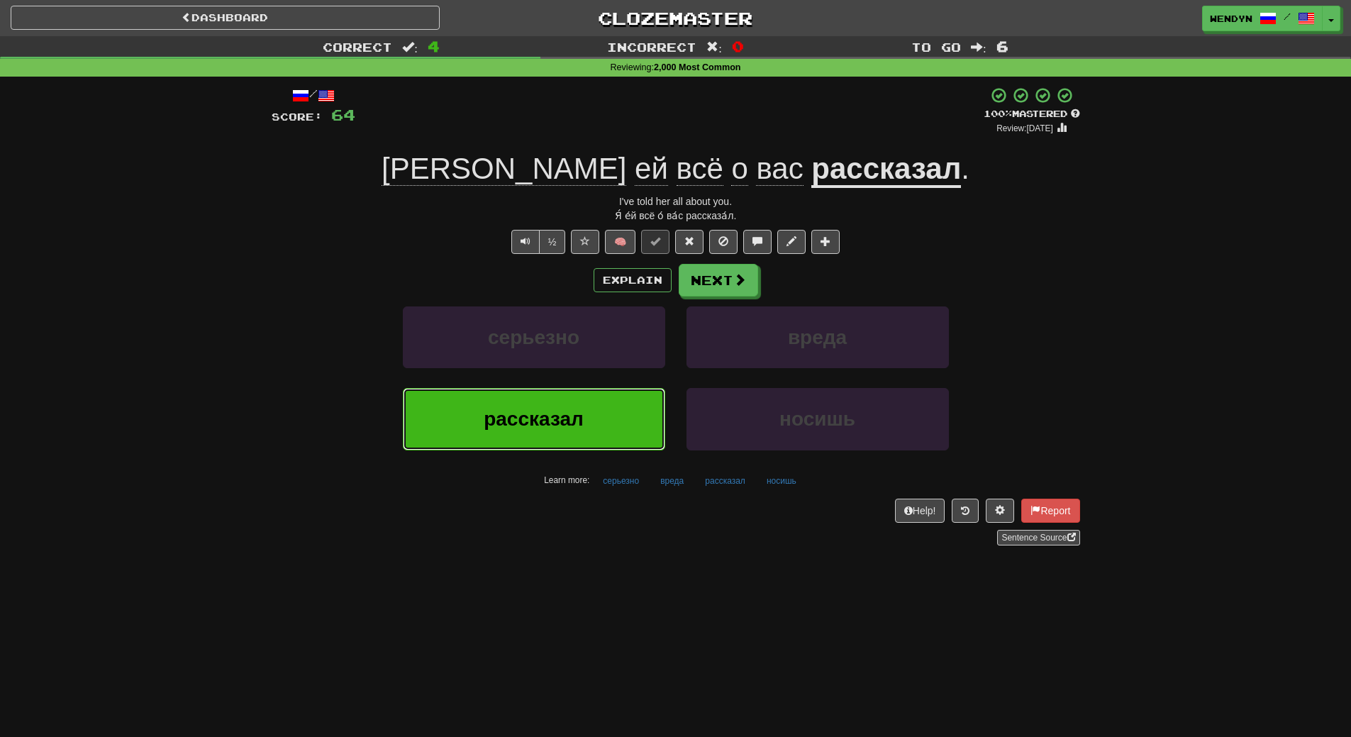
click at [600, 404] on button "рассказал" at bounding box center [534, 419] width 262 height 62
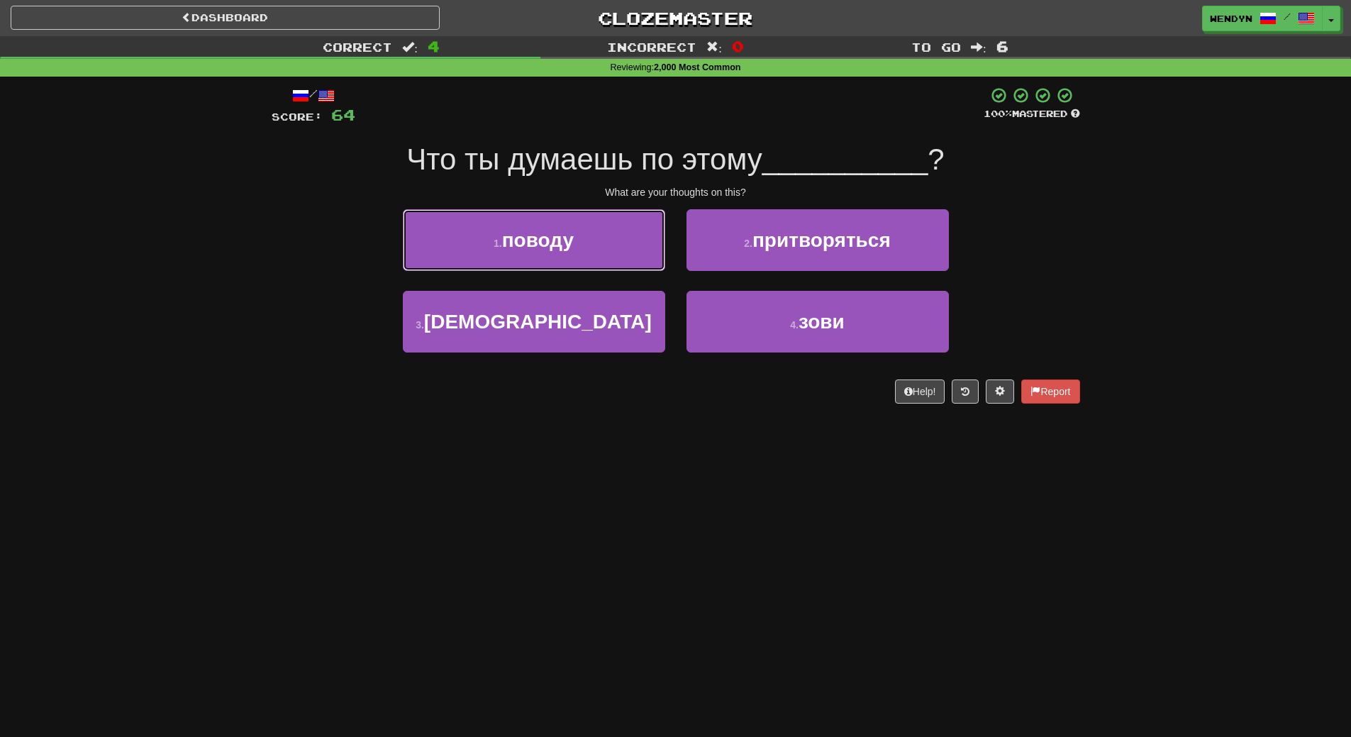
click at [570, 254] on button "1 . поводу" at bounding box center [534, 240] width 262 height 62
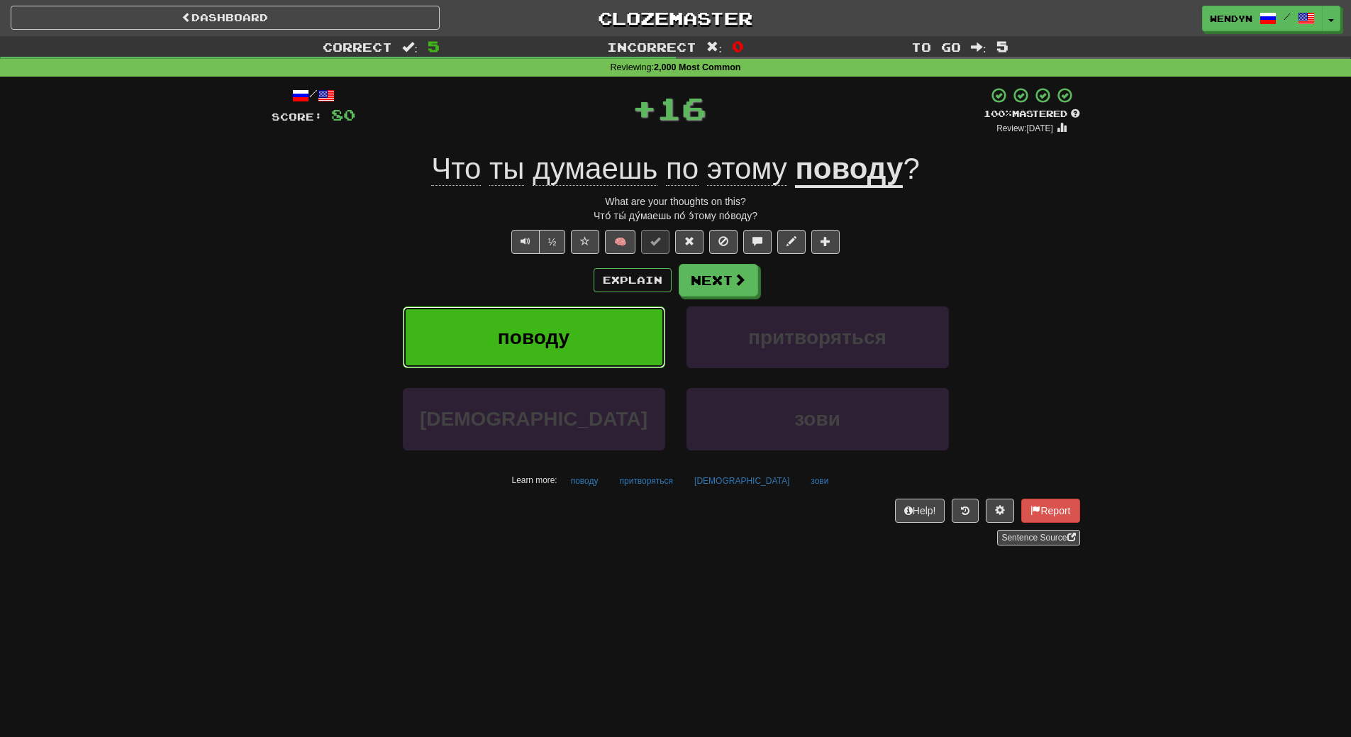
click at [564, 333] on span "поводу" at bounding box center [534, 337] width 72 height 22
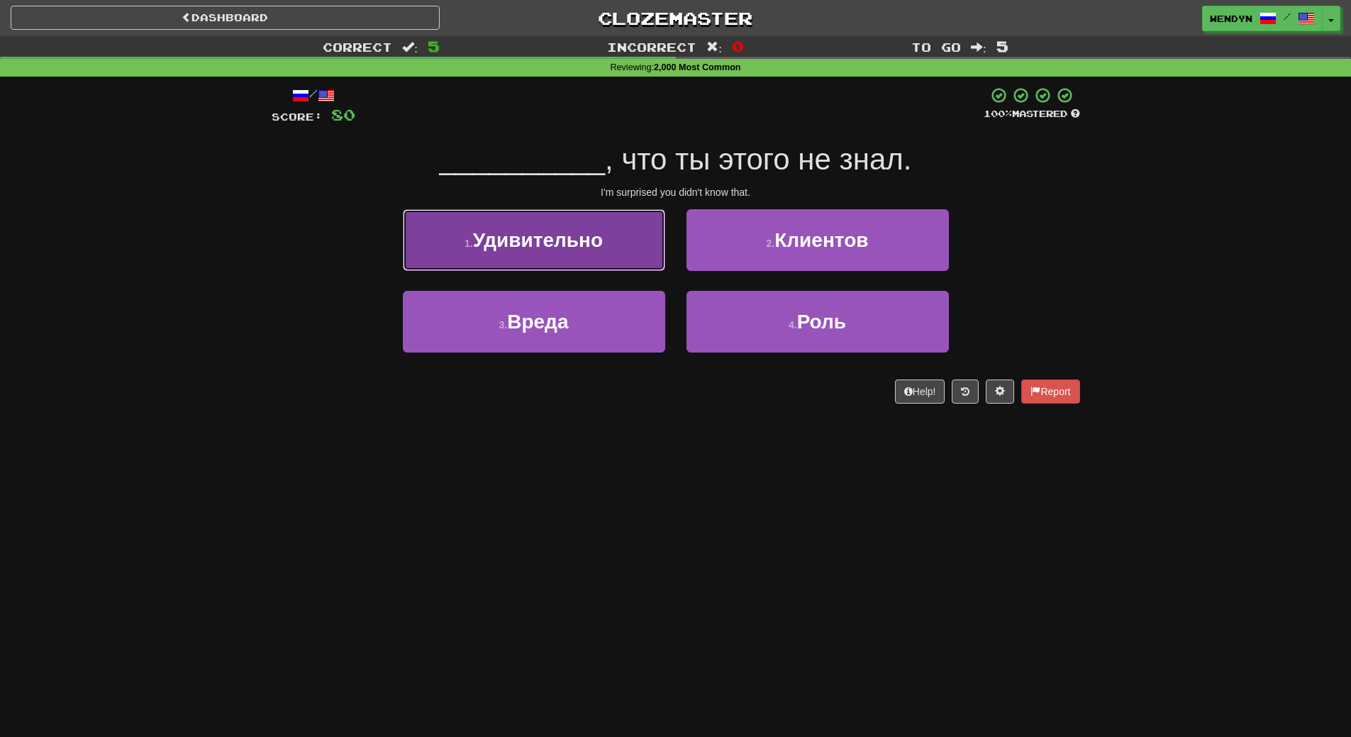
click at [585, 254] on button "1 . Удивительно" at bounding box center [534, 240] width 262 height 62
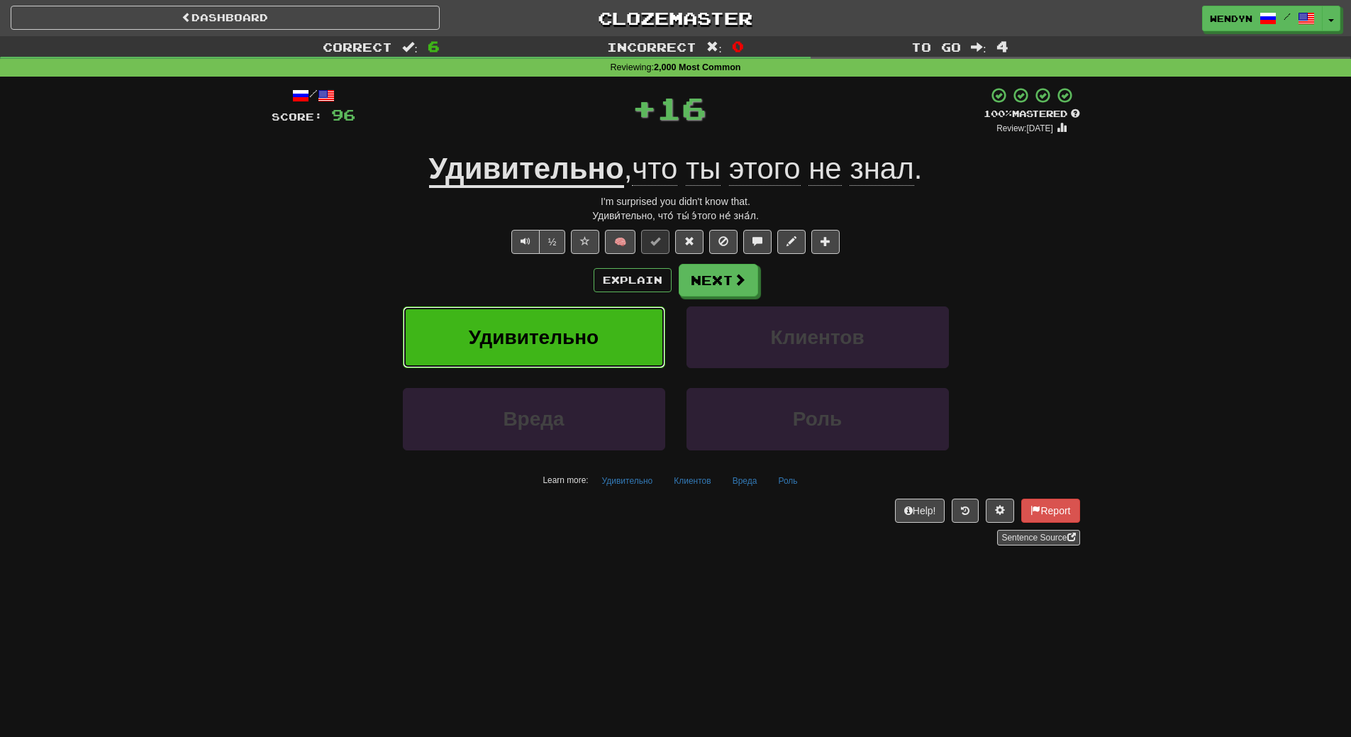
click at [577, 333] on span "Удивительно" at bounding box center [534, 337] width 130 height 22
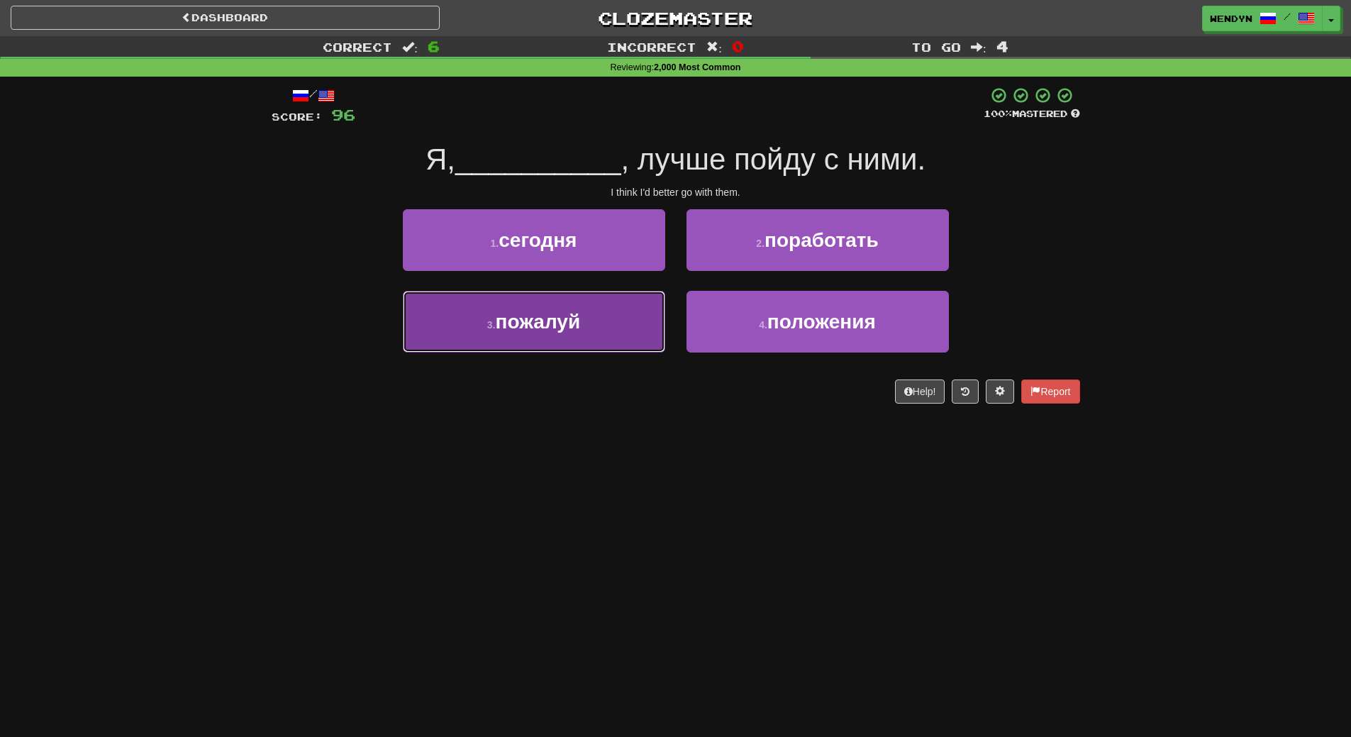
click at [547, 345] on button "3 . пожалуй" at bounding box center [534, 322] width 262 height 62
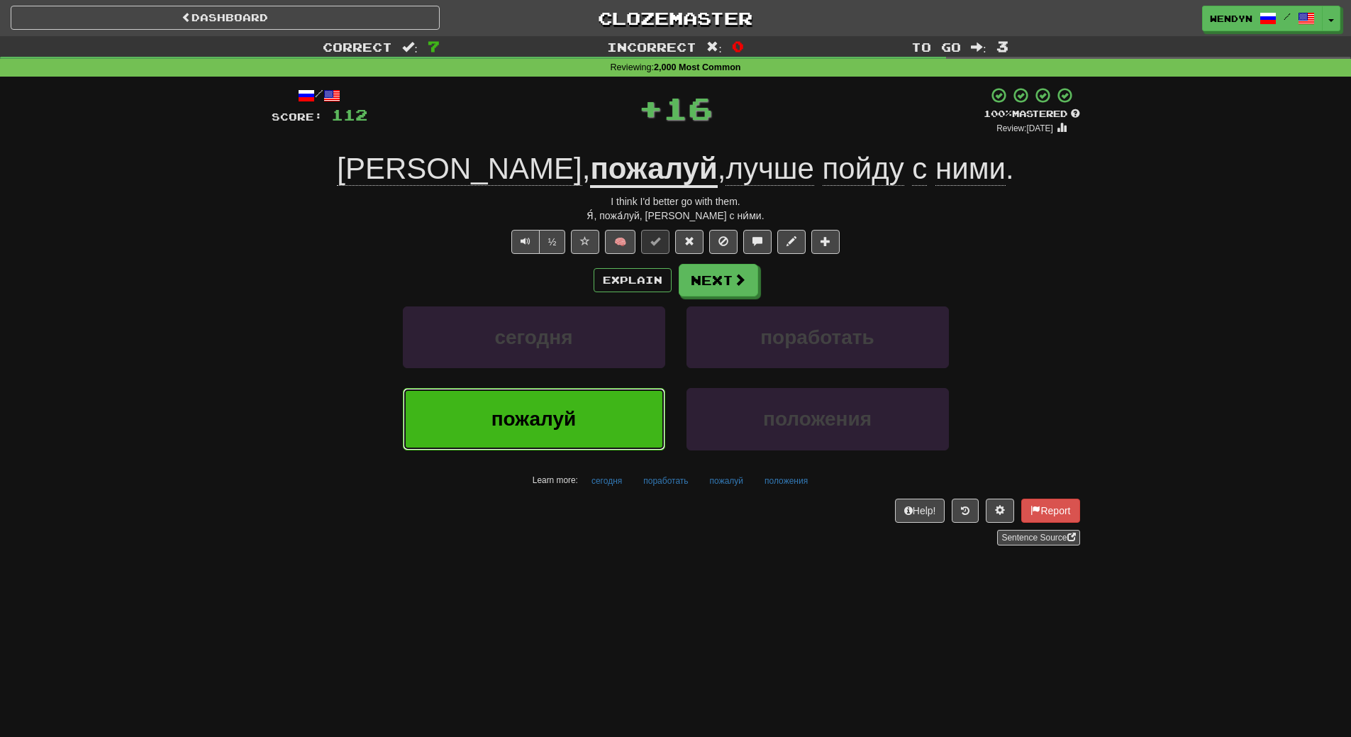
click at [541, 414] on span "пожалуй" at bounding box center [534, 419] width 85 height 22
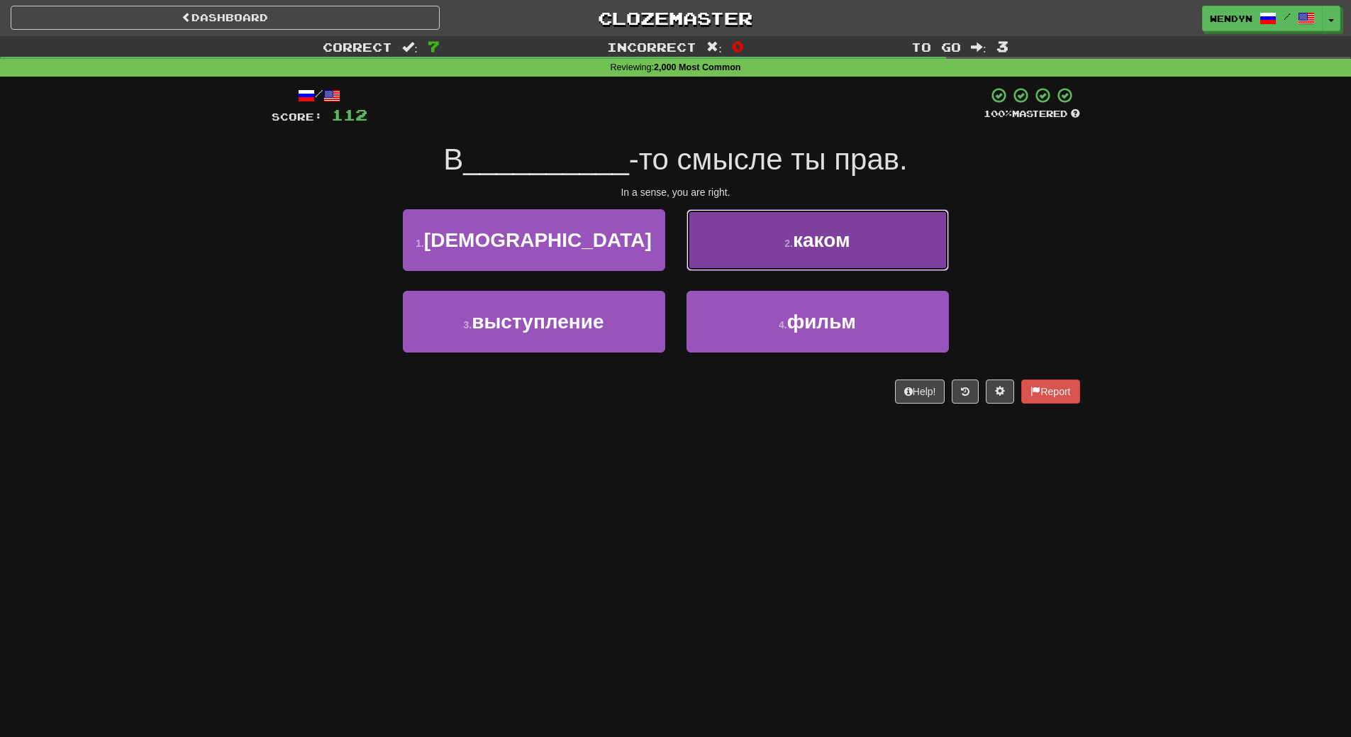
click at [833, 265] on button "2 . каком" at bounding box center [818, 240] width 262 height 62
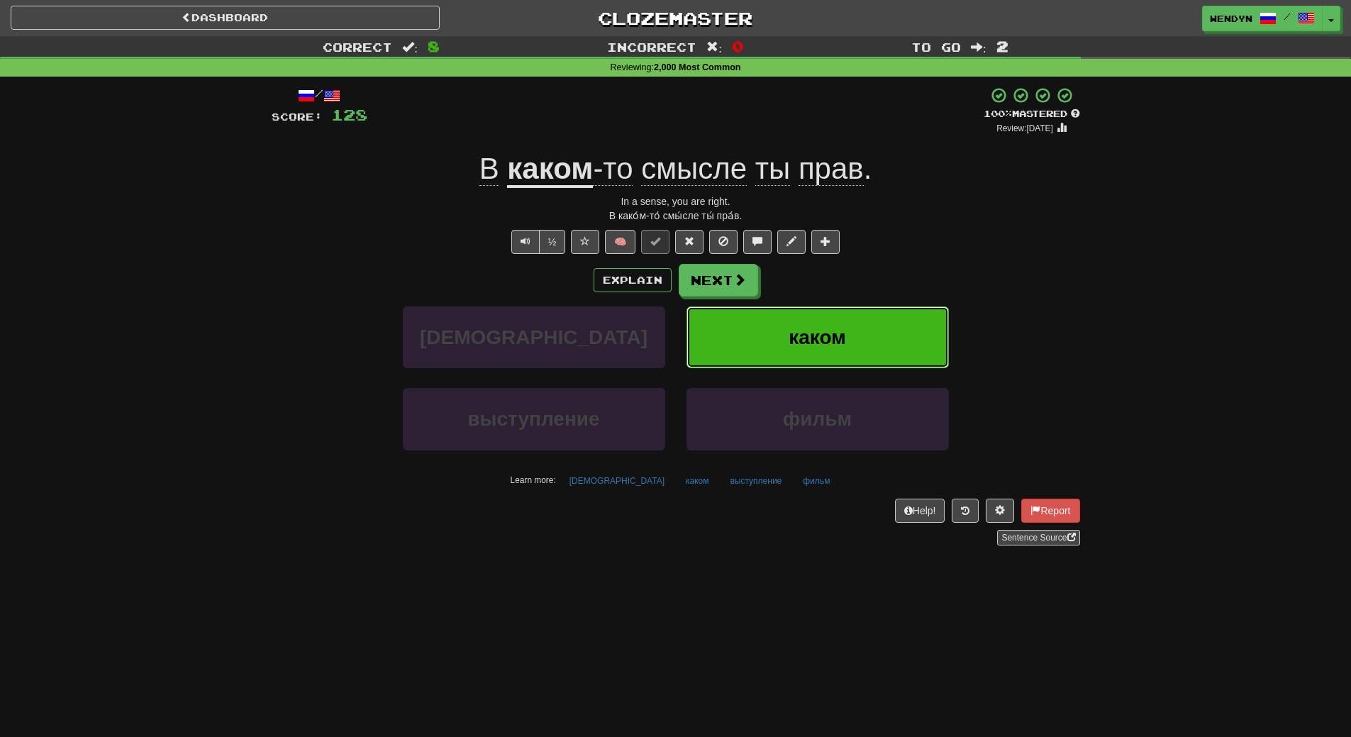
click at [835, 332] on span "каком" at bounding box center [817, 337] width 57 height 22
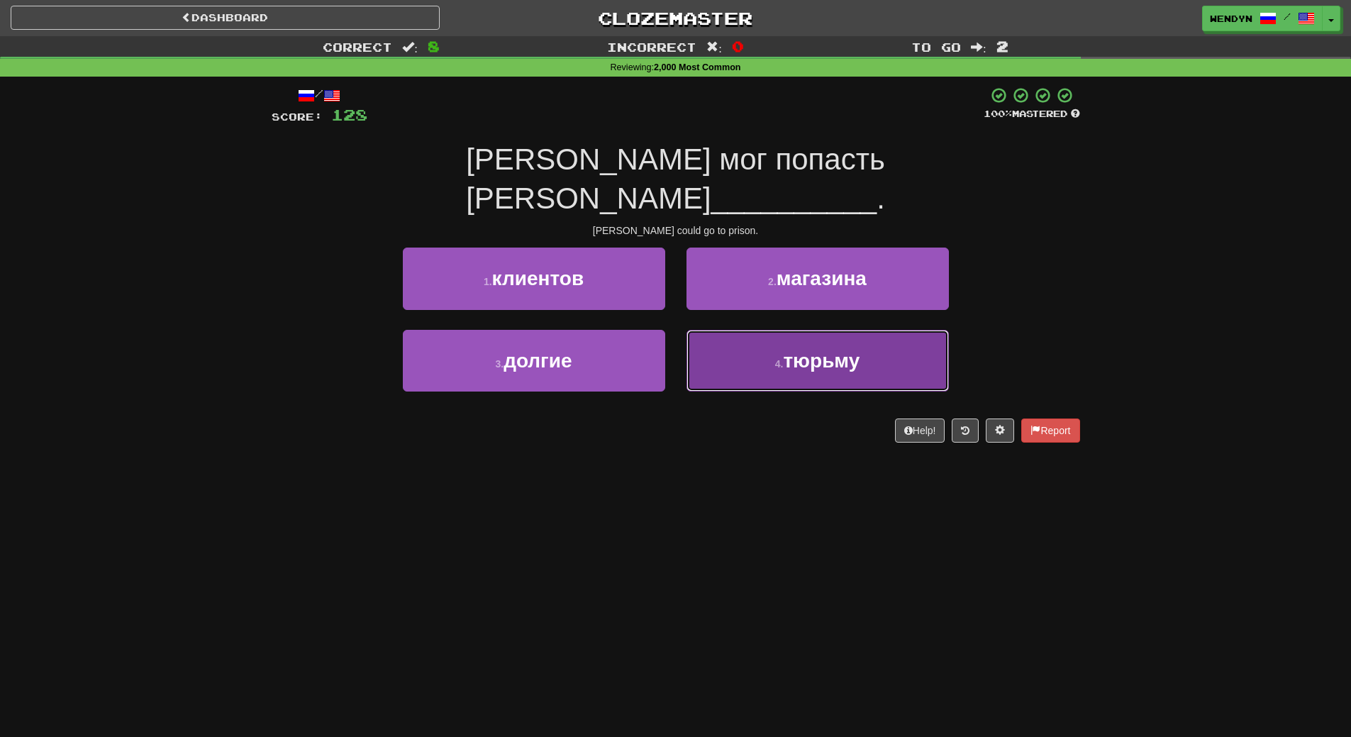
click at [792, 350] on span "тюрьму" at bounding box center [821, 361] width 77 height 22
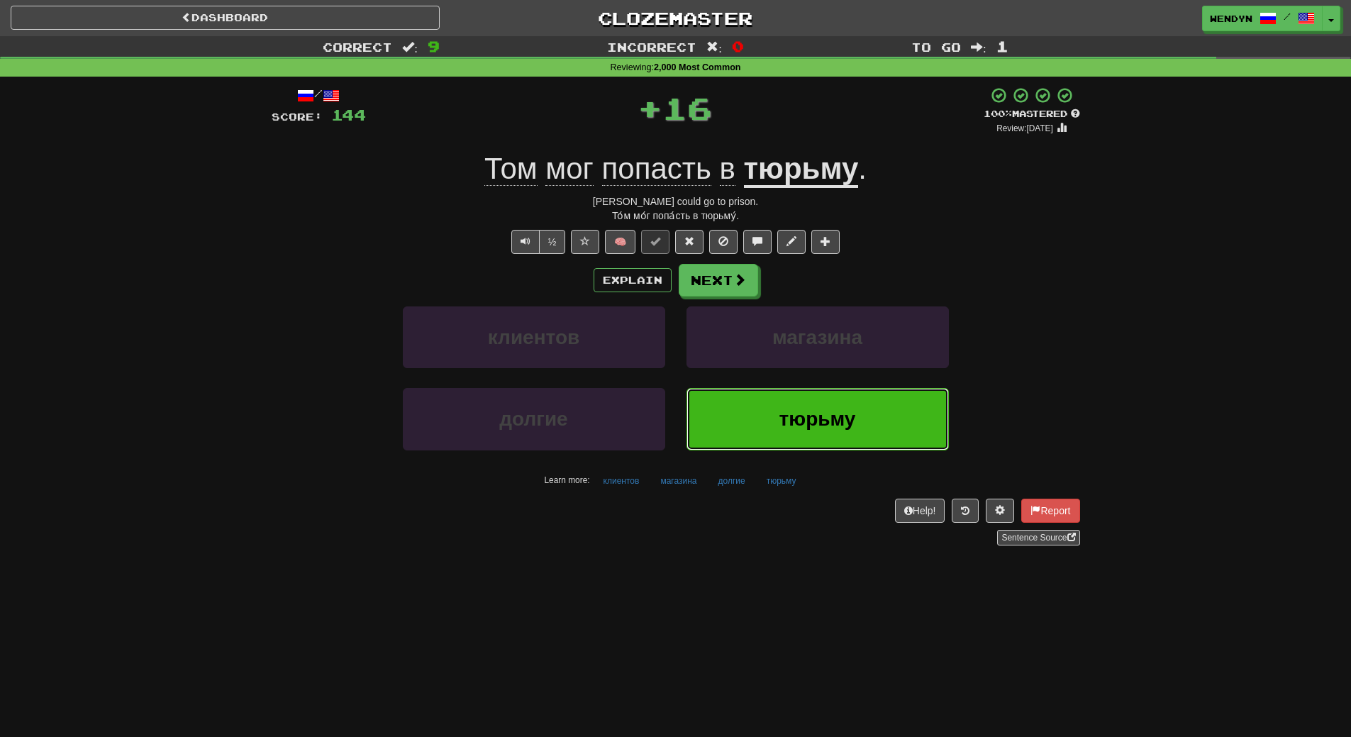
click at [759, 432] on button "тюрьму" at bounding box center [818, 419] width 262 height 62
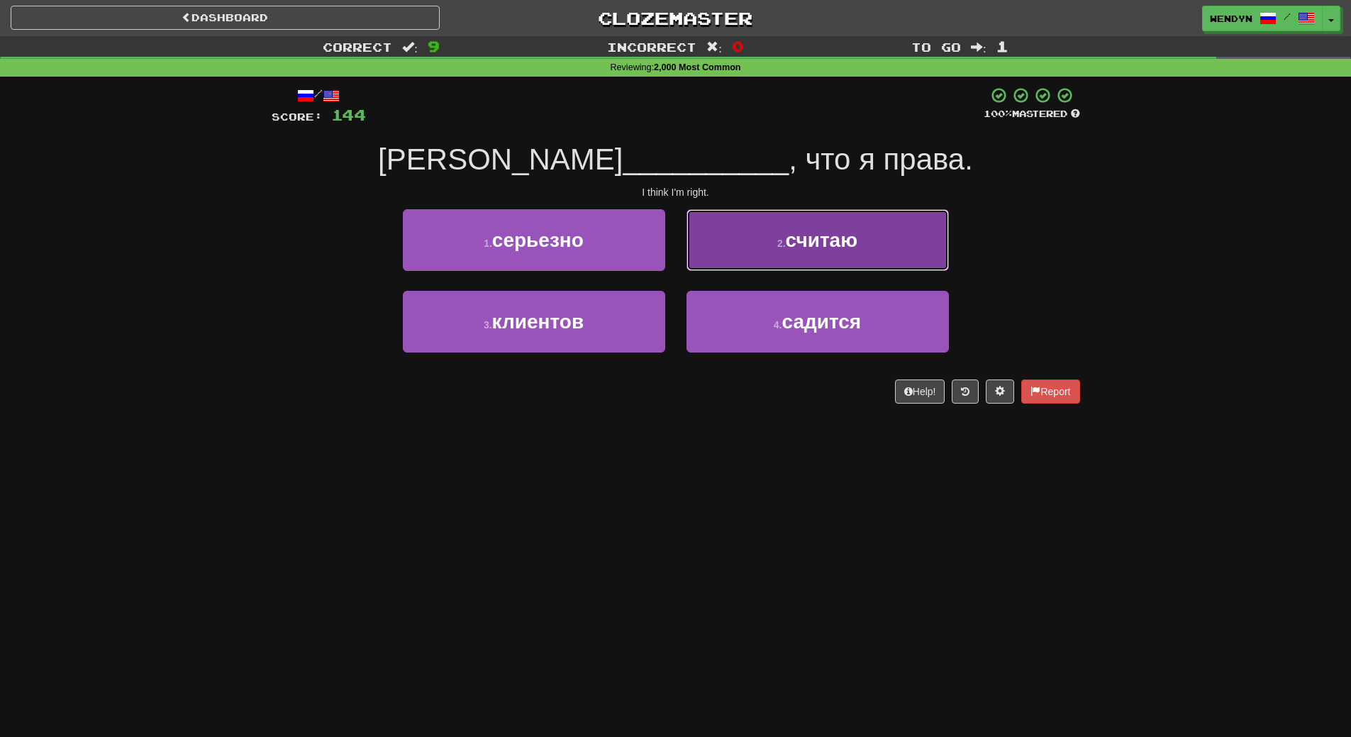
click at [846, 258] on button "2 . считаю" at bounding box center [818, 240] width 262 height 62
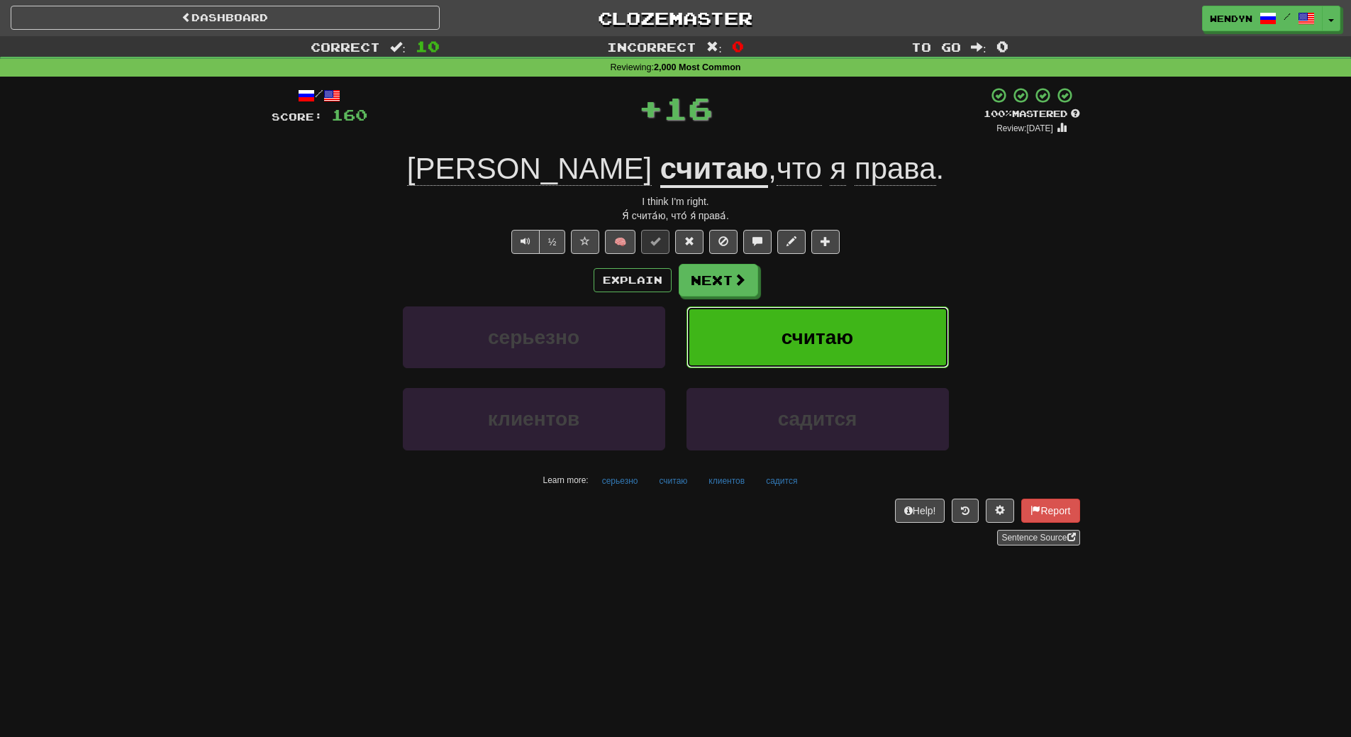
click at [850, 331] on span "считаю" at bounding box center [818, 337] width 72 height 22
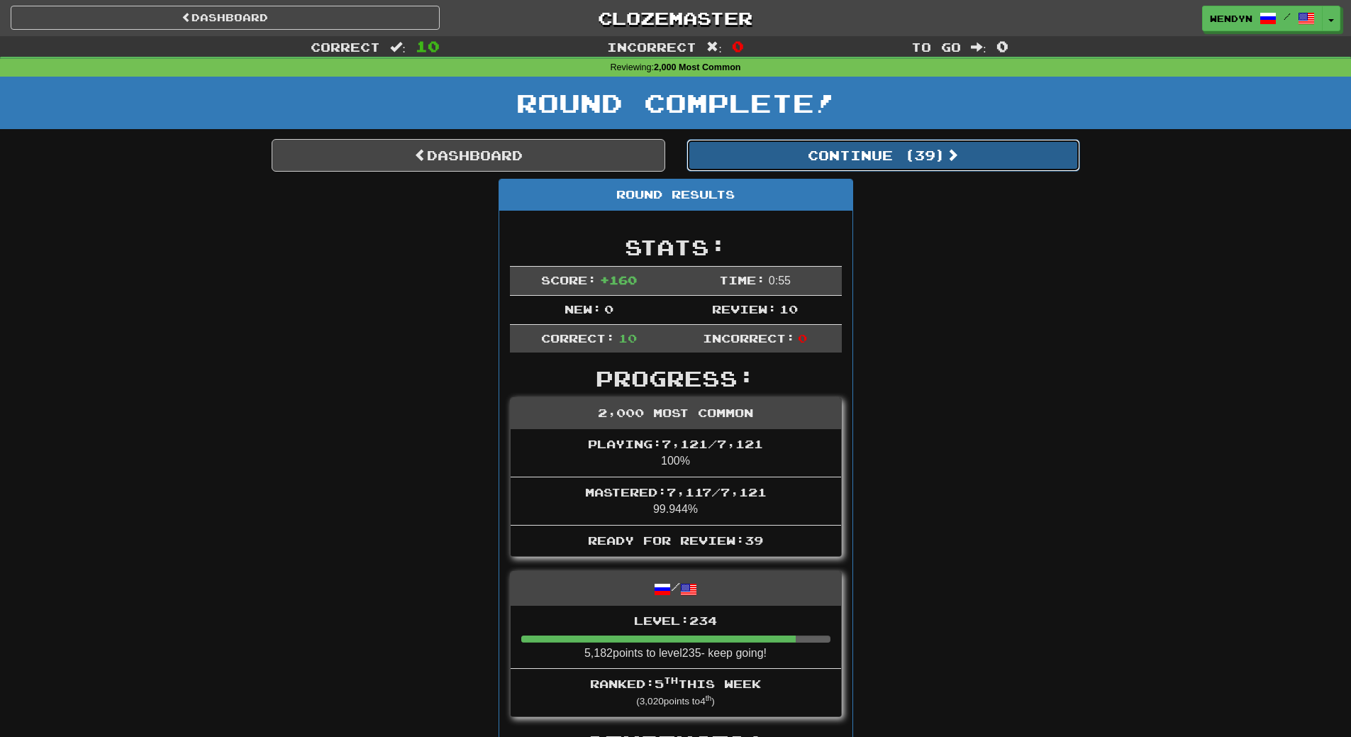
click at [907, 162] on button "Continue ( 39 )" at bounding box center [884, 155] width 394 height 33
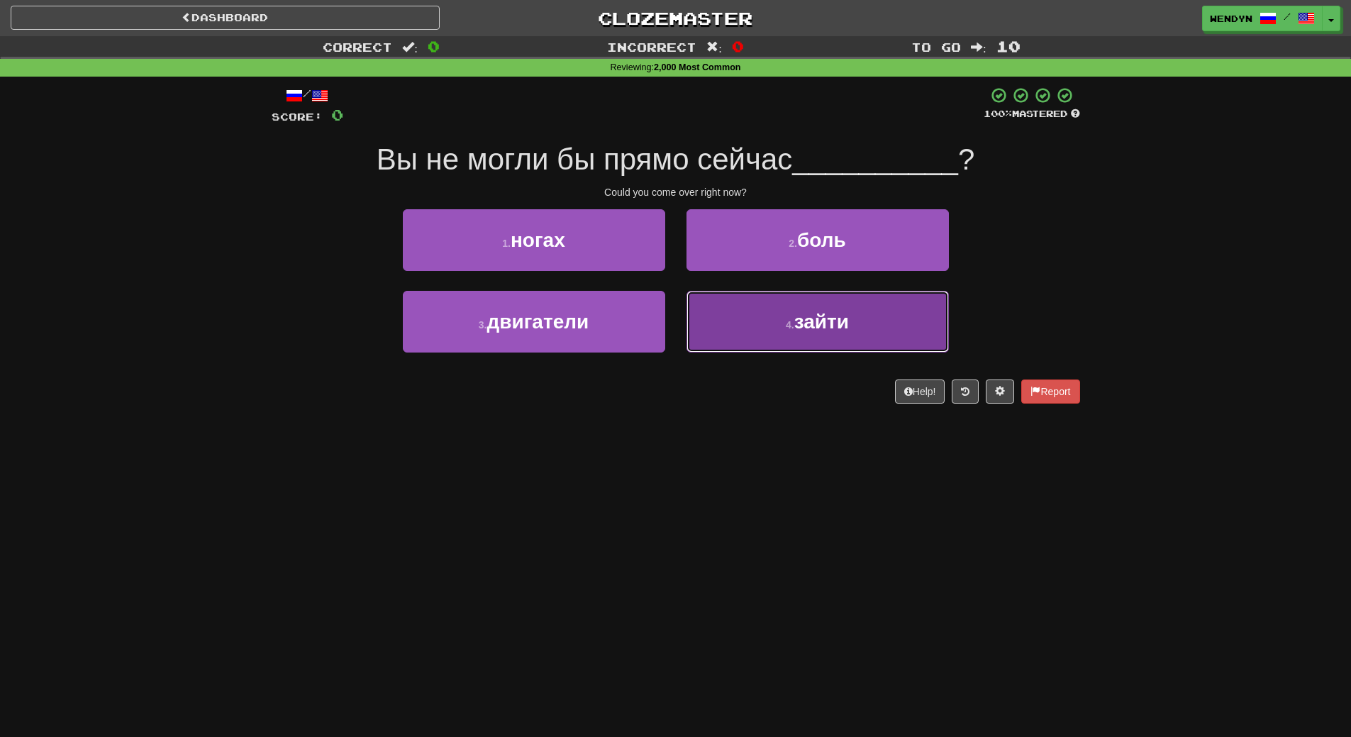
click at [747, 350] on button "4 . зайти" at bounding box center [818, 322] width 262 height 62
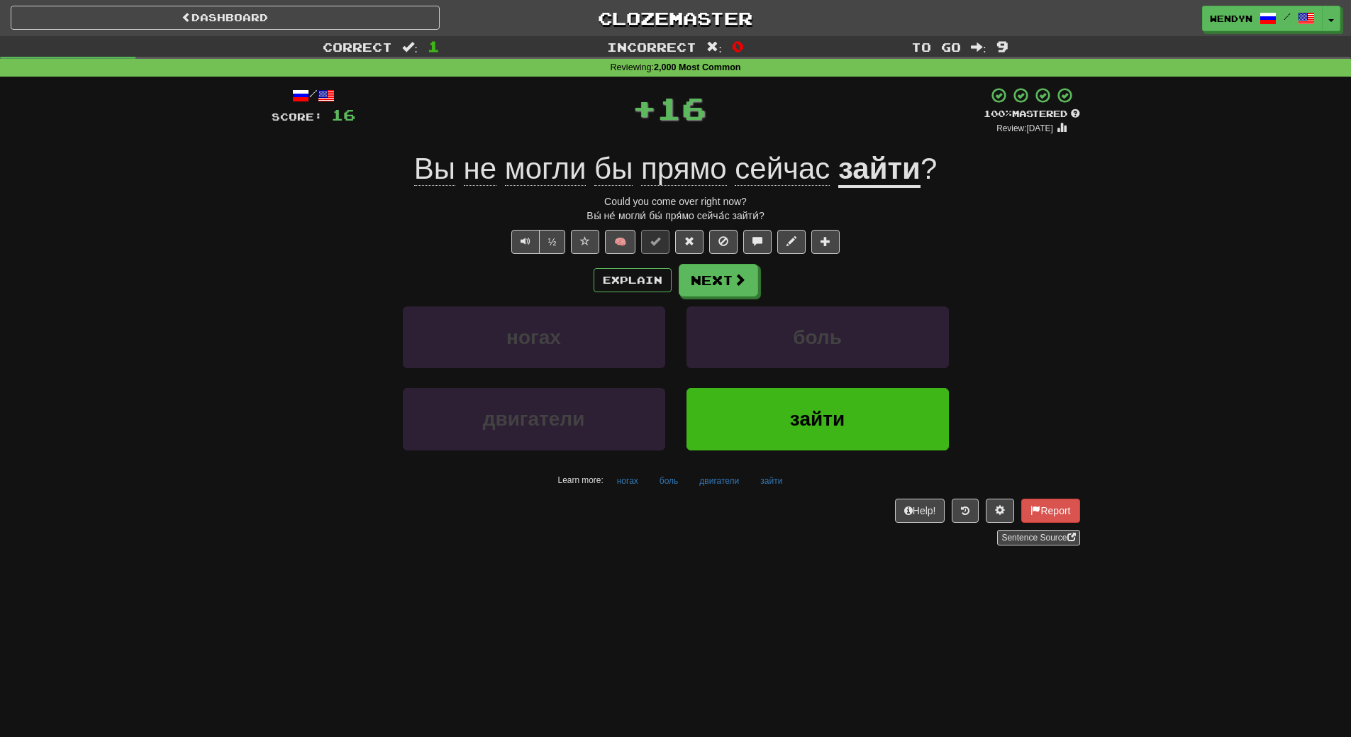
click at [745, 387] on div "боль" at bounding box center [818, 347] width 284 height 82
click at [719, 436] on button "зайти" at bounding box center [818, 419] width 262 height 62
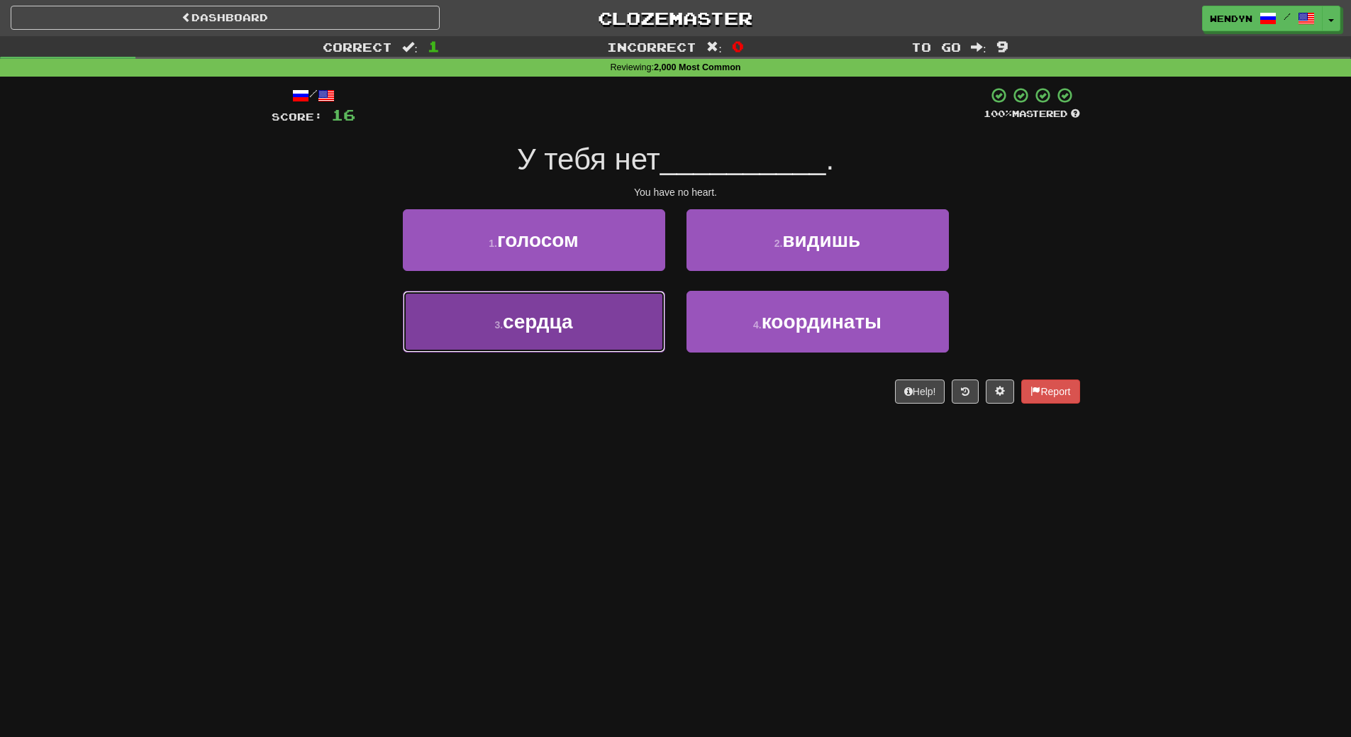
click at [624, 331] on button "3 . сердца" at bounding box center [534, 322] width 262 height 62
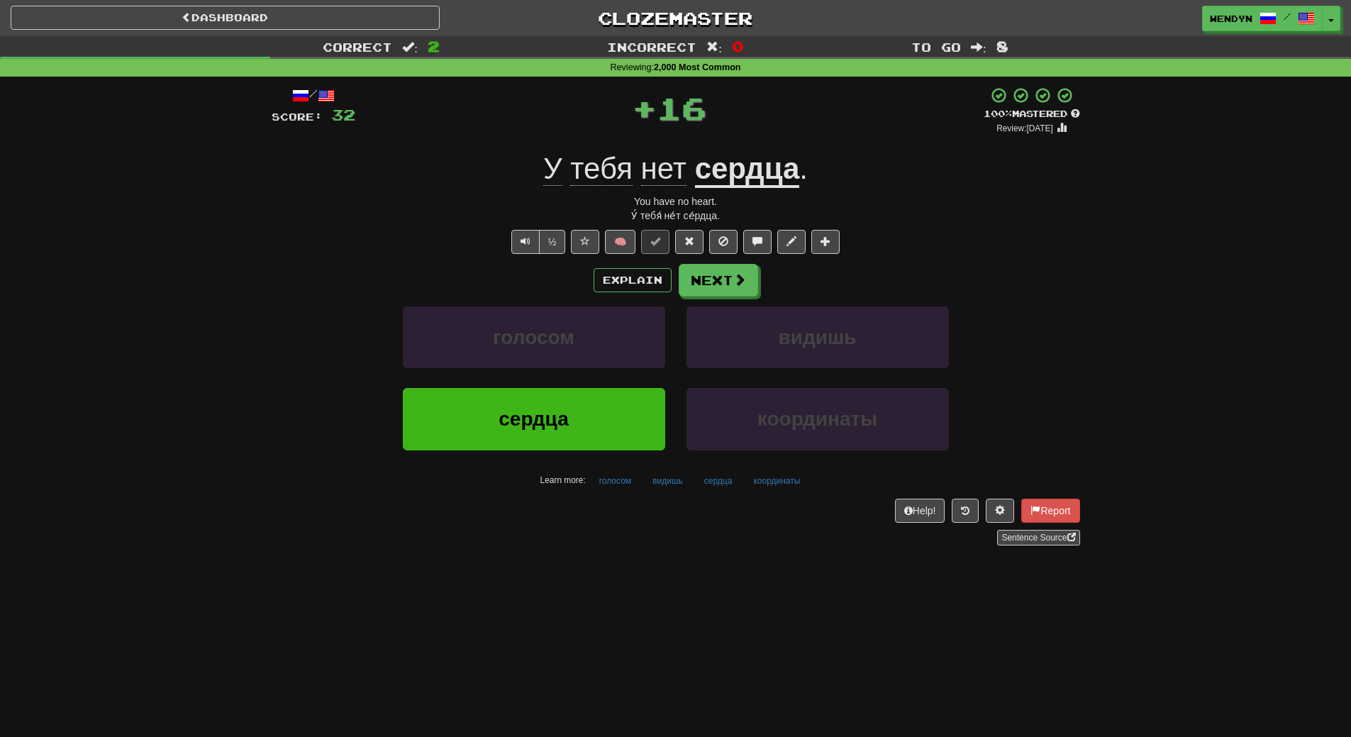
click at [619, 387] on div "голосом" at bounding box center [534, 347] width 284 height 82
click at [619, 402] on button "сердца" at bounding box center [534, 419] width 262 height 62
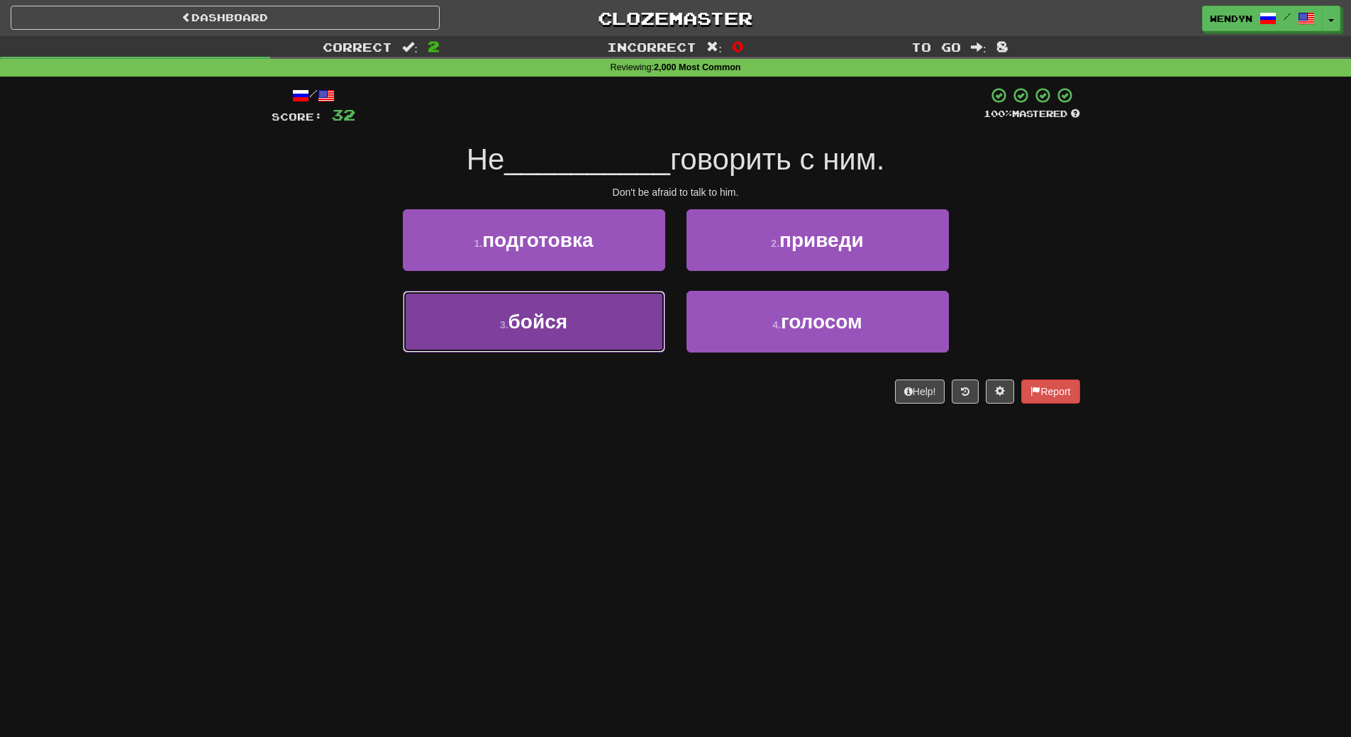
click at [599, 334] on button "3 . бойся" at bounding box center [534, 322] width 262 height 62
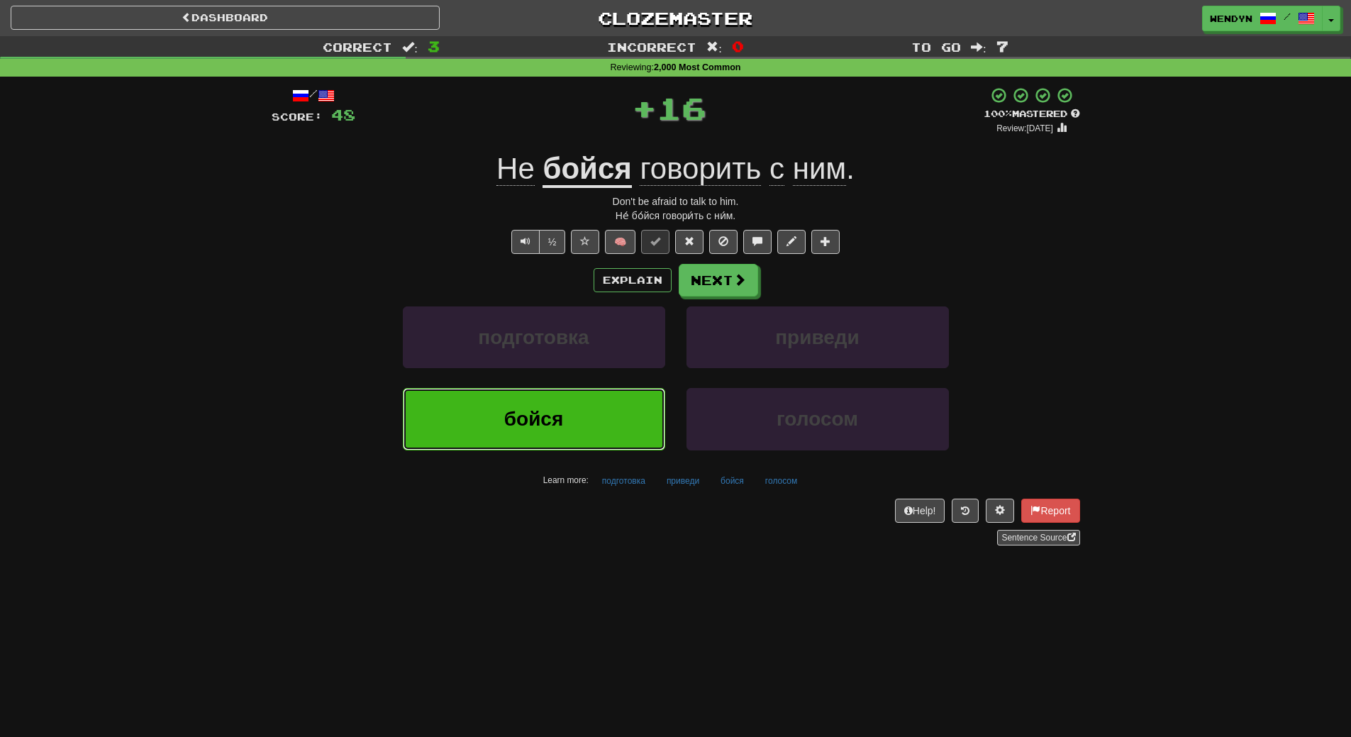
click at [586, 415] on button "бойся" at bounding box center [534, 419] width 262 height 62
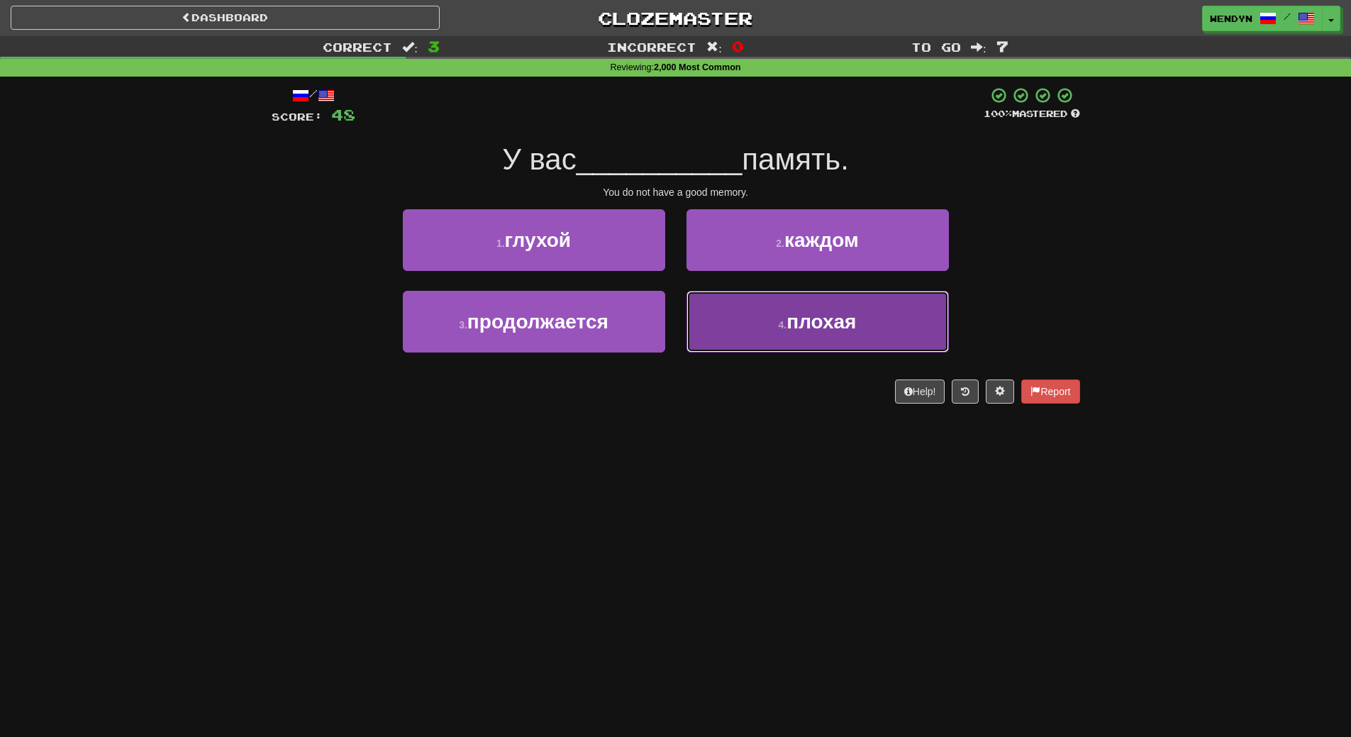
click at [770, 328] on button "4 . плохая" at bounding box center [818, 322] width 262 height 62
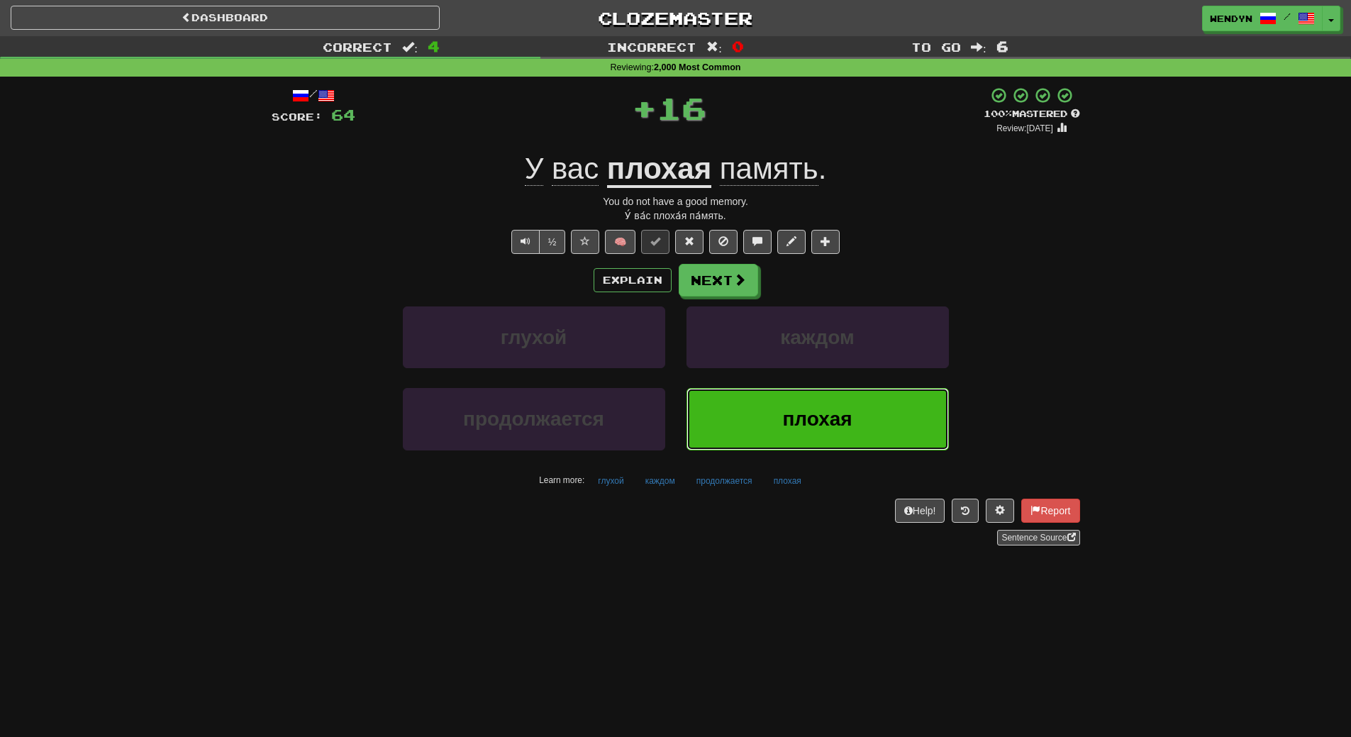
click at [747, 442] on button "плохая" at bounding box center [818, 419] width 262 height 62
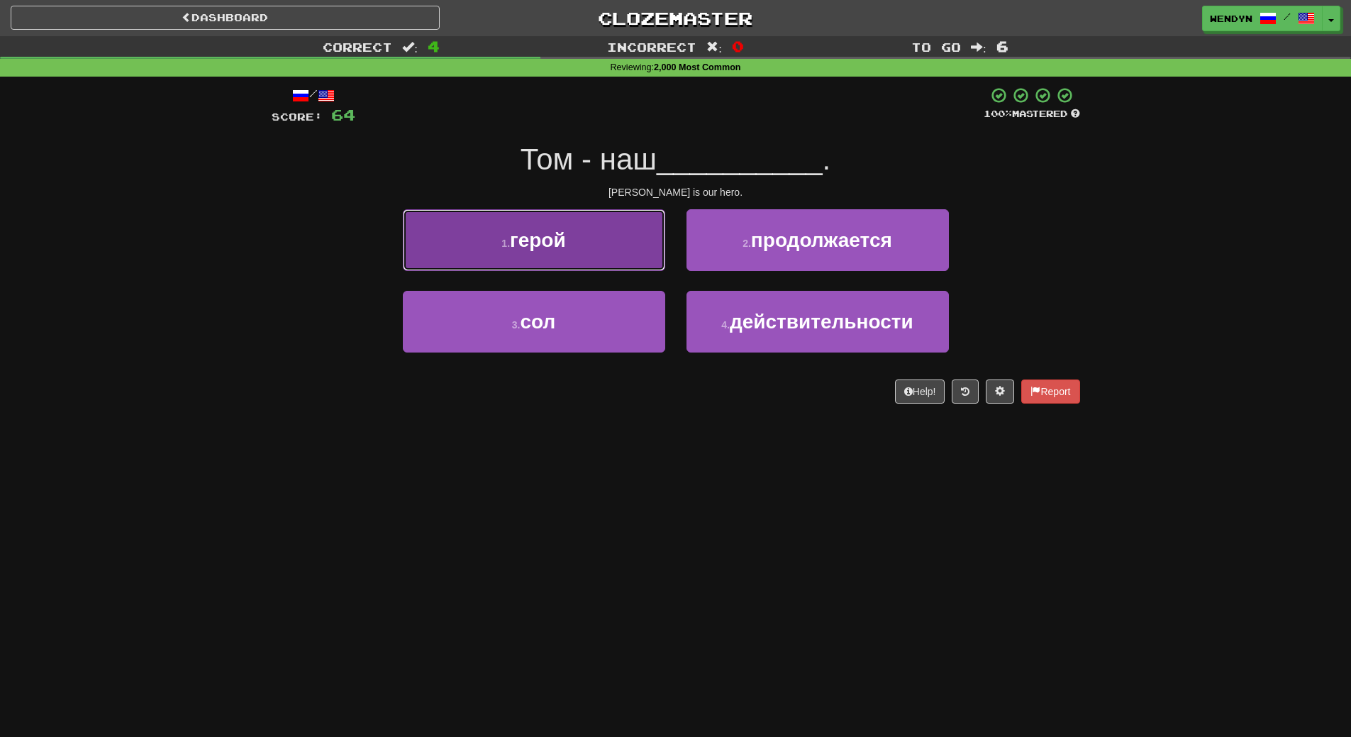
click at [571, 249] on button "1 . герой" at bounding box center [534, 240] width 262 height 62
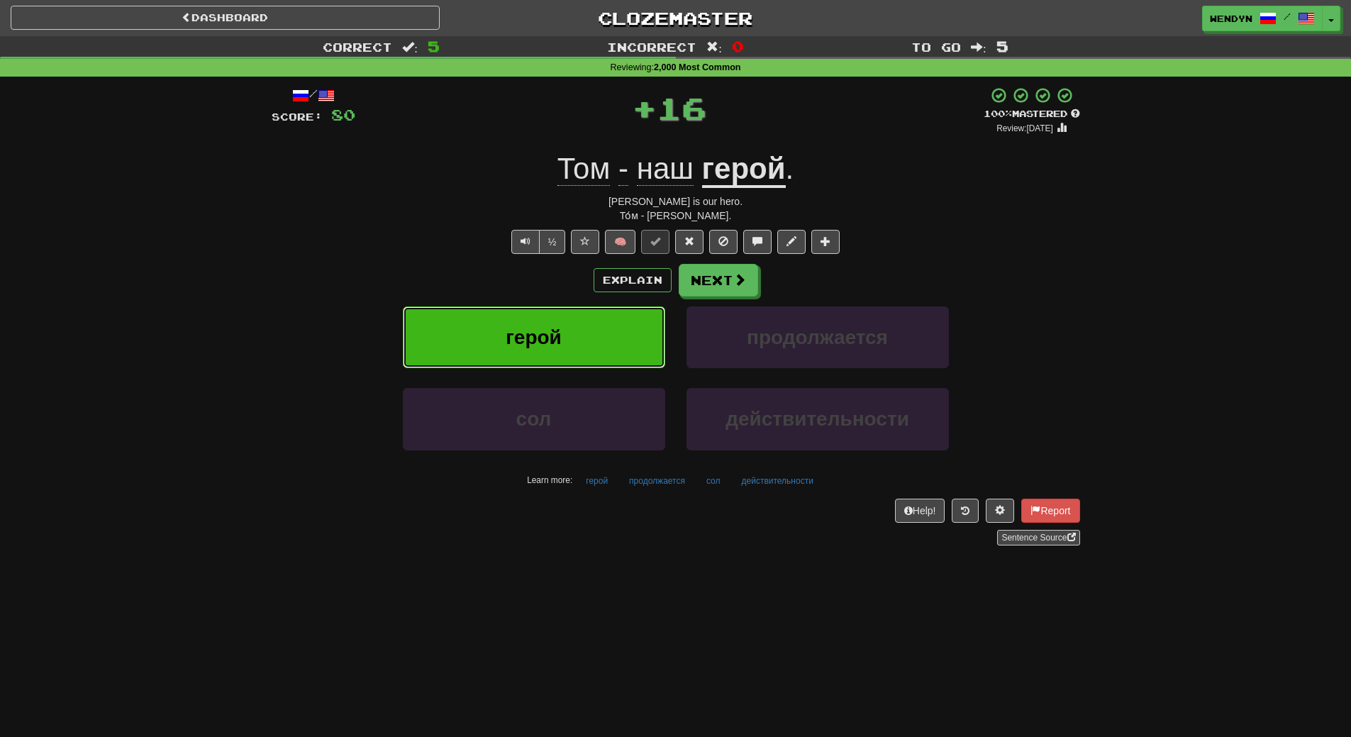
click at [558, 360] on button "герой" at bounding box center [534, 337] width 262 height 62
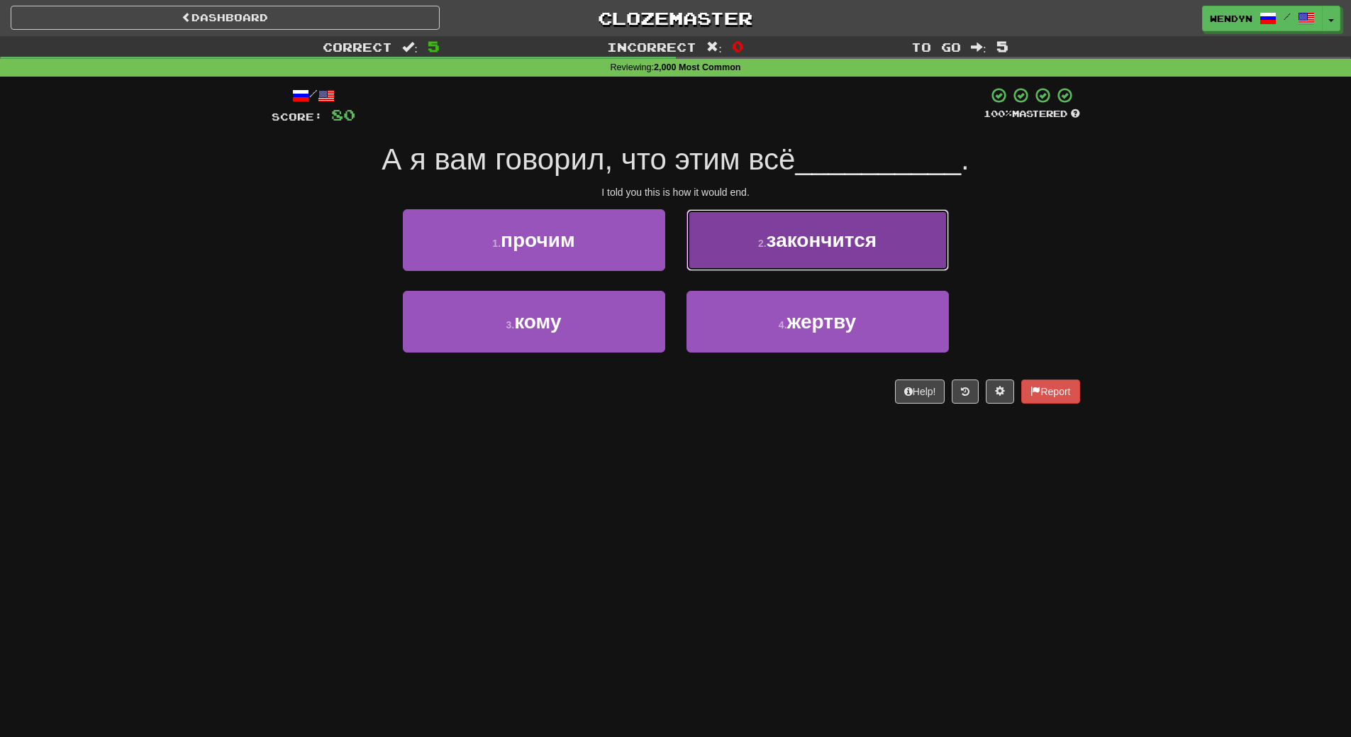
click at [824, 225] on button "2 . закончится" at bounding box center [818, 240] width 262 height 62
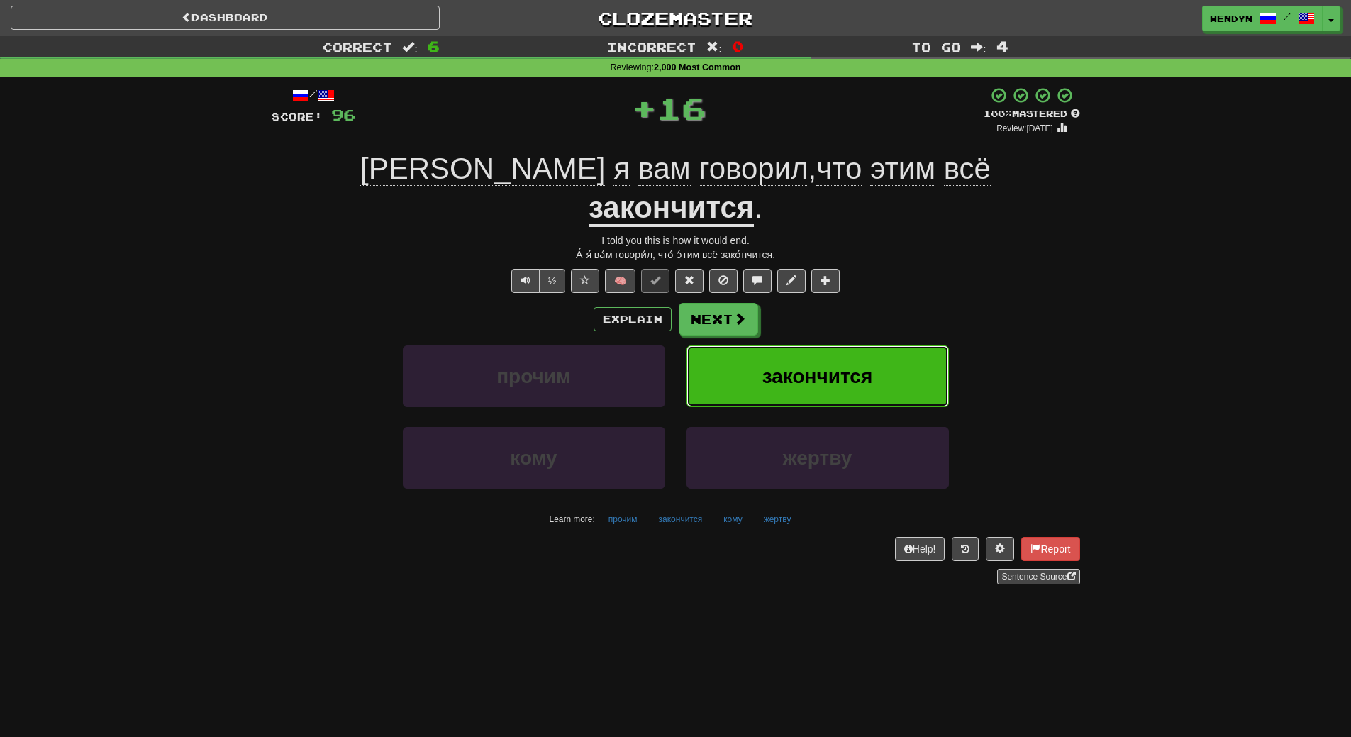
click at [785, 345] on button "закончится" at bounding box center [818, 376] width 262 height 62
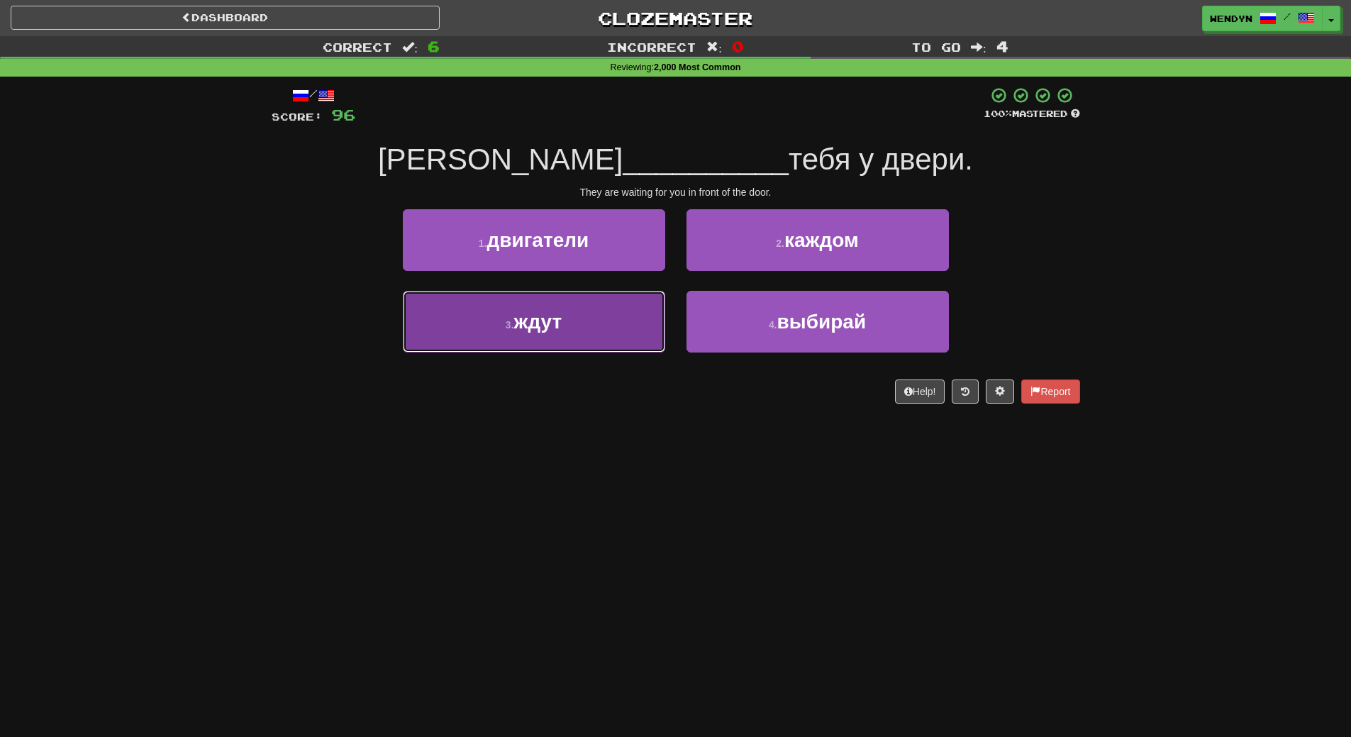
click at [589, 326] on button "3 . ждут" at bounding box center [534, 322] width 262 height 62
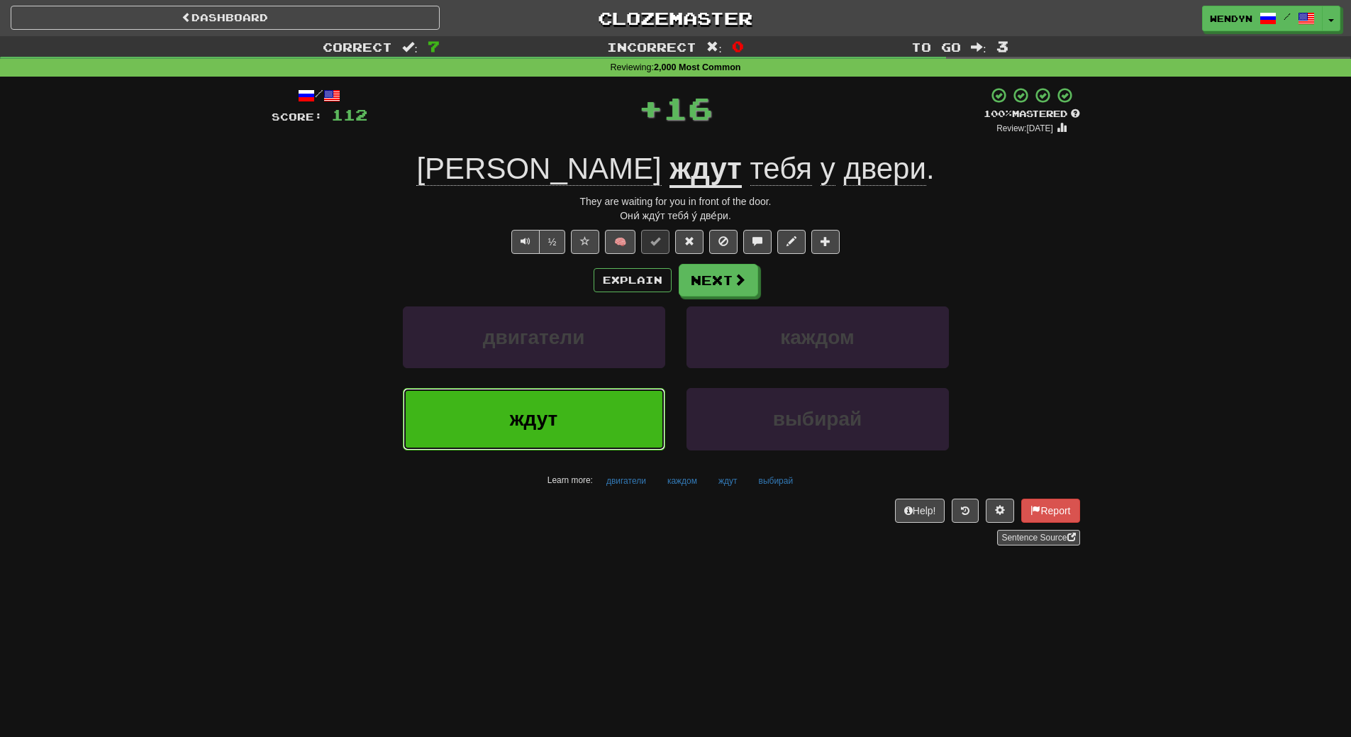
click at [584, 401] on button "ждут" at bounding box center [534, 419] width 262 height 62
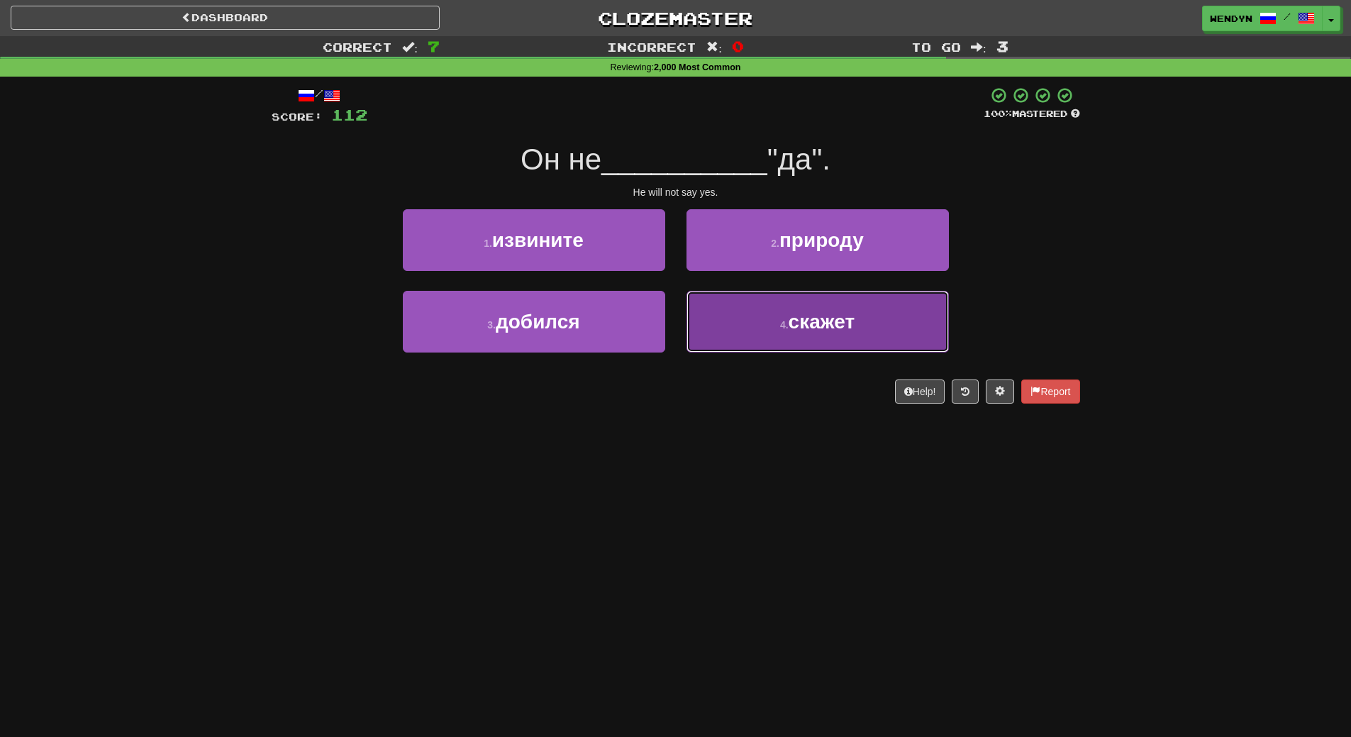
click at [727, 318] on button "4 . скажет" at bounding box center [818, 322] width 262 height 62
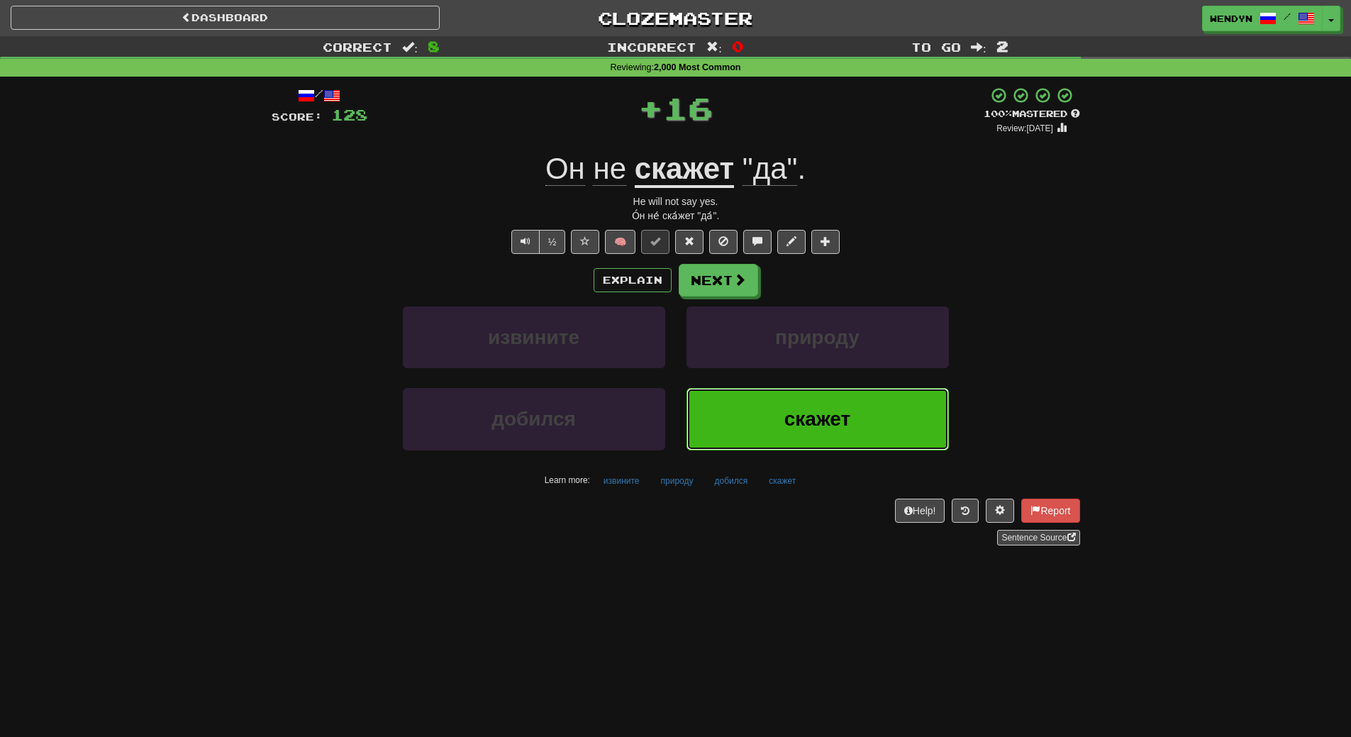
click at [765, 416] on button "скажет" at bounding box center [818, 419] width 262 height 62
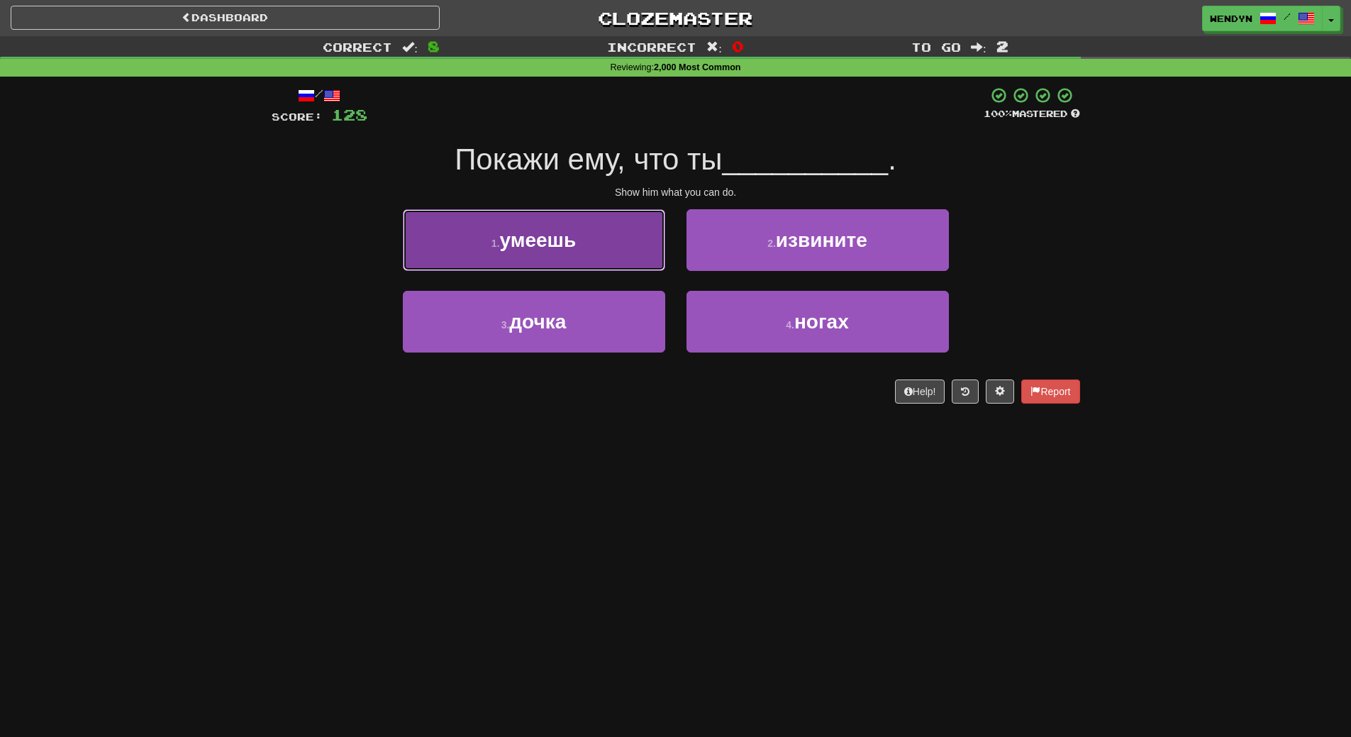
click at [597, 261] on button "1 . умеешь" at bounding box center [534, 240] width 262 height 62
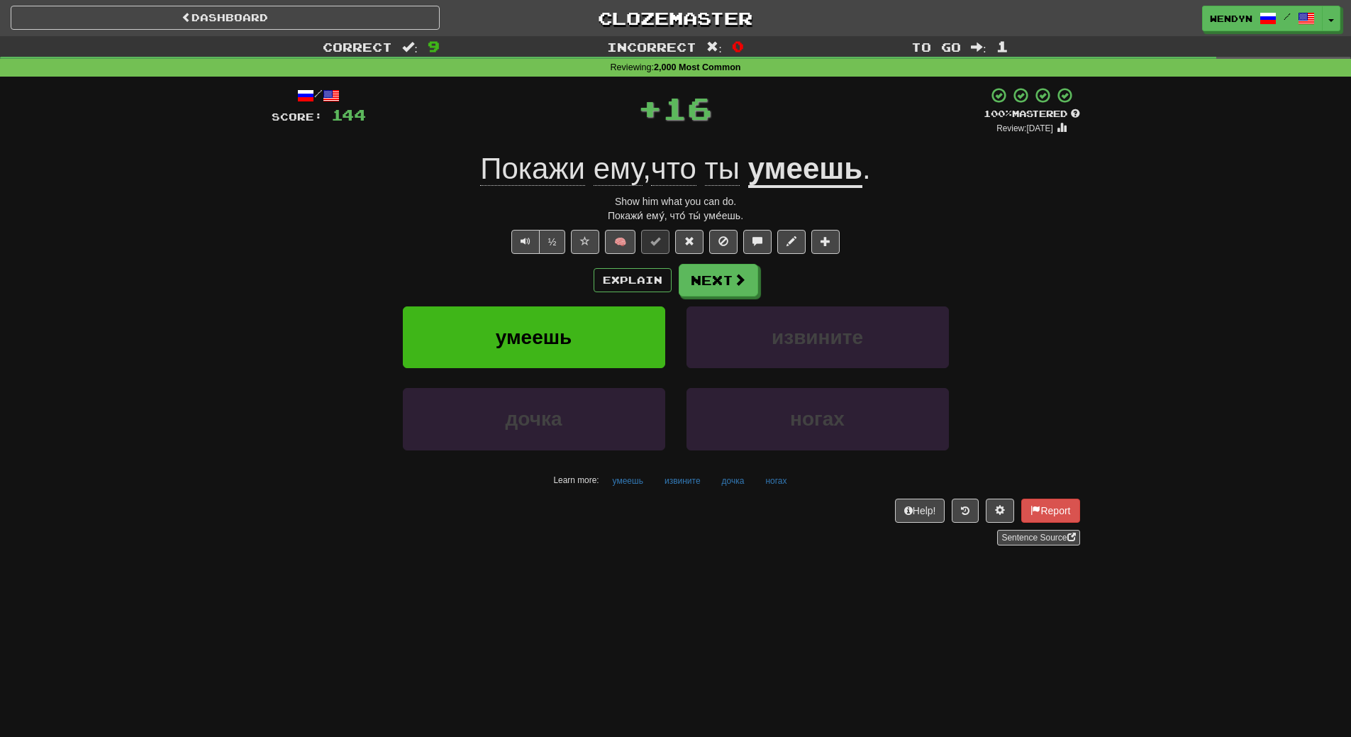
click at [566, 373] on div "умеешь" at bounding box center [534, 347] width 284 height 82
click at [565, 333] on span "умеешь" at bounding box center [534, 337] width 77 height 22
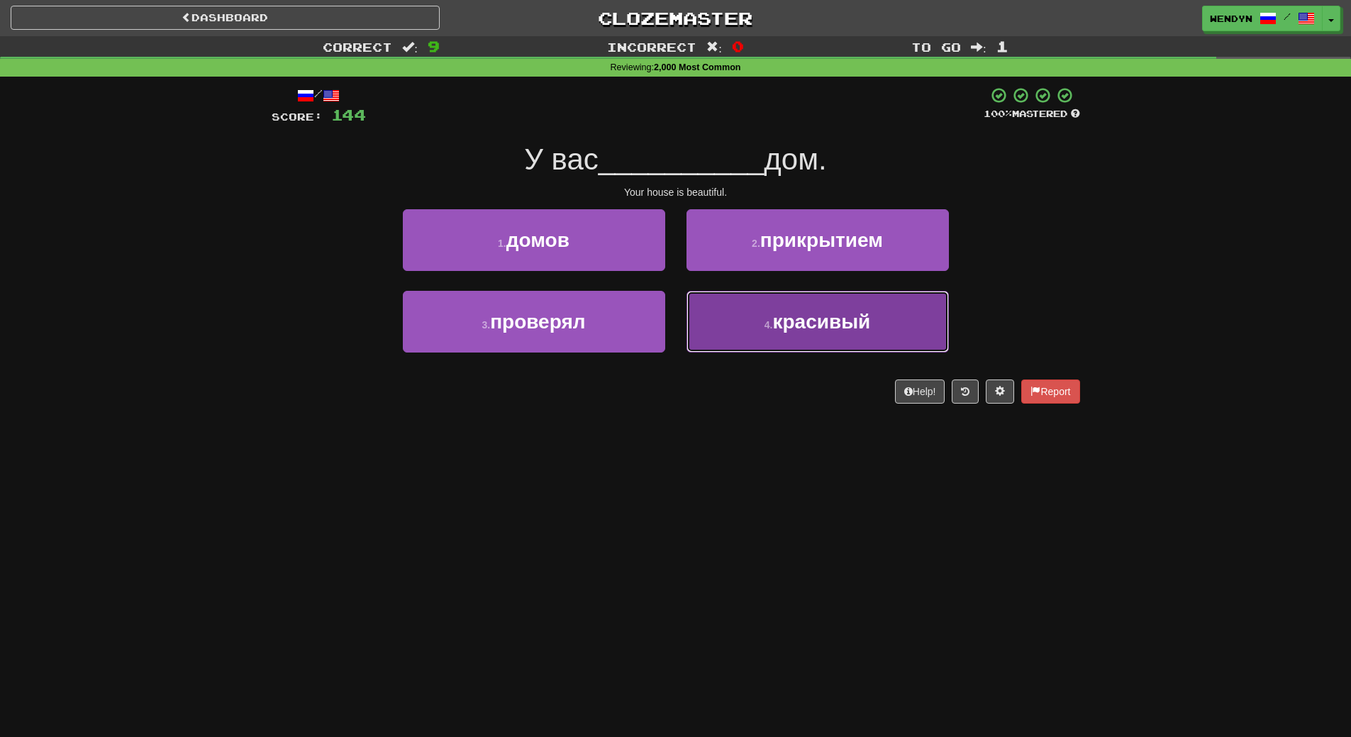
click at [746, 336] on button "4 . красивый" at bounding box center [818, 322] width 262 height 62
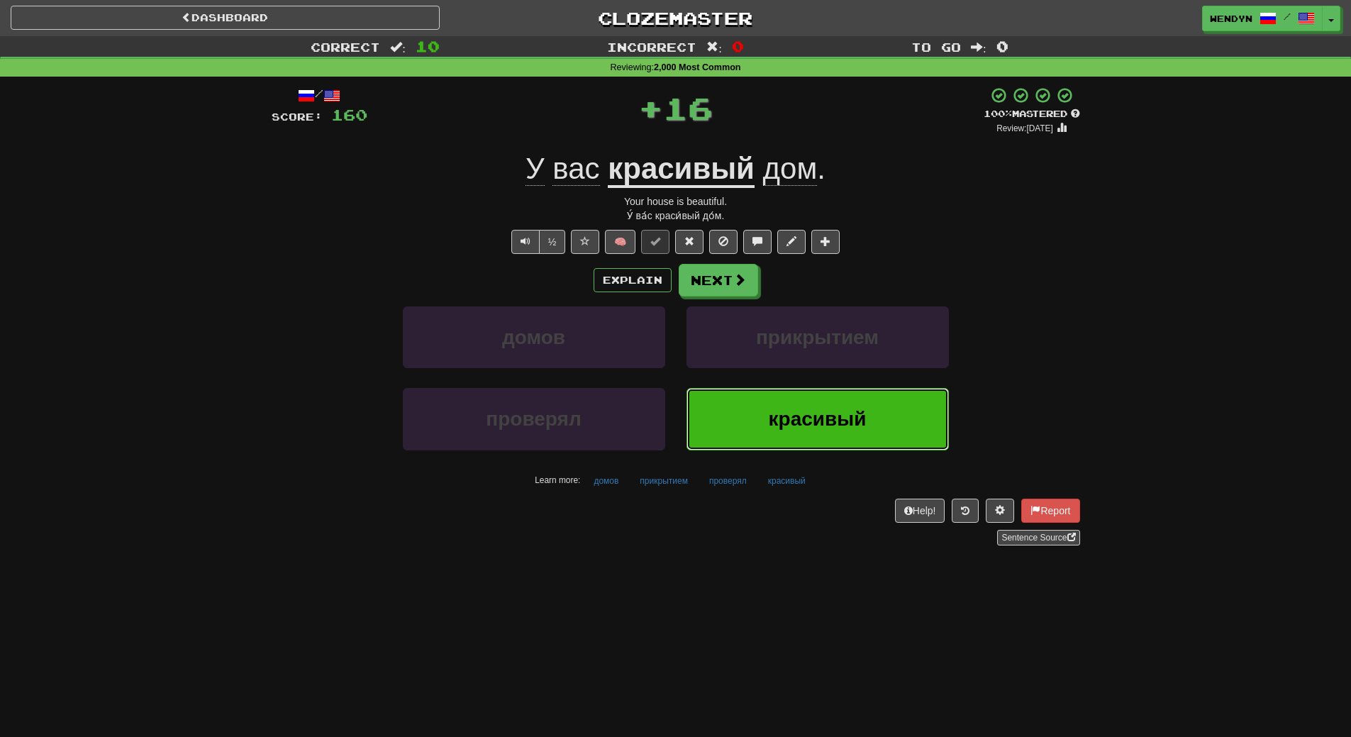
click at [760, 409] on button "красивый" at bounding box center [818, 419] width 262 height 62
